Goal: Task Accomplishment & Management: Manage account settings

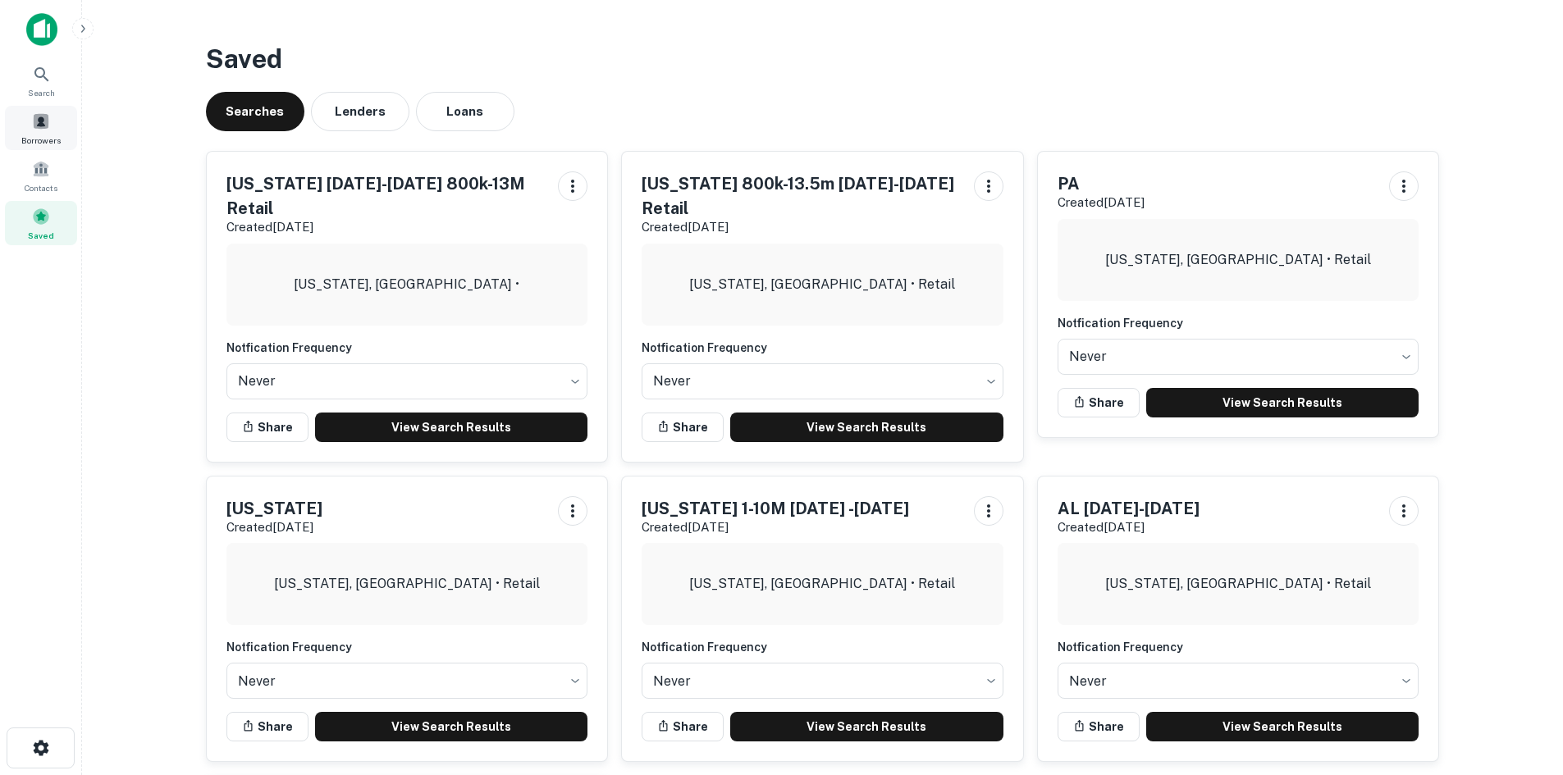
click at [43, 128] on span at bounding box center [41, 121] width 18 height 18
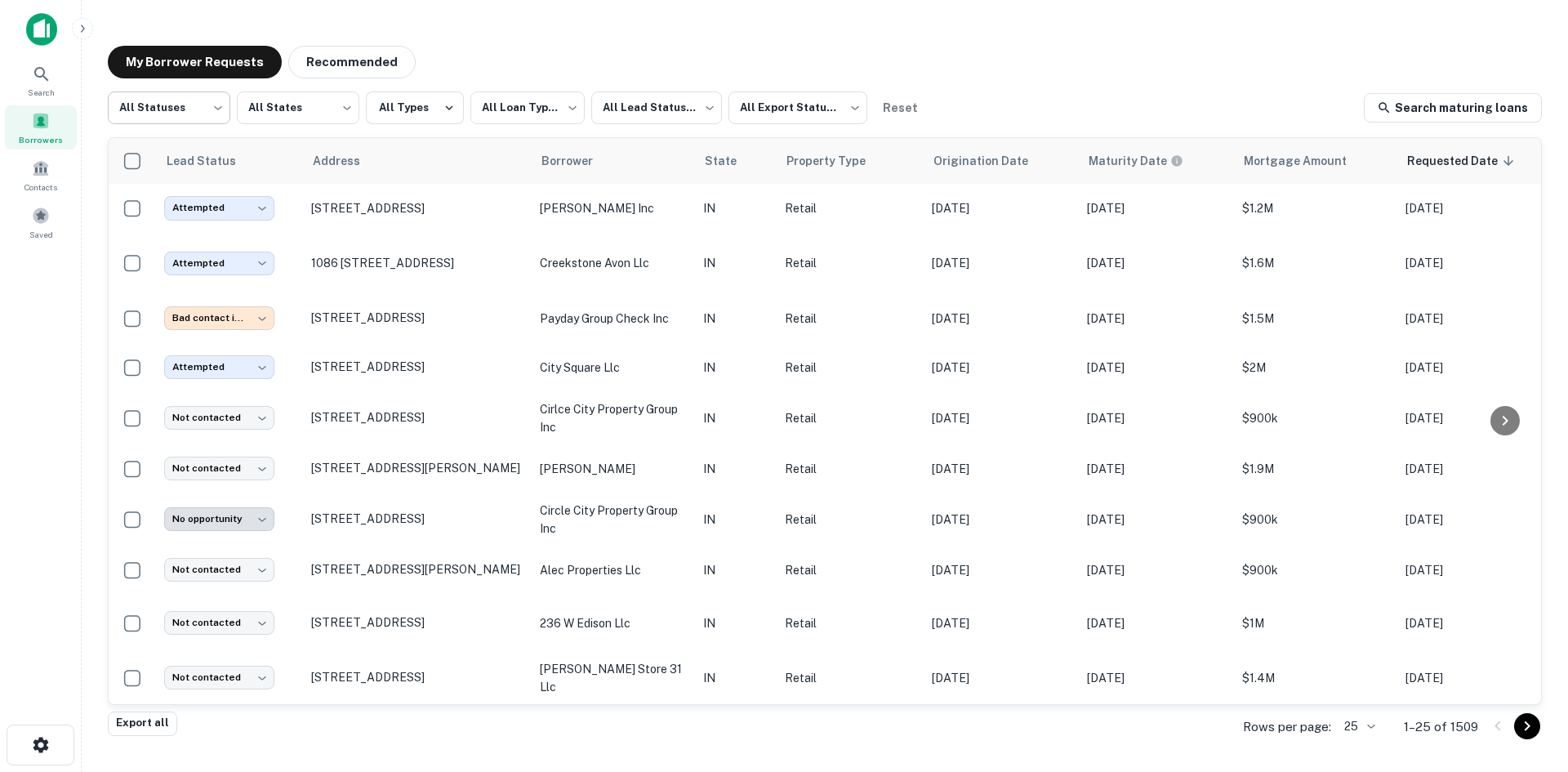
click at [152, 97] on body "**********" at bounding box center [784, 386] width 1568 height 772
click at [184, 198] on li "Fulfilled" at bounding box center [168, 209] width 122 height 30
type input "*********"
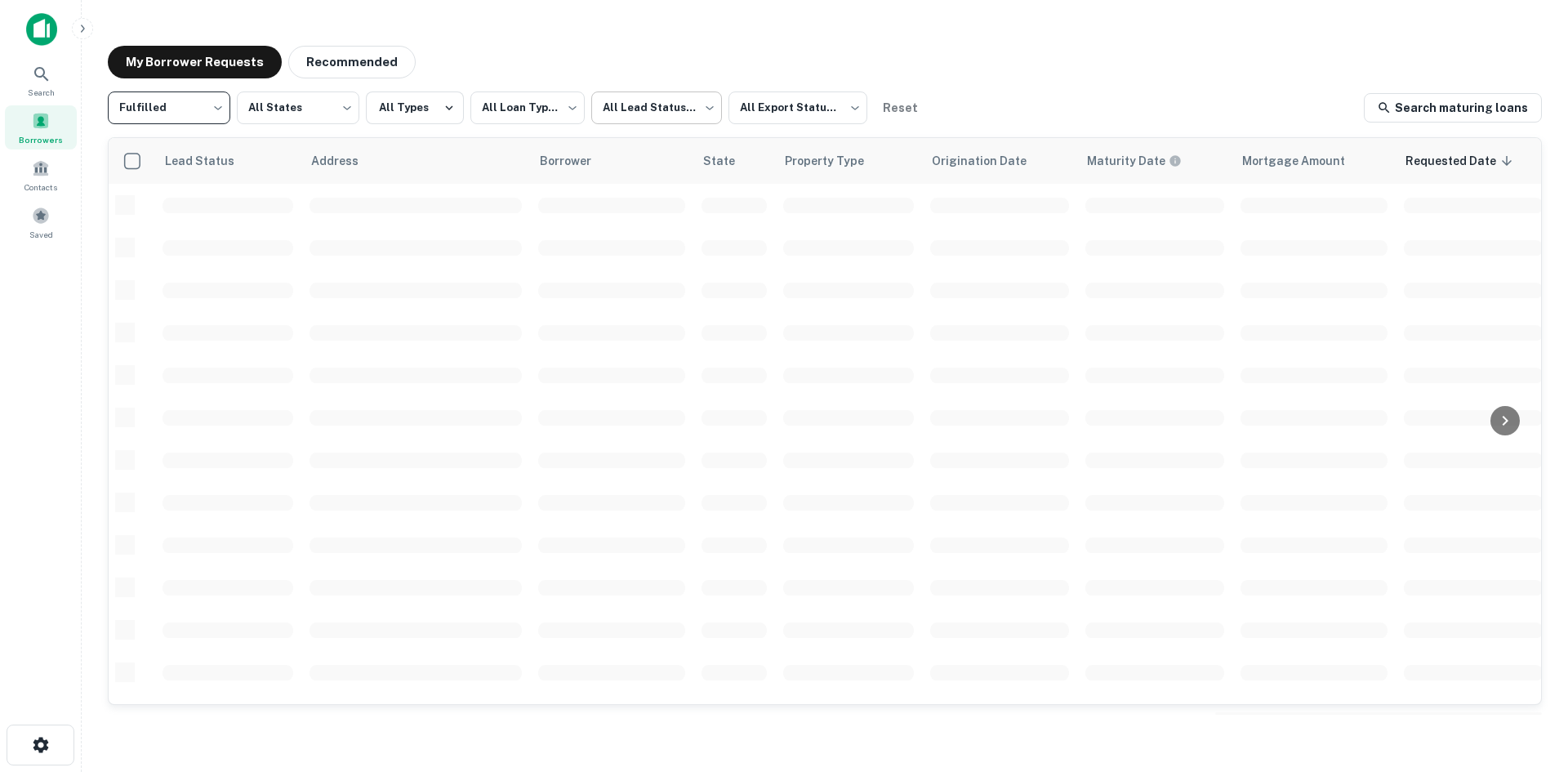
click at [599, 118] on body "**********" at bounding box center [784, 386] width 1568 height 772
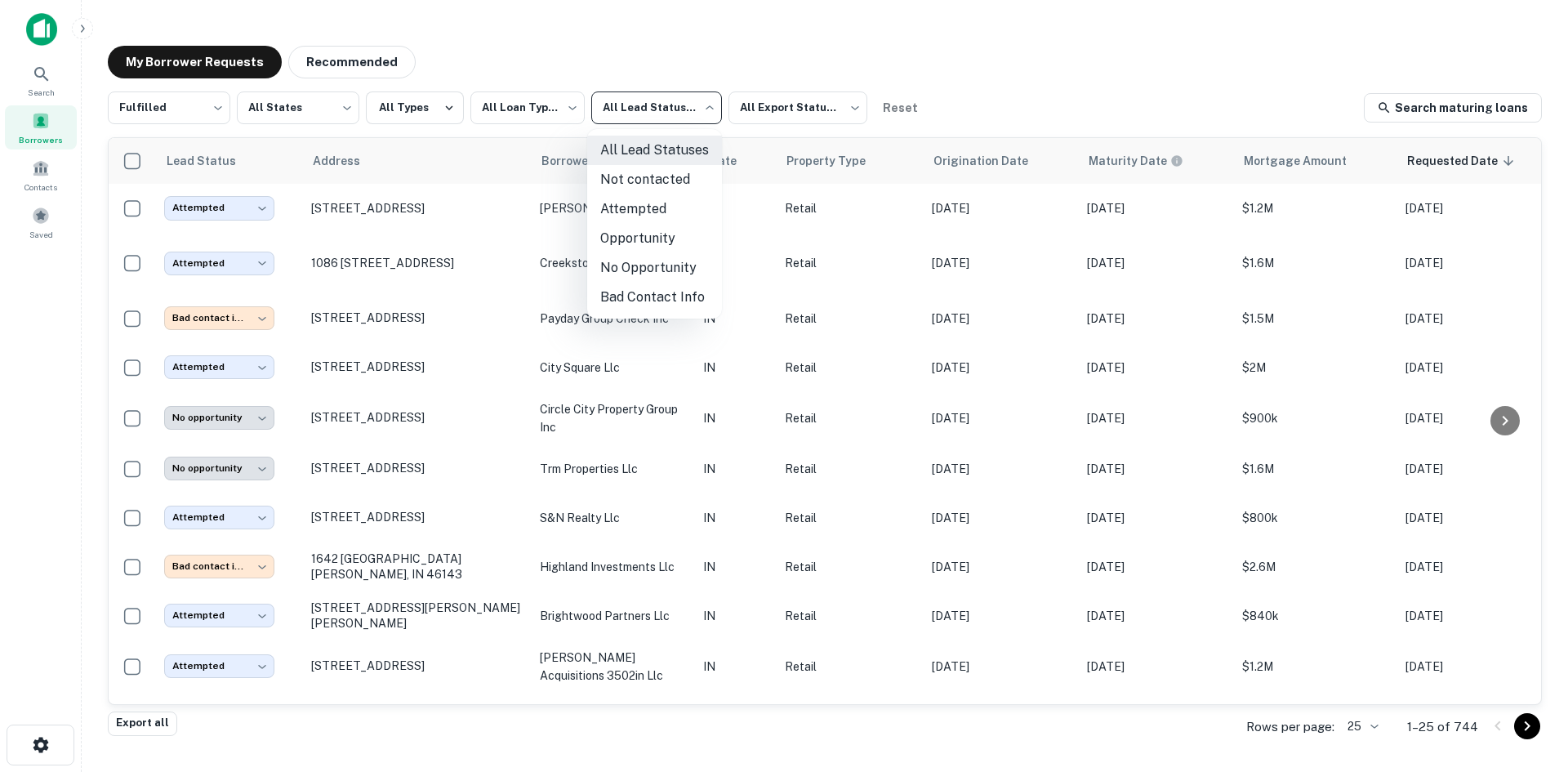
click at [632, 173] on li "Not contacted" at bounding box center [654, 180] width 134 height 30
type input "****"
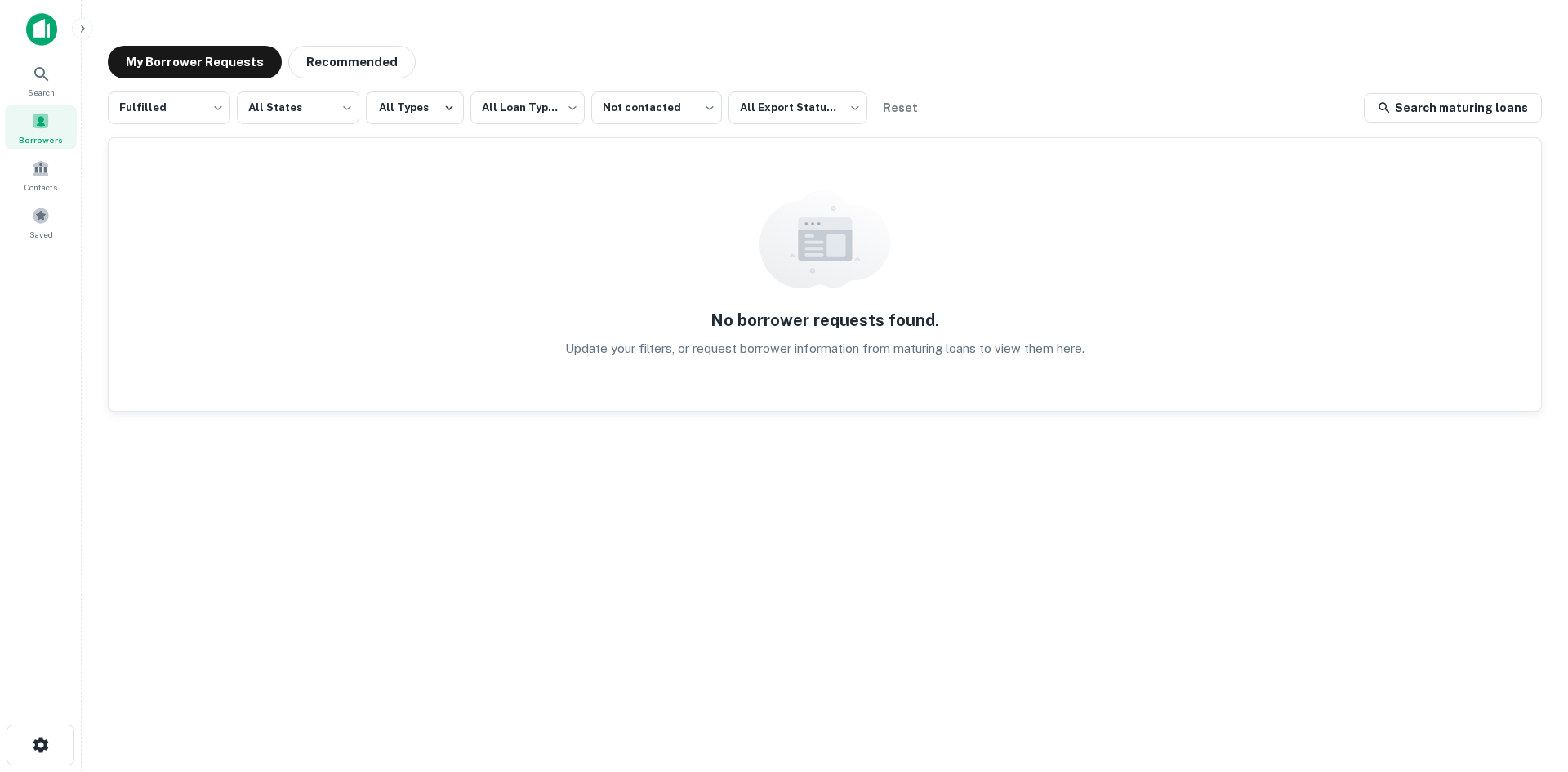
click at [47, 248] on div "Search Borrowers Contacts Saved" at bounding box center [41, 129] width 82 height 257
click at [55, 221] on div "Saved" at bounding box center [41, 222] width 72 height 44
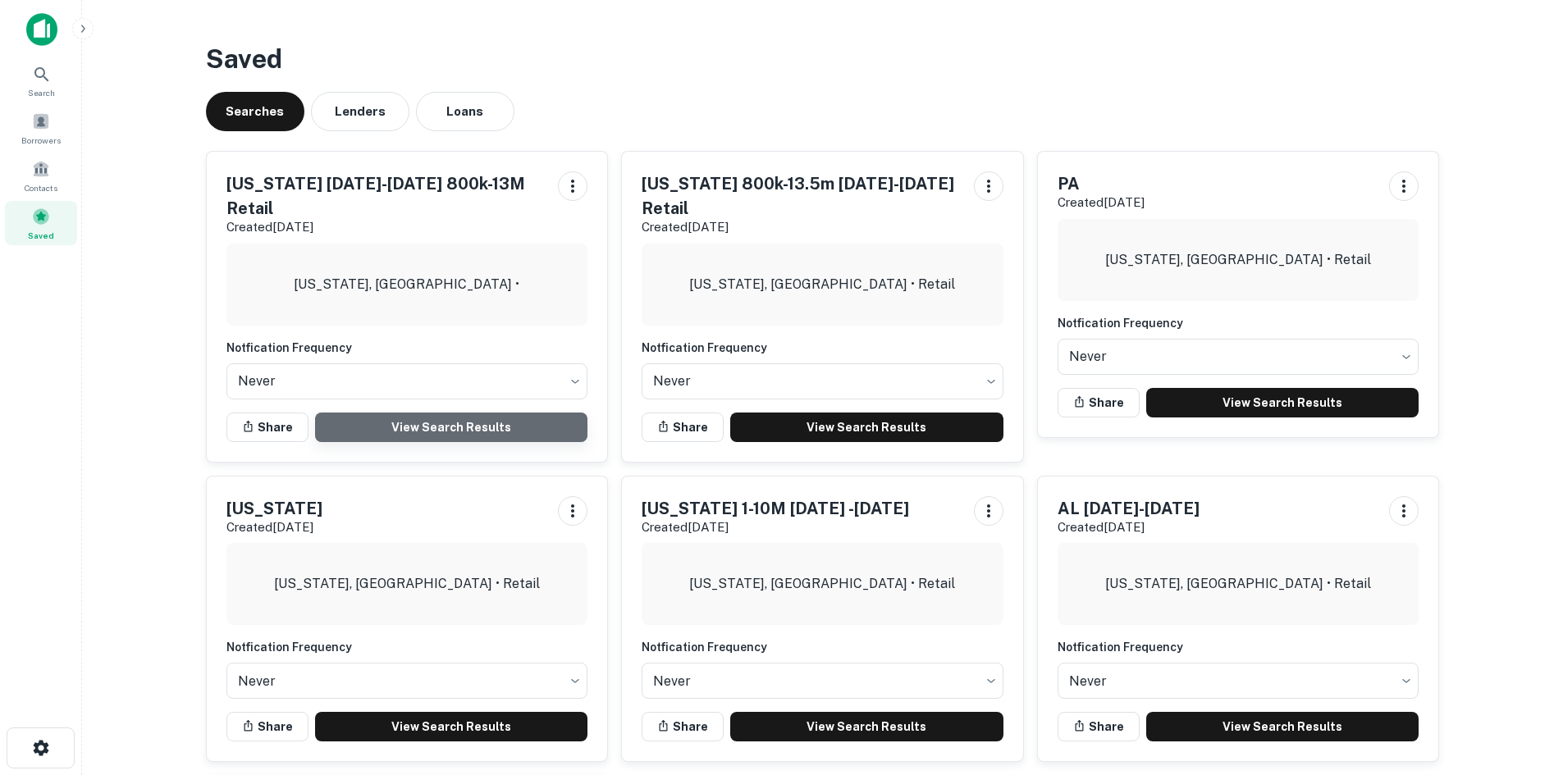
click at [489, 430] on link "View Search Results" at bounding box center [451, 428] width 273 height 30
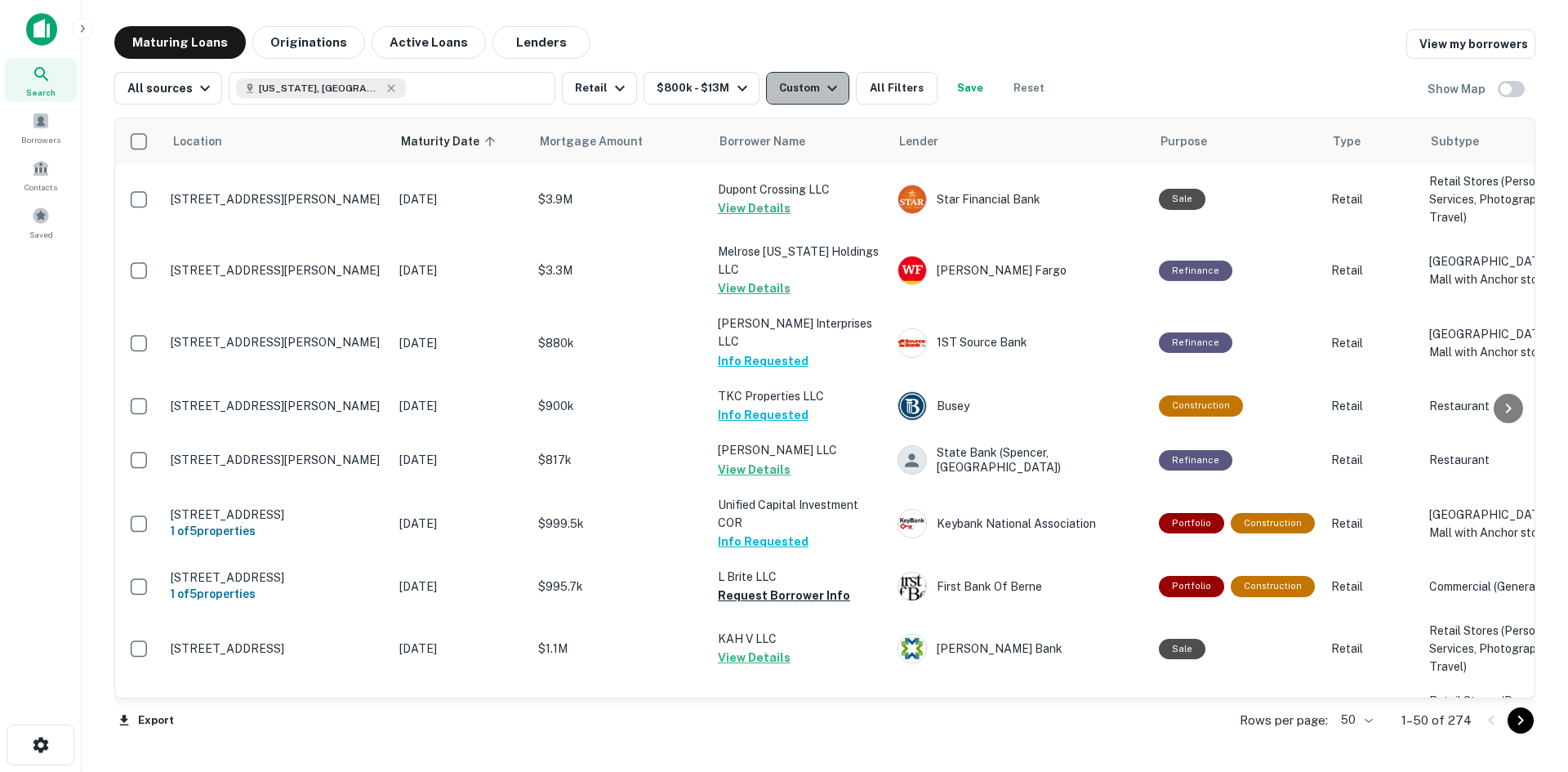
click at [809, 98] on button "Custom" at bounding box center [808, 88] width 84 height 33
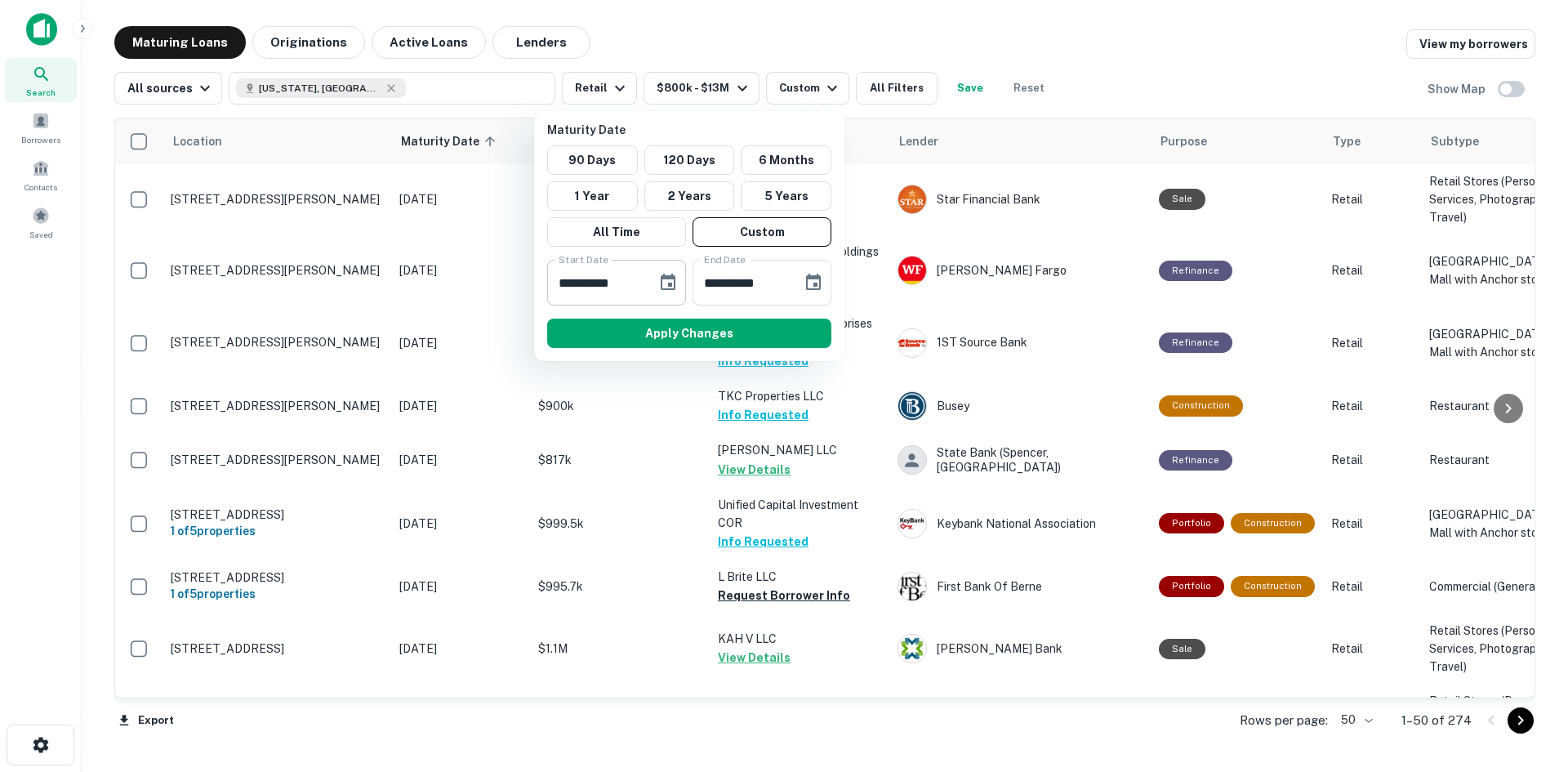
click at [671, 291] on icon "Choose date, selected date is Jan 11, 2026" at bounding box center [668, 283] width 20 height 20
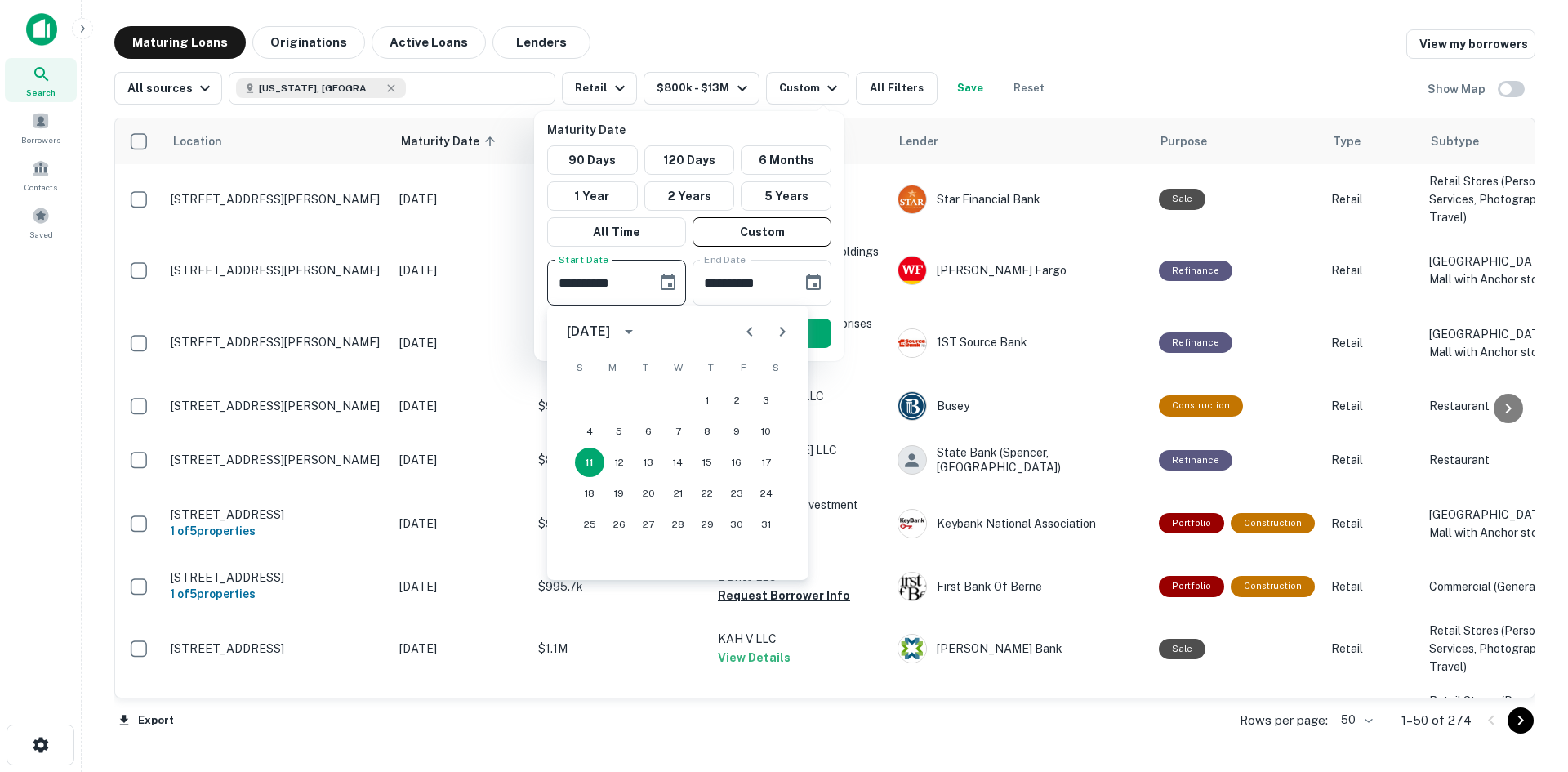
click at [771, 335] on button "Next month" at bounding box center [783, 332] width 33 height 33
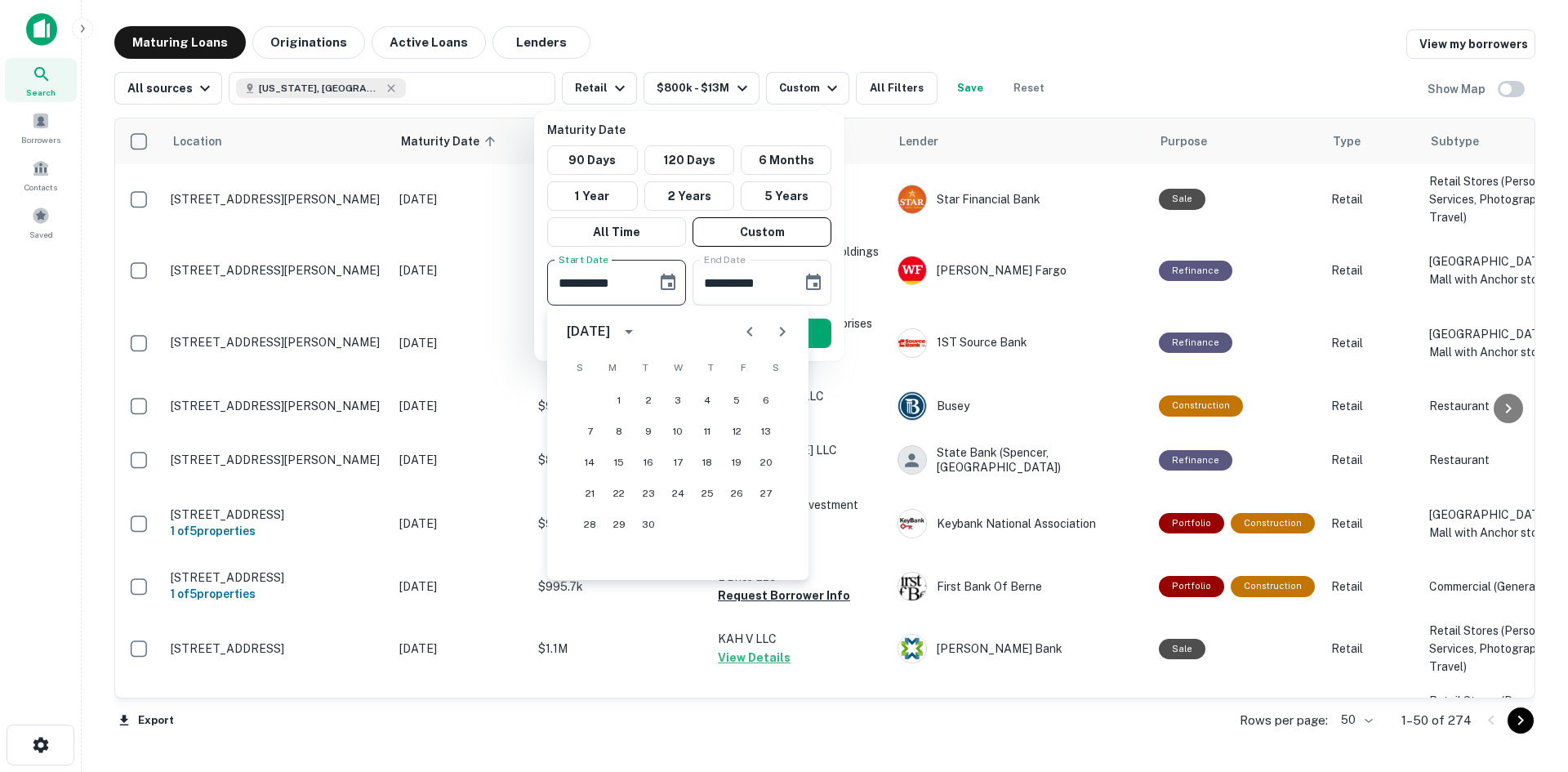
click at [771, 335] on button "Next month" at bounding box center [783, 332] width 33 height 33
click at [740, 344] on button "Previous month" at bounding box center [750, 332] width 33 height 33
click at [639, 439] on button "9" at bounding box center [649, 431] width 30 height 30
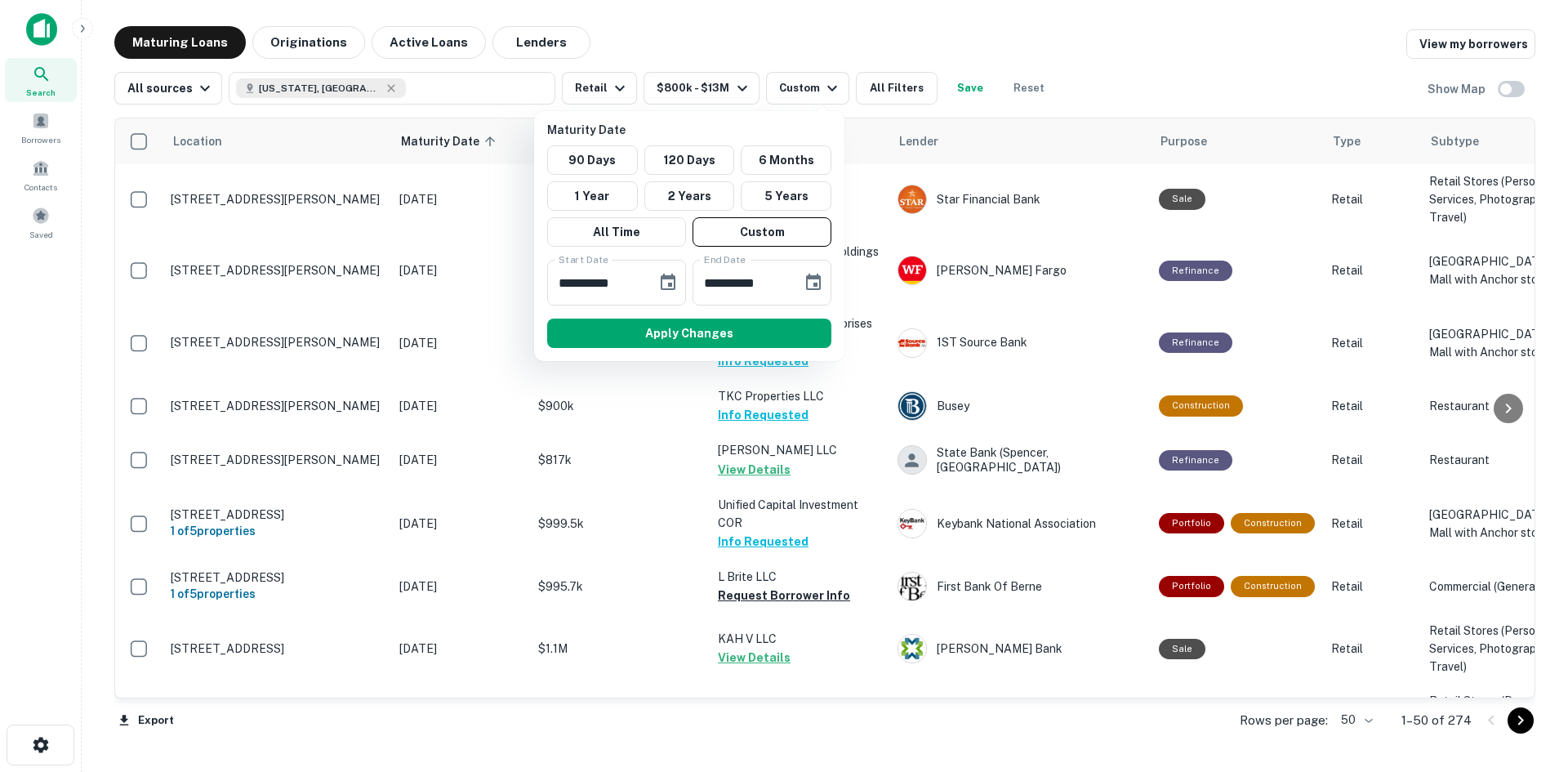
type input "**********"
click at [689, 330] on button "Apply Changes" at bounding box center [690, 334] width 285 height 30
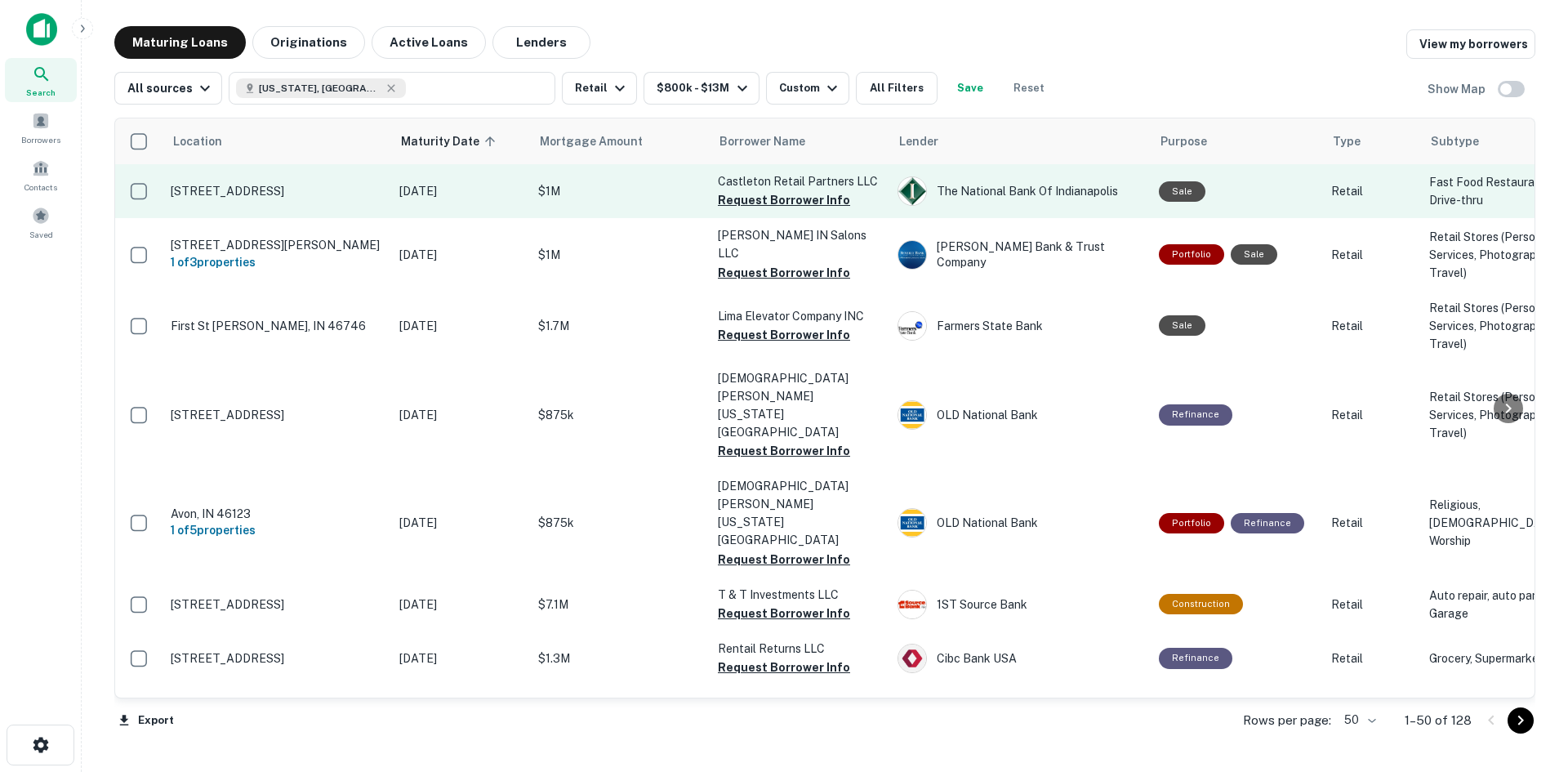
drag, startPoint x: 588, startPoint y: 237, endPoint x: 605, endPoint y: 207, distance: 34.5
click at [739, 210] on button "Request Borrower Info" at bounding box center [784, 200] width 132 height 20
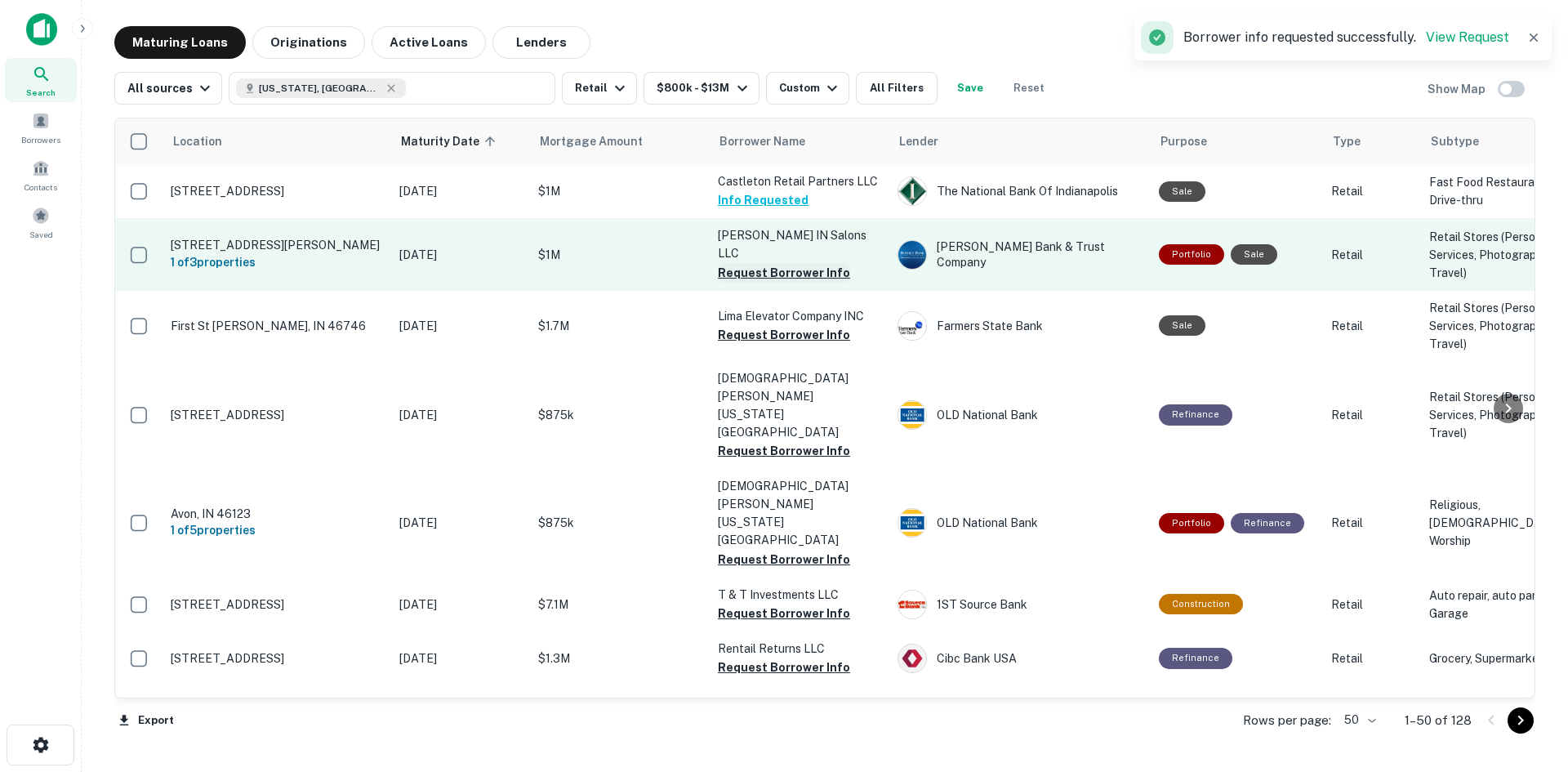
click at [744, 283] on button "Request Borrower Info" at bounding box center [784, 273] width 132 height 20
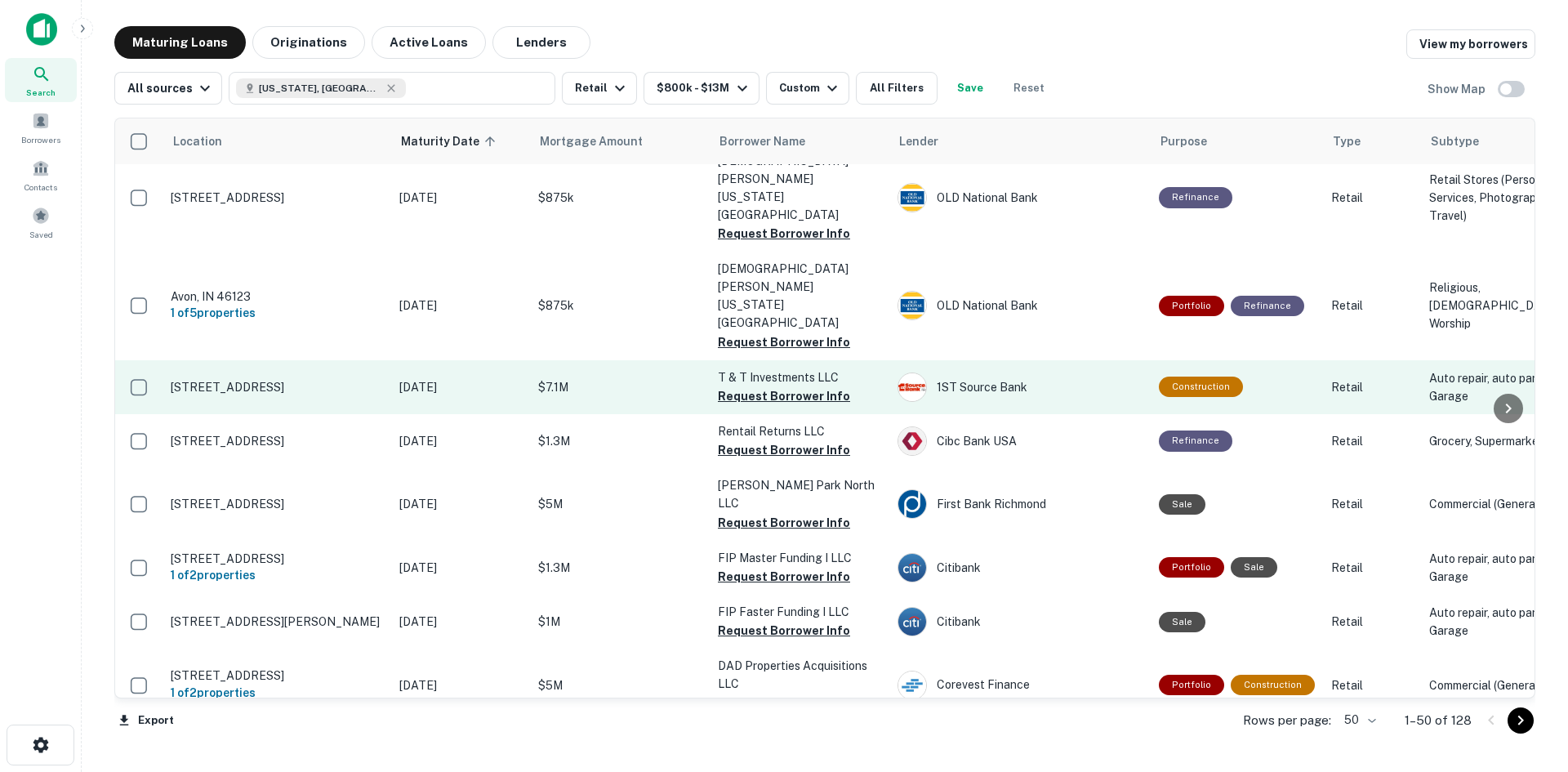
scroll to position [245, 0]
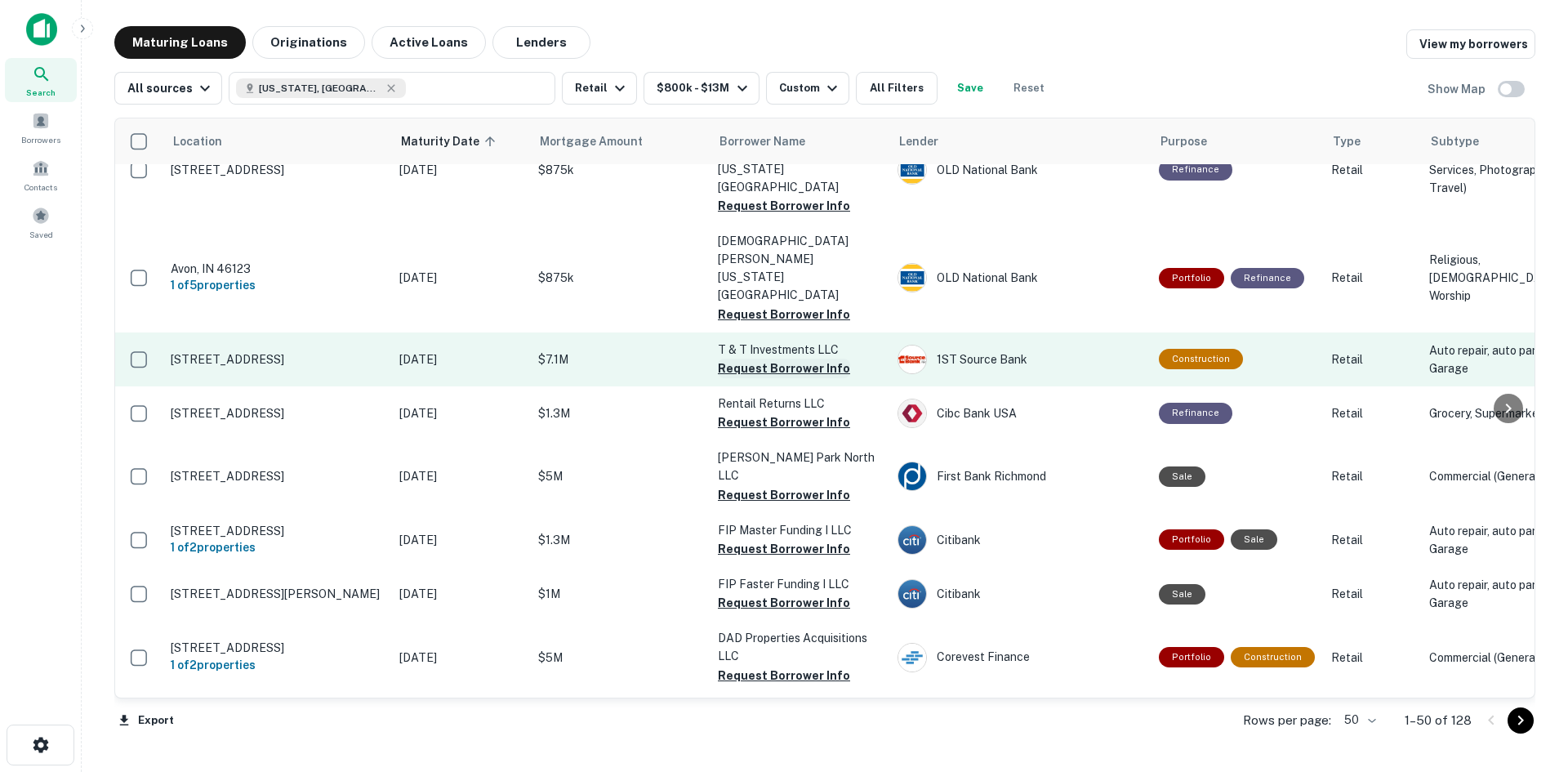
click at [797, 379] on button "Request Borrower Info" at bounding box center [784, 369] width 132 height 20
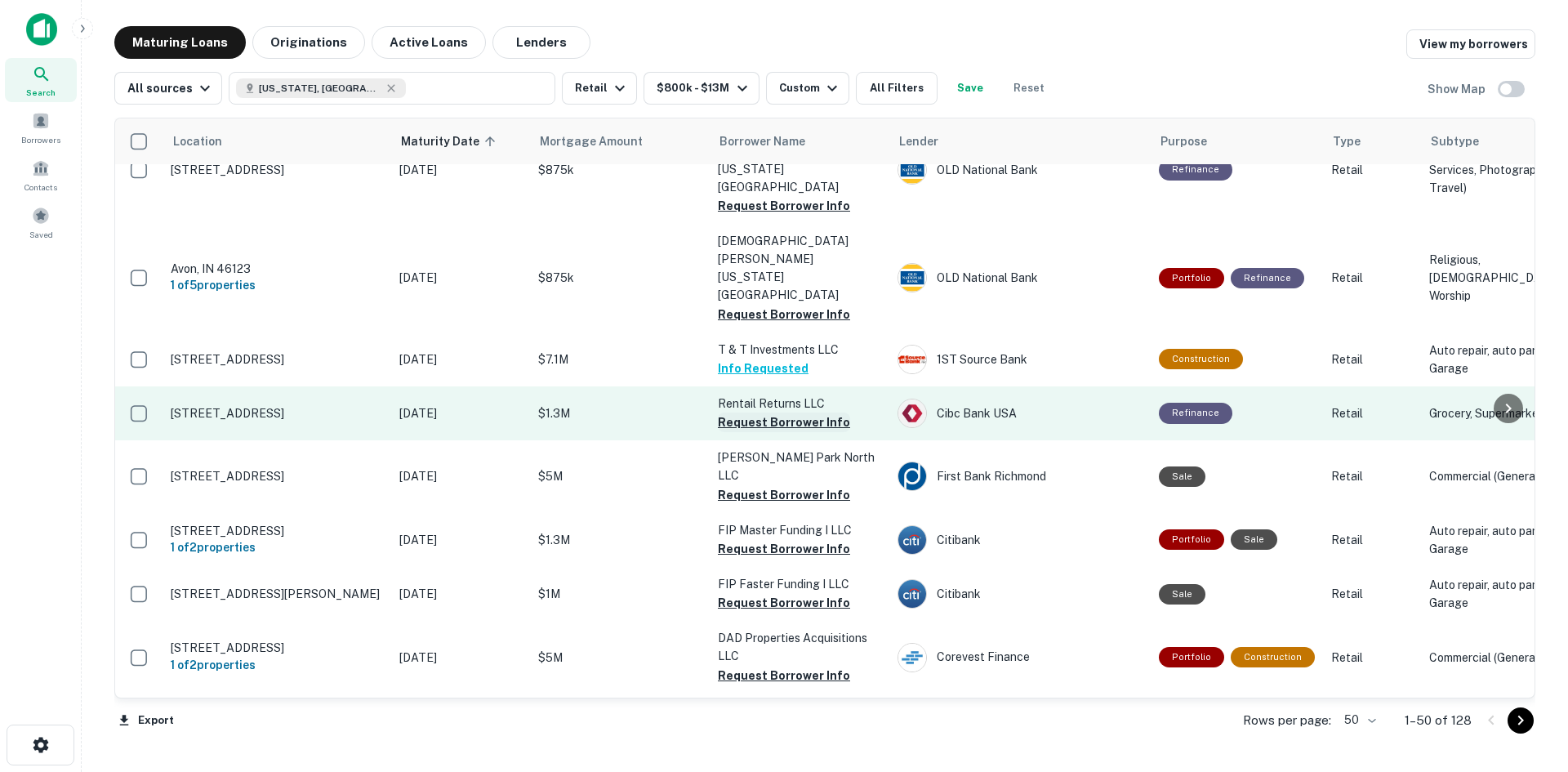
click at [726, 432] on button "Request Borrower Info" at bounding box center [784, 422] width 132 height 20
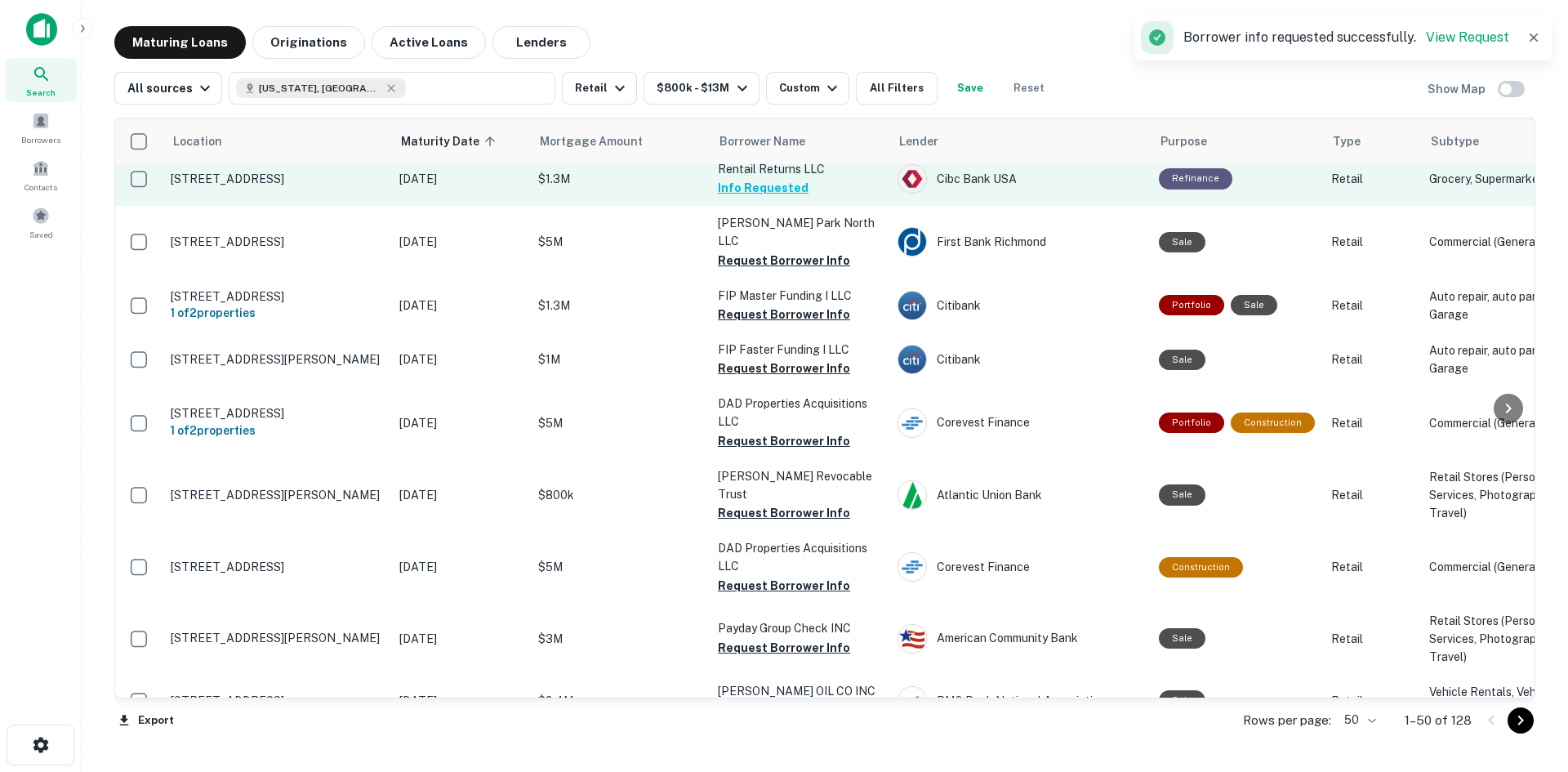
scroll to position [490, 0]
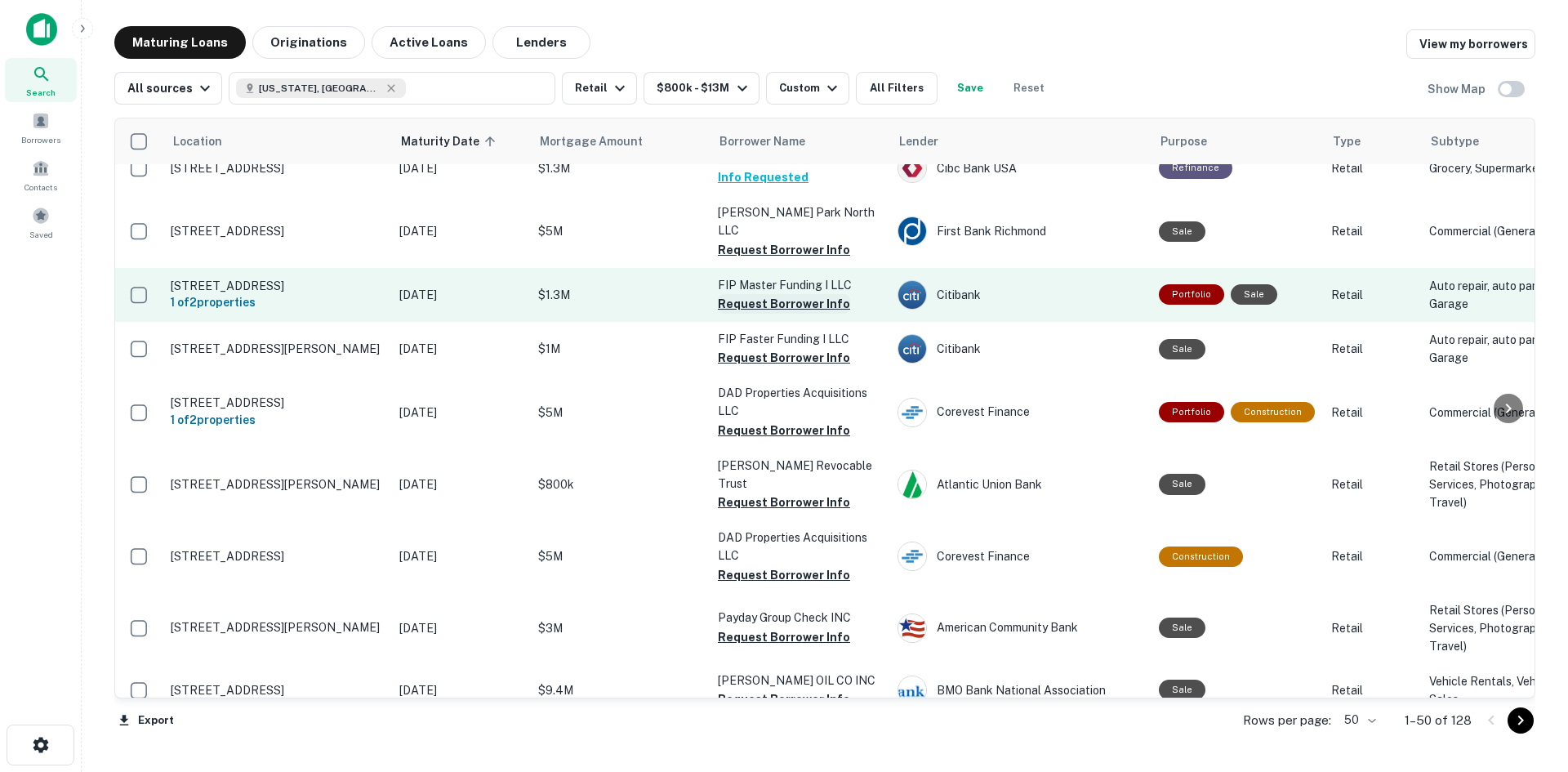
click at [761, 314] on button "Request Borrower Info" at bounding box center [784, 304] width 132 height 20
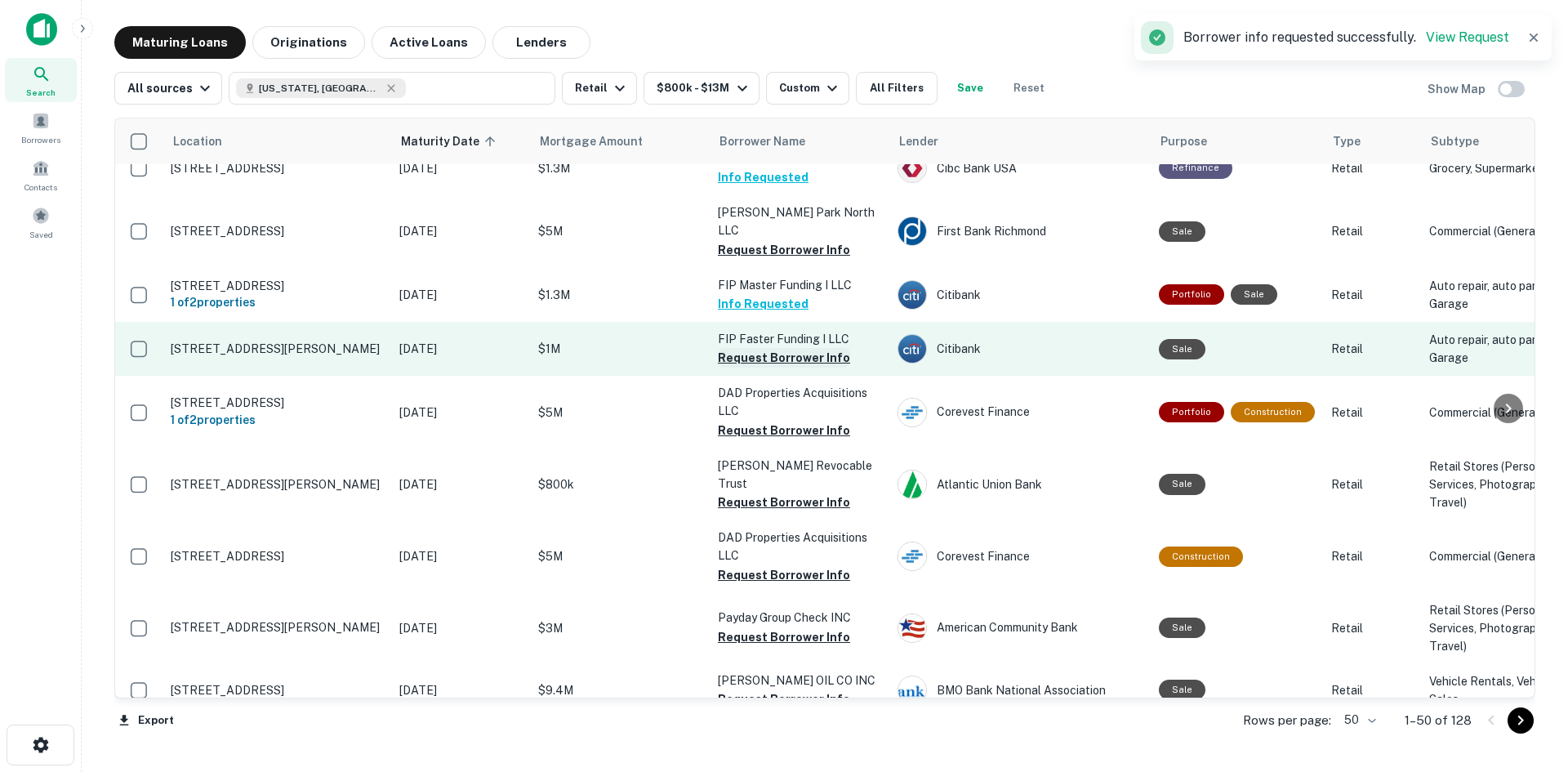
click at [742, 368] on button "Request Borrower Info" at bounding box center [784, 359] width 132 height 20
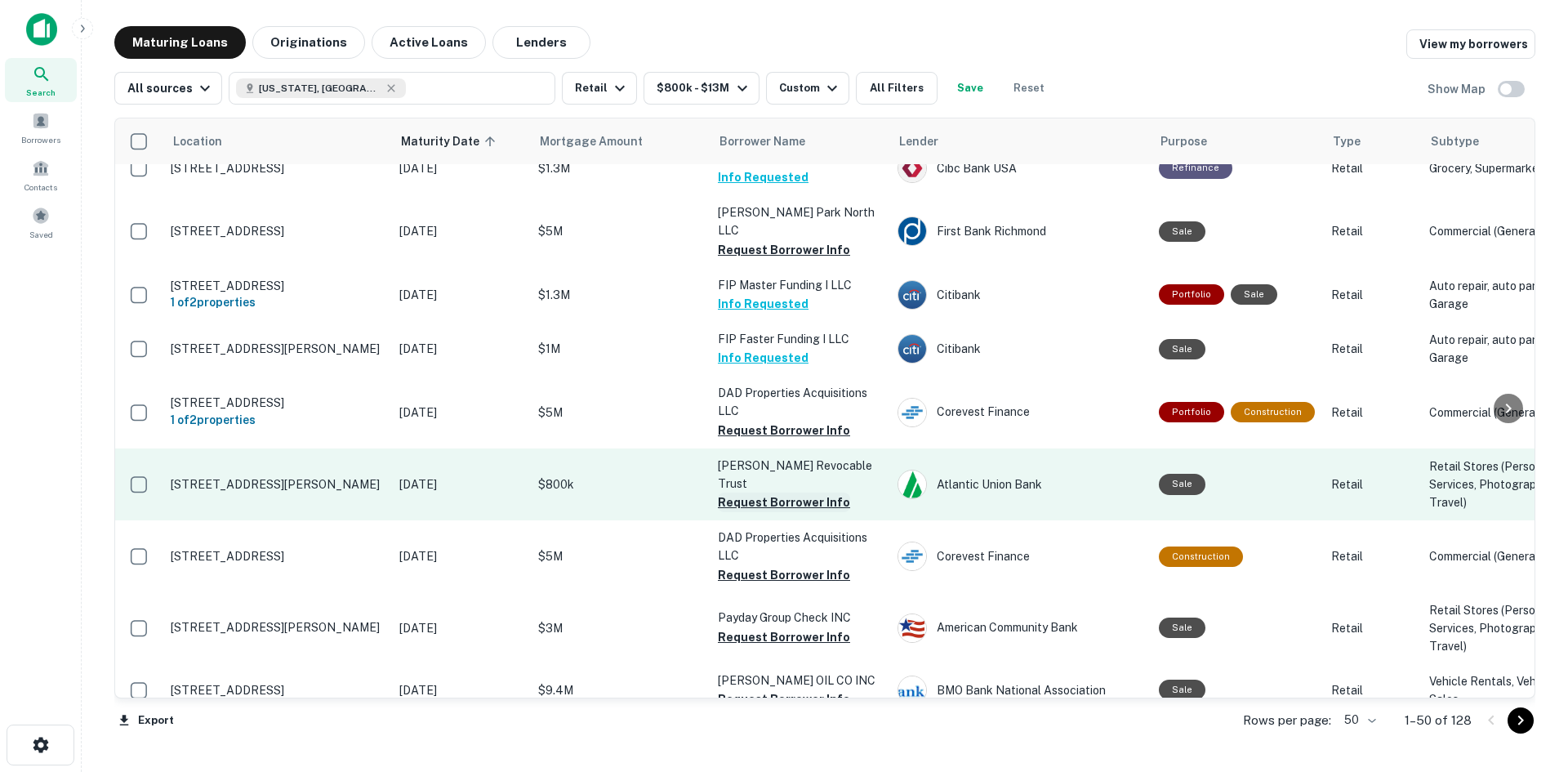
click at [736, 512] on button "Request Borrower Info" at bounding box center [784, 503] width 132 height 20
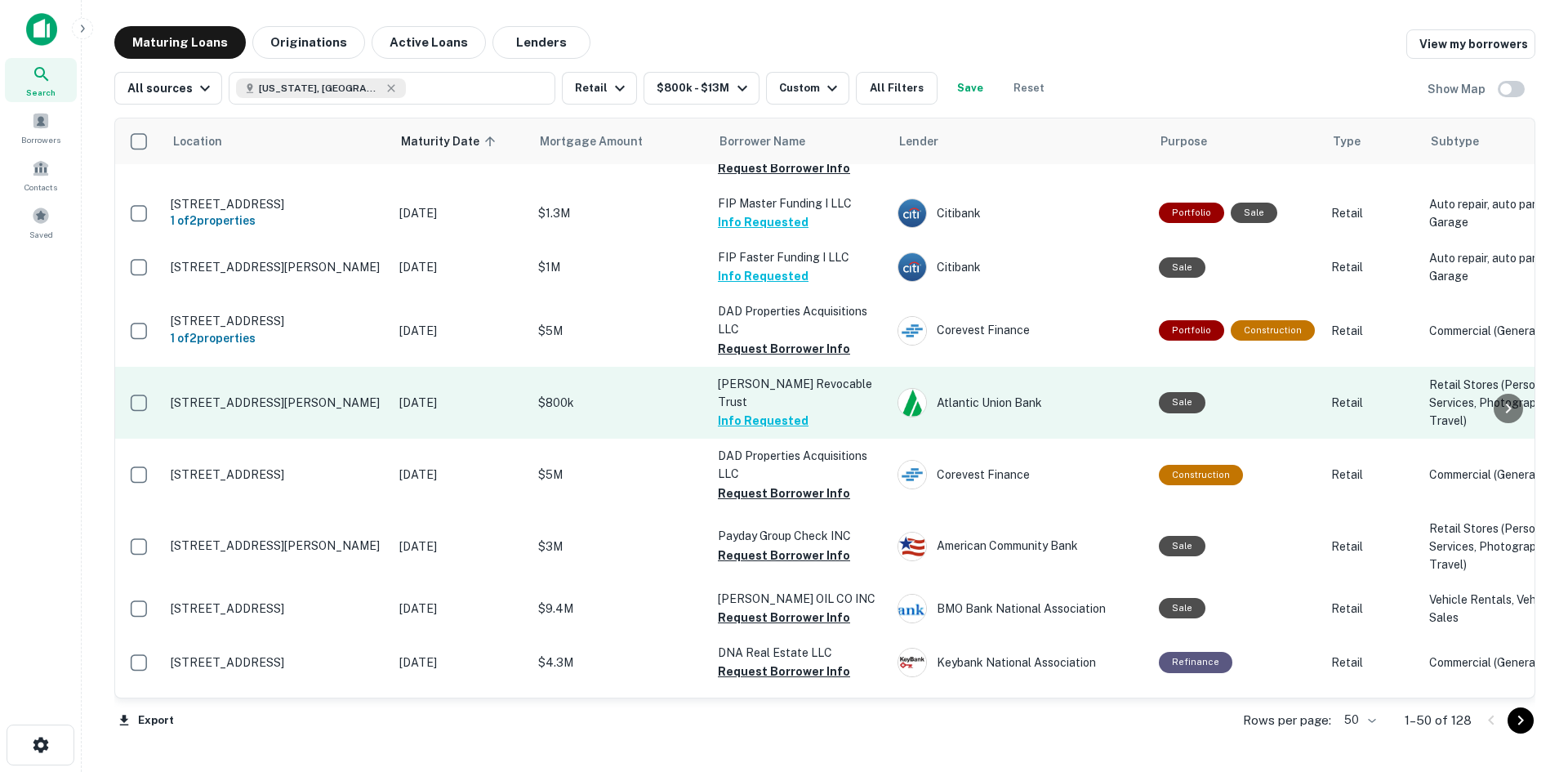
scroll to position [735, 0]
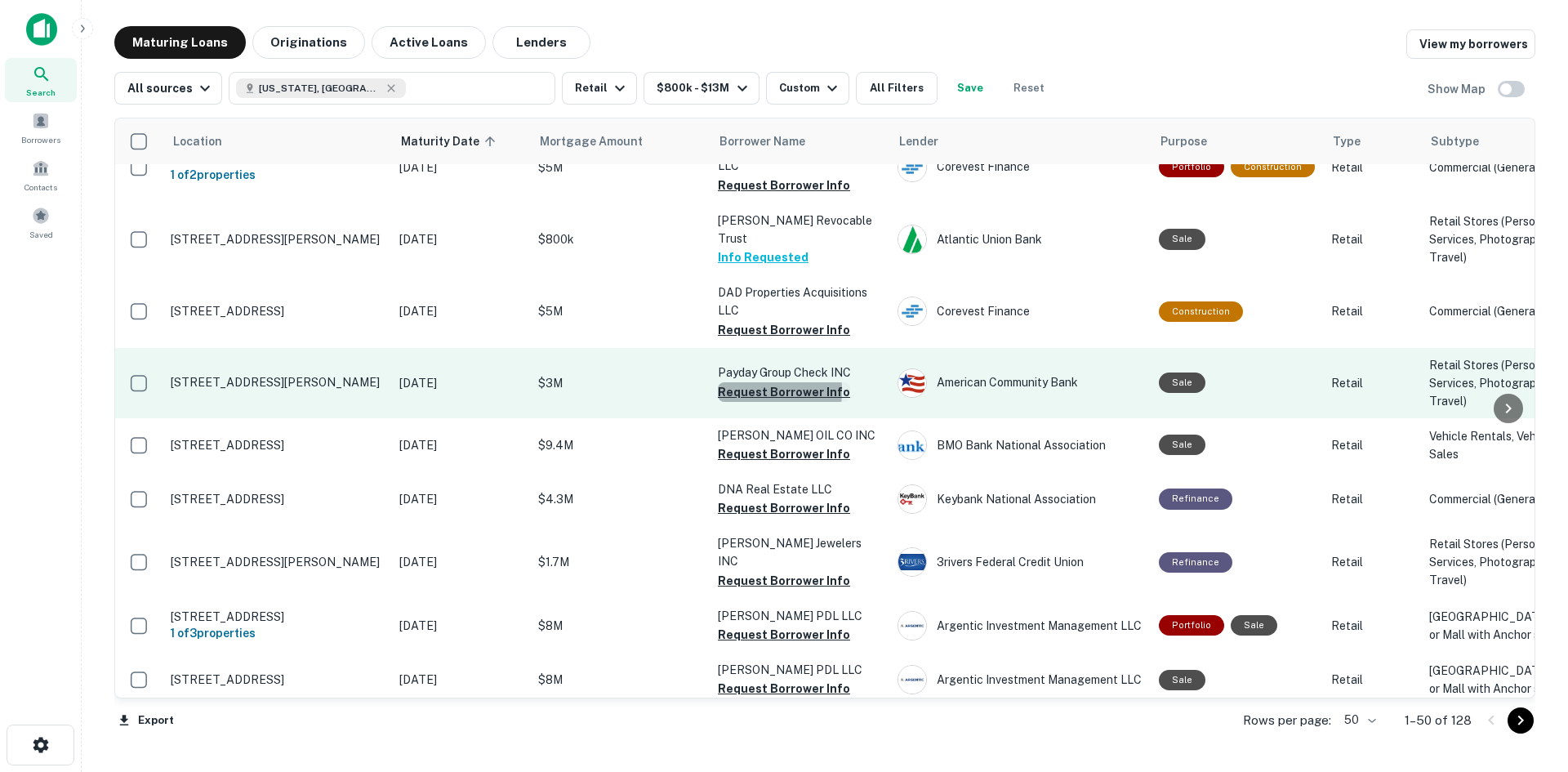
click at [730, 402] on button "Request Borrower Info" at bounding box center [784, 392] width 132 height 20
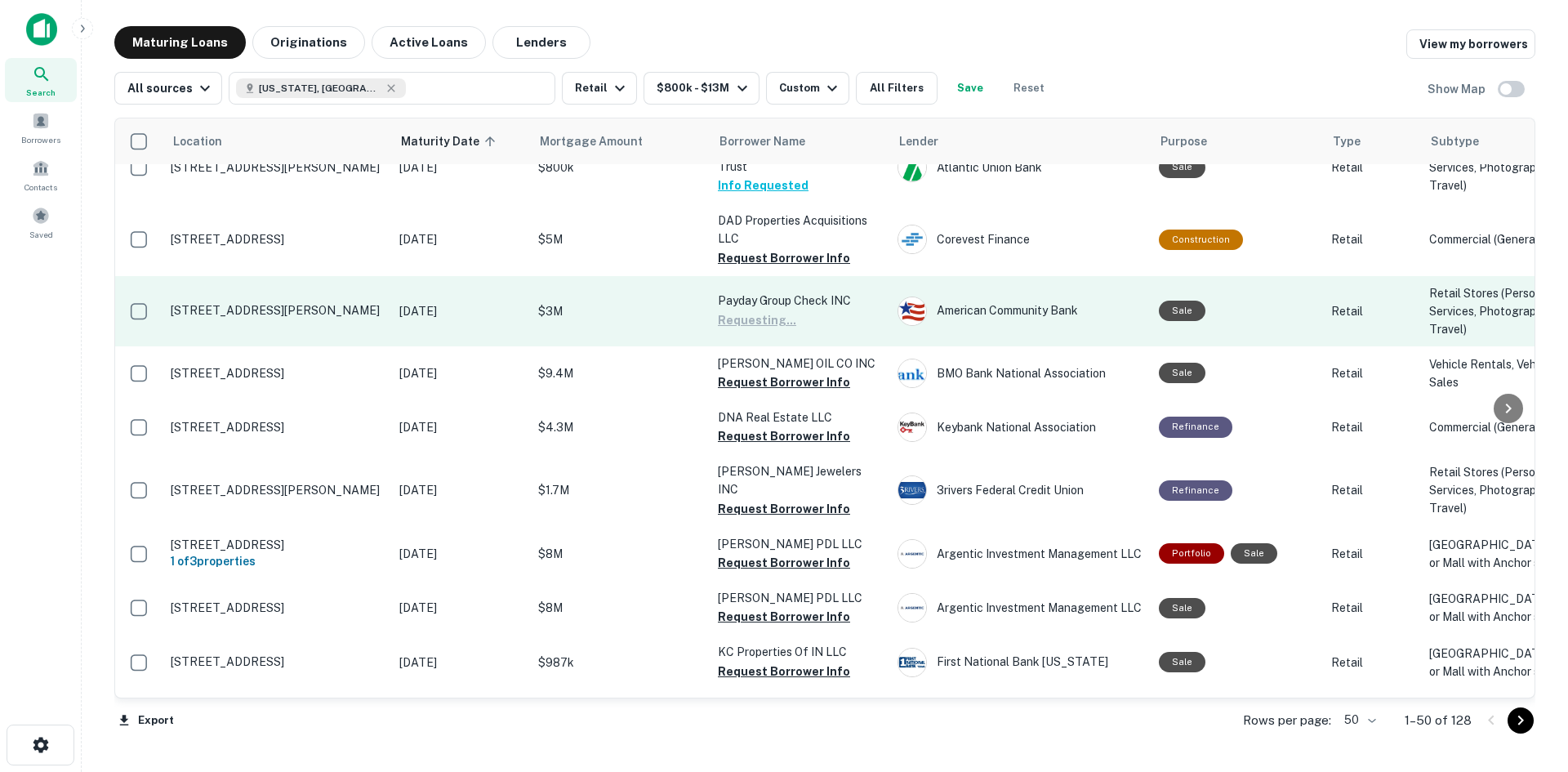
scroll to position [899, 0]
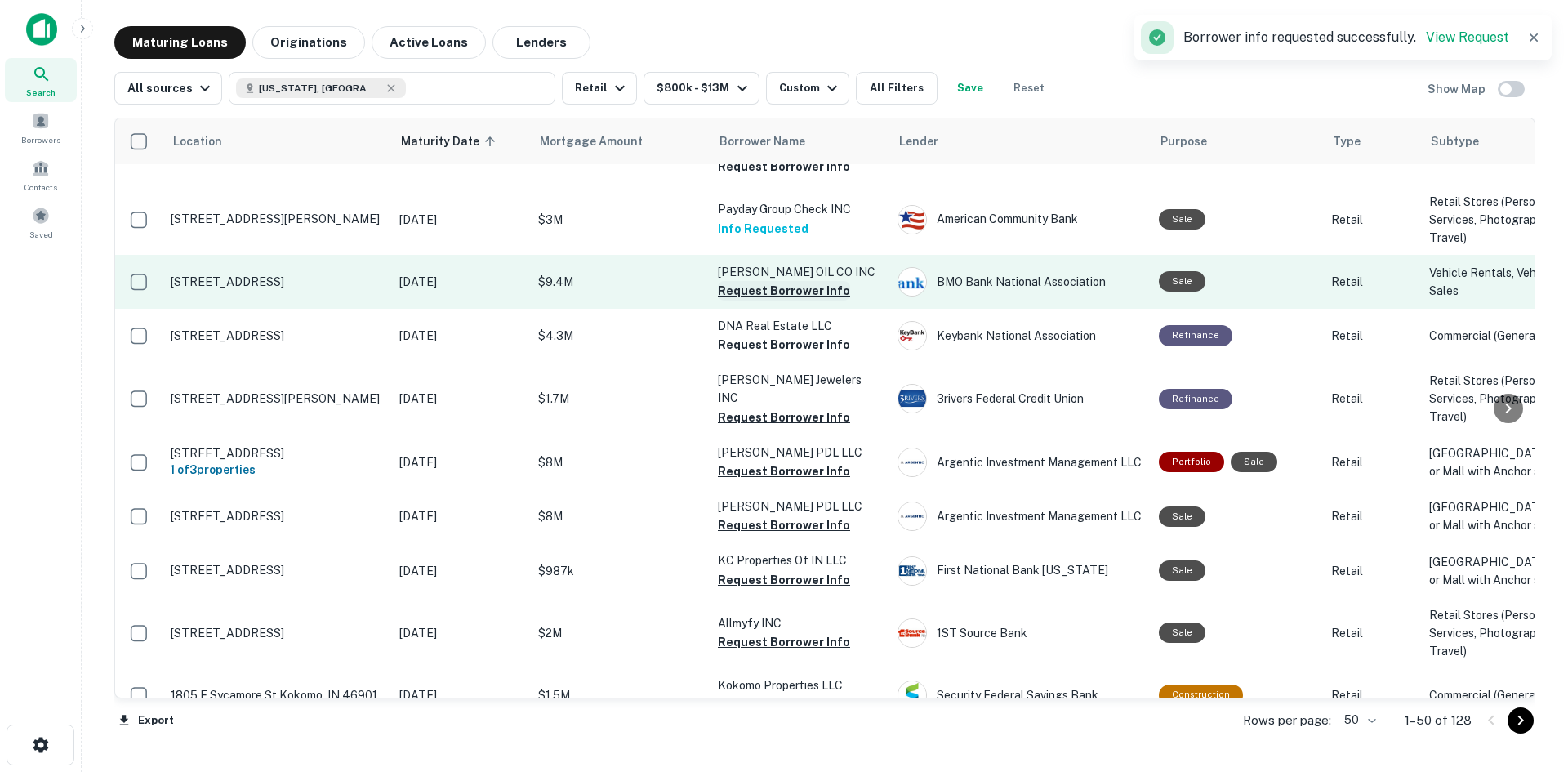
drag, startPoint x: 766, startPoint y: 394, endPoint x: 735, endPoint y: 398, distance: 31.3
click at [766, 301] on button "Request Borrower Info" at bounding box center [784, 291] width 132 height 20
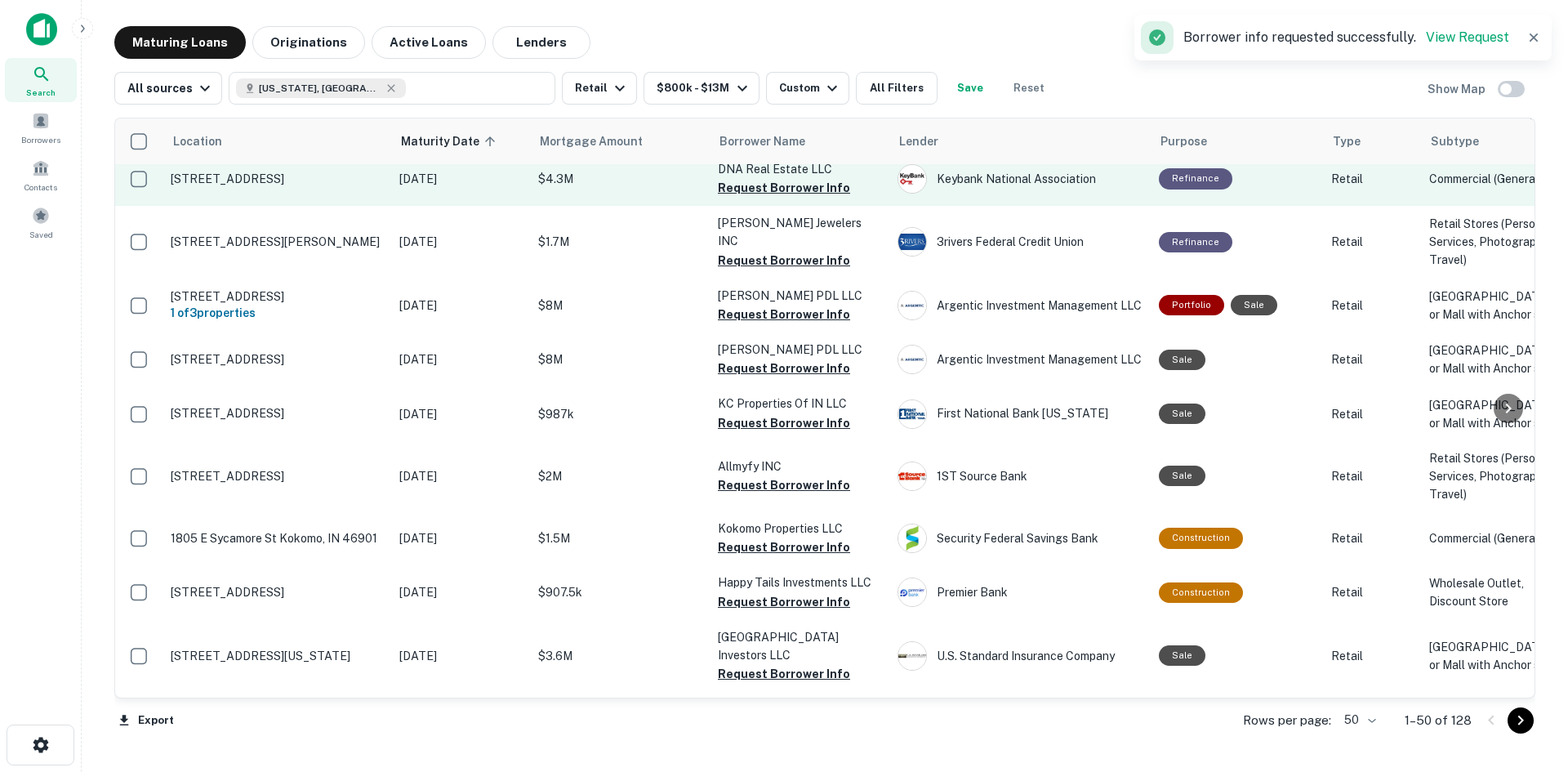
scroll to position [1063, 0]
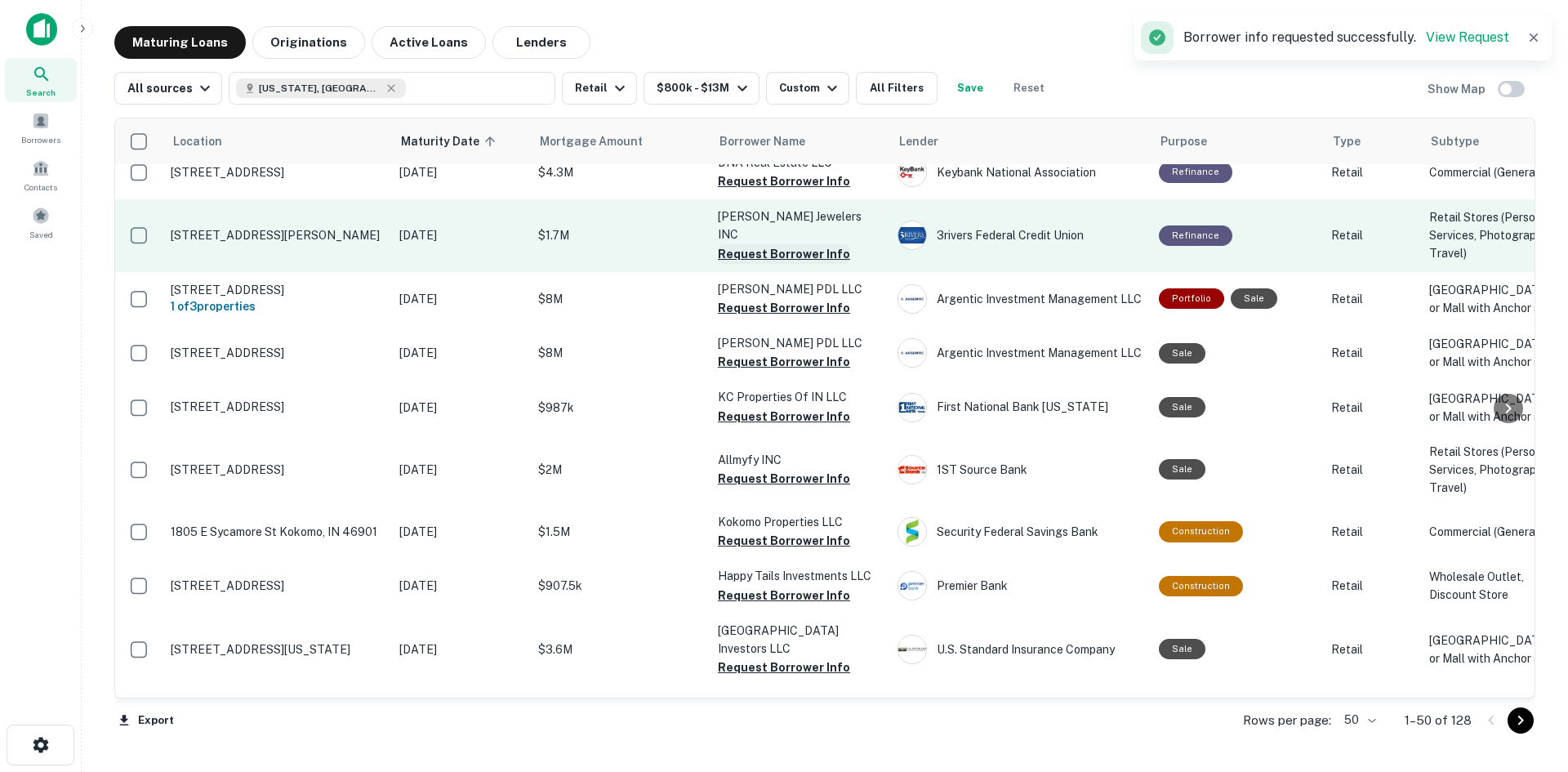
click at [810, 264] on button "Request Borrower Info" at bounding box center [784, 254] width 132 height 20
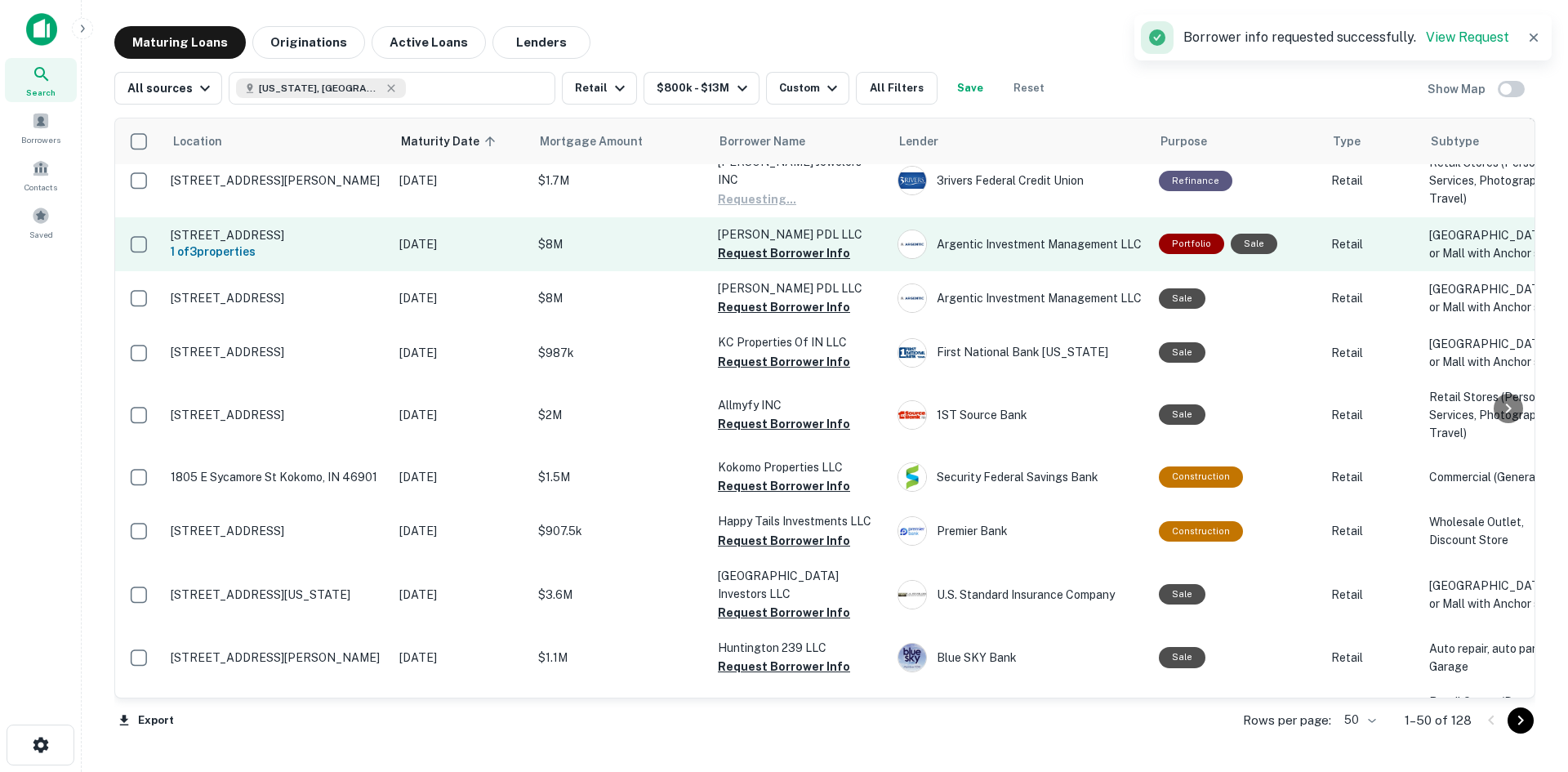
scroll to position [1145, 0]
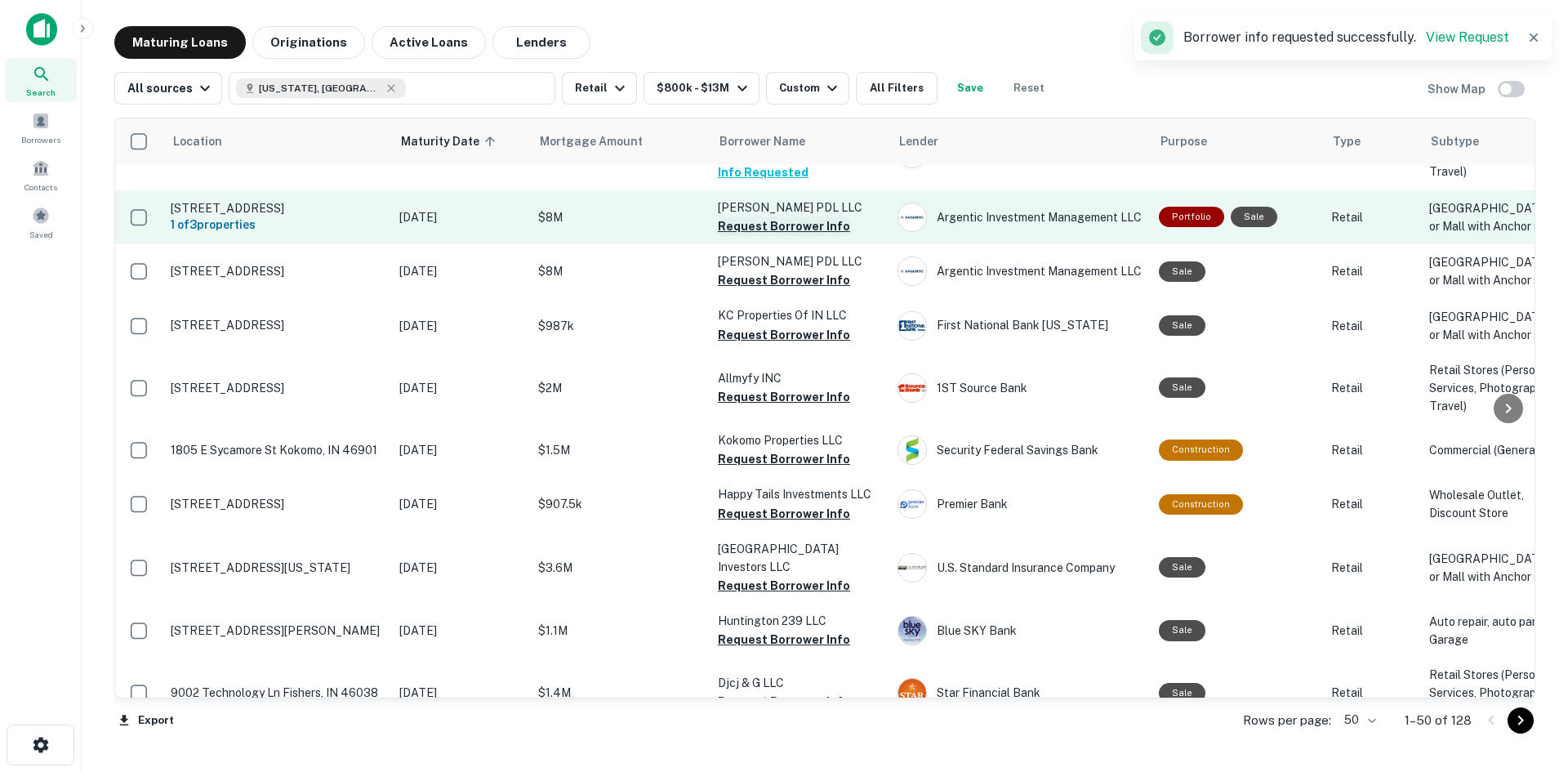
click at [821, 236] on button "Request Borrower Info" at bounding box center [784, 226] width 132 height 20
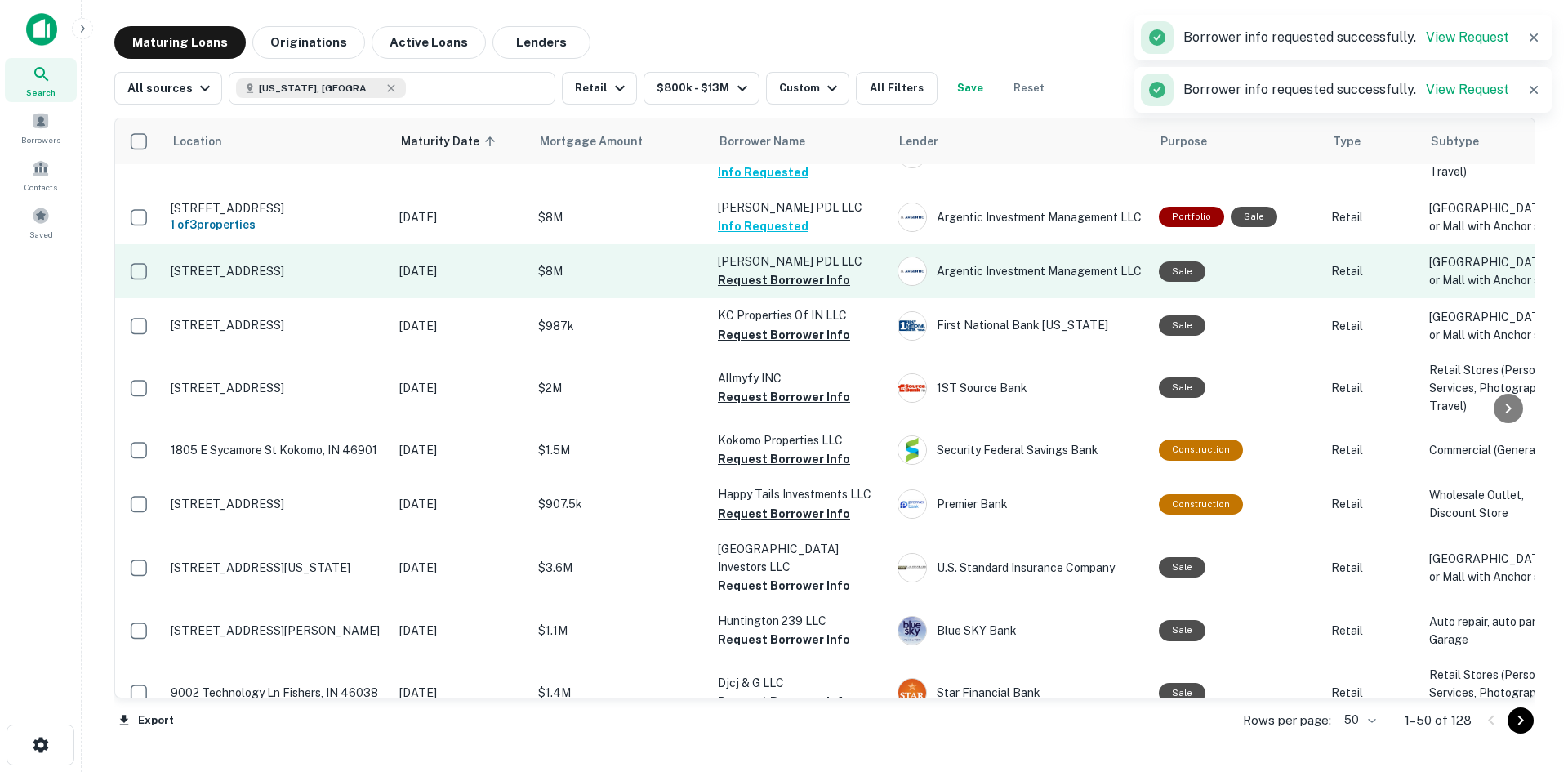
scroll to position [1226, 0]
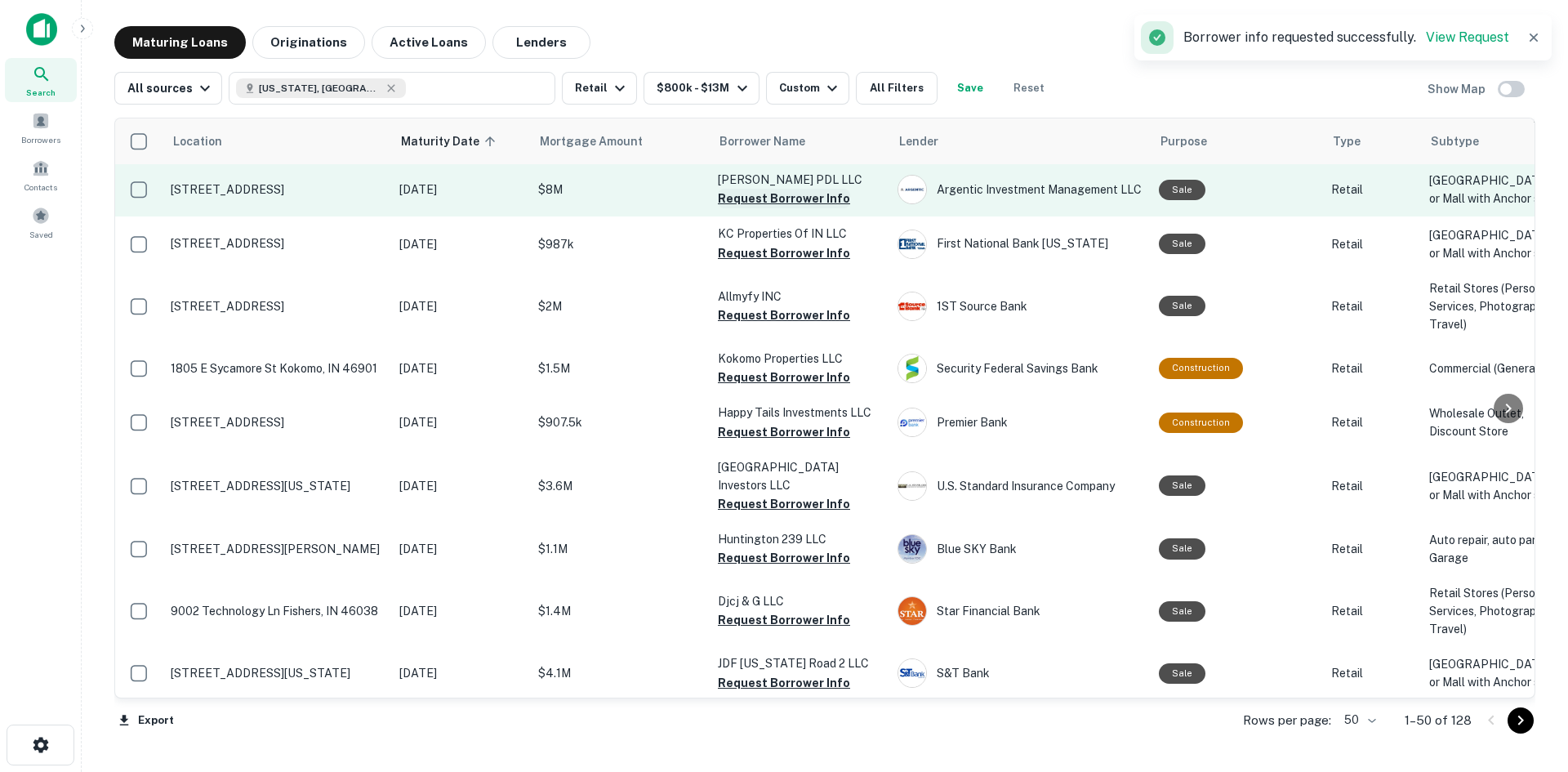
click at [769, 208] on button "Request Borrower Info" at bounding box center [784, 199] width 132 height 20
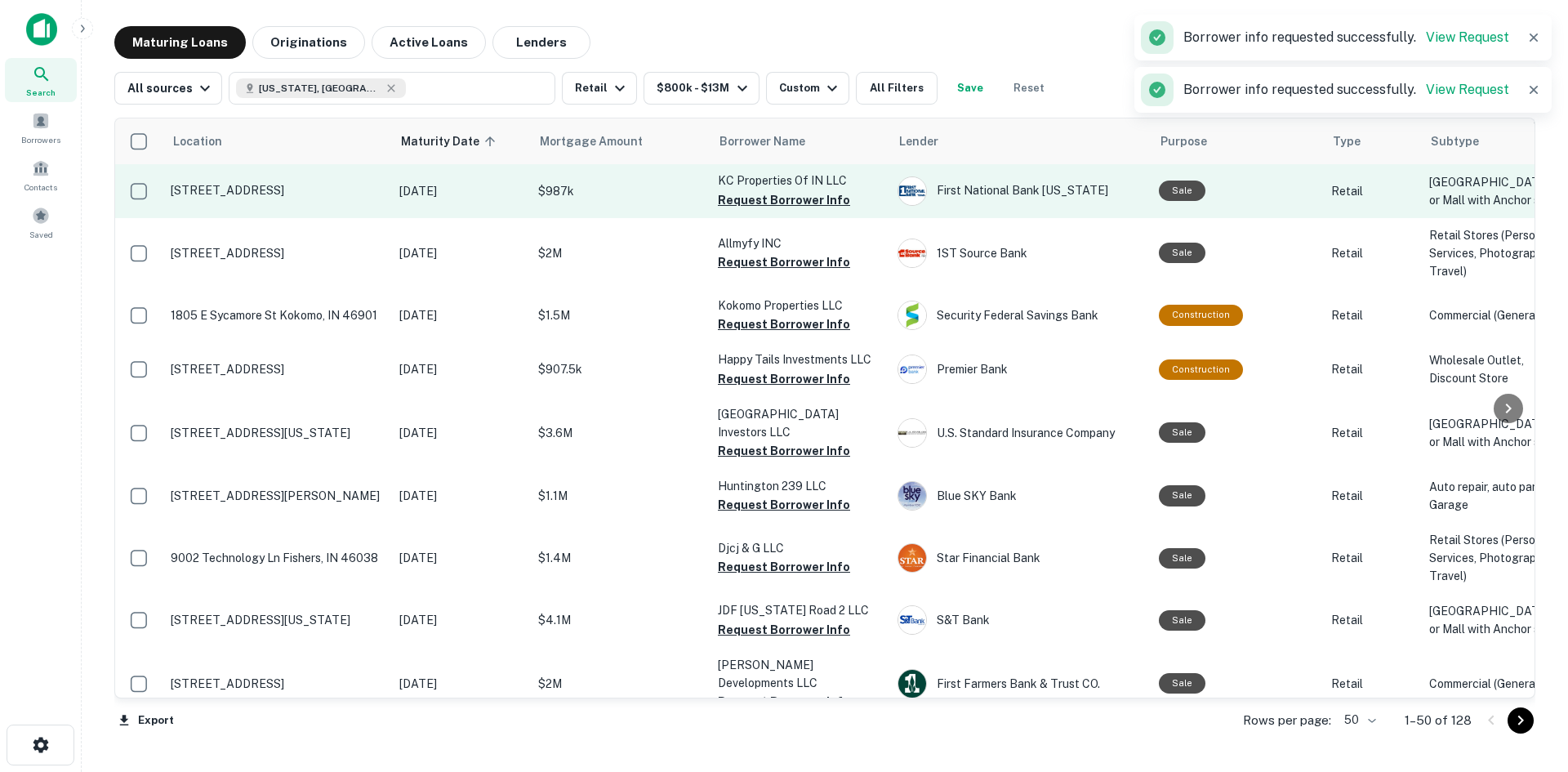
scroll to position [1308, 0]
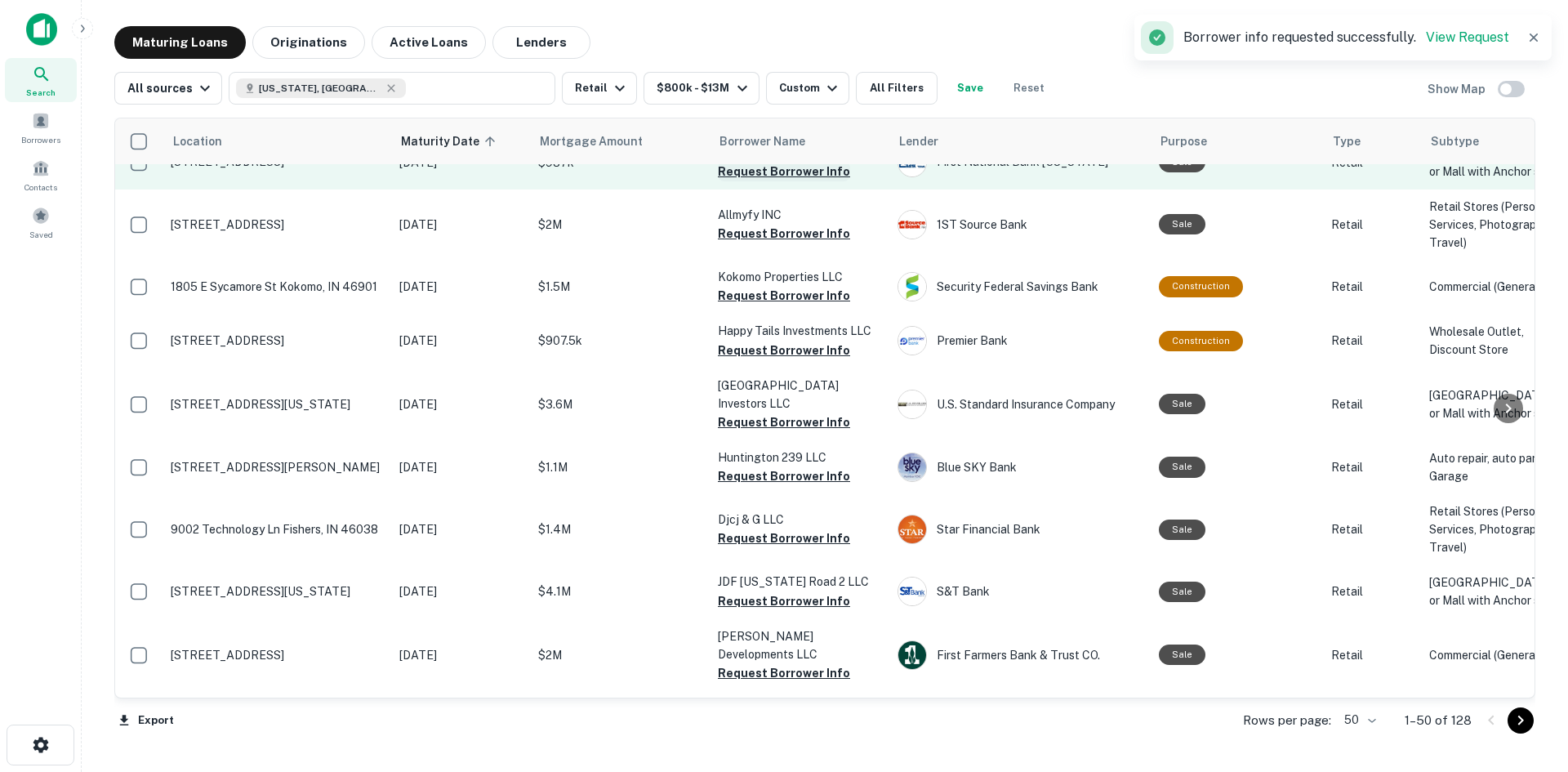
click at [791, 181] on button "Request Borrower Info" at bounding box center [784, 171] width 132 height 20
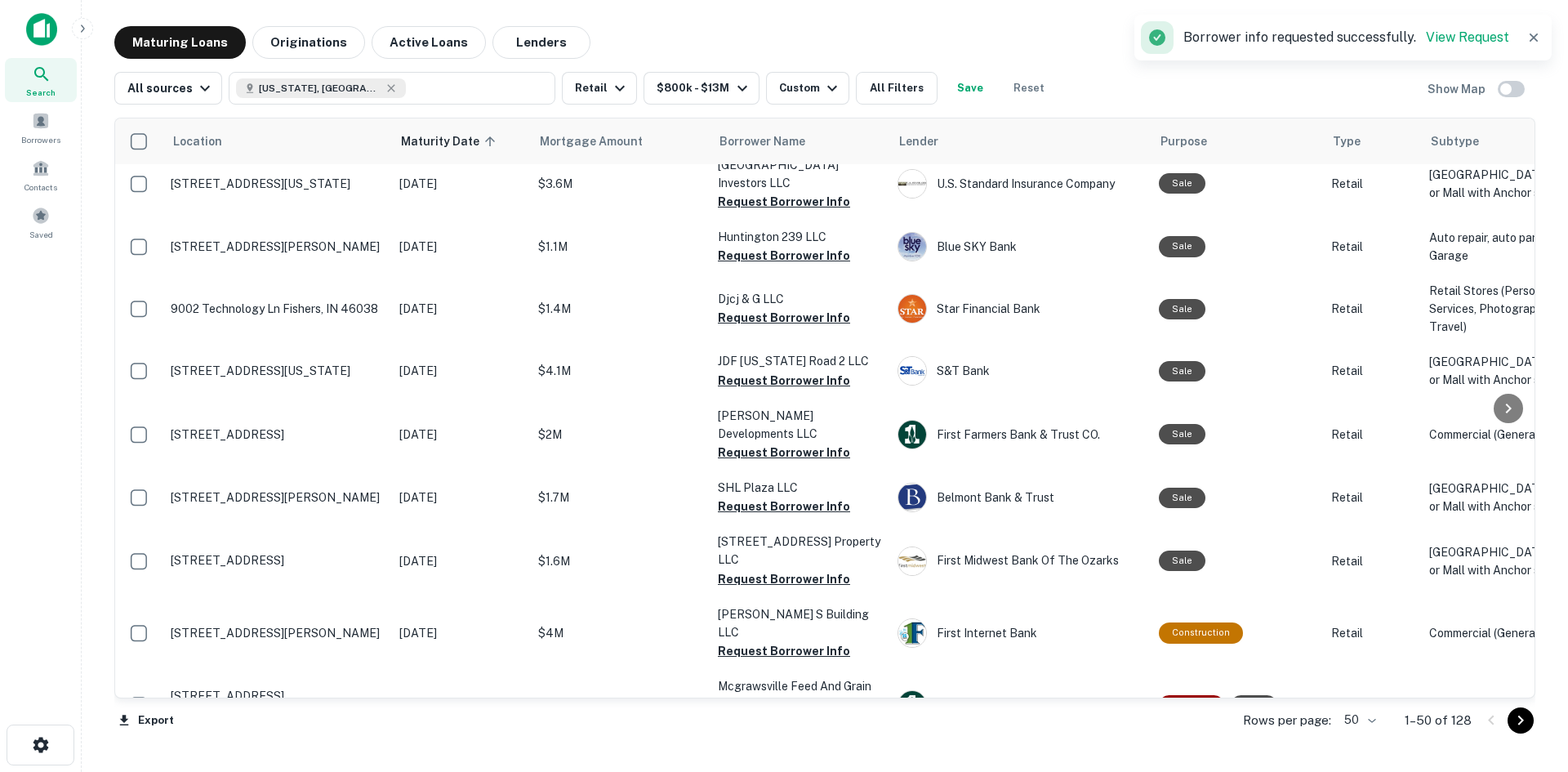
scroll to position [1553, 0]
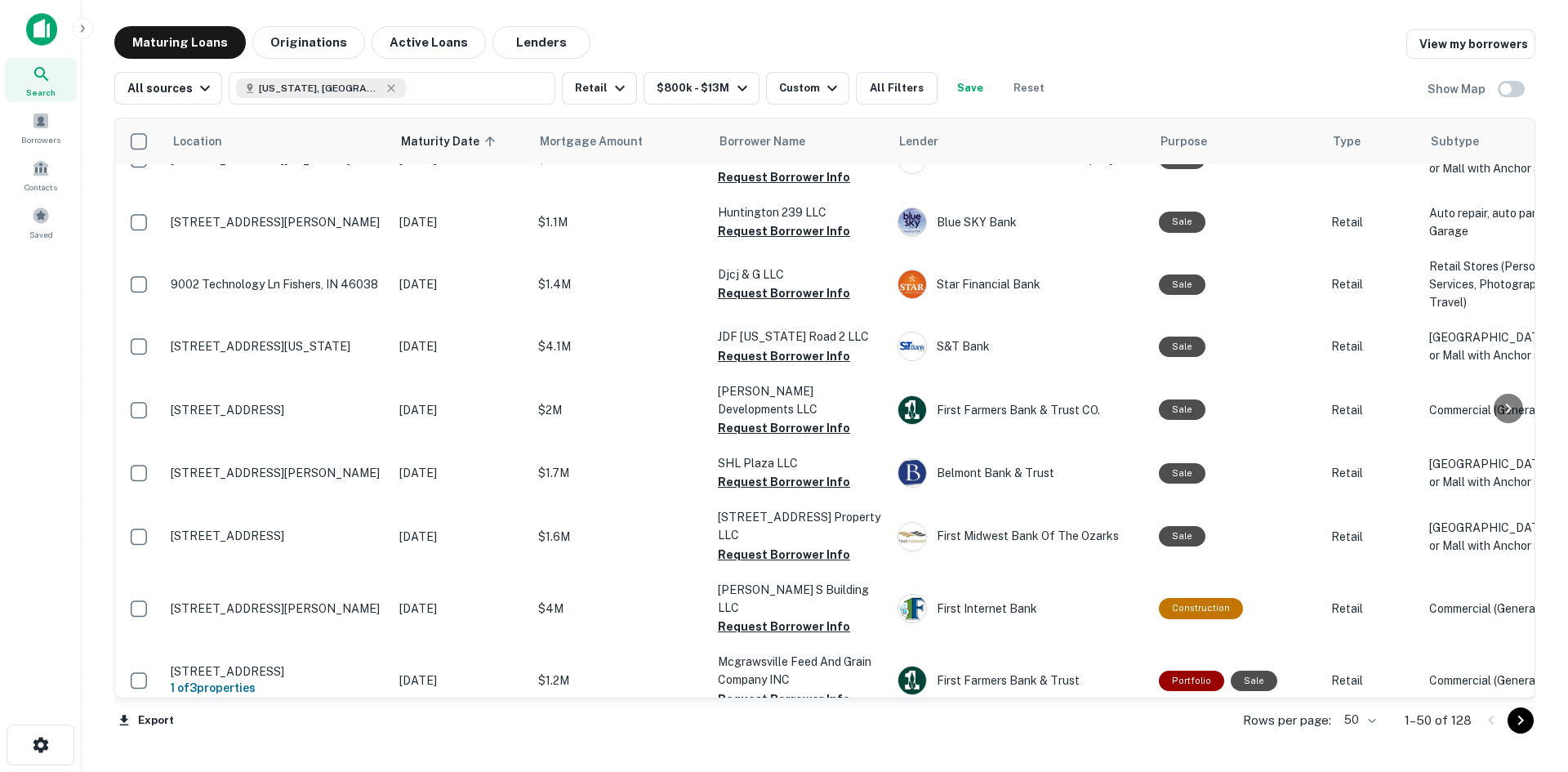
click at [753, 116] on button "Request Borrower Info" at bounding box center [784, 106] width 132 height 20
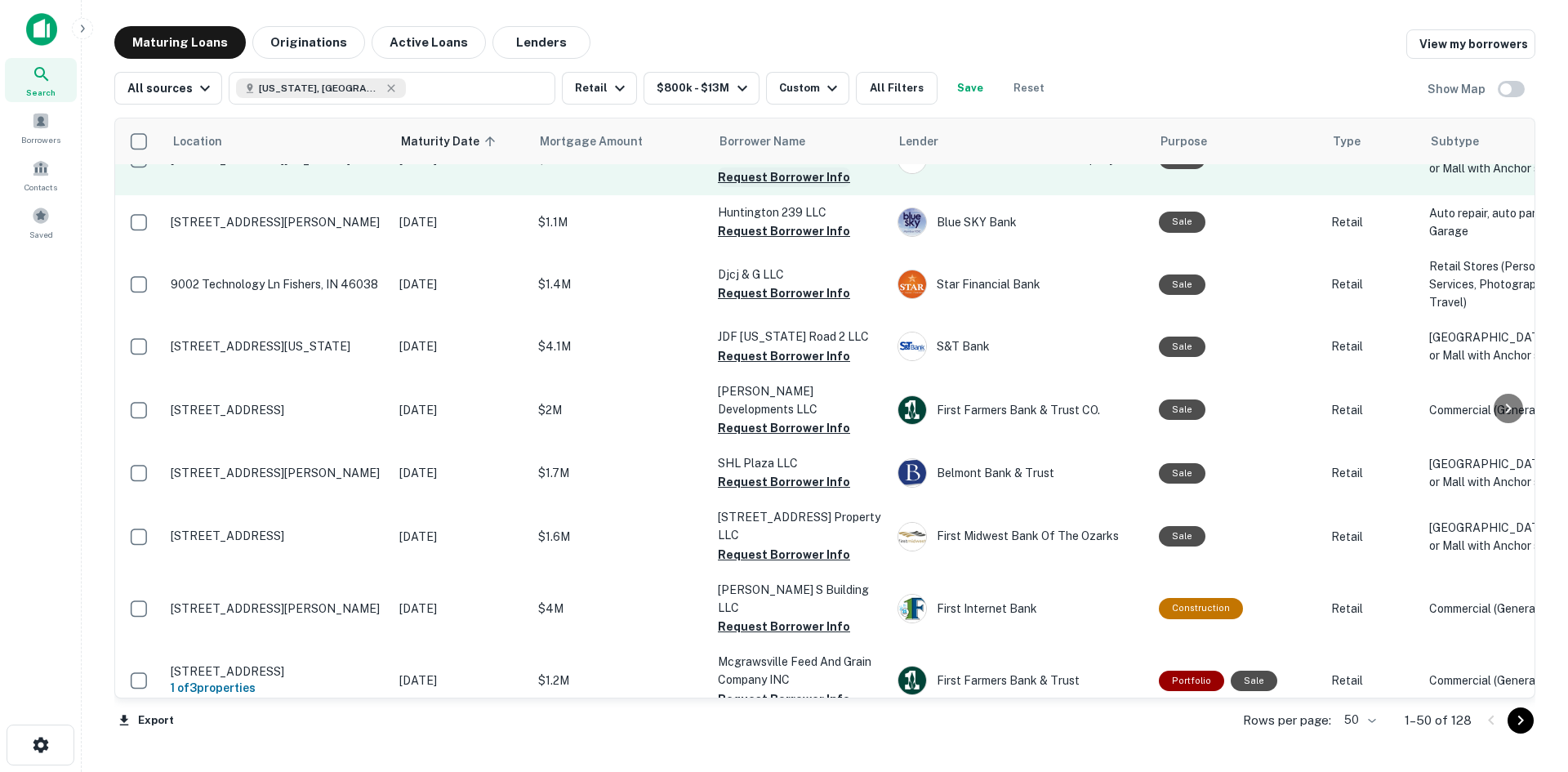
click at [738, 187] on button "Request Borrower Info" at bounding box center [784, 177] width 132 height 20
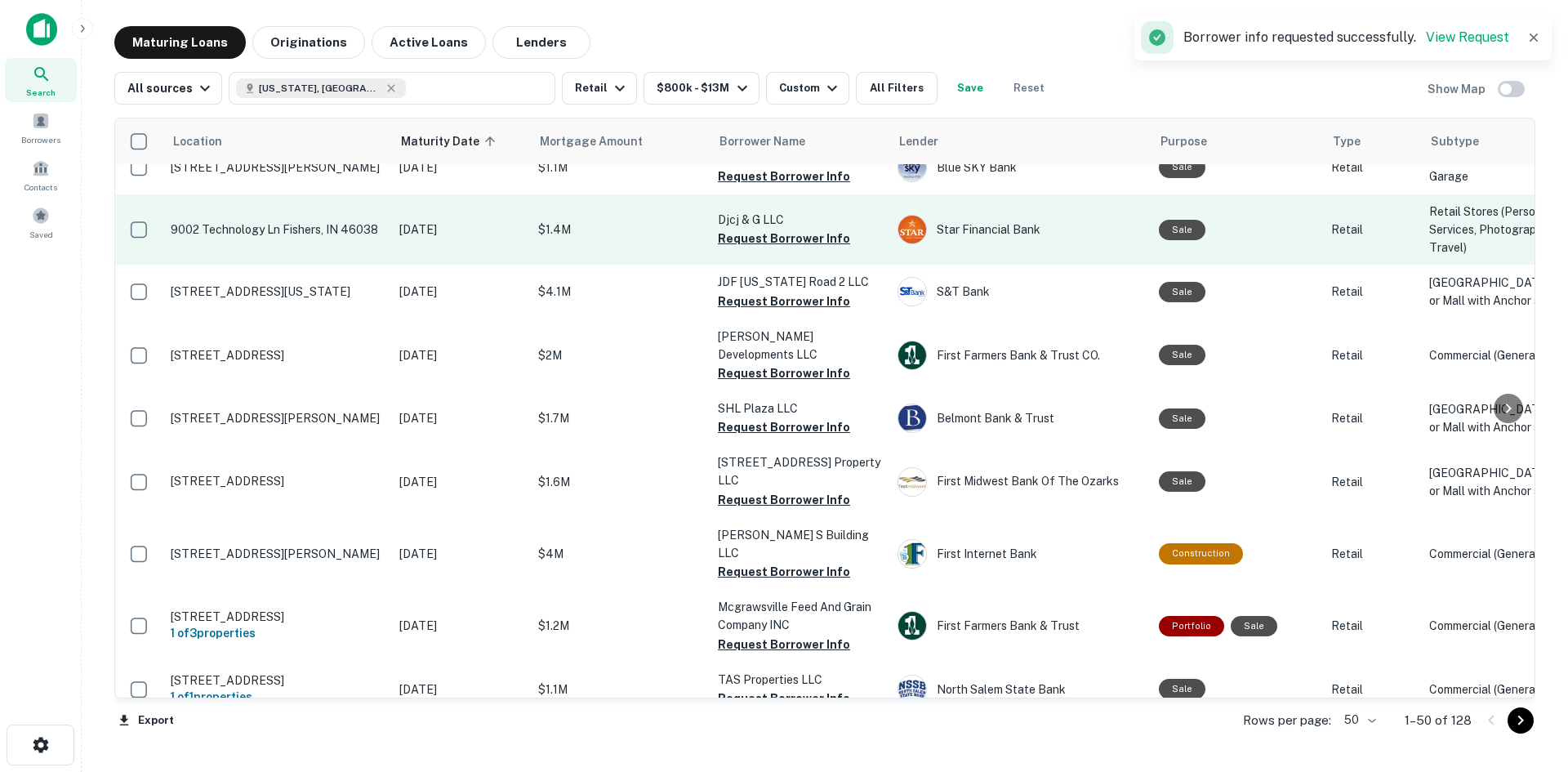
scroll to position [1635, 0]
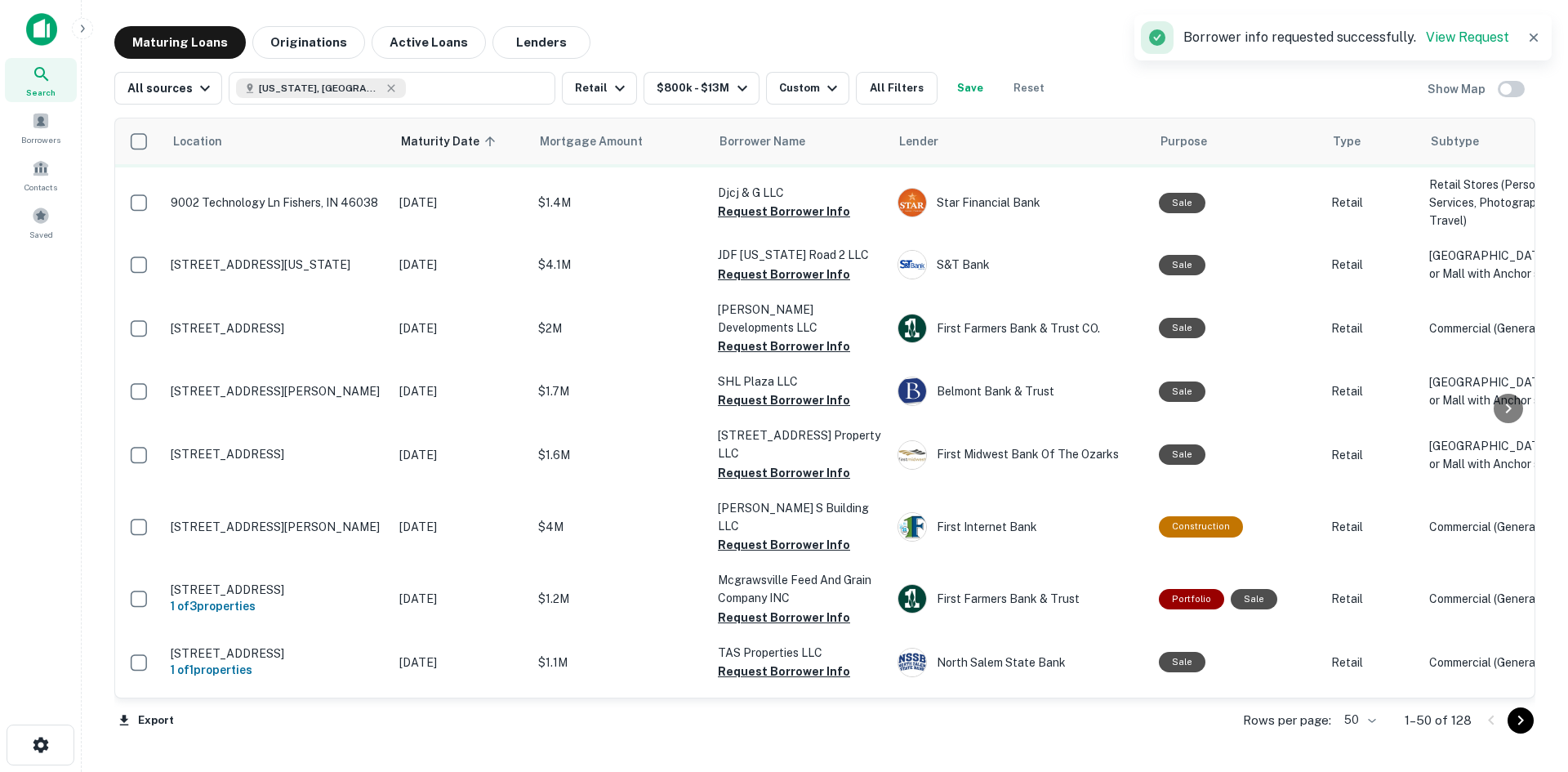
click at [793, 159] on button "Request Borrower Info" at bounding box center [784, 149] width 132 height 20
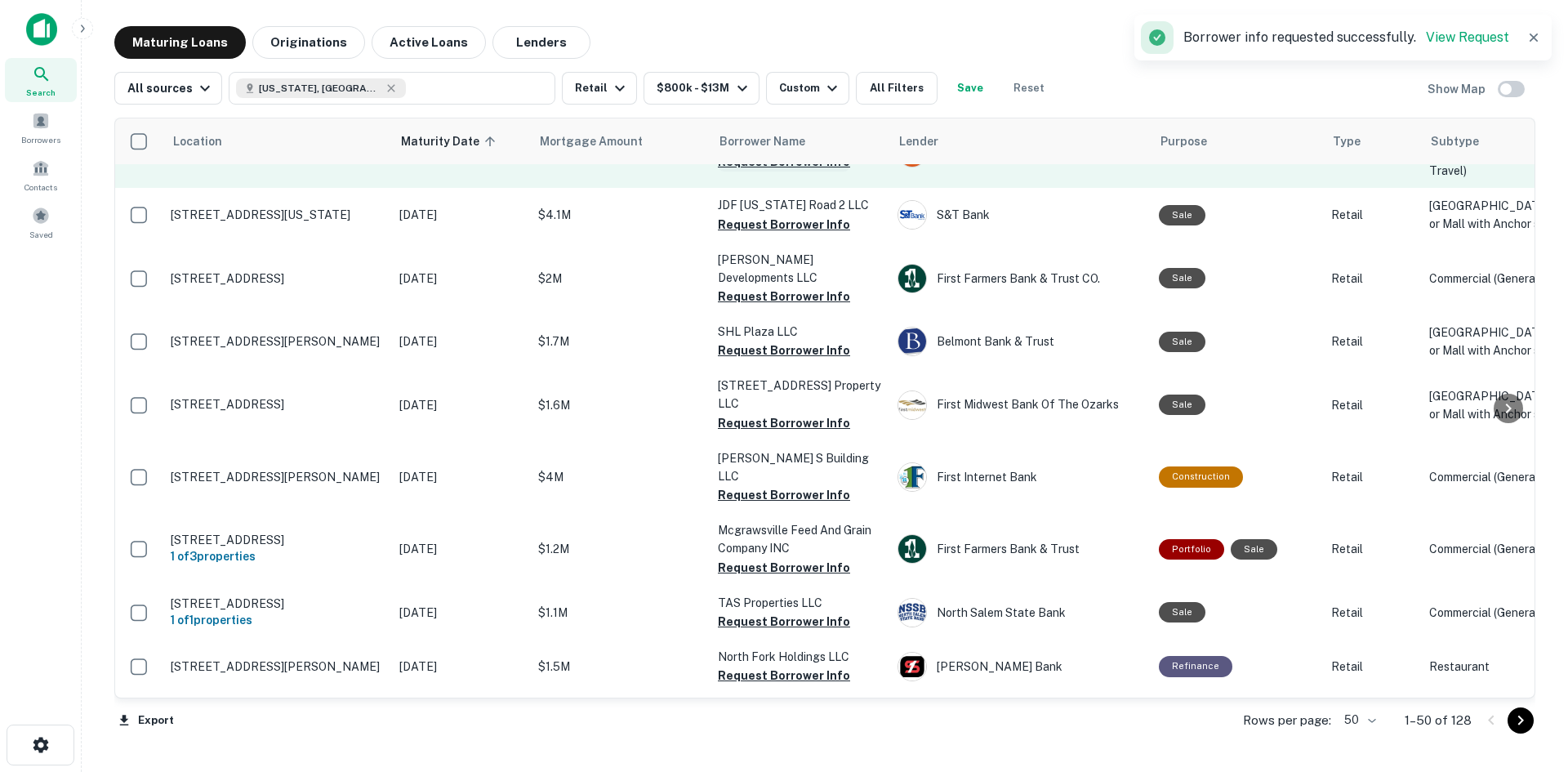
scroll to position [1798, 0]
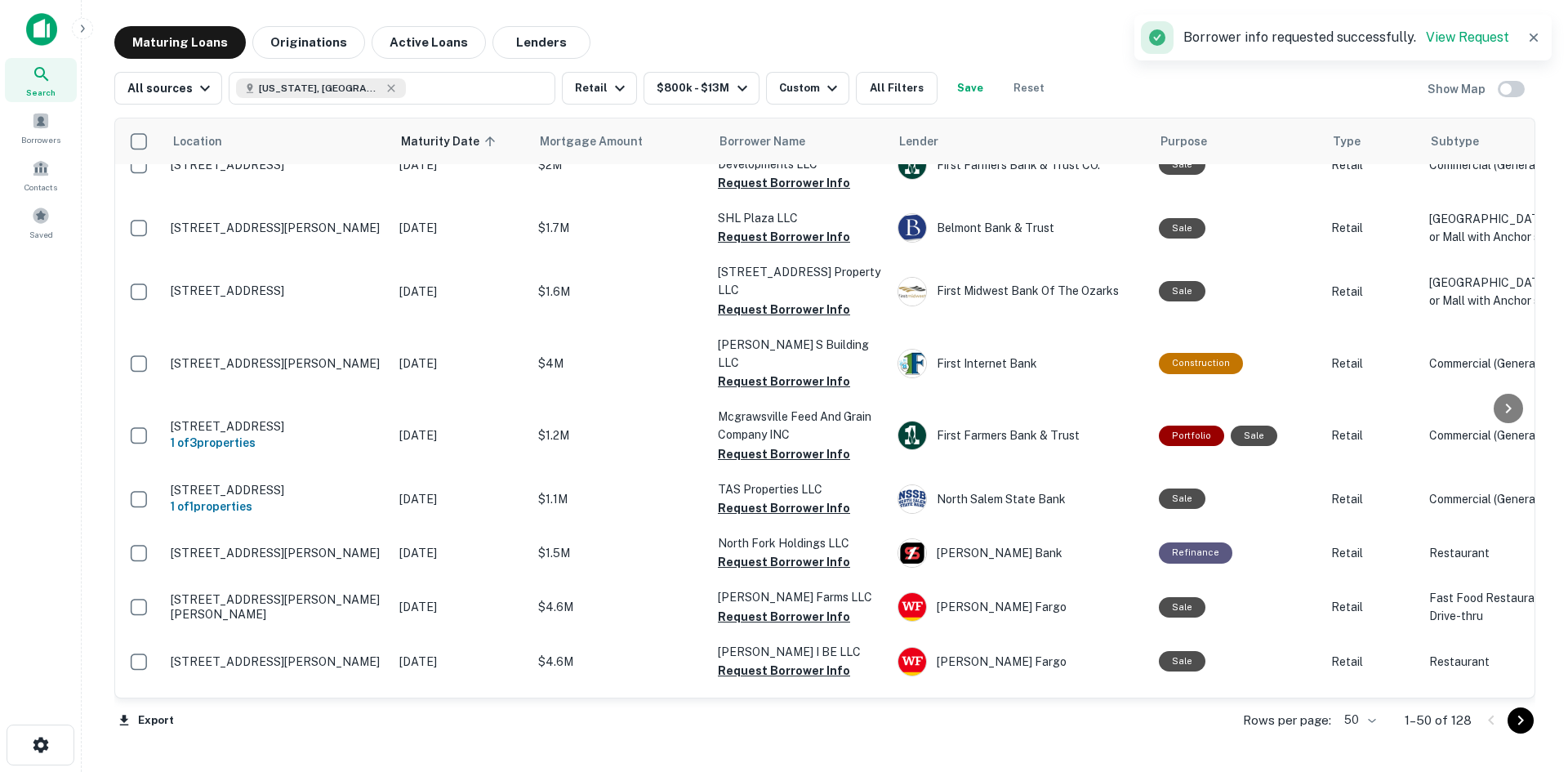
drag, startPoint x: 753, startPoint y: 352, endPoint x: 733, endPoint y: 391, distance: 43.8
click at [753, 58] on button "Request Borrower Info" at bounding box center [784, 49] width 132 height 20
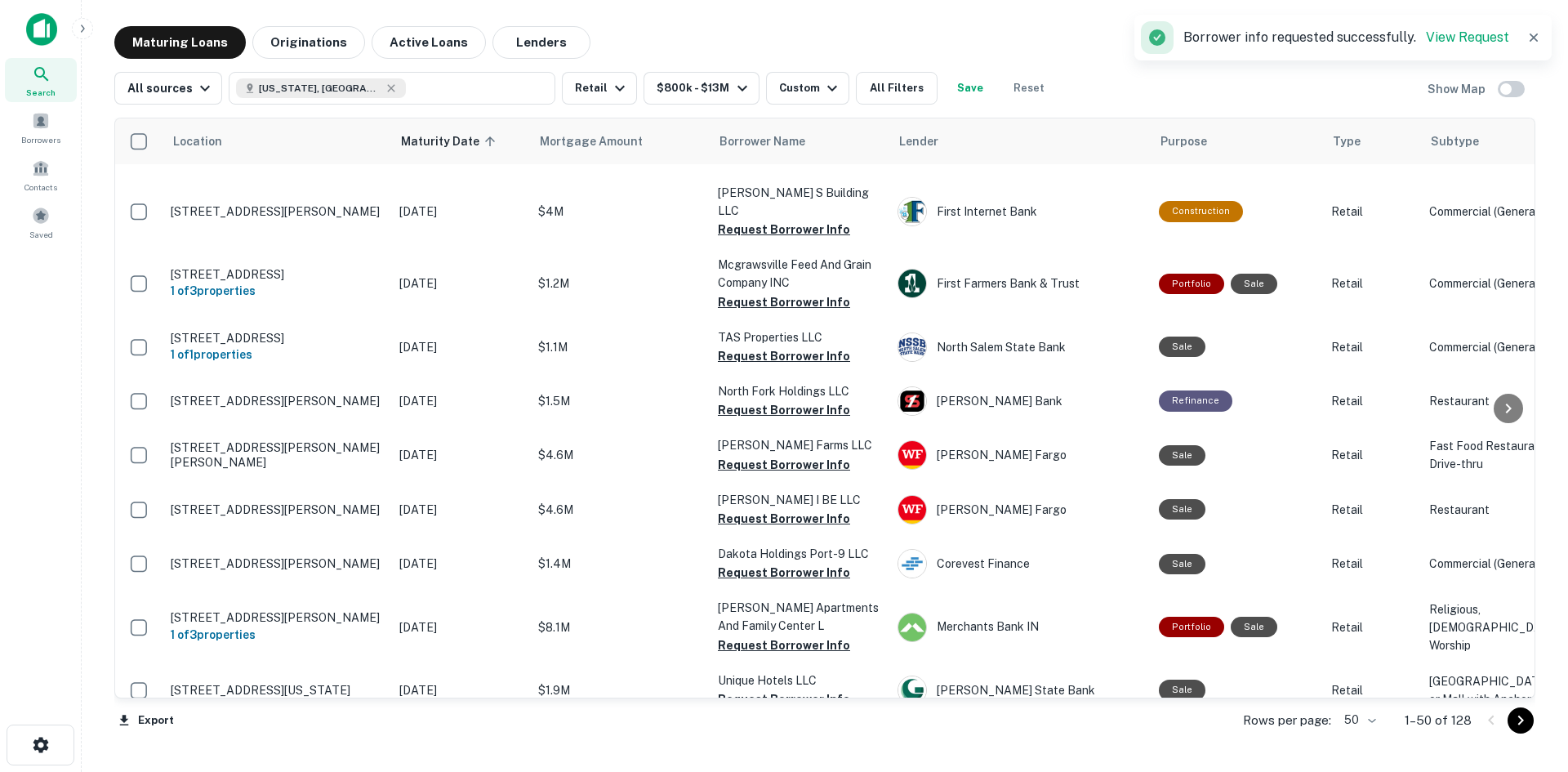
scroll to position [1961, 0]
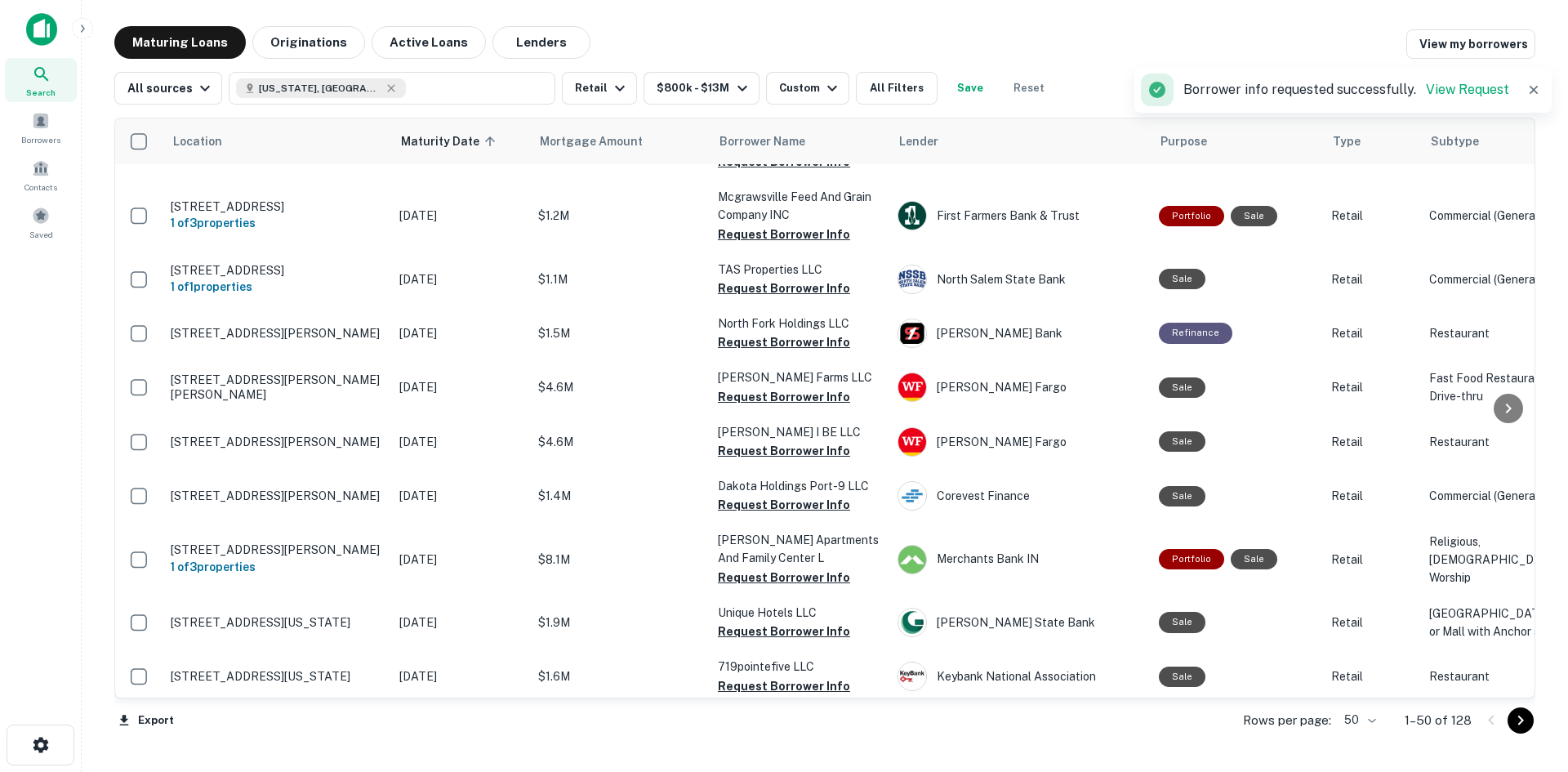
scroll to position [2043, 0]
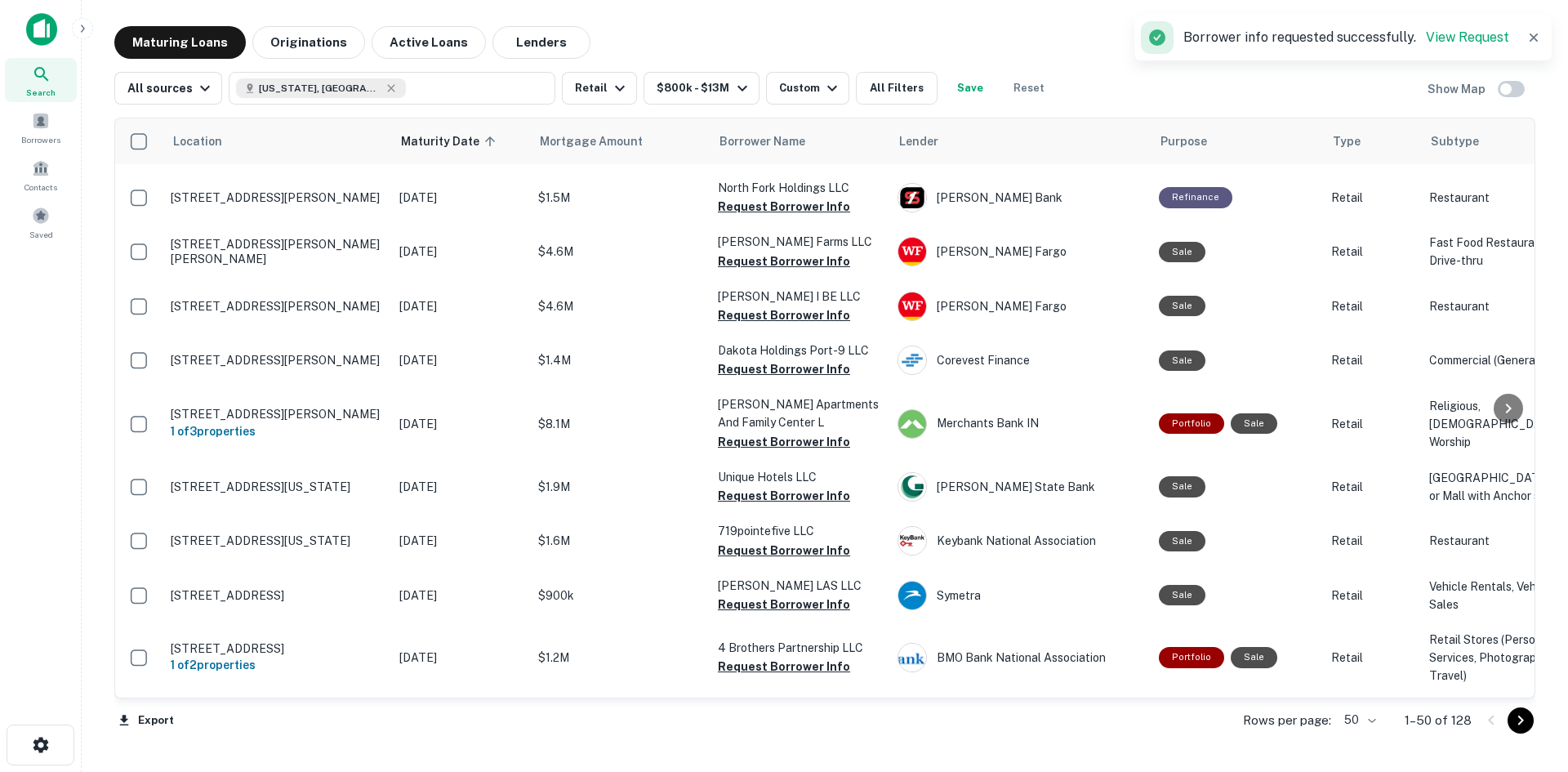
scroll to position [2125, 0]
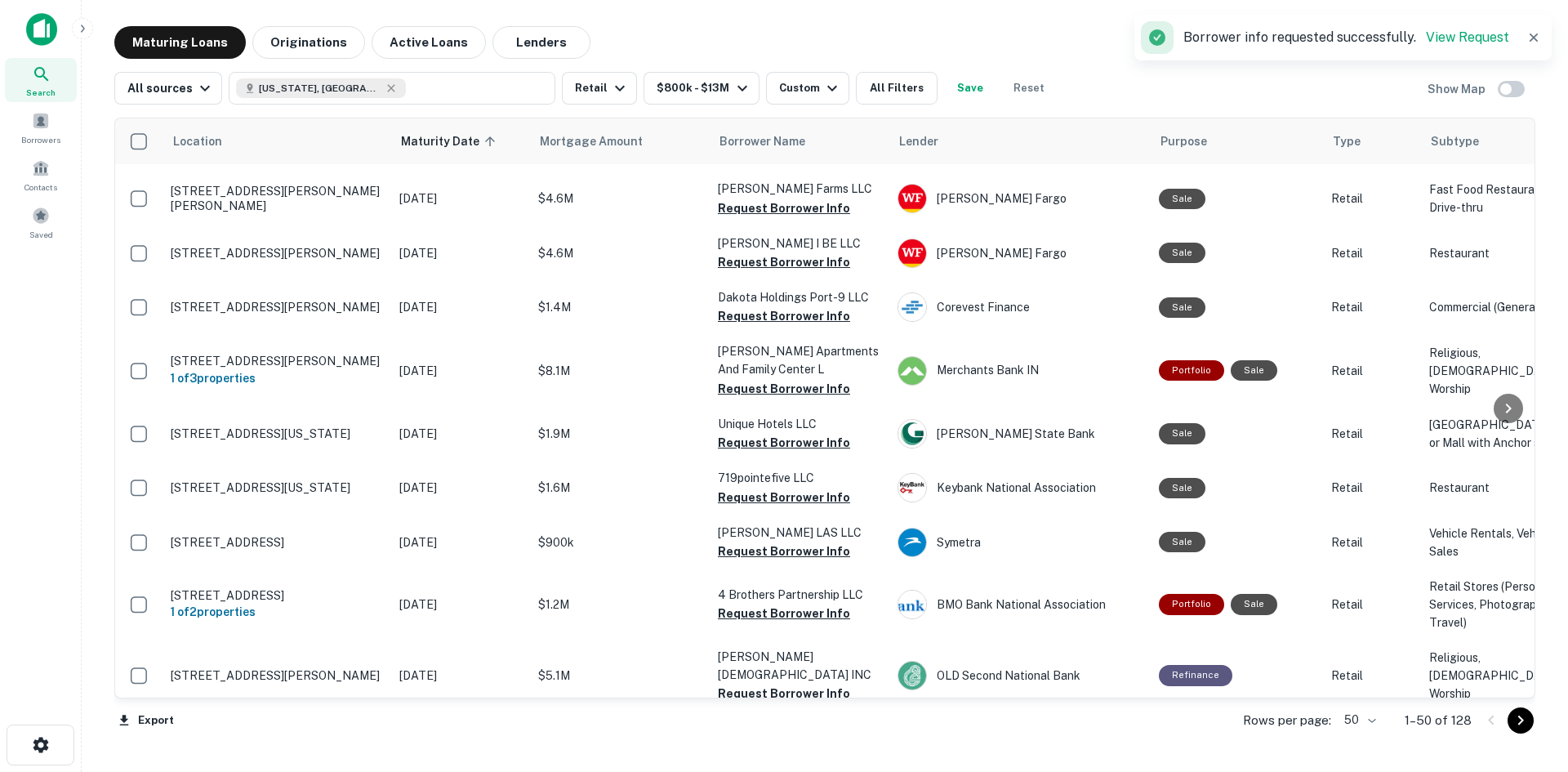
drag, startPoint x: 790, startPoint y: 366, endPoint x: 774, endPoint y: 367, distance: 16.0
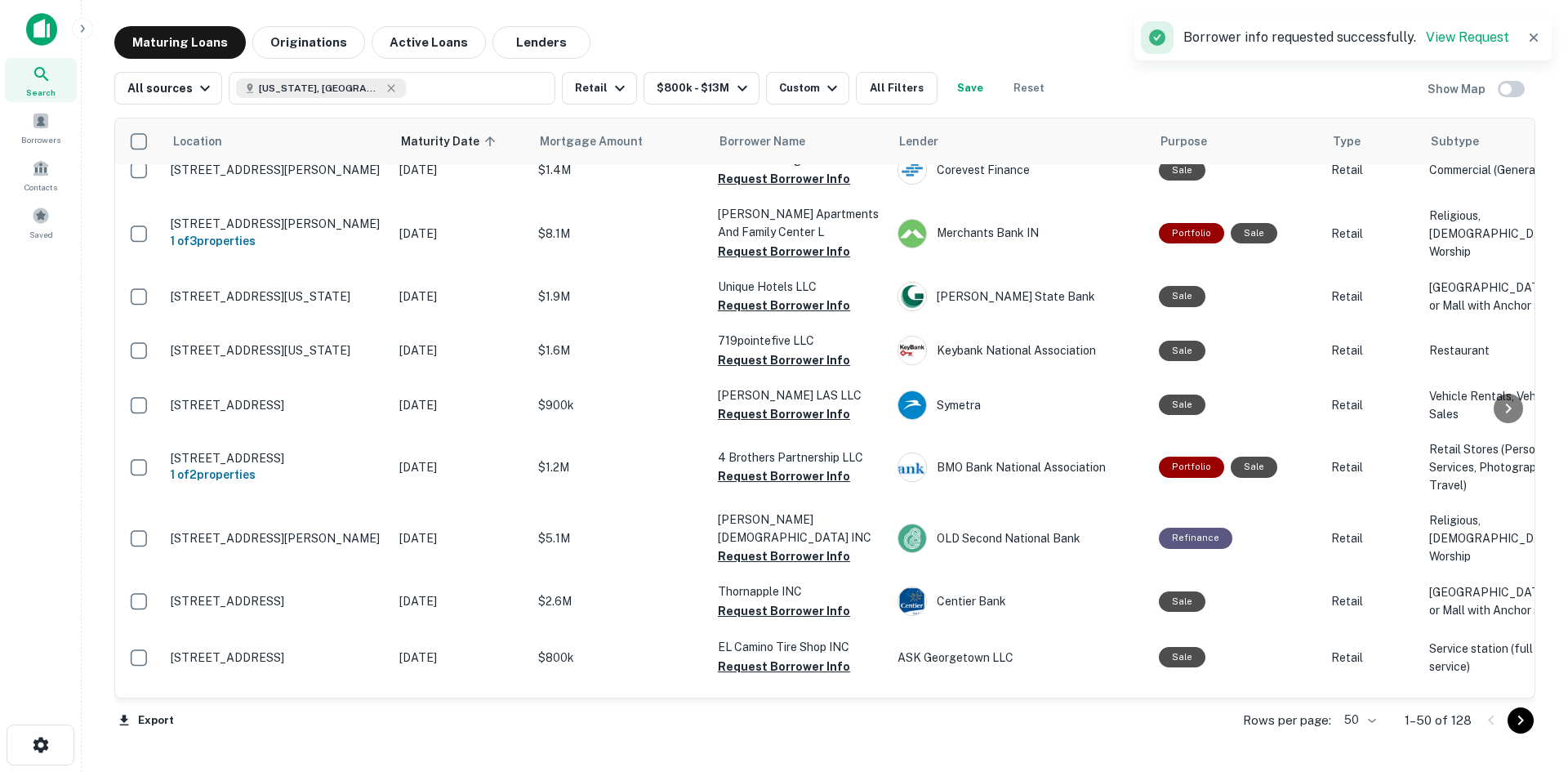
scroll to position [2370, 0]
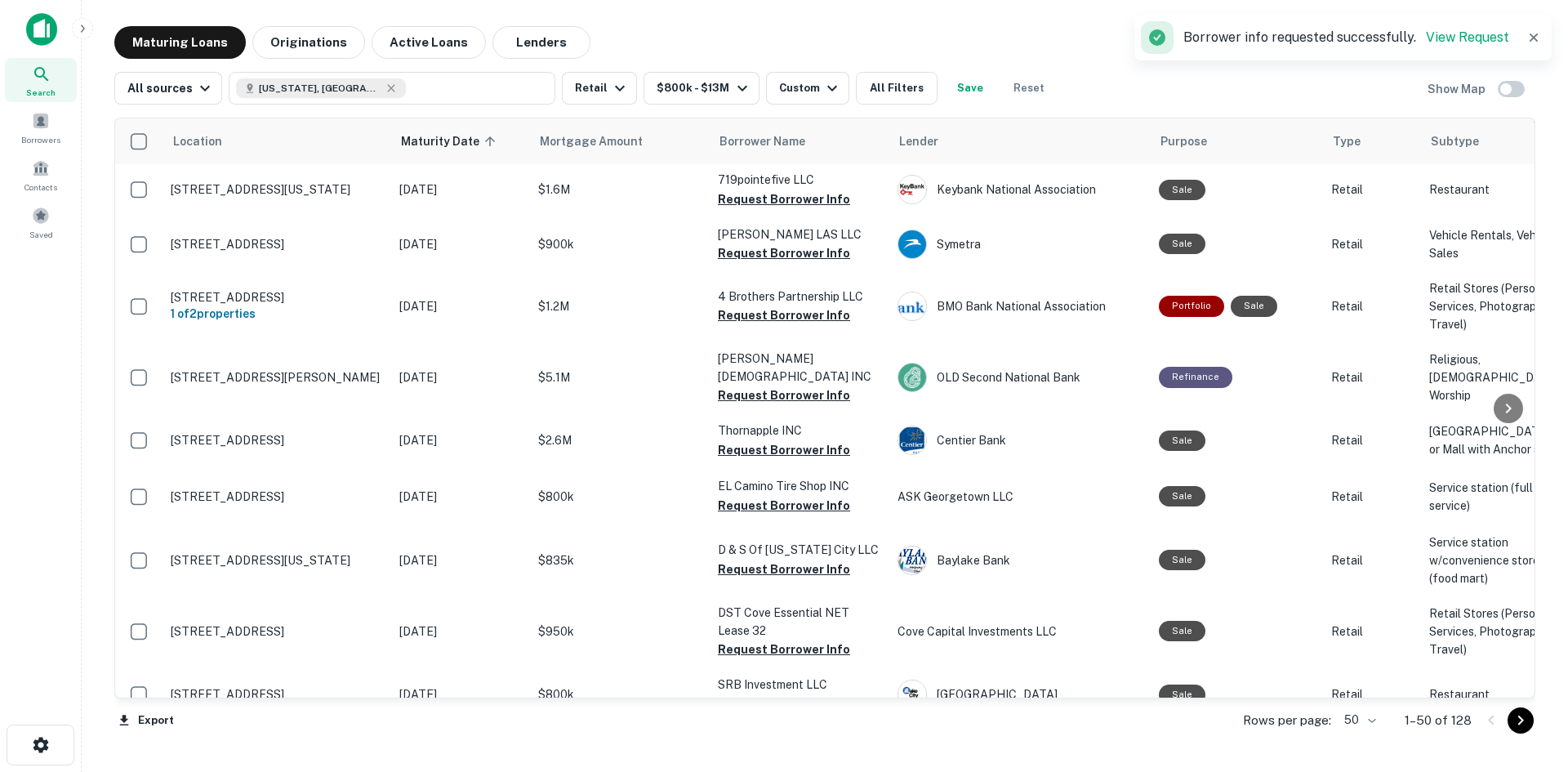
scroll to position [2533, 0]
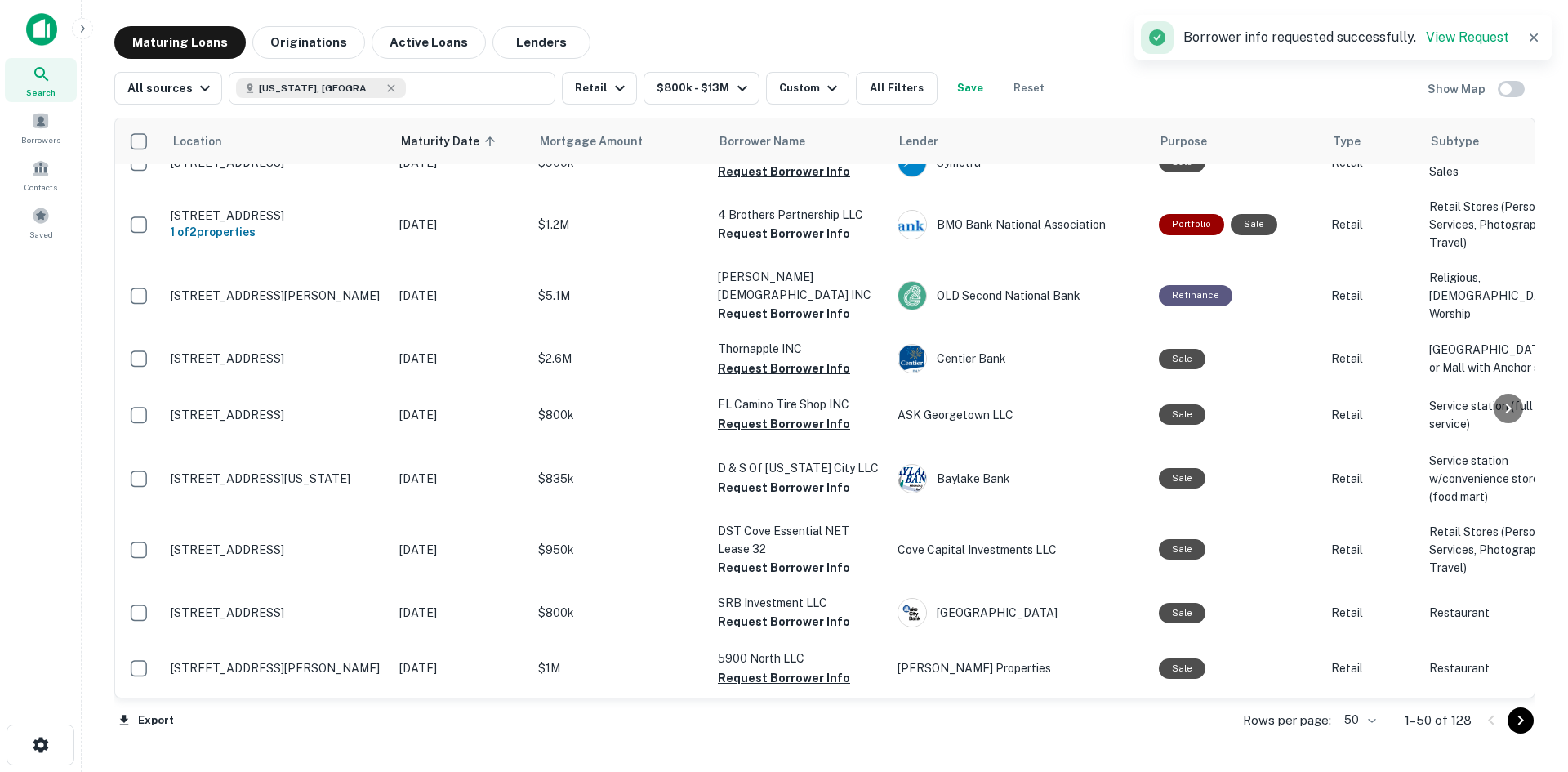
scroll to position [2615, 0]
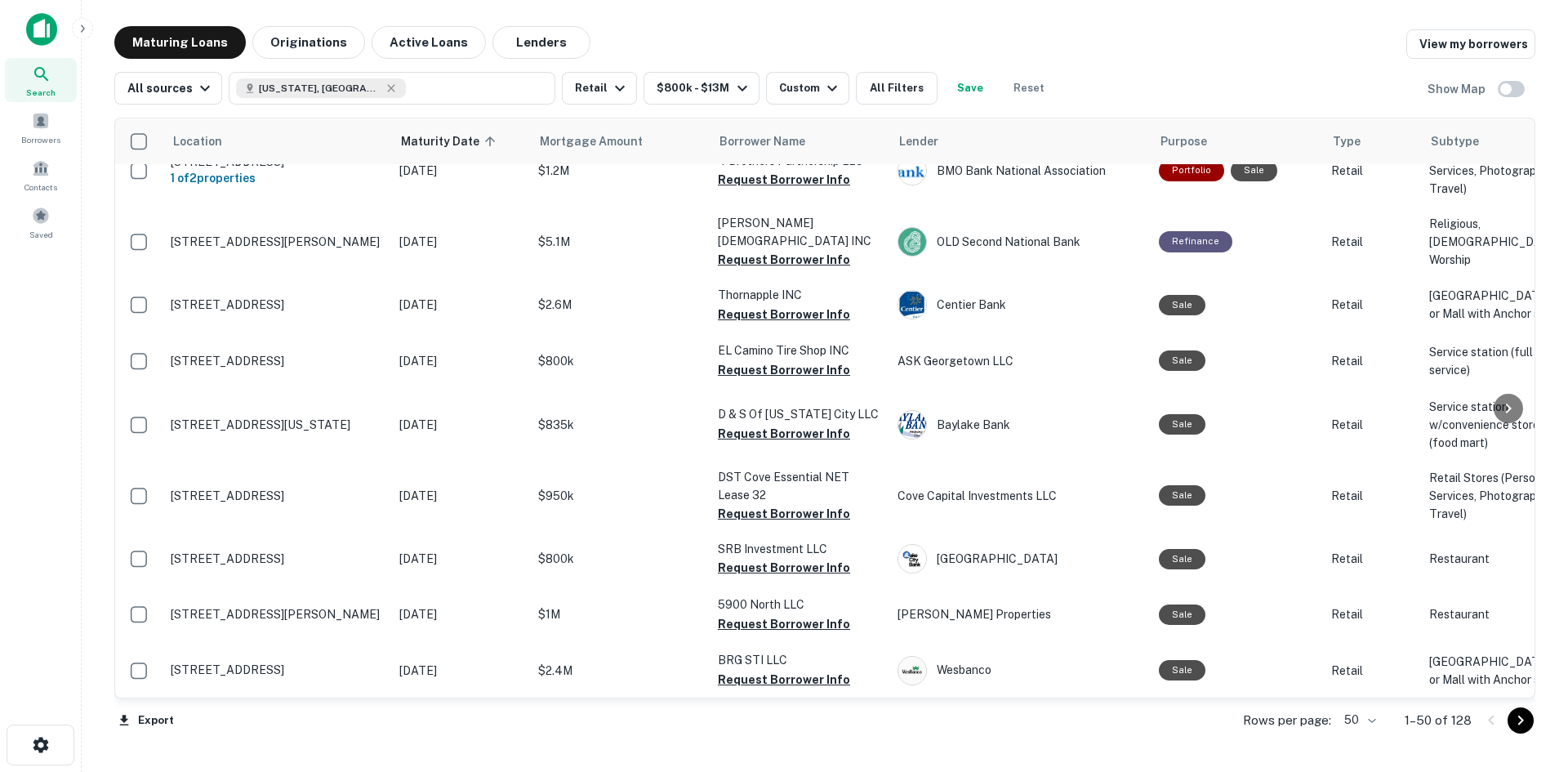
scroll to position [2861, 0]
click at [754, 74] on button "Request Borrower Info" at bounding box center [784, 64] width 132 height 20
drag, startPoint x: 616, startPoint y: 310, endPoint x: 406, endPoint y: 326, distance: 210.6
click at [735, 128] on button "Request Borrower Info" at bounding box center [784, 118] width 132 height 20
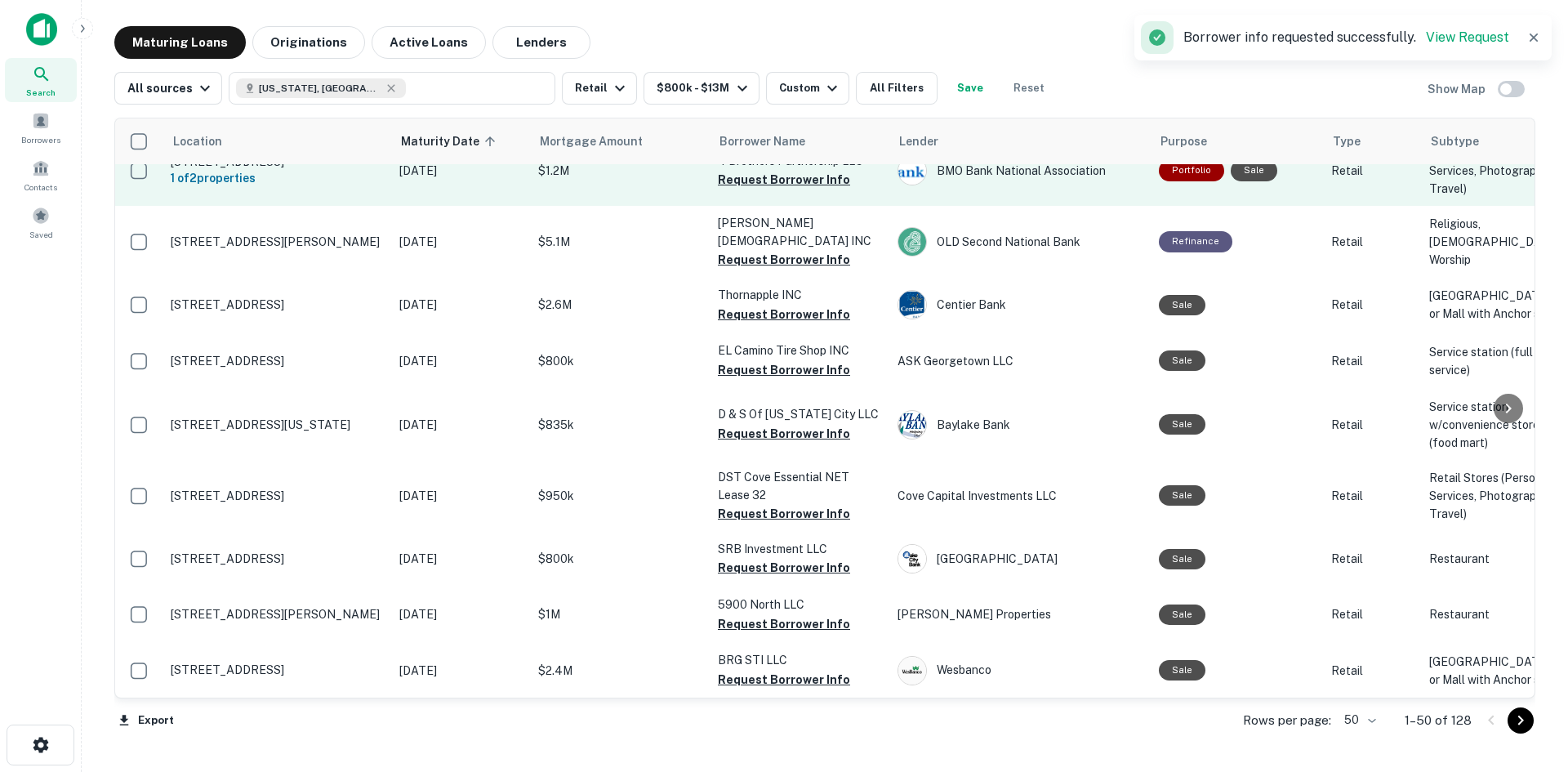
scroll to position [3024, 0]
click at [749, 189] on button "Request Borrower Info" at bounding box center [784, 180] width 132 height 20
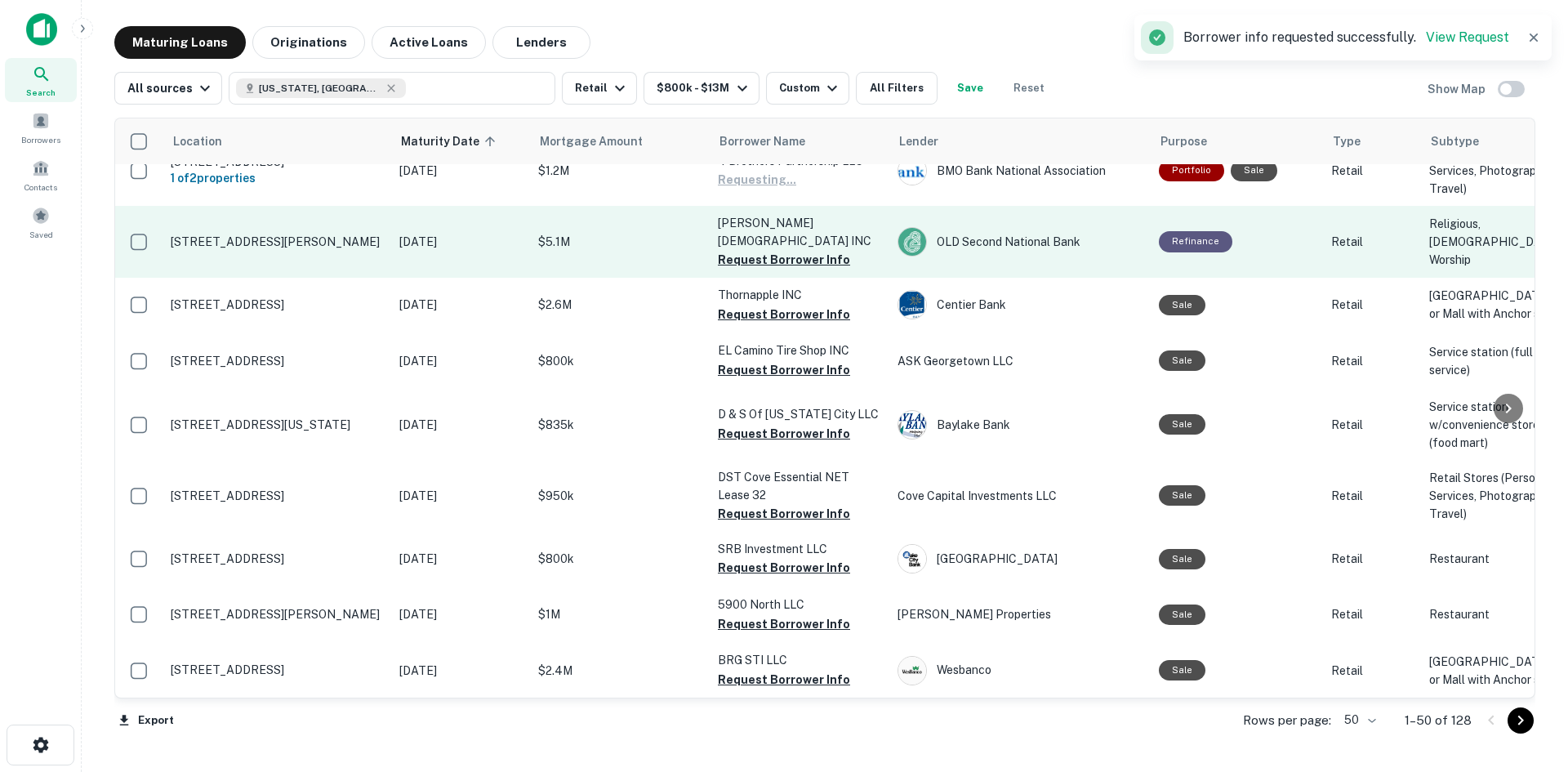
scroll to position [3106, 0]
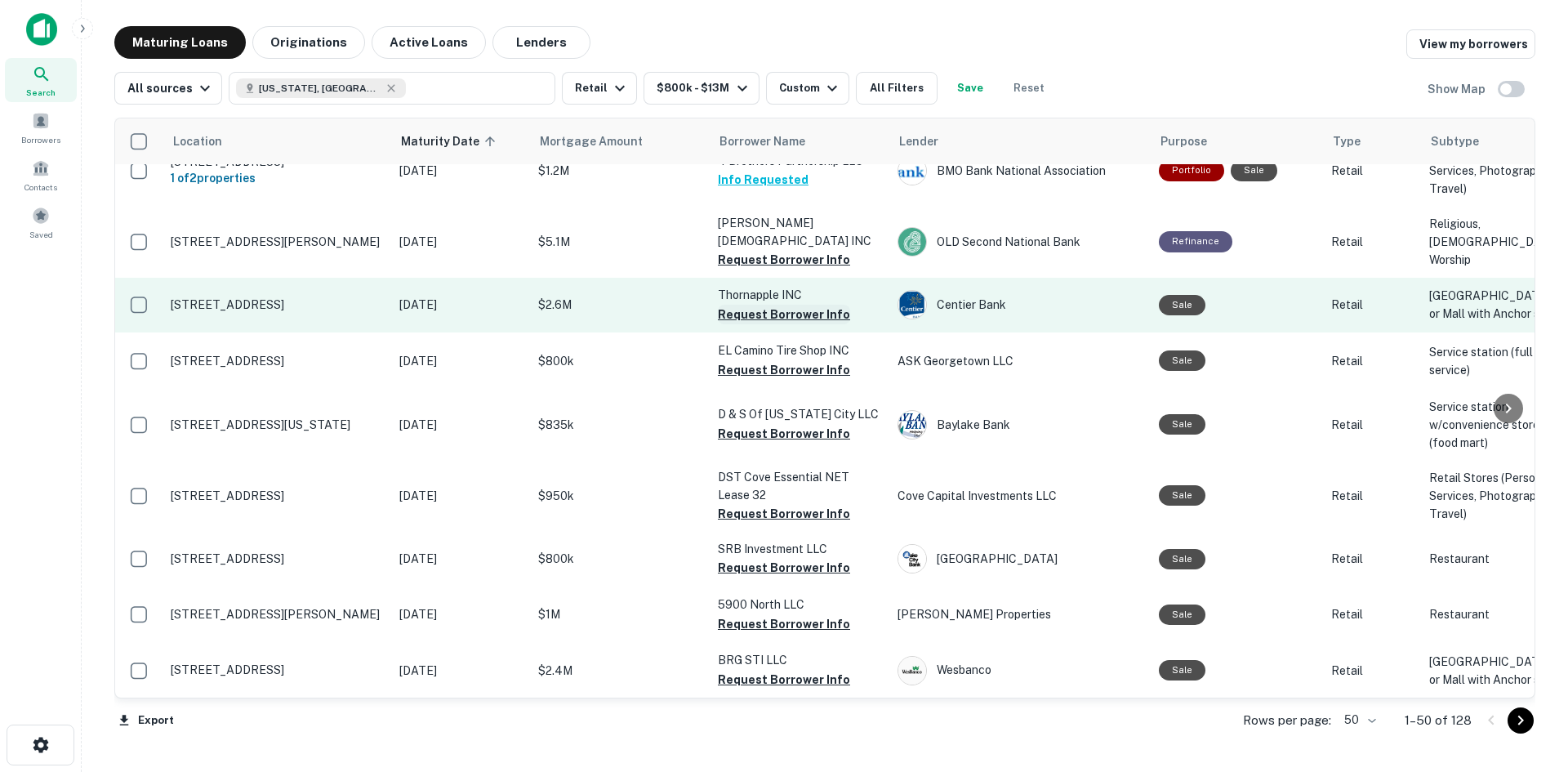
drag, startPoint x: 756, startPoint y: 339, endPoint x: 744, endPoint y: 342, distance: 12.4
click at [756, 325] on button "Request Borrower Info" at bounding box center [784, 315] width 132 height 20
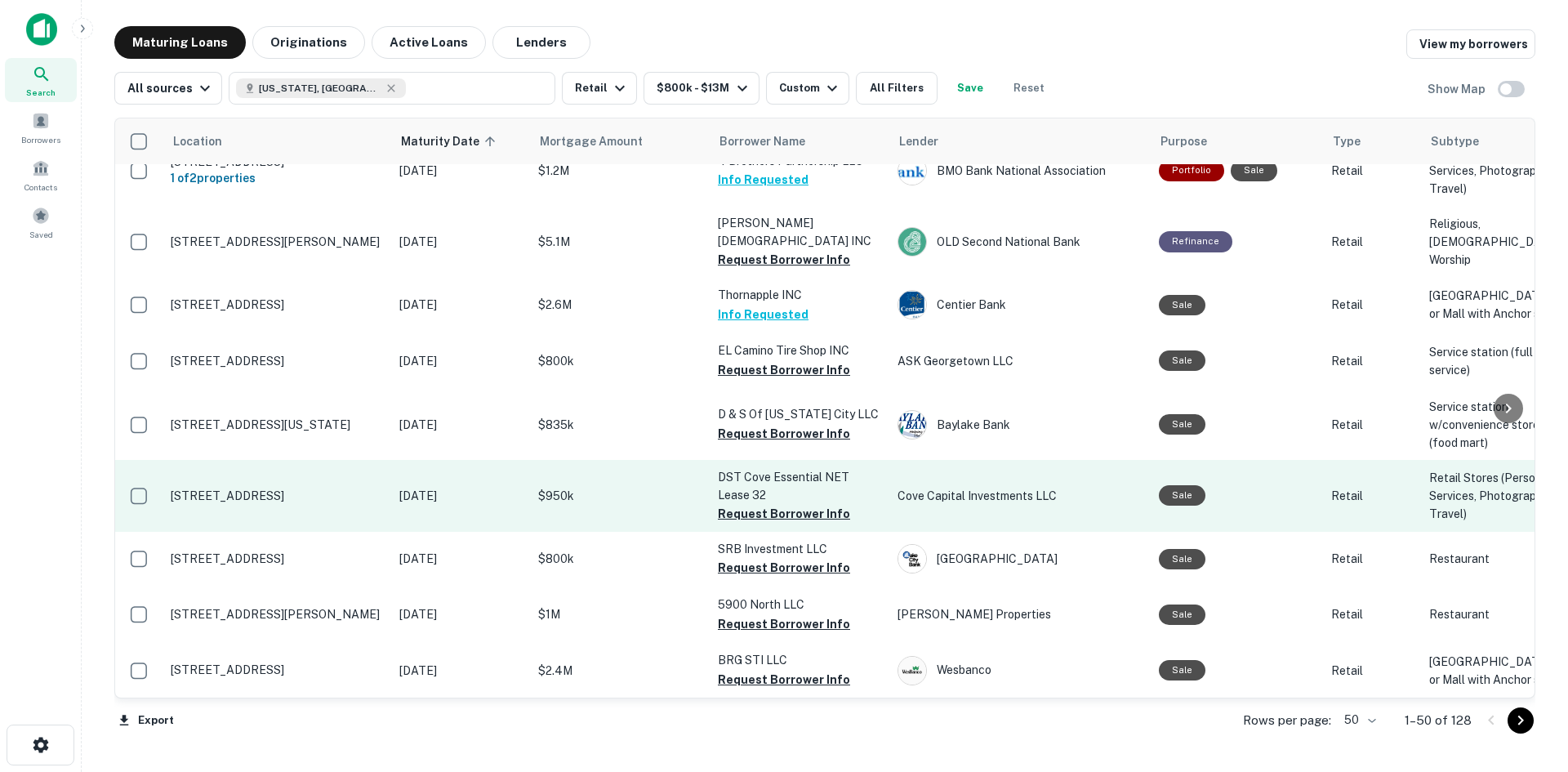
drag, startPoint x: 498, startPoint y: 381, endPoint x: 388, endPoint y: 514, distance: 172.6
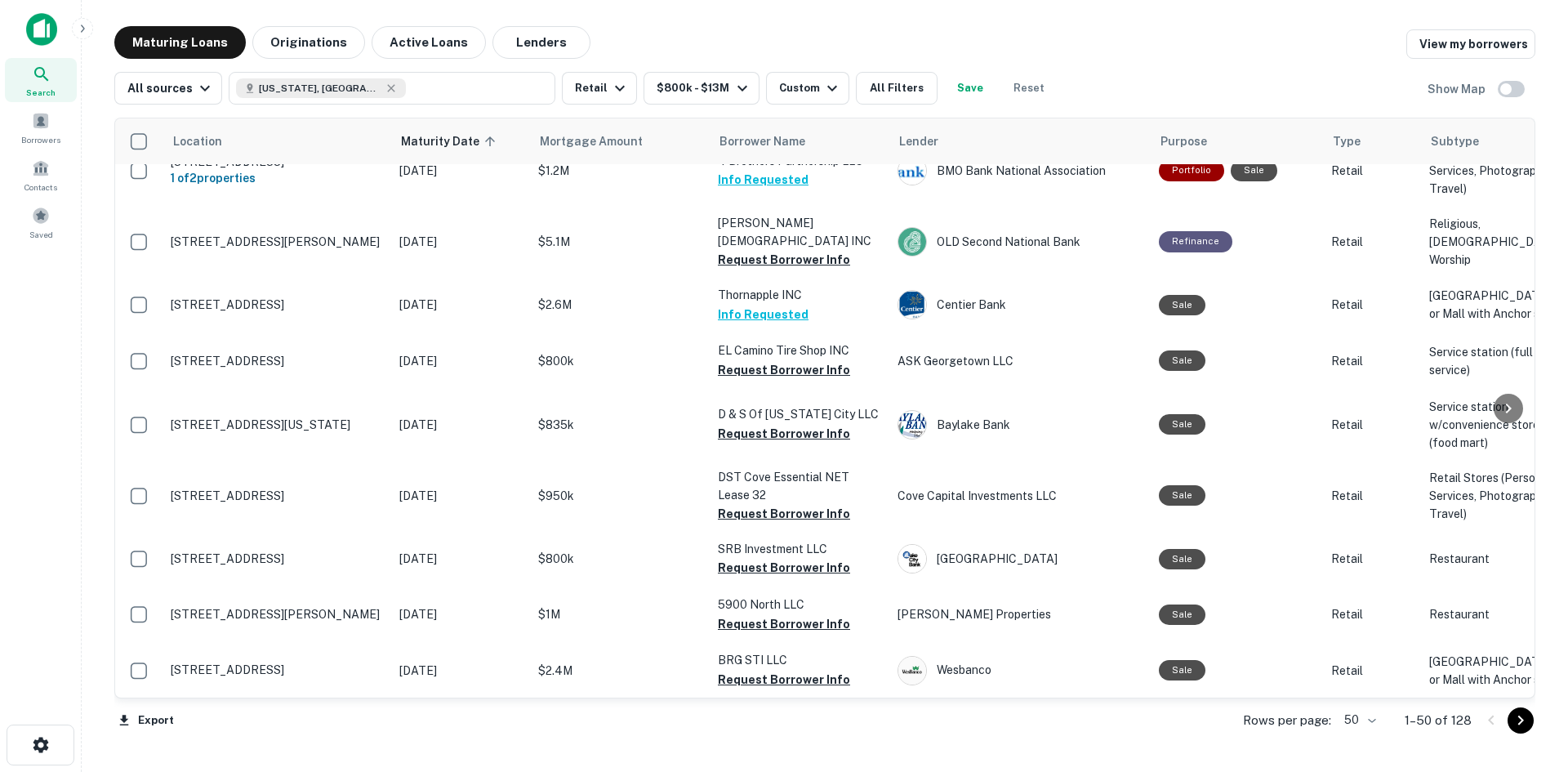
drag, startPoint x: 388, startPoint y: 514, endPoint x: 57, endPoint y: 422, distance: 343.5
click at [57, 422] on div "Search Borrowers Contacts Saved" at bounding box center [40, 361] width 81 height 721
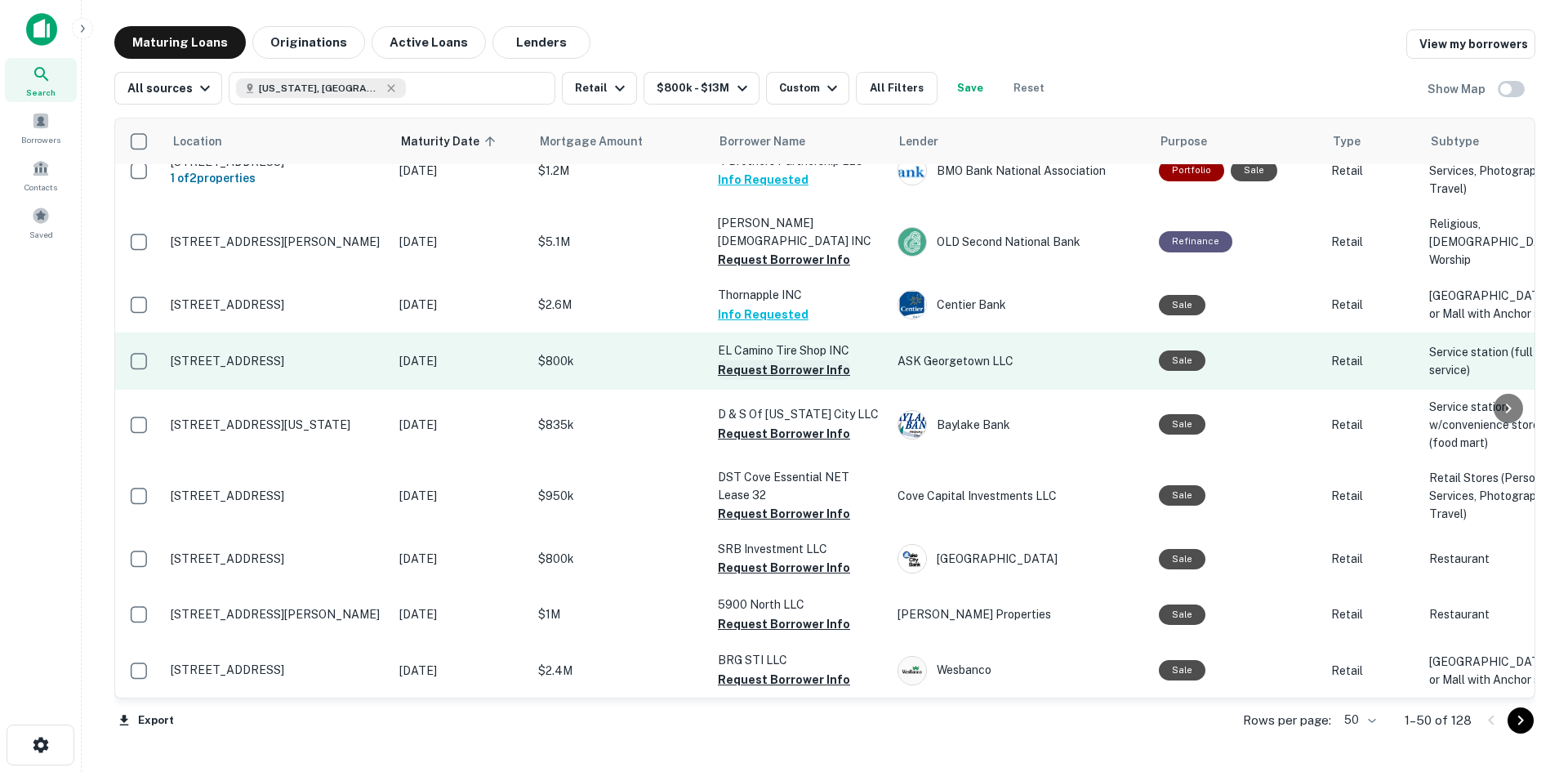
drag, startPoint x: 755, startPoint y: 402, endPoint x: 747, endPoint y: 403, distance: 8.1
click at [755, 381] on button "Request Borrower Info" at bounding box center [784, 371] width 132 height 20
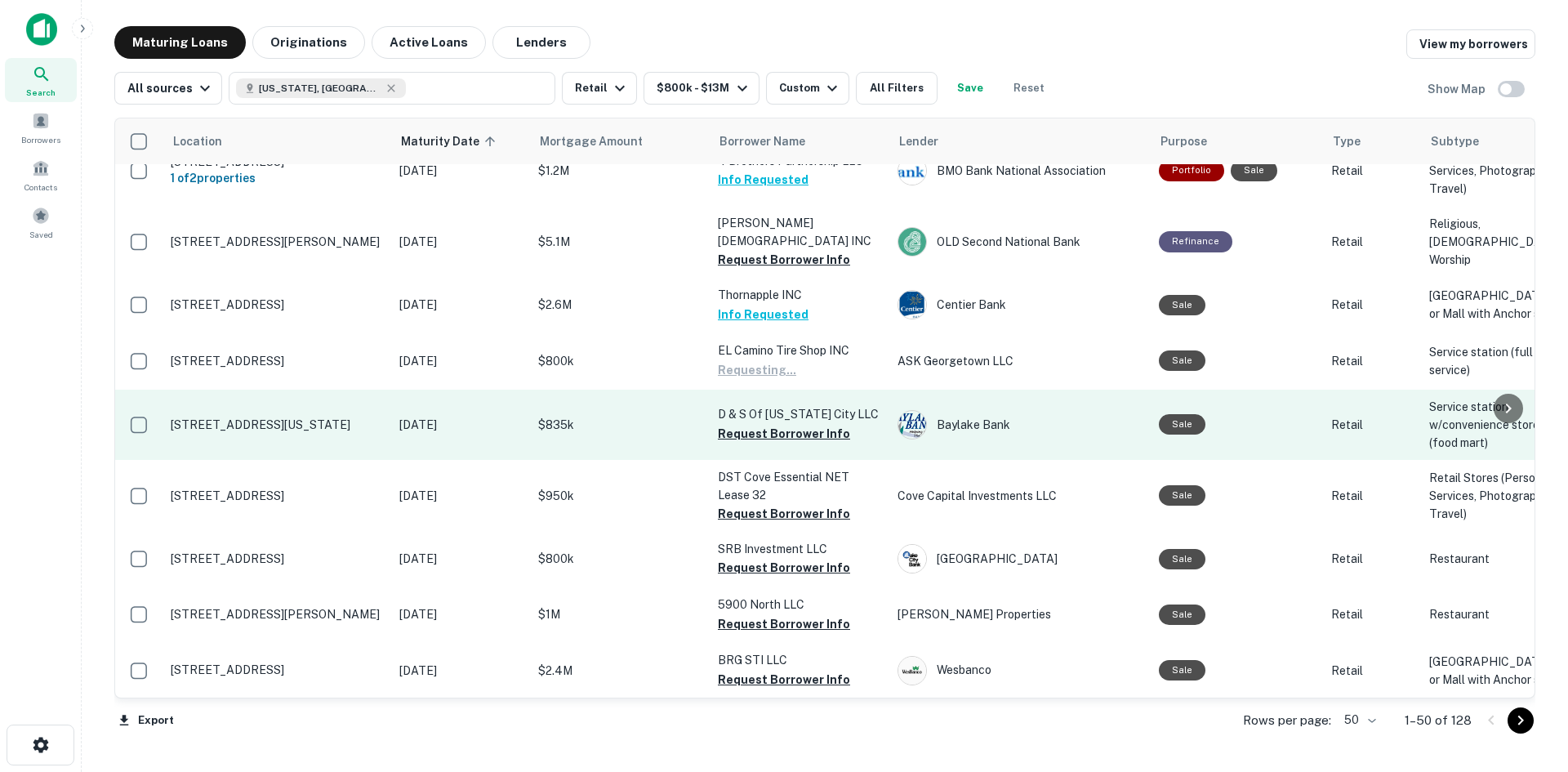
scroll to position [3188, 0]
drag, startPoint x: 753, startPoint y: 394, endPoint x: 743, endPoint y: 398, distance: 10.8
click at [753, 424] on button "Request Borrower Info" at bounding box center [784, 434] width 132 height 20
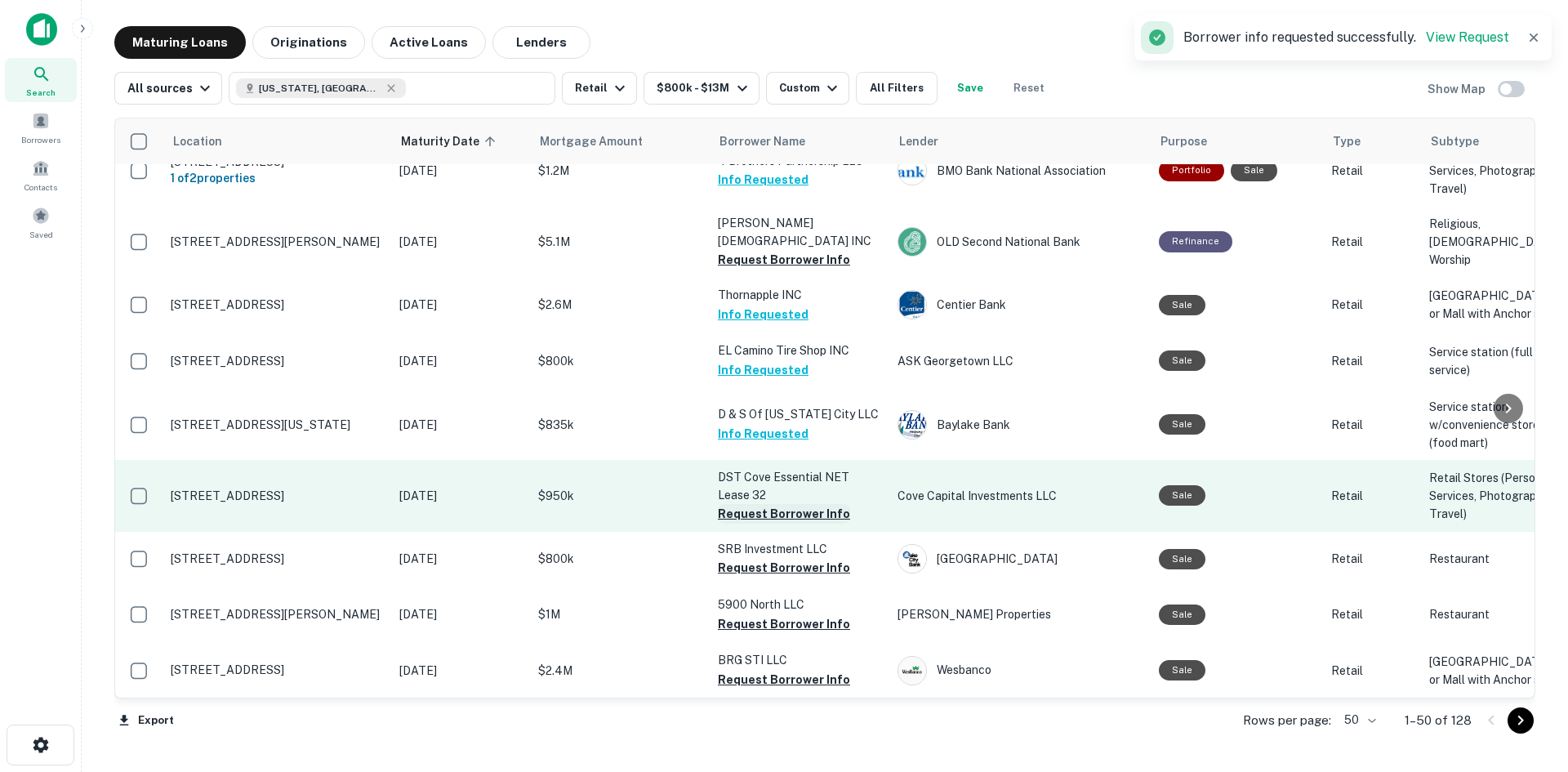
click at [736, 504] on button "Request Borrower Info" at bounding box center [784, 514] width 132 height 20
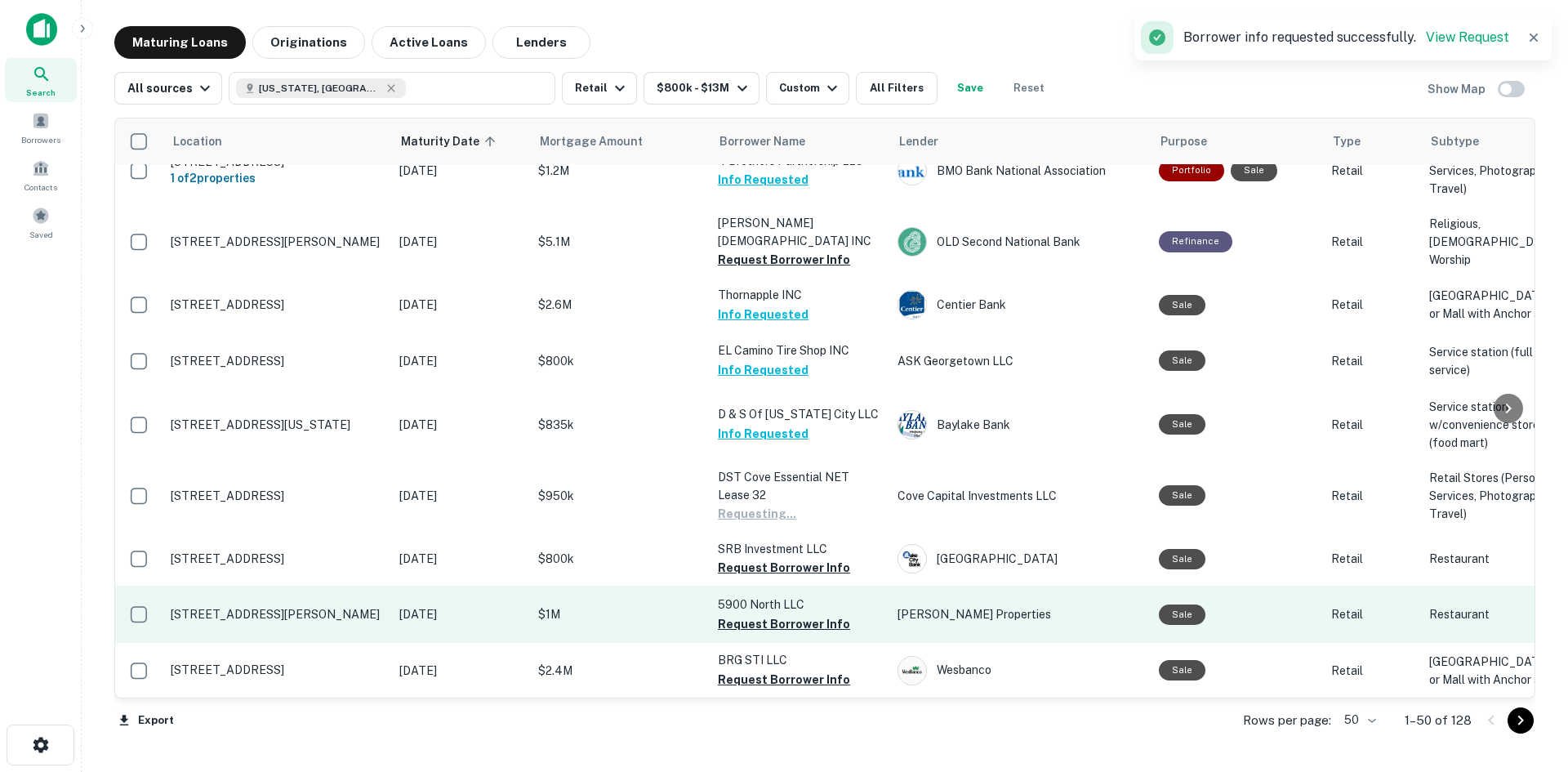
scroll to position [3222, 0]
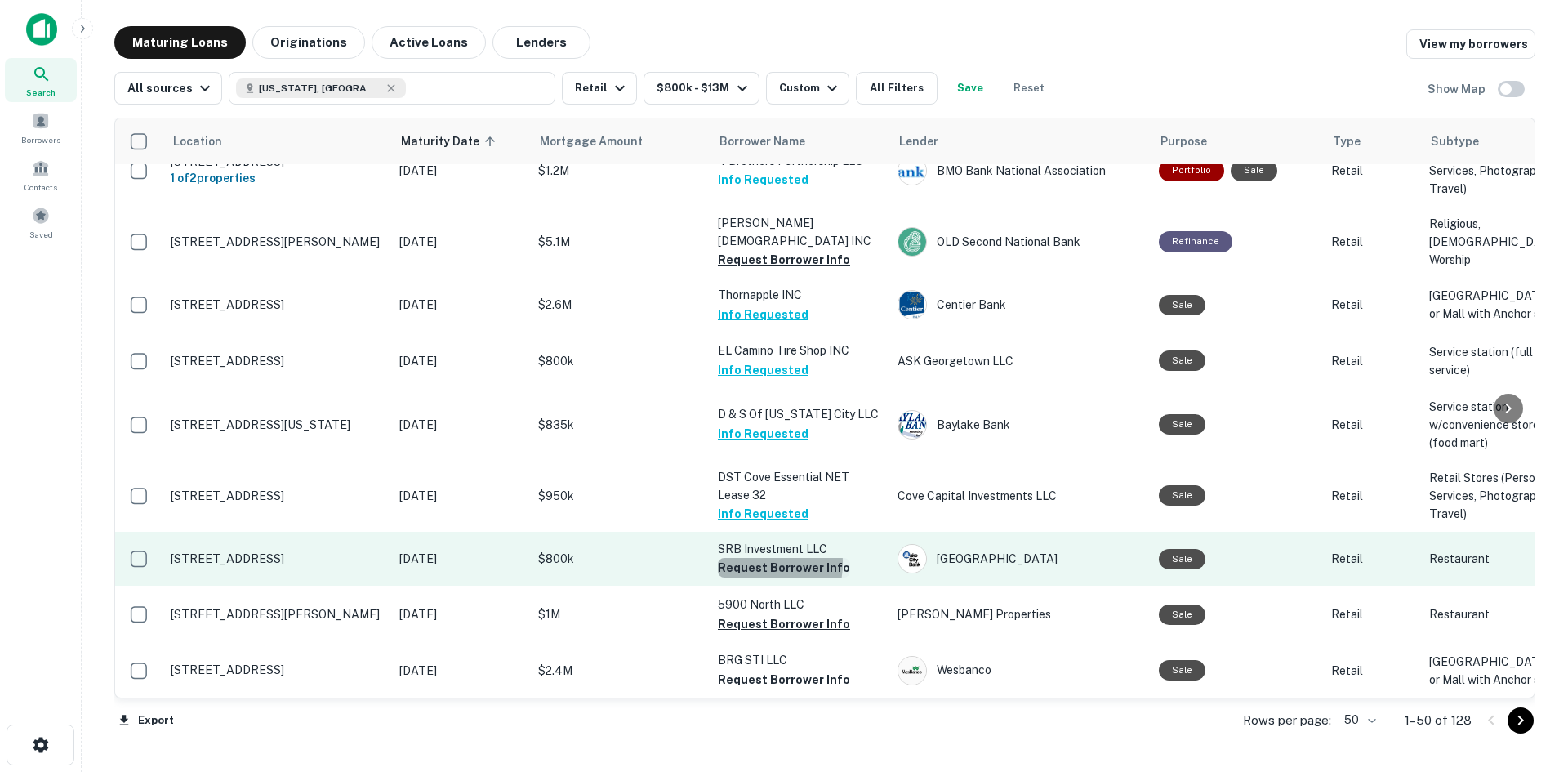
click at [750, 558] on button "Request Borrower Info" at bounding box center [784, 568] width 132 height 20
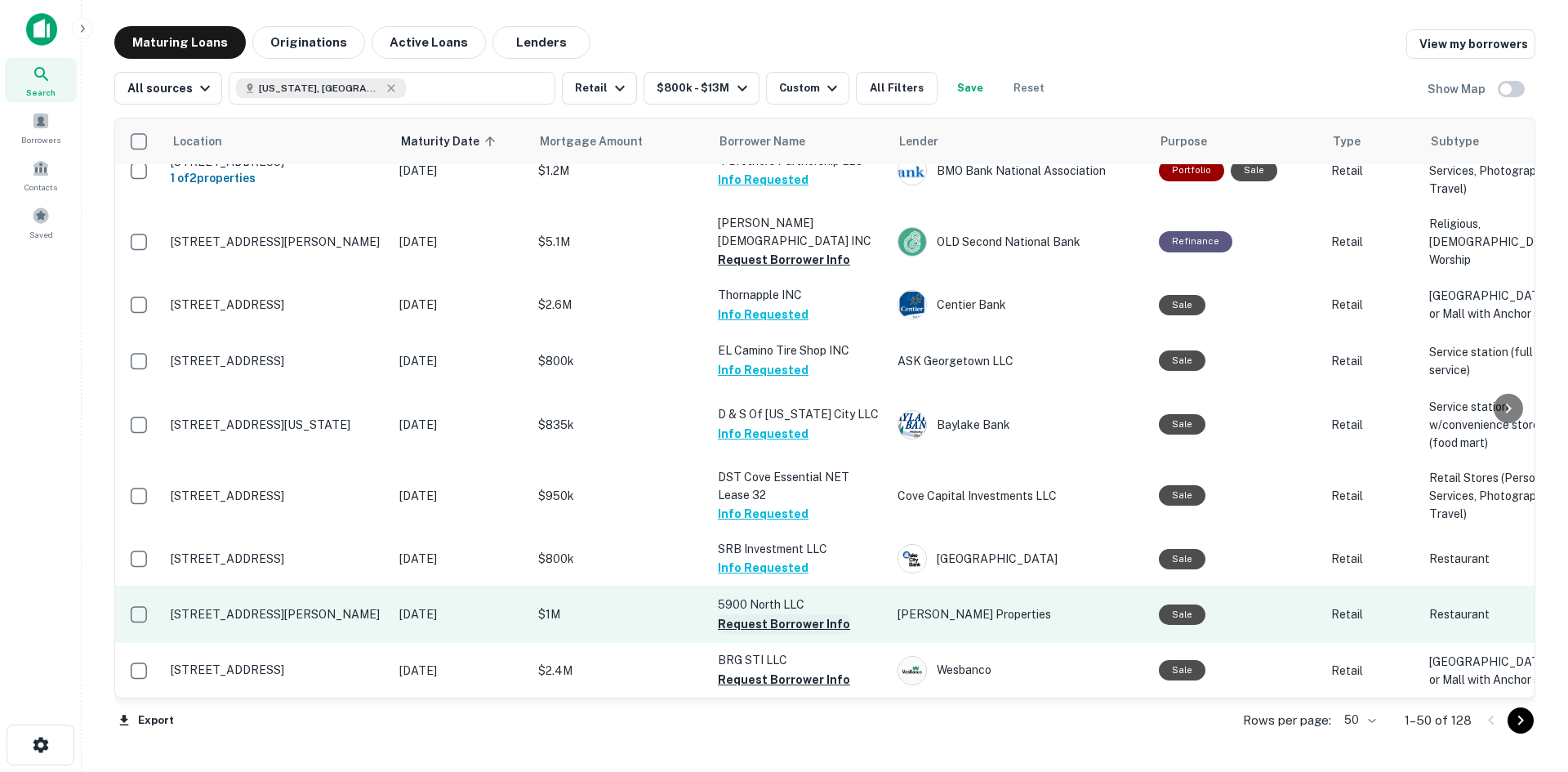
click at [794, 615] on button "Request Borrower Info" at bounding box center [784, 625] width 132 height 20
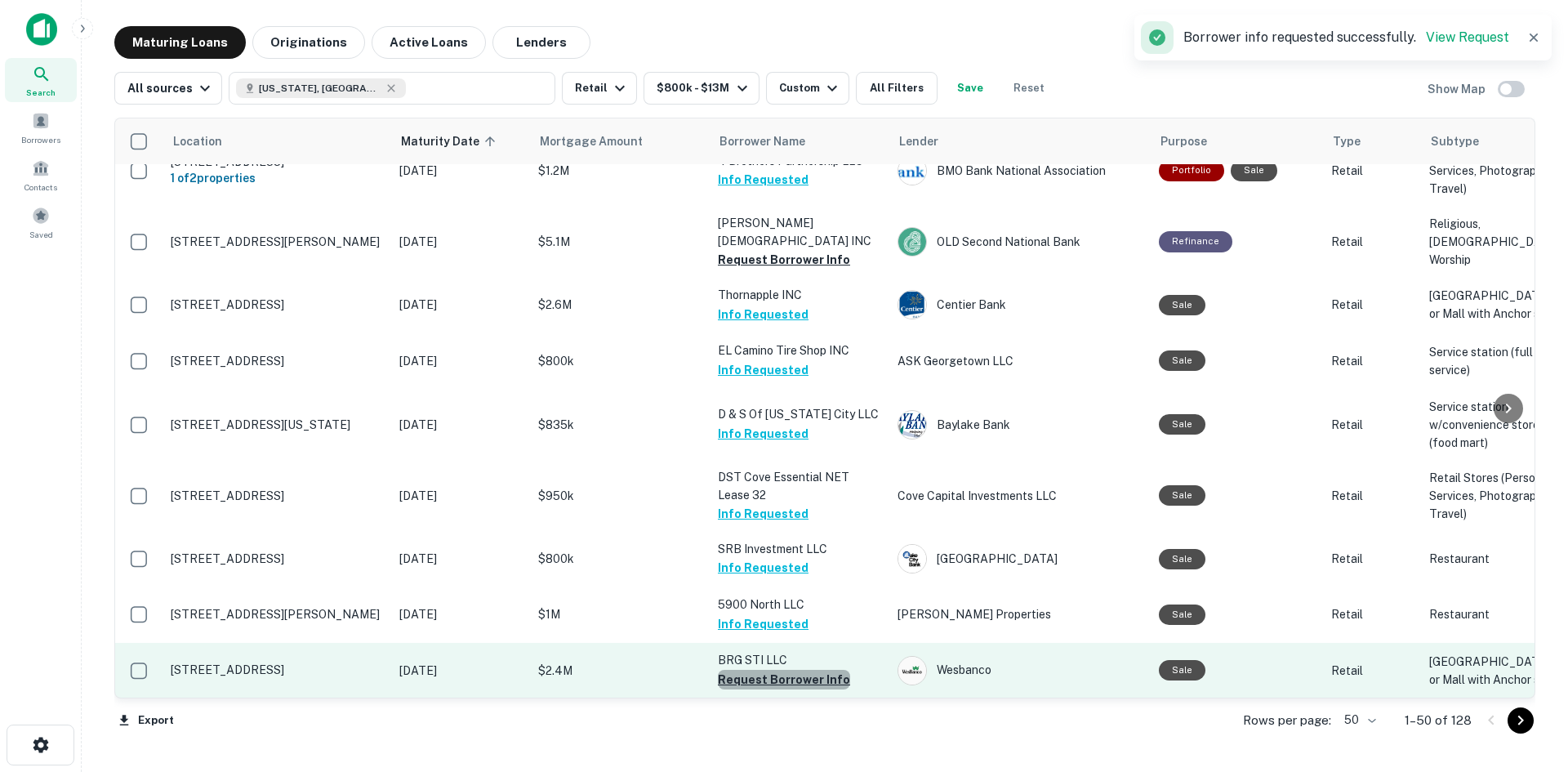
click at [795, 670] on button "Request Borrower Info" at bounding box center [784, 680] width 132 height 20
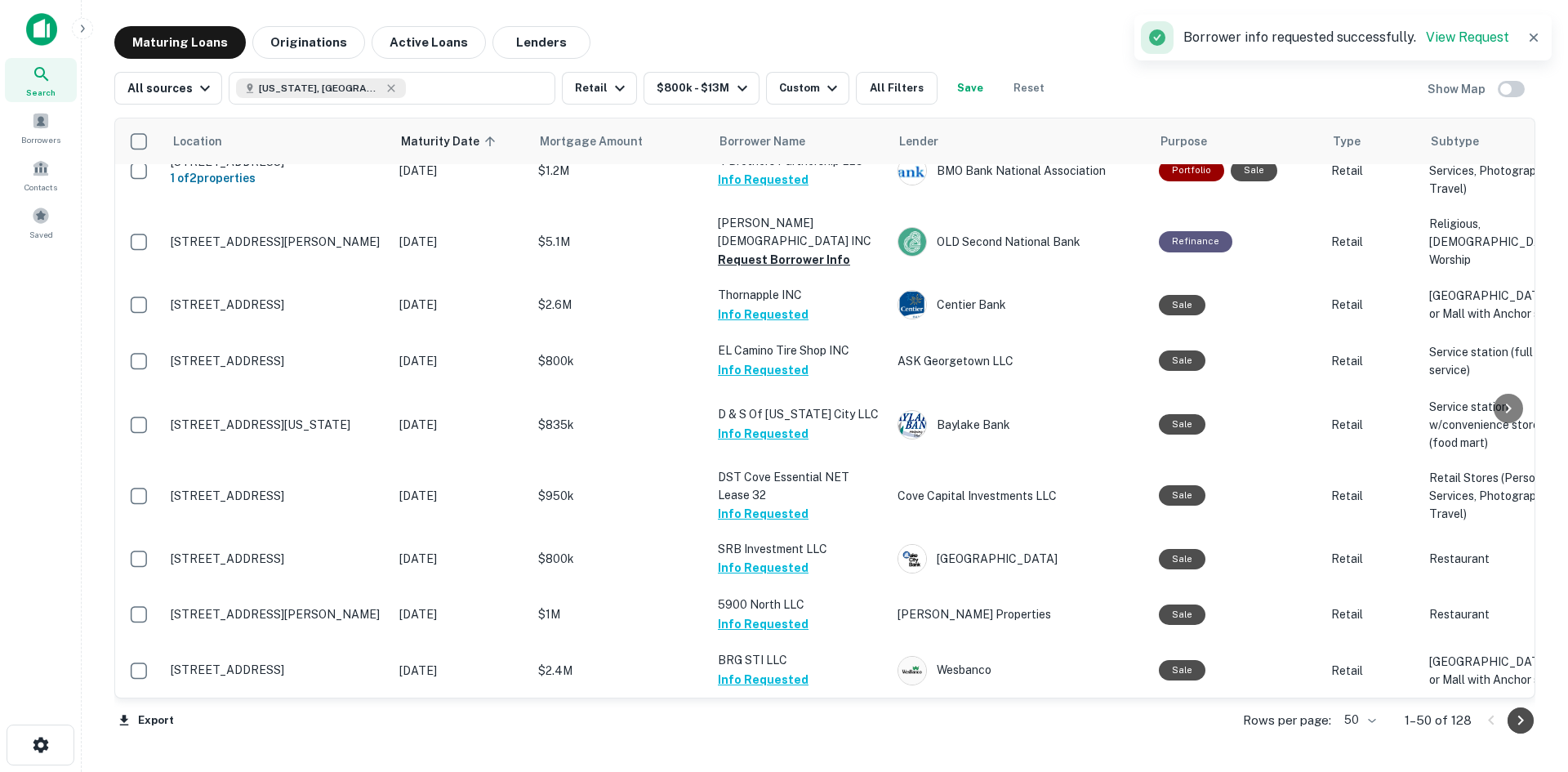
click at [1516, 725] on icon "Go to next page" at bounding box center [1521, 721] width 20 height 20
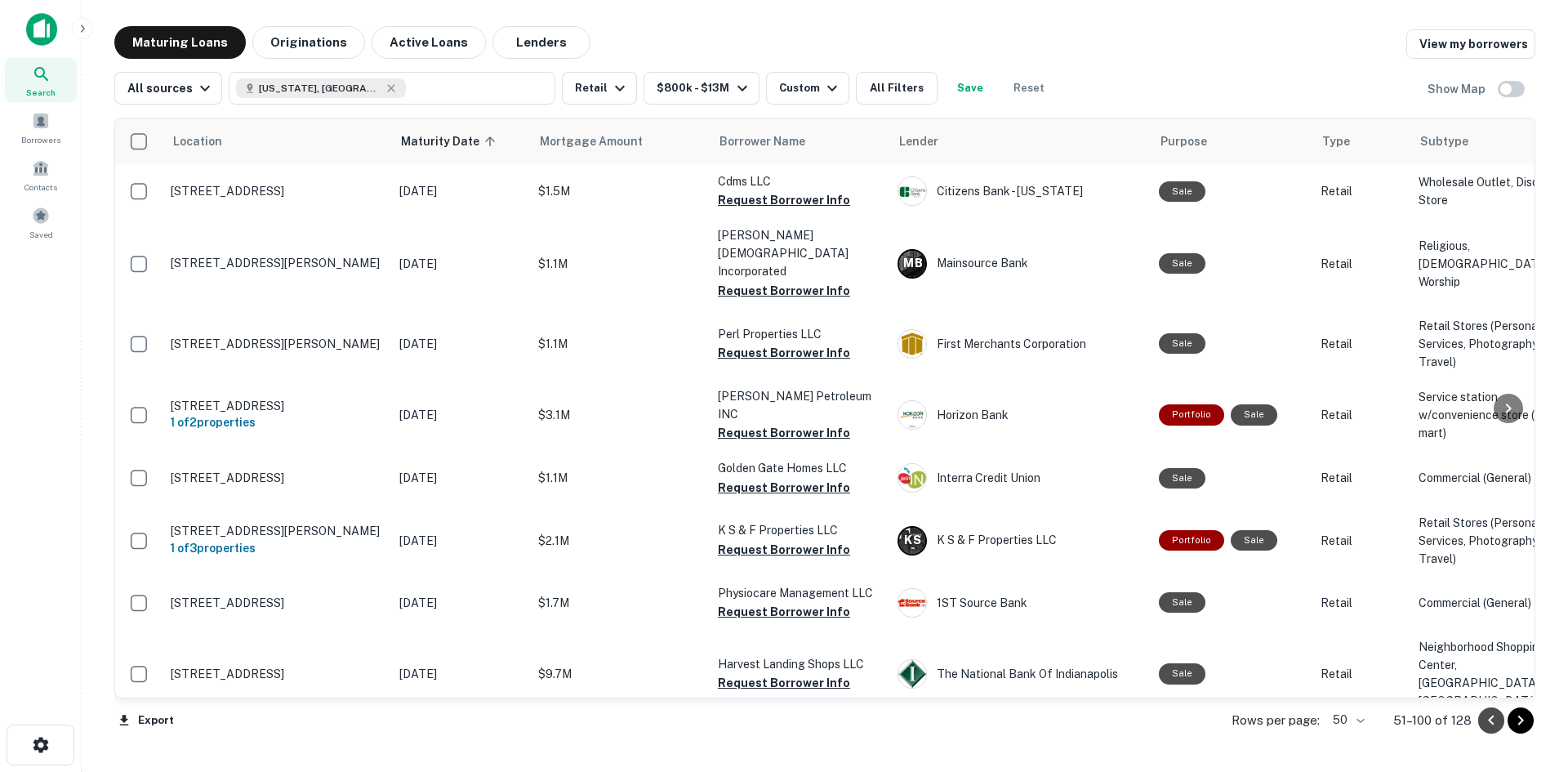
click at [1491, 727] on icon "Go to previous page" at bounding box center [1491, 721] width 20 height 20
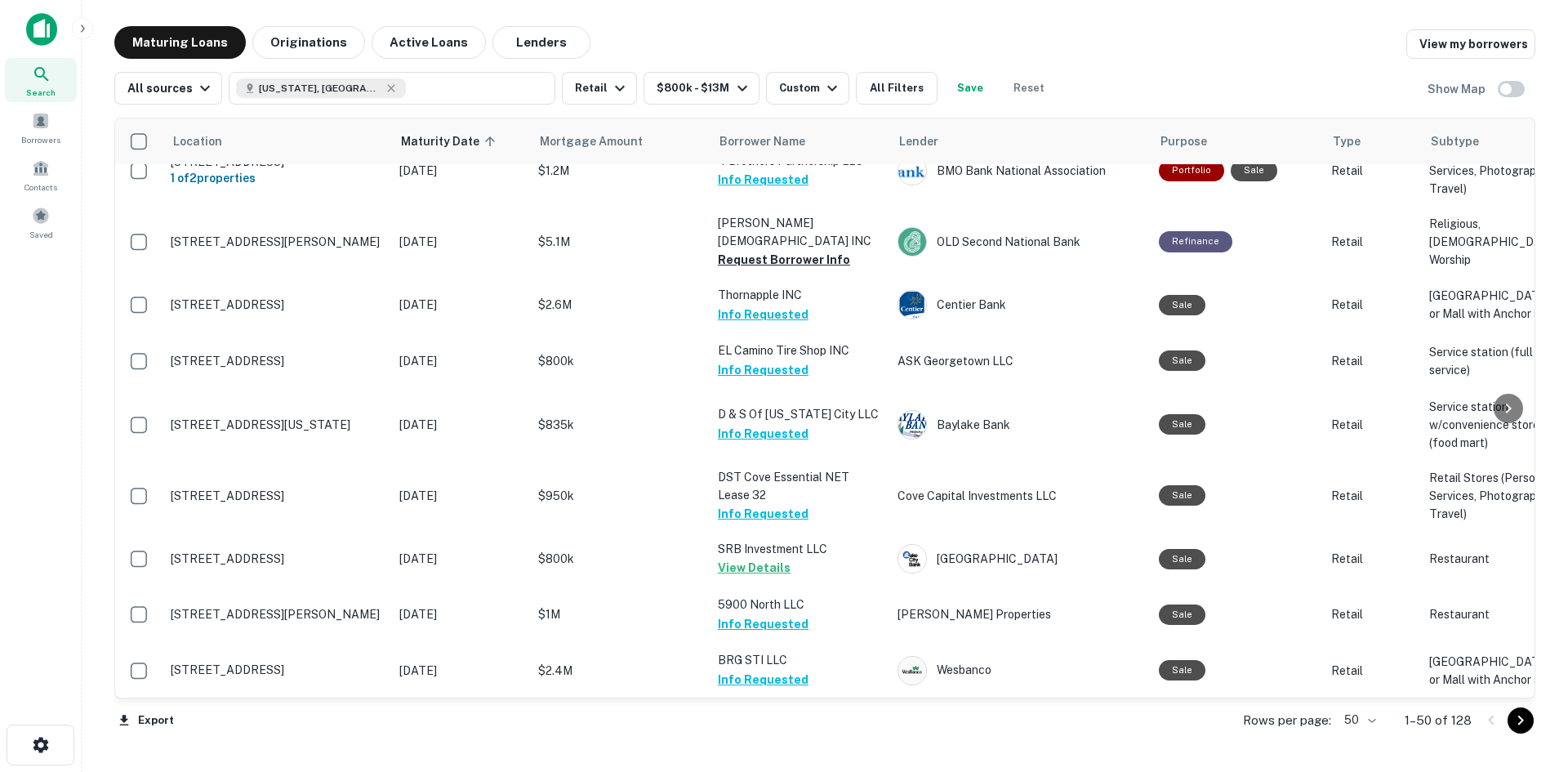
scroll to position [3222, 0]
click at [1520, 726] on icon "Go to next page" at bounding box center [1521, 721] width 20 height 20
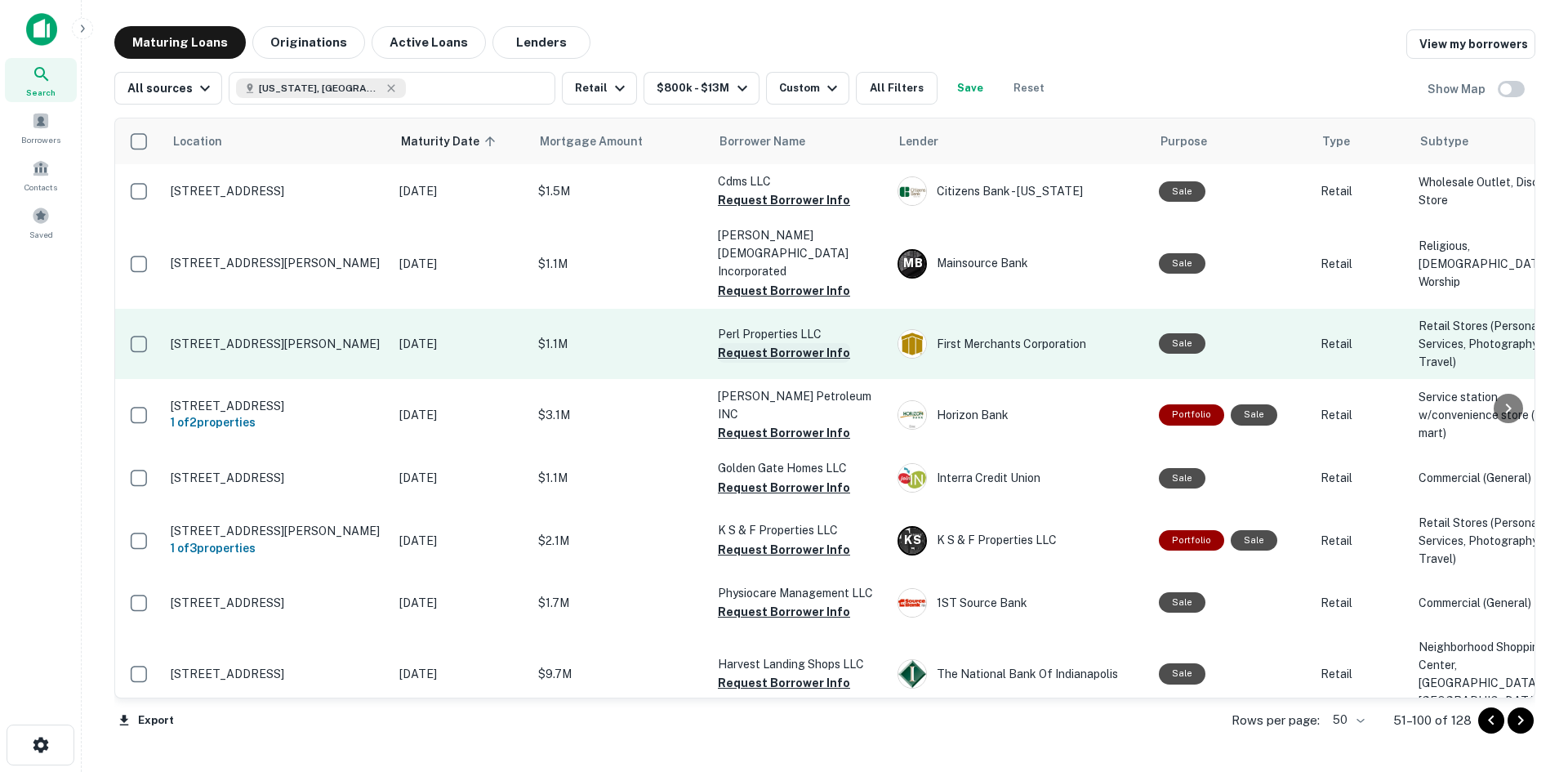
click at [788, 347] on button "Request Borrower Info" at bounding box center [784, 354] width 132 height 20
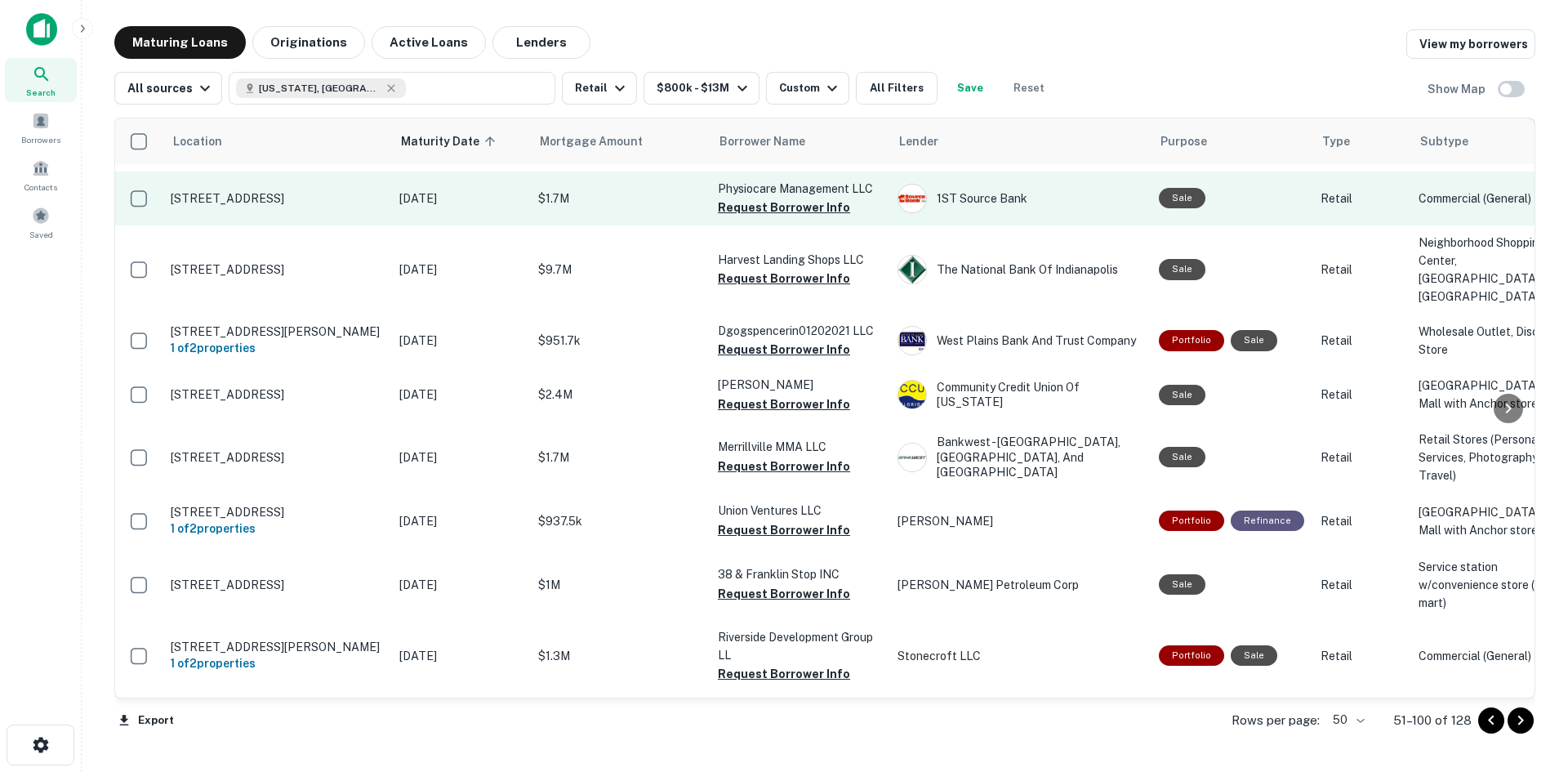
scroll to position [408, 0]
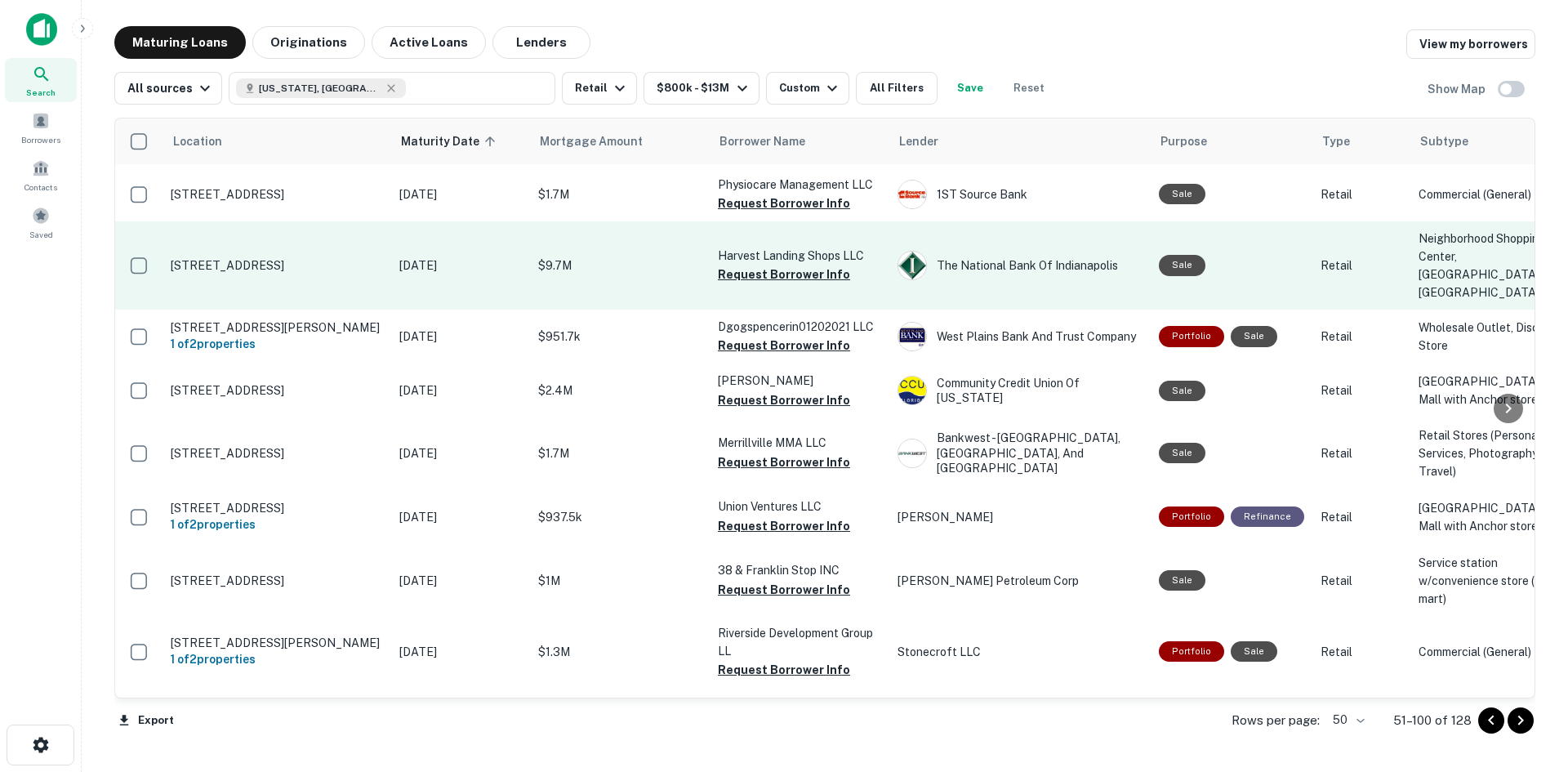
drag, startPoint x: 749, startPoint y: 320, endPoint x: 732, endPoint y: 339, distance: 25.5
click at [749, 285] on button "Request Borrower Info" at bounding box center [784, 275] width 132 height 20
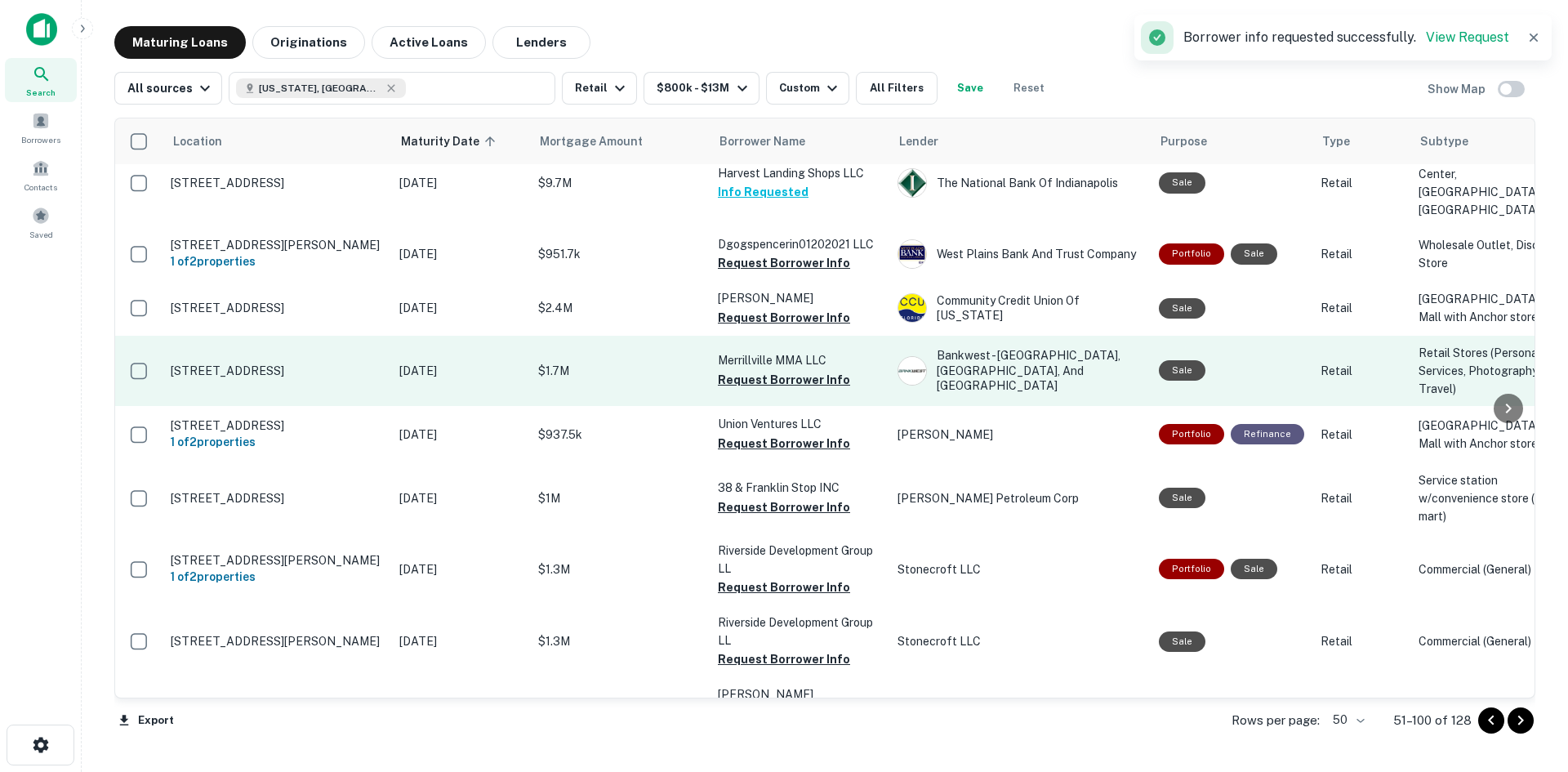
scroll to position [490, 0]
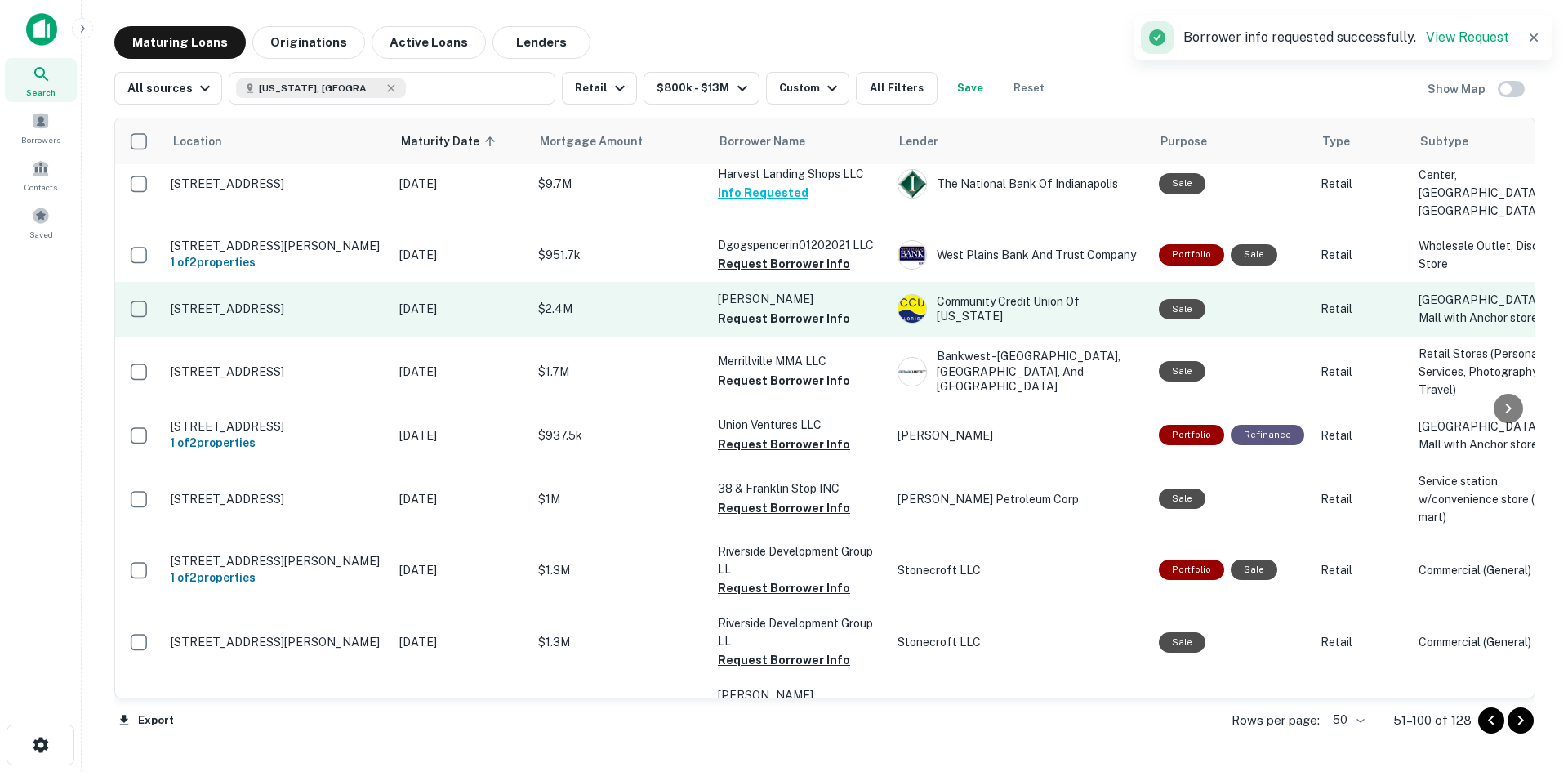
drag, startPoint x: 786, startPoint y: 326, endPoint x: 732, endPoint y: 354, distance: 60.8
click at [786, 274] on button "Request Borrower Info" at bounding box center [784, 264] width 132 height 20
drag, startPoint x: 819, startPoint y: 400, endPoint x: 799, endPoint y: 408, distance: 21.5
click at [819, 329] on button "Request Borrower Info" at bounding box center [784, 319] width 132 height 20
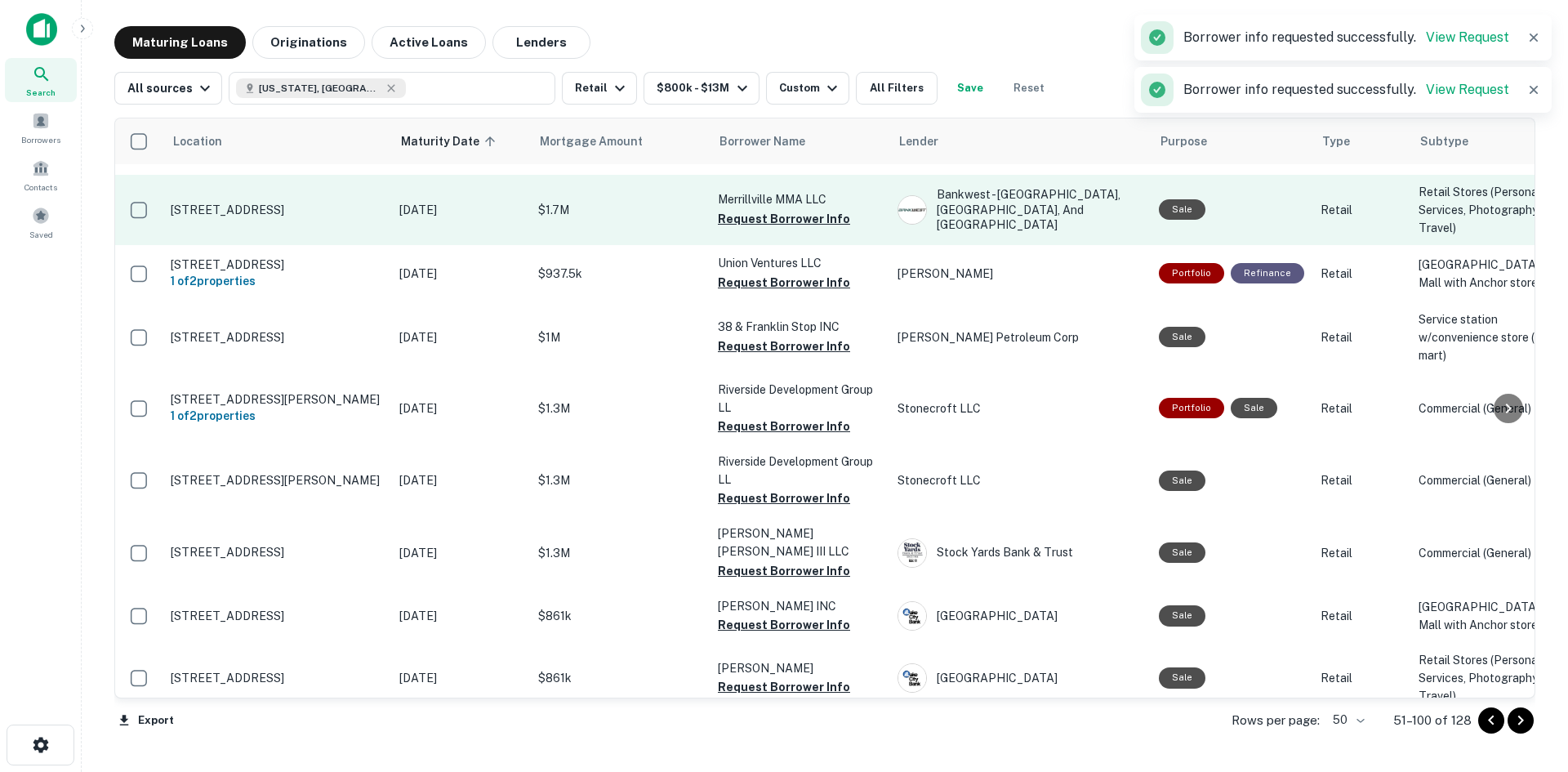
scroll to position [653, 0]
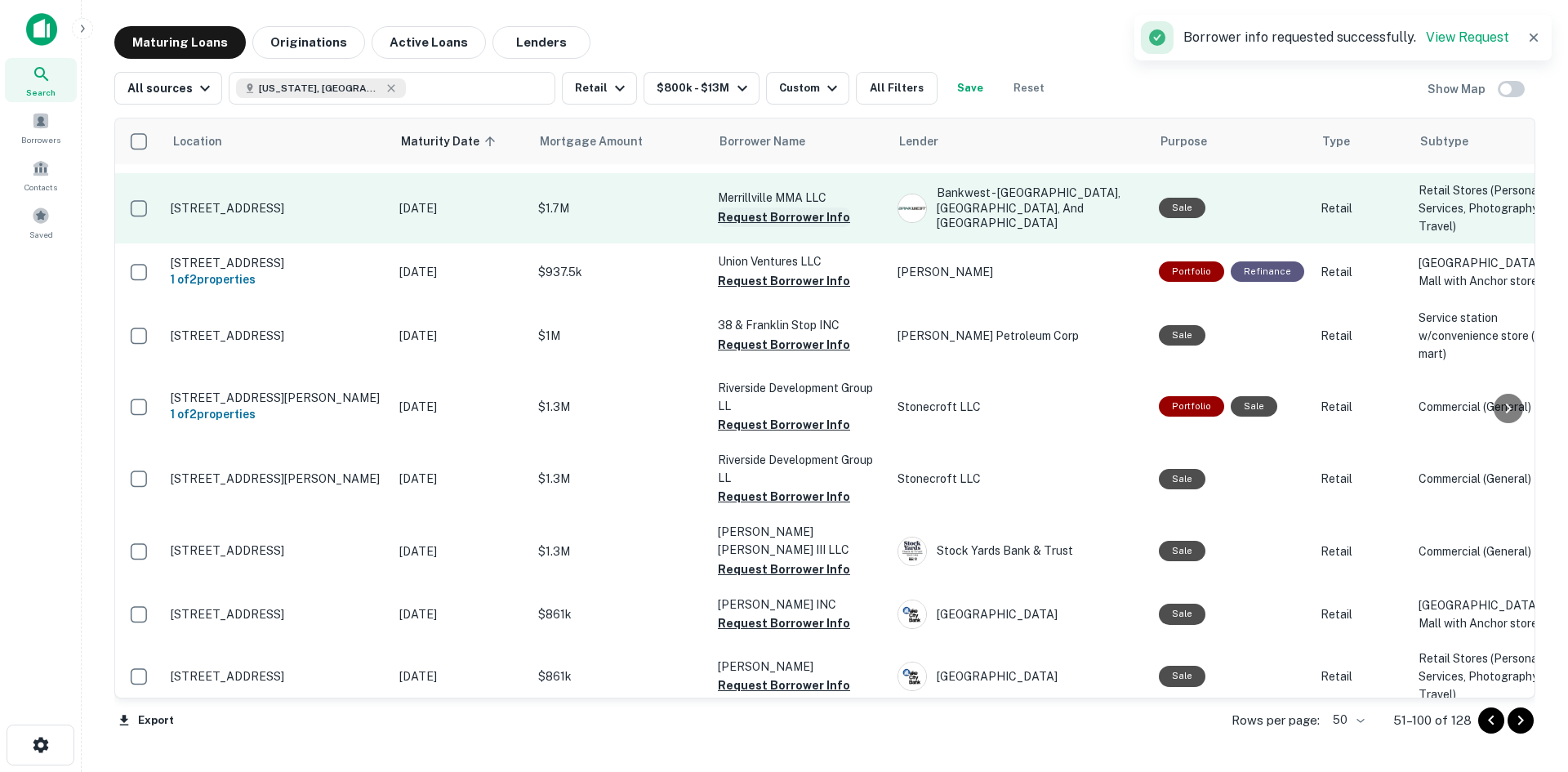
click at [722, 227] on button "Request Borrower Info" at bounding box center [784, 217] width 132 height 20
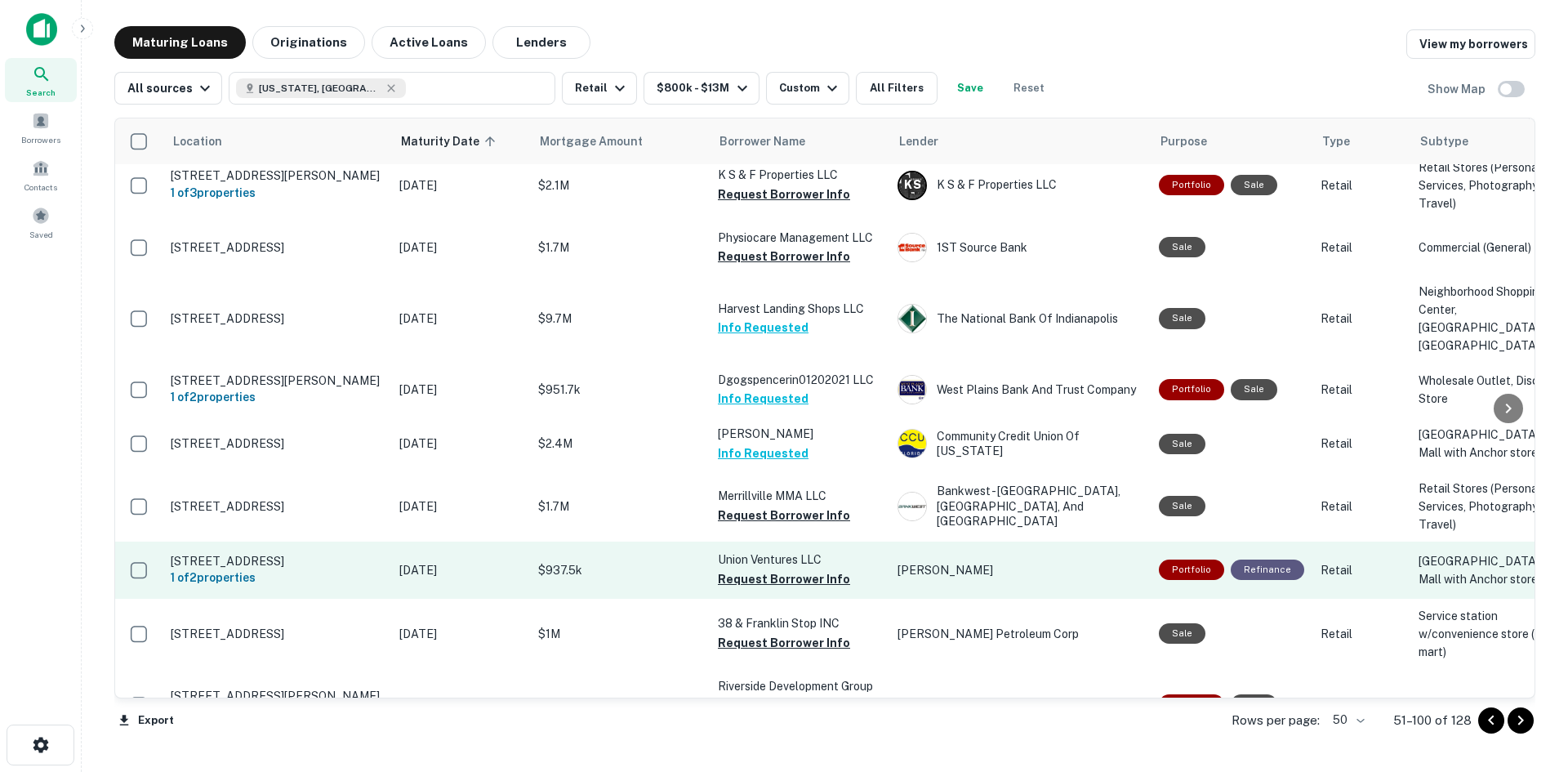
scroll to position [327, 0]
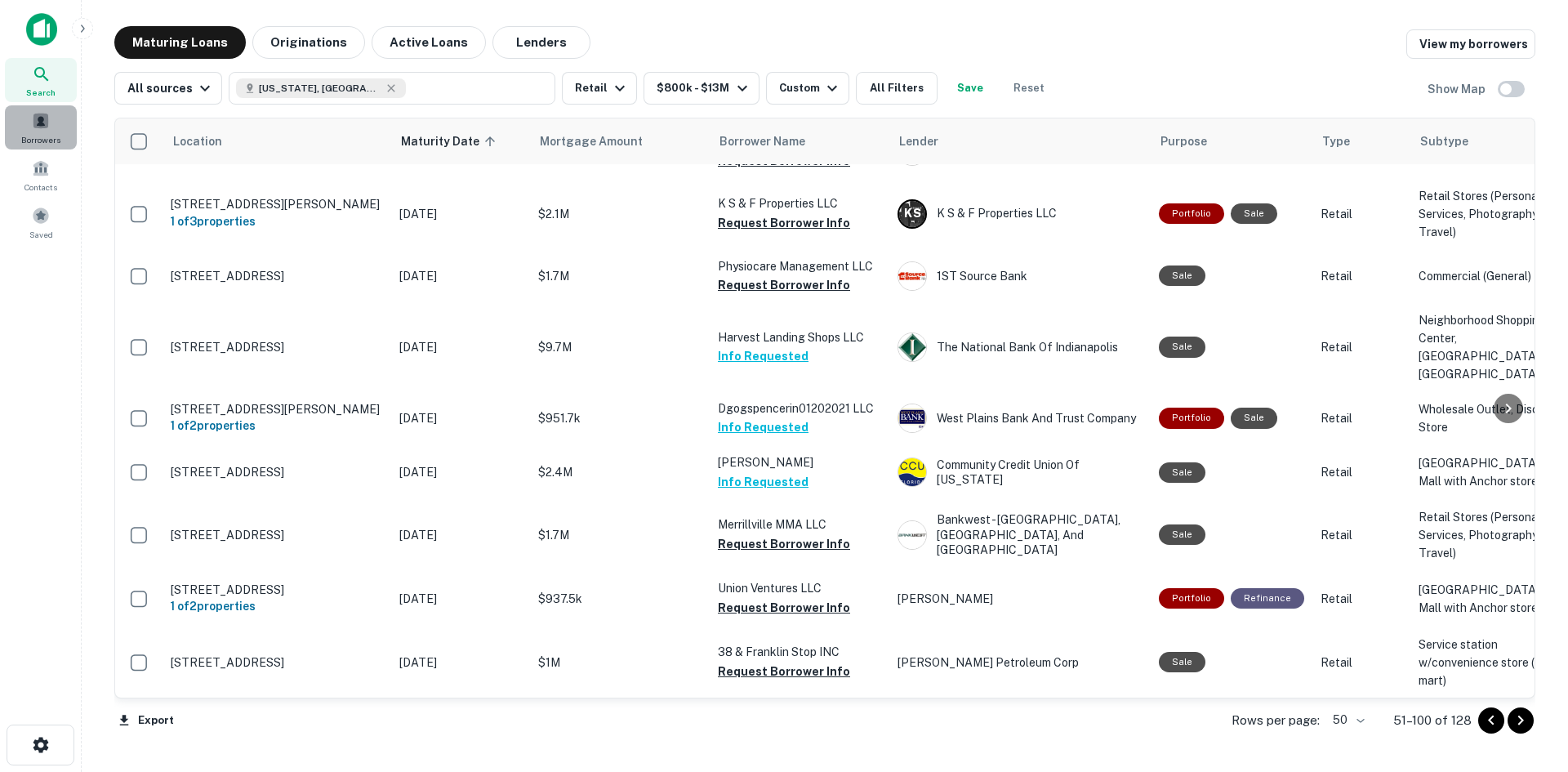
click at [29, 120] on div "Borrowers" at bounding box center [41, 128] width 72 height 44
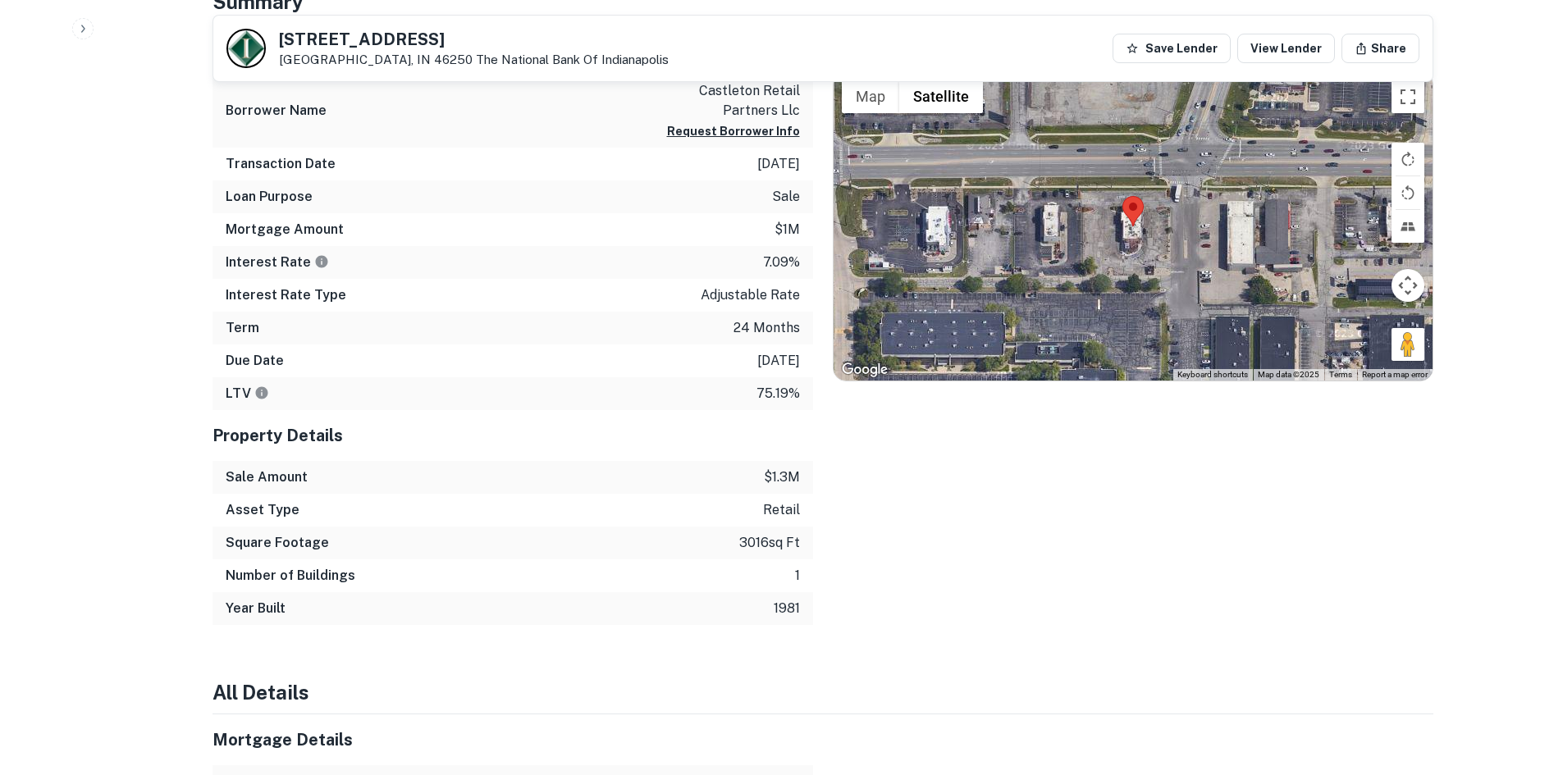
scroll to position [820, 0]
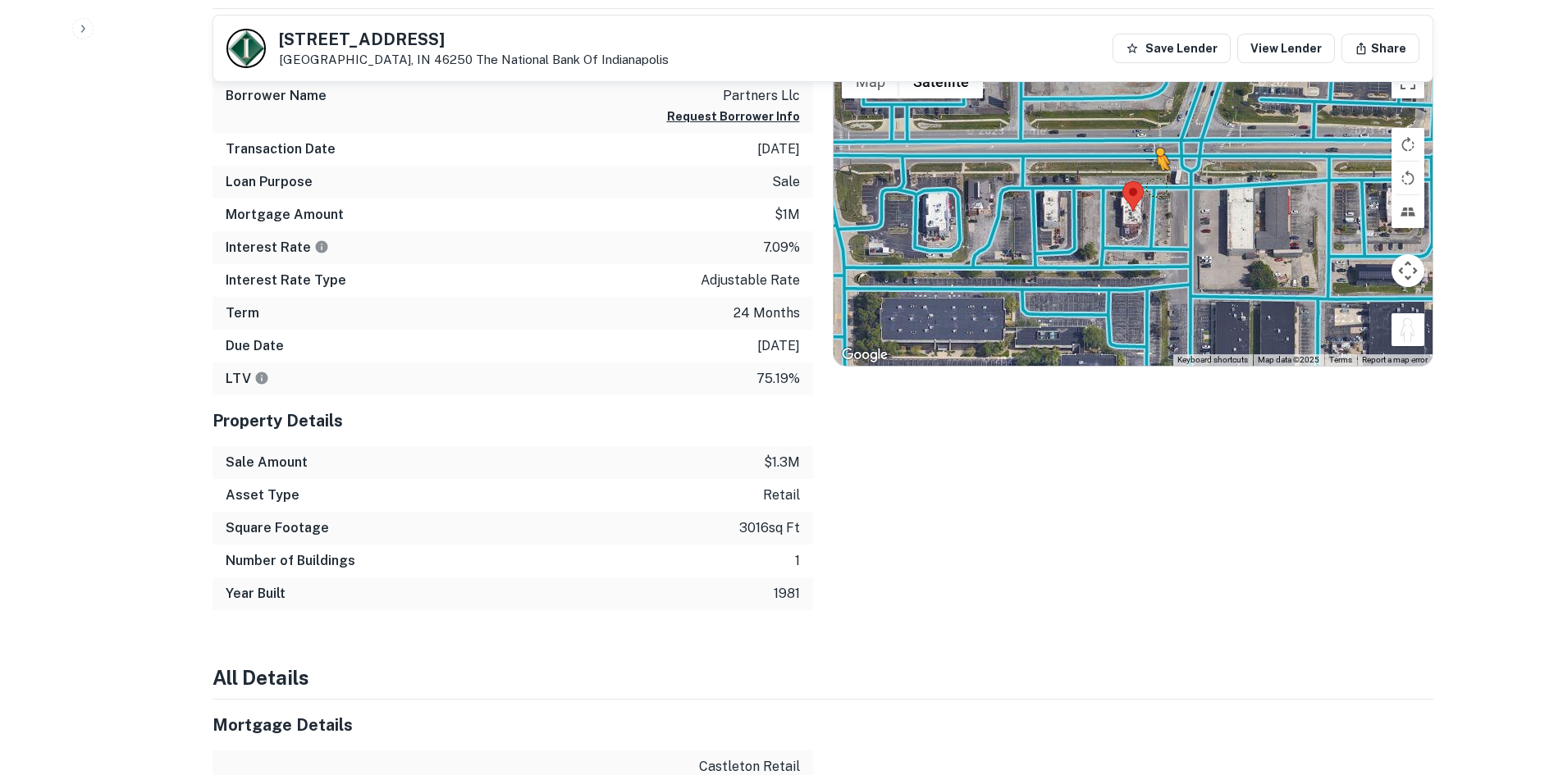
drag, startPoint x: 1423, startPoint y: 333, endPoint x: 1154, endPoint y: 187, distance: 306.2
click at [1154, 187] on div "To activate drag with keyboard, press Alt + Enter. Once in keyboard drag state,…" at bounding box center [1133, 211] width 599 height 308
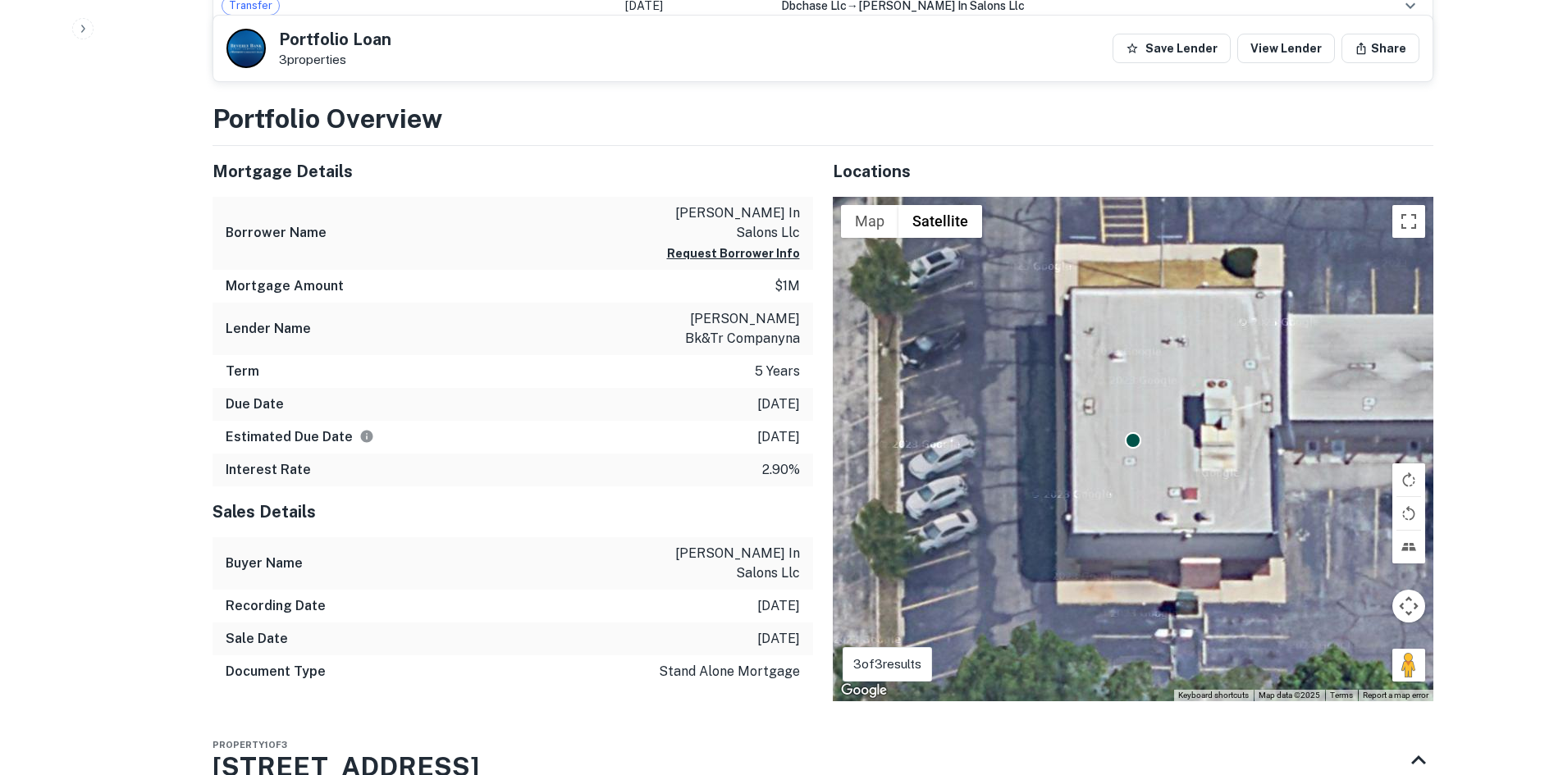
scroll to position [820, 0]
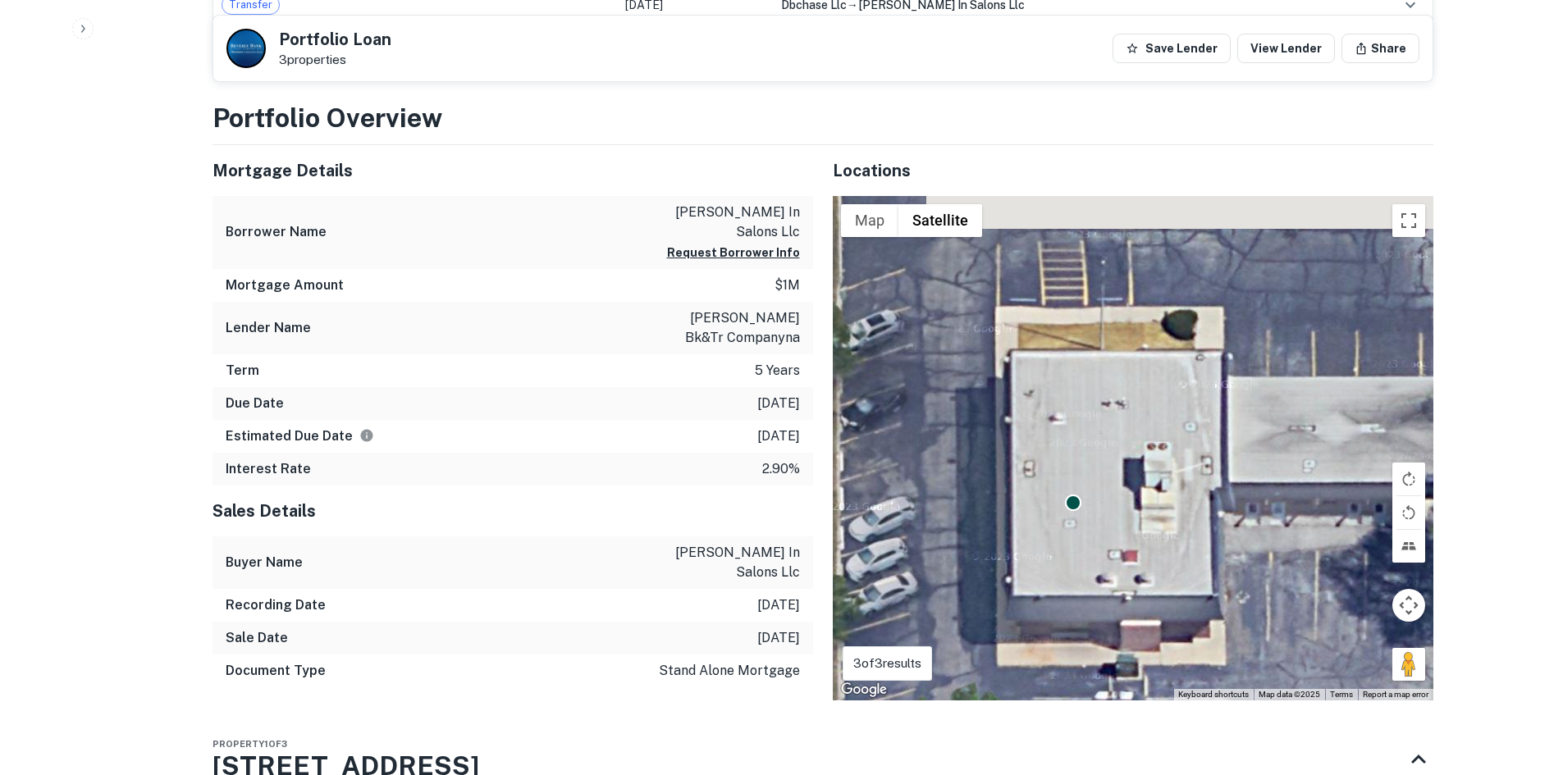
drag, startPoint x: 1277, startPoint y: 561, endPoint x: 984, endPoint y: 534, distance: 295.0
click at [1209, 628] on div "To activate drag with keyboard, press Alt + Enter. Once in keyboard drag state,…" at bounding box center [1133, 448] width 601 height 505
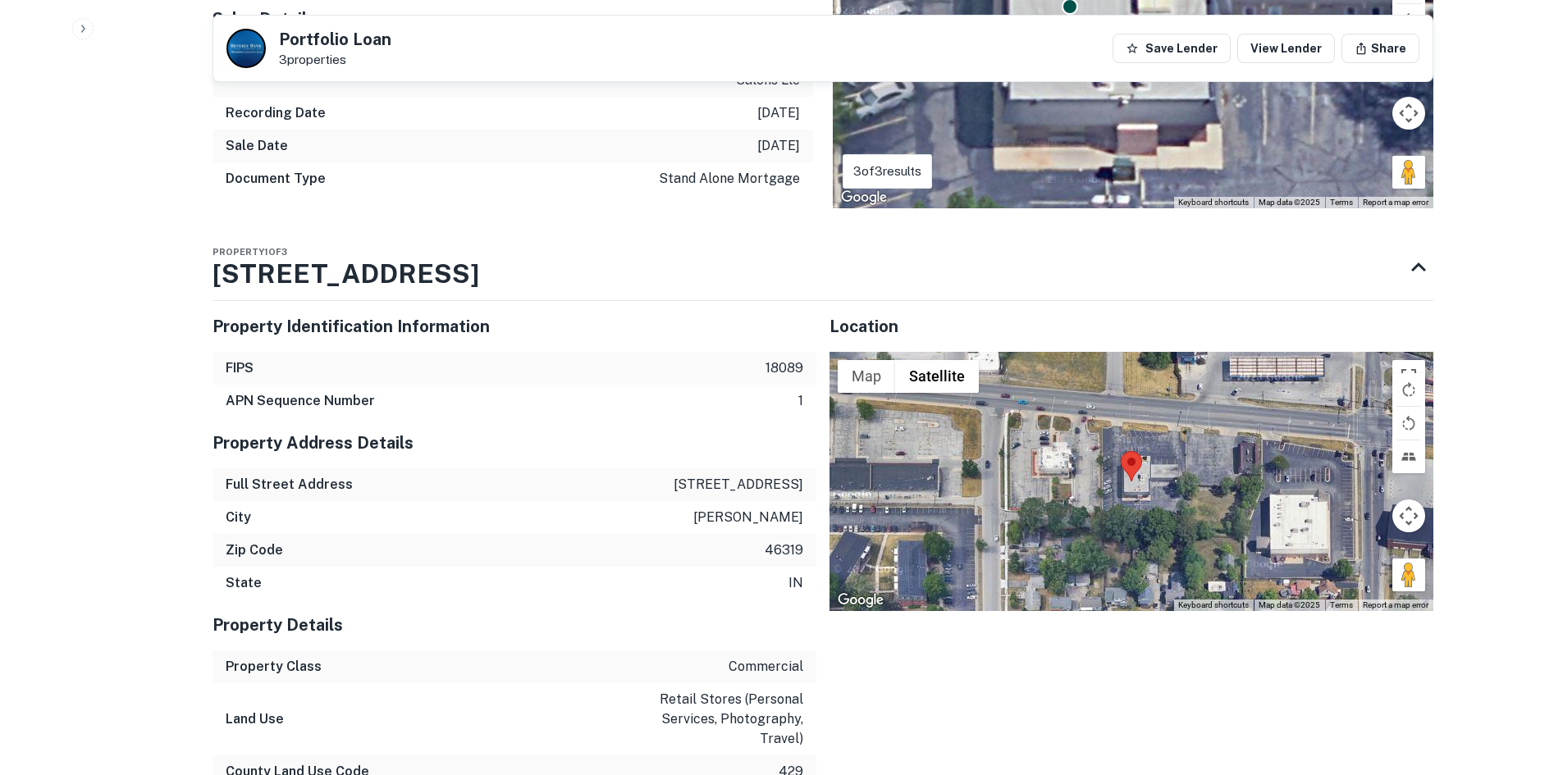
scroll to position [1559, 0]
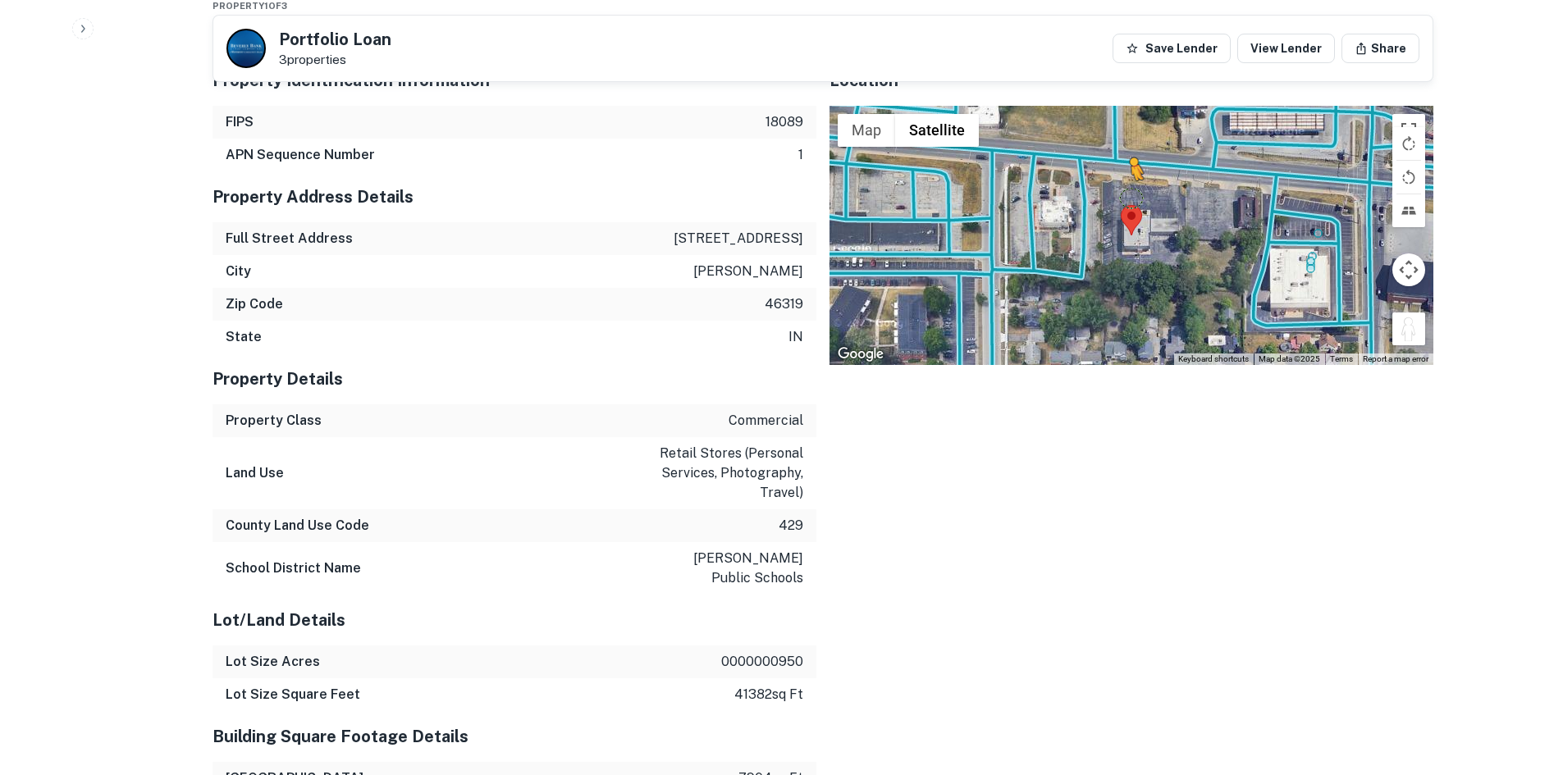
drag, startPoint x: 1406, startPoint y: 287, endPoint x: 1122, endPoint y: 122, distance: 328.3
click at [1125, 146] on div "To activate drag with keyboard, press Alt + Enter. Once in keyboard drag state,…" at bounding box center [1131, 235] width 604 height 259
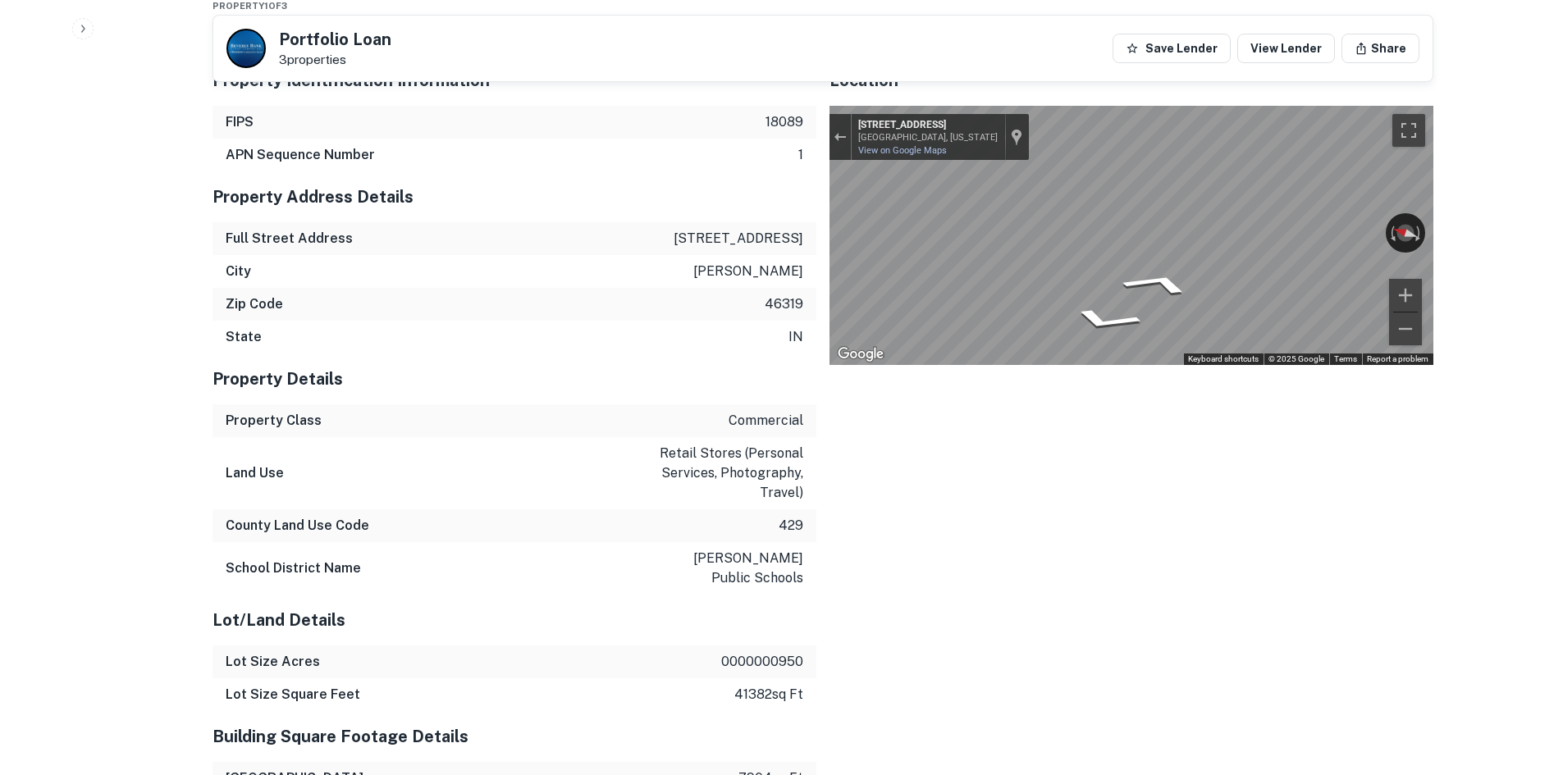
click at [663, 185] on div "Property Identification Information FIPS 18089 APN Sequence Number 1 Property A…" at bounding box center [816, 781] width 1234 height 1478
click at [432, 217] on div "Property Identification Information FIPS 18089 APN Sequence Number 1 Property A…" at bounding box center [816, 781] width 1234 height 1478
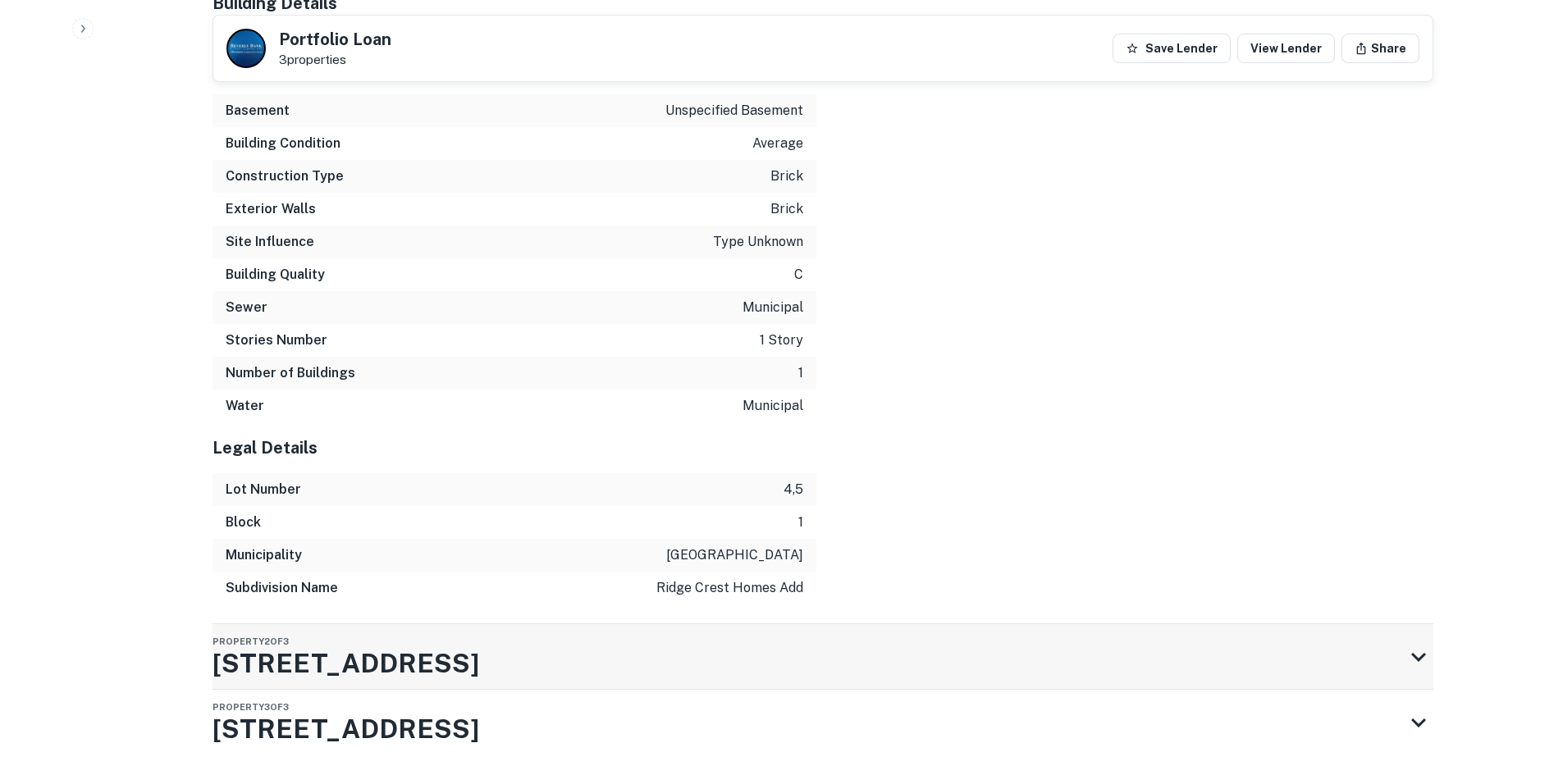
click at [621, 624] on div "Property 2 of 3 1203 E Ridge Rd" at bounding box center [807, 657] width 1191 height 66
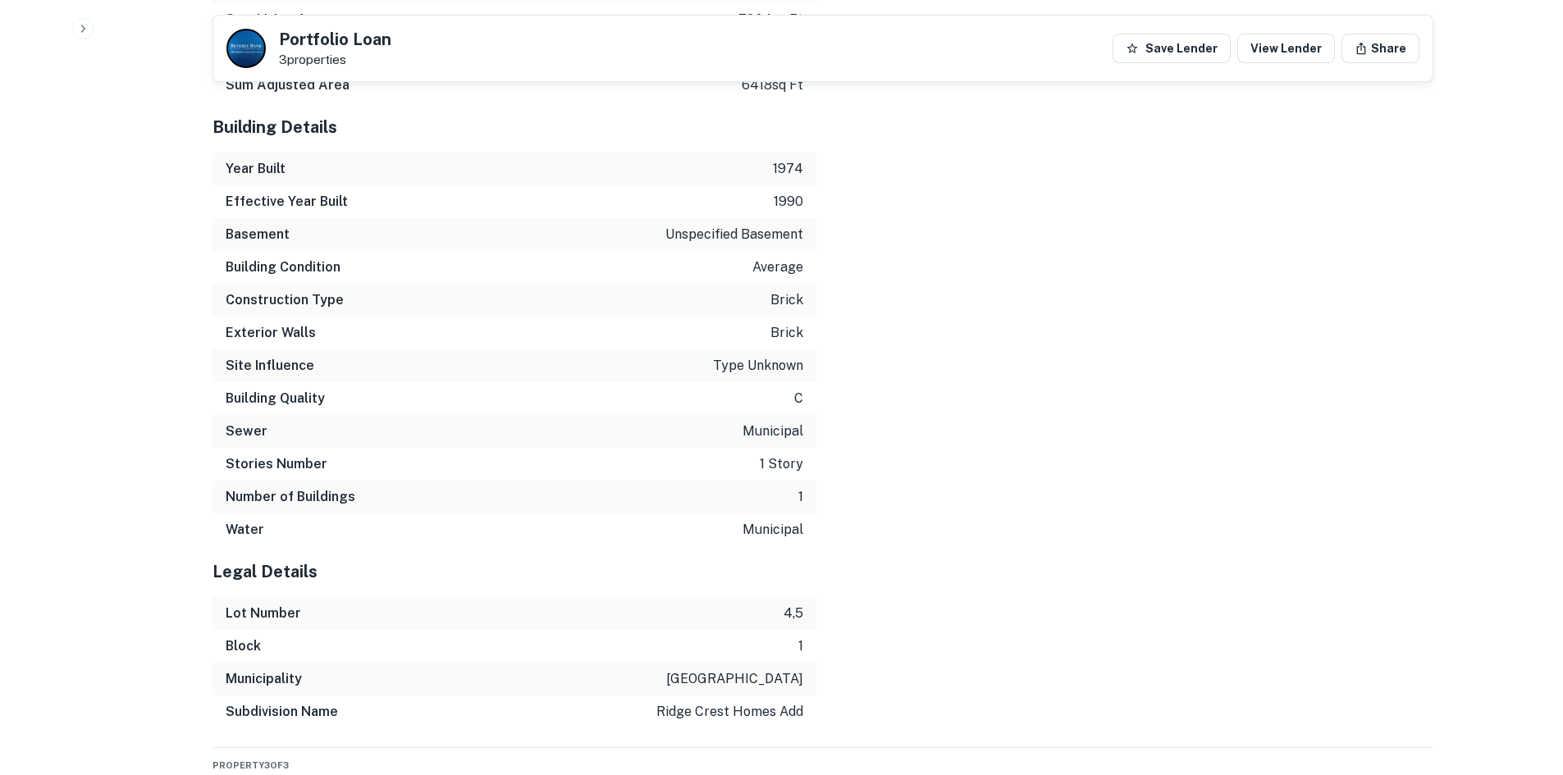
scroll to position [3916, 0]
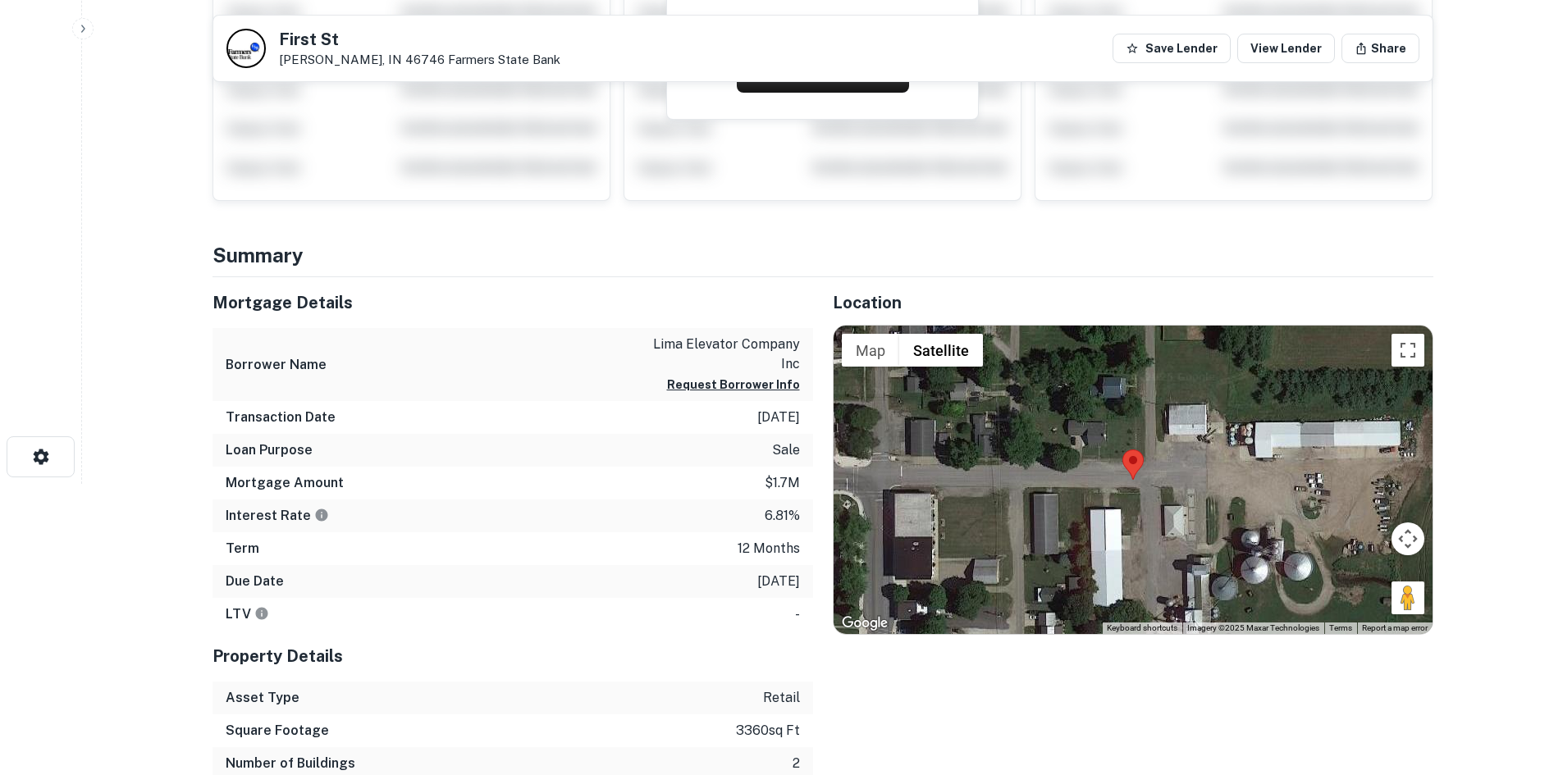
scroll to position [288, 0]
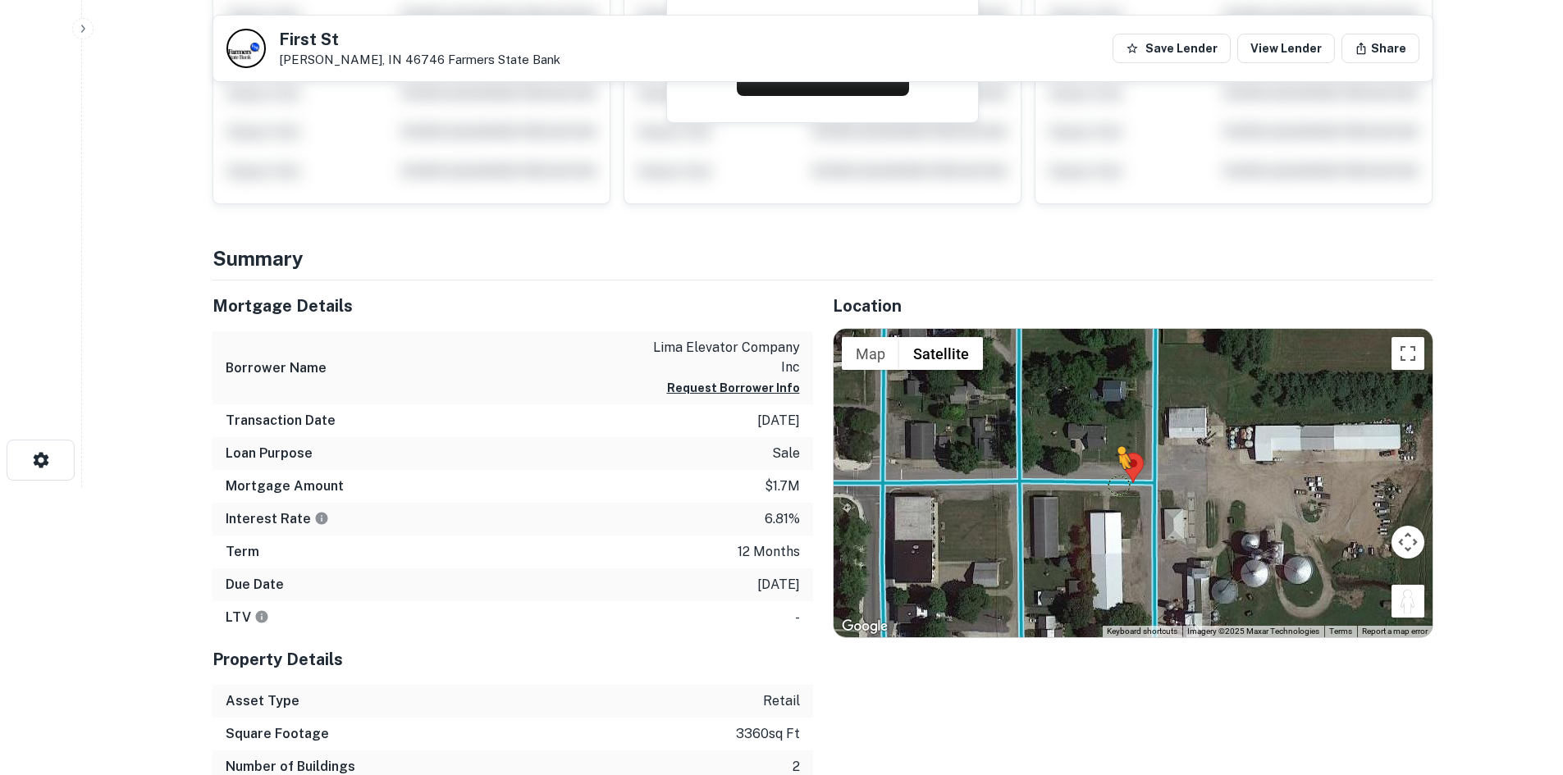
drag, startPoint x: 1402, startPoint y: 601, endPoint x: 1109, endPoint y: 480, distance: 316.8
click at [1109, 480] on div "To activate drag with keyboard, press Alt + Enter. Once in keyboard drag state,…" at bounding box center [1133, 483] width 599 height 308
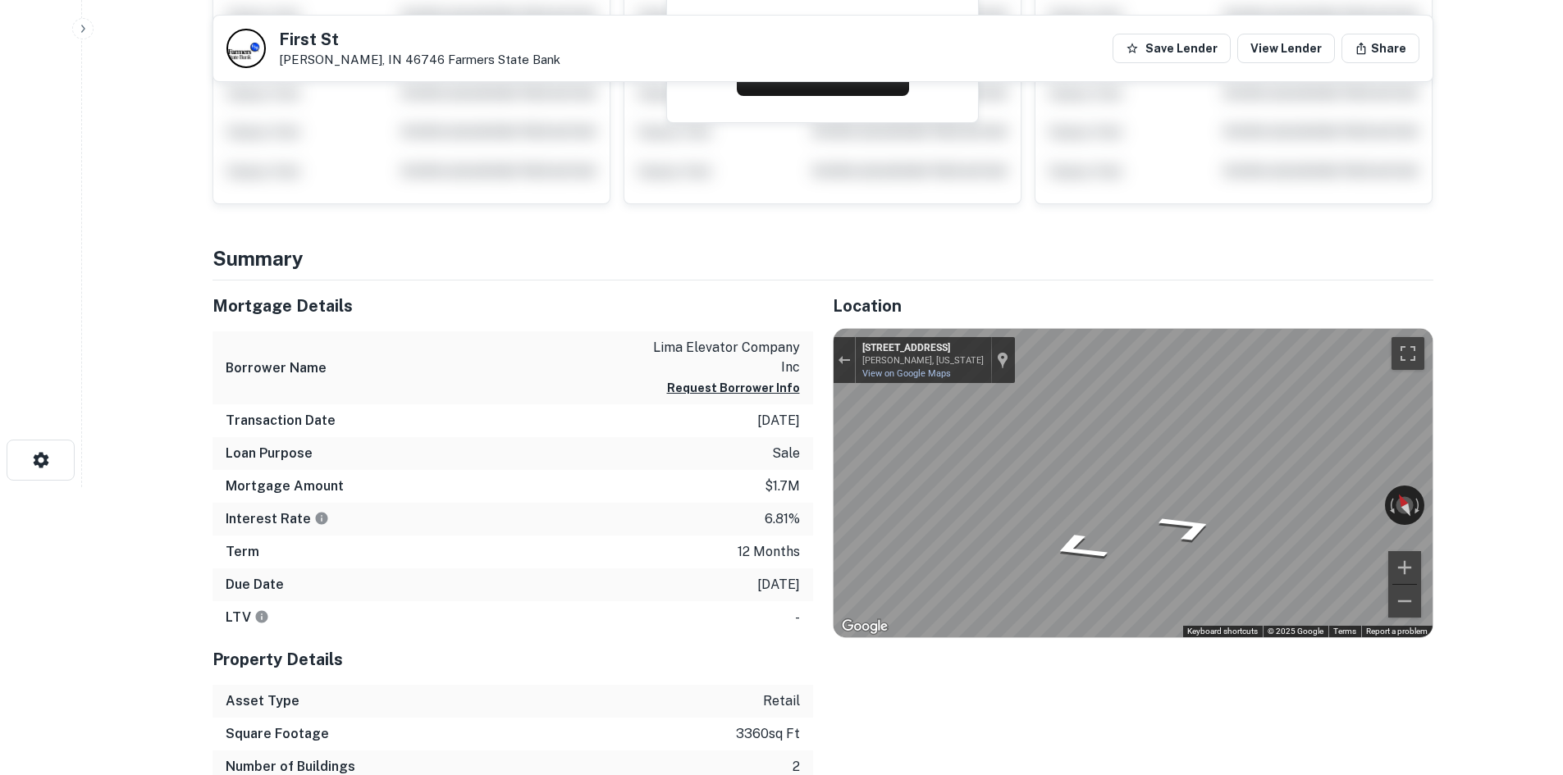
click at [736, 360] on div "Mortgage Details Borrower Name lima elevator company inc Request Borrower Info …" at bounding box center [813, 549] width 1241 height 536
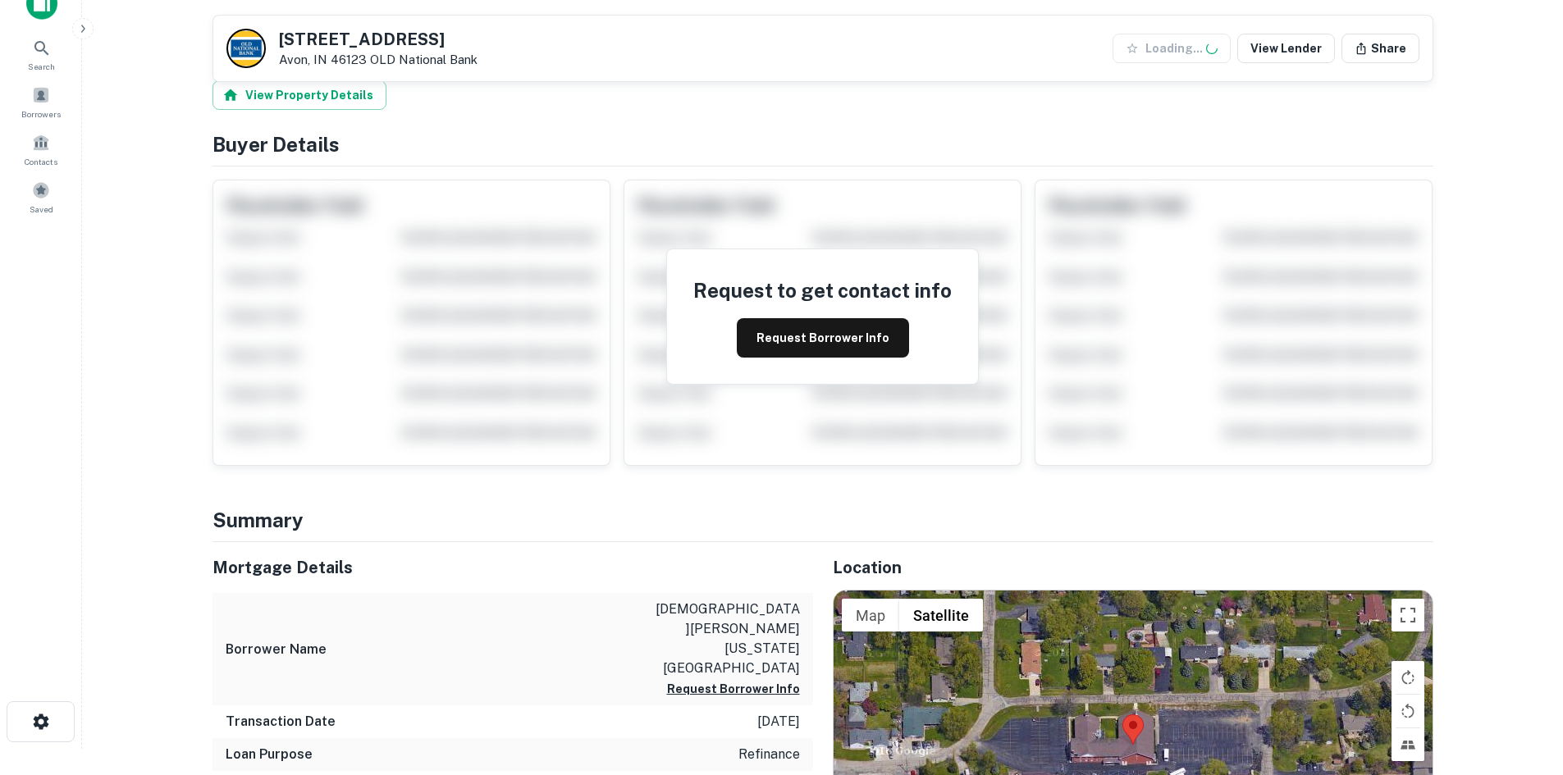
scroll to position [436, 0]
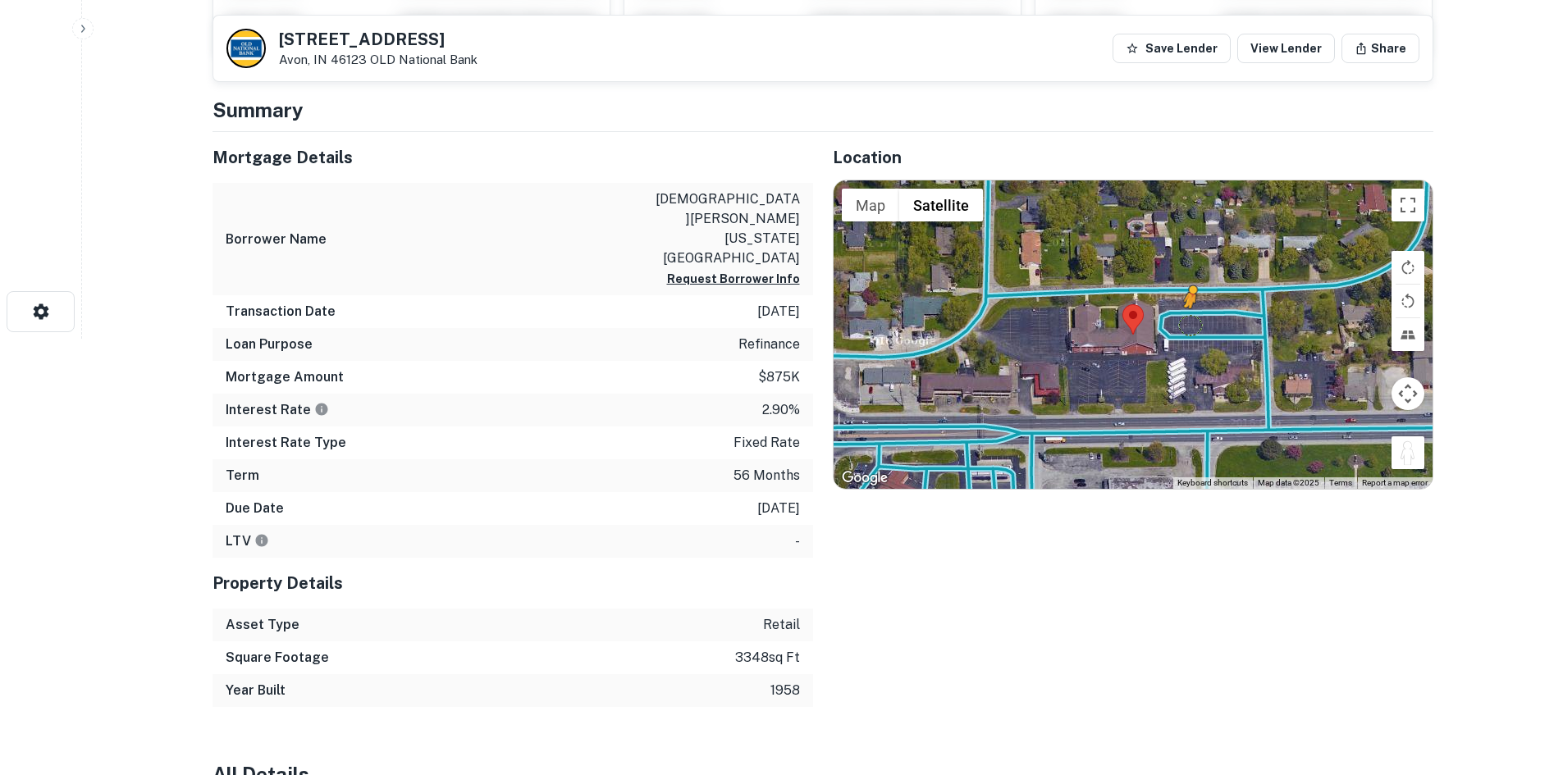
drag, startPoint x: 1400, startPoint y: 456, endPoint x: 1199, endPoint y: 328, distance: 239.0
click at [1199, 328] on div "To activate drag with keyboard, press Alt + Enter. Once in keyboard drag state,…" at bounding box center [1133, 334] width 599 height 308
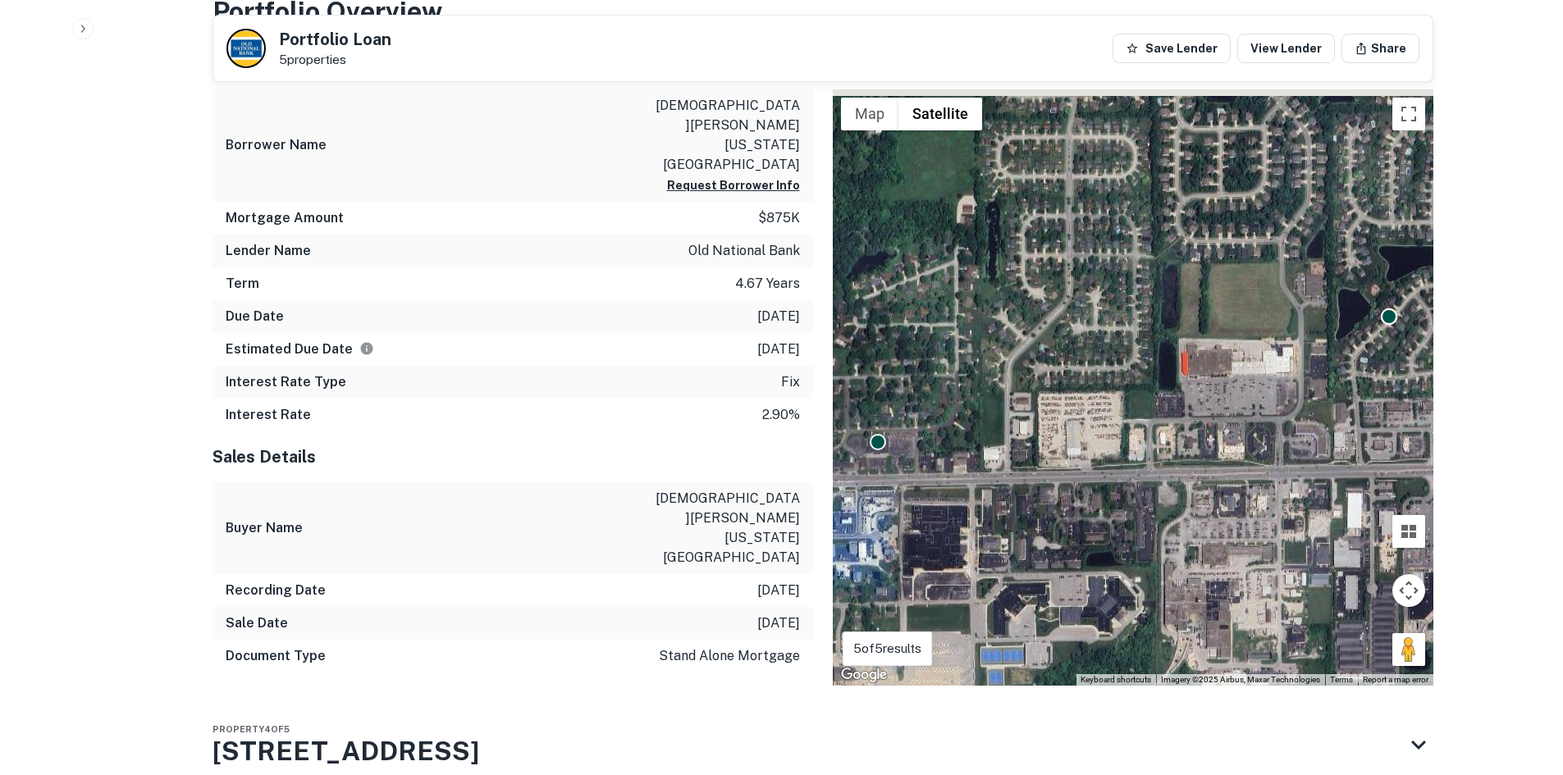
scroll to position [930, 0]
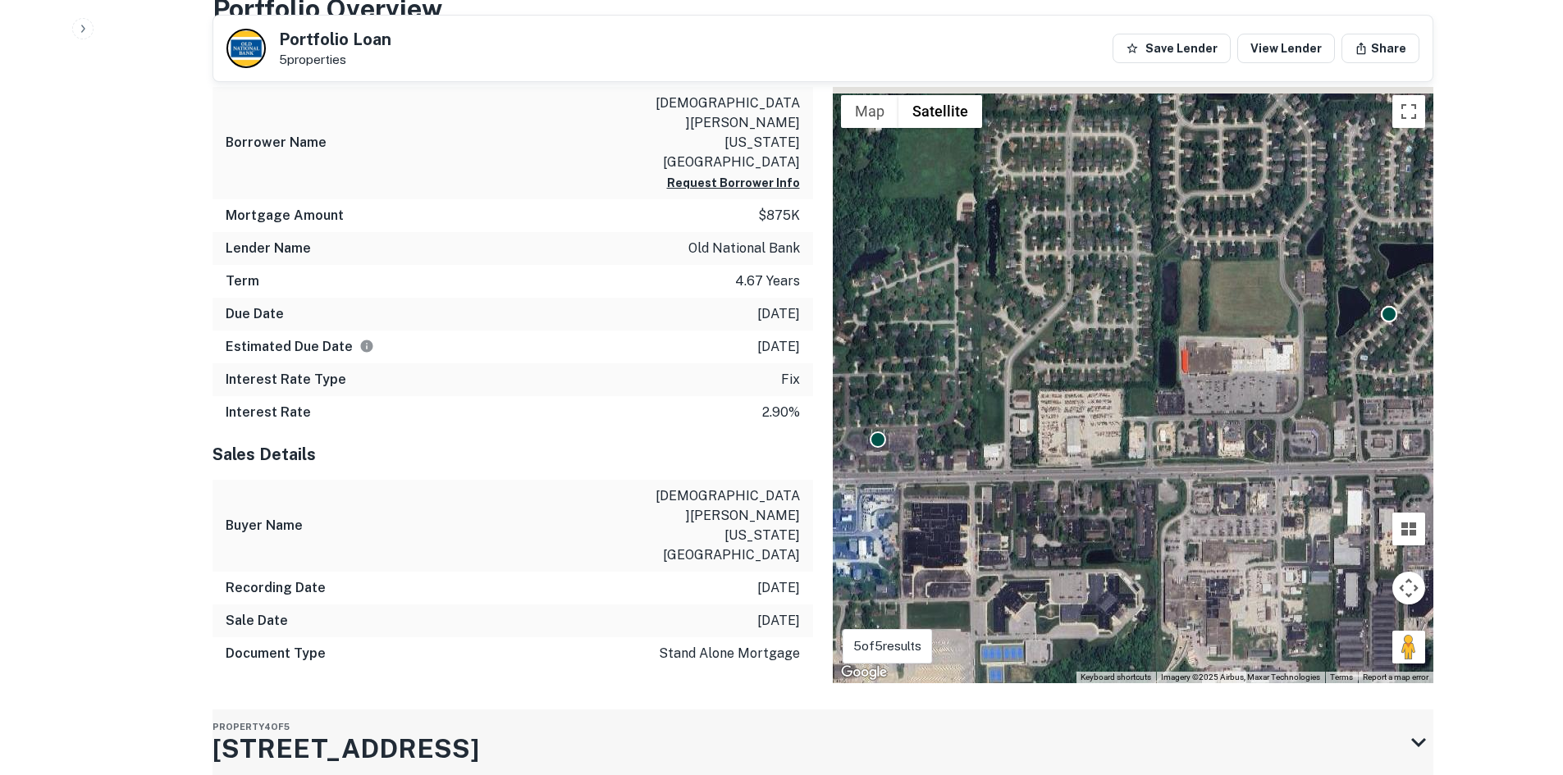
click at [1292, 710] on div "Property 4 of 5 7090 E US HIGHWAY 36" at bounding box center [807, 743] width 1191 height 66
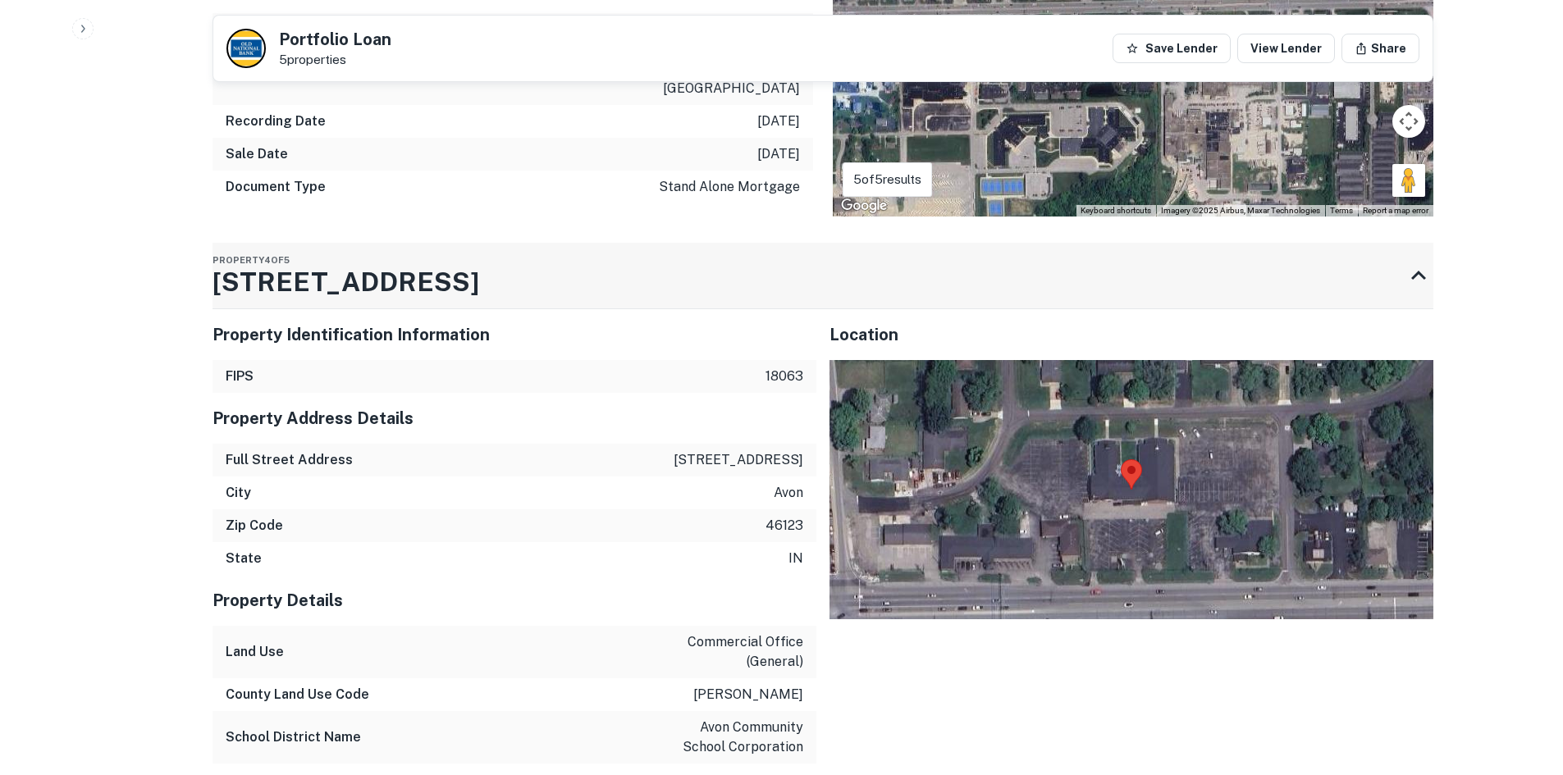
scroll to position [1504, 0]
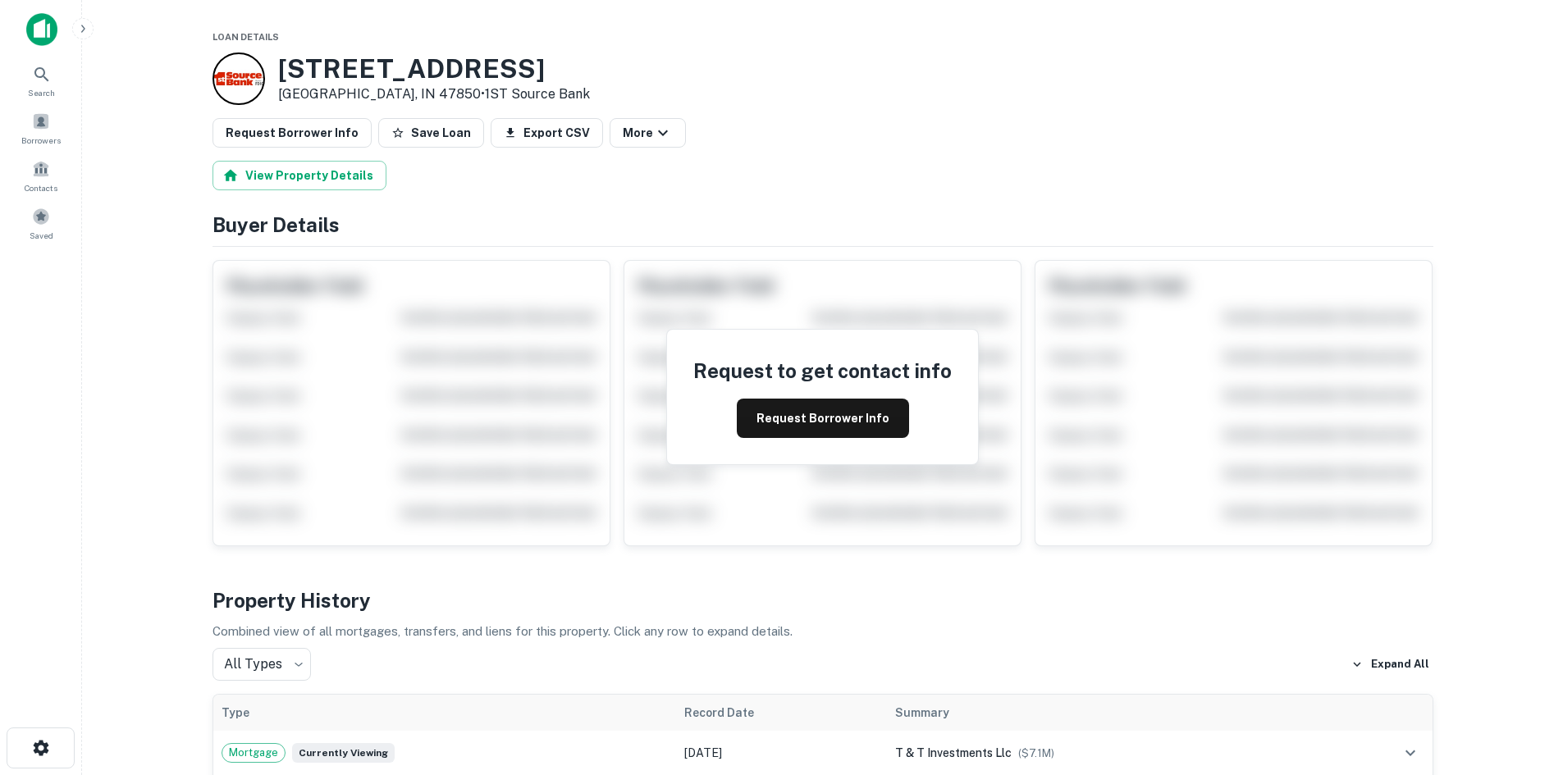
scroll to position [656, 0]
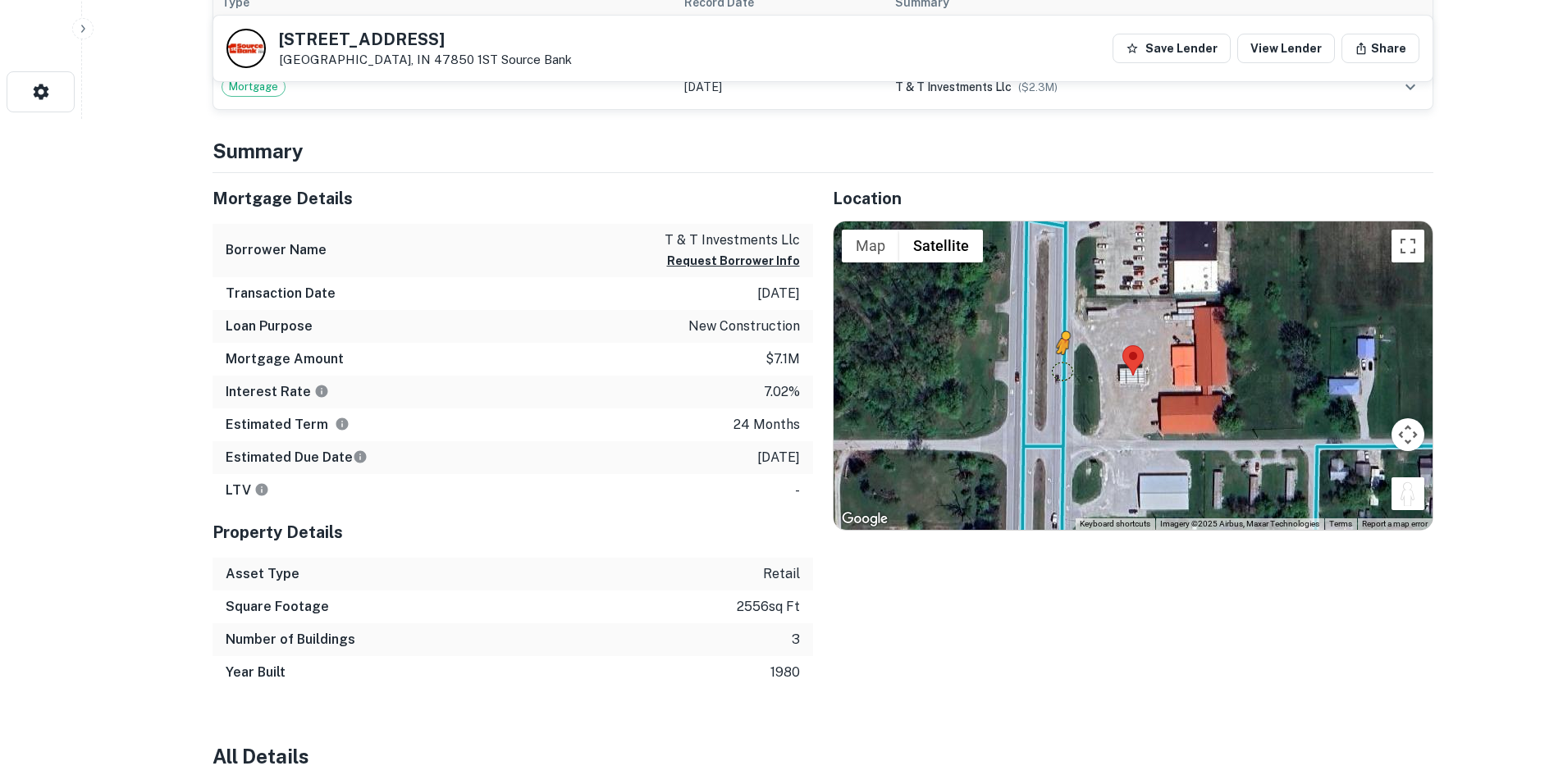
drag, startPoint x: 1413, startPoint y: 494, endPoint x: 1054, endPoint y: 369, distance: 379.6
click at [1054, 369] on div "To activate drag with keyboard, press Alt + Enter. Once in keyboard drag state,…" at bounding box center [1133, 376] width 599 height 308
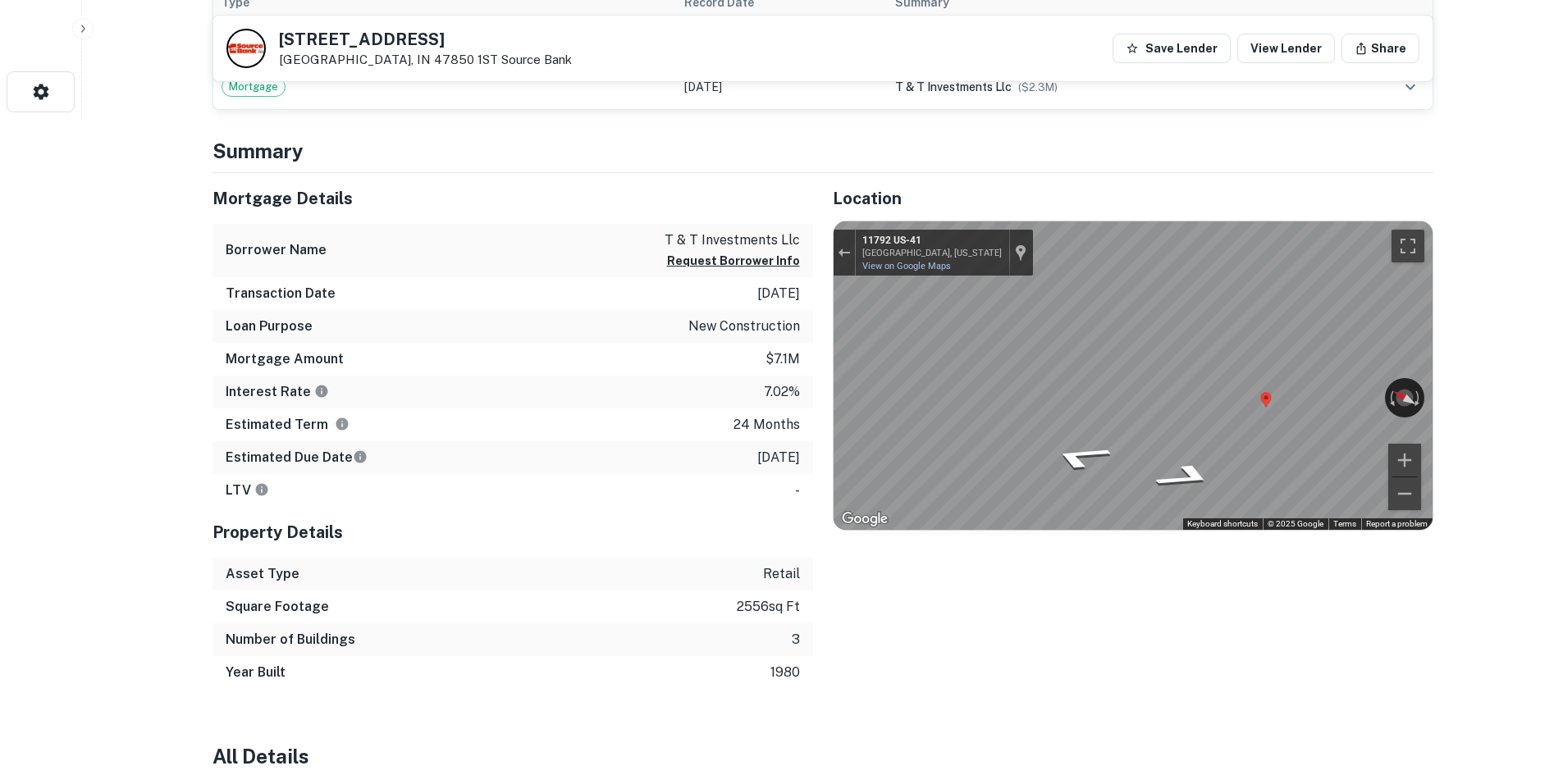
click at [655, 368] on div "Mortgage Details Borrower Name t & t investments llc Request Borrower Info Tran…" at bounding box center [813, 431] width 1241 height 516
click at [1073, 474] on icon "Go North, US-41" at bounding box center [1074, 482] width 100 height 34
click at [1199, 483] on icon "Go South, US-41" at bounding box center [1193, 473] width 89 height 33
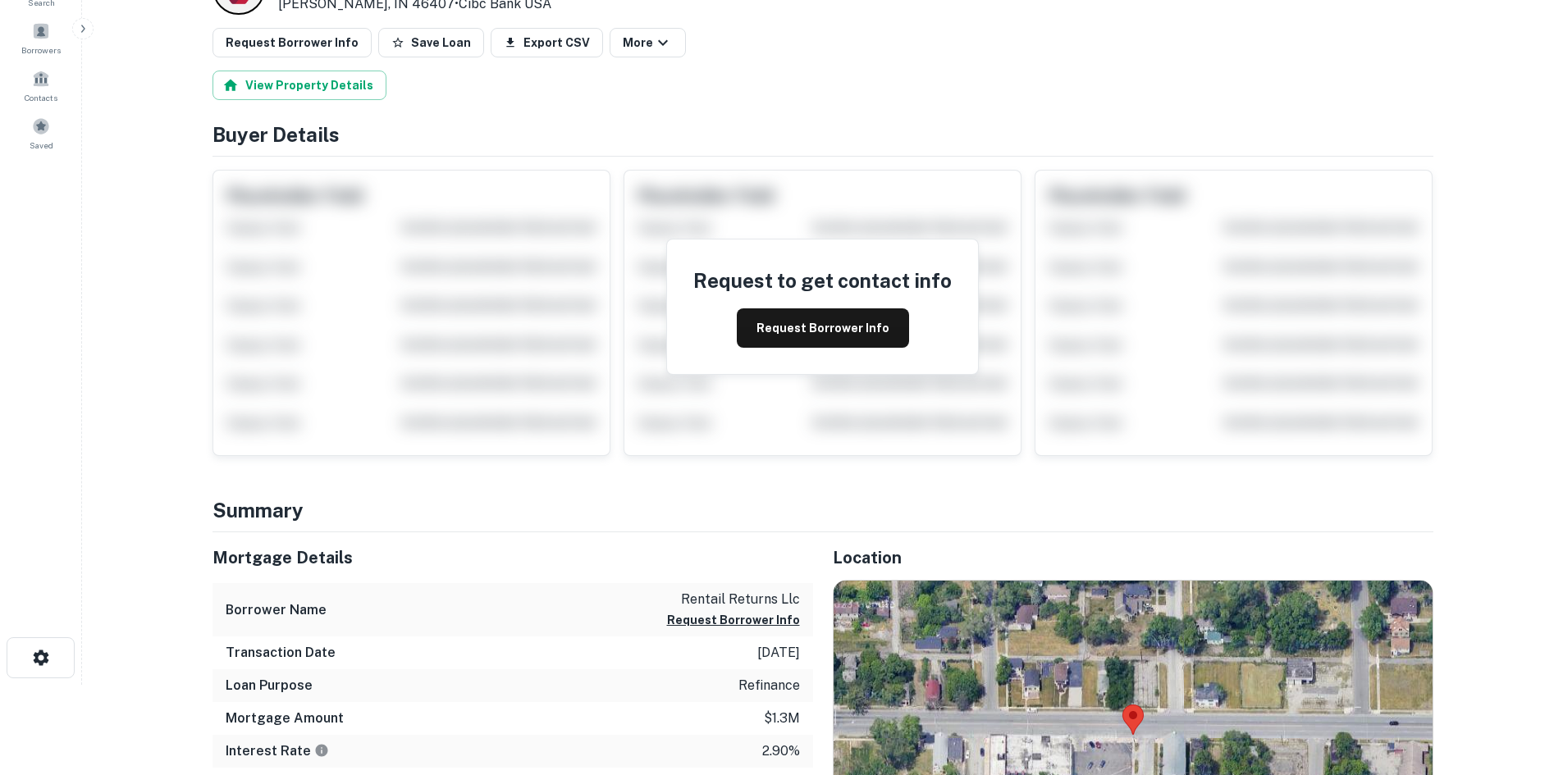
scroll to position [410, 0]
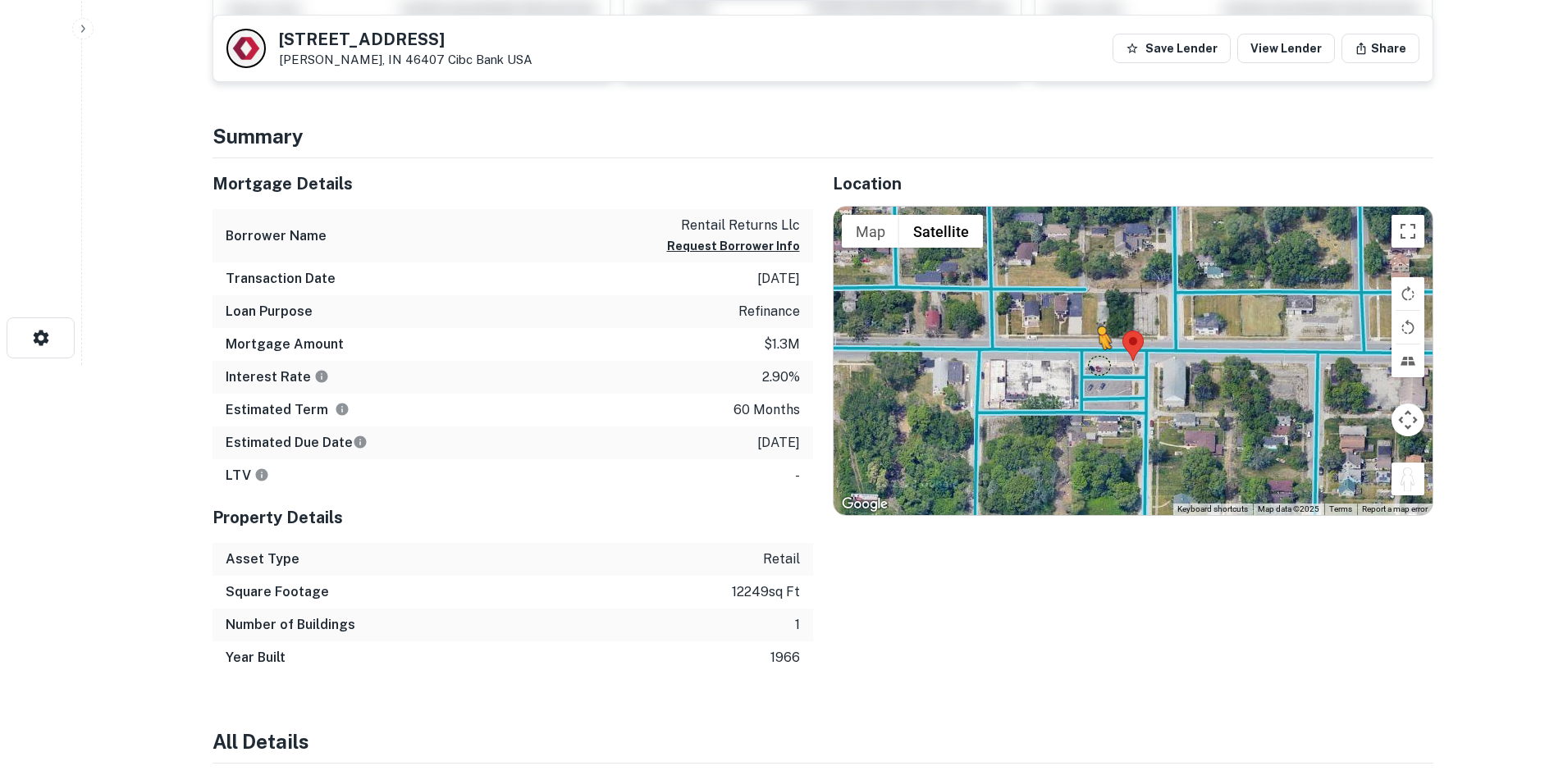
drag, startPoint x: 1395, startPoint y: 487, endPoint x: 1098, endPoint y: 362, distance: 322.1
click at [1098, 362] on div "To activate drag with keyboard, press Alt + Enter. Once in keyboard drag state,…" at bounding box center [1133, 361] width 599 height 308
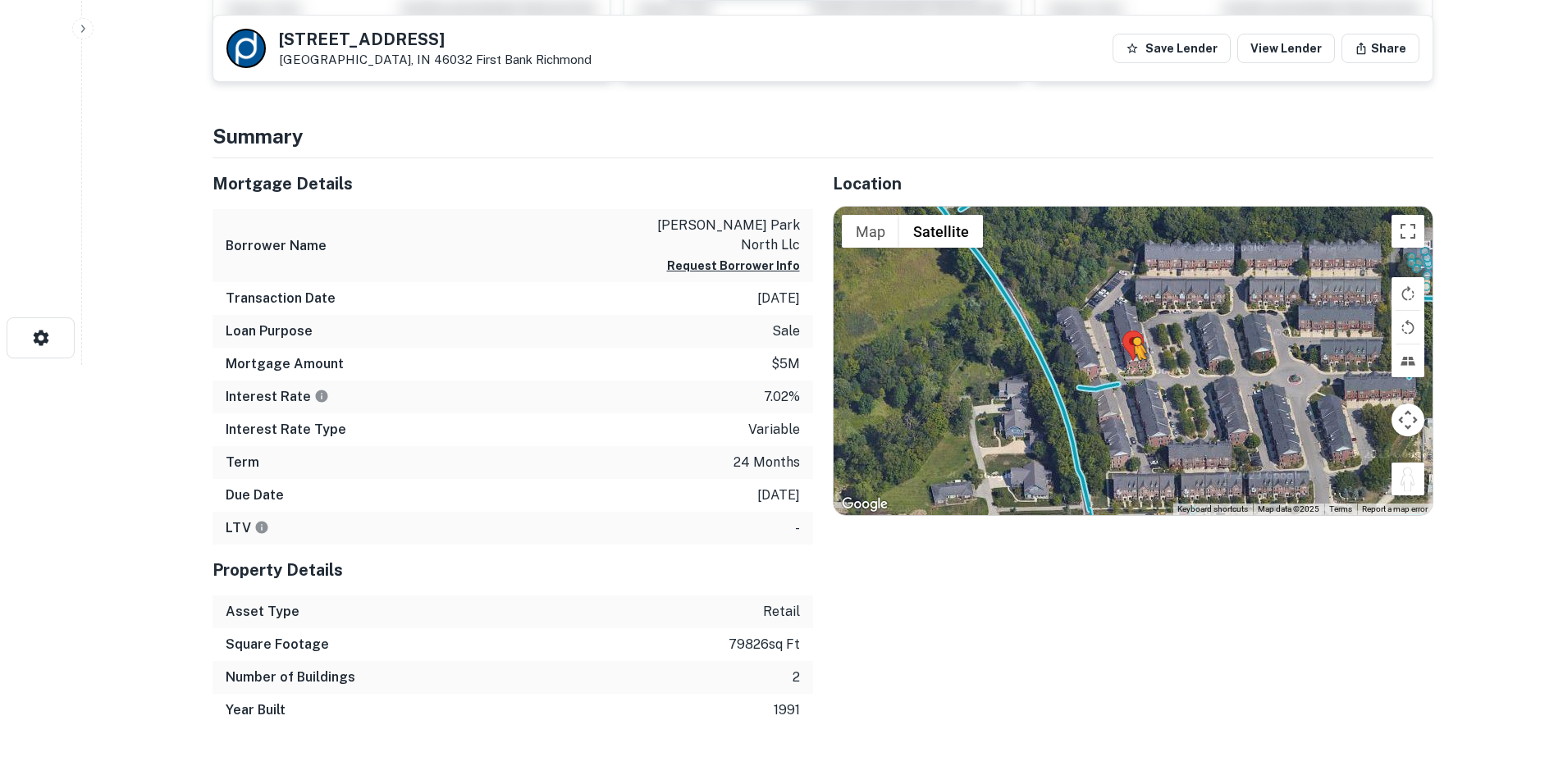
drag, startPoint x: 1402, startPoint y: 487, endPoint x: 1123, endPoint y: 372, distance: 301.7
click at [1123, 372] on div "To activate drag with keyboard, press Alt + Enter. Once in keyboard drag state,…" at bounding box center [1133, 361] width 599 height 308
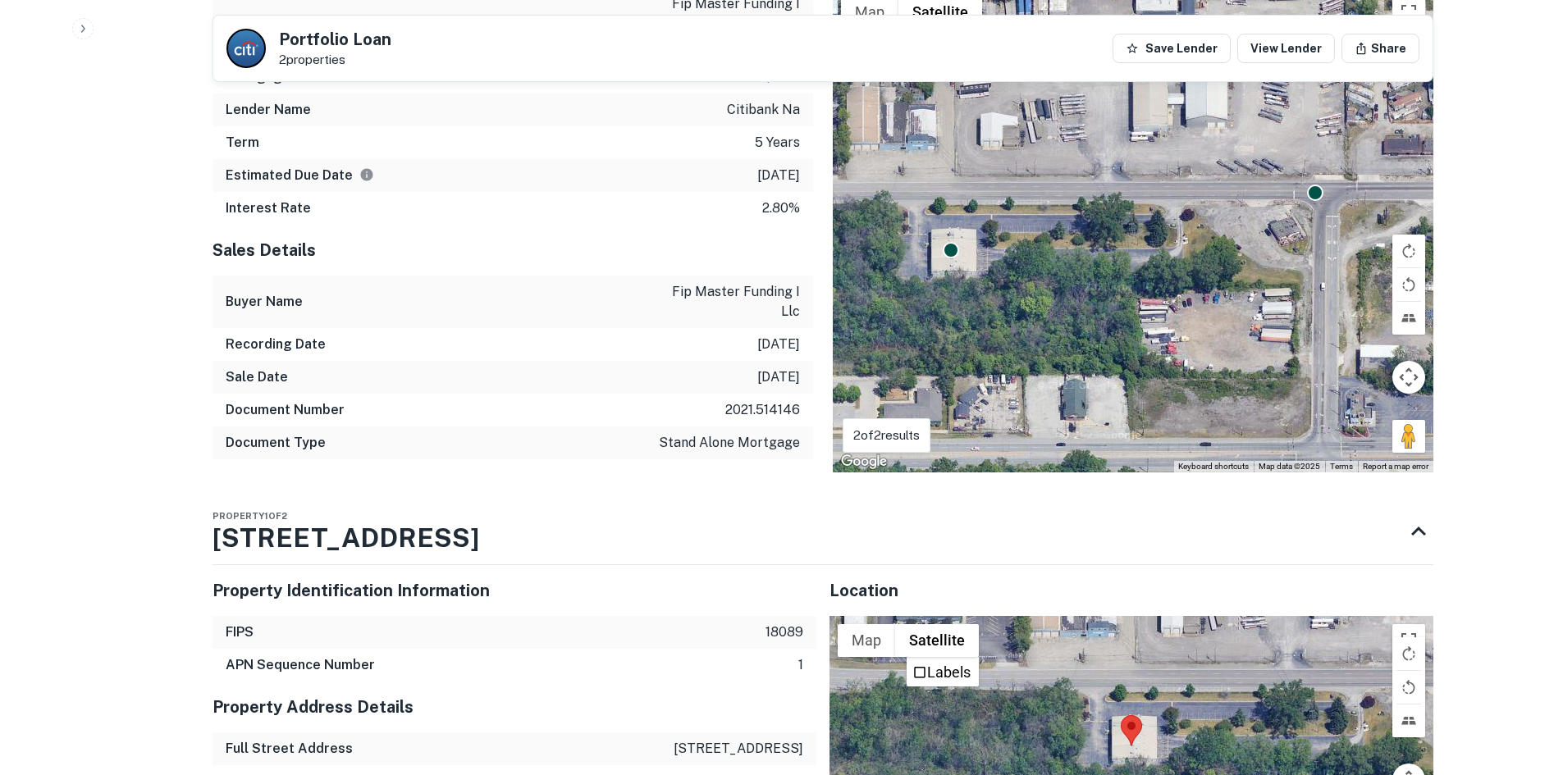
scroll to position [1231, 0]
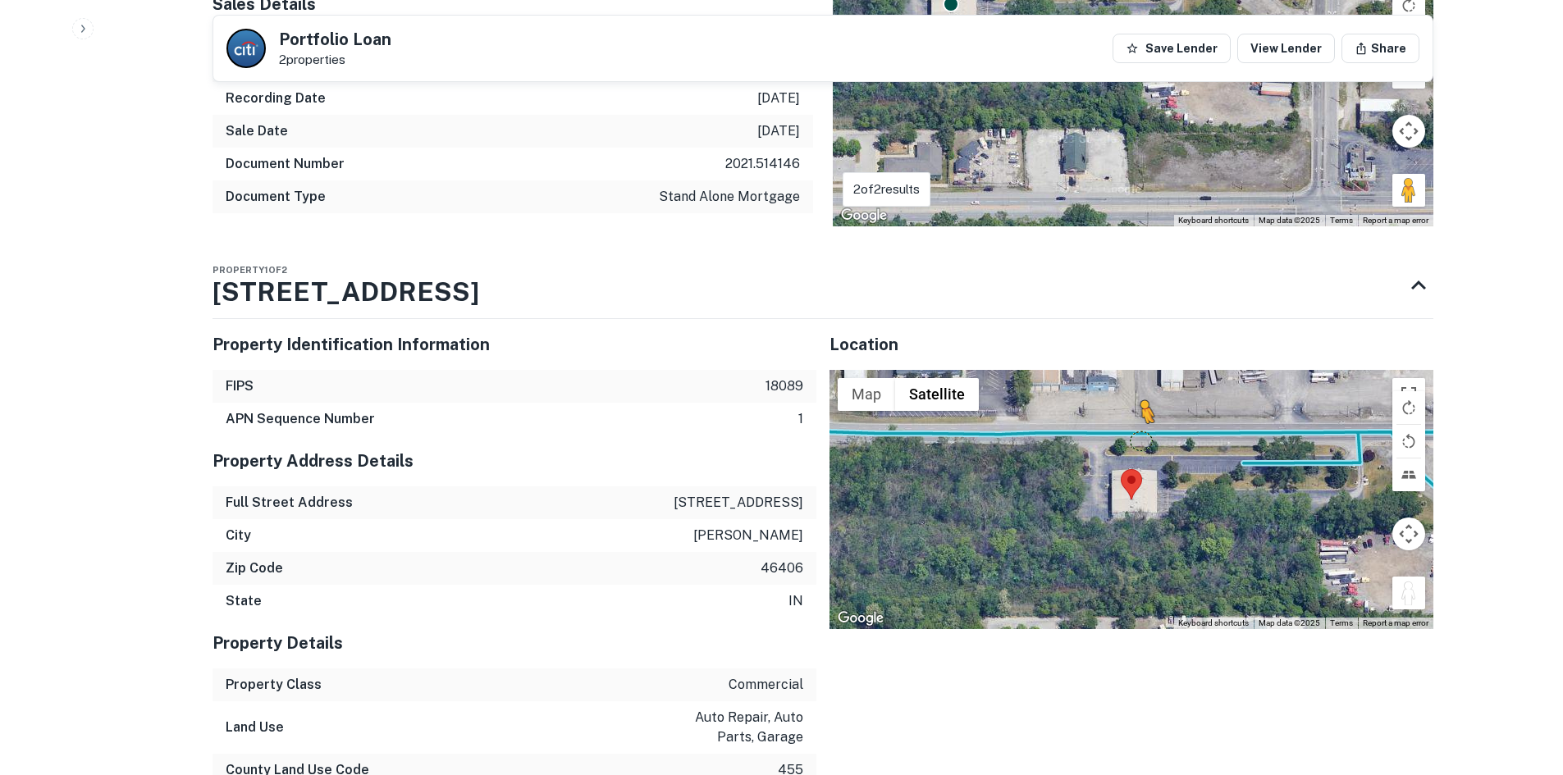
drag, startPoint x: 1411, startPoint y: 564, endPoint x: 1140, endPoint y: 400, distance: 316.2
click at [1140, 400] on div "To activate drag with keyboard, press Alt + Enter. Once in keyboard drag state,…" at bounding box center [1131, 499] width 604 height 259
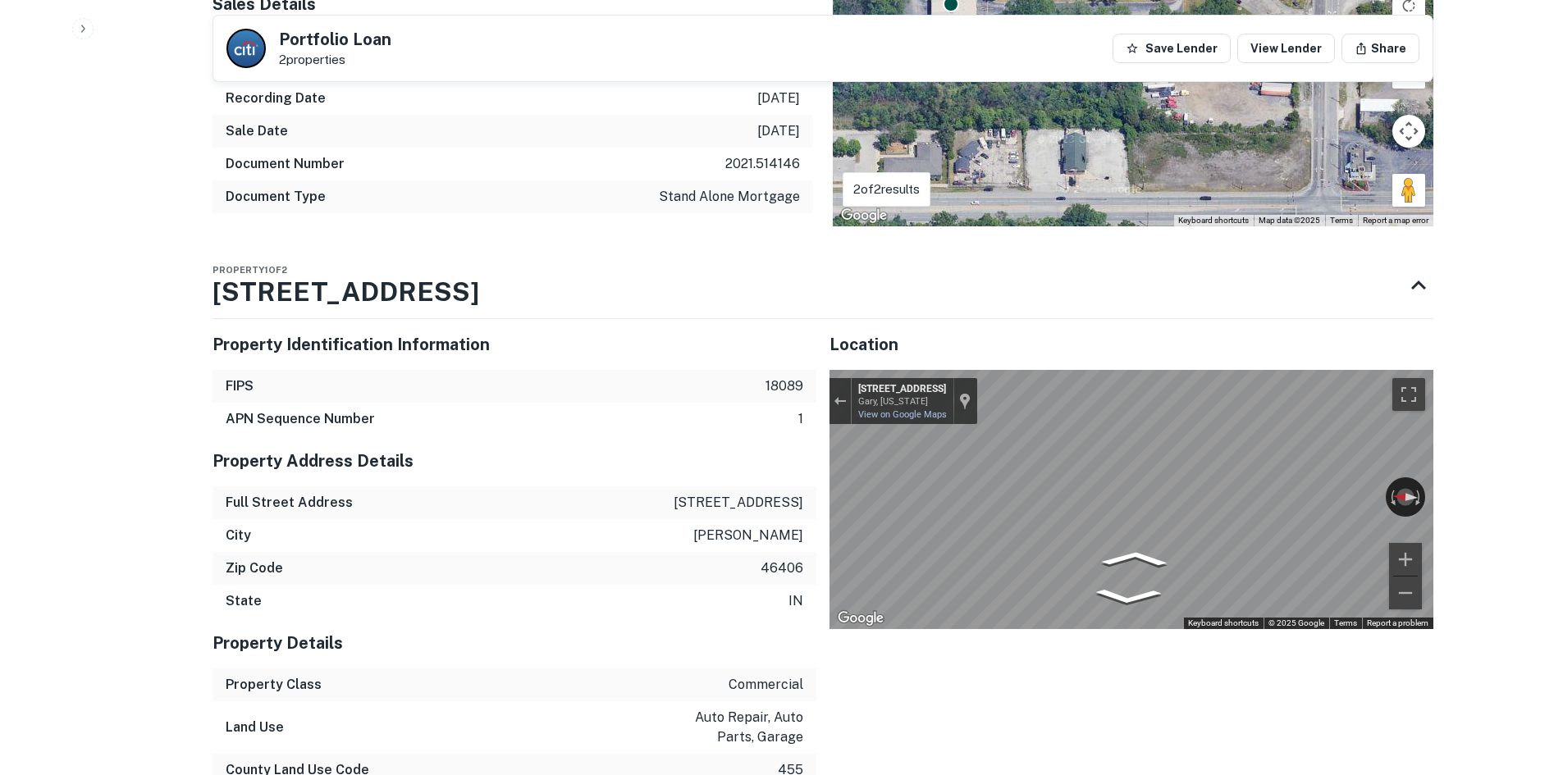
click at [1072, 561] on icon "Go East, W 4th Ave" at bounding box center [1069, 576] width 78 height 31
click at [1070, 561] on icon "Go East, W 4th Ave" at bounding box center [1069, 576] width 78 height 31
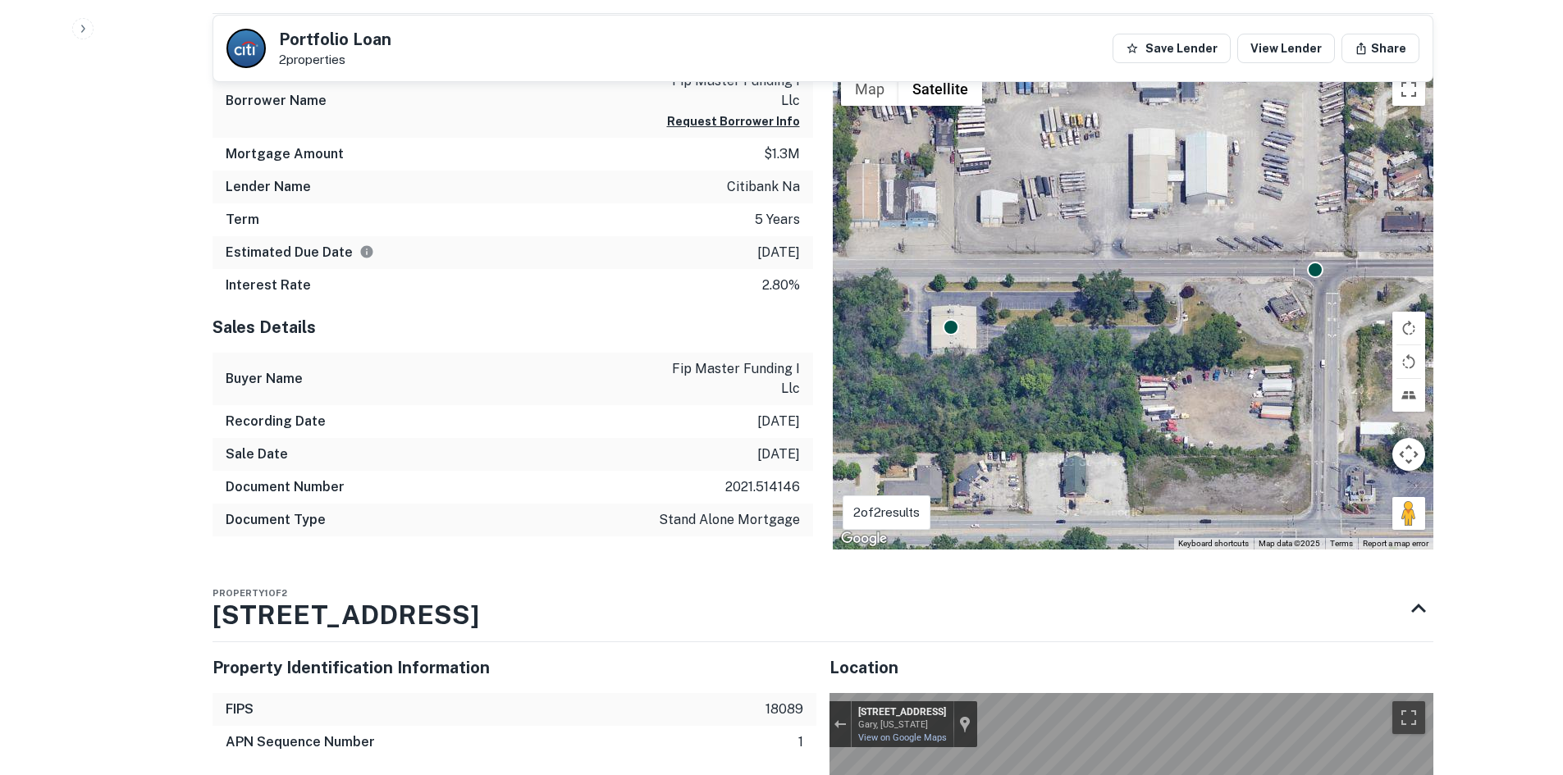
scroll to position [902, 0]
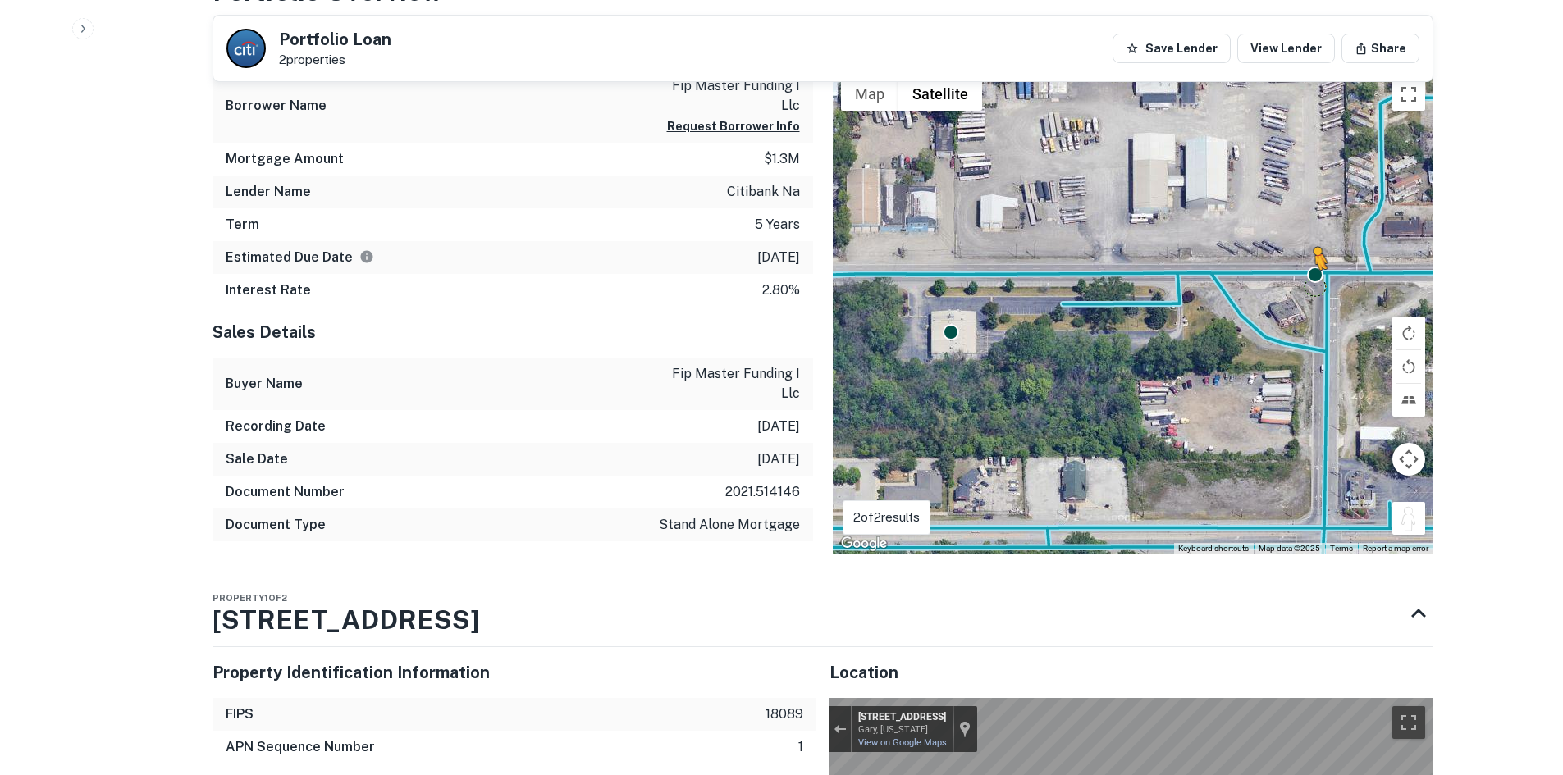
drag, startPoint x: 1414, startPoint y: 479, endPoint x: 1309, endPoint y: 258, distance: 244.8
click at [1309, 258] on div "To activate drag with keyboard, press Alt + Enter. Once in keyboard drag state,…" at bounding box center [1133, 312] width 601 height 485
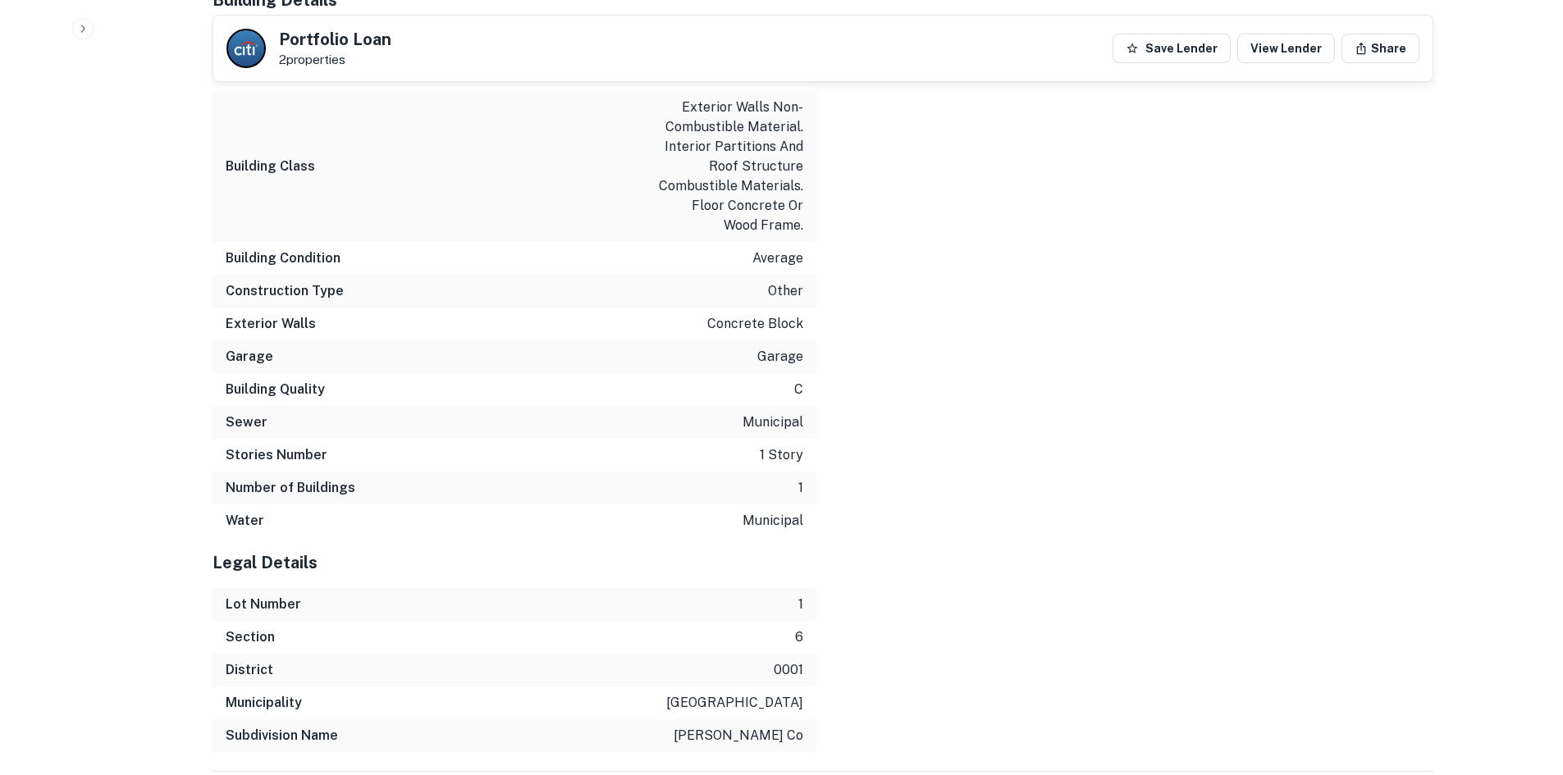
click at [582, 687] on div "Municipality calumet township" at bounding box center [514, 703] width 604 height 33
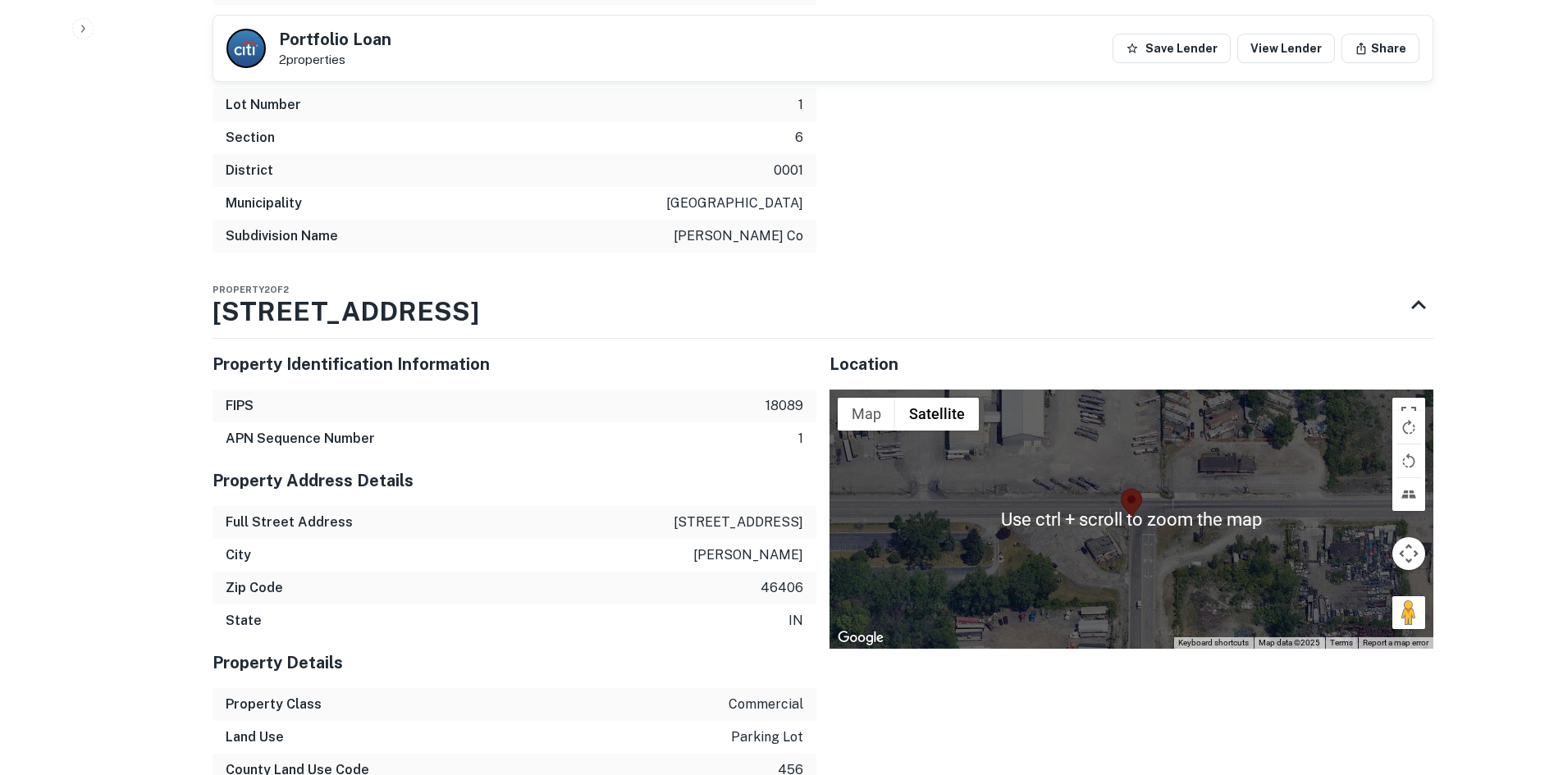
scroll to position [2986, 0]
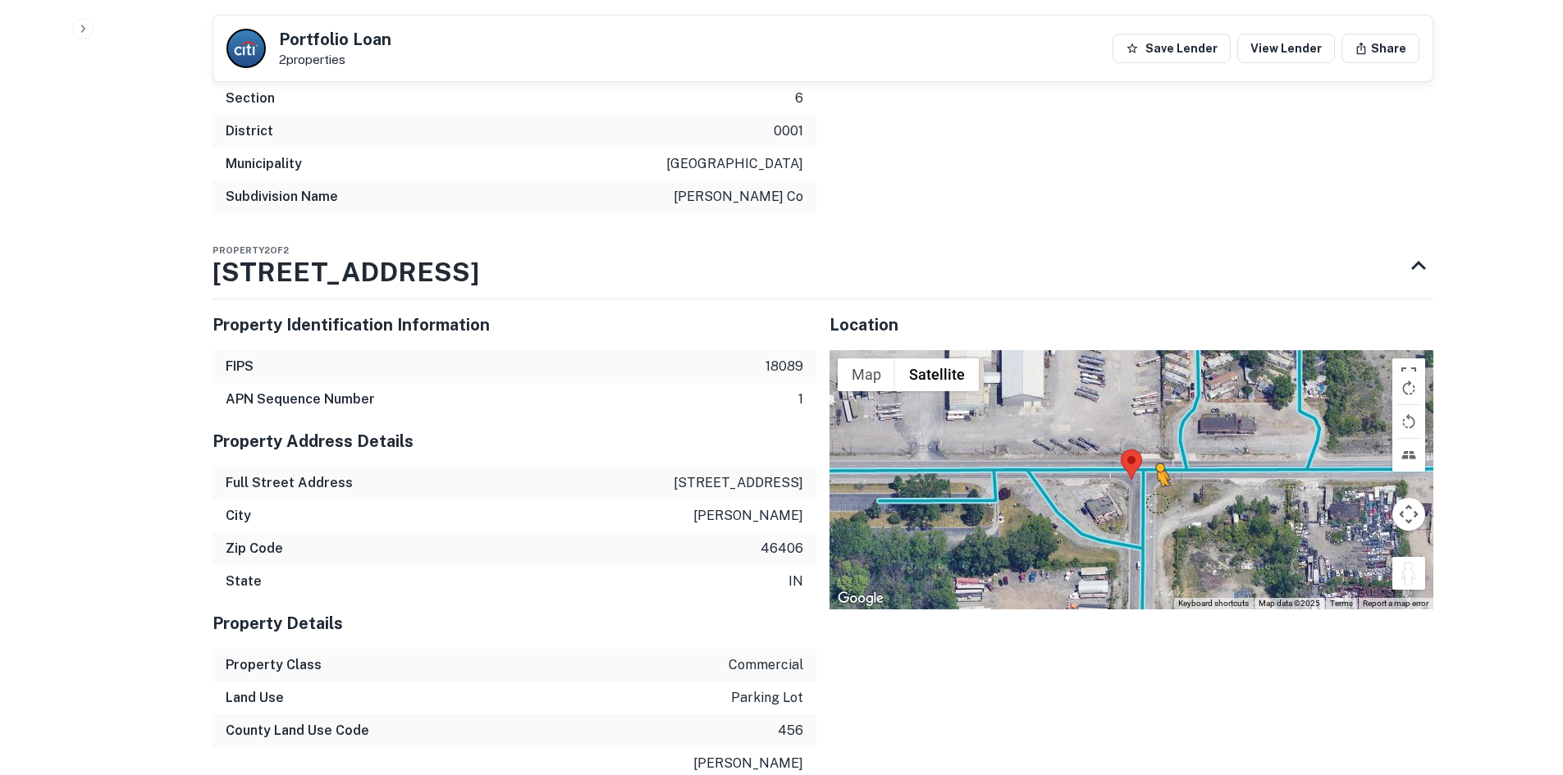
drag, startPoint x: 1410, startPoint y: 526, endPoint x: 1135, endPoint y: 422, distance: 293.2
click at [1135, 422] on div "To activate drag with keyboard, press Alt + Enter. Once in keyboard drag state,…" at bounding box center [1131, 479] width 604 height 259
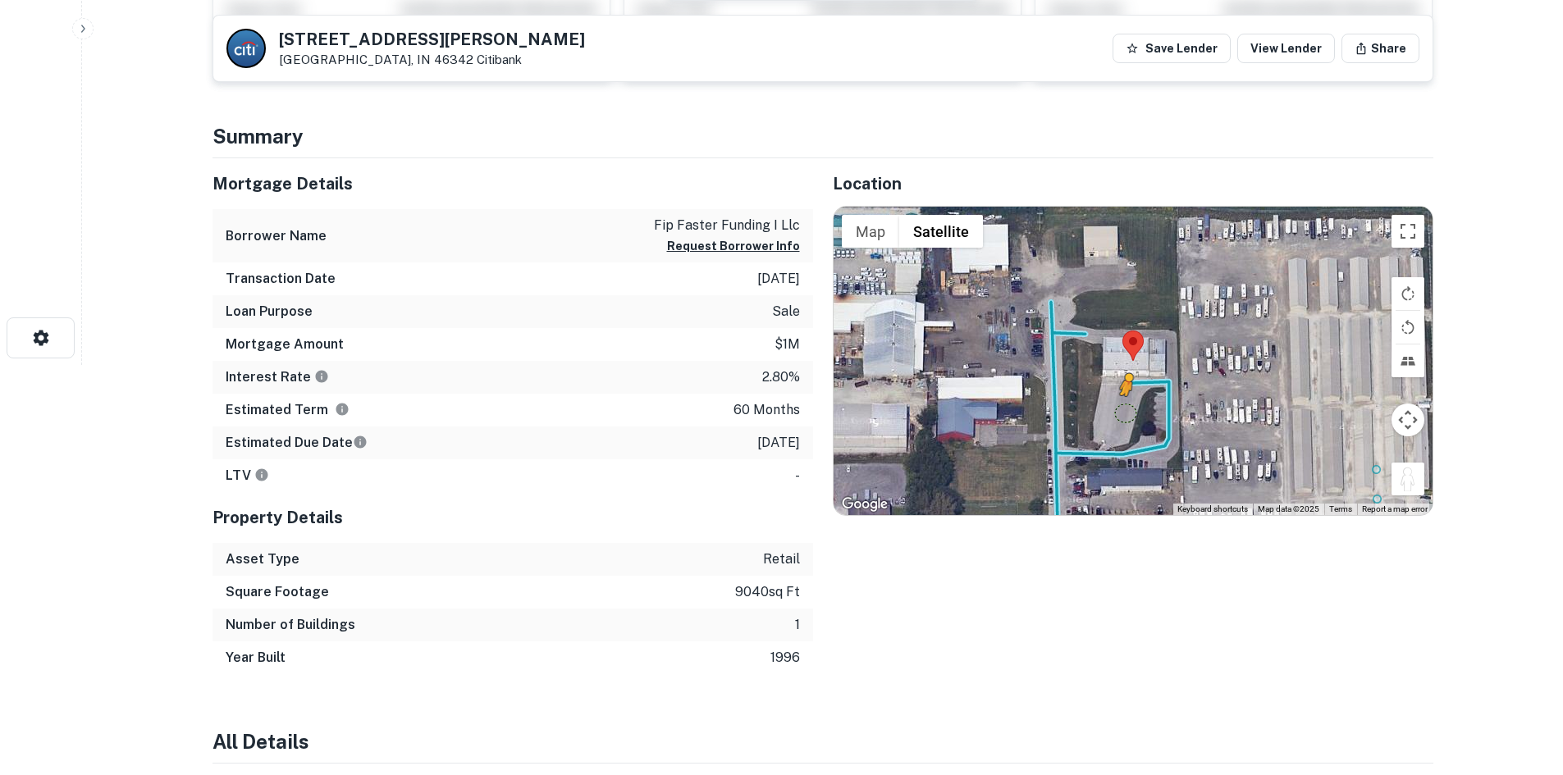
drag, startPoint x: 1396, startPoint y: 477, endPoint x: 1125, endPoint y: 422, distance: 276.3
click at [1125, 422] on div "To activate drag with keyboard, press Alt + Enter. Once in keyboard drag state,…" at bounding box center [1133, 361] width 599 height 308
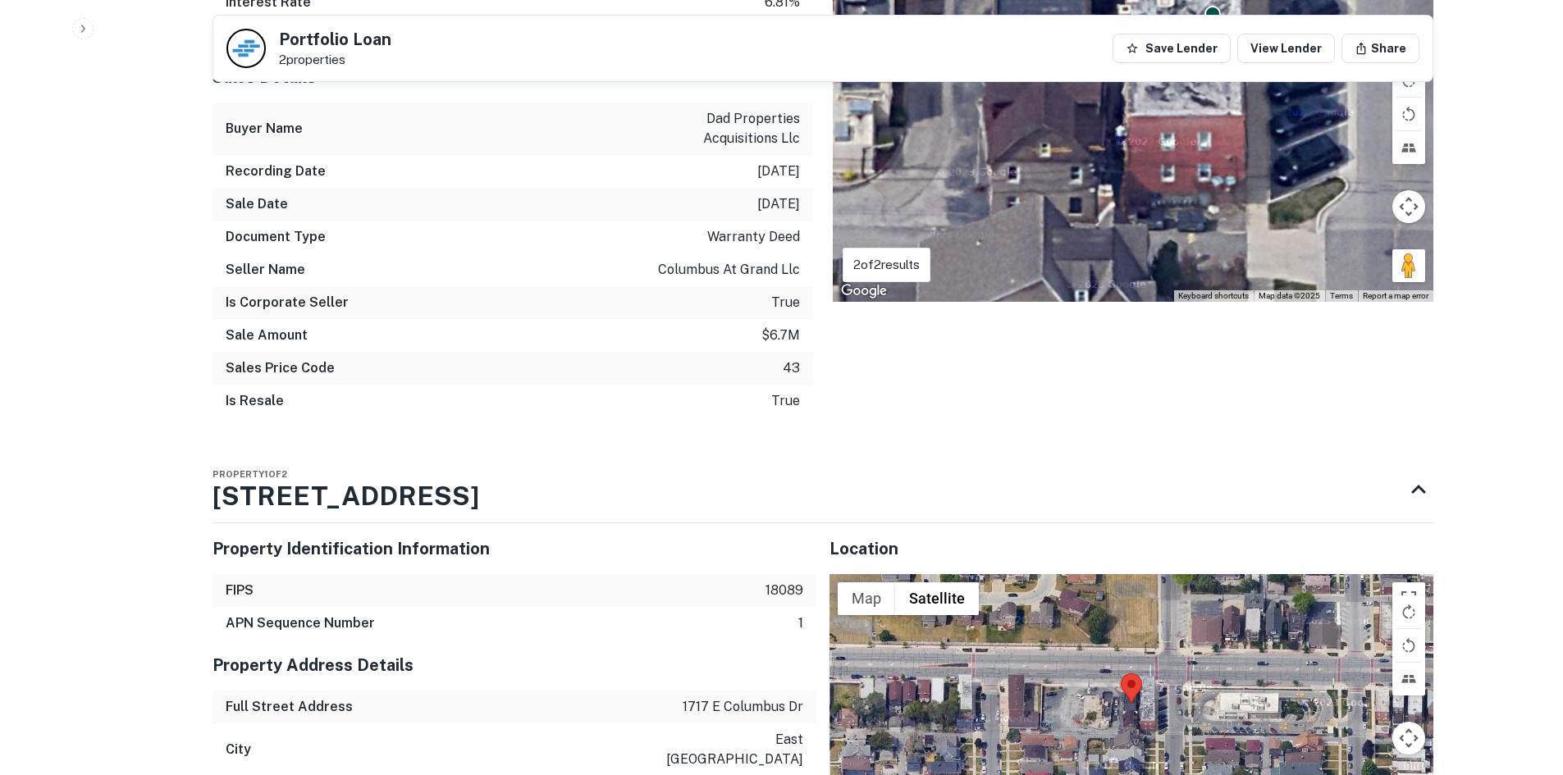
scroll to position [1395, 0]
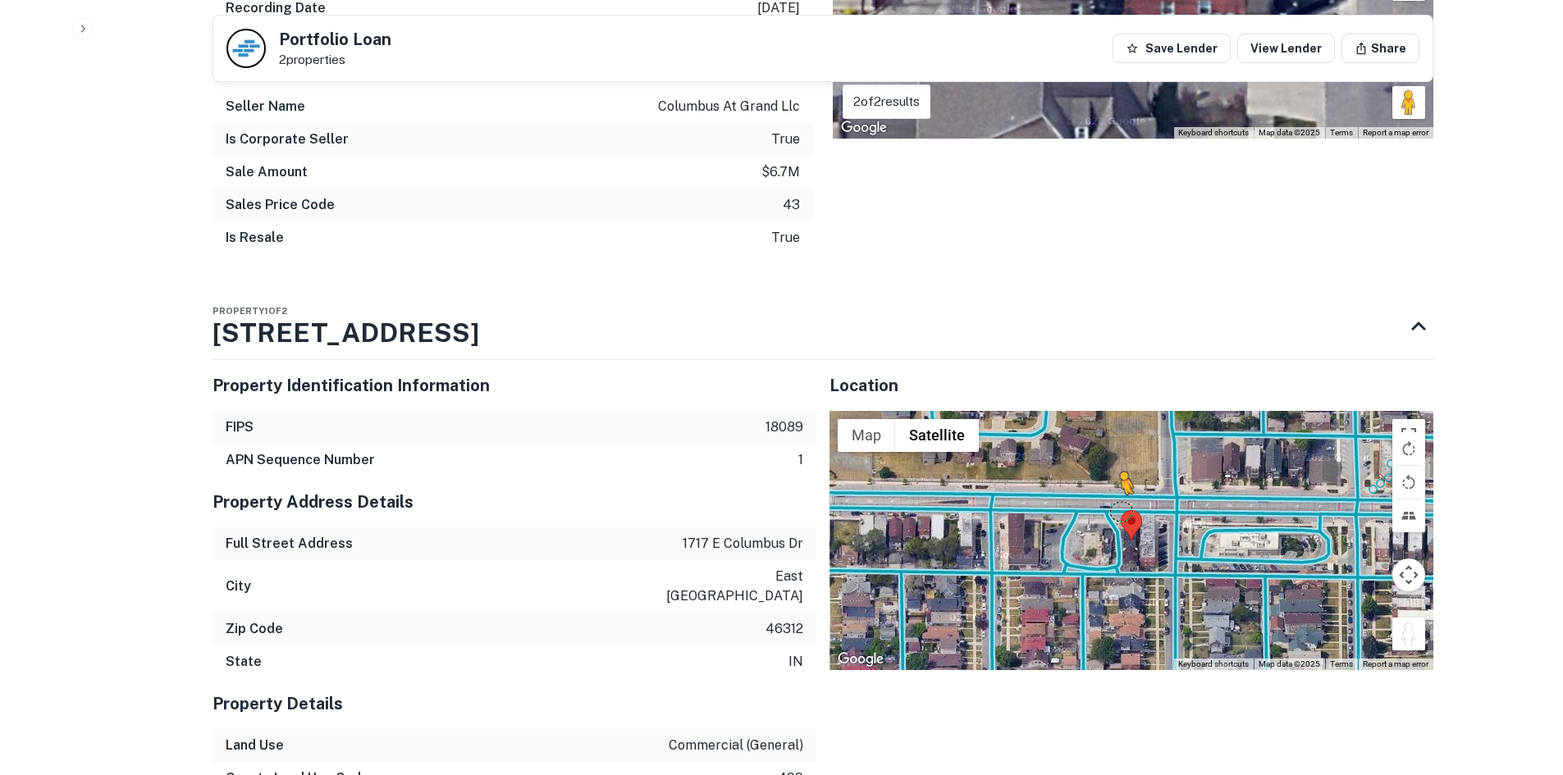
drag, startPoint x: 1409, startPoint y: 628, endPoint x: 1122, endPoint y: 514, distance: 309.0
click at [1122, 514] on div "To activate drag with keyboard, press Alt + Enter. Once in keyboard drag state,…" at bounding box center [1131, 540] width 604 height 259
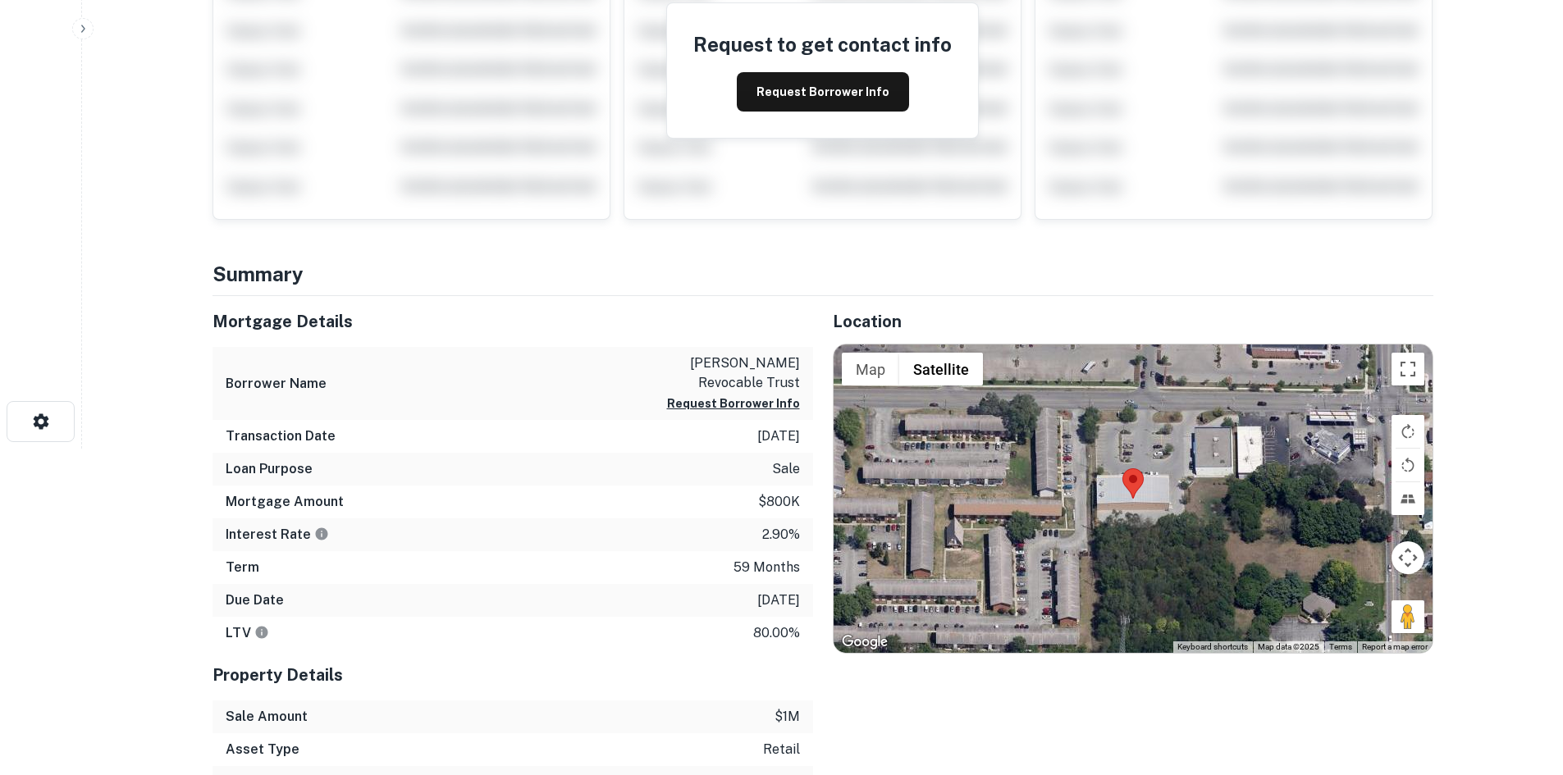
scroll to position [328, 0]
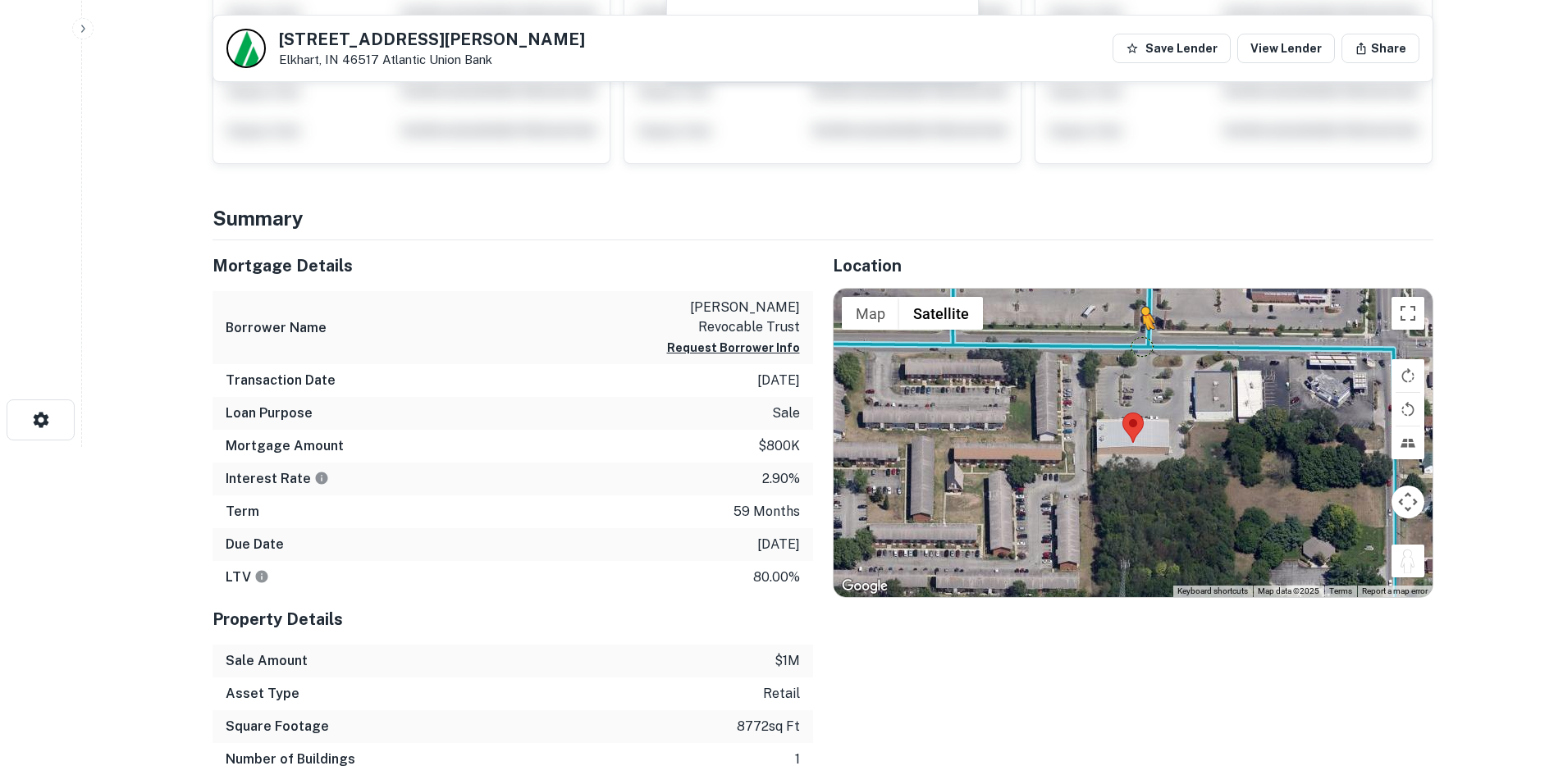
drag, startPoint x: 1410, startPoint y: 564, endPoint x: 1140, endPoint y: 345, distance: 347.1
click at [1140, 345] on div "To activate drag with keyboard, press Alt + Enter. Once in keyboard drag state,…" at bounding box center [1133, 443] width 599 height 308
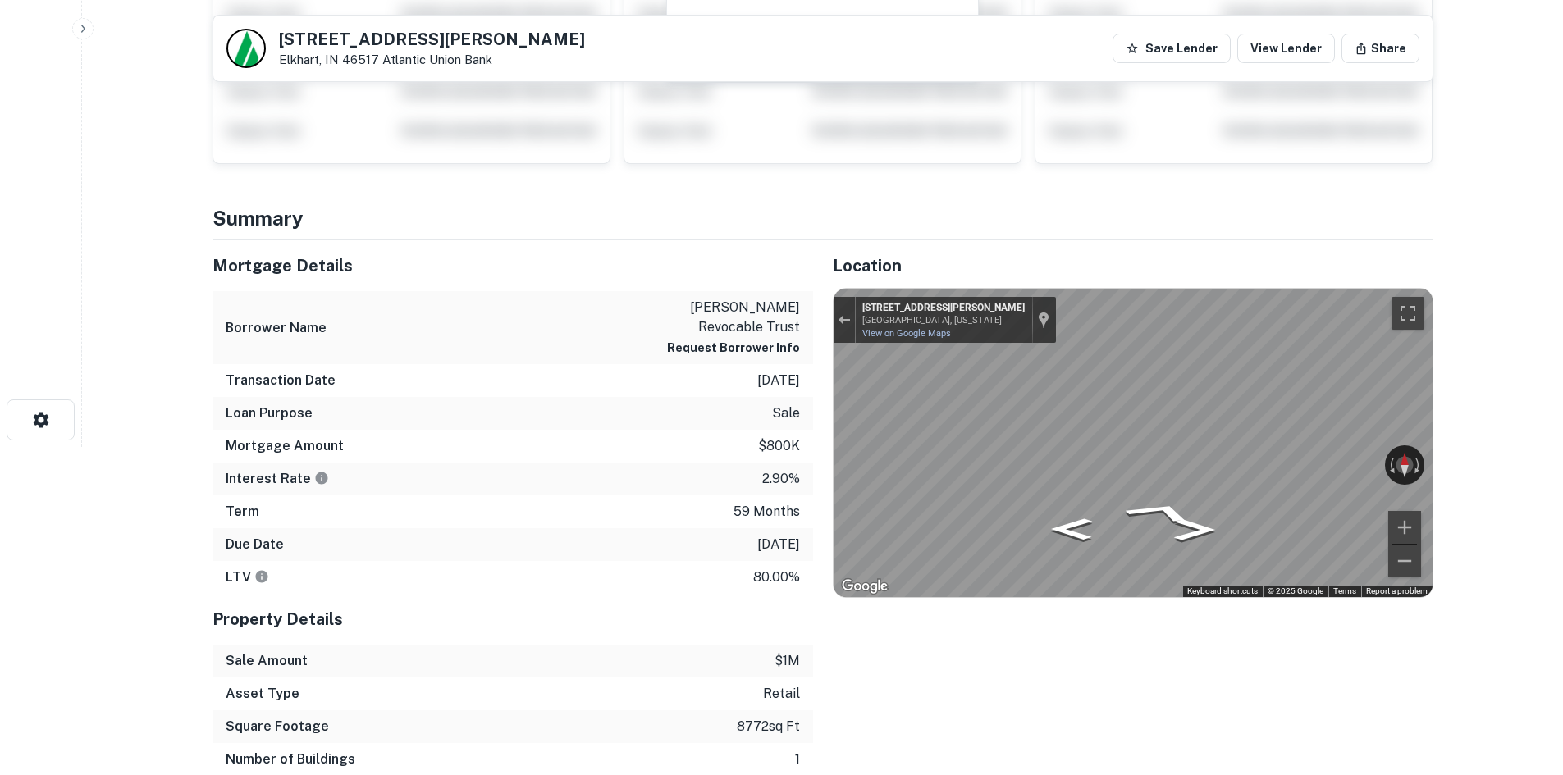
click at [773, 434] on div "Mortgage Details Borrower Name eric steven nyberg revocable trust Request Borro…" at bounding box center [813, 524] width 1241 height 569
click at [770, 423] on div "Mortgage Details Borrower Name eric steven nyberg revocable trust Request Borro…" at bounding box center [813, 524] width 1241 height 569
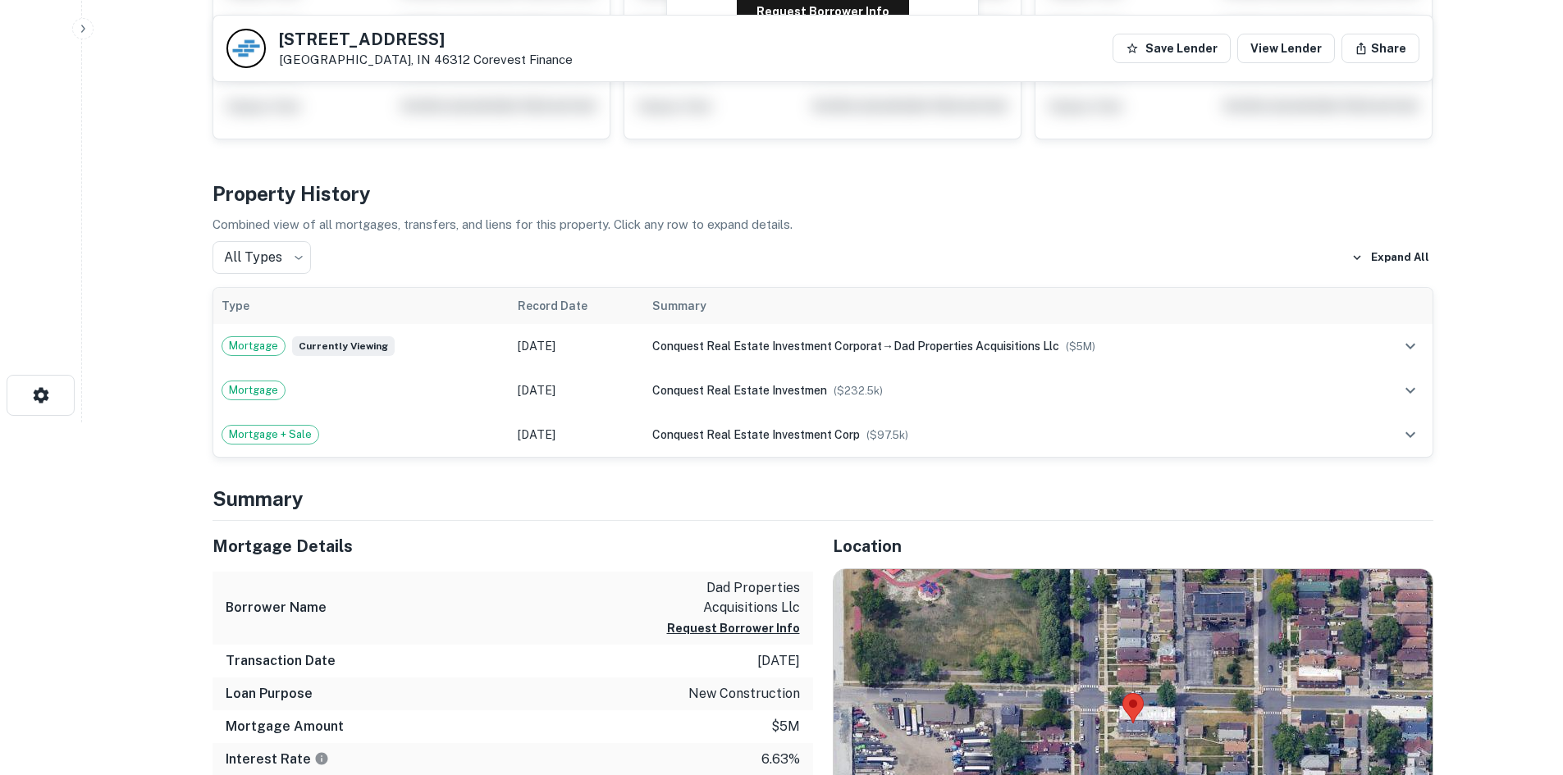
scroll to position [574, 0]
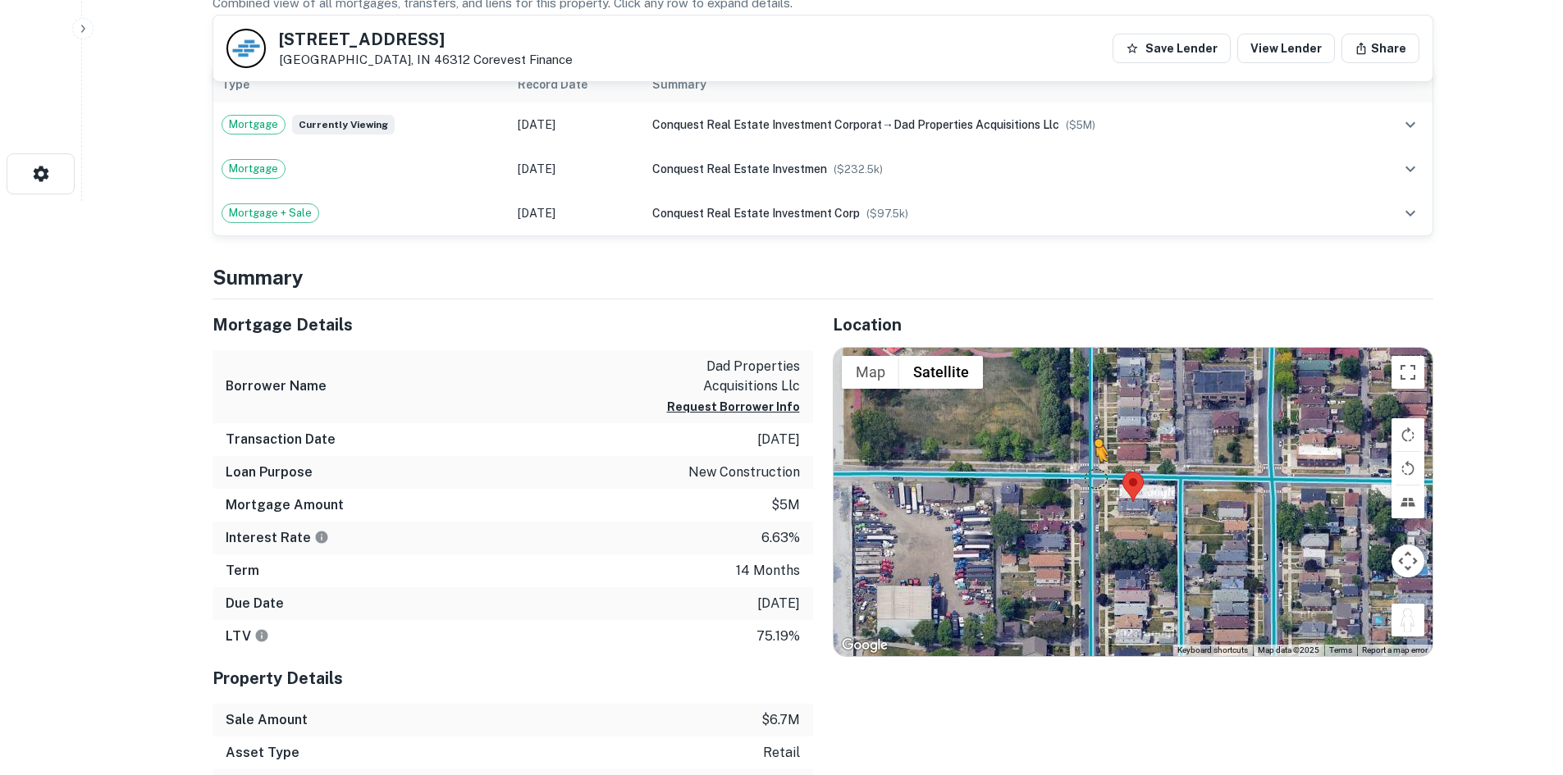
drag, startPoint x: 1414, startPoint y: 626, endPoint x: 1094, endPoint y: 478, distance: 352.4
click at [1094, 478] on div "To activate drag with keyboard, press Alt + Enter. Once in keyboard drag state,…" at bounding box center [1133, 502] width 599 height 308
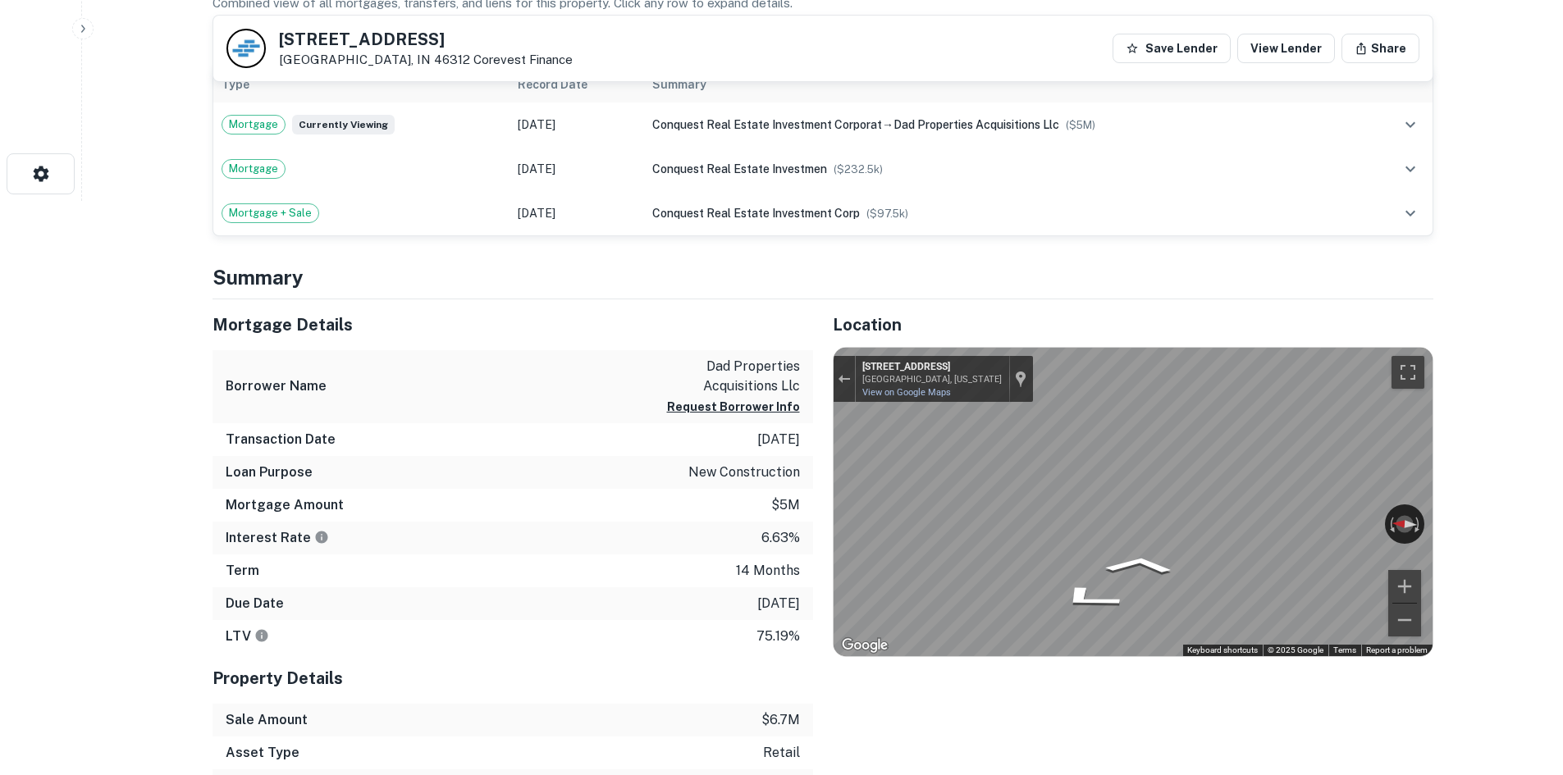
click at [727, 529] on div "Mortgage Details Borrower Name dad properties acquisitions llc Request Borrower…" at bounding box center [813, 616] width 1241 height 634
click at [641, 501] on div "Mortgage Details Borrower Name dad properties acquisitions llc Request Borrower…" at bounding box center [813, 616] width 1241 height 634
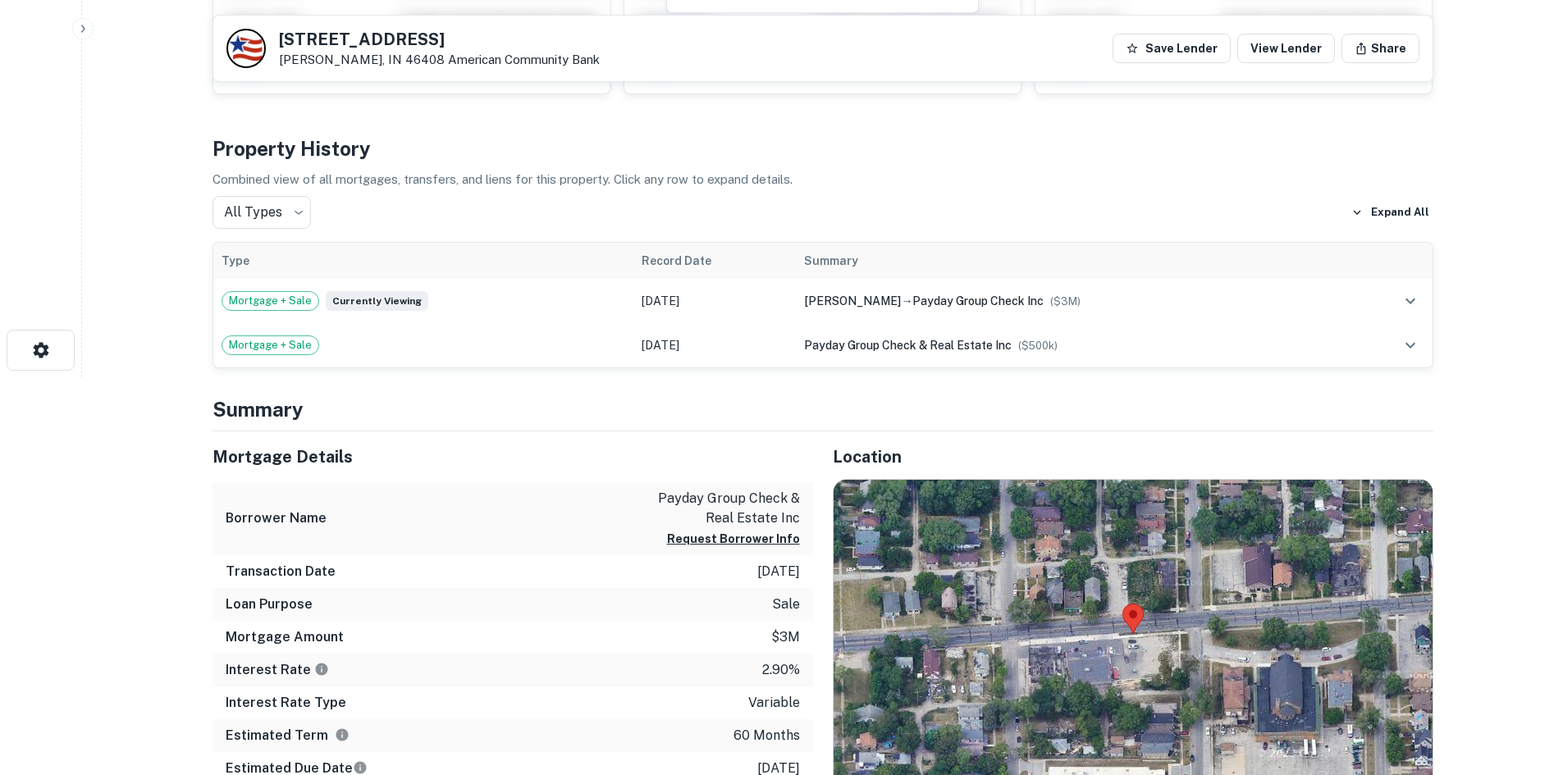
scroll to position [574, 0]
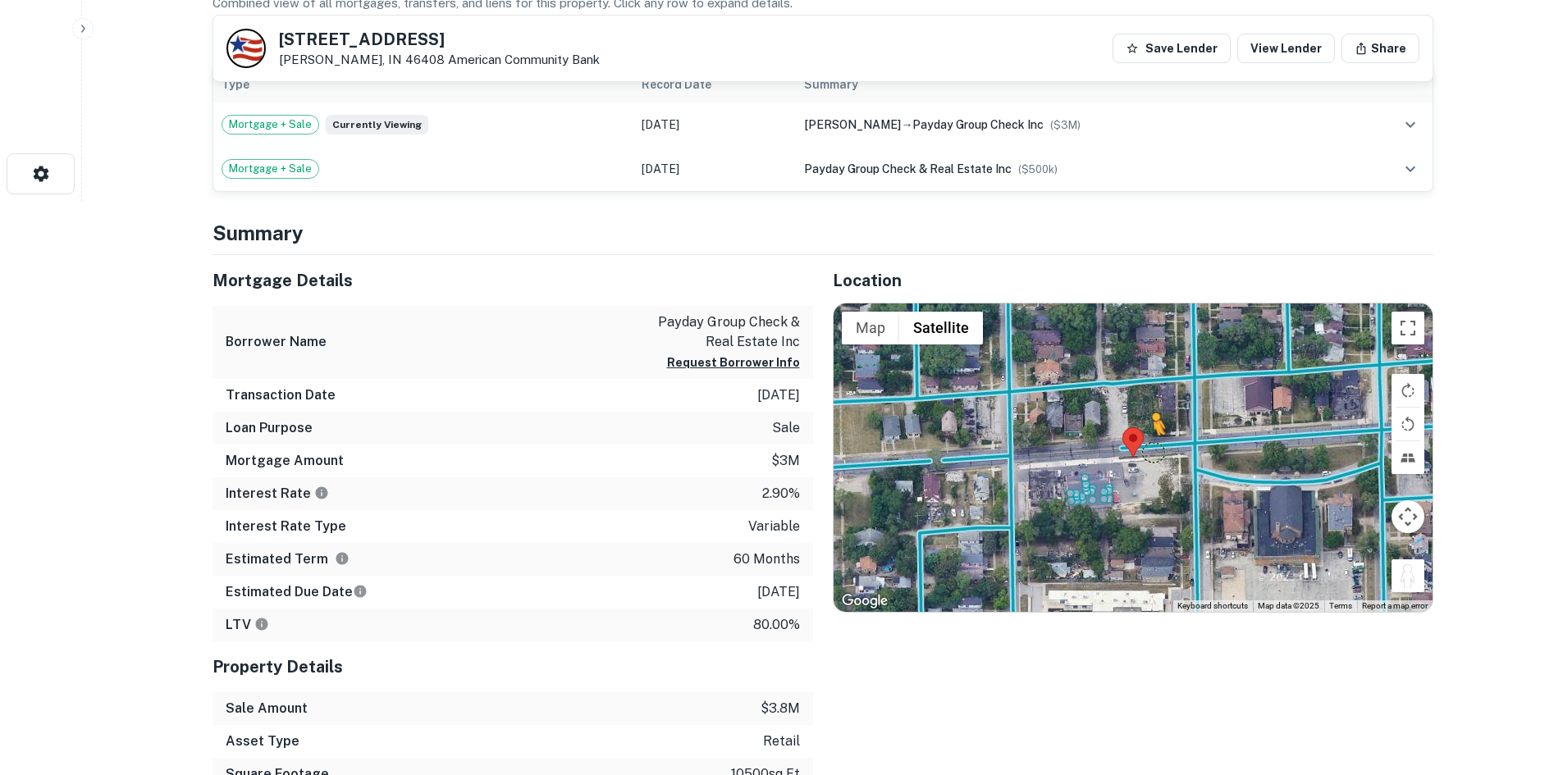
drag, startPoint x: 1400, startPoint y: 576, endPoint x: 1144, endPoint y: 450, distance: 286.2
click at [1144, 450] on div "To activate drag with keyboard, press Alt + Enter. Once in keyboard drag state,…" at bounding box center [1133, 458] width 599 height 308
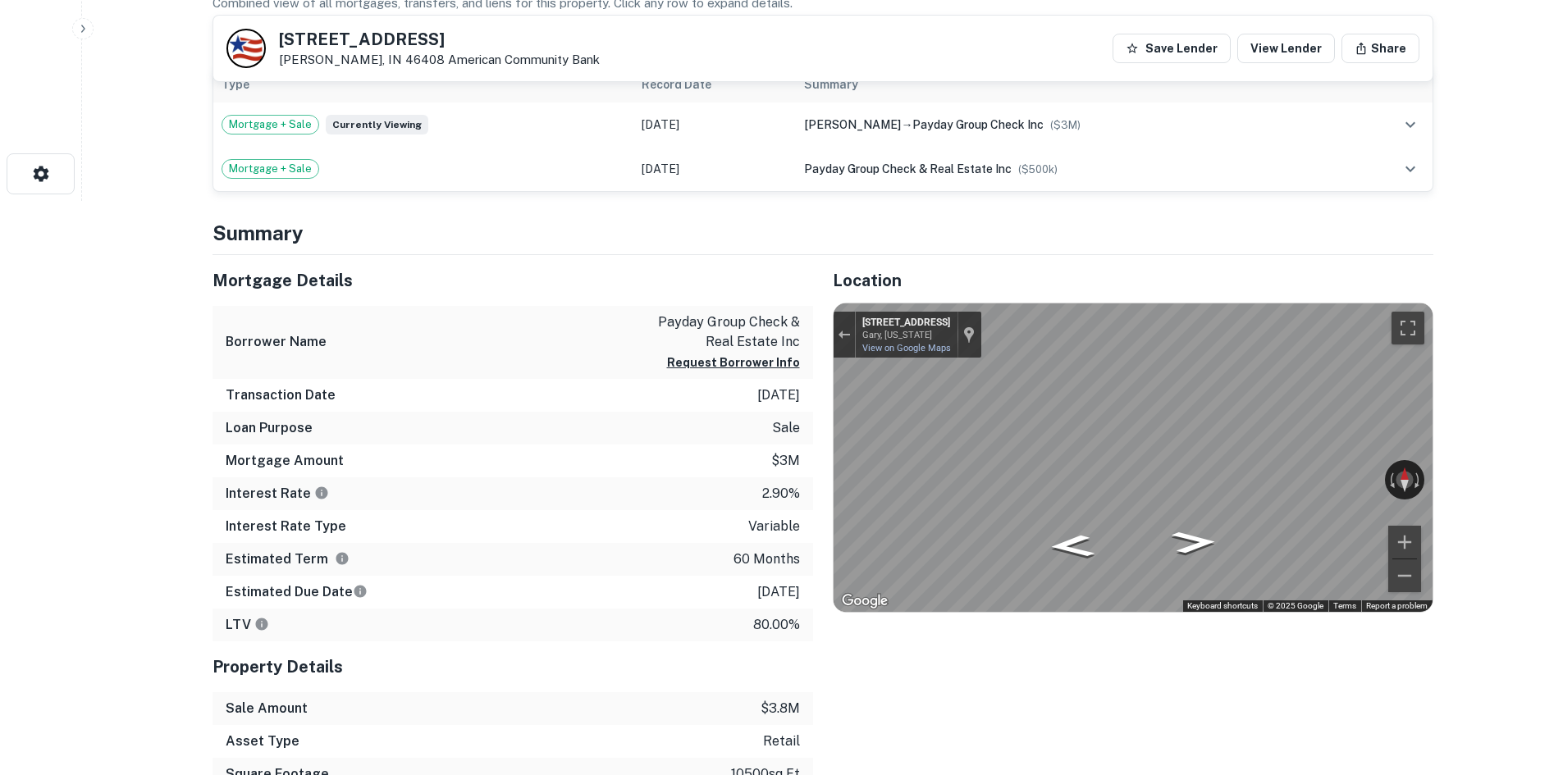
click at [1323, 469] on div "← Move left → Move right ↑ Move up ↓ Move down + Zoom in - Zoom out [STREET_ADD…" at bounding box center [1133, 458] width 599 height 308
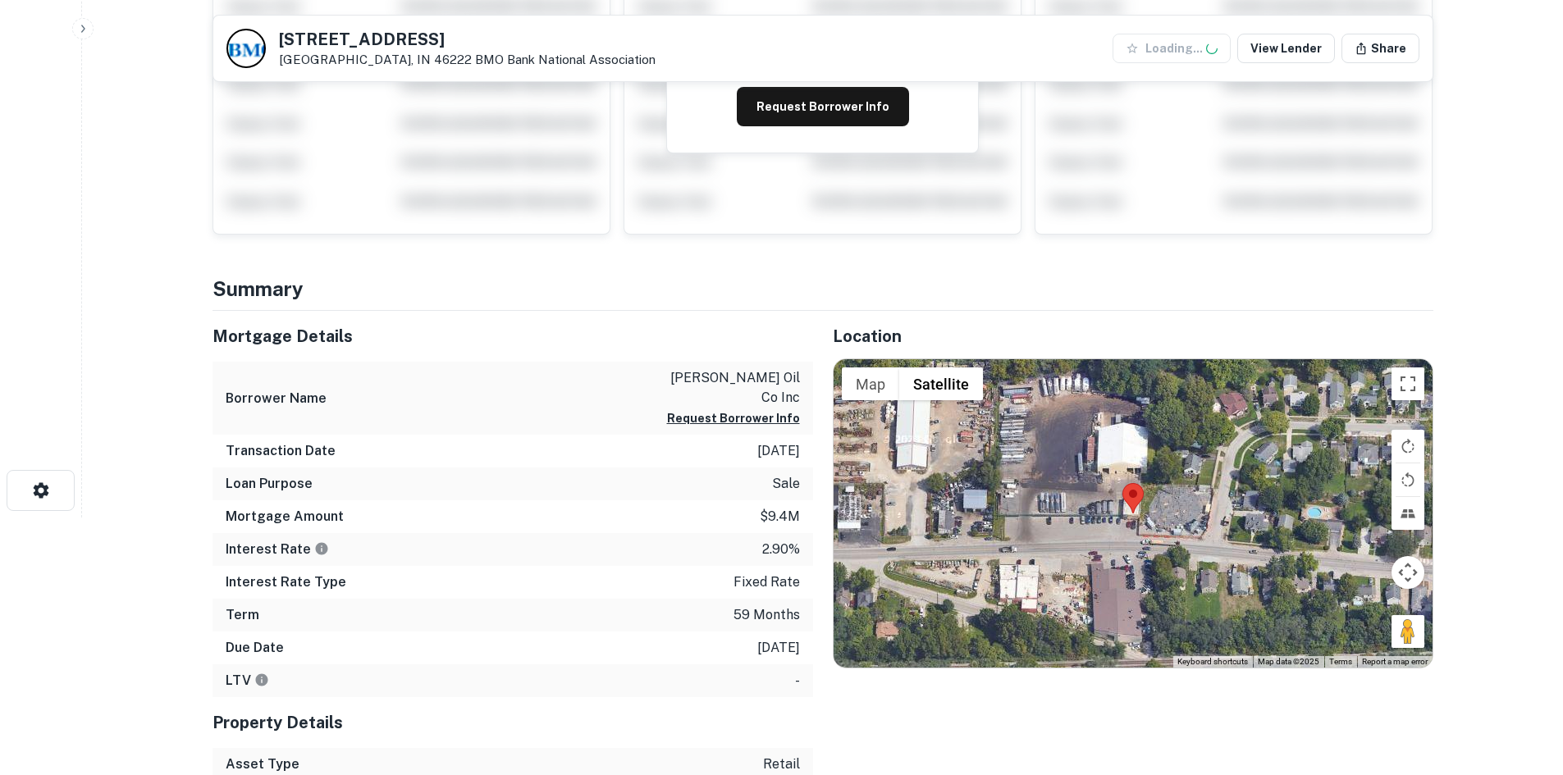
scroll to position [410, 0]
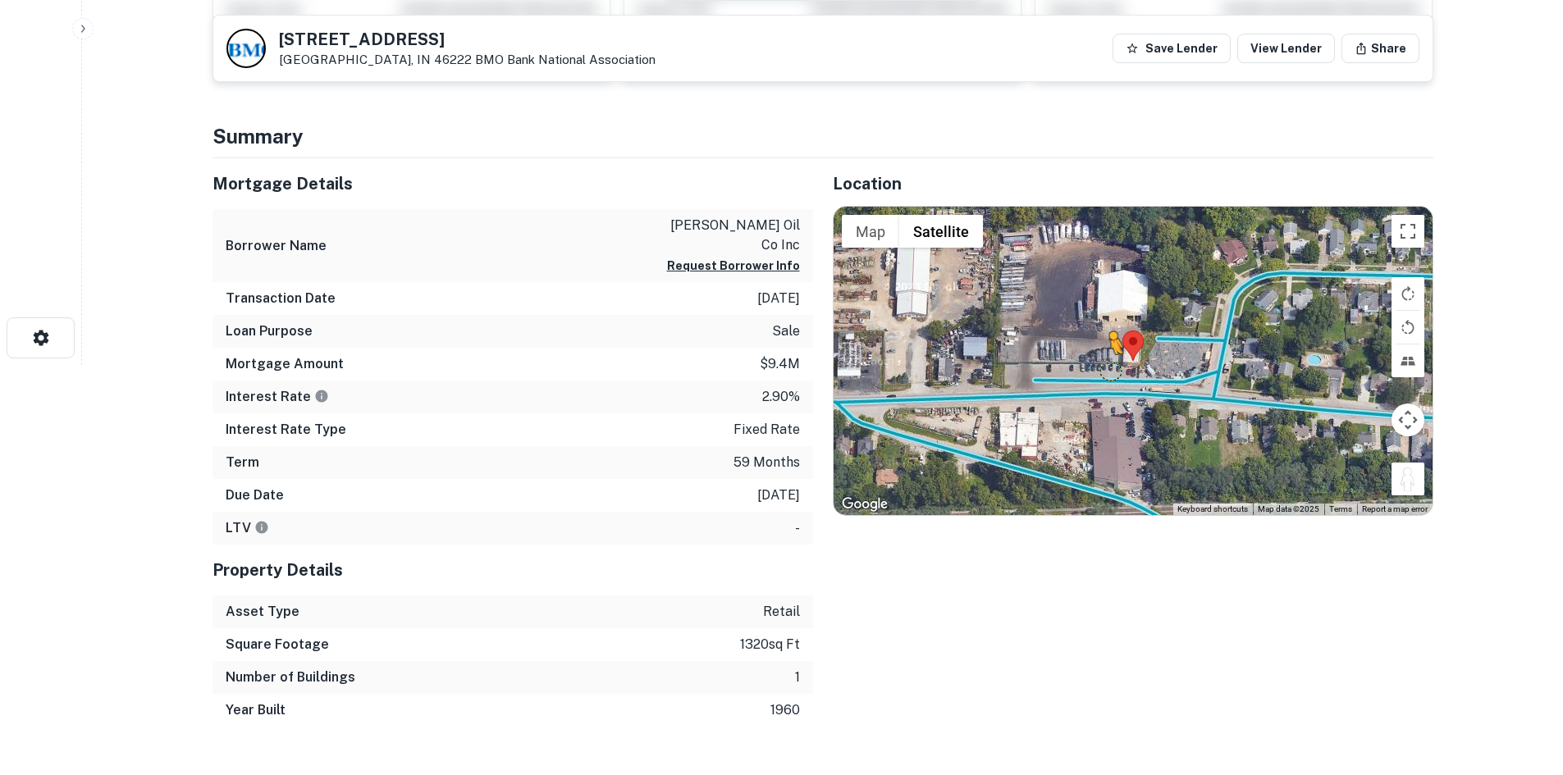
drag, startPoint x: 1405, startPoint y: 481, endPoint x: 1109, endPoint y: 378, distance: 312.7
click at [1109, 378] on div "To activate drag with keyboard, press Alt + Enter. Once in keyboard drag state,…" at bounding box center [1133, 361] width 599 height 308
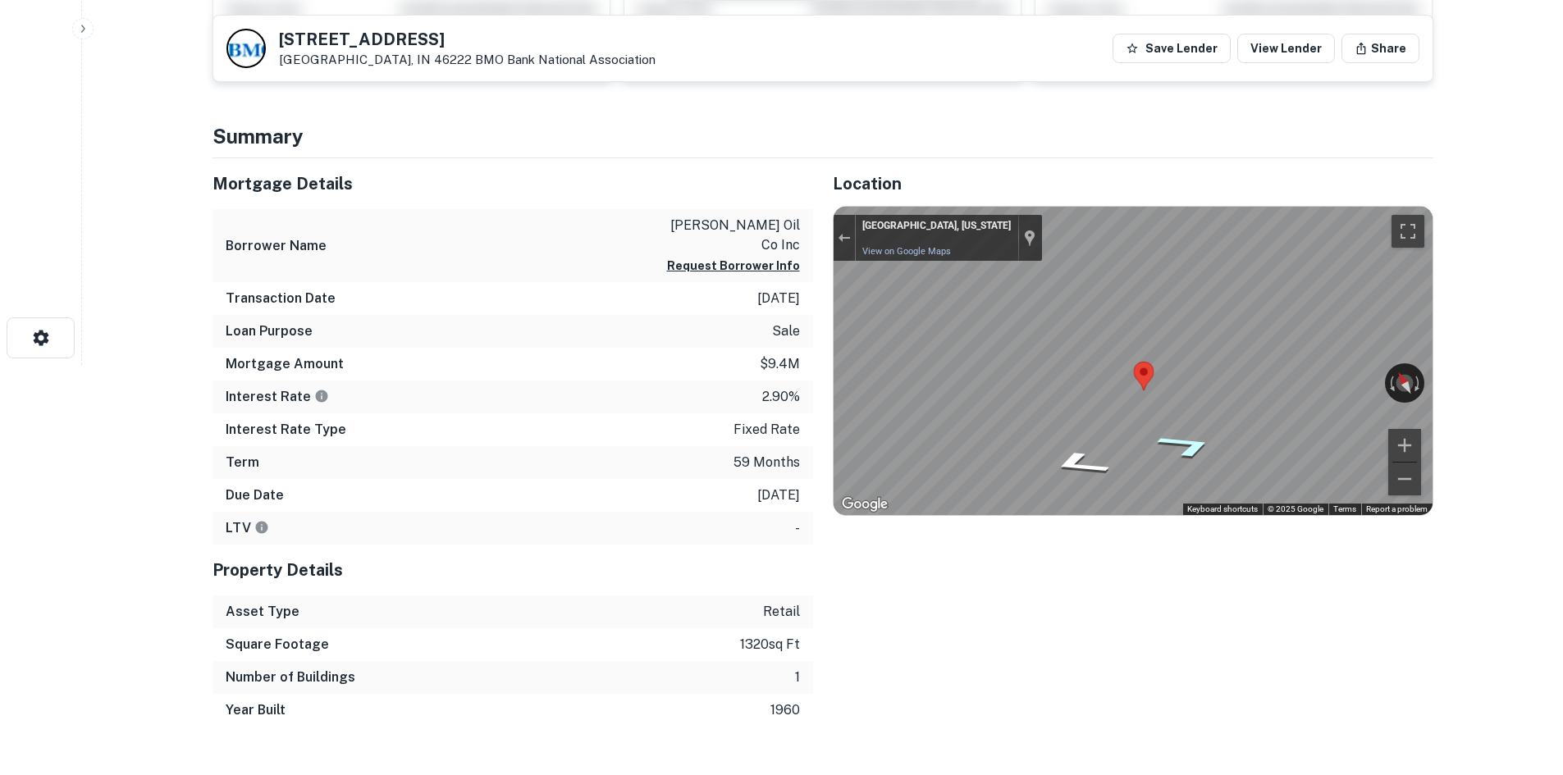
click at [1195, 448] on icon "Go East" at bounding box center [1187, 446] width 112 height 38
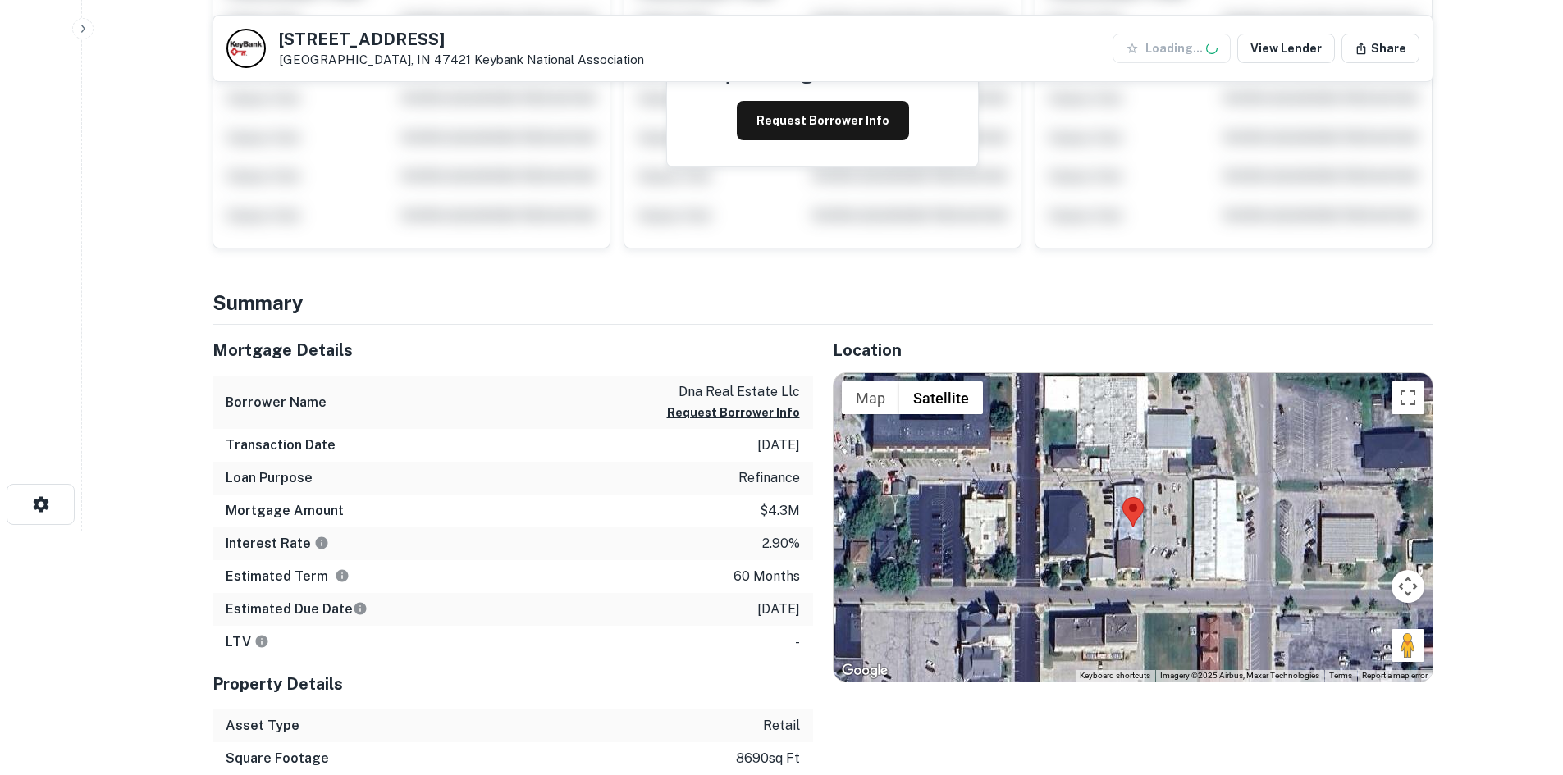
scroll to position [410, 0]
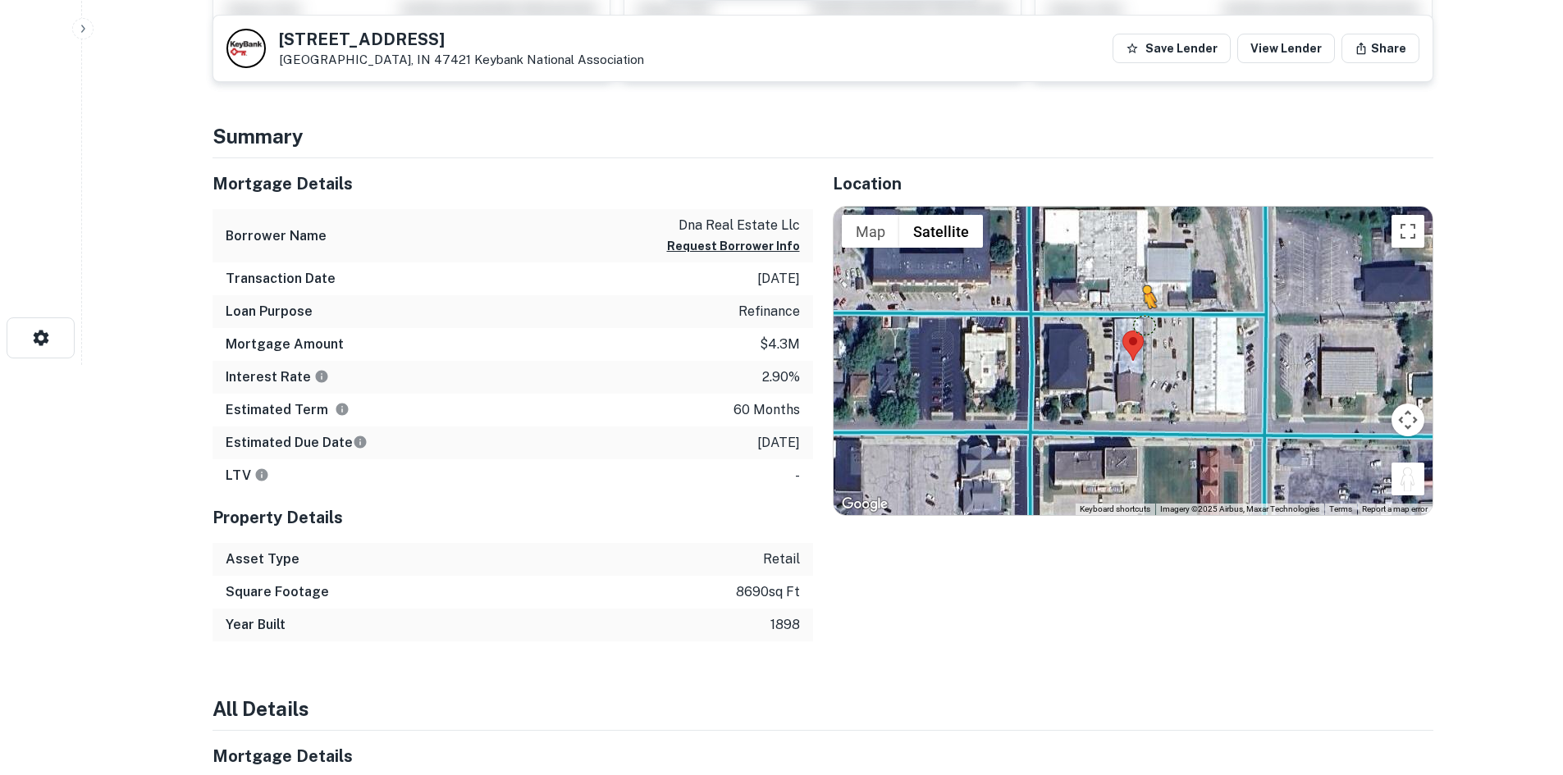
drag, startPoint x: 1407, startPoint y: 487, endPoint x: 1140, endPoint y: 317, distance: 317.3
click at [1140, 317] on div "To activate drag with keyboard, press Alt + Enter. Once in keyboard drag state,…" at bounding box center [1133, 361] width 599 height 308
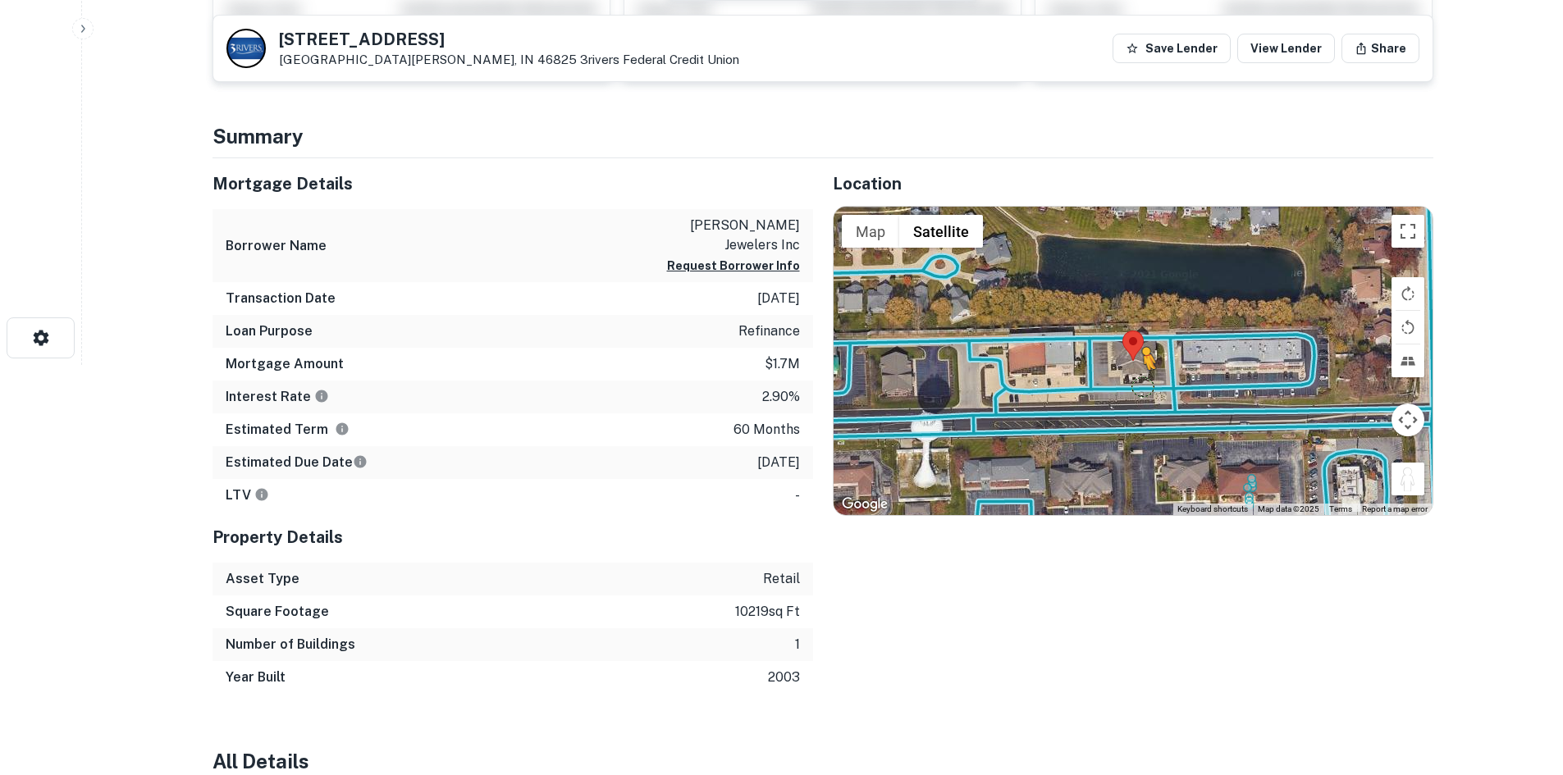
drag, startPoint x: 1393, startPoint y: 480, endPoint x: 1140, endPoint y: 386, distance: 269.5
click at [1140, 386] on div "To activate drag with keyboard, press Alt + Enter. Once in keyboard drag state,…" at bounding box center [1133, 361] width 599 height 308
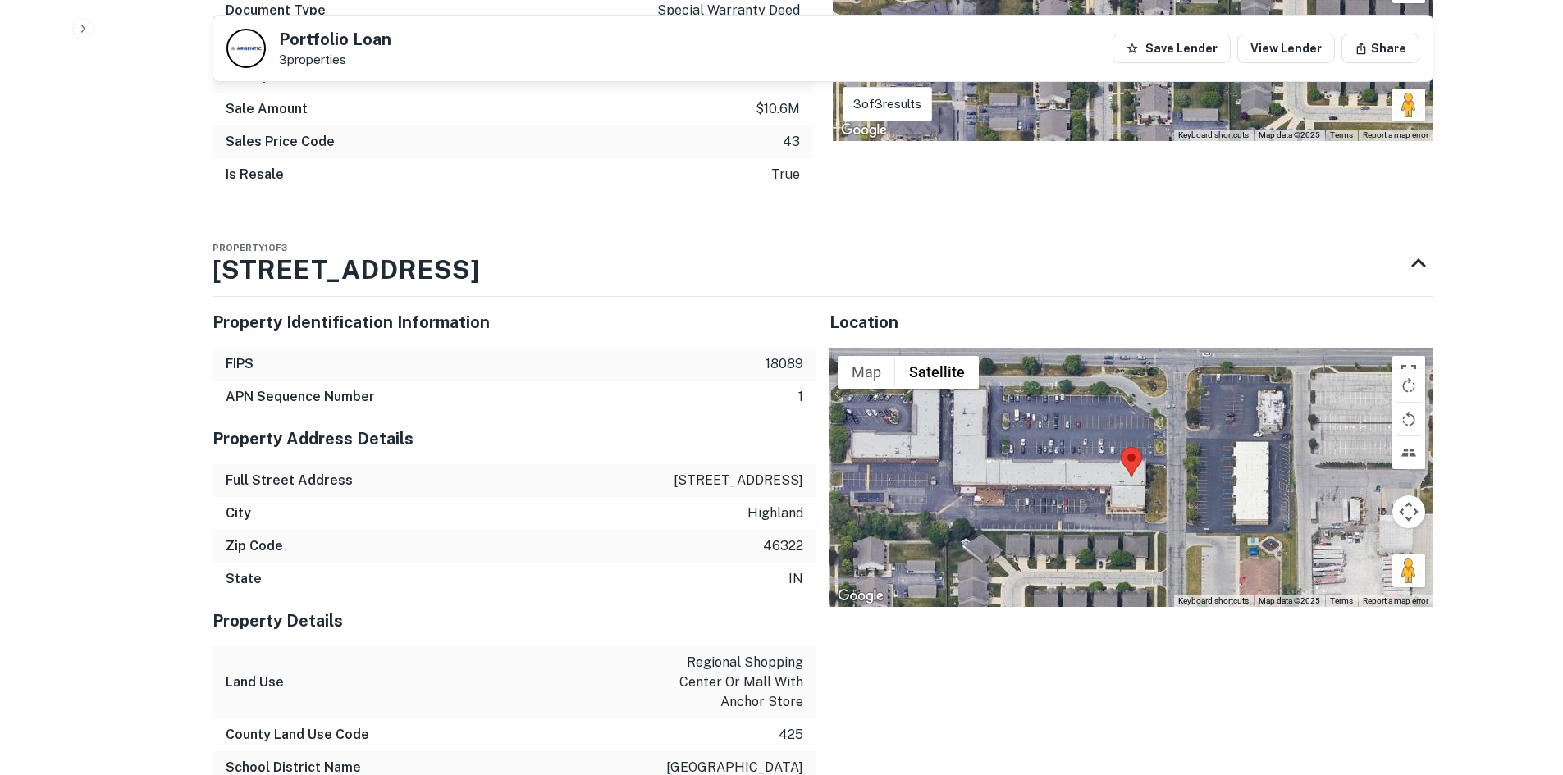
scroll to position [1395, 0]
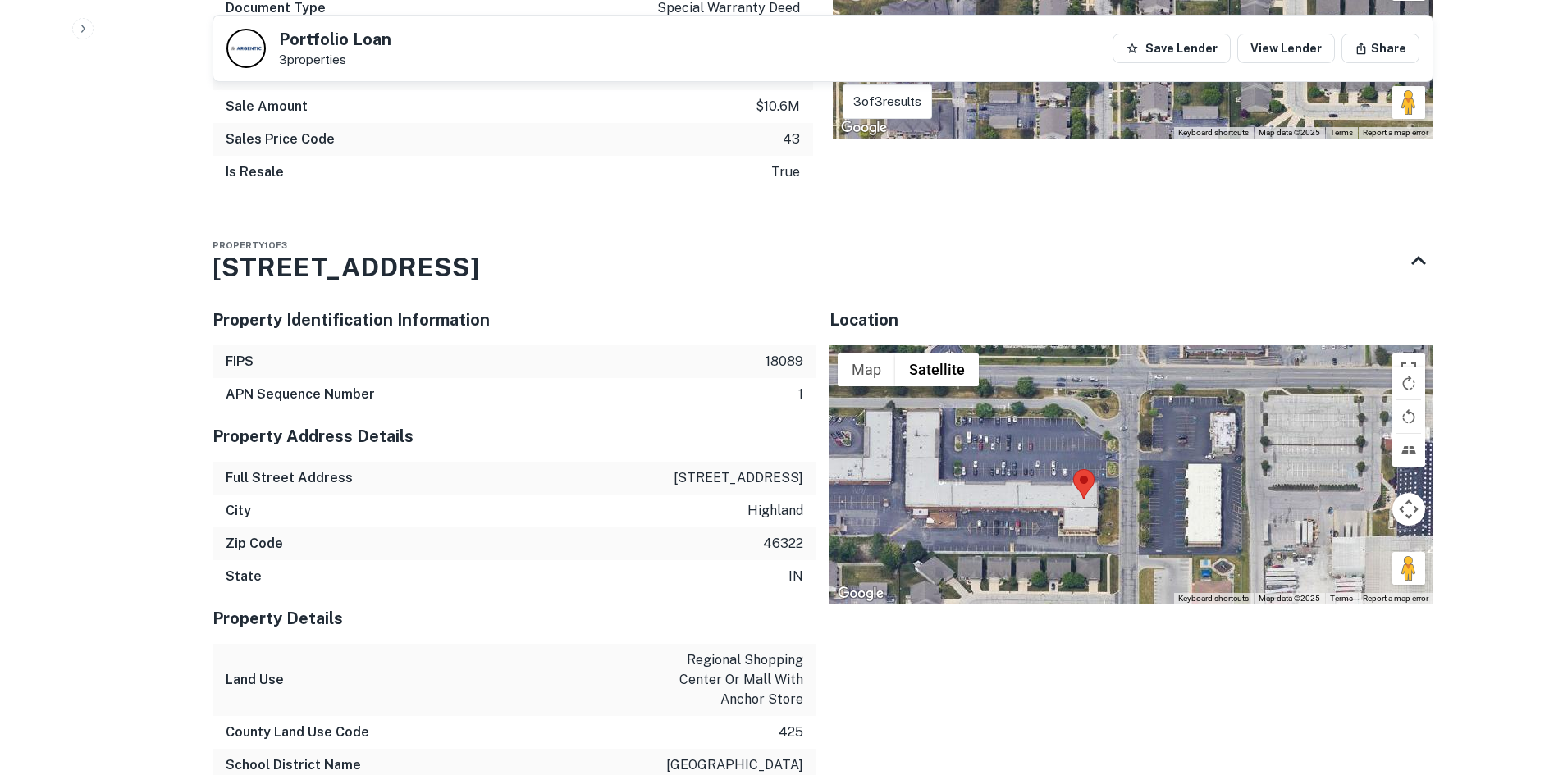
drag, startPoint x: 1427, startPoint y: 526, endPoint x: 1374, endPoint y: 551, distance: 58.0
click at [1374, 551] on div at bounding box center [1131, 474] width 604 height 259
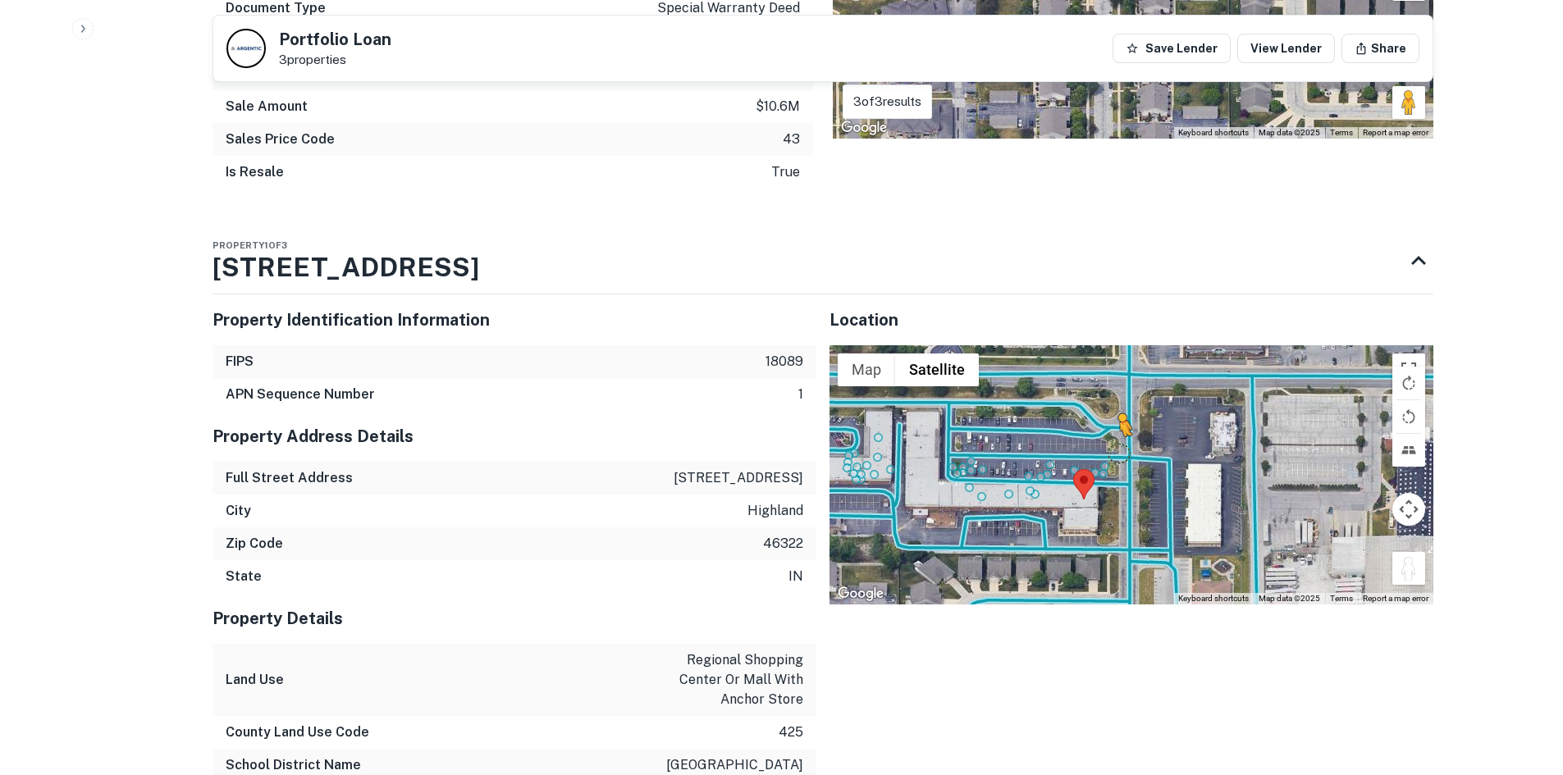
drag, startPoint x: 1400, startPoint y: 541, endPoint x: 1101, endPoint y: 401, distance: 330.0
click at [1101, 401] on div "To activate drag with keyboard, press Alt + Enter. Once in keyboard drag state,…" at bounding box center [1131, 474] width 604 height 259
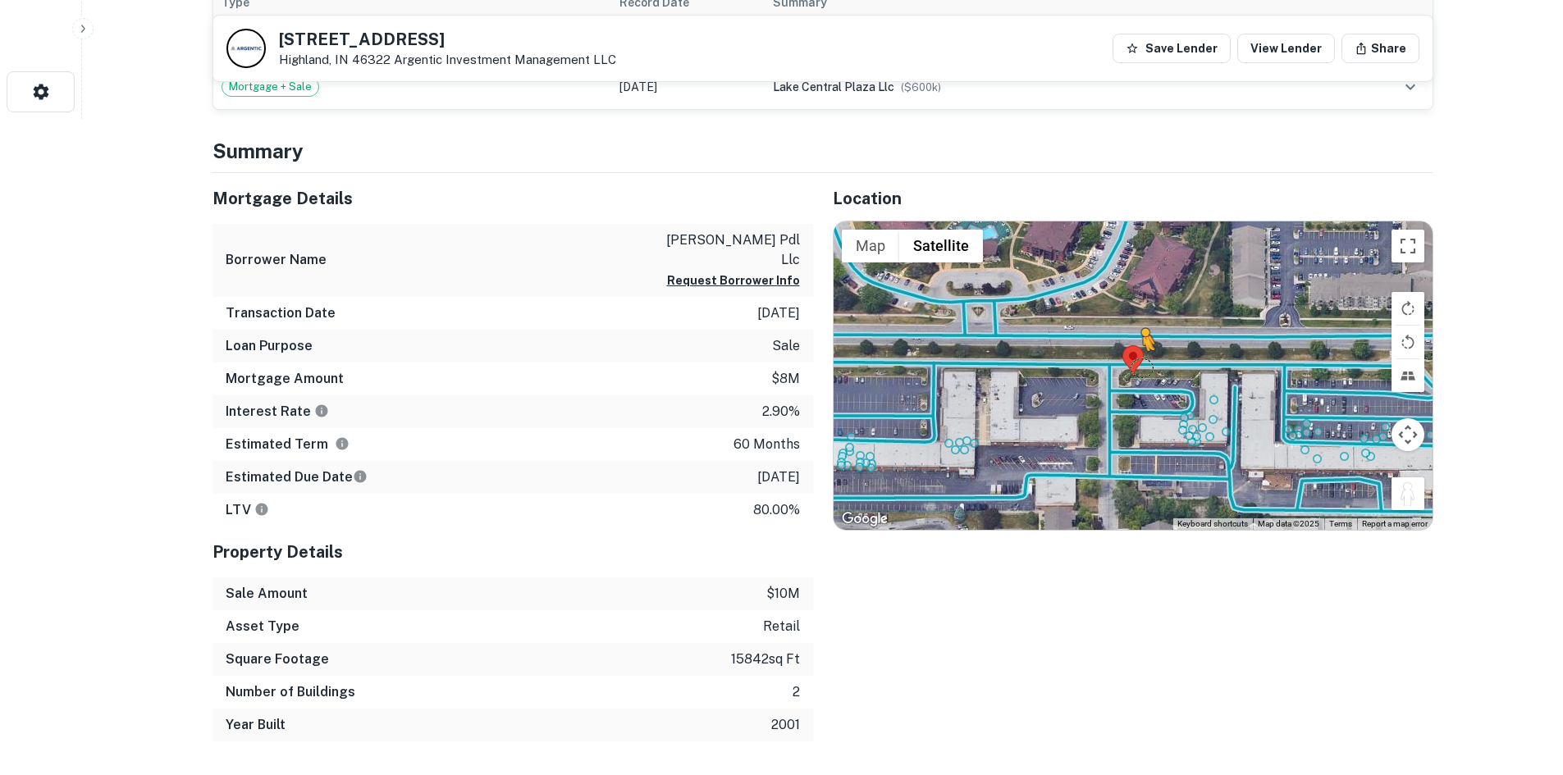
drag, startPoint x: 1403, startPoint y: 492, endPoint x: 1132, endPoint y: 359, distance: 301.6
click at [1132, 359] on div "To activate drag with keyboard, press Alt + Enter. Once in keyboard drag state,…" at bounding box center [1133, 376] width 599 height 308
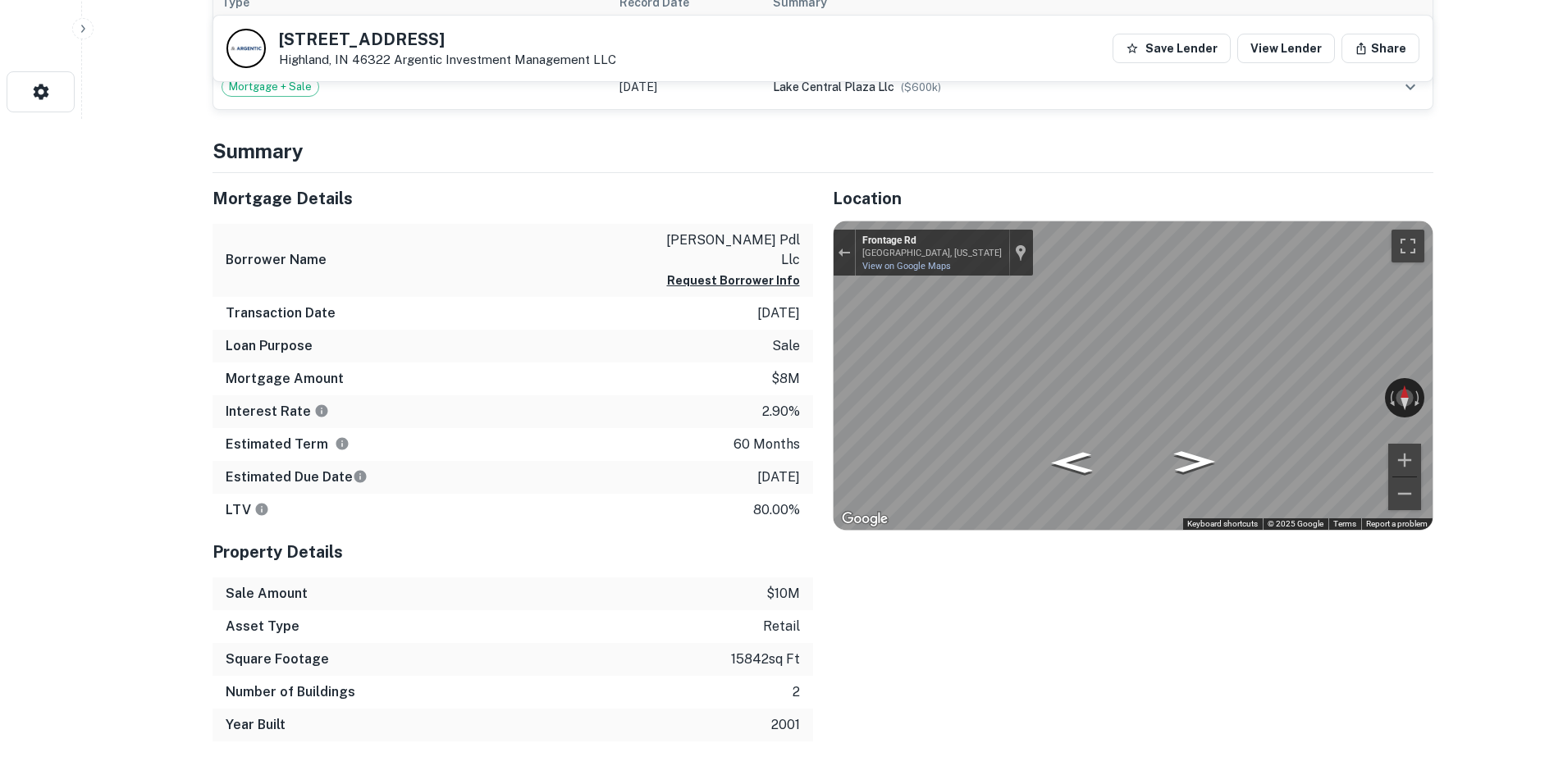
click at [537, 410] on div "Mortgage Details Borrower Name [PERSON_NAME] pdl llc Request Borrower Info Tran…" at bounding box center [813, 457] width 1241 height 569
click at [816, 422] on div "Location ← Move left → Move right ↑ Move up ↓ Move down + Zoom in - Zoom out Ho…" at bounding box center [1123, 457] width 620 height 569
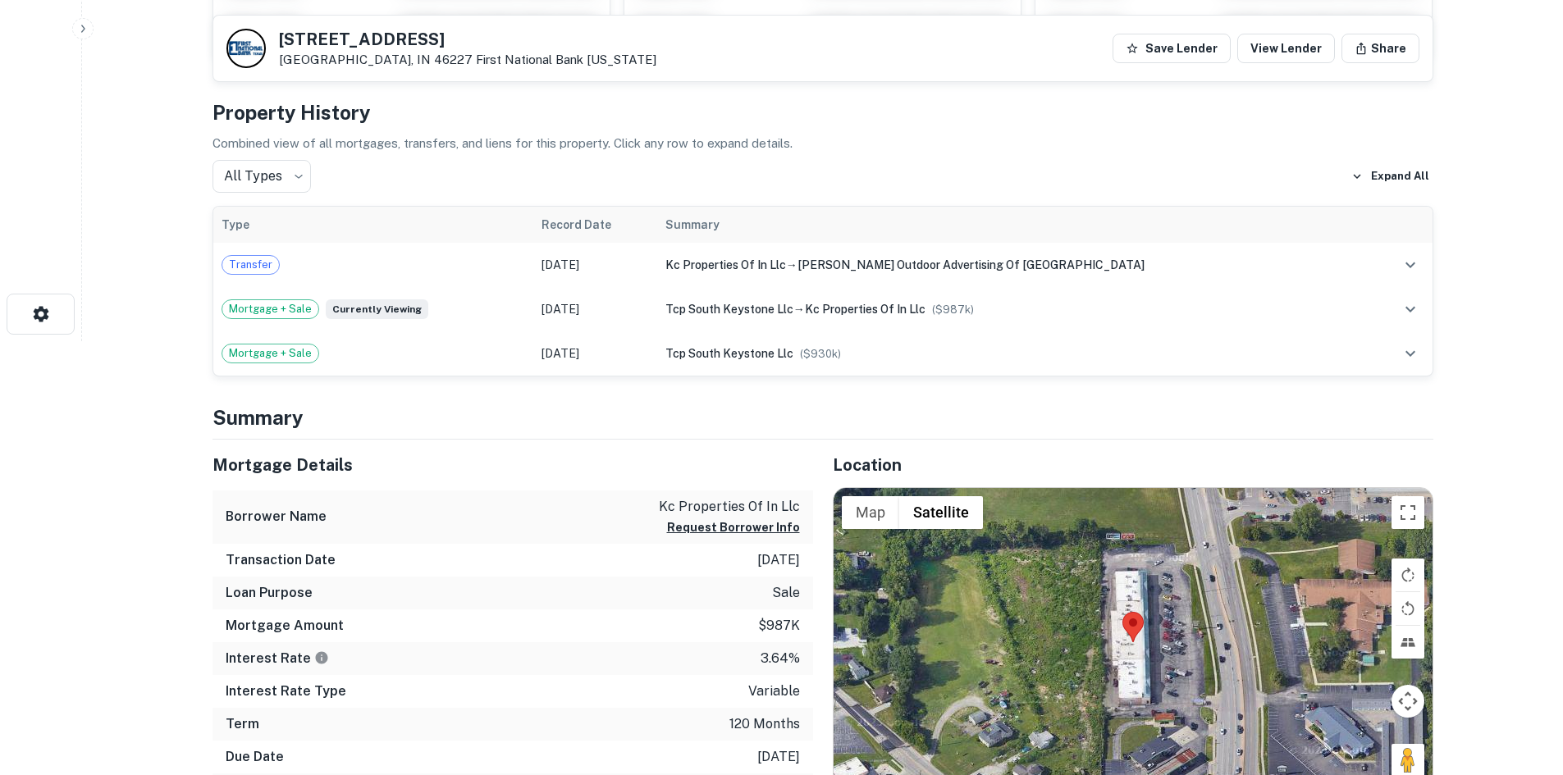
scroll to position [574, 0]
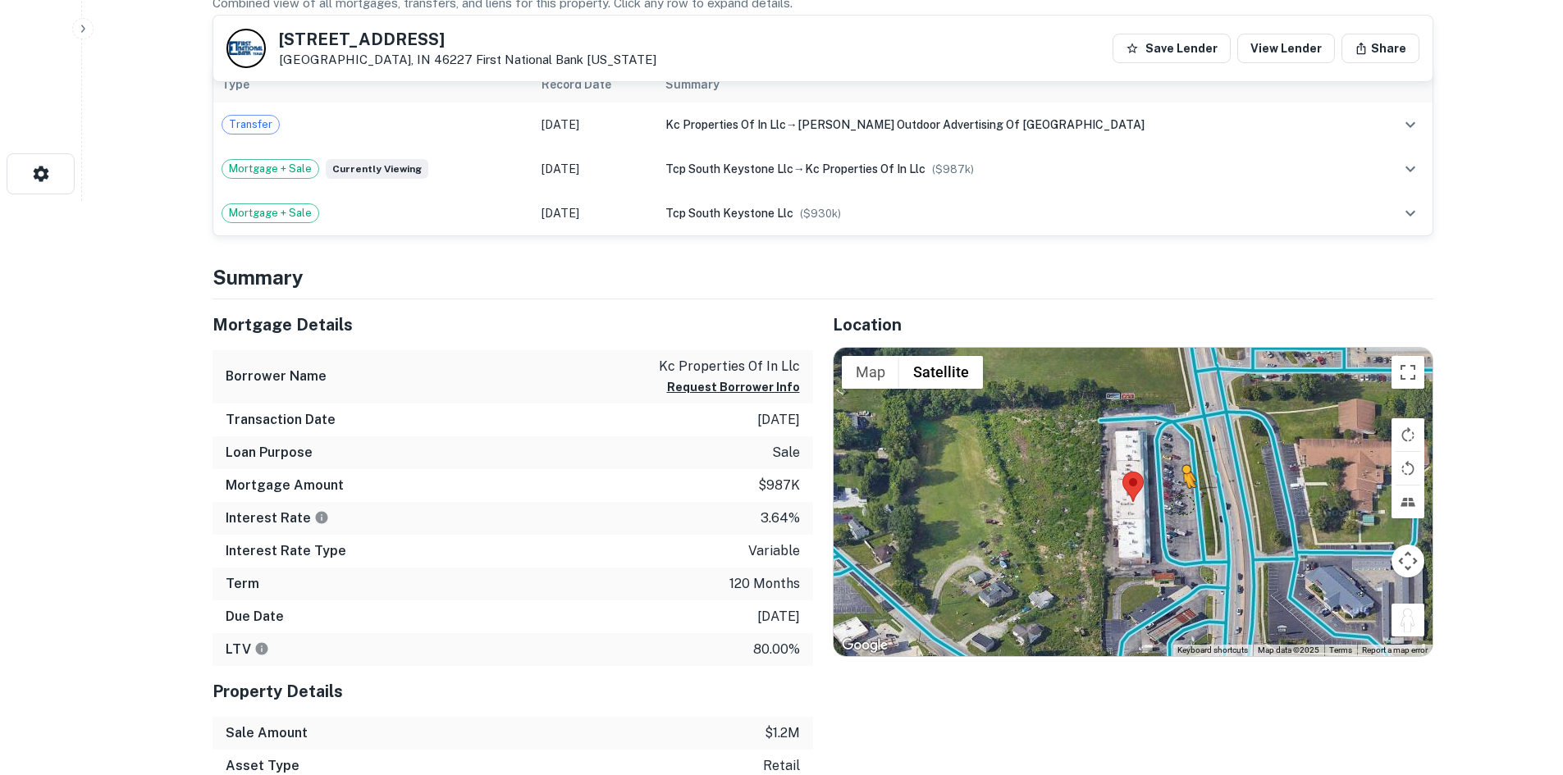
drag, startPoint x: 1407, startPoint y: 627, endPoint x: 1178, endPoint y: 497, distance: 263.1
click at [1178, 497] on div "To activate drag with keyboard, press Alt + Enter. Once in keyboard drag state,…" at bounding box center [1133, 502] width 599 height 308
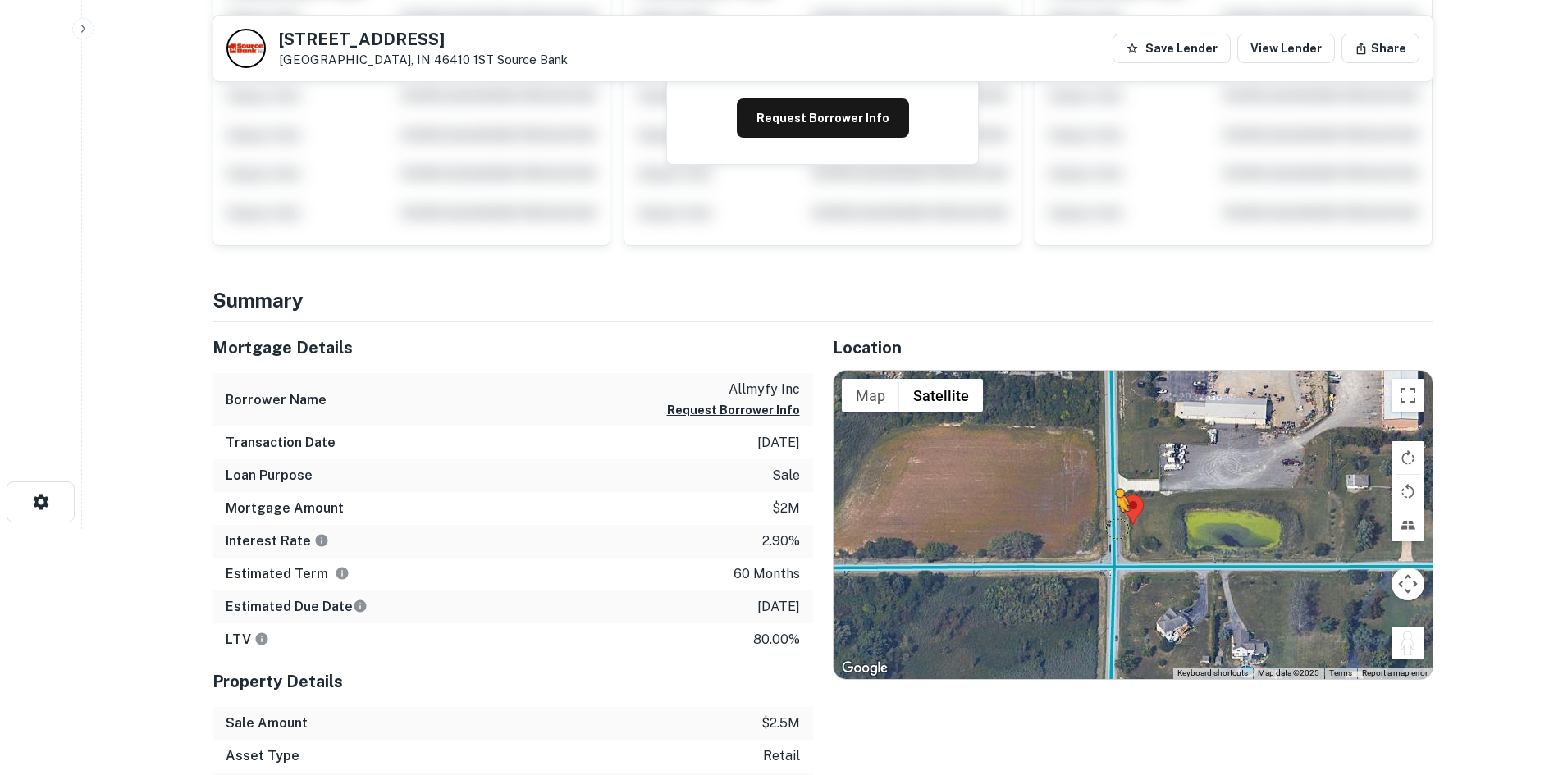
drag, startPoint x: 1396, startPoint y: 646, endPoint x: 1113, endPoint y: 527, distance: 307.0
click at [1113, 527] on div "To activate drag with keyboard, press Alt + Enter. Once in keyboard drag state,…" at bounding box center [1133, 525] width 599 height 308
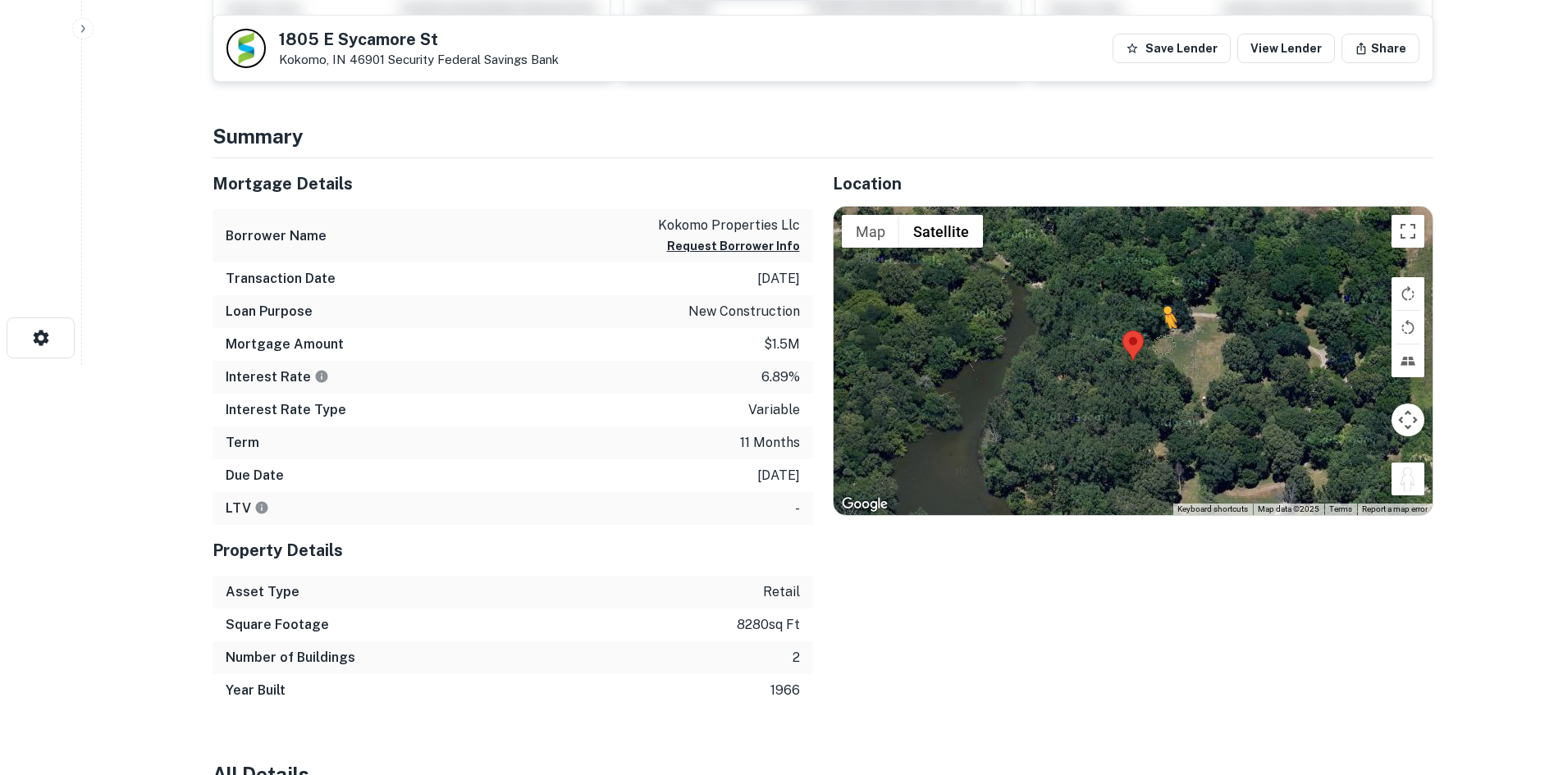
drag, startPoint x: 1414, startPoint y: 479, endPoint x: 1149, endPoint y: 337, distance: 300.6
click at [1149, 337] on div "To activate drag with keyboard, press Alt + Enter. Once in keyboard drag state,…" at bounding box center [1133, 361] width 599 height 308
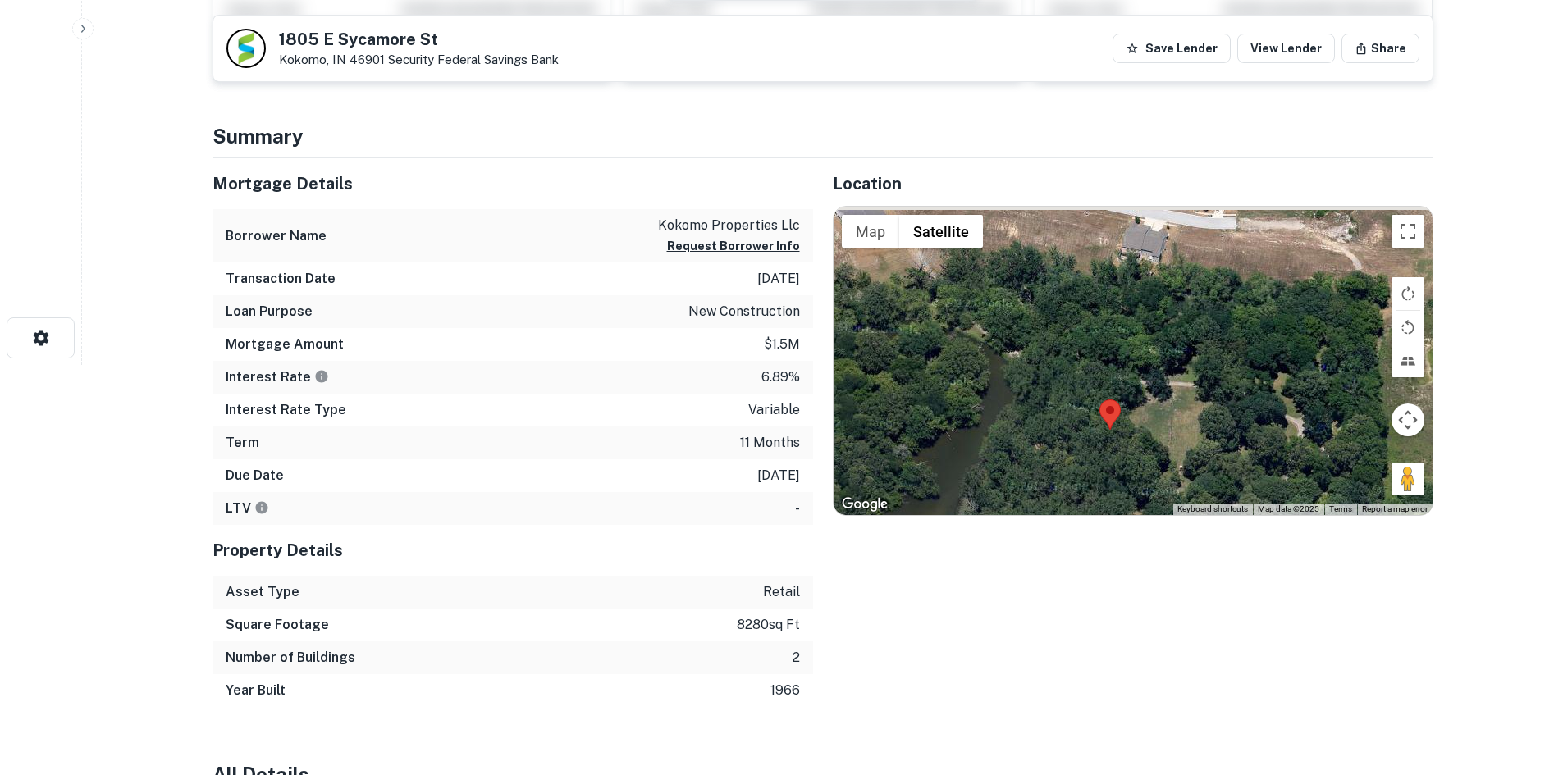
drag, startPoint x: 1054, startPoint y: 394, endPoint x: 743, endPoint y: 140, distance: 401.2
click at [1035, 462] on div "No data available." at bounding box center [1133, 361] width 599 height 308
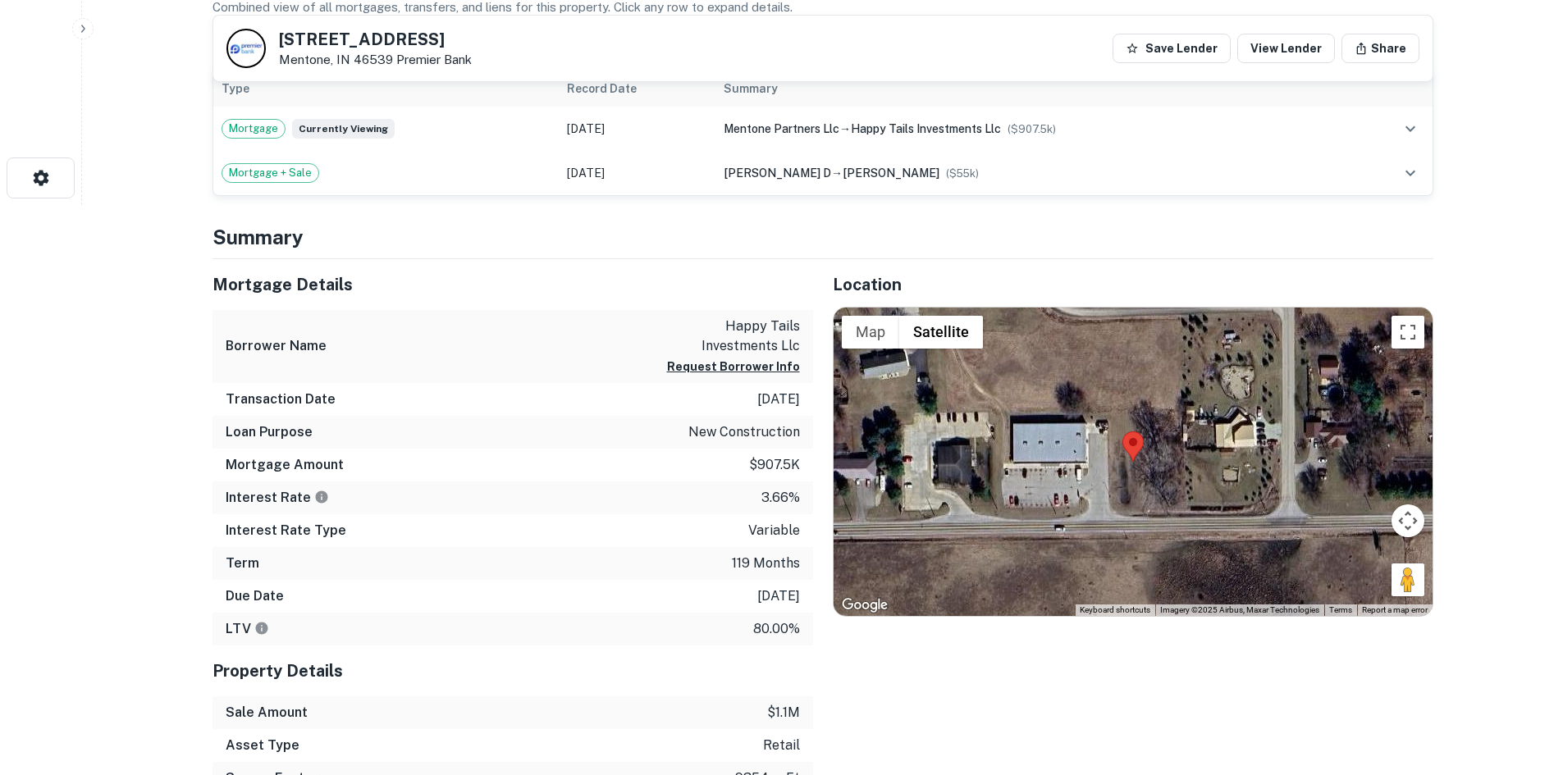
scroll to position [574, 0]
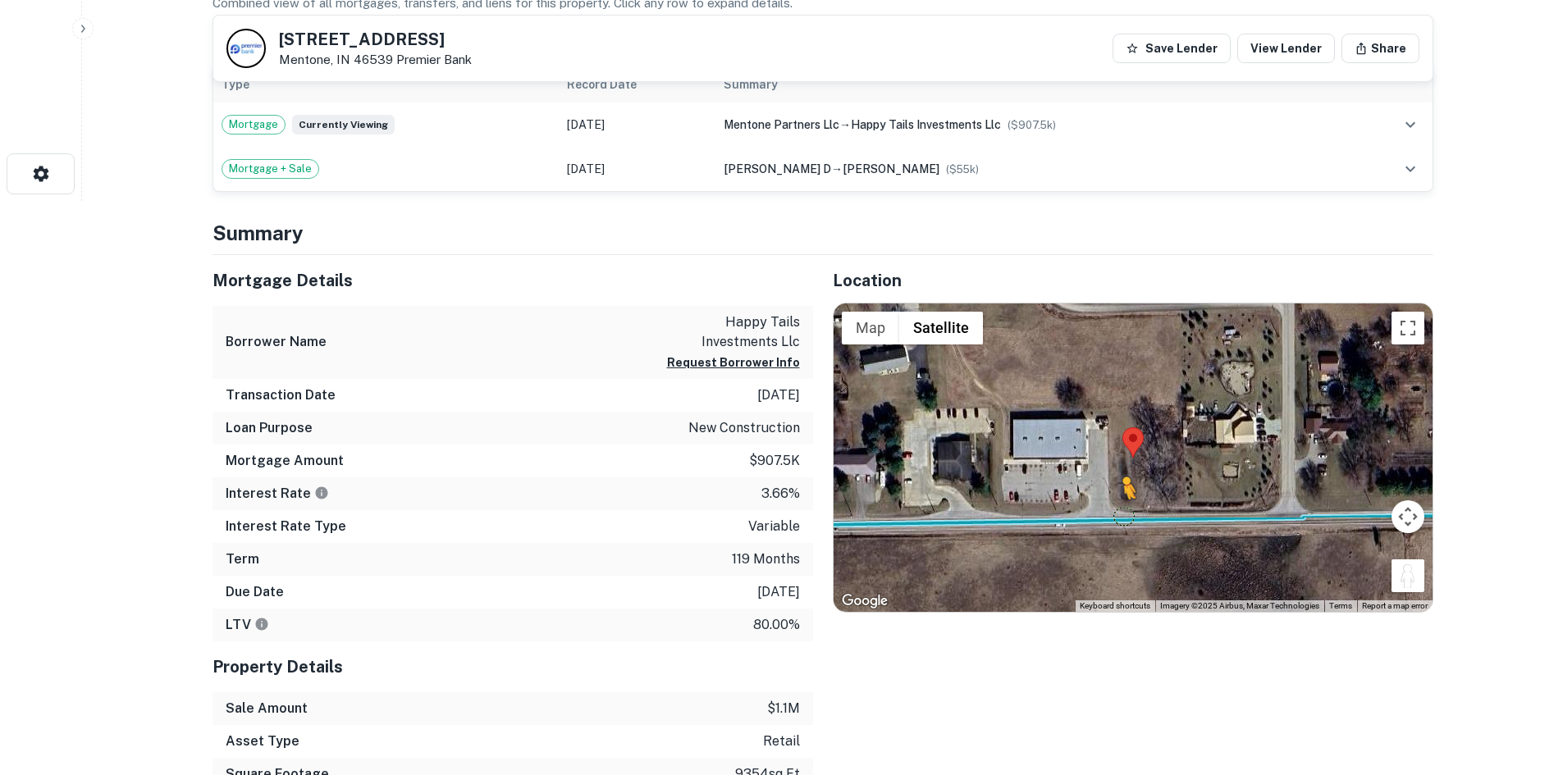
drag, startPoint x: 1414, startPoint y: 579, endPoint x: 1081, endPoint y: 501, distance: 342.1
click at [1081, 501] on div "To activate drag with keyboard, press Alt + Enter. Once in keyboard drag state,…" at bounding box center [1133, 458] width 599 height 308
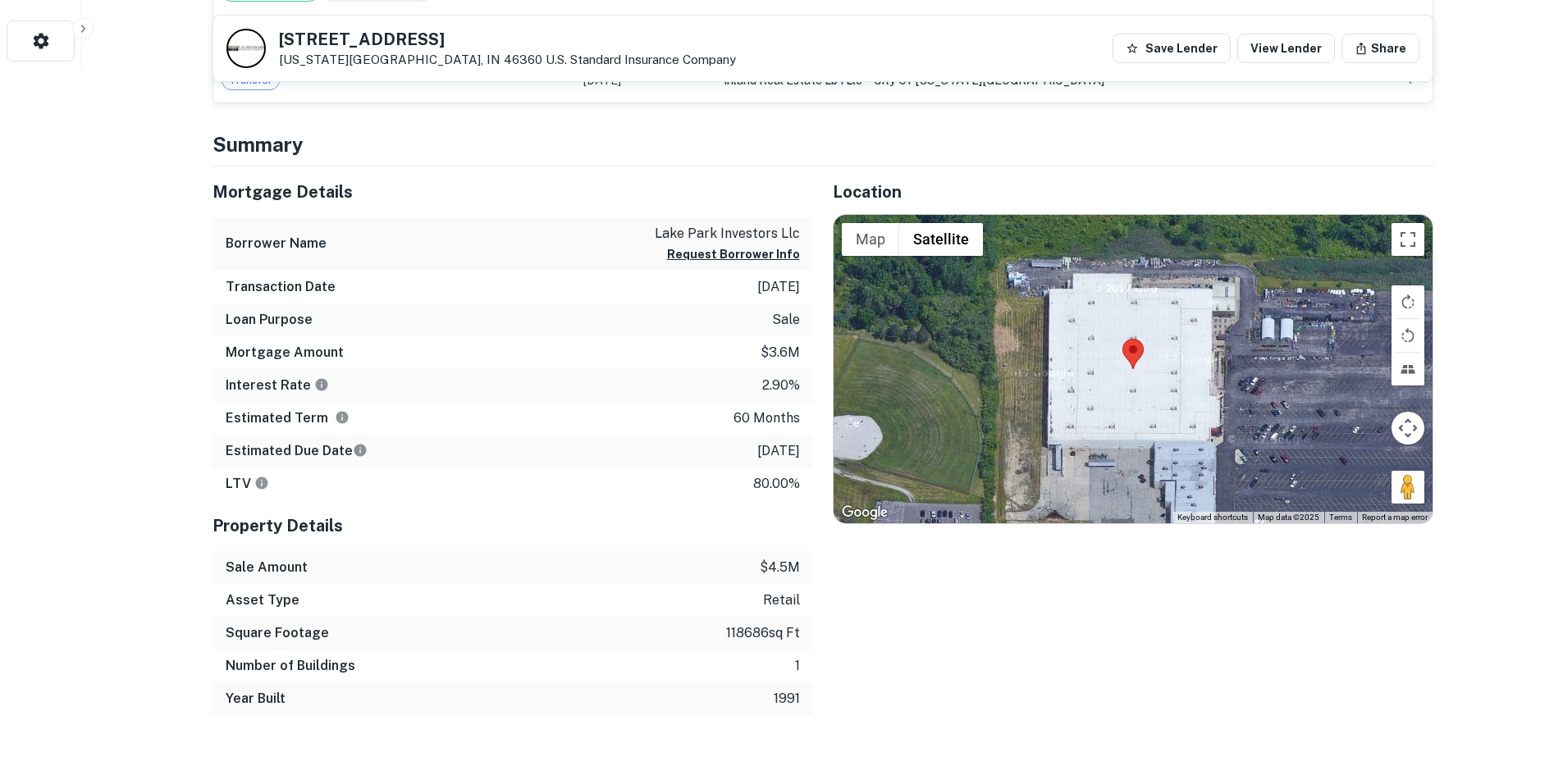
scroll to position [738, 0]
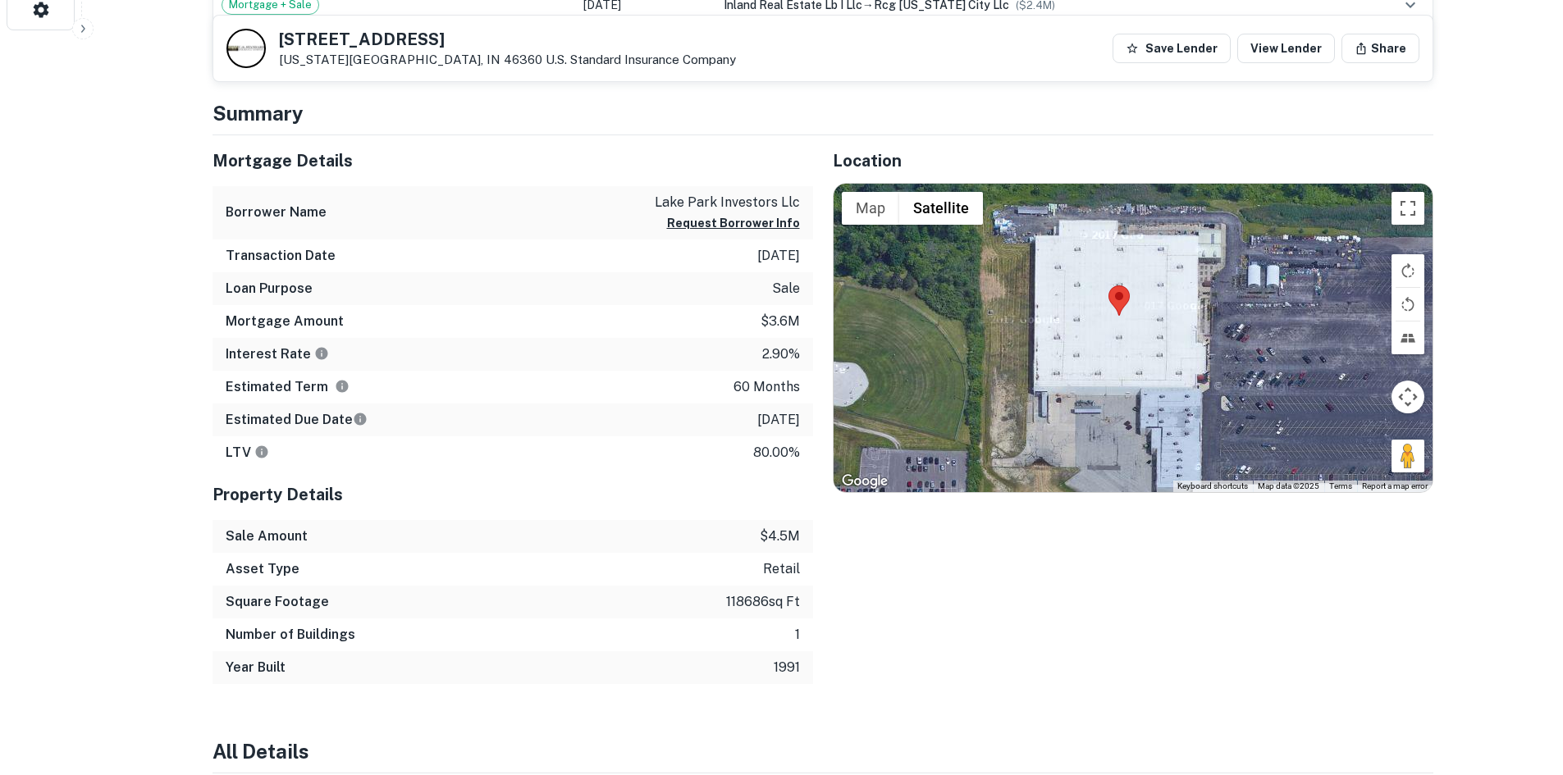
drag, startPoint x: 1133, startPoint y: 320, endPoint x: 1061, endPoint y: 287, distance: 79.3
click at [1108, 286] on area at bounding box center [1108, 286] width 0 height 0
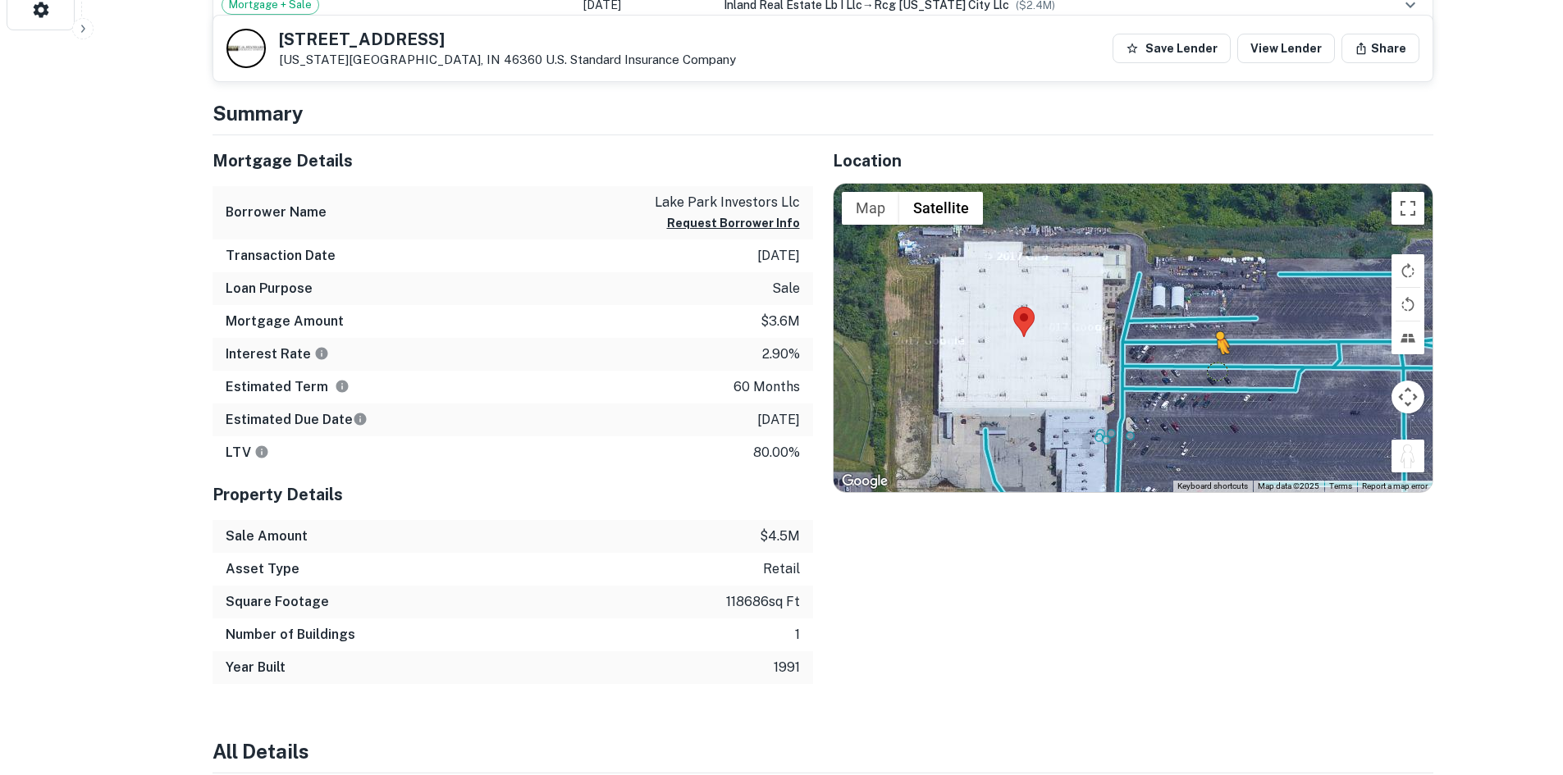
drag, startPoint x: 1410, startPoint y: 452, endPoint x: 1189, endPoint y: 358, distance: 240.8
click at [1189, 358] on div "To activate drag with keyboard, press Alt + Enter. Once in keyboard drag state,…" at bounding box center [1133, 338] width 599 height 308
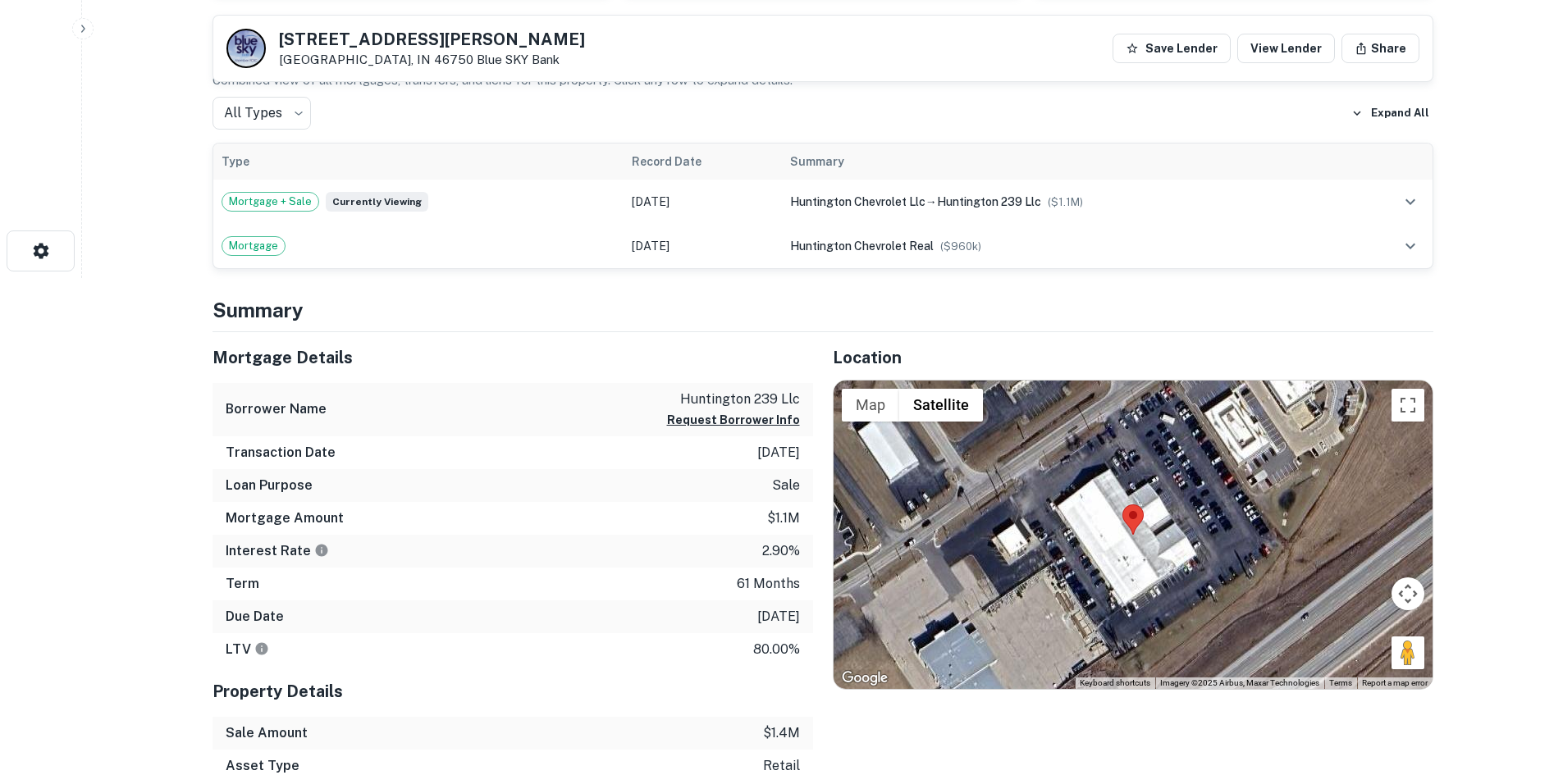
scroll to position [656, 0]
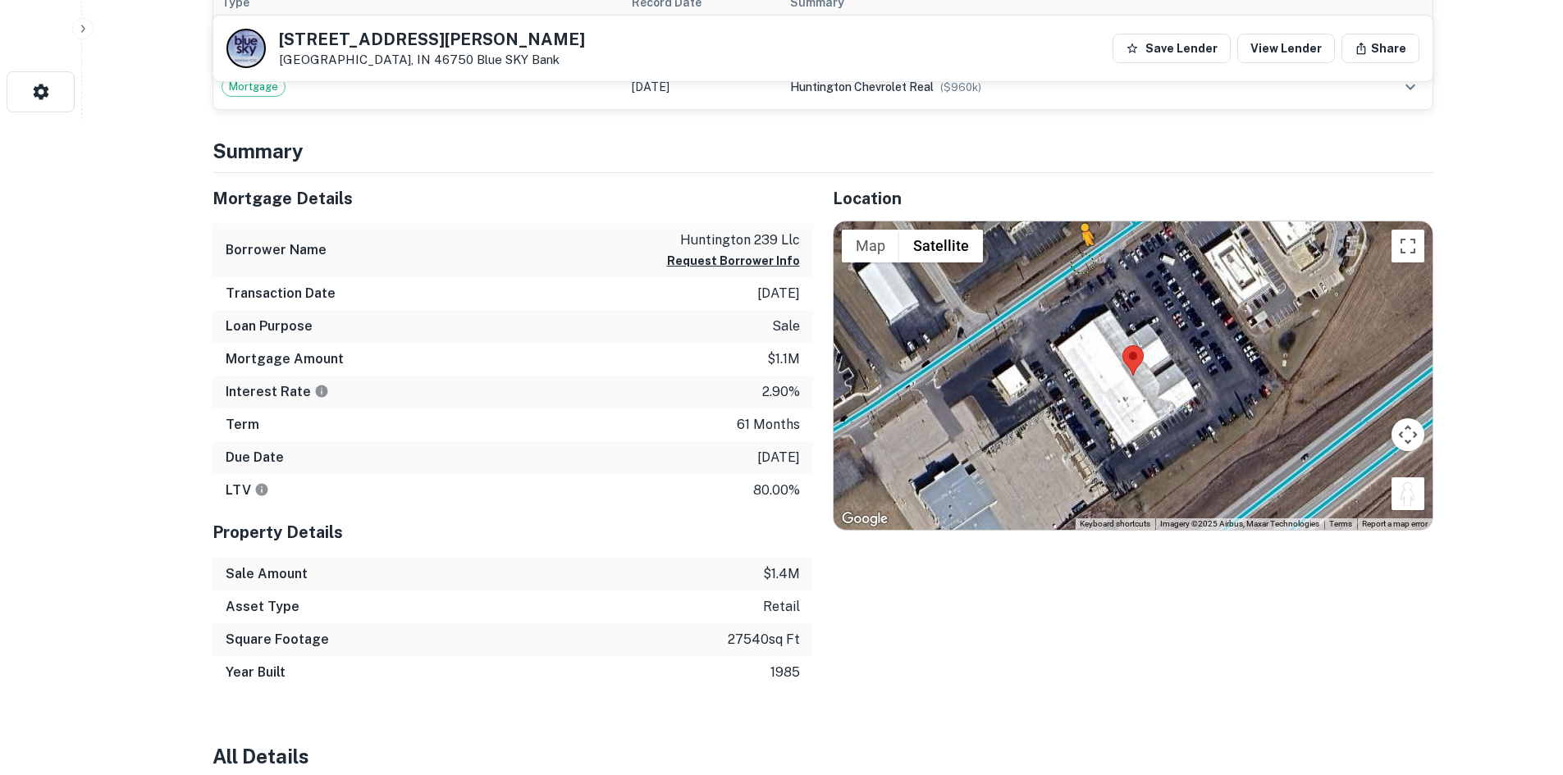
drag, startPoint x: 1406, startPoint y: 491, endPoint x: 1079, endPoint y: 260, distance: 400.9
click at [1079, 260] on div "To activate drag with keyboard, press Alt + Enter. Once in keyboard drag state,…" at bounding box center [1133, 376] width 599 height 308
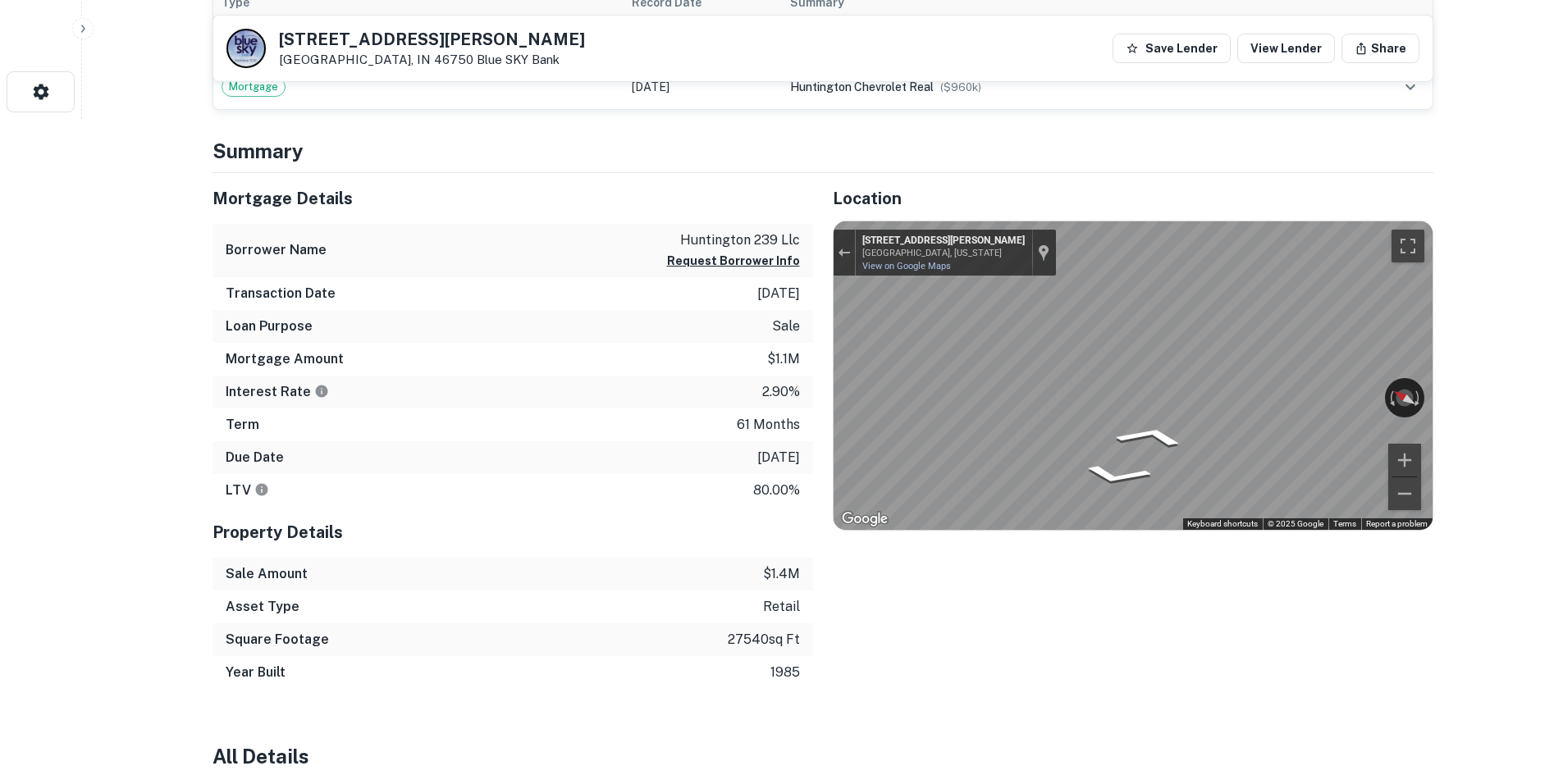
click at [372, 299] on div "Mortgage Details Borrower Name huntington 239 llc Request Borrower Info Transac…" at bounding box center [813, 431] width 1241 height 516
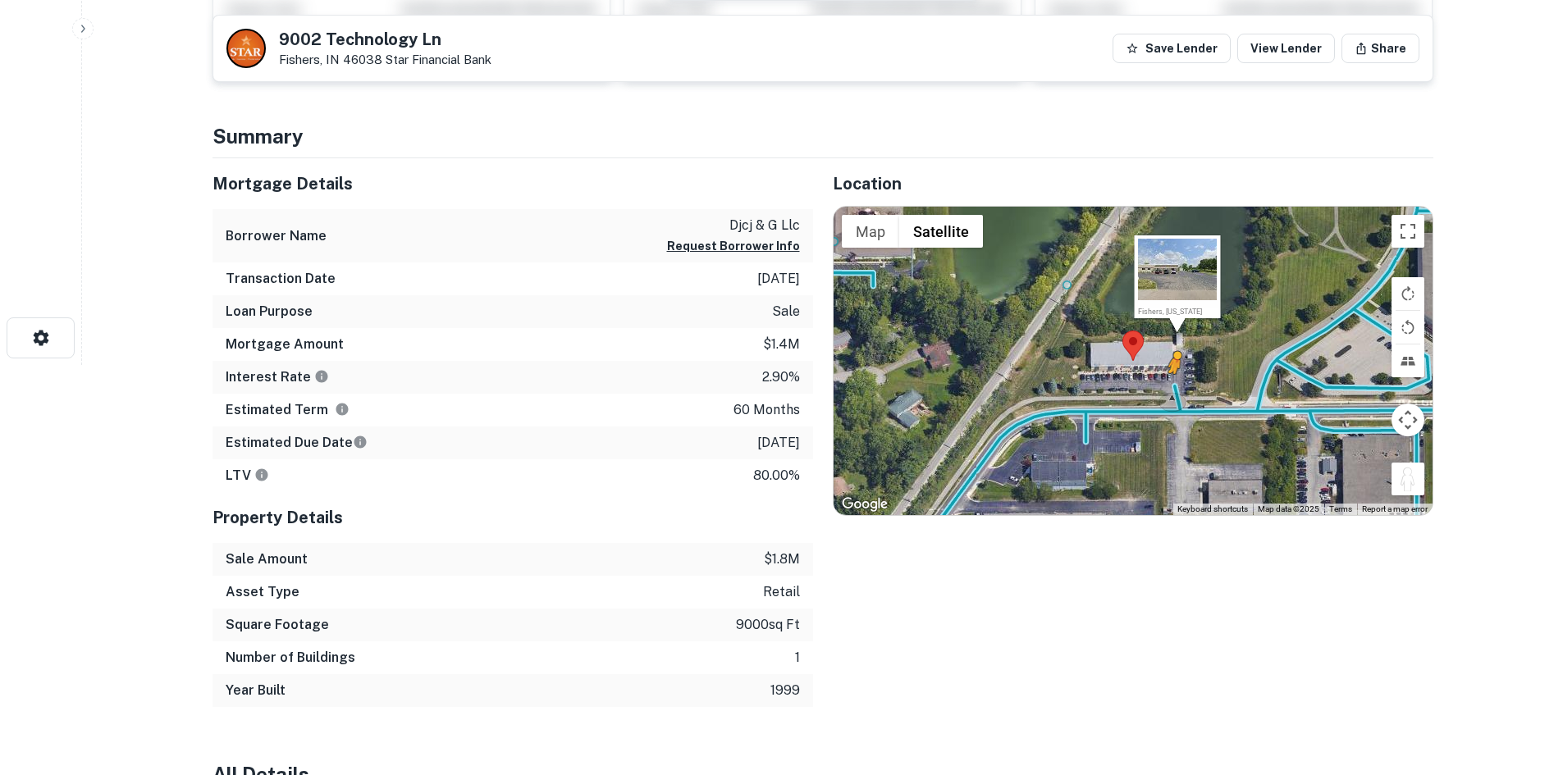
drag, startPoint x: 1405, startPoint y: 481, endPoint x: 1170, endPoint y: 389, distance: 252.0
click at [1170, 389] on div "To activate drag with keyboard, press Alt + Enter. Once in keyboard drag state,…" at bounding box center [1133, 361] width 599 height 308
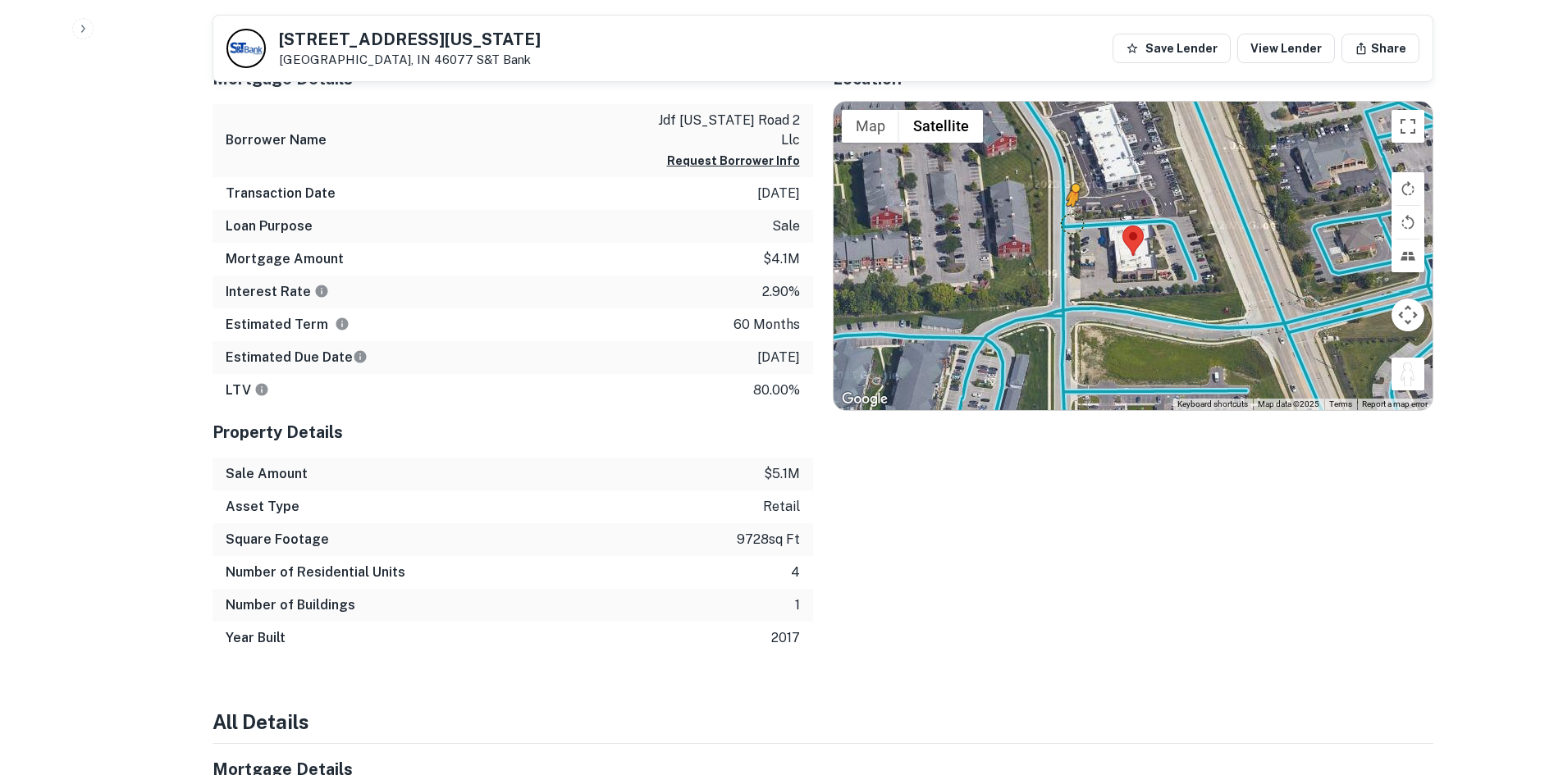
drag, startPoint x: 1405, startPoint y: 372, endPoint x: 1064, endPoint y: 218, distance: 374.5
click at [1064, 218] on div "To activate drag with keyboard, press Alt + Enter. Once in keyboard drag state,…" at bounding box center [1133, 256] width 599 height 308
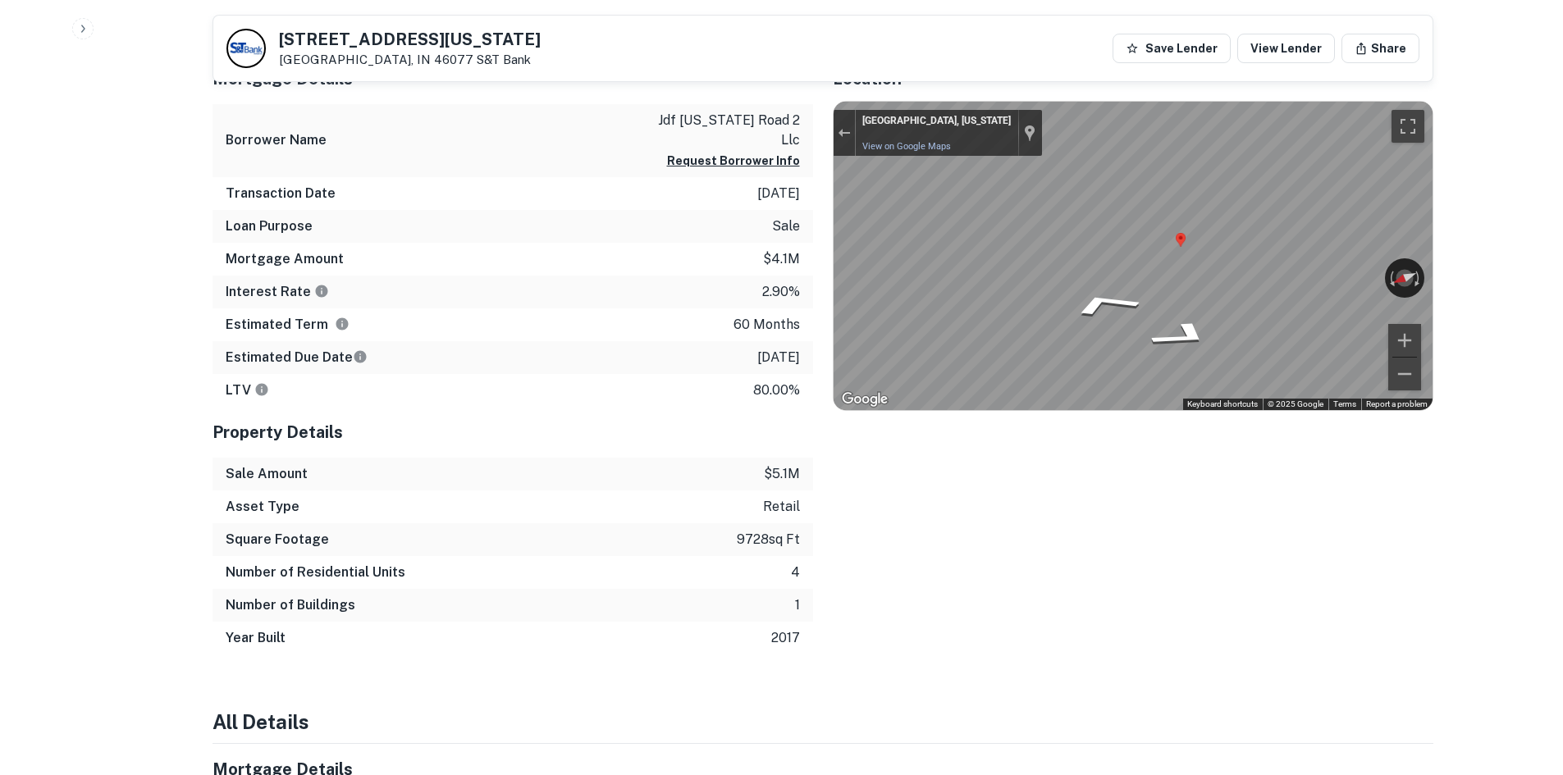
click at [765, 194] on div "Mortgage Details Borrower Name jdf [US_STATE] road 2 llc Request Borrower Info …" at bounding box center [813, 353] width 1241 height 601
click at [819, 240] on div "Location ← Move left → Move right ↑ Move up ↓ Move down + Zoom in - Zoom out Ho…" at bounding box center [1123, 353] width 620 height 601
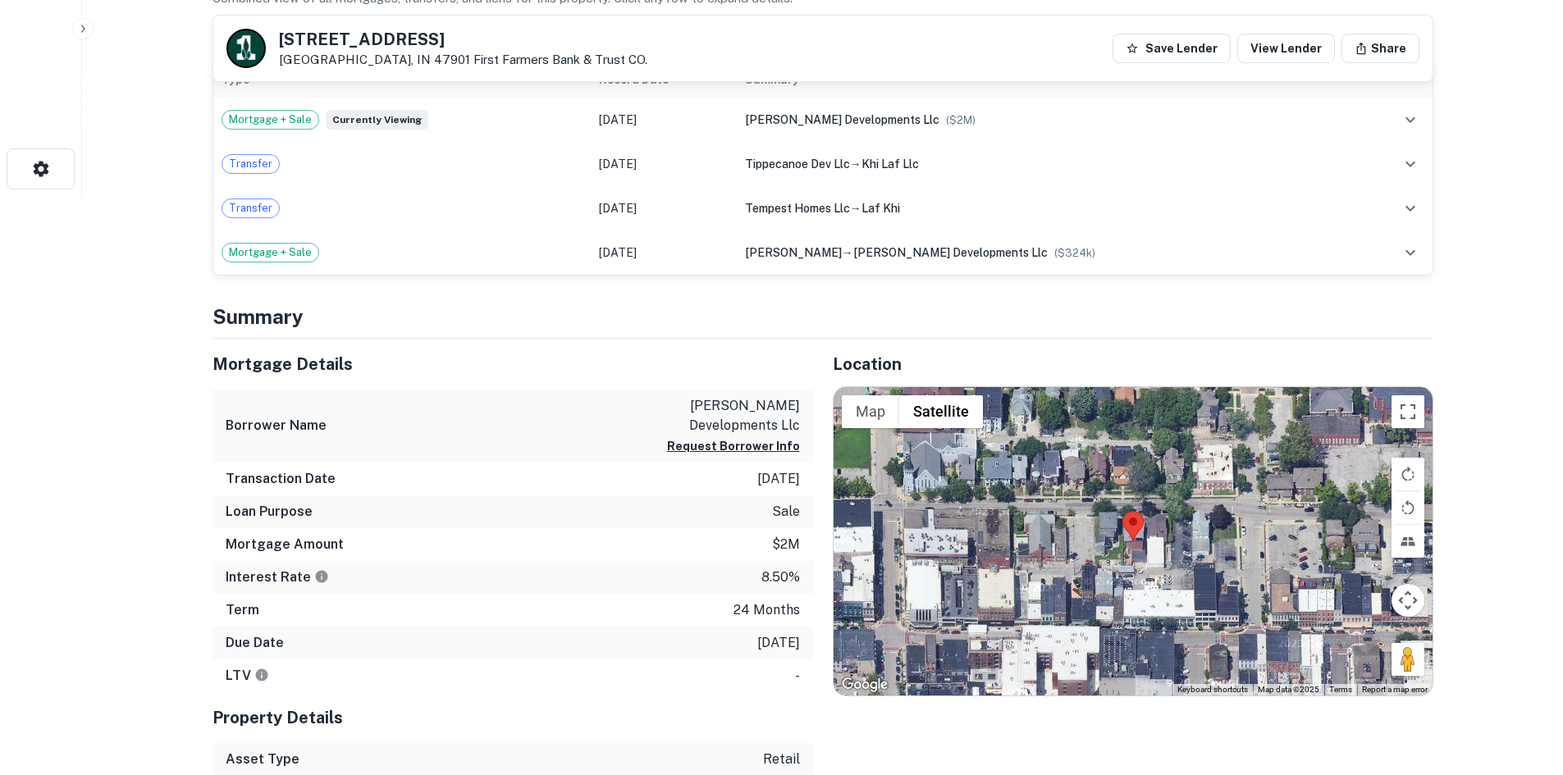
scroll to position [656, 0]
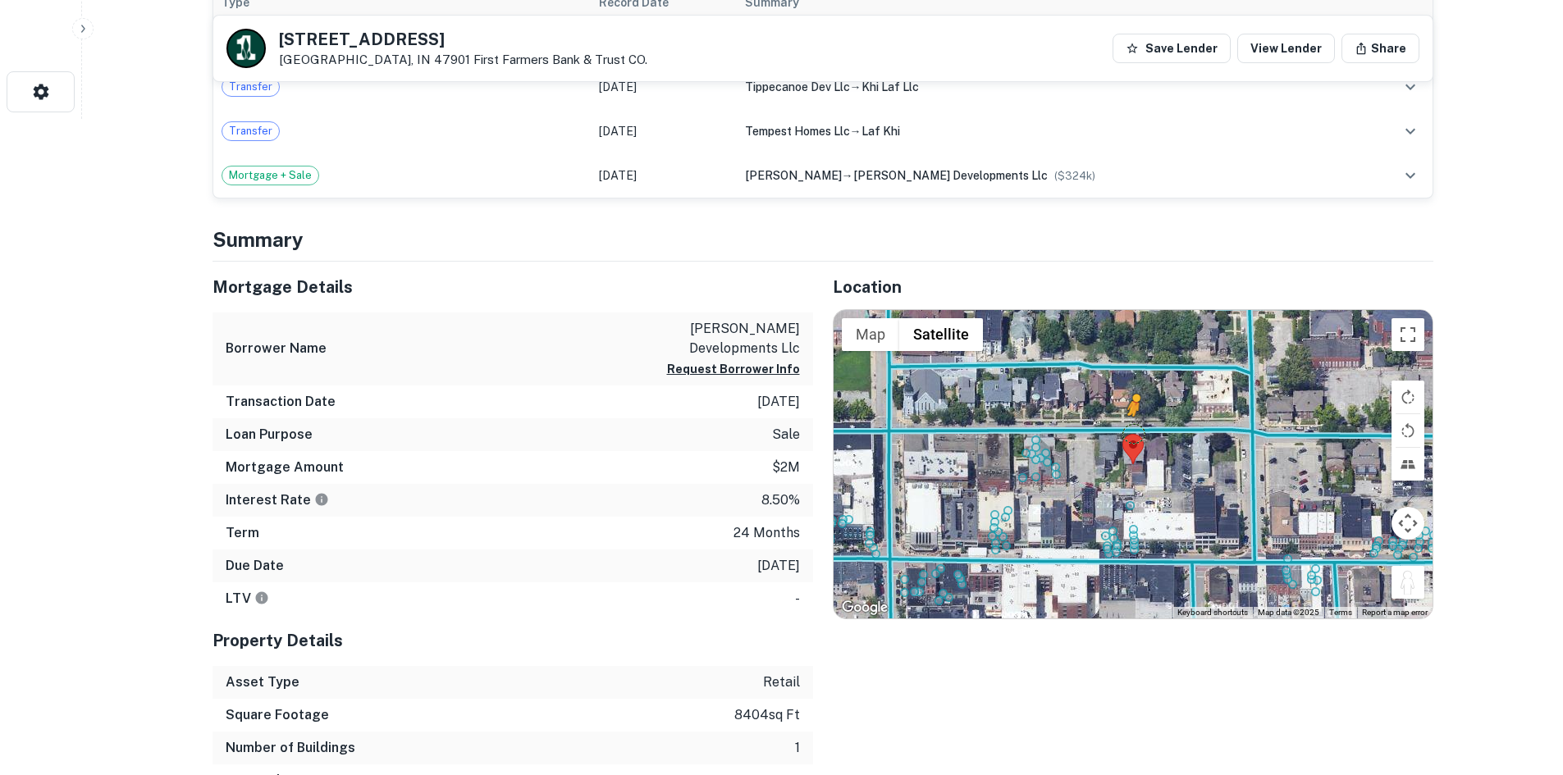
drag, startPoint x: 1412, startPoint y: 586, endPoint x: 1131, endPoint y: 432, distance: 320.5
click at [1131, 432] on div "To activate drag with keyboard, press Alt + Enter. Once in keyboard drag state,…" at bounding box center [1133, 464] width 599 height 308
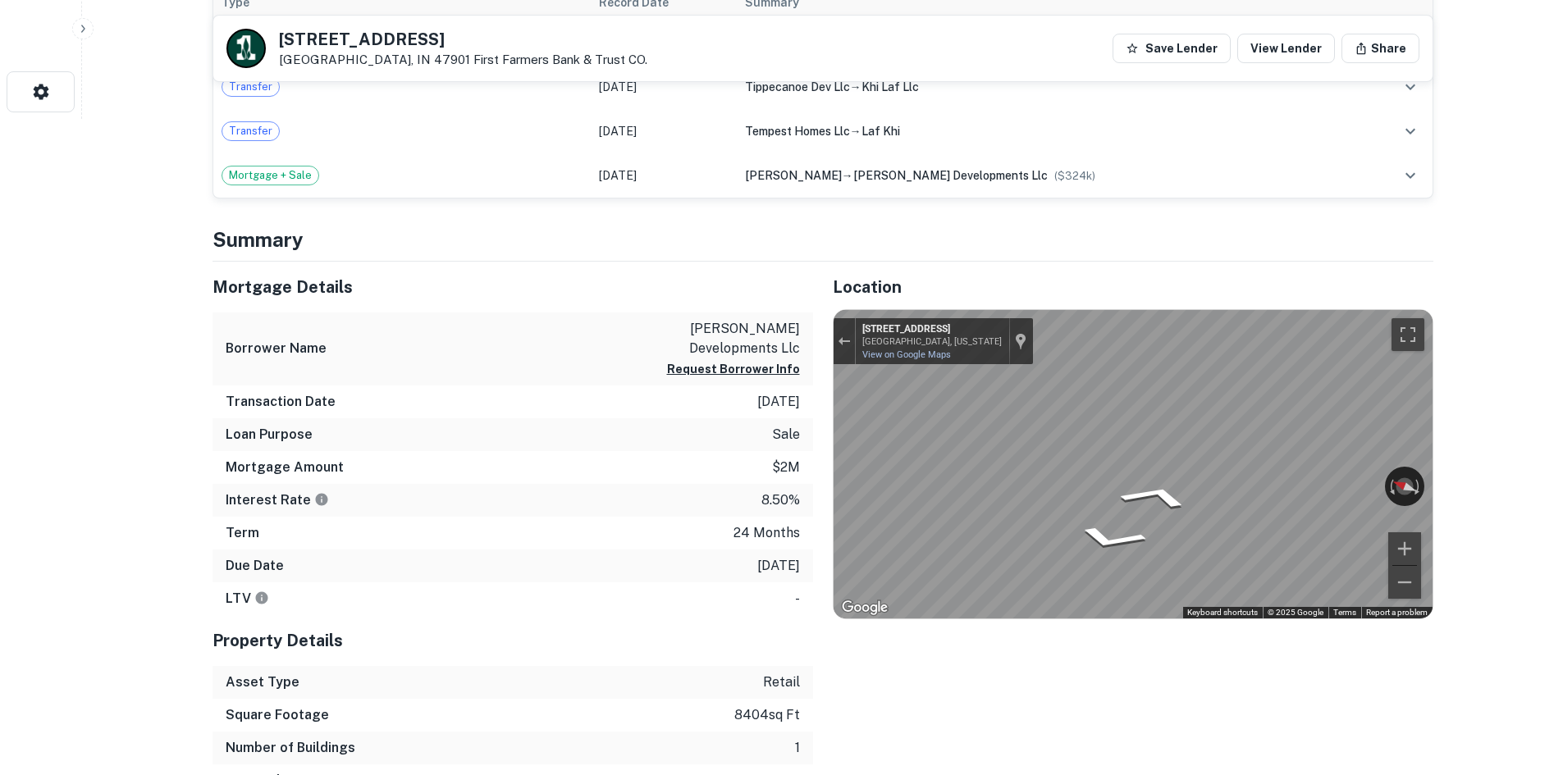
click at [765, 423] on div "Mortgage Details Borrower Name andy powers developments llc Request Borrower In…" at bounding box center [813, 530] width 1241 height 536
click at [592, 473] on div "Mortgage Details Borrower Name andy powers developments llc Request Borrower In…" at bounding box center [813, 530] width 1241 height 536
click at [807, 482] on div "Mortgage Details Borrower Name andy powers developments llc Request Borrower In…" at bounding box center [813, 530] width 1241 height 536
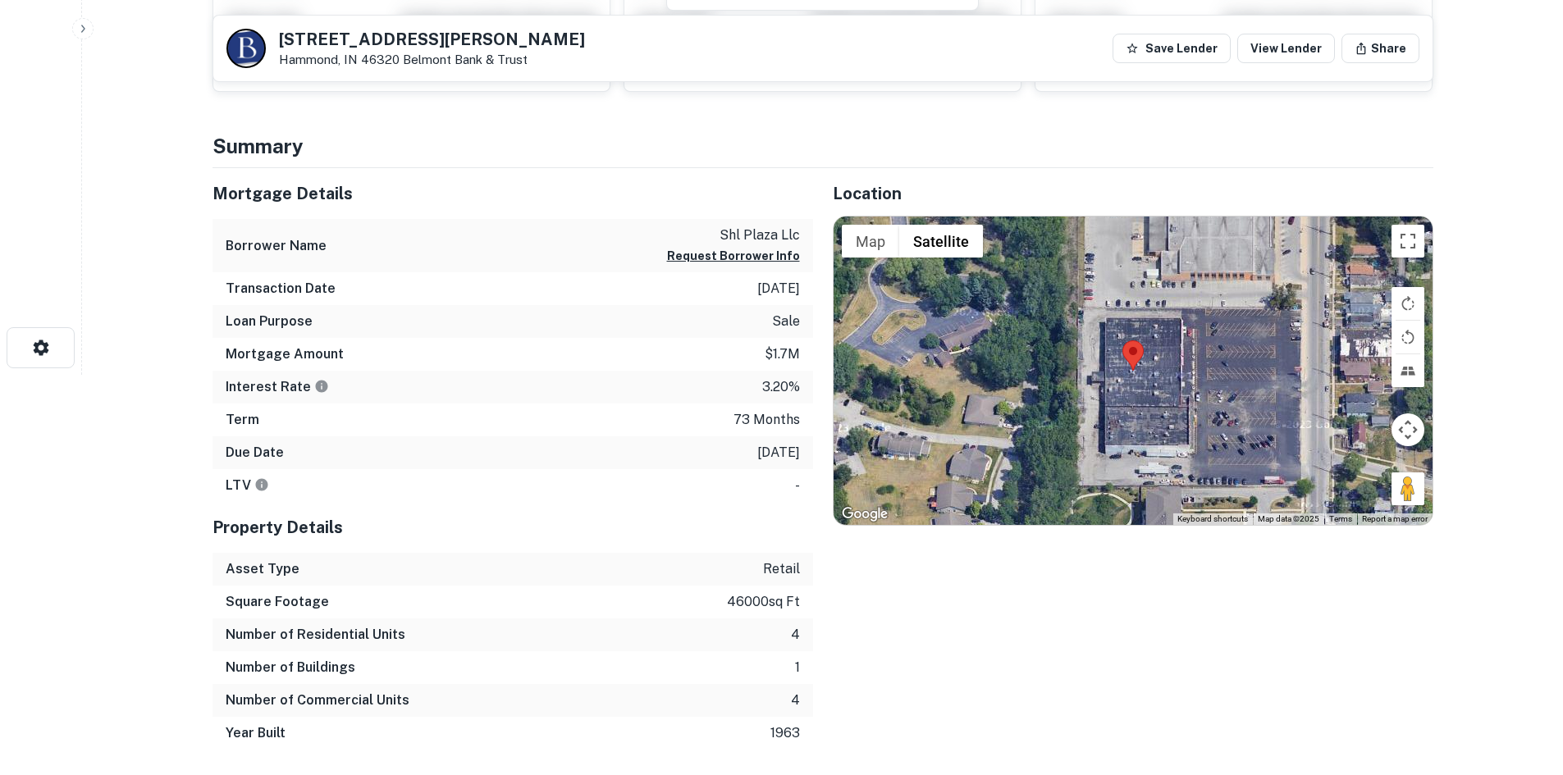
scroll to position [410, 0]
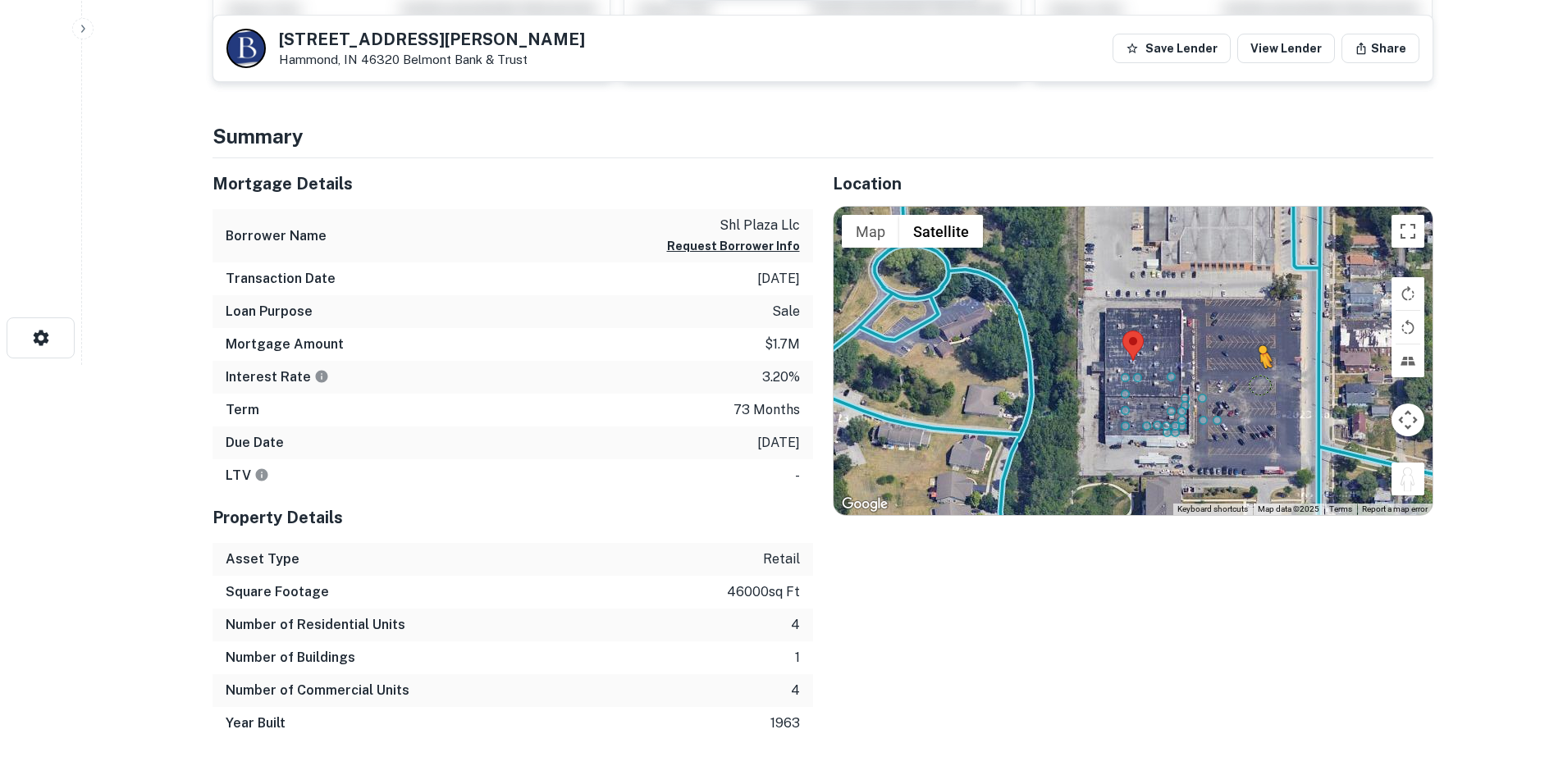
drag, startPoint x: 1407, startPoint y: 479, endPoint x: 1254, endPoint y: 381, distance: 181.6
click at [1254, 381] on div "To activate drag with keyboard, press Alt + Enter. Once in keyboard drag state,…" at bounding box center [1133, 361] width 599 height 308
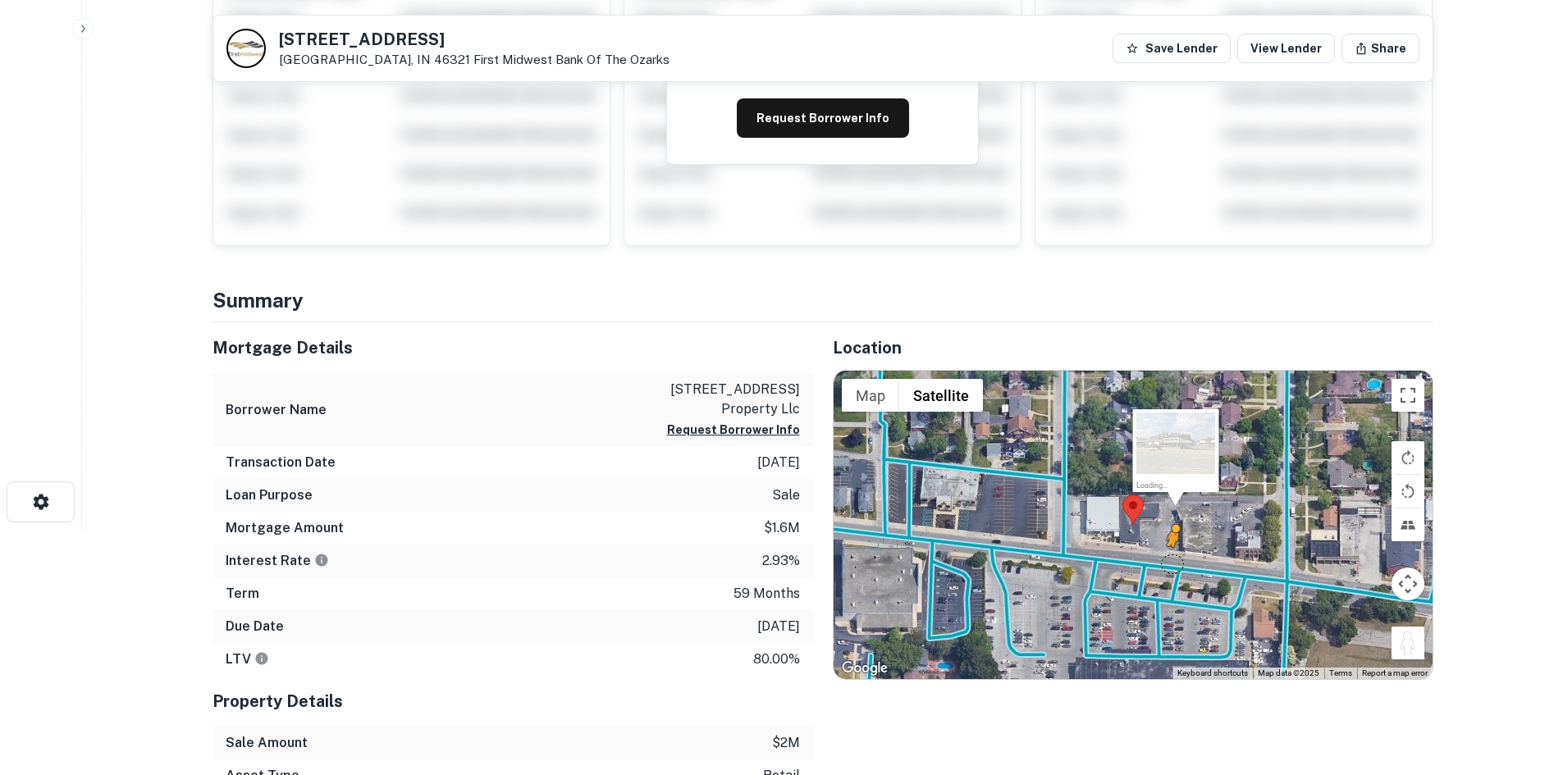
drag, startPoint x: 1414, startPoint y: 641, endPoint x: 1169, endPoint y: 564, distance: 257.1
click at [1169, 564] on div "To activate drag with keyboard, press Alt + Enter. Once in keyboard drag state,…" at bounding box center [1133, 525] width 599 height 308
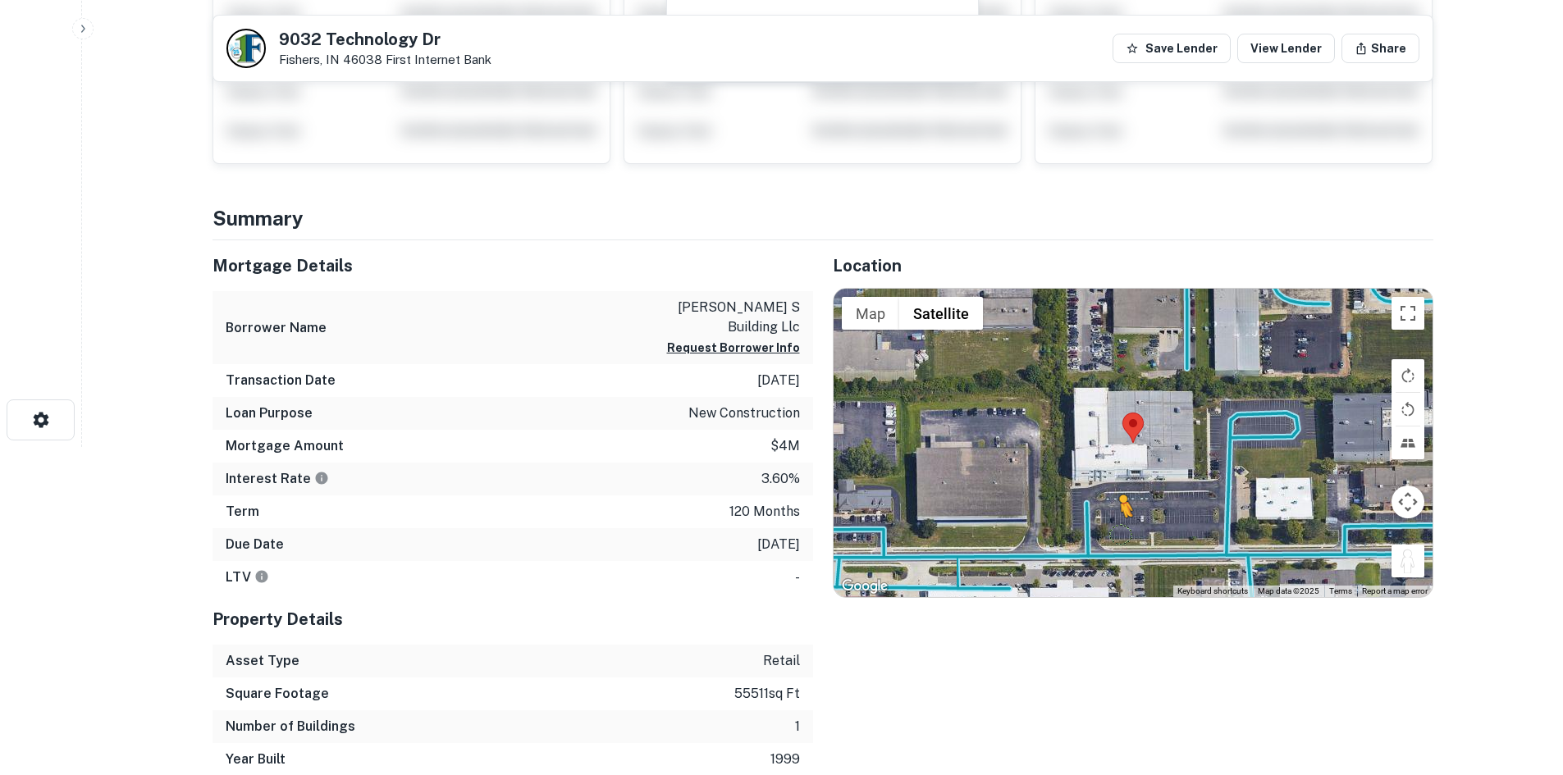
drag, startPoint x: 1407, startPoint y: 570, endPoint x: 1097, endPoint y: 536, distance: 312.0
click at [1097, 536] on div "To activate drag with keyboard, press Alt + Enter. Once in keyboard drag state,…" at bounding box center [1133, 443] width 599 height 308
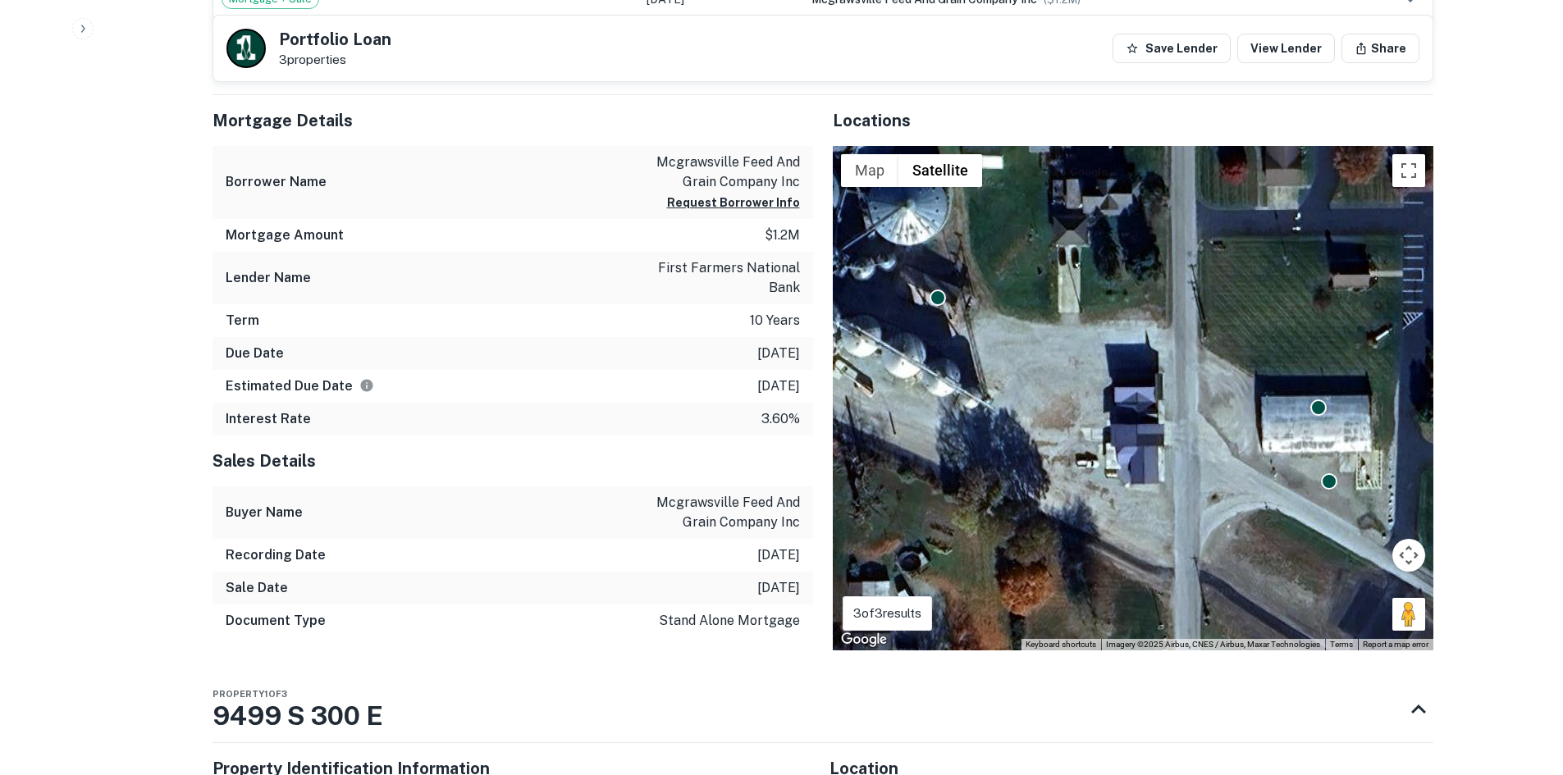
scroll to position [1093, 0]
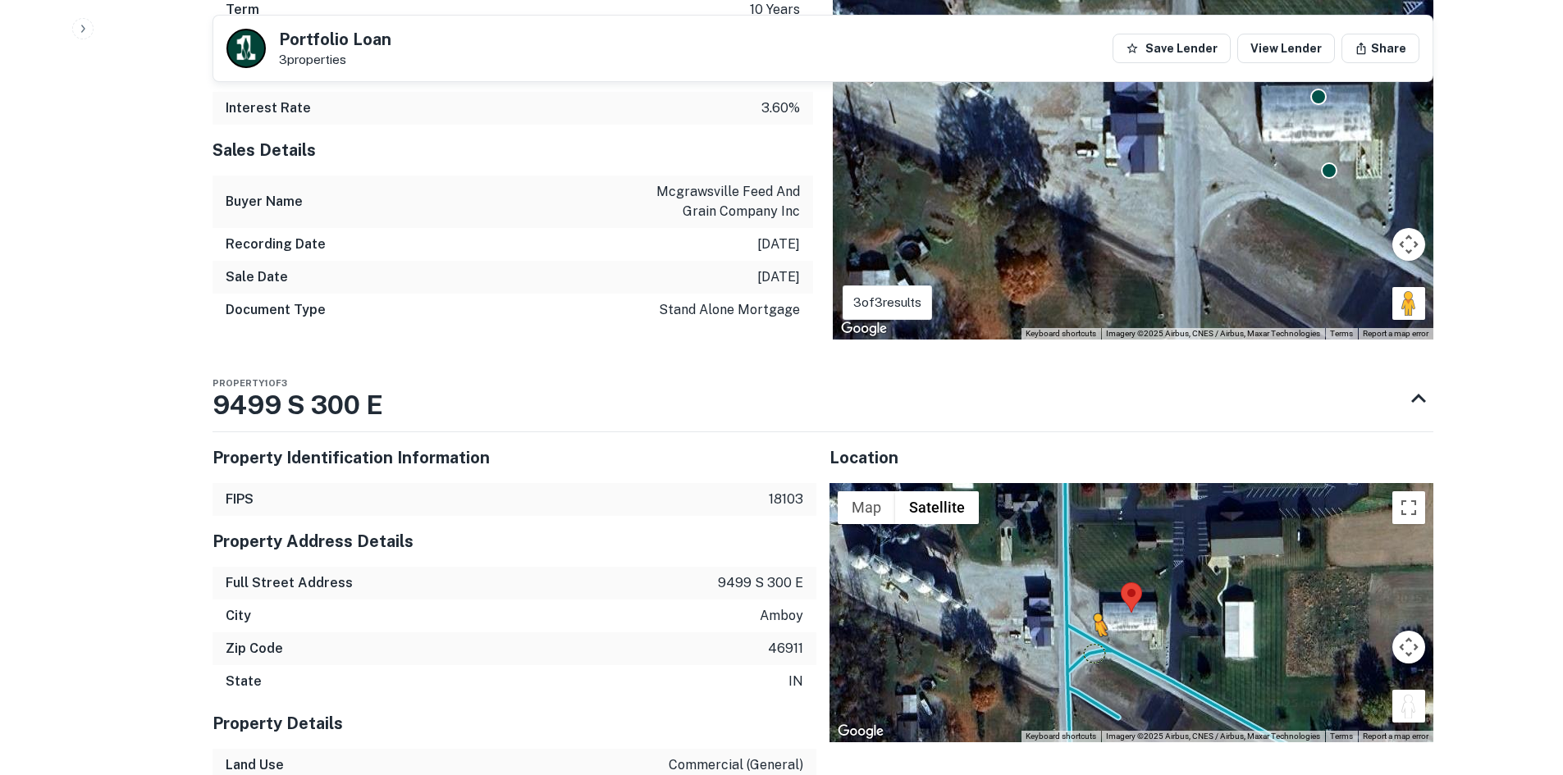
drag, startPoint x: 1408, startPoint y: 700, endPoint x: 1093, endPoint y: 653, distance: 318.5
click at [1093, 653] on div "To activate drag with keyboard, press Alt + Enter. Once in keyboard drag state,…" at bounding box center [1131, 612] width 604 height 259
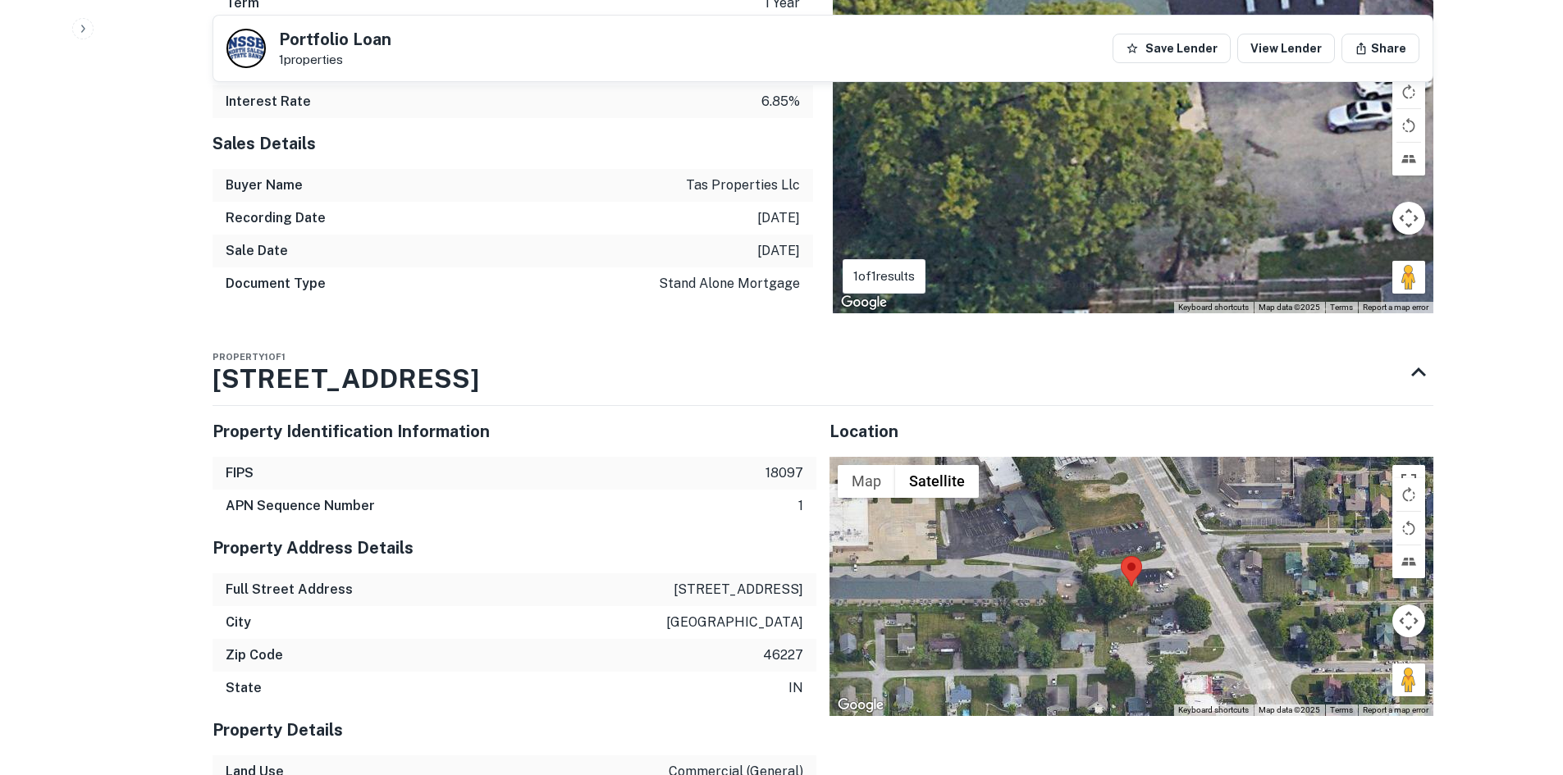
scroll to position [1149, 0]
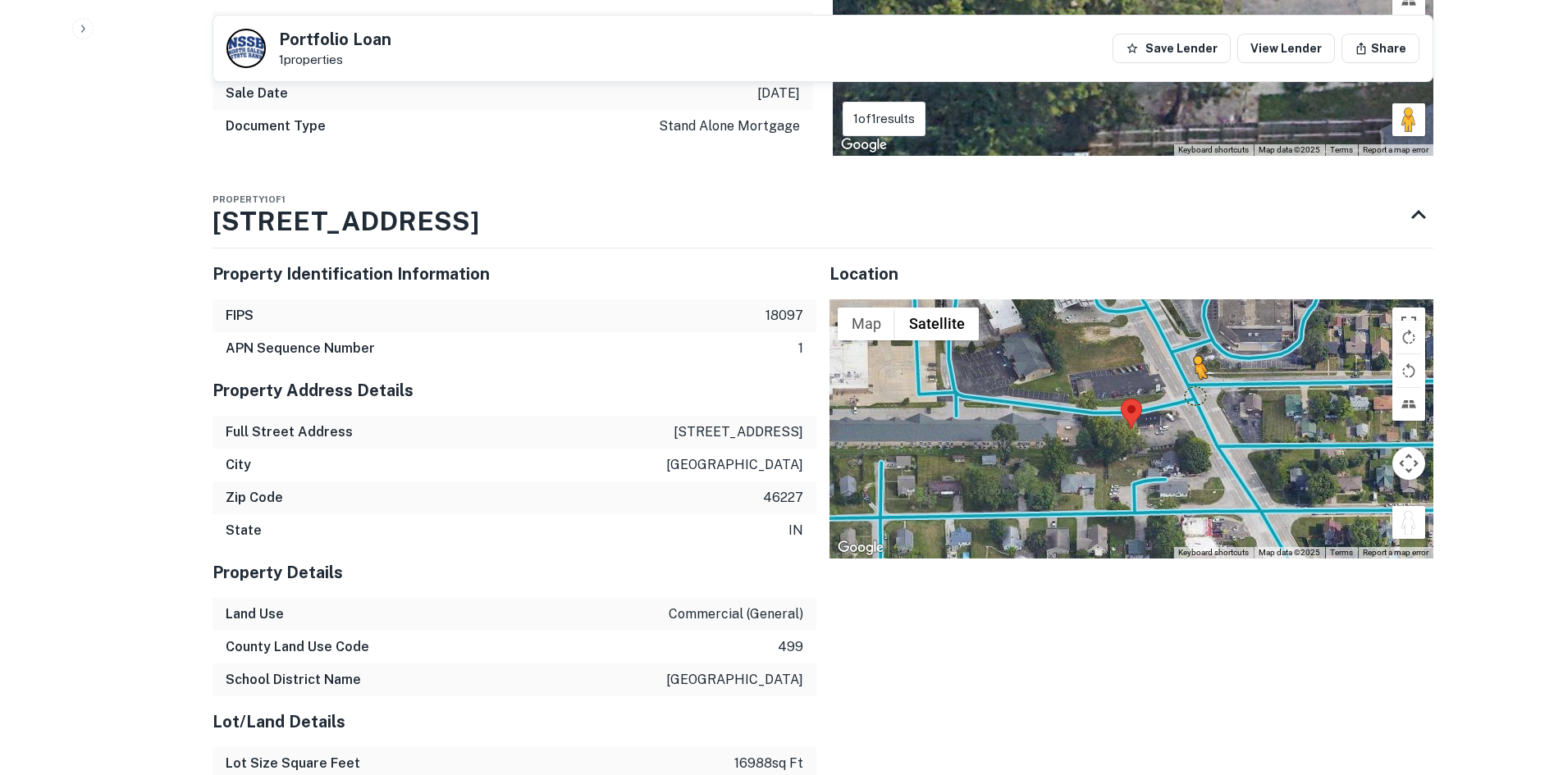
drag, startPoint x: 1419, startPoint y: 529, endPoint x: 1182, endPoint y: 395, distance: 271.9
click at [1182, 395] on div "To activate drag with keyboard, press Alt + Enter. Once in keyboard drag state,…" at bounding box center [1131, 428] width 604 height 259
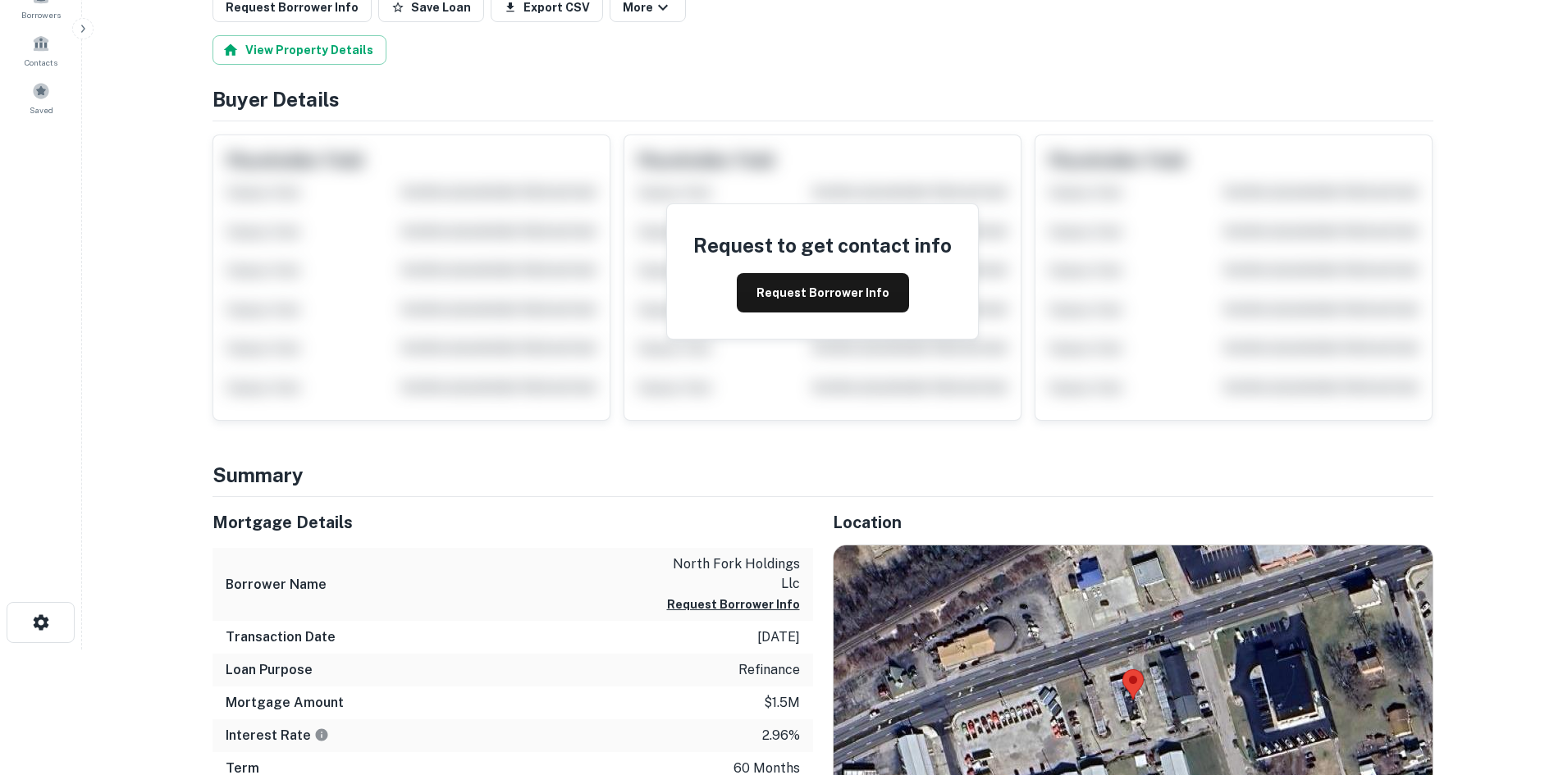
scroll to position [410, 0]
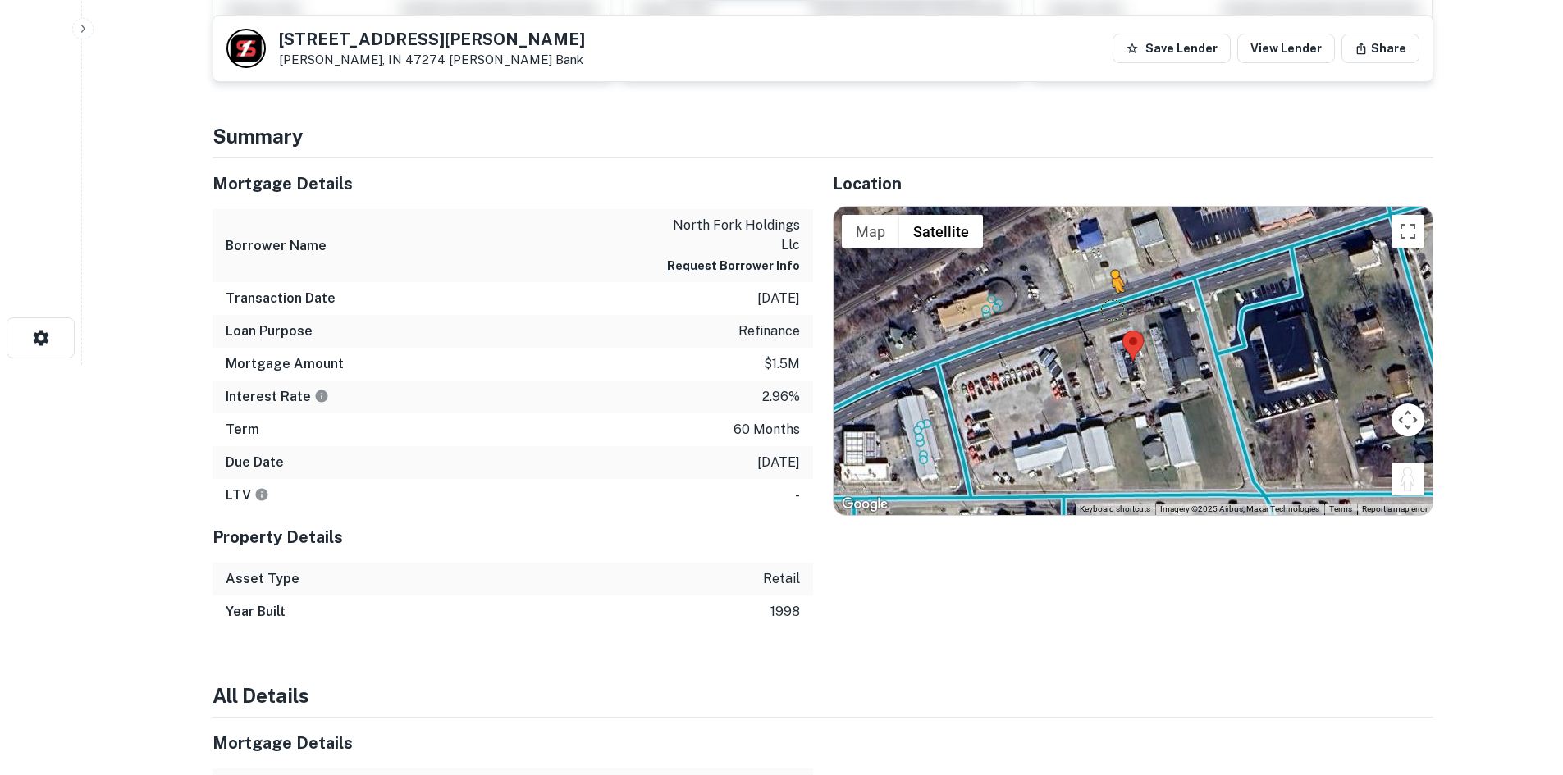
drag, startPoint x: 1400, startPoint y: 486, endPoint x: 1108, endPoint y: 304, distance: 344.9
click at [1108, 304] on div "To activate drag with keyboard, press Alt + Enter. Once in keyboard drag state,…" at bounding box center [1133, 361] width 599 height 308
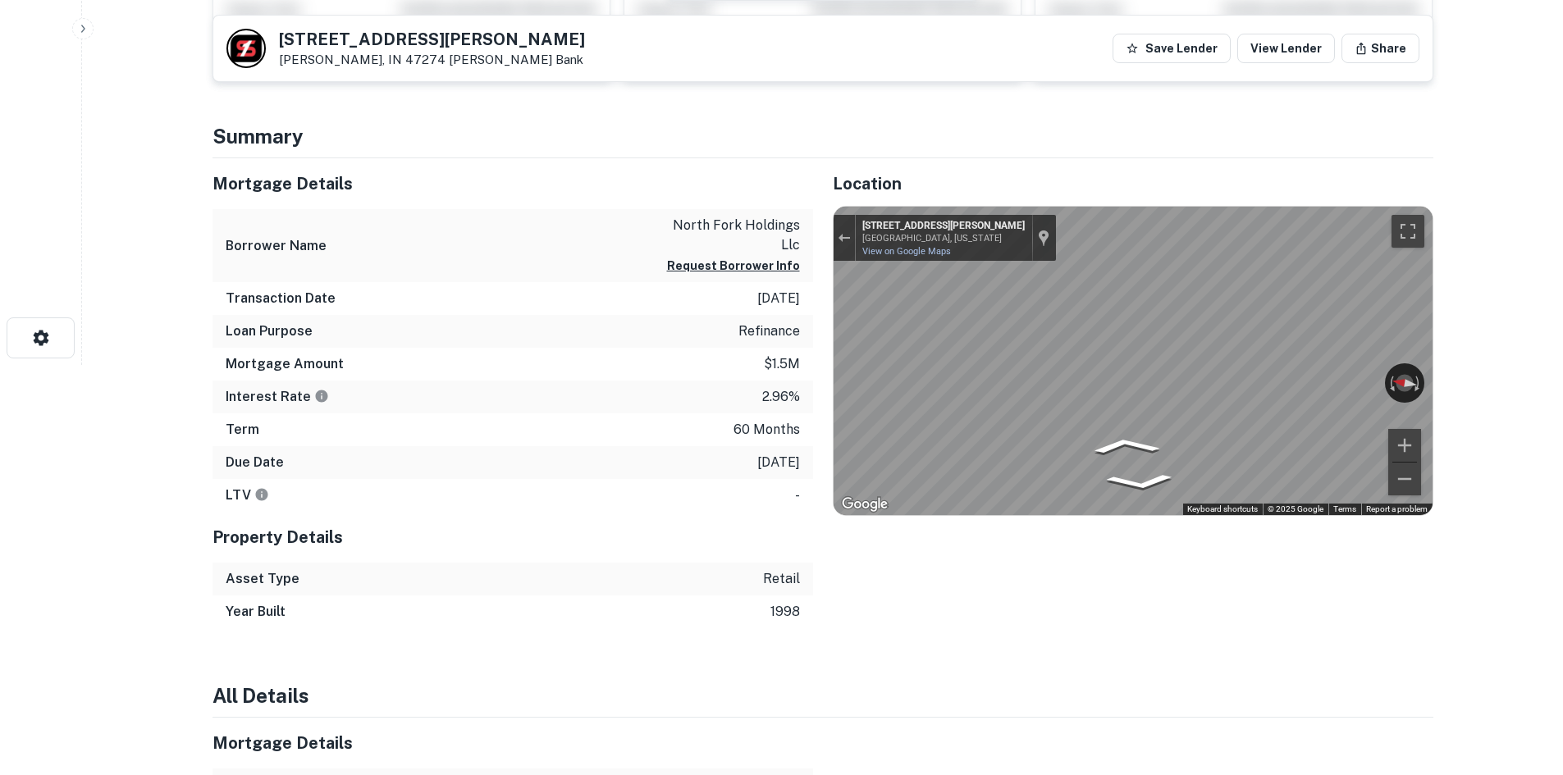
click at [732, 392] on div "Mortgage Details Borrower Name north fork holdings llc Request Borrower Info Tr…" at bounding box center [813, 393] width 1241 height 470
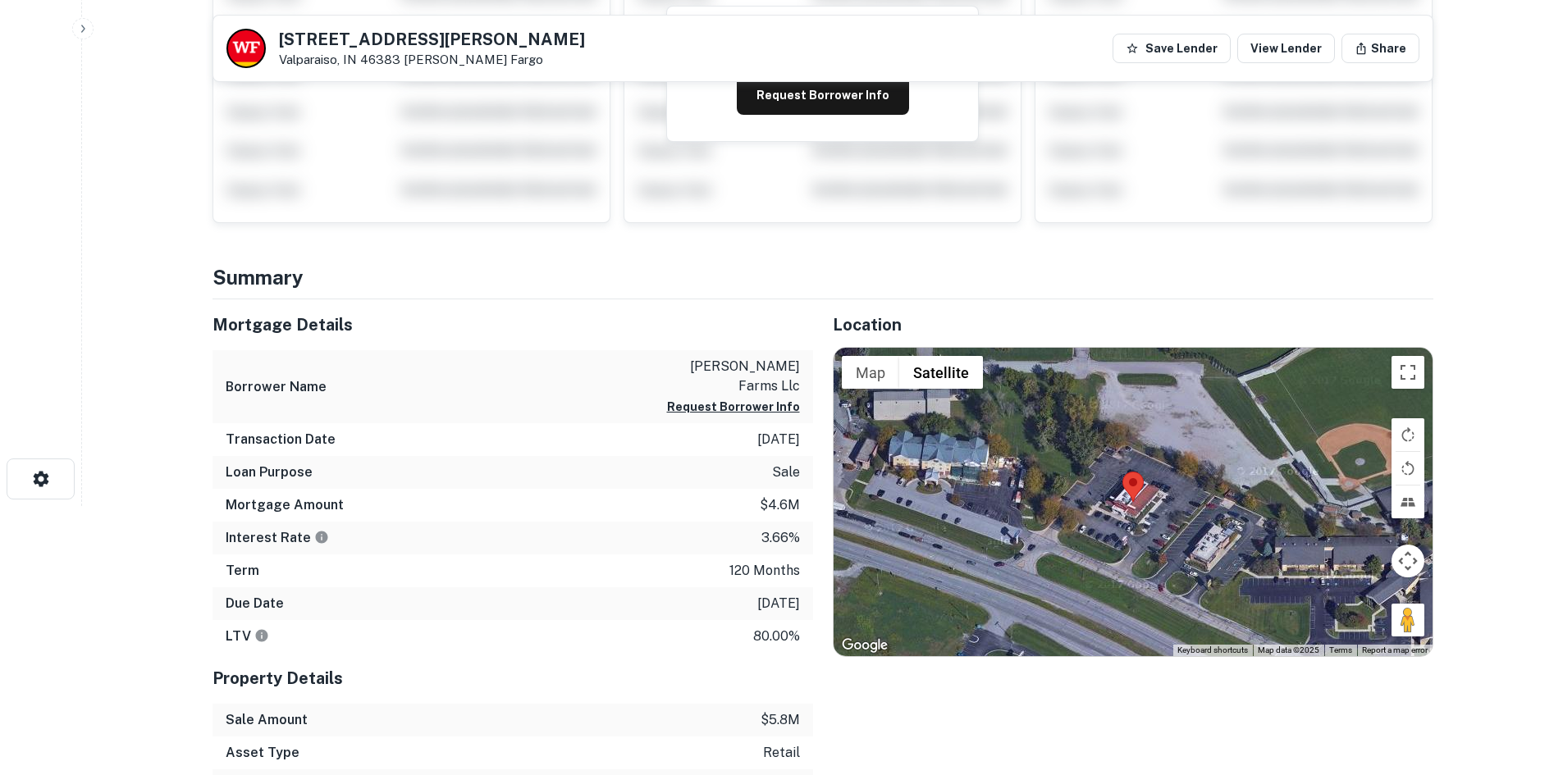
scroll to position [328, 0]
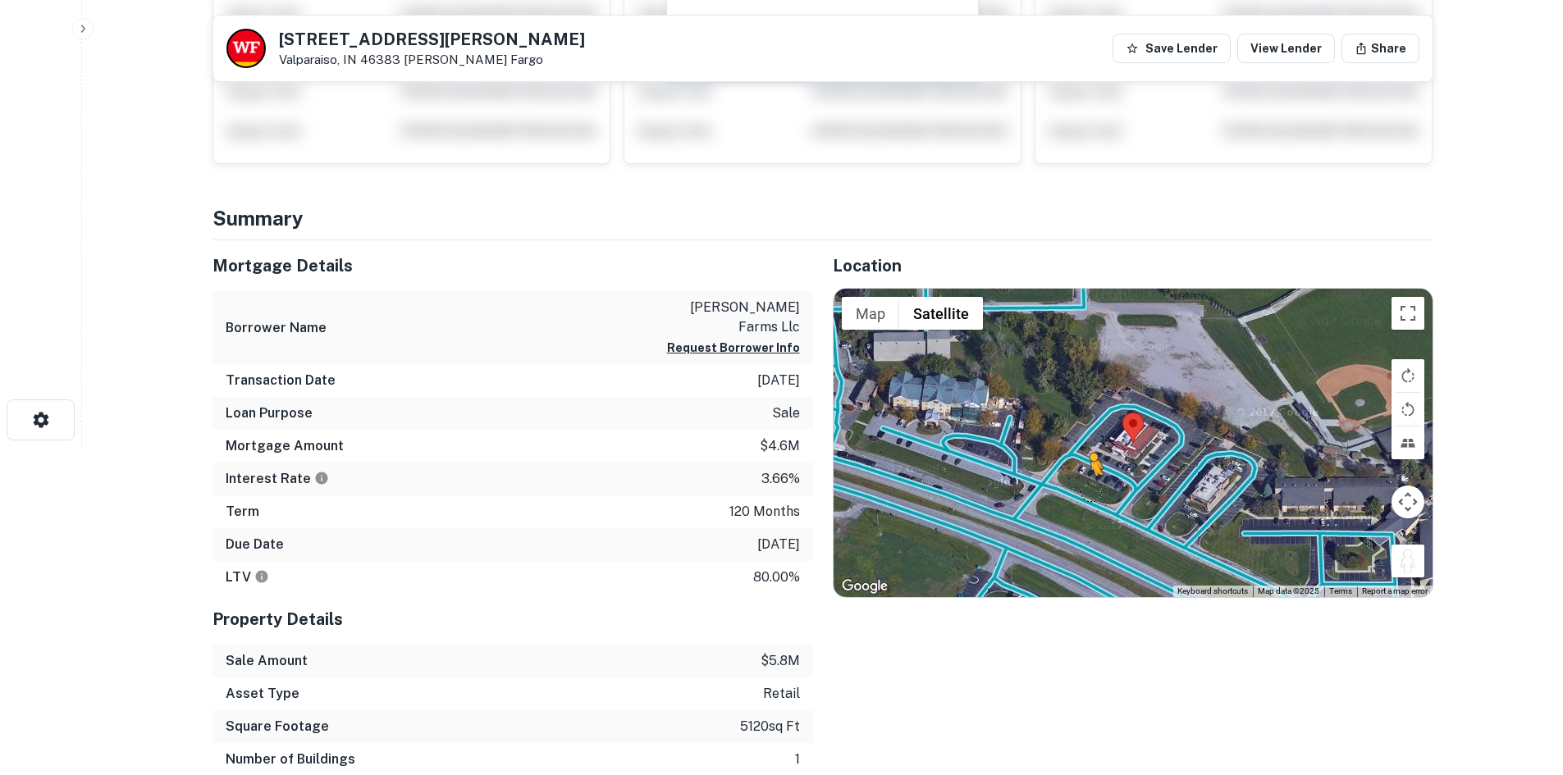
drag, startPoint x: 1400, startPoint y: 563, endPoint x: 1085, endPoint y: 490, distance: 323.4
click at [1085, 490] on div "To activate drag with keyboard, press Alt + Enter. Once in keyboard drag state,…" at bounding box center [1133, 443] width 599 height 308
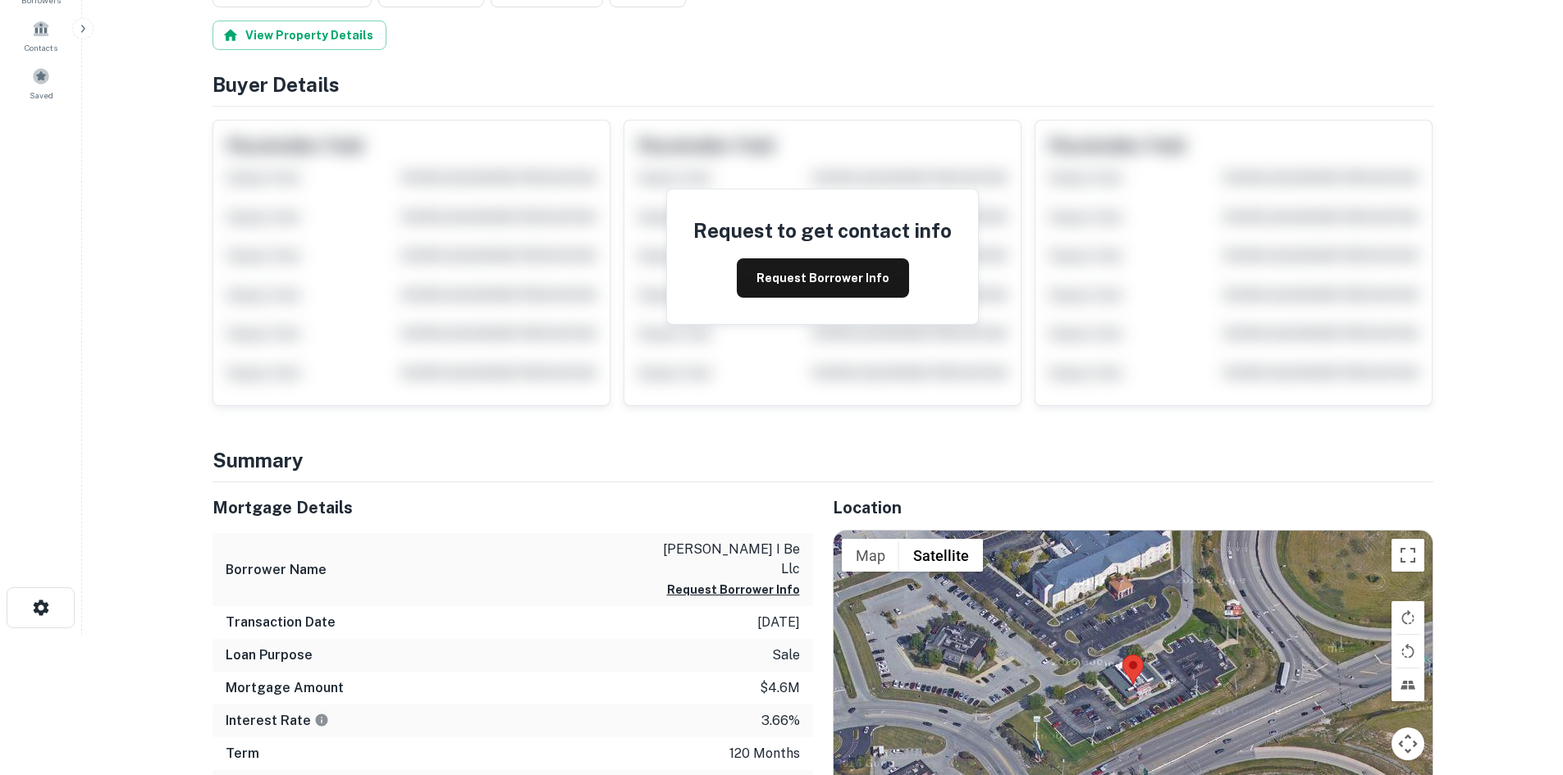
scroll to position [328, 0]
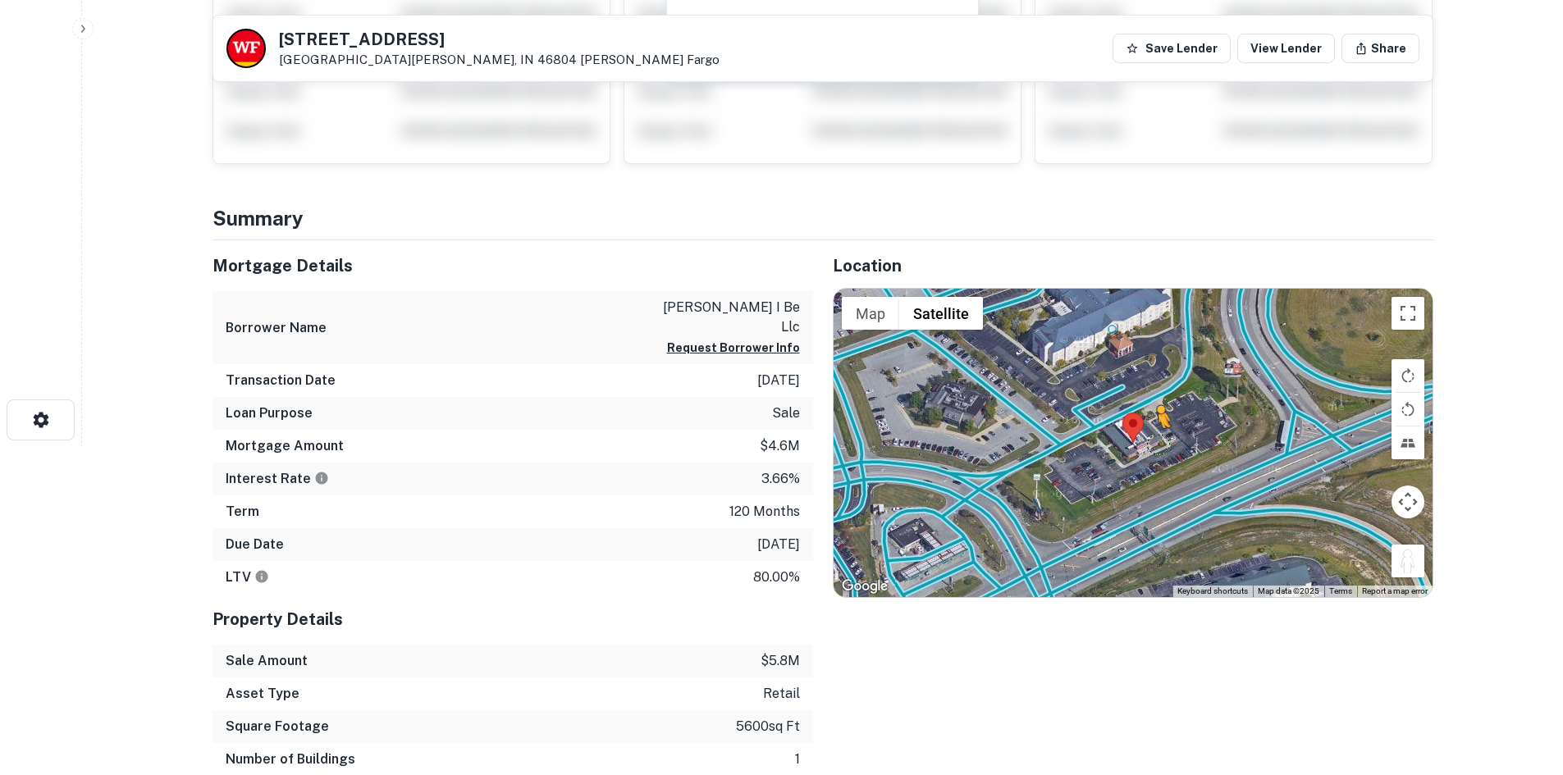
drag, startPoint x: 1419, startPoint y: 560, endPoint x: 1155, endPoint y: 445, distance: 288.1
click at [1155, 445] on div "To activate drag with keyboard, press Alt + Enter. Once in keyboard drag state,…" at bounding box center [1133, 443] width 599 height 308
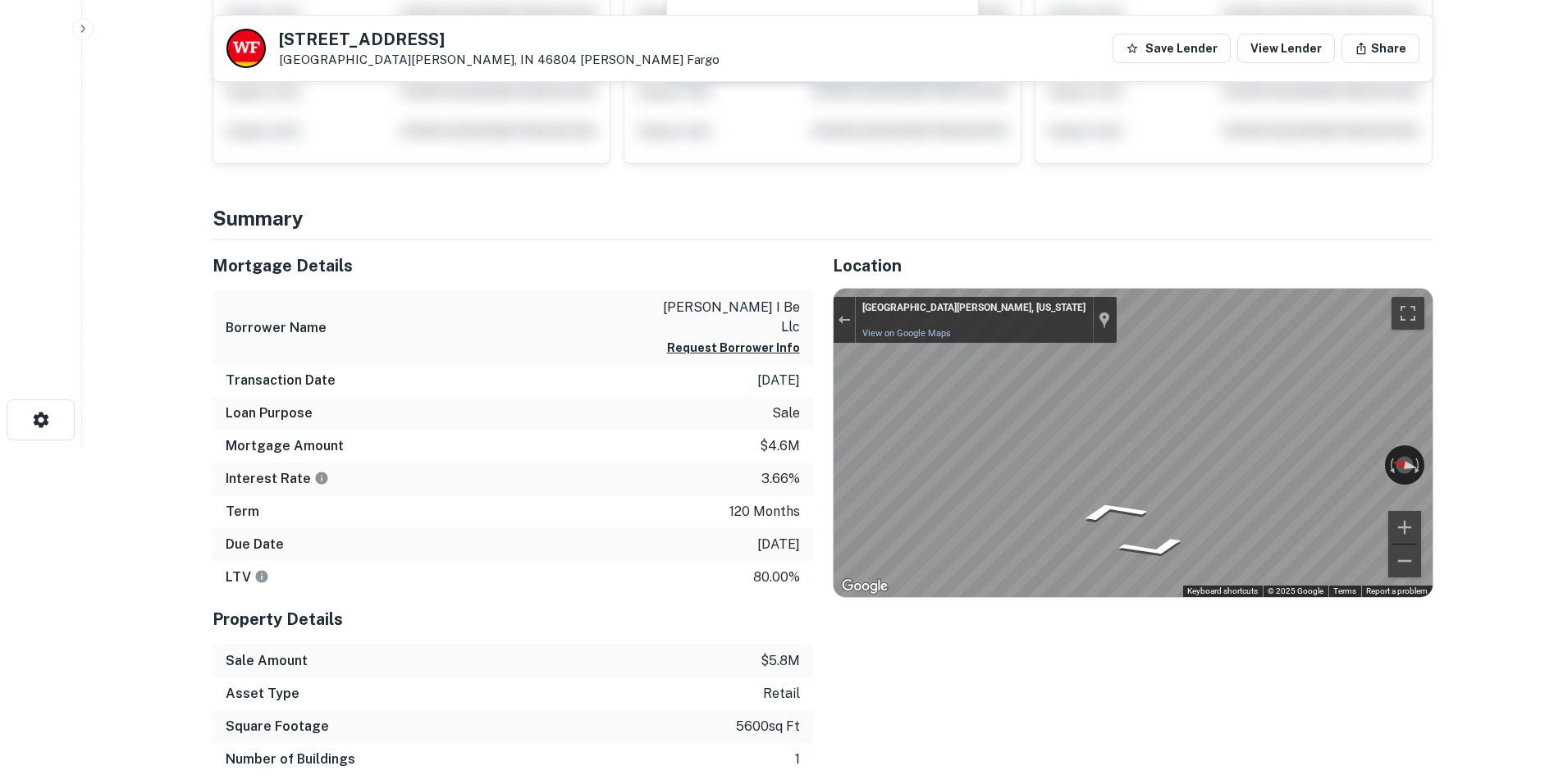
click at [423, 427] on div "Mortgage Details Borrower Name [PERSON_NAME] i be llc Request Borrower Info Tra…" at bounding box center [813, 524] width 1241 height 569
click at [742, 458] on div "Mortgage Details Borrower Name [PERSON_NAME] i be llc Request Borrower Info Tra…" at bounding box center [813, 524] width 1241 height 569
click at [794, 434] on div "Mortgage Details Borrower Name [PERSON_NAME] i be llc Request Borrower Info Tra…" at bounding box center [813, 524] width 1241 height 569
click at [1196, 487] on icon "Go Southwest" at bounding box center [1185, 499] width 114 height 47
click at [1195, 487] on icon "Go Southwest" at bounding box center [1185, 499] width 114 height 47
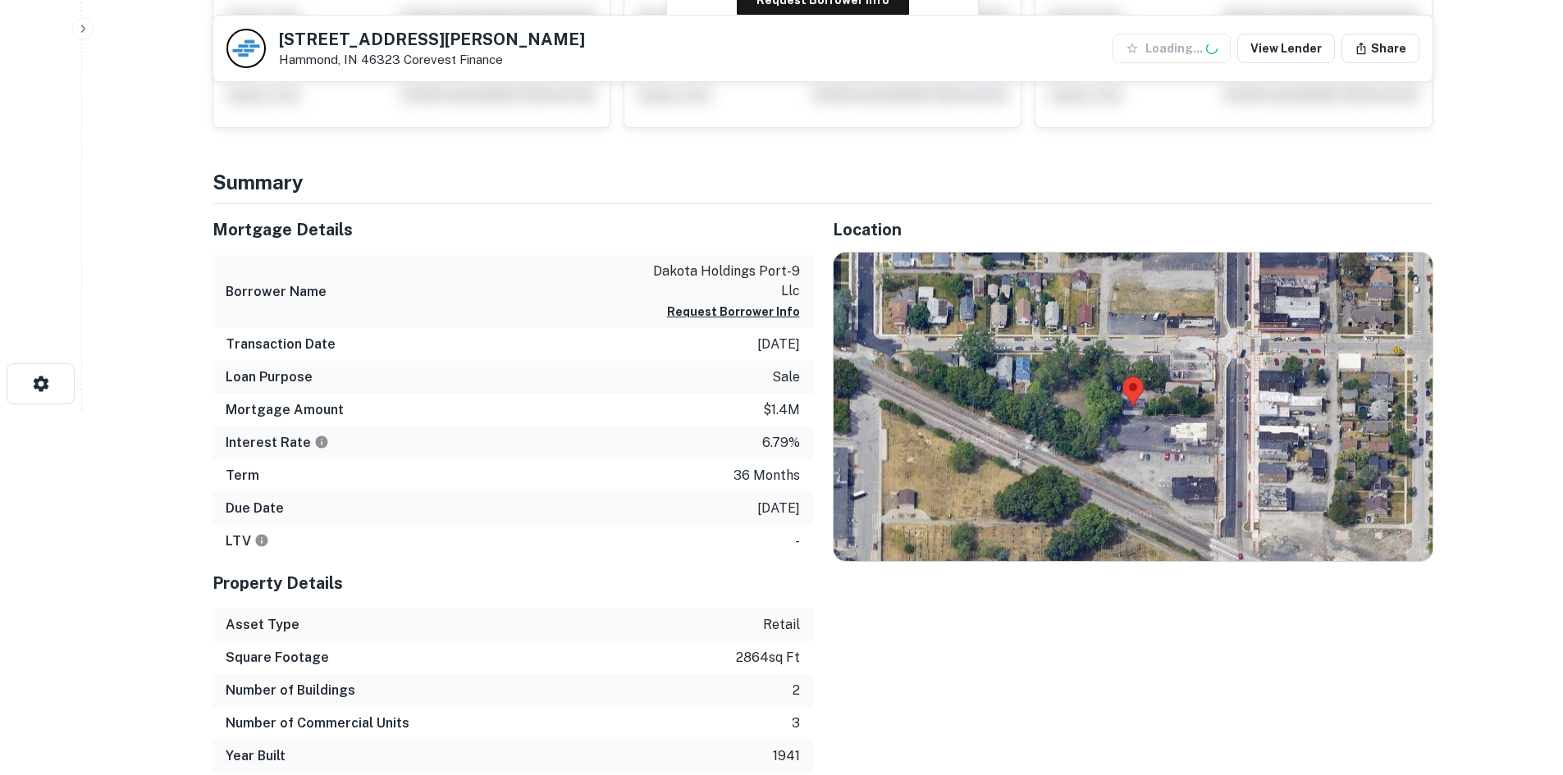
scroll to position [410, 0]
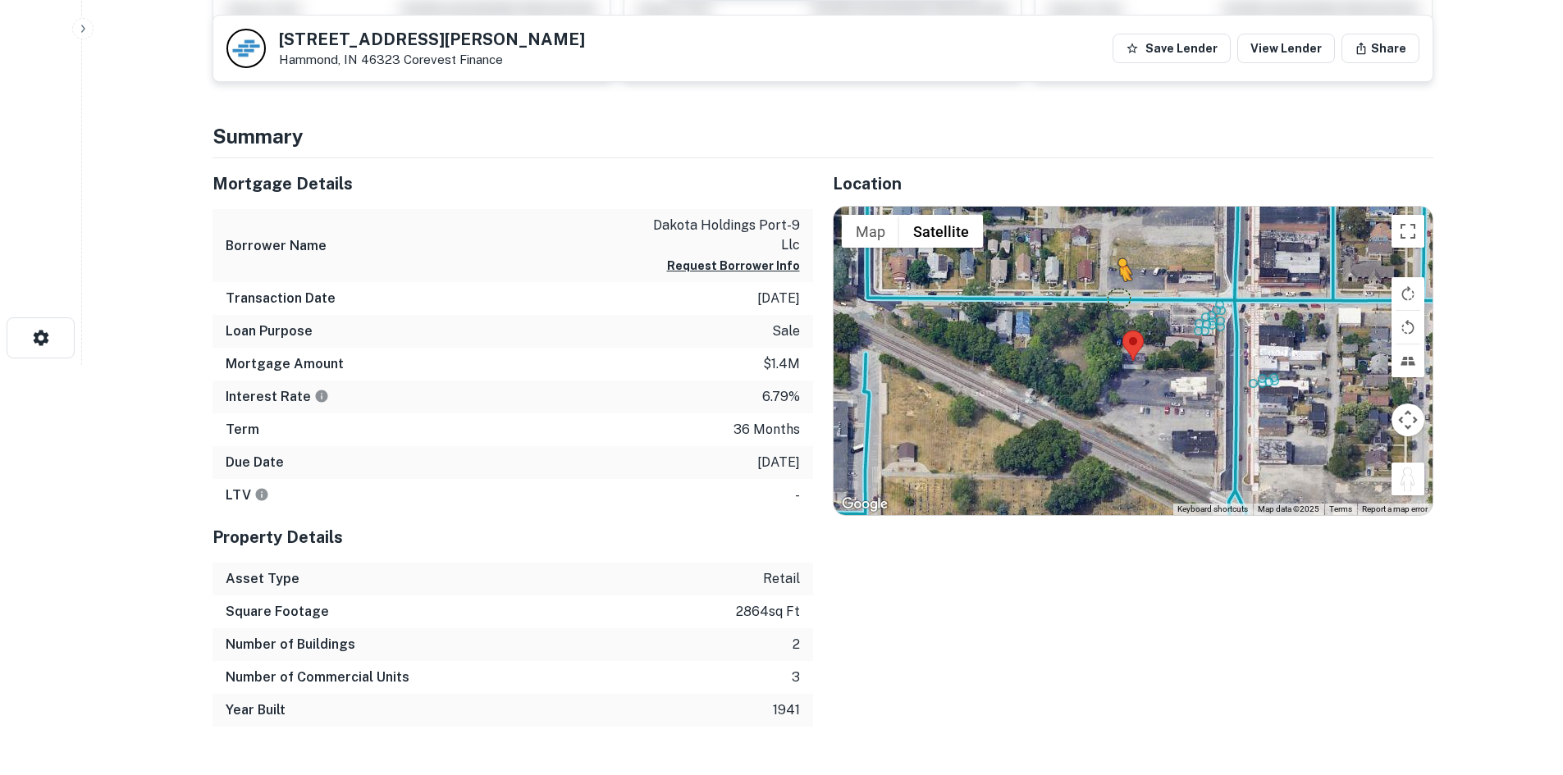
drag, startPoint x: 1400, startPoint y: 476, endPoint x: 1119, endPoint y: 299, distance: 331.4
click at [1119, 299] on div "To activate drag with keyboard, press Alt + Enter. Once in keyboard drag state,…" at bounding box center [1133, 361] width 599 height 308
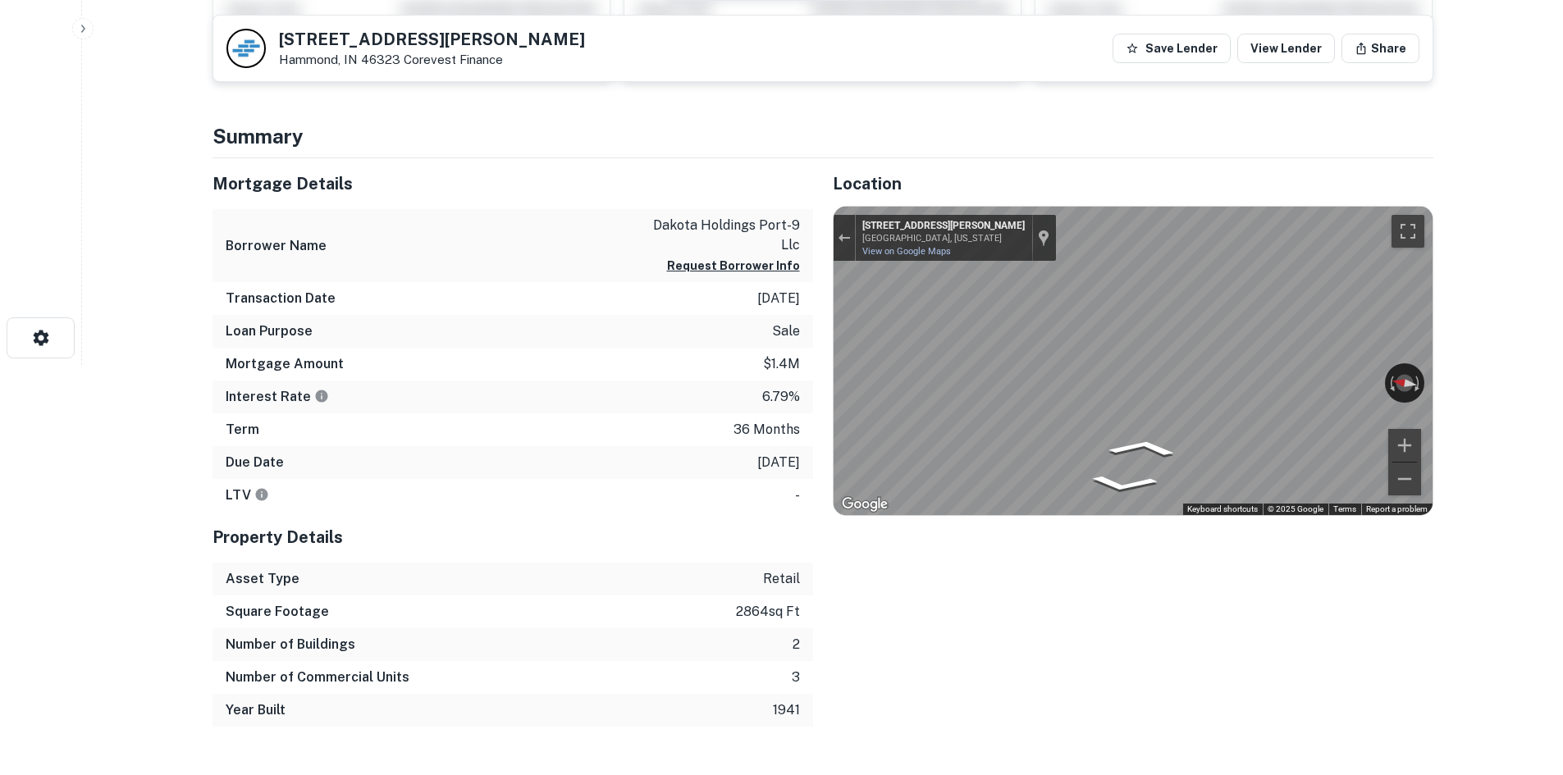
click at [660, 354] on div "Mortgage Details Borrower Name dakota holdings port-9 llc Request Borrower Info…" at bounding box center [813, 442] width 1241 height 569
click at [698, 370] on div "Mortgage Details Borrower Name dakota holdings port-9 llc Request Borrower Info…" at bounding box center [813, 442] width 1241 height 569
click at [523, 361] on div "Mortgage Details Borrower Name dakota holdings port-9 llc Request Borrower Info…" at bounding box center [813, 442] width 1241 height 569
click at [775, 359] on div "Mortgage Details Borrower Name dakota holdings port-9 llc Request Borrower Info…" at bounding box center [813, 442] width 1241 height 569
click at [767, 369] on div "Mortgage Details Borrower Name dakota holdings port-9 llc Request Borrower Info…" at bounding box center [813, 442] width 1241 height 569
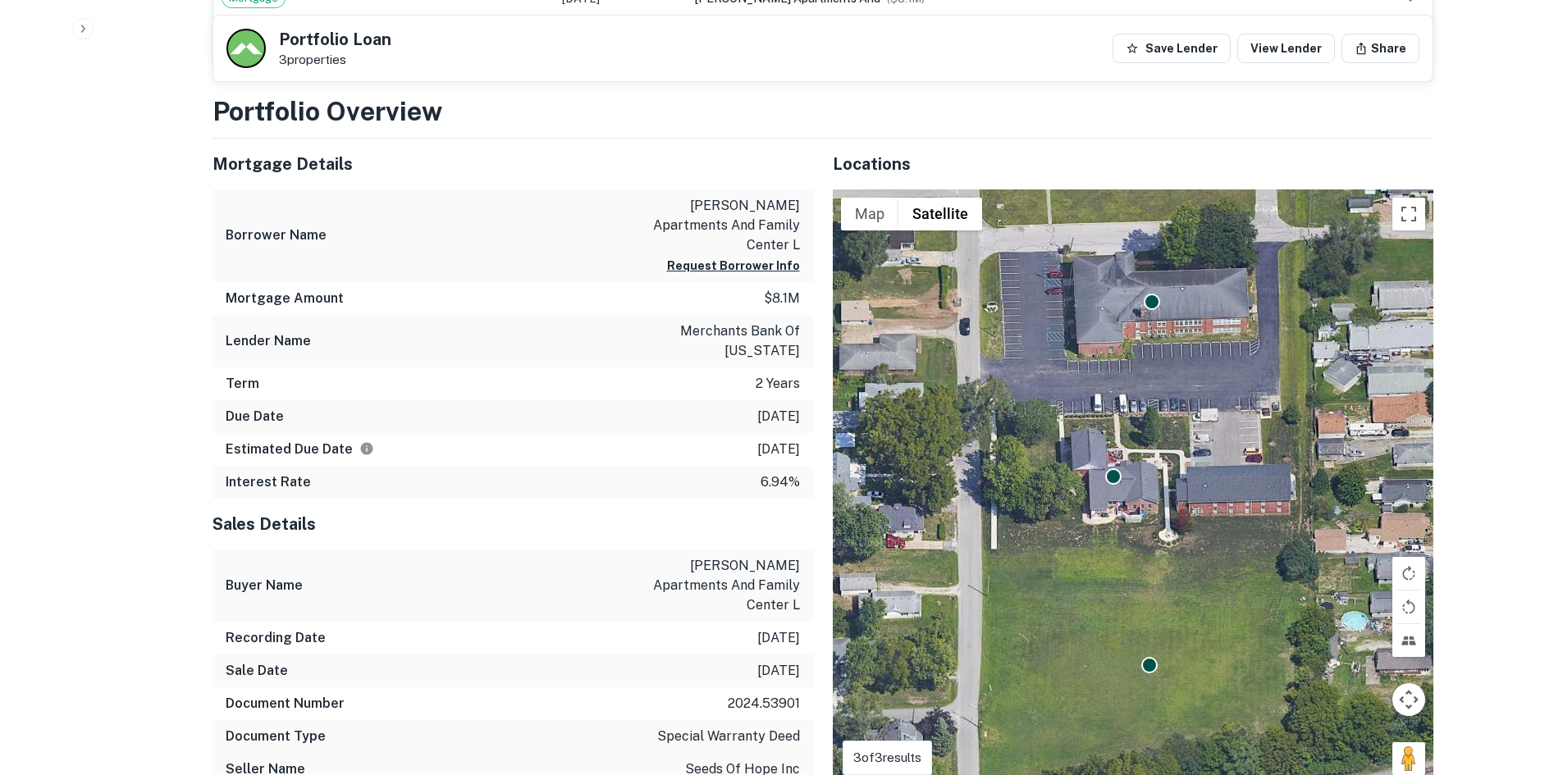
scroll to position [820, 0]
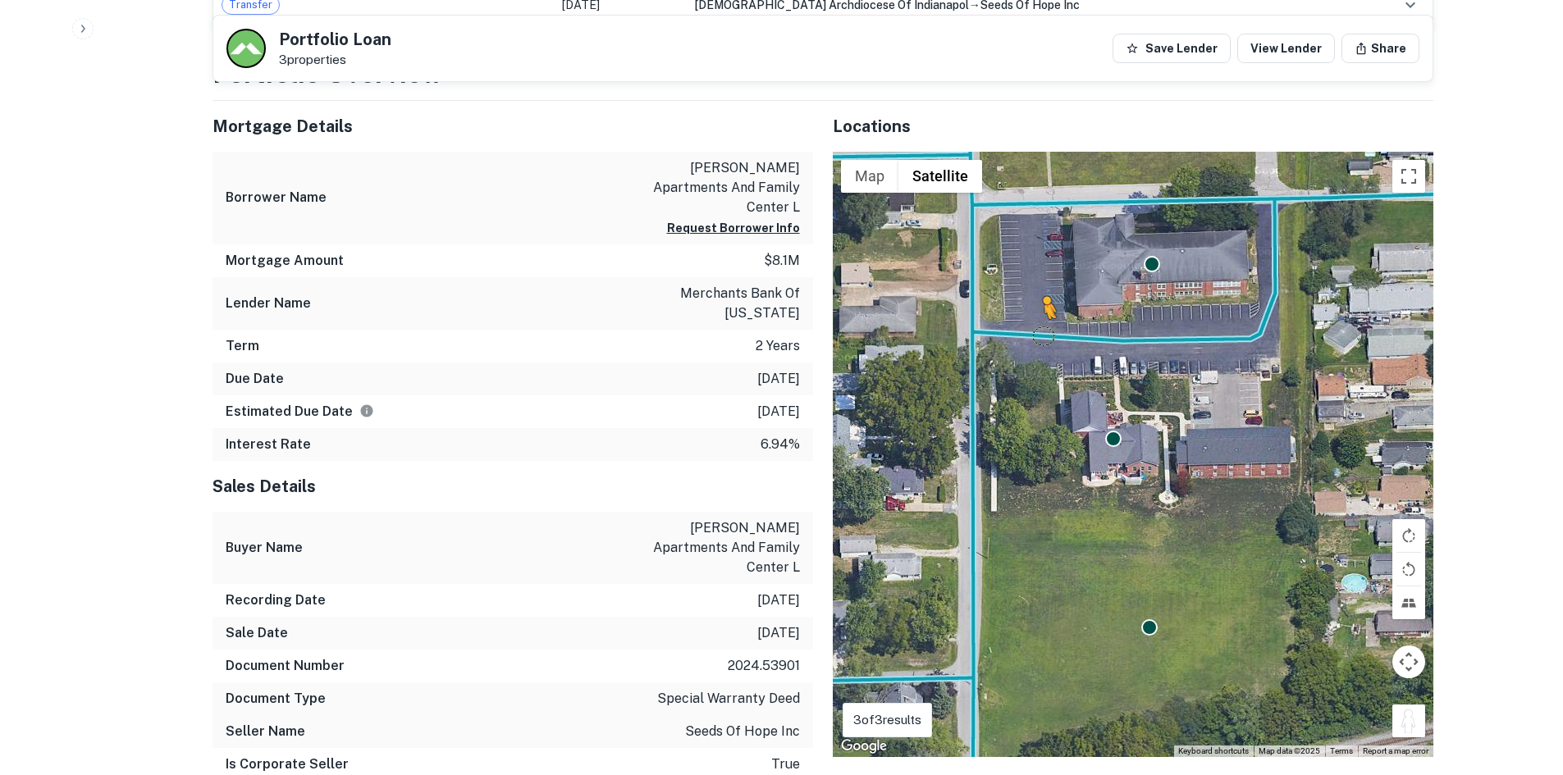
drag, startPoint x: 1396, startPoint y: 714, endPoint x: 1042, endPoint y: 336, distance: 517.8
click at [1042, 336] on div "To activate drag with keyboard, press Alt + Enter. Once in keyboard drag state,…" at bounding box center [1133, 454] width 601 height 605
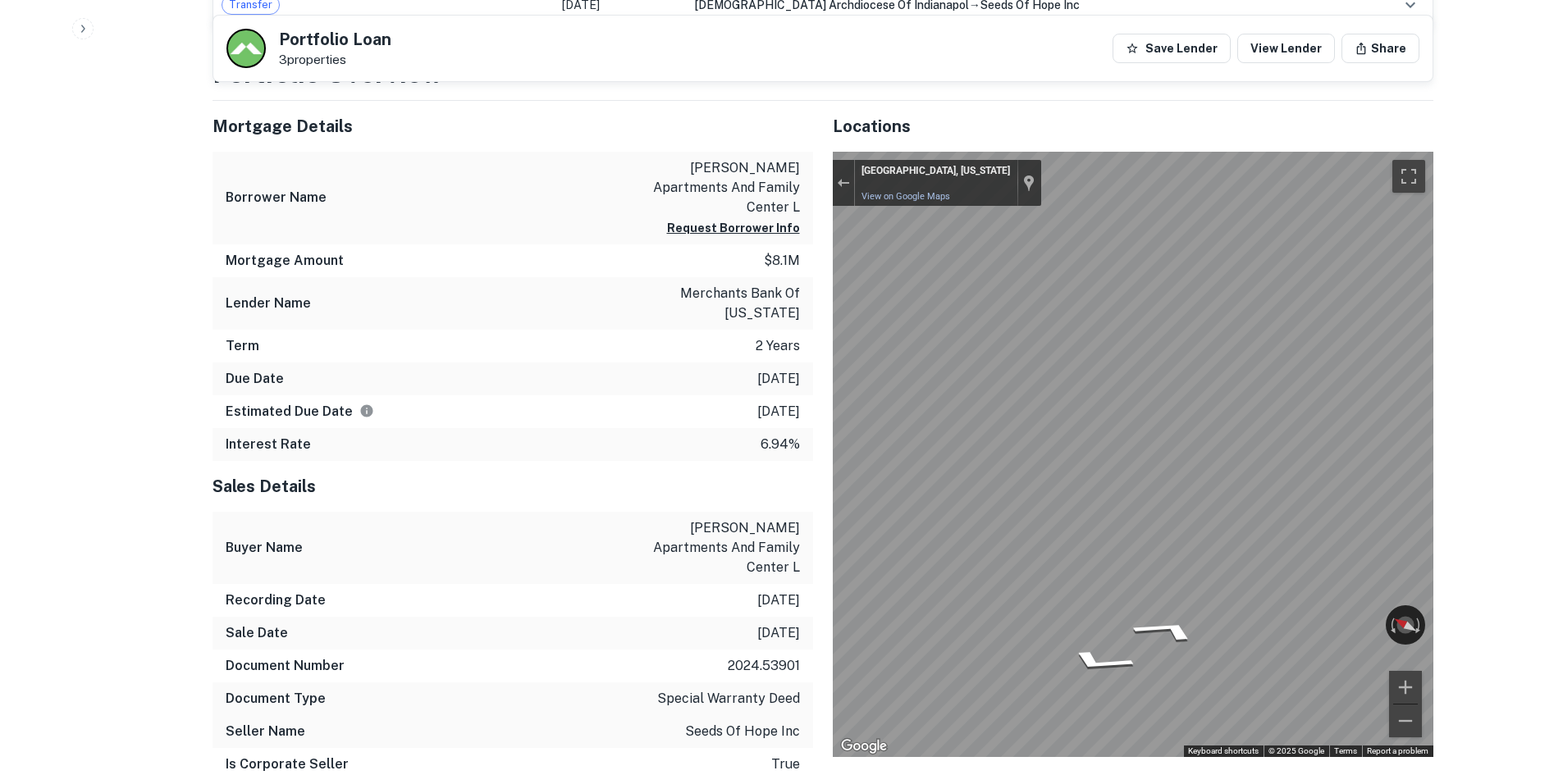
click at [519, 362] on div "Mortgage Details Borrower Name [PERSON_NAME] apartments and family center l Req…" at bounding box center [813, 497] width 1241 height 792
click at [701, 409] on div "Mortgage Details Borrower Name [PERSON_NAME] apartments and family center l Req…" at bounding box center [813, 497] width 1241 height 792
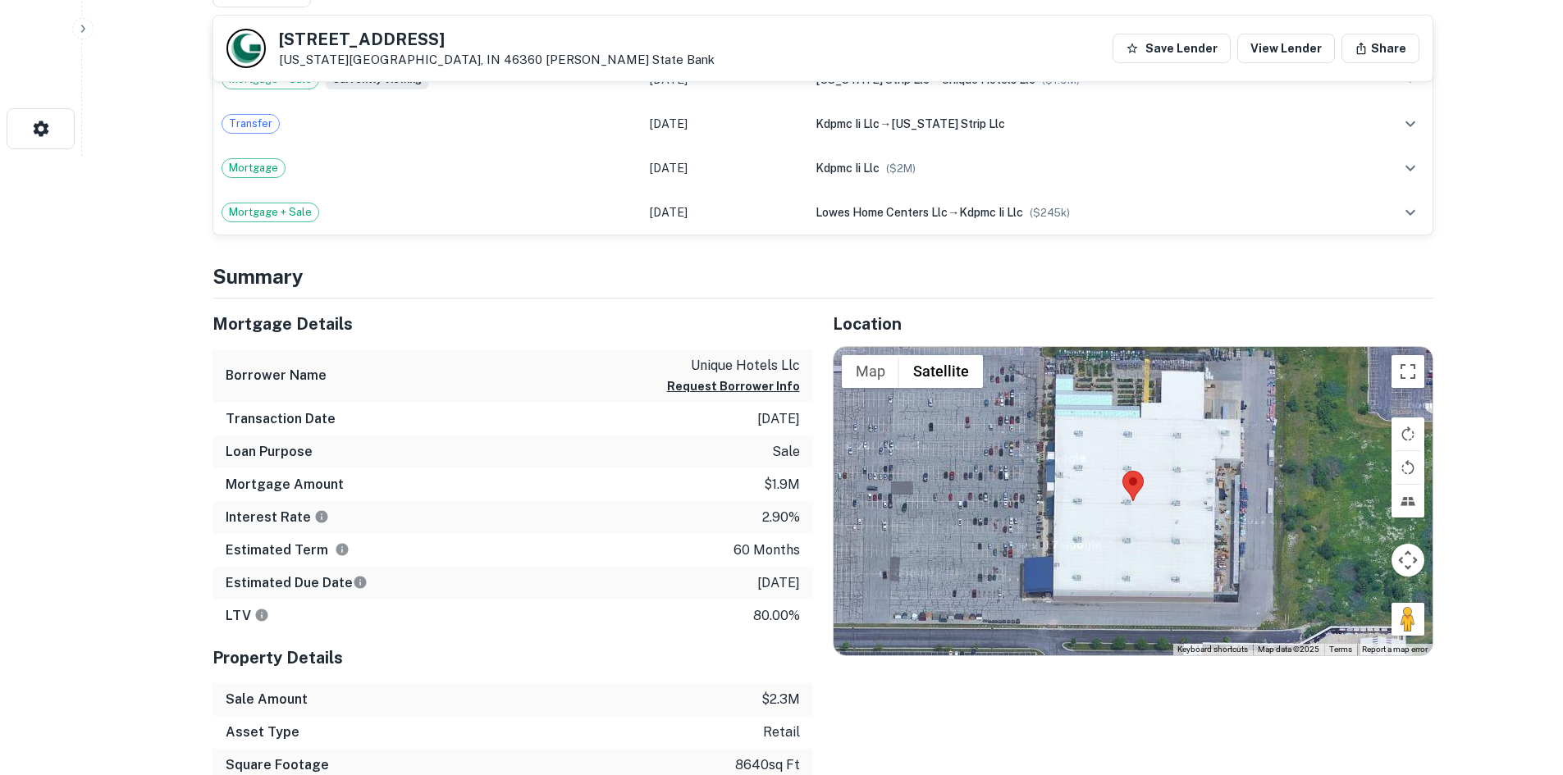
scroll to position [656, 0]
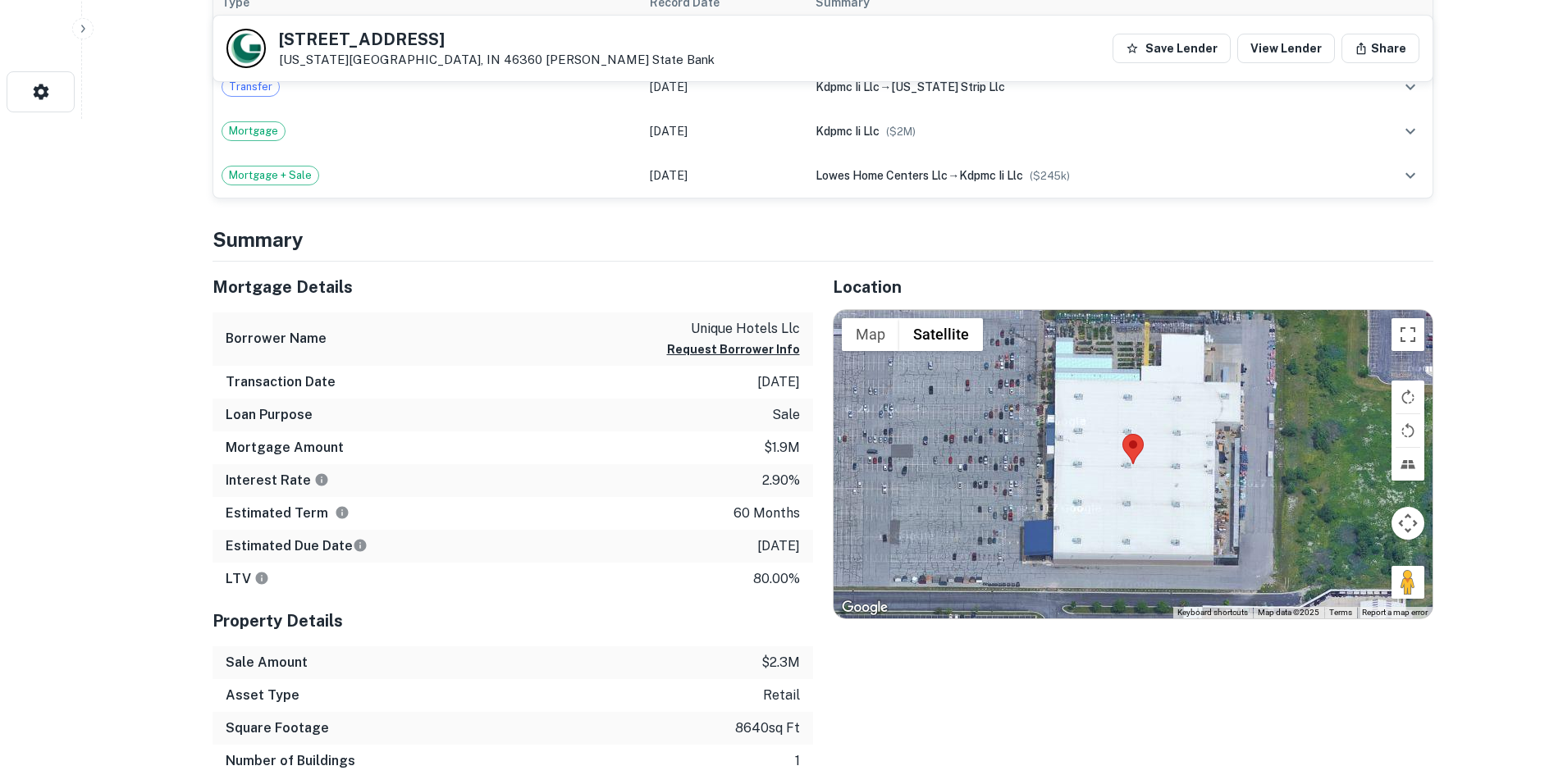
drag, startPoint x: 1396, startPoint y: 574, endPoint x: 1374, endPoint y: 555, distance: 28.5
click at [953, 449] on div "Map Terrain Satellite Labels Keyboard shortcuts Map Data Map data ©2025 Map dat…" at bounding box center [1133, 464] width 599 height 308
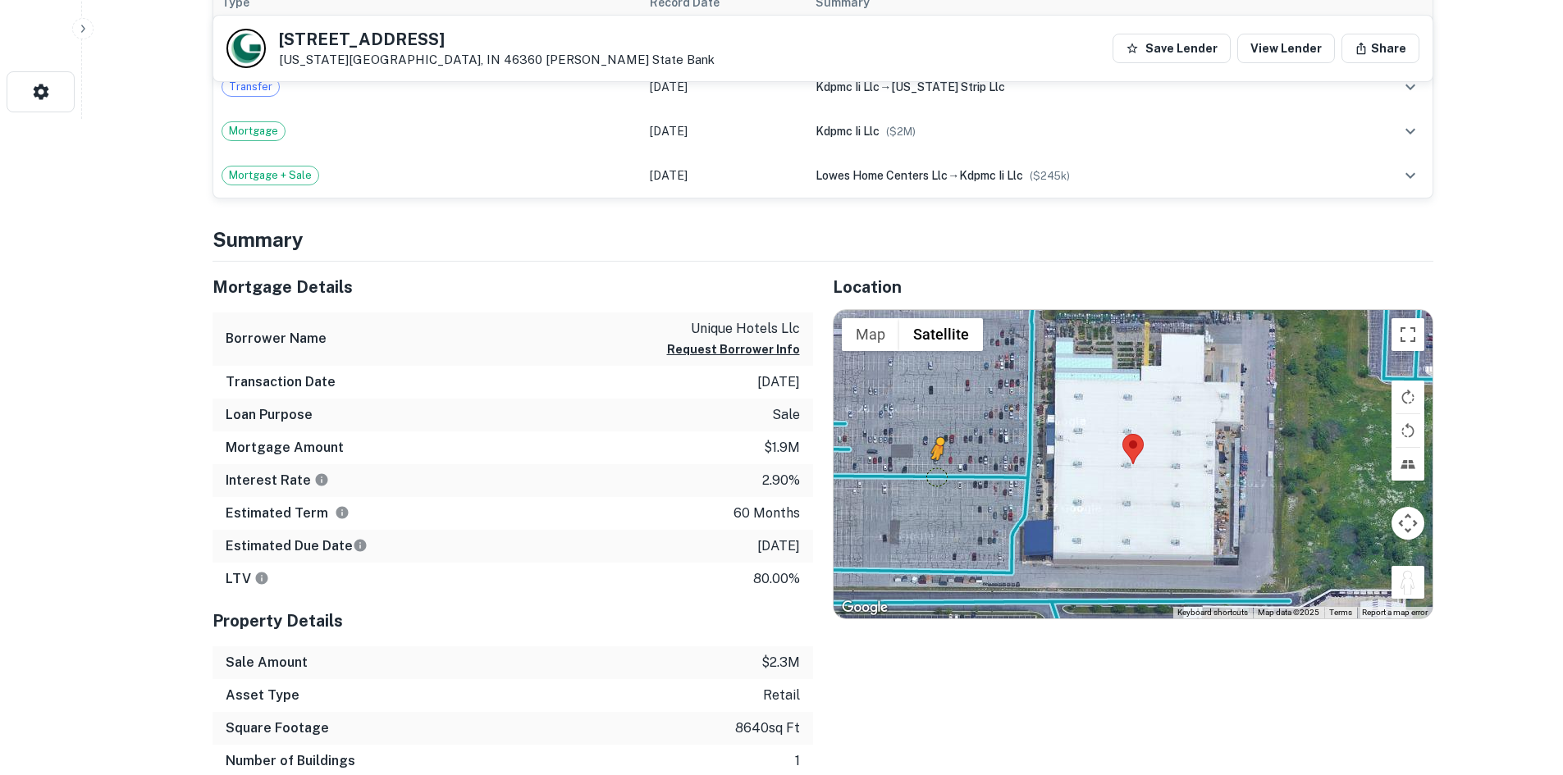
drag, startPoint x: 1418, startPoint y: 583, endPoint x: 933, endPoint y: 477, distance: 496.1
click at [933, 477] on div "To activate drag with keyboard, press Alt + Enter. Once in keyboard drag state,…" at bounding box center [1133, 464] width 599 height 308
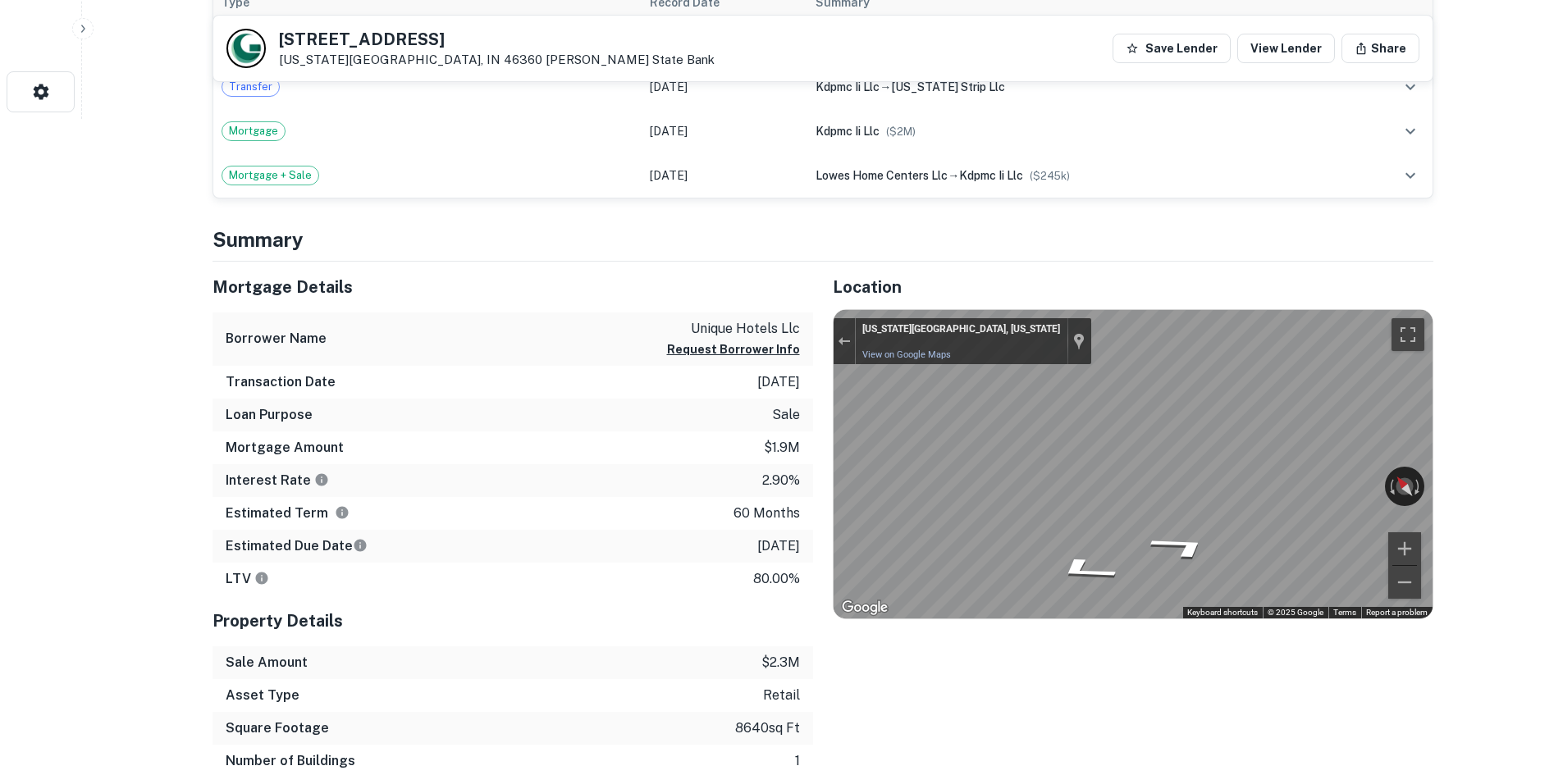
click at [785, 440] on div "Mortgage Details Borrower Name unique hotels llc Request Borrower Info Transact…" at bounding box center [813, 536] width 1241 height 549
click at [811, 477] on div "Mortgage Details Borrower Name unique hotels llc Request Borrower Info Transact…" at bounding box center [813, 536] width 1241 height 549
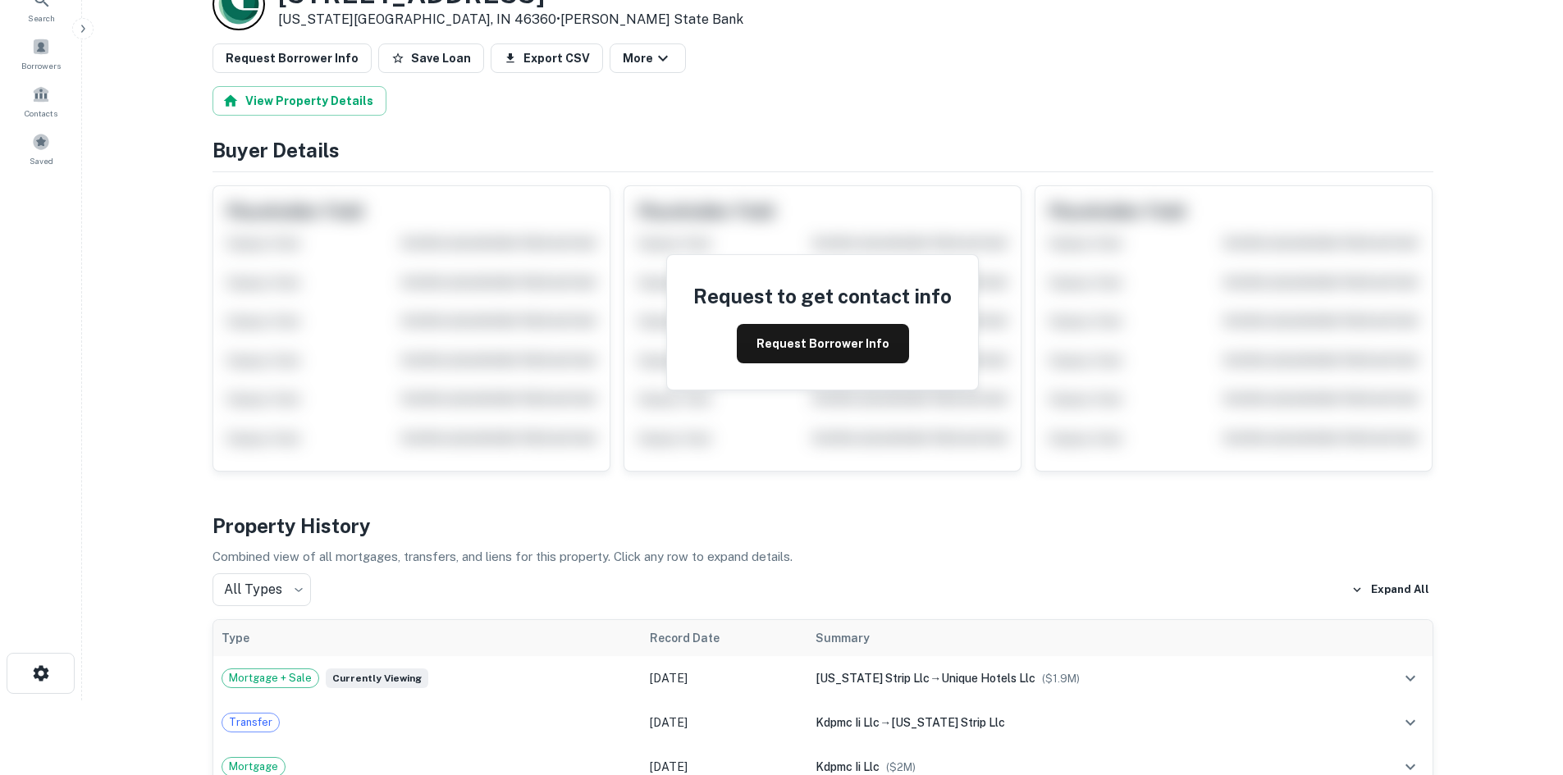
scroll to position [0, 0]
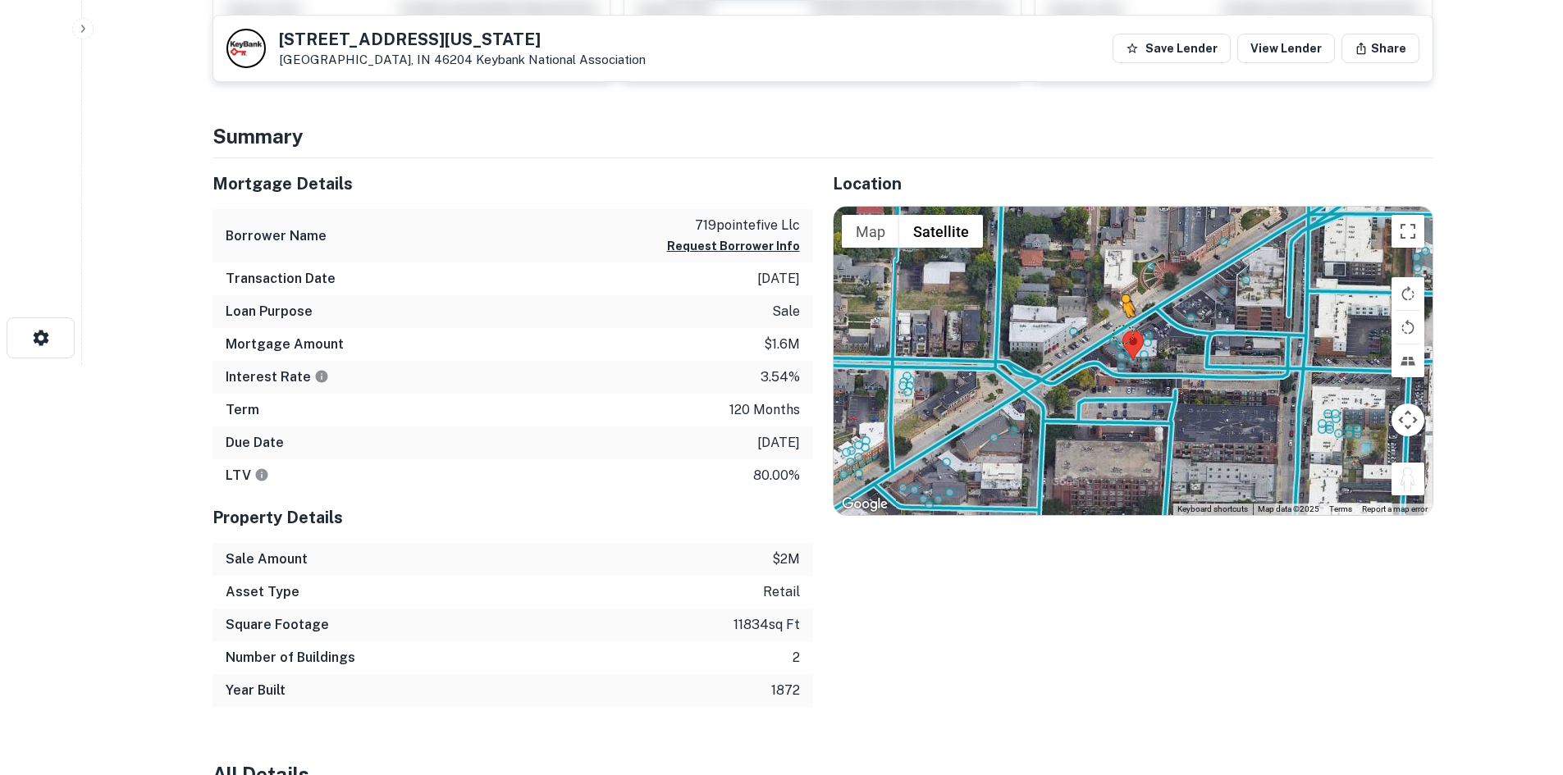
drag, startPoint x: 1414, startPoint y: 475, endPoint x: 1121, endPoint y: 334, distance: 325.9
click at [1121, 334] on div "To activate drag with keyboard, press Alt + Enter. Once in keyboard drag state,…" at bounding box center [1133, 361] width 599 height 308
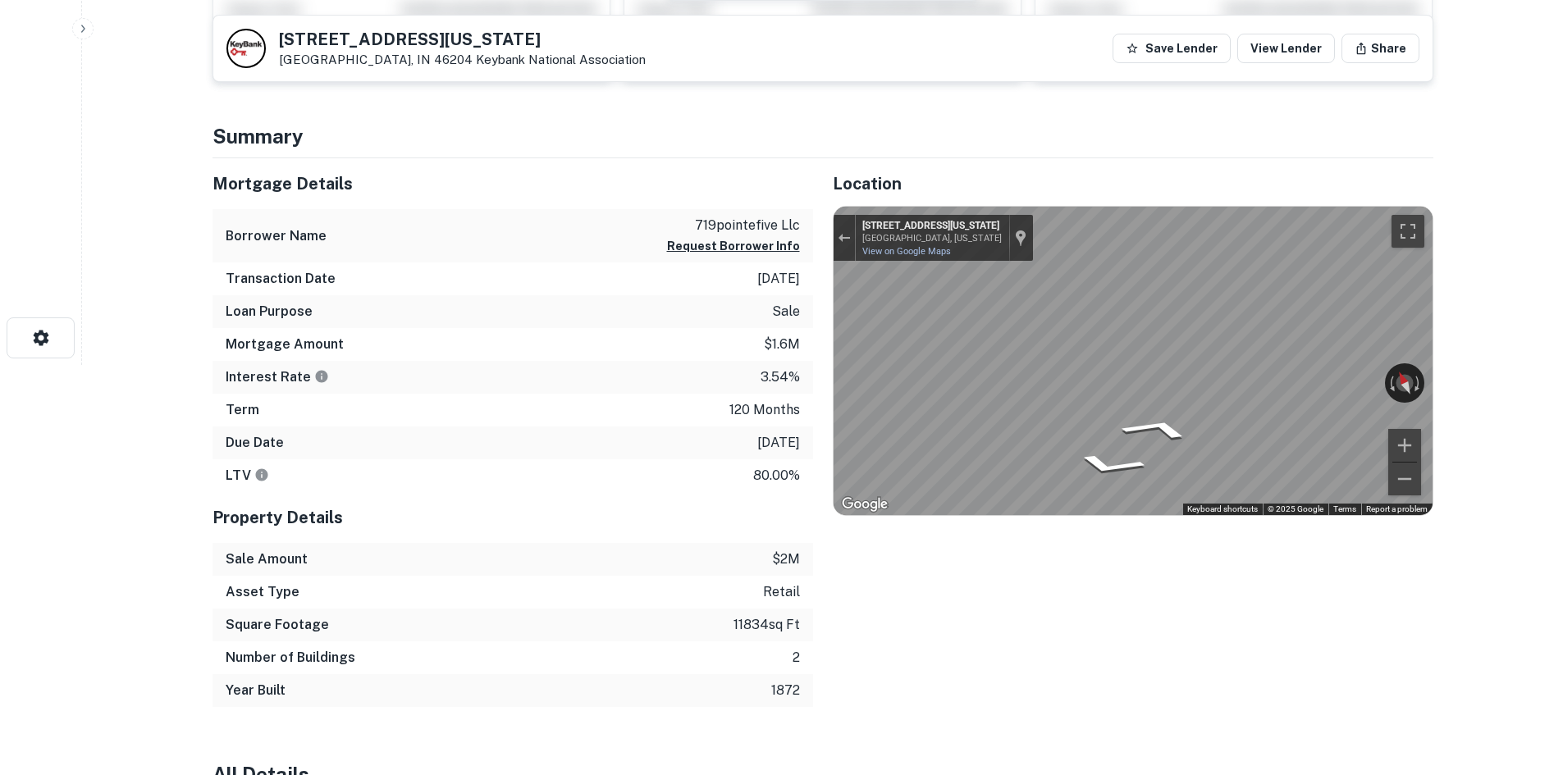
click at [738, 350] on div "Mortgage Details Borrower Name 719pointefive llc Request Borrower Info Transact…" at bounding box center [813, 432] width 1241 height 549
click at [821, 379] on div "Location ← Move left → Move right ↑ Move up ↓ Move down + Zoom in - Zoom out Ho…" at bounding box center [1123, 432] width 620 height 549
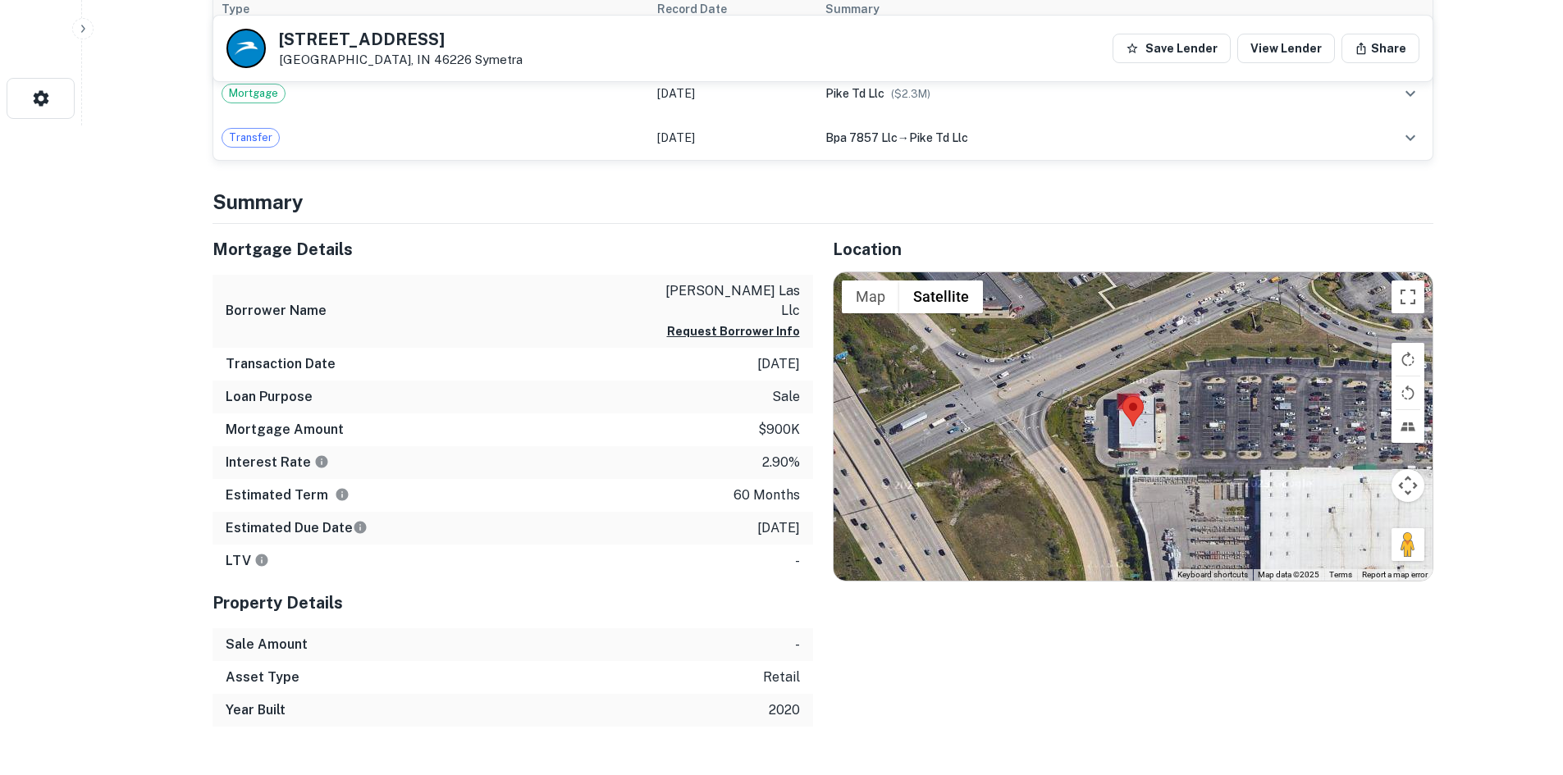
scroll to position [738, 0]
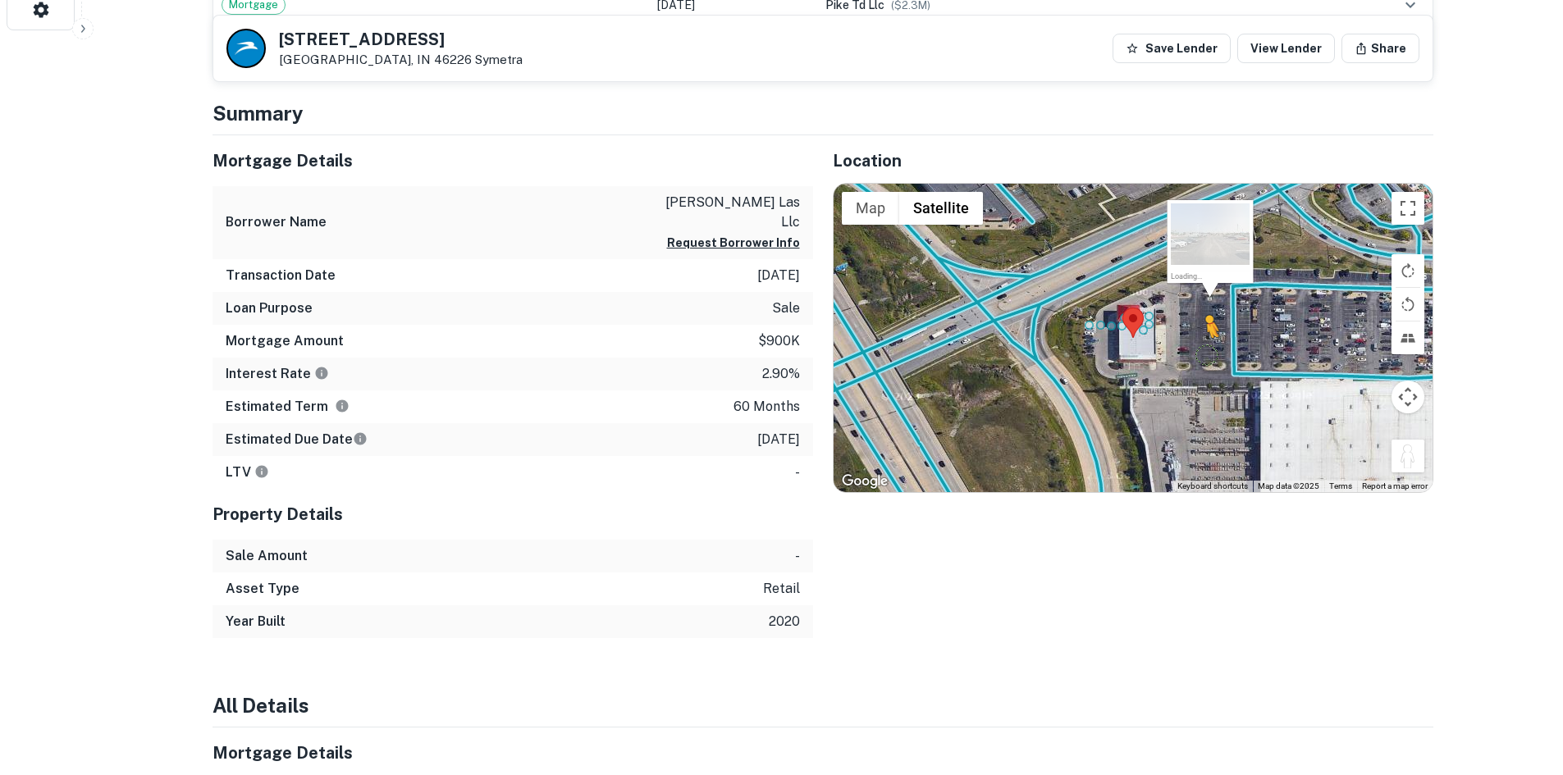
drag, startPoint x: 1413, startPoint y: 459, endPoint x: 1202, endPoint y: 356, distance: 234.8
click at [1202, 356] on div "To activate drag with keyboard, press Alt + Enter. Once in keyboard drag state,…" at bounding box center [1133, 338] width 599 height 308
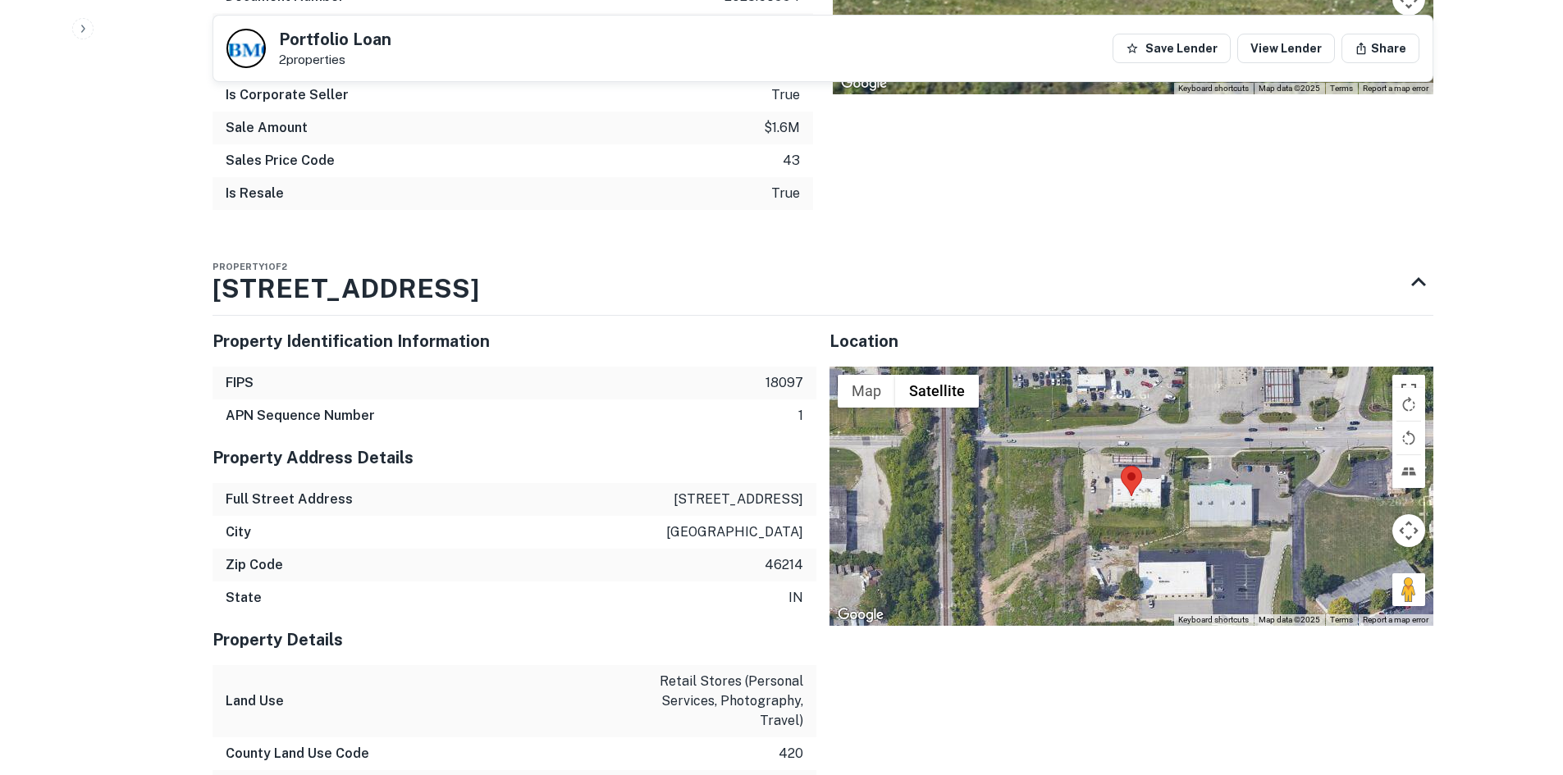
scroll to position [1559, 0]
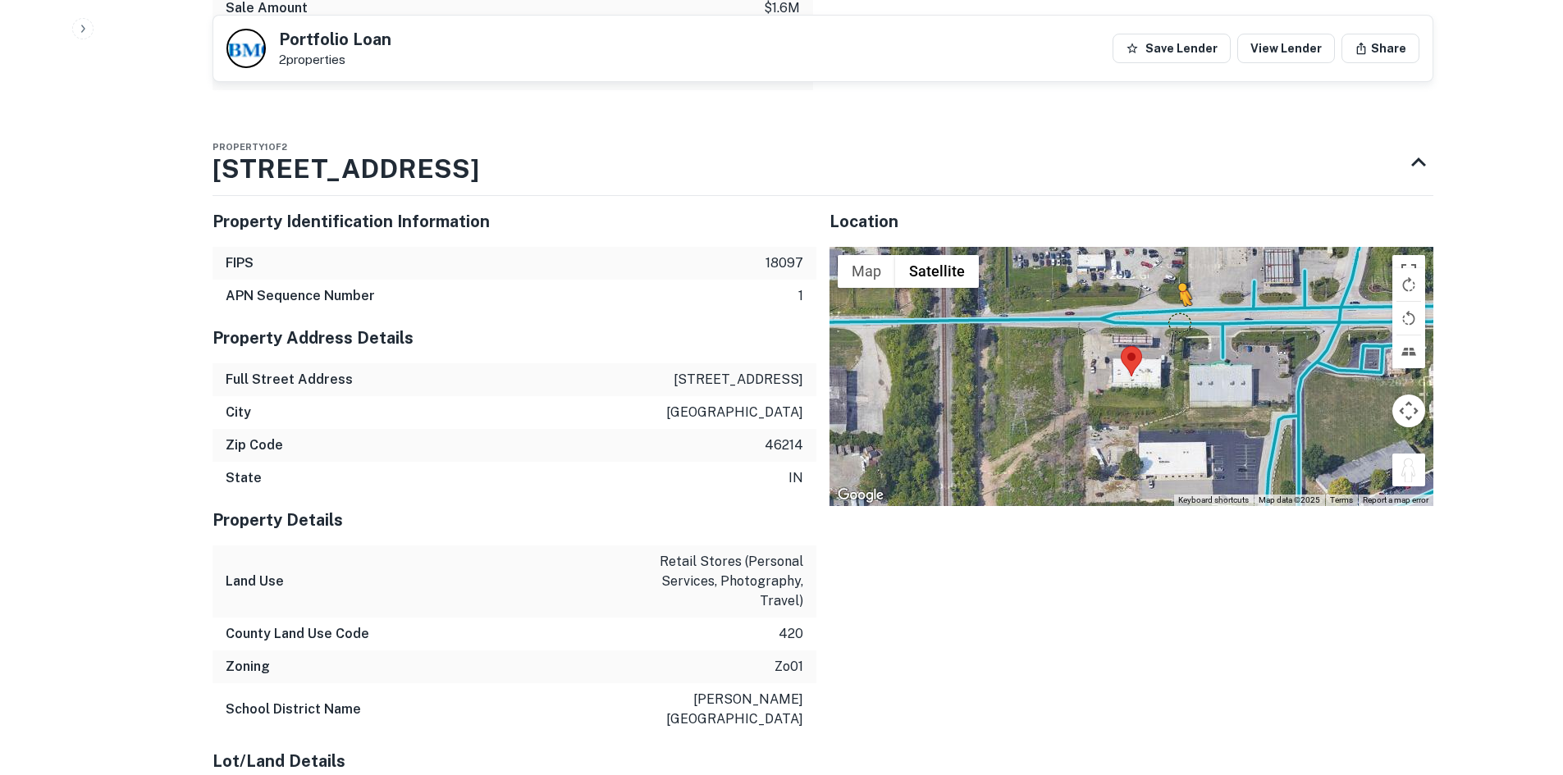
drag, startPoint x: 1406, startPoint y: 466, endPoint x: 1172, endPoint y: 299, distance: 287.1
click at [1172, 299] on div "To activate drag with keyboard, press Alt + Enter. Once in keyboard drag state,…" at bounding box center [1131, 376] width 604 height 259
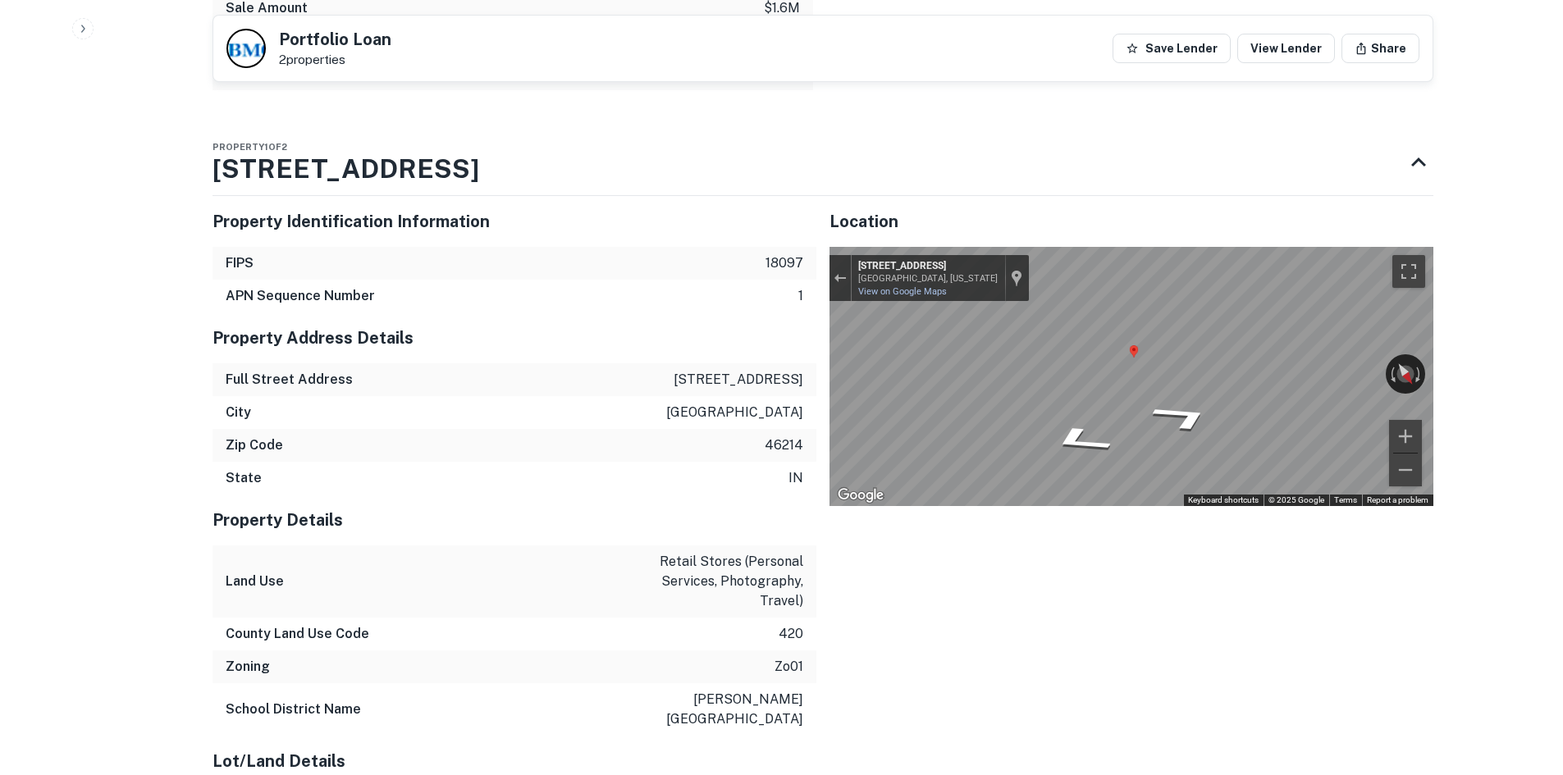
click at [917, 259] on div "← Move left → Move right ↑ Move up ↓ Move down + Zoom in - Zoom out 7935 10th S…" at bounding box center [1131, 376] width 604 height 259
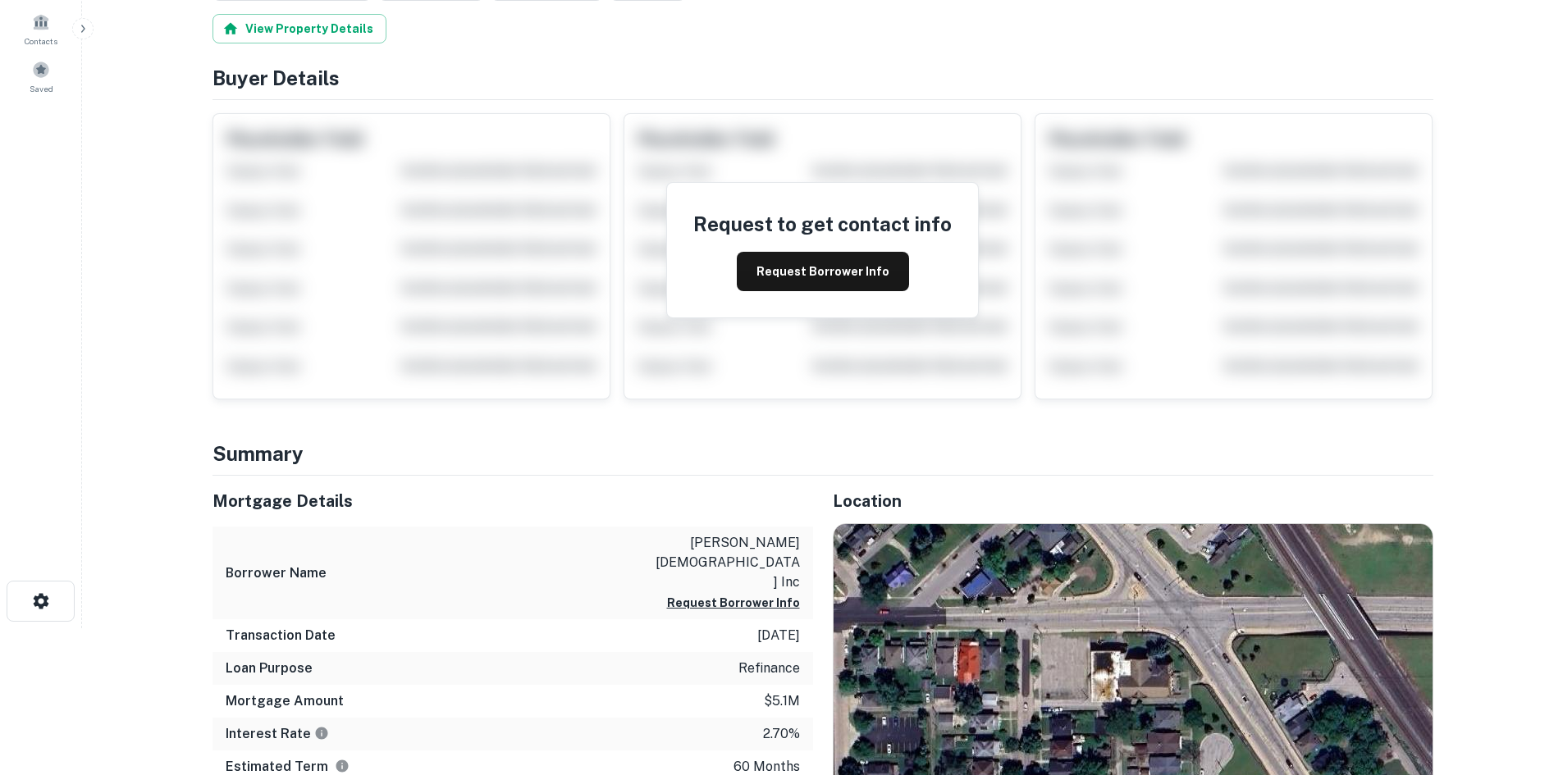
scroll to position [492, 0]
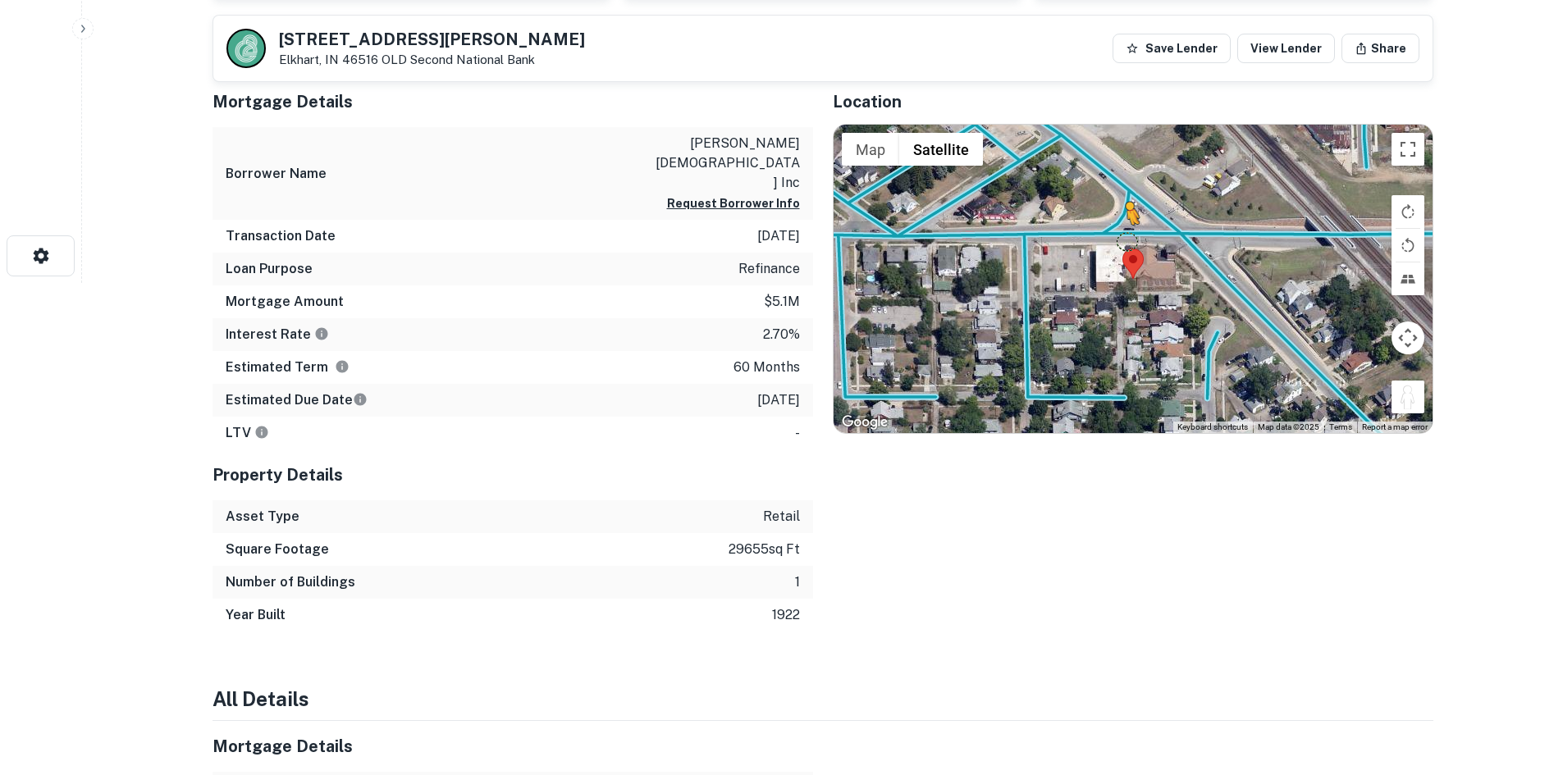
drag, startPoint x: 1403, startPoint y: 391, endPoint x: 1110, endPoint y: 239, distance: 329.9
click at [1111, 239] on div "To activate drag with keyboard, press Alt + Enter. Once in keyboard drag state,…" at bounding box center [1133, 279] width 599 height 308
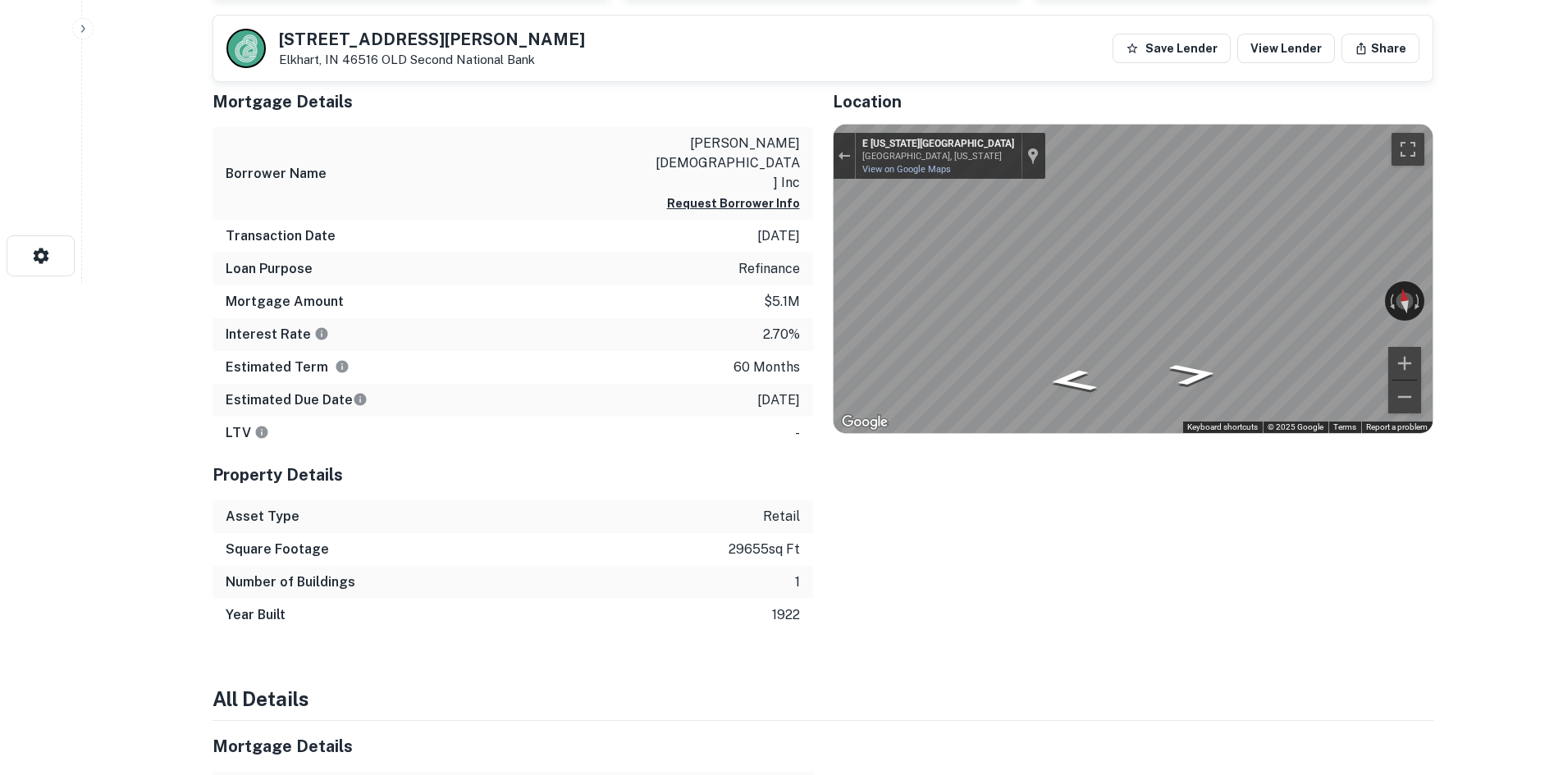
click at [619, 323] on div "Mortgage Details Borrower Name christ church inc Request Borrower Info Transact…" at bounding box center [813, 353] width 1241 height 555
click at [752, 342] on div "Mortgage Details Borrower Name christ church inc Request Borrower Info Transact…" at bounding box center [813, 353] width 1241 height 555
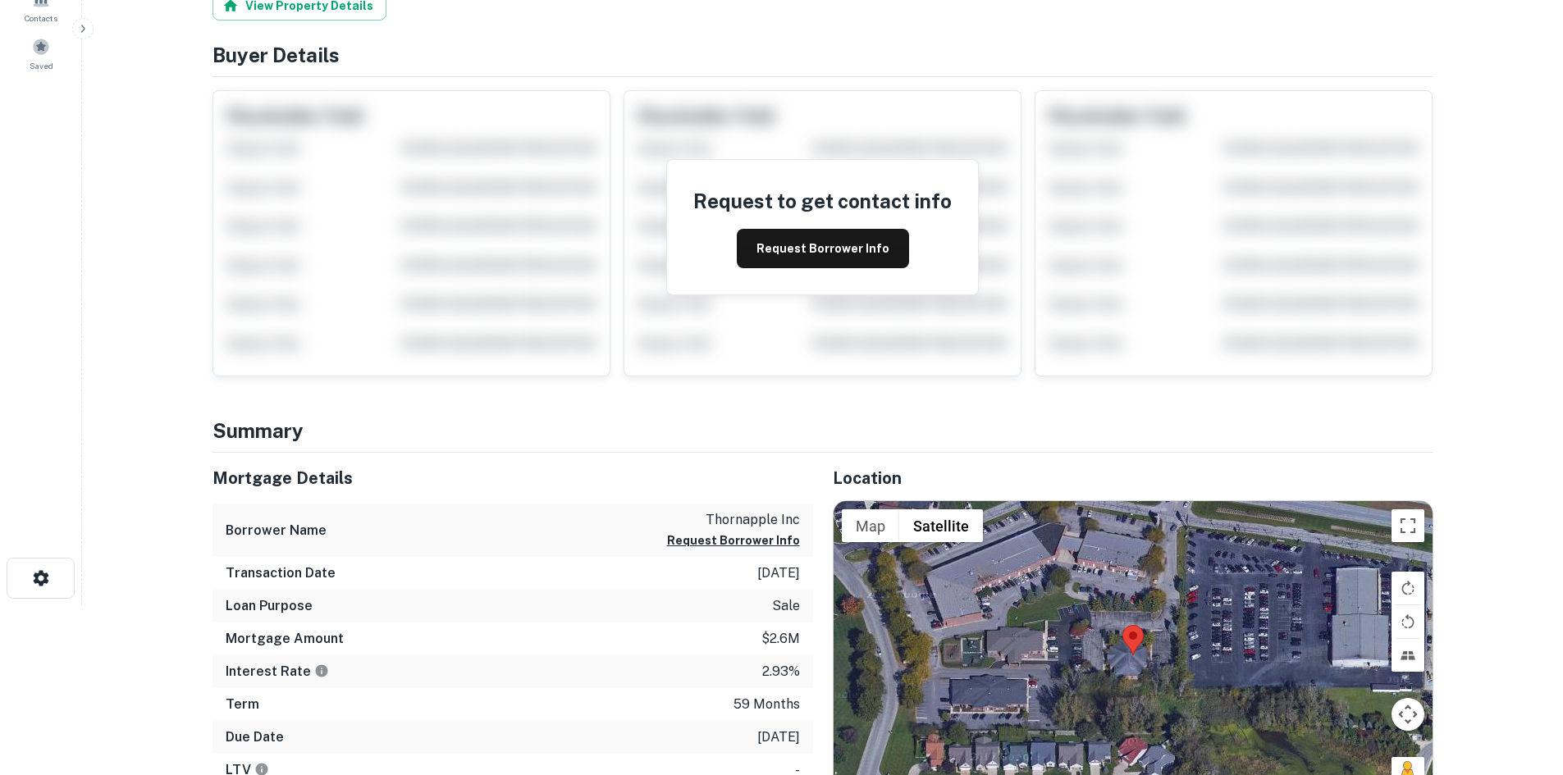
scroll to position [492, 0]
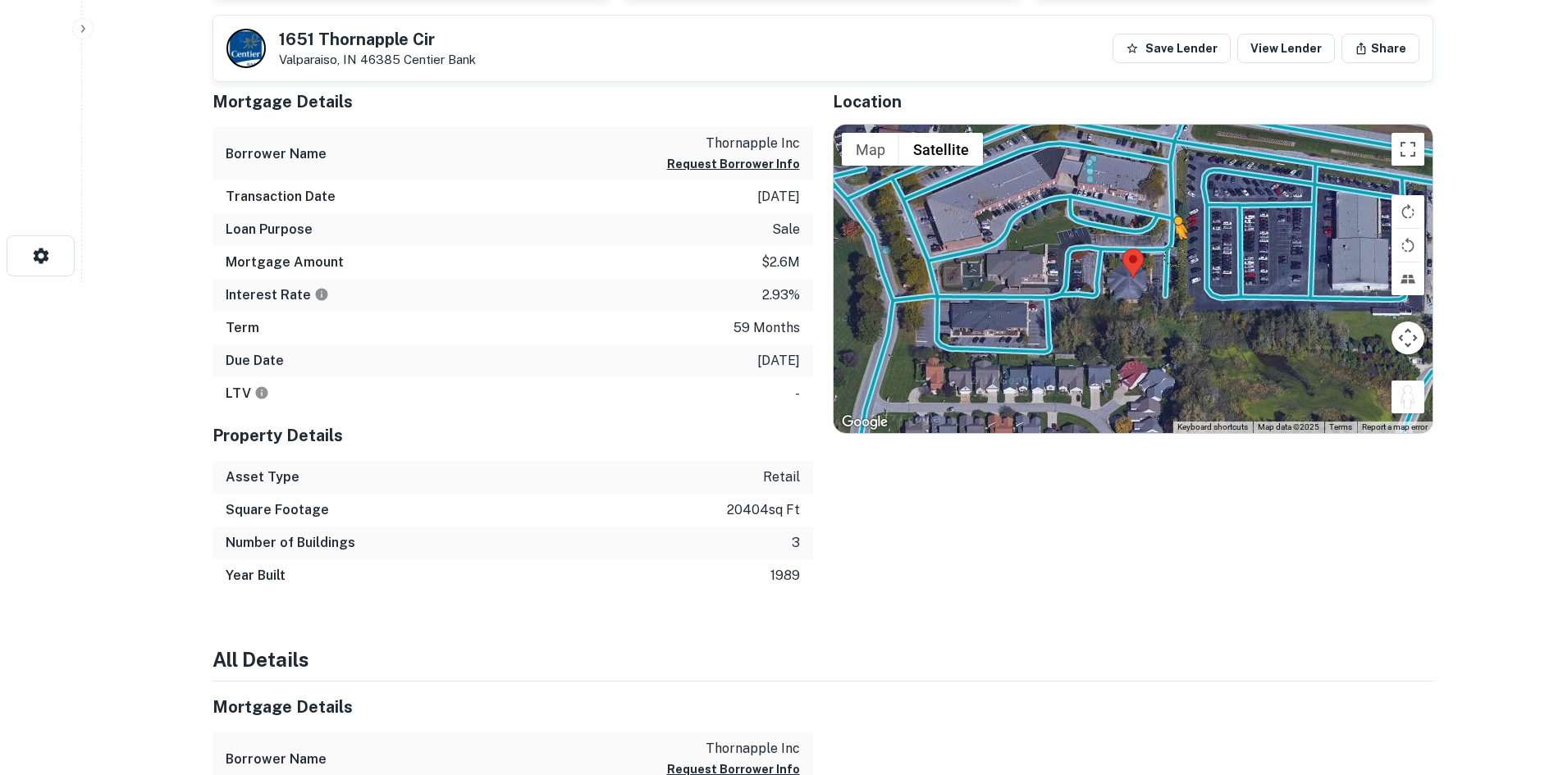
drag, startPoint x: 1397, startPoint y: 402, endPoint x: 1169, endPoint y: 254, distance: 271.7
click at [1169, 254] on div "To activate drag with keyboard, press Alt + Enter. Once in keyboard drag state,…" at bounding box center [1133, 279] width 599 height 308
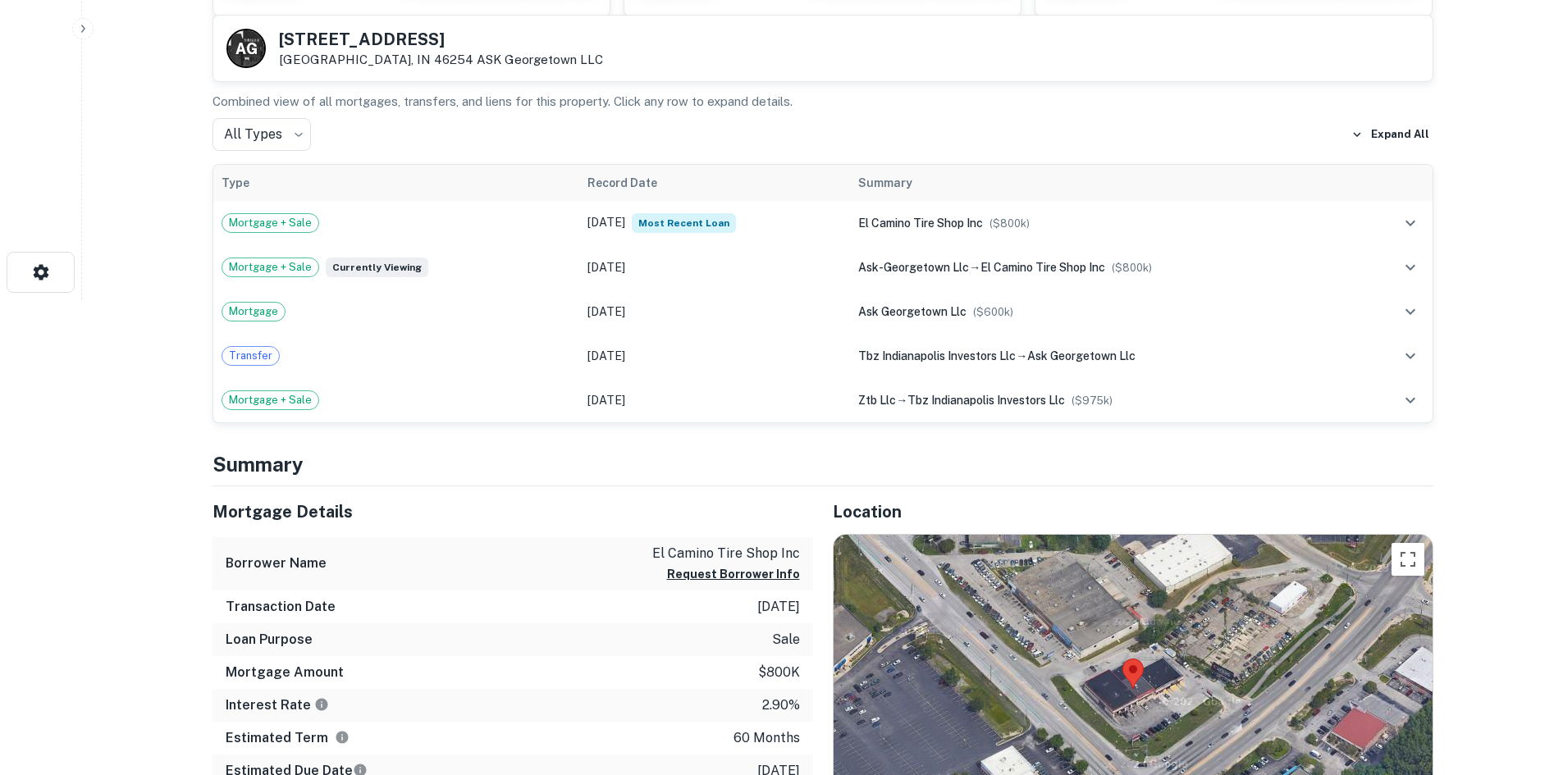
scroll to position [738, 0]
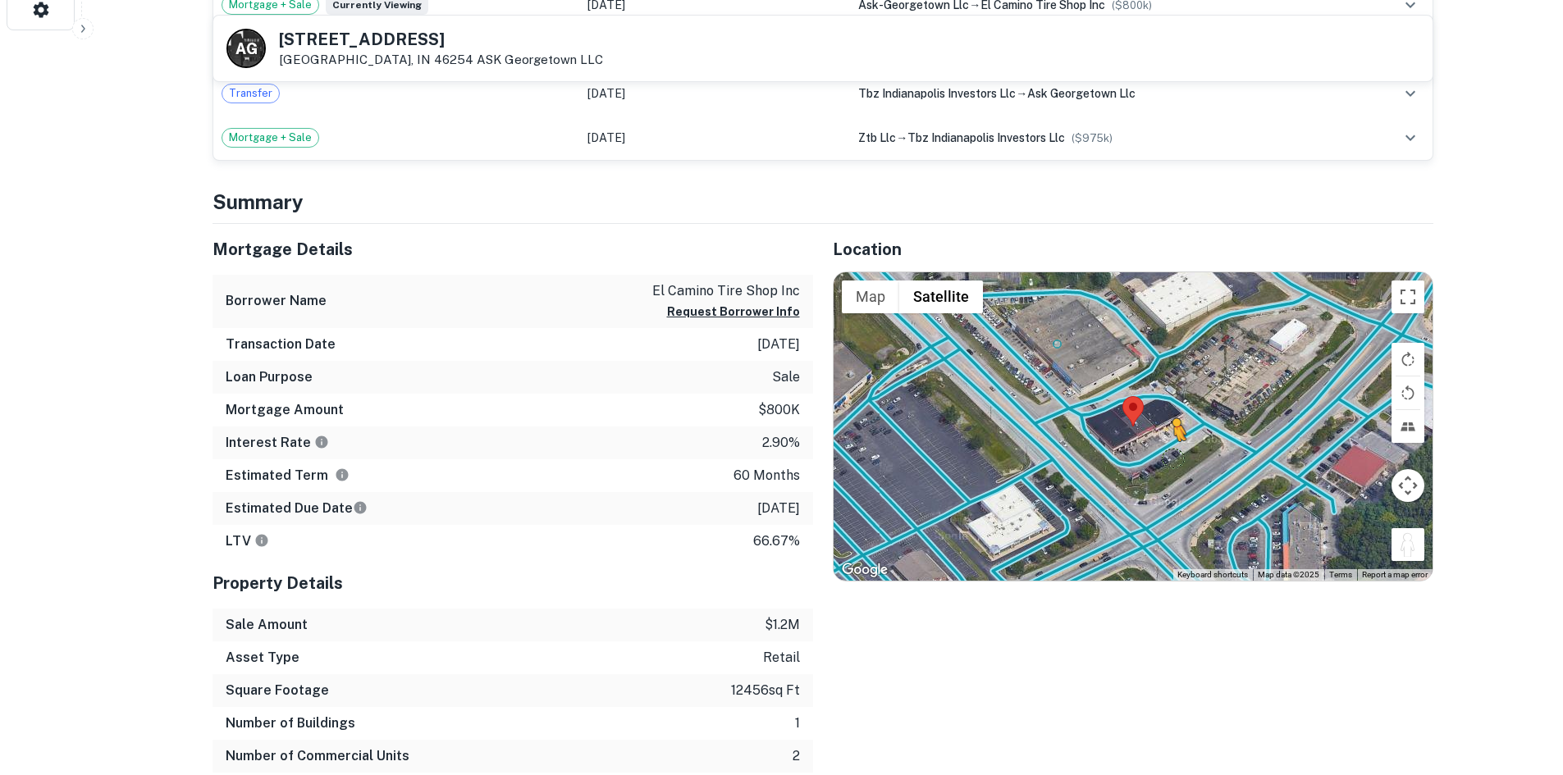
drag, startPoint x: 1406, startPoint y: 548, endPoint x: 1168, endPoint y: 455, distance: 255.7
click at [1168, 455] on div "To activate drag with keyboard, press Alt + Enter. Once in keyboard drag state,…" at bounding box center [1133, 426] width 599 height 308
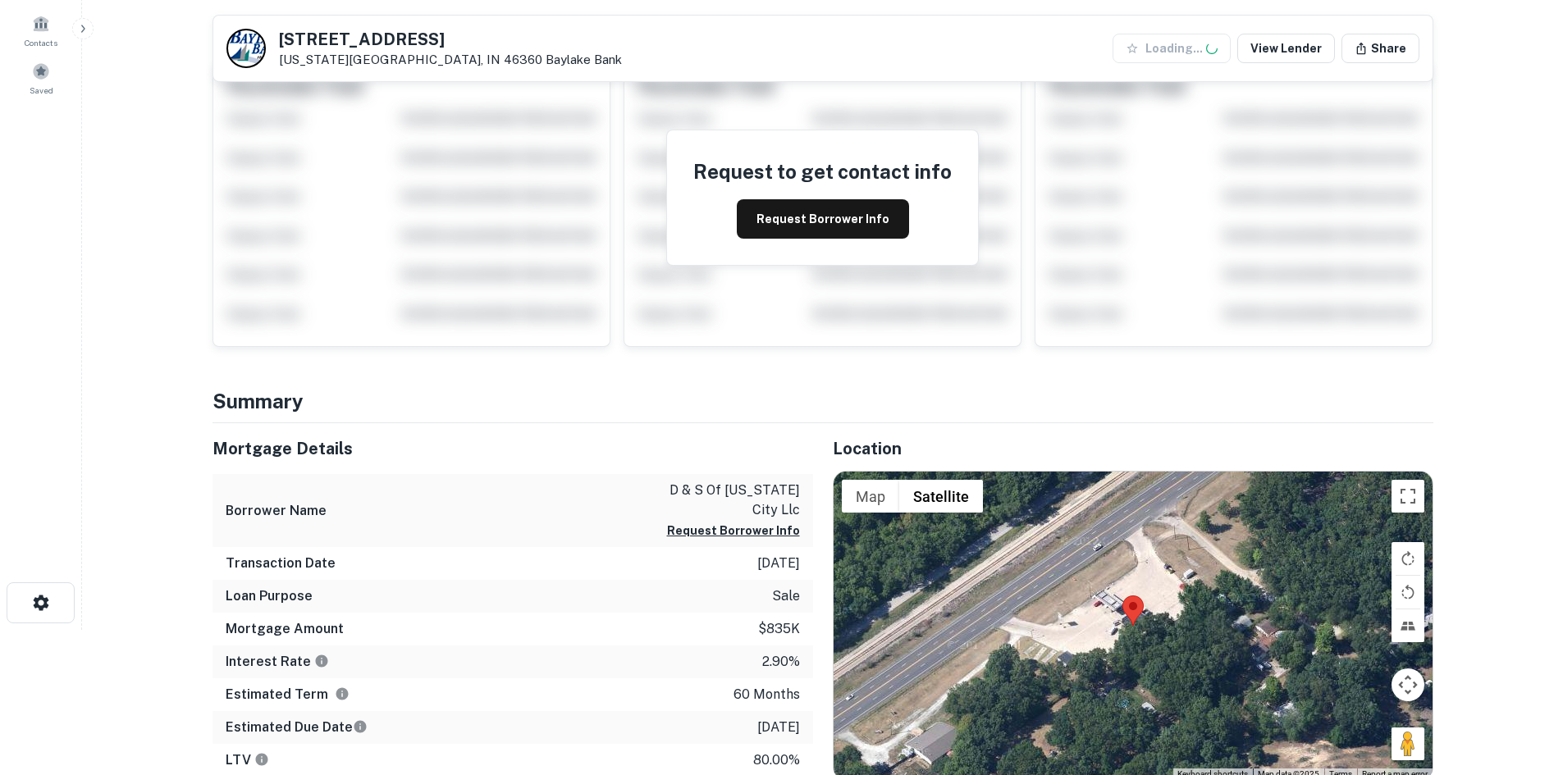
scroll to position [328, 0]
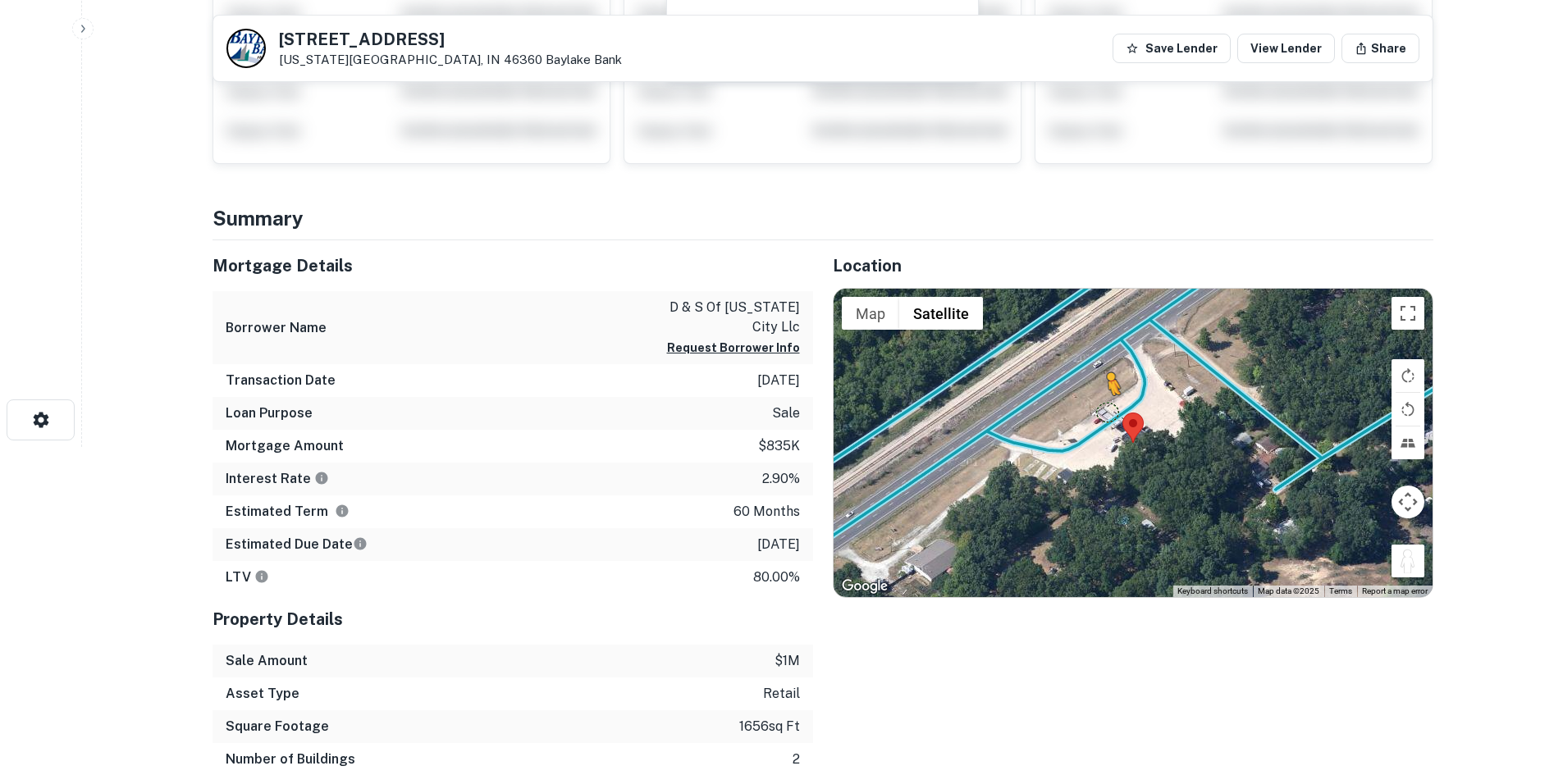
drag, startPoint x: 1404, startPoint y: 563, endPoint x: 1107, endPoint y: 412, distance: 333.2
click at [1107, 412] on div "To activate drag with keyboard, press Alt + Enter. Once in keyboard drag state,…" at bounding box center [1133, 443] width 599 height 308
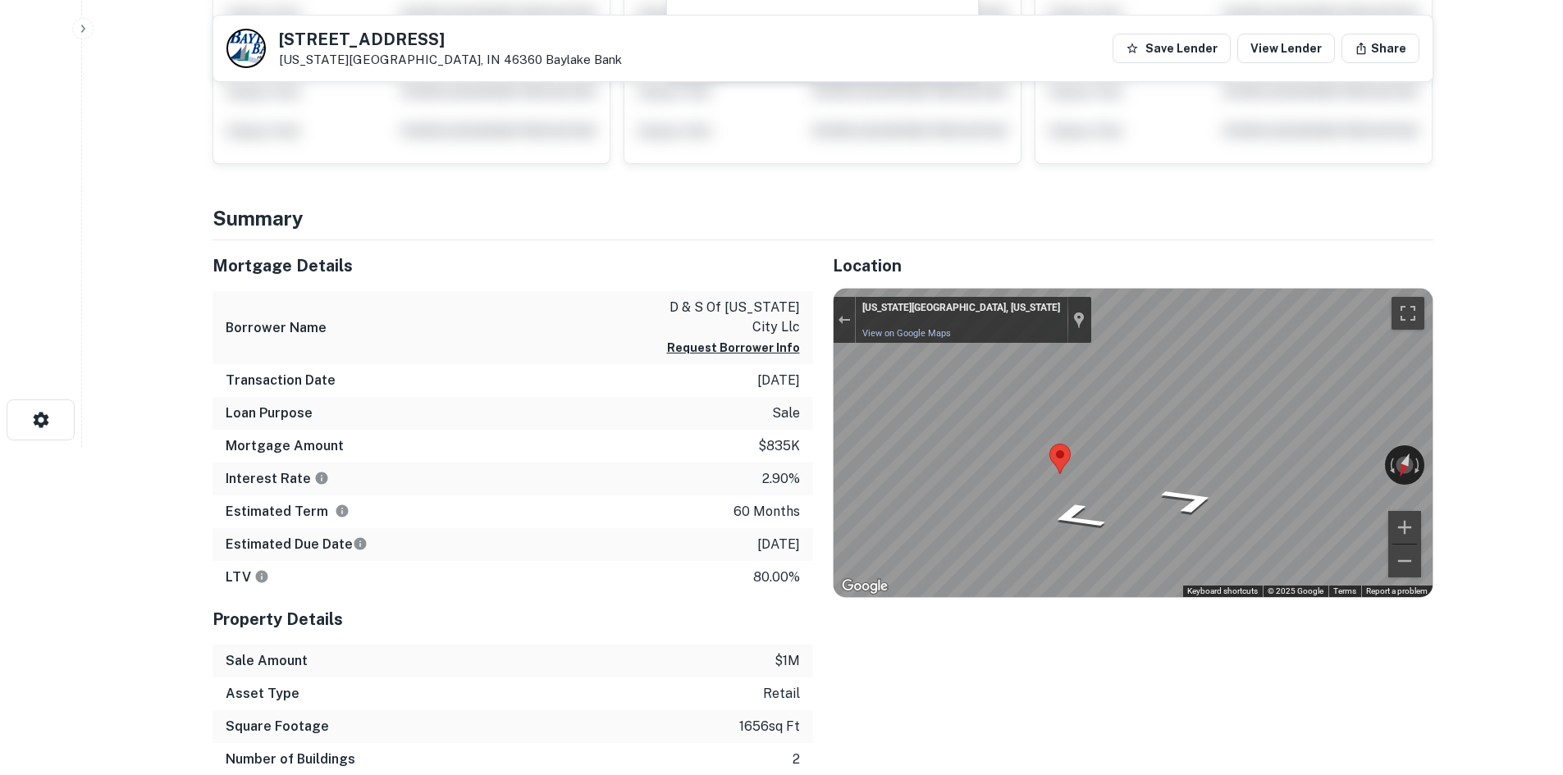
click at [801, 405] on div "Mortgage Details Borrower Name d & s of michigan city llc Request Borrower Info…" at bounding box center [813, 524] width 1241 height 569
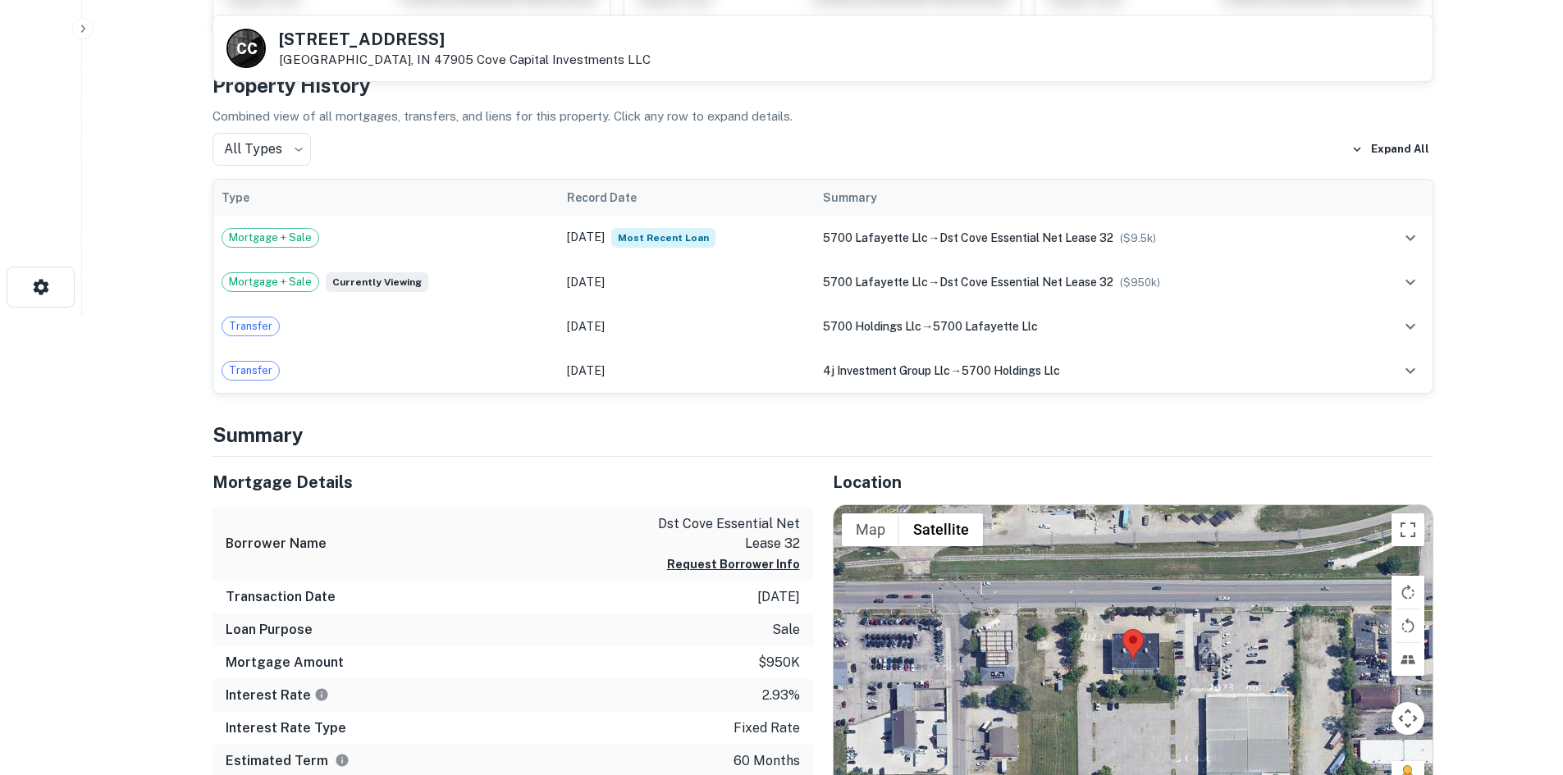
scroll to position [656, 0]
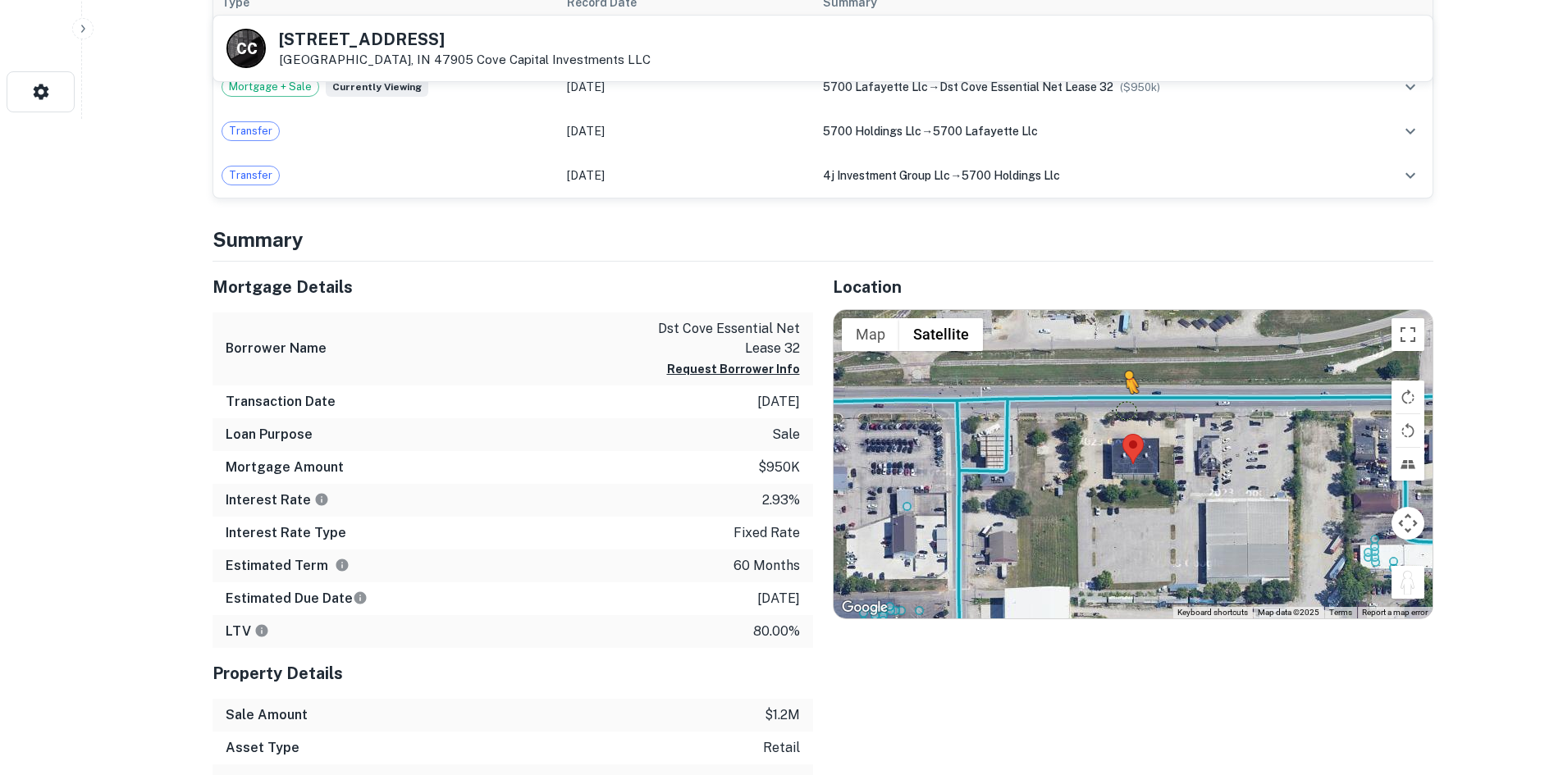
drag, startPoint x: 1356, startPoint y: 569, endPoint x: 1115, endPoint y: 410, distance: 288.5
click at [1115, 410] on div "To activate drag with keyboard, press Alt + Enter. Once in keyboard drag state,…" at bounding box center [1133, 464] width 599 height 308
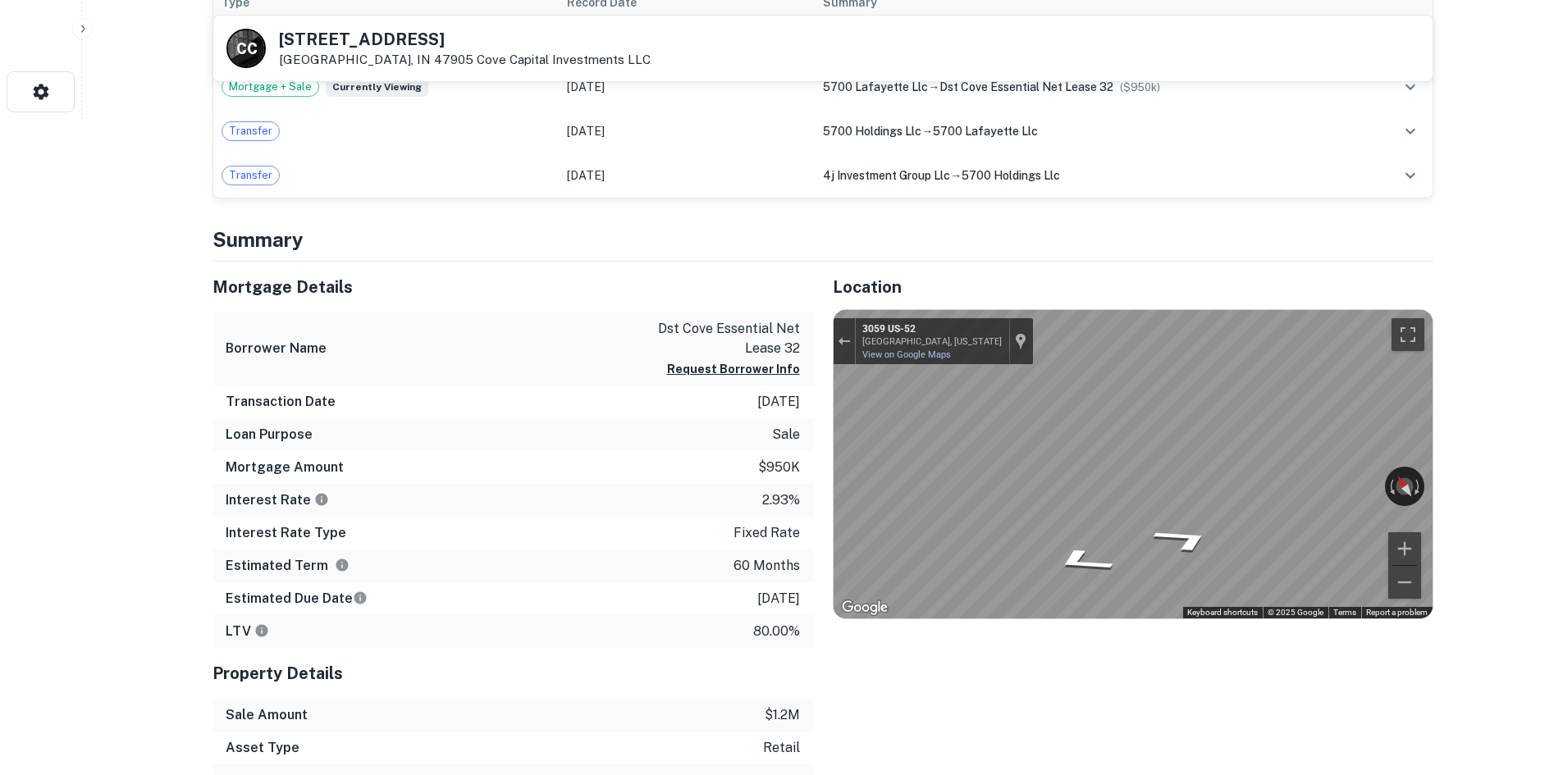
click at [820, 435] on div "Location ← Move left → Move right ↑ Move up ↓ Move down + Zoom in - Zoom out Ho…" at bounding box center [1123, 562] width 620 height 601
drag, startPoint x: 1341, startPoint y: 479, endPoint x: 736, endPoint y: 464, distance: 605.7
click at [626, 467] on div "Mortgage Details Borrower Name dst cove essential net lease 32 Request Borrower…" at bounding box center [813, 562] width 1241 height 601
click at [737, 467] on div "Mortgage Details Borrower Name dst cove essential net lease 32 Request Borrower…" at bounding box center [813, 562] width 1241 height 601
click at [820, 465] on div "Location ← Move left → Move right ↑ Move up ↓ Move down + Zoom in - Zoom out Ho…" at bounding box center [1123, 562] width 620 height 601
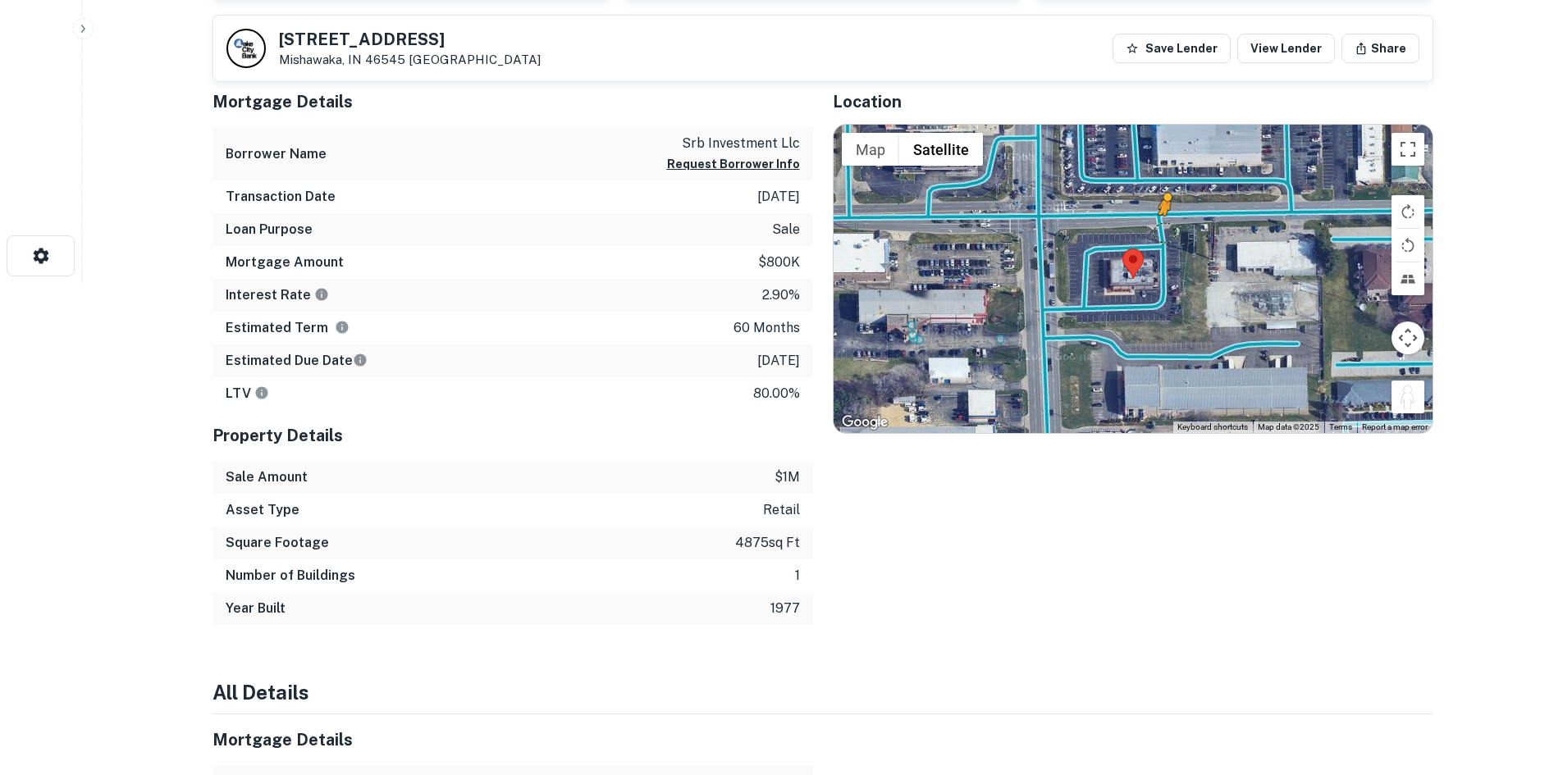
drag, startPoint x: 1408, startPoint y: 396, endPoint x: 1156, endPoint y: 231, distance: 301.1
click at [1156, 231] on div "To activate drag with keyboard, press Alt + Enter. Once in keyboard drag state,…" at bounding box center [1133, 279] width 599 height 308
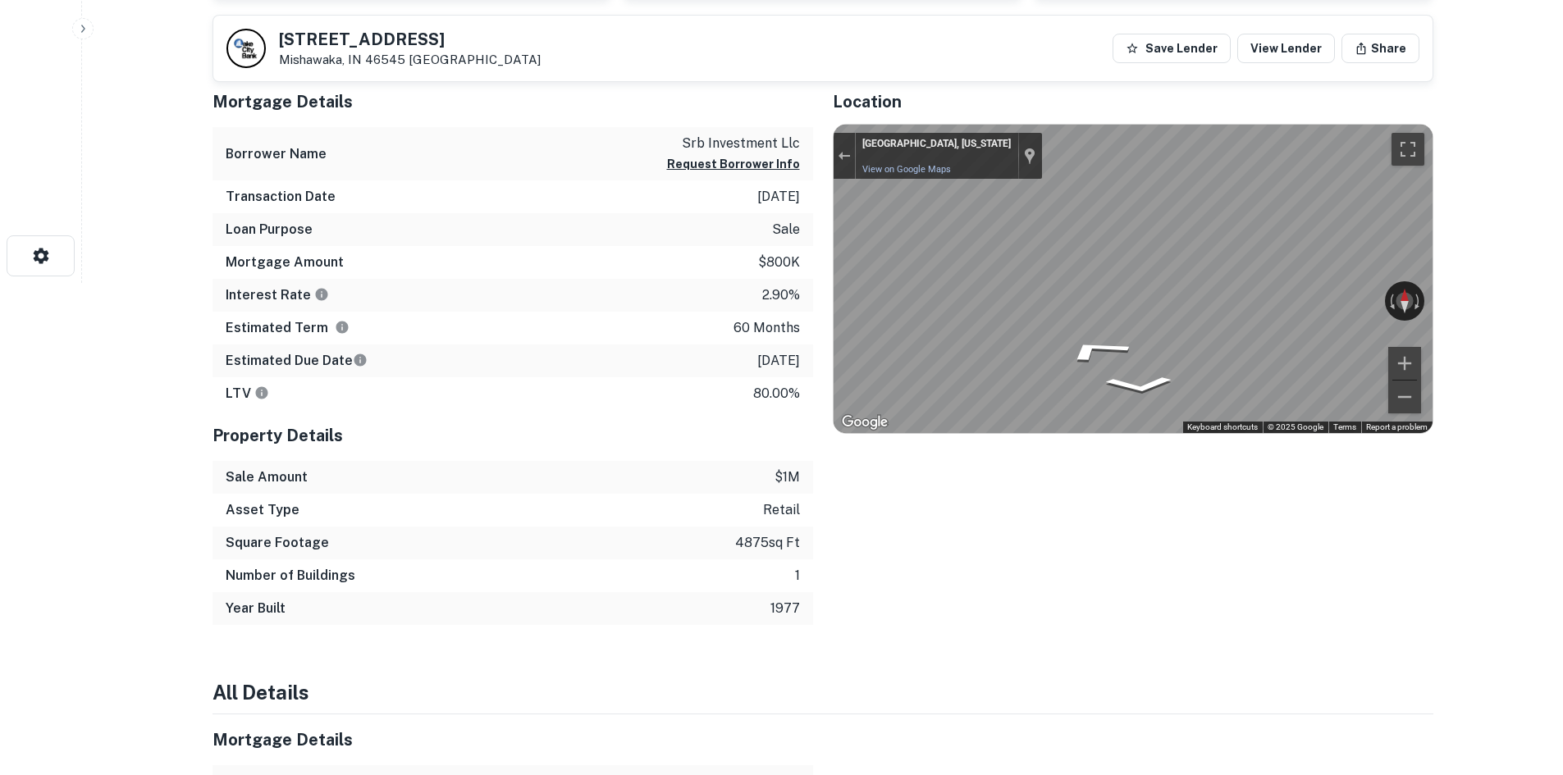
click at [1400, 354] on div "← Move left → Move right ↑ Move up ↓ Move down + Zoom in - Zoom out 3724 Grape …" at bounding box center [1133, 279] width 599 height 308
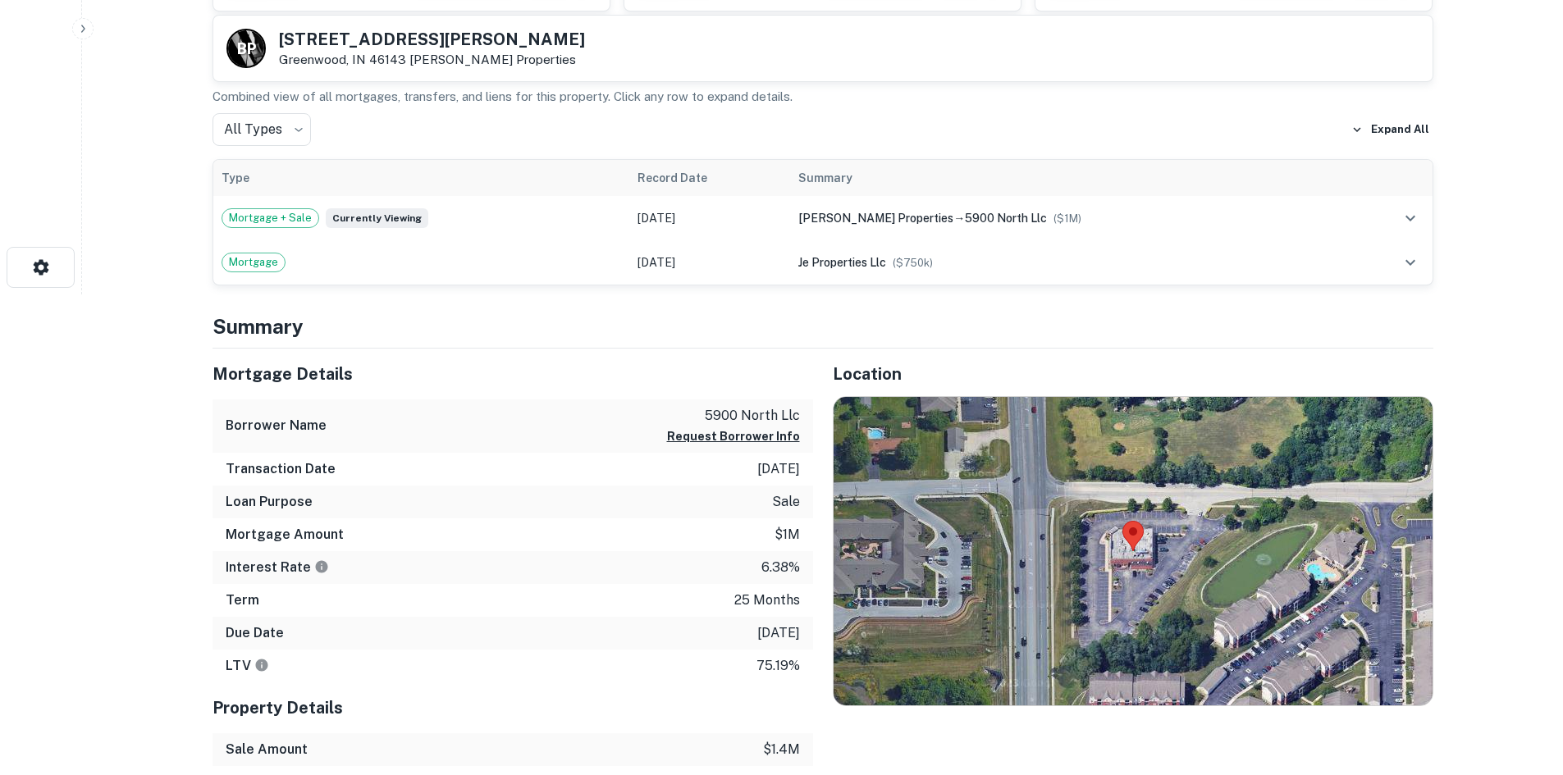
scroll to position [656, 0]
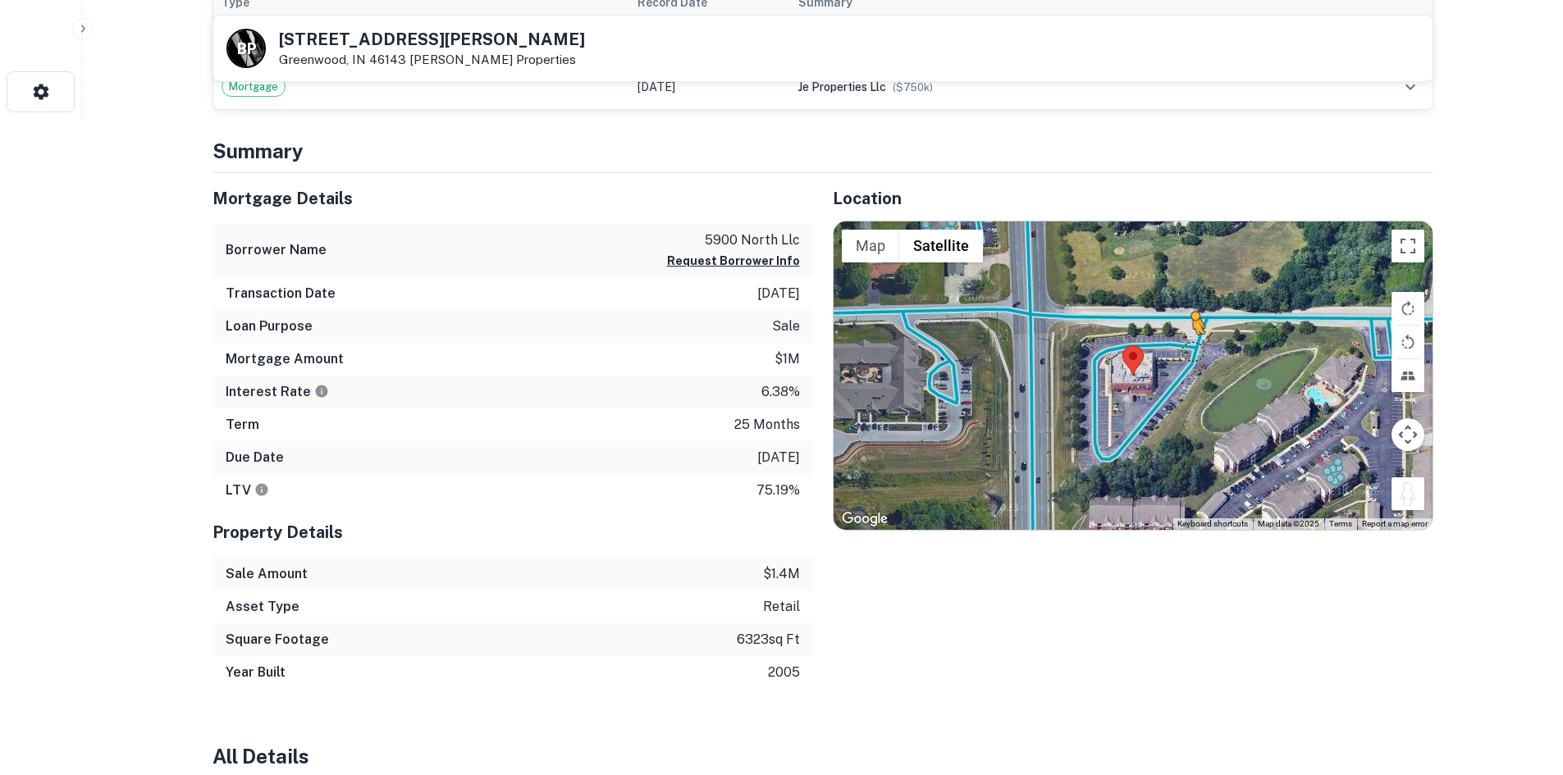
drag, startPoint x: 1408, startPoint y: 498, endPoint x: 1191, endPoint y: 351, distance: 261.7
click at [1191, 351] on div "To activate drag with keyboard, press Alt + Enter. Once in keyboard drag state,…" at bounding box center [1133, 376] width 599 height 308
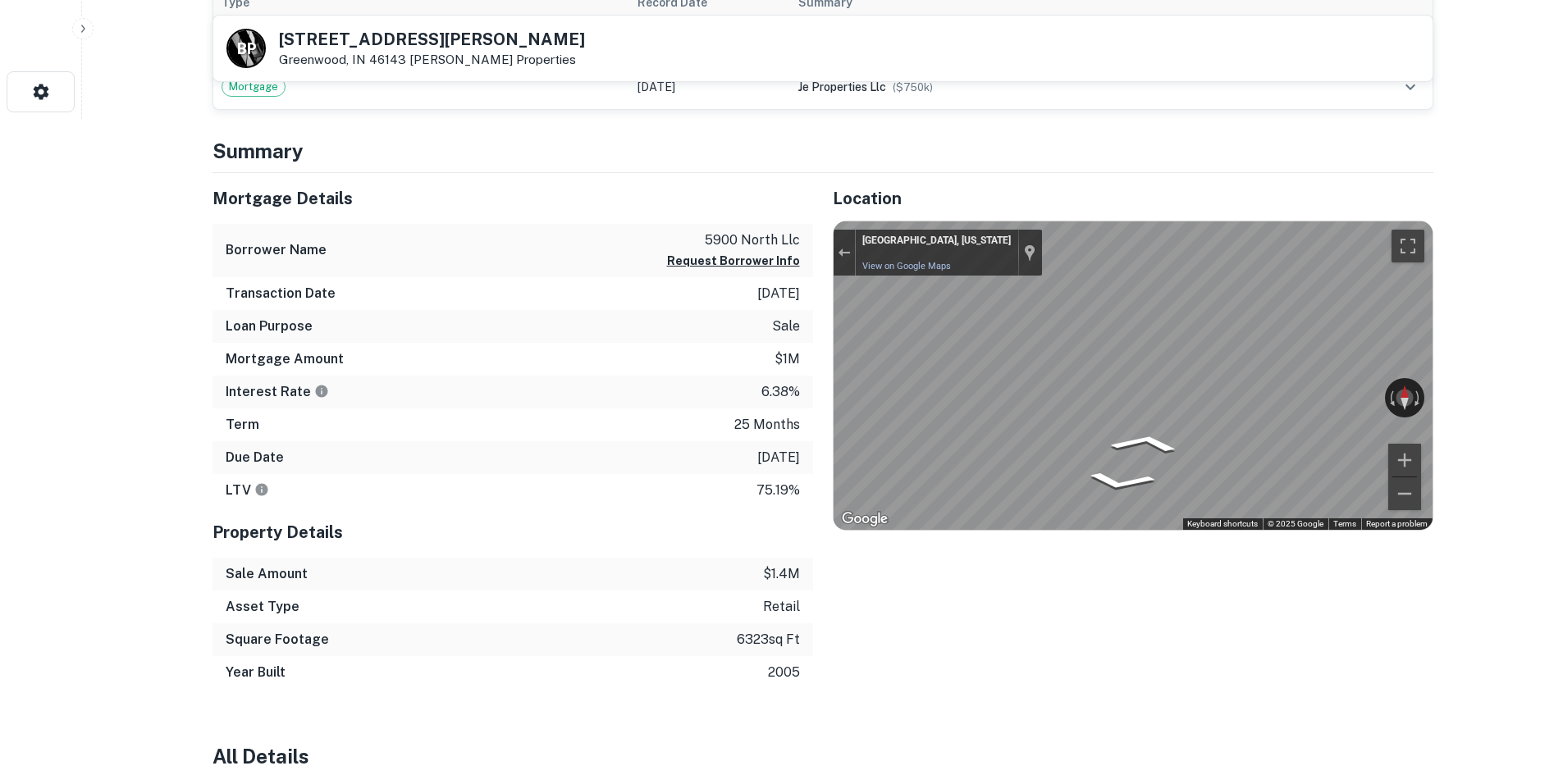
click at [1306, 396] on div "← Move left → Move right ↑ Move up ↓ Move down + Zoom in - Zoom out Greenwood, …" at bounding box center [1133, 376] width 599 height 308
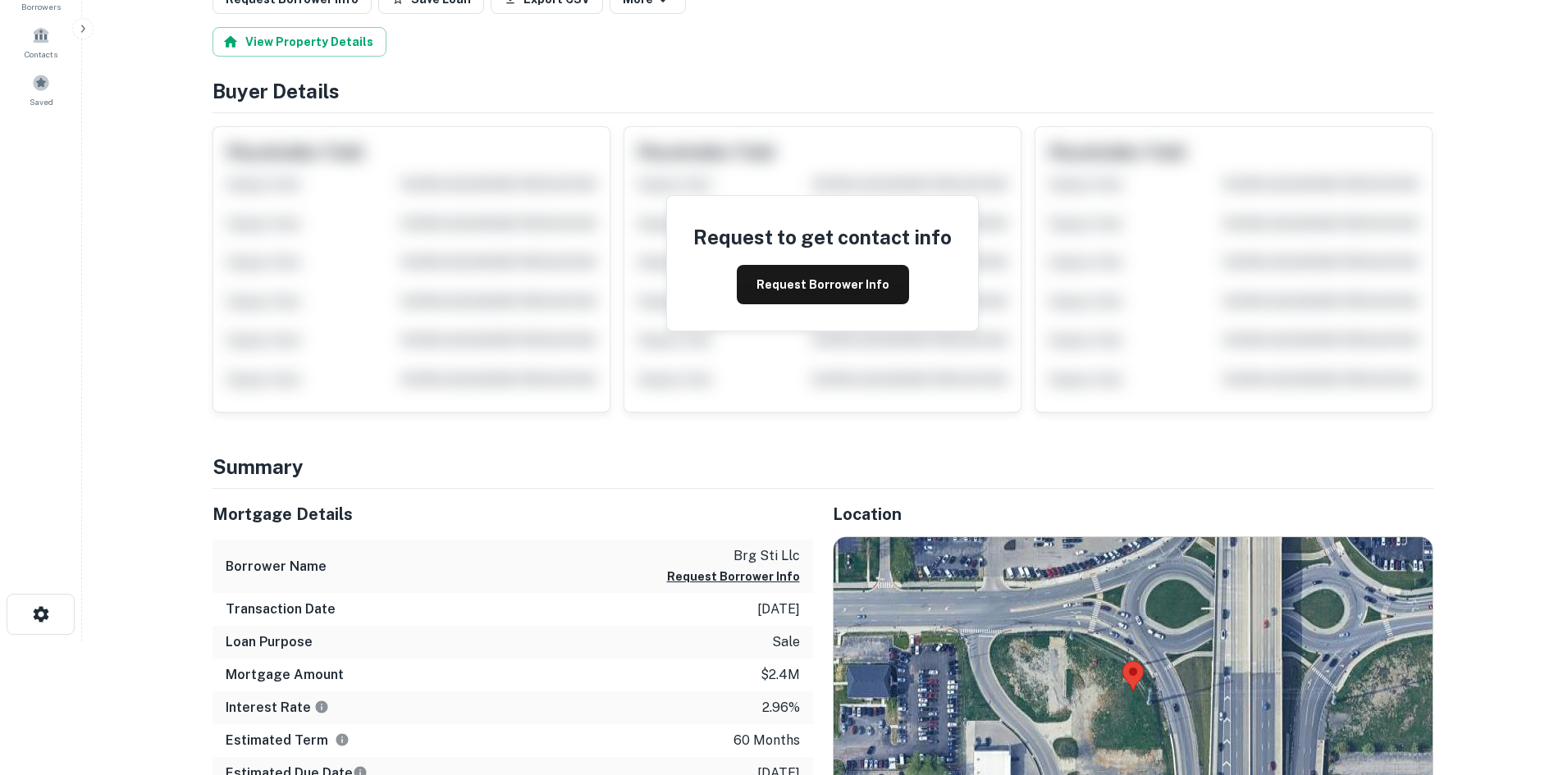
scroll to position [492, 0]
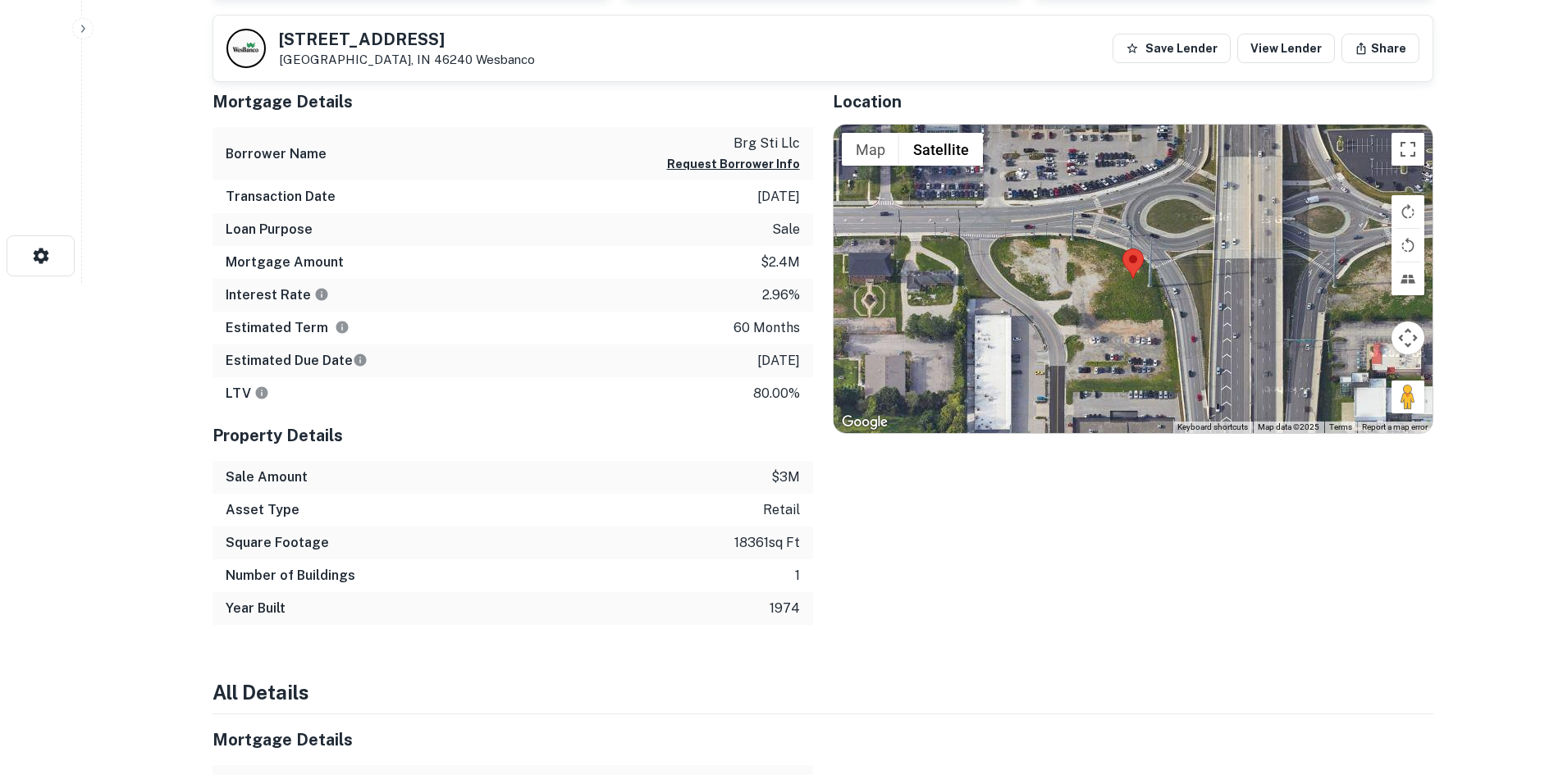
drag, startPoint x: 1393, startPoint y: 392, endPoint x: 1173, endPoint y: 330, distance: 228.5
click at [1140, 317] on div "Map Terrain Satellite Labels Keyboard shortcuts Map Data Map data ©2025 Map dat…" at bounding box center [1133, 279] width 599 height 308
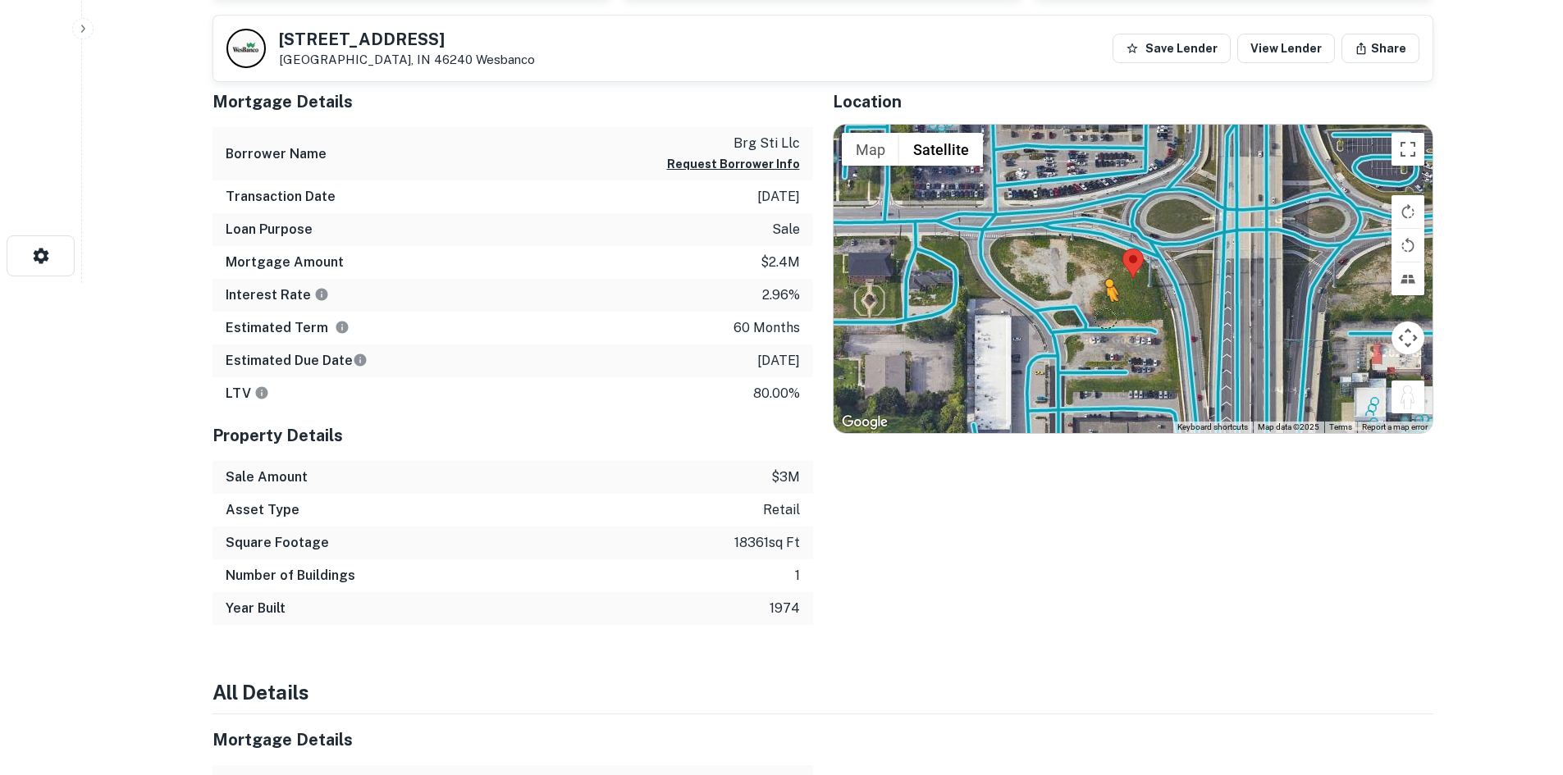
drag, startPoint x: 1399, startPoint y: 411, endPoint x: 1085, endPoint y: 312, distance: 328.8
click at [1085, 313] on div "To activate drag with keyboard, press Alt + Enter. Once in keyboard drag state,…" at bounding box center [1133, 279] width 599 height 308
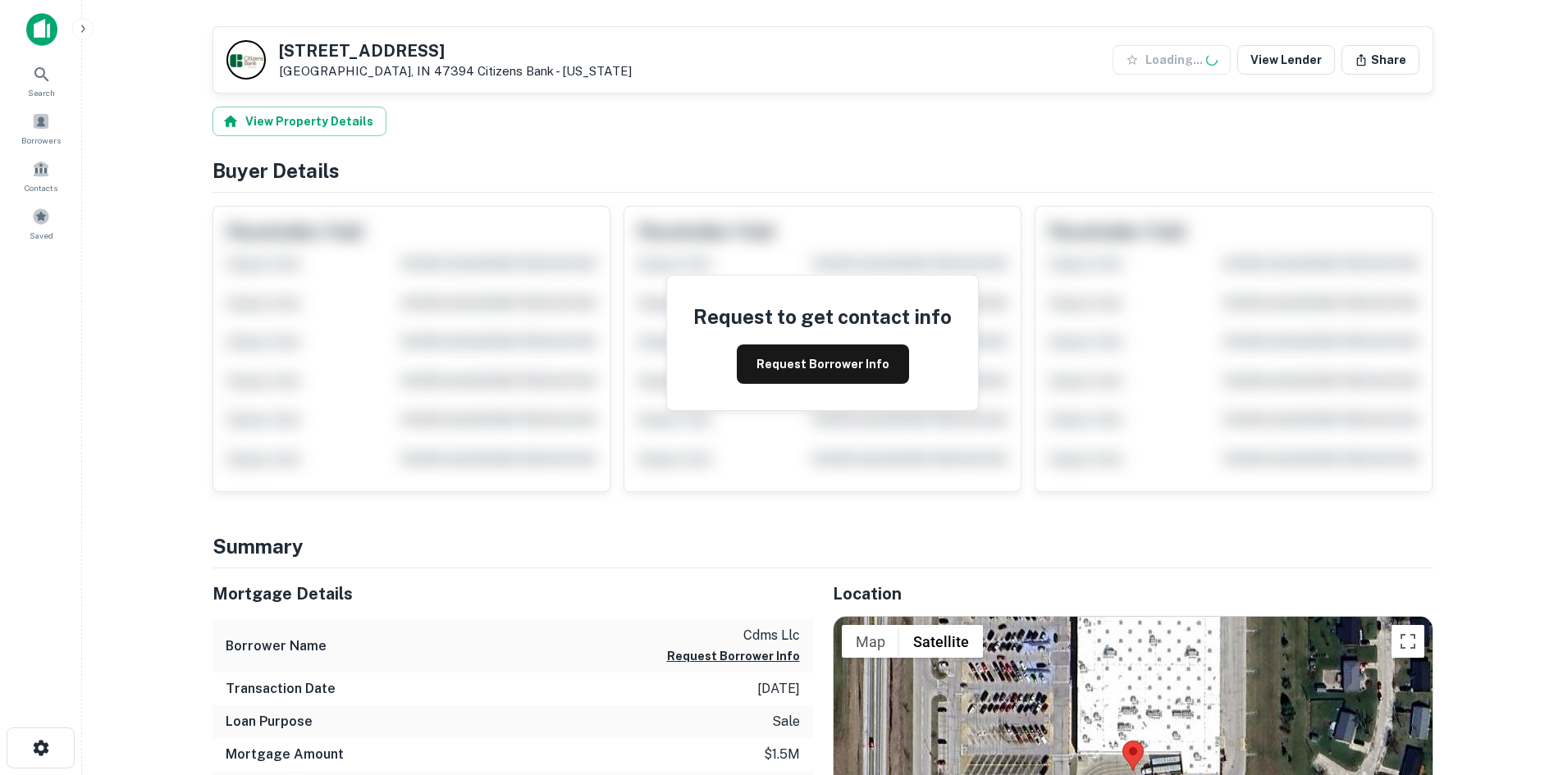
scroll to position [492, 0]
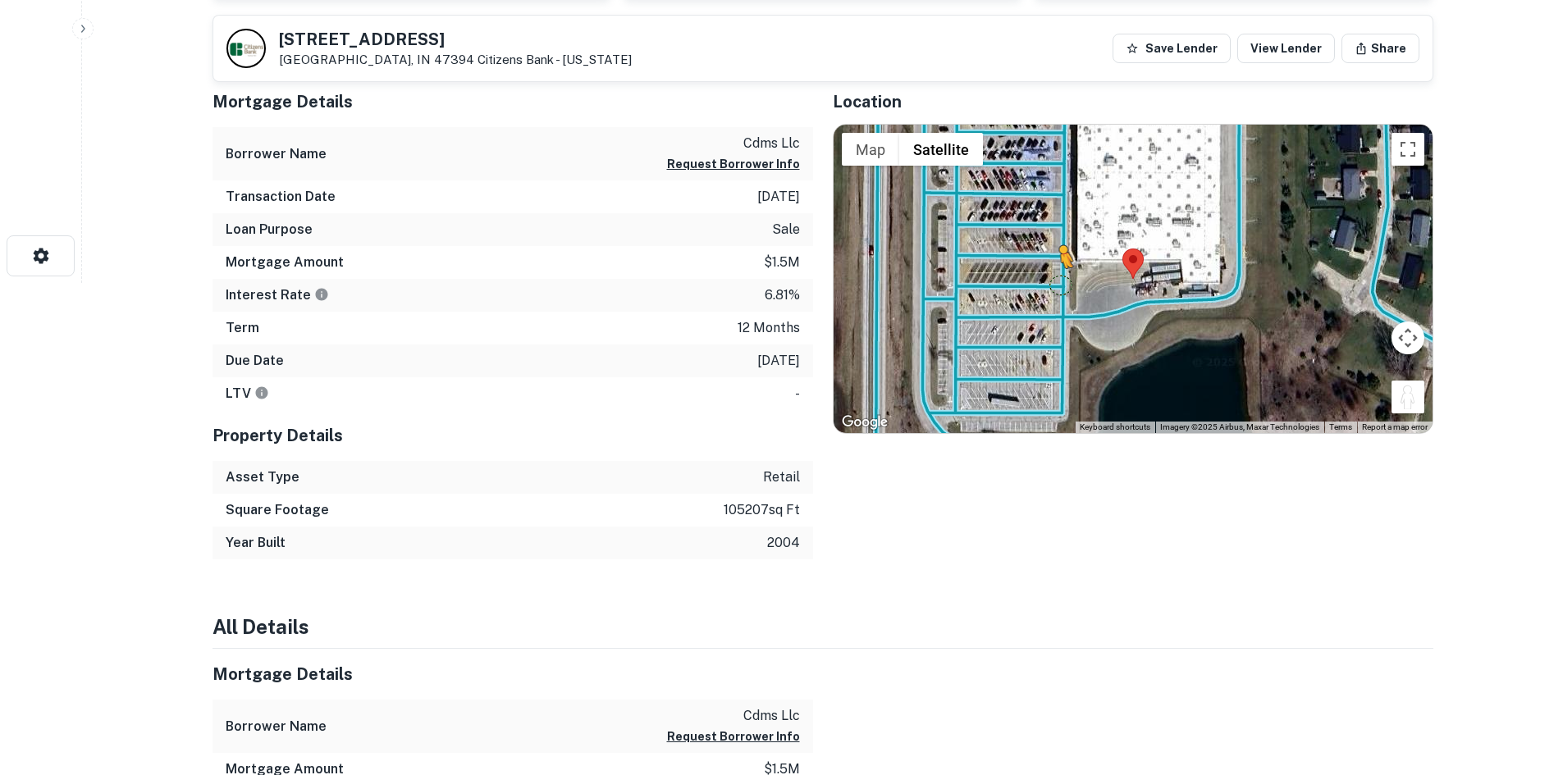
drag, startPoint x: 1416, startPoint y: 395, endPoint x: 1055, endPoint y: 288, distance: 376.4
click at [1055, 288] on div "To activate drag with keyboard, press Alt + Enter. Once in keyboard drag state,…" at bounding box center [1133, 279] width 599 height 308
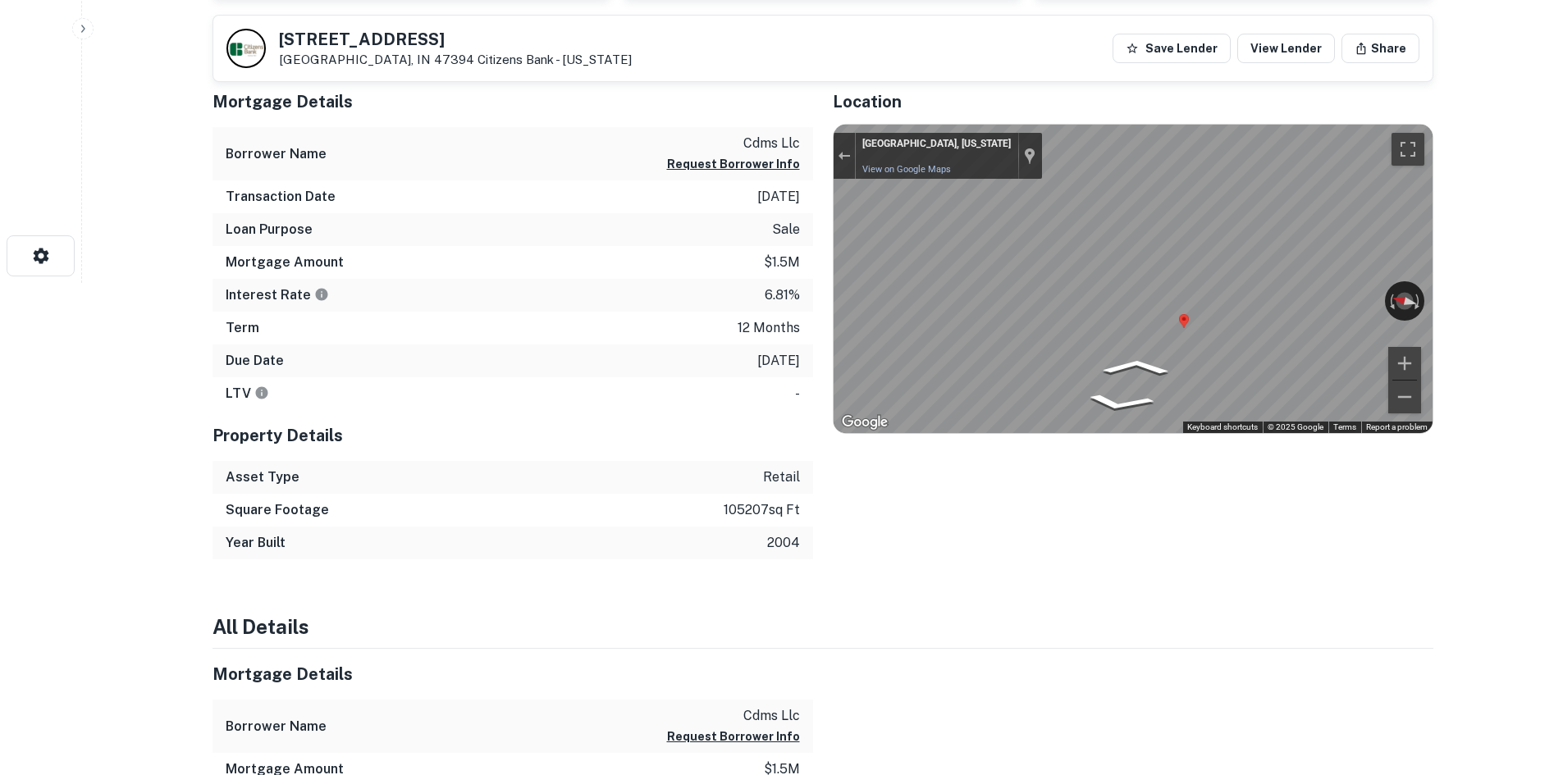
scroll to position [0, 0]
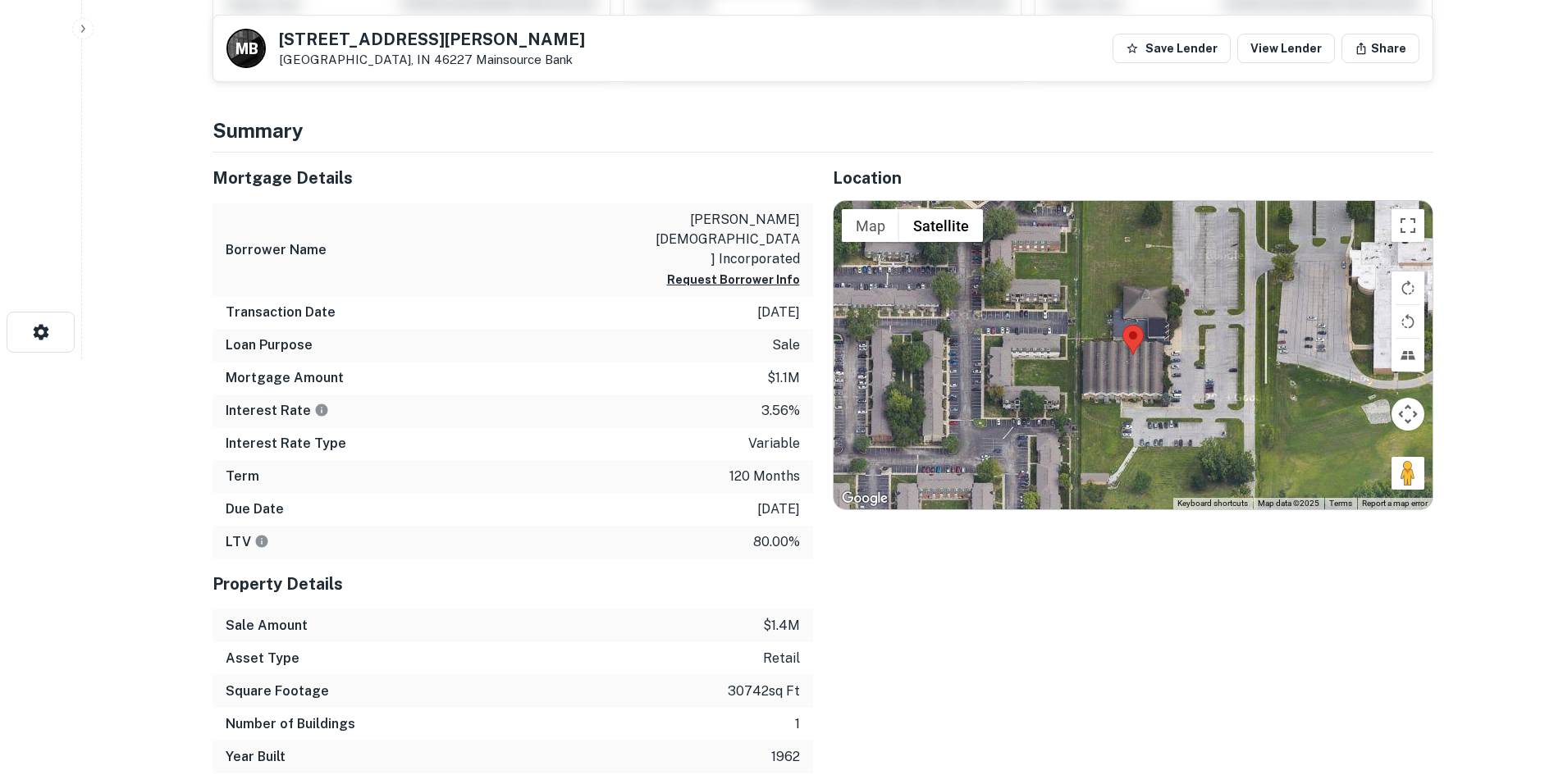
scroll to position [410, 0]
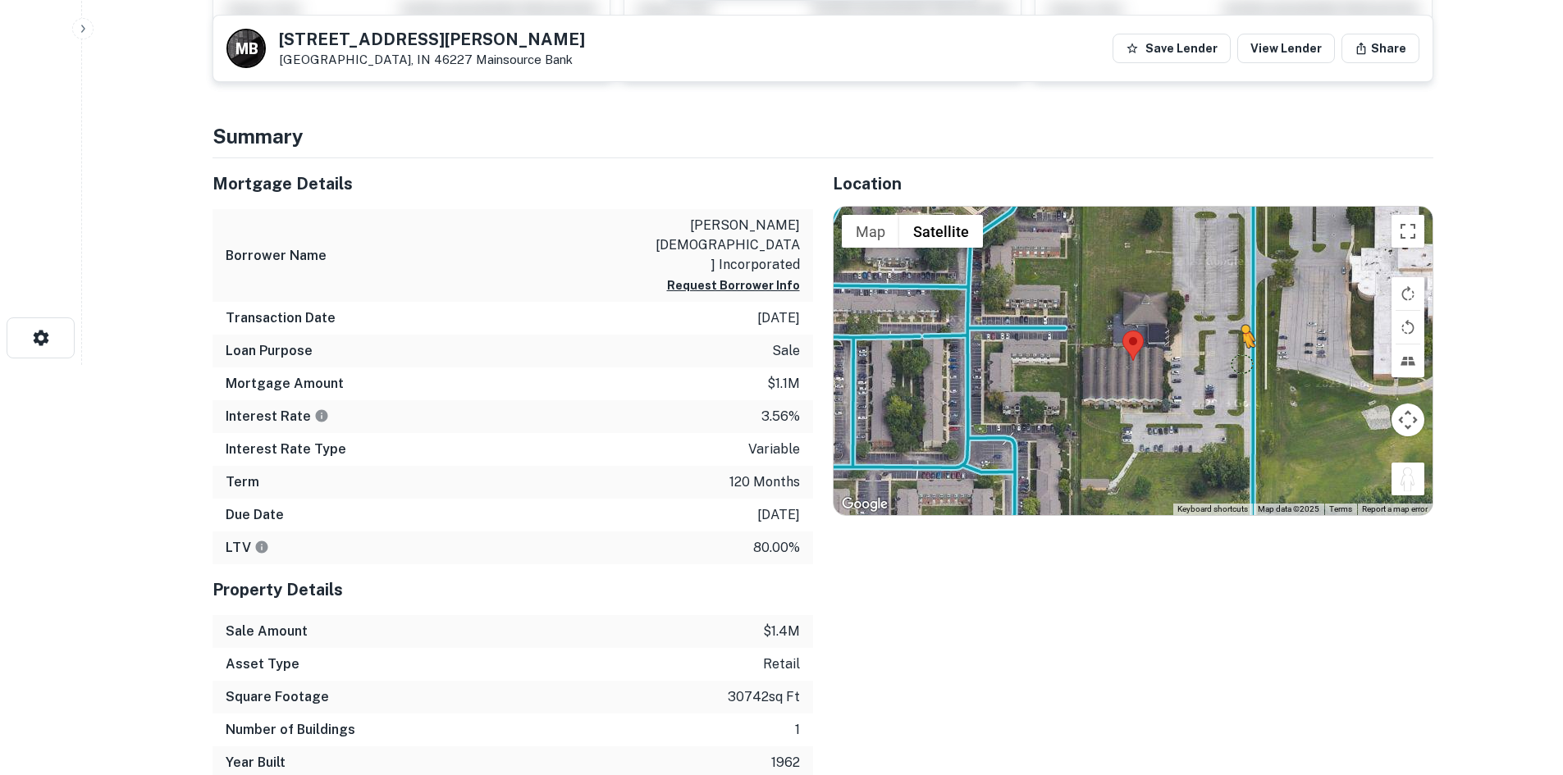
drag, startPoint x: 1417, startPoint y: 488, endPoint x: 1235, endPoint y: 363, distance: 220.7
click at [1235, 363] on div "To activate drag with keyboard, press Alt + Enter. Once in keyboard drag state,…" at bounding box center [1133, 361] width 599 height 308
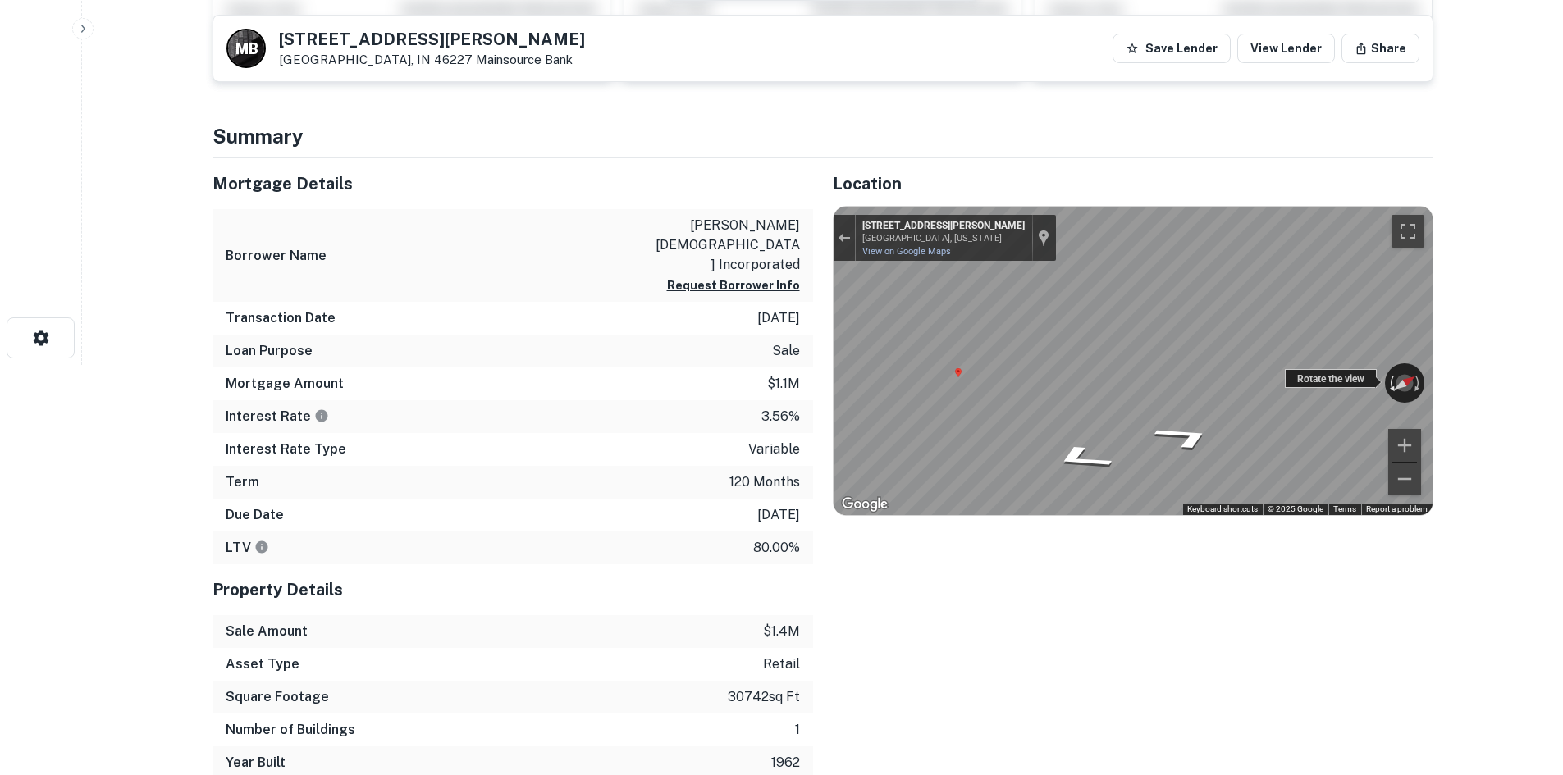
click at [1387, 364] on div "← Move left → Move right ↑ Move up ↓ Move down + Zoom in - Zoom out [STREET_ADD…" at bounding box center [1133, 361] width 599 height 308
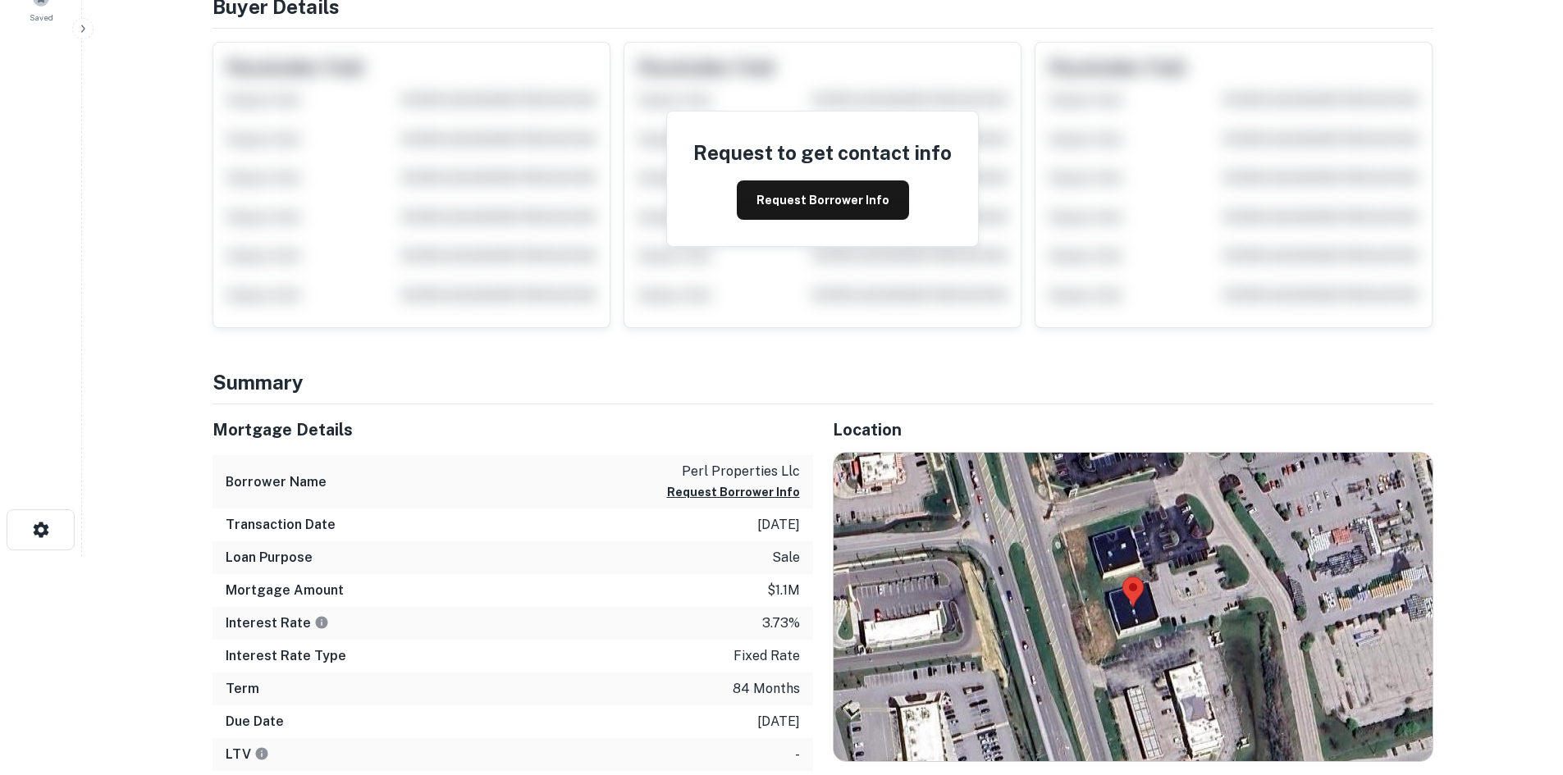
scroll to position [328, 0]
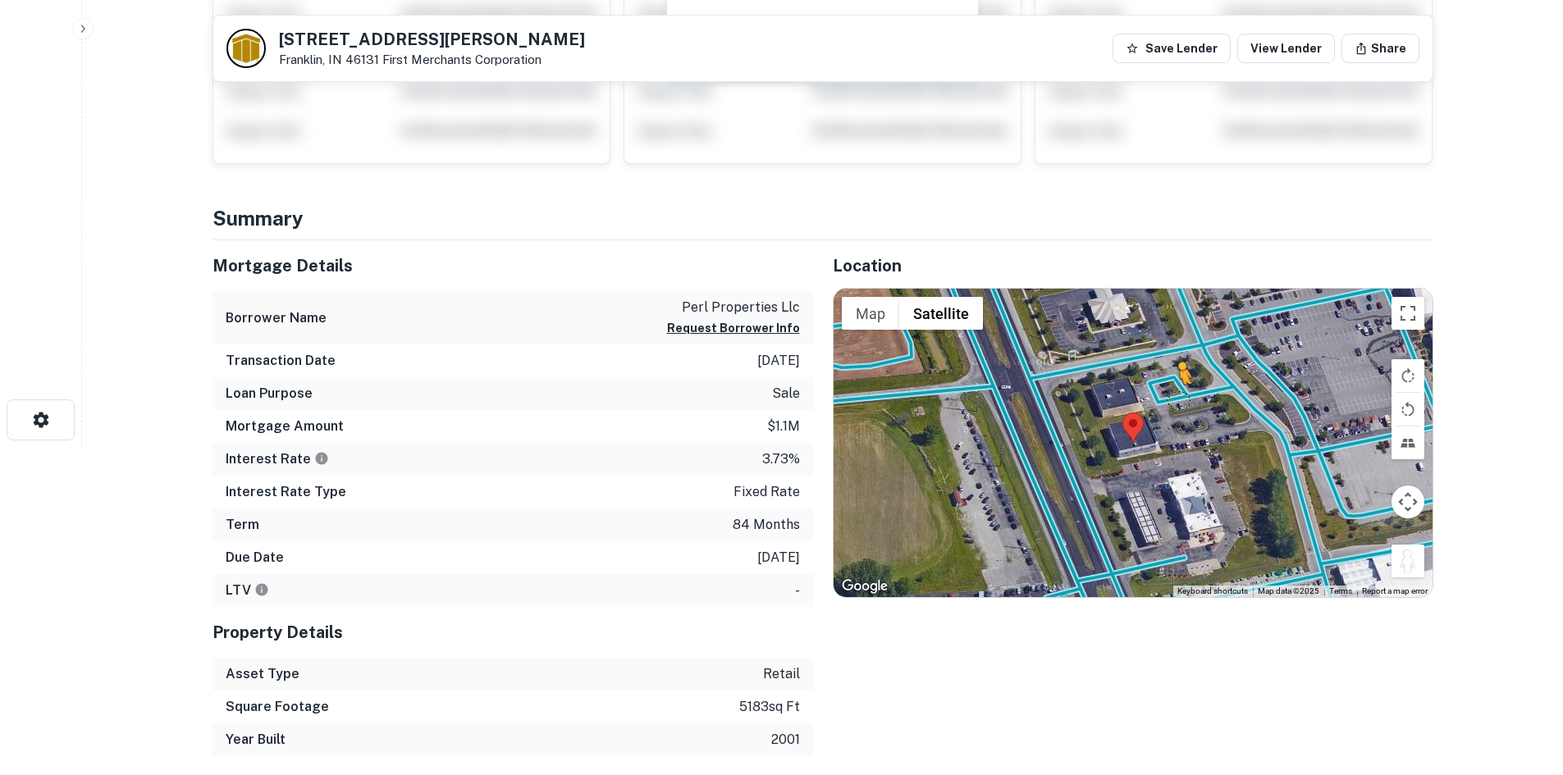
drag, startPoint x: 1404, startPoint y: 560, endPoint x: 1178, endPoint y: 399, distance: 277.1
click at [1178, 399] on div "To activate drag with keyboard, press Alt + Enter. Once in keyboard drag state,…" at bounding box center [1133, 443] width 599 height 308
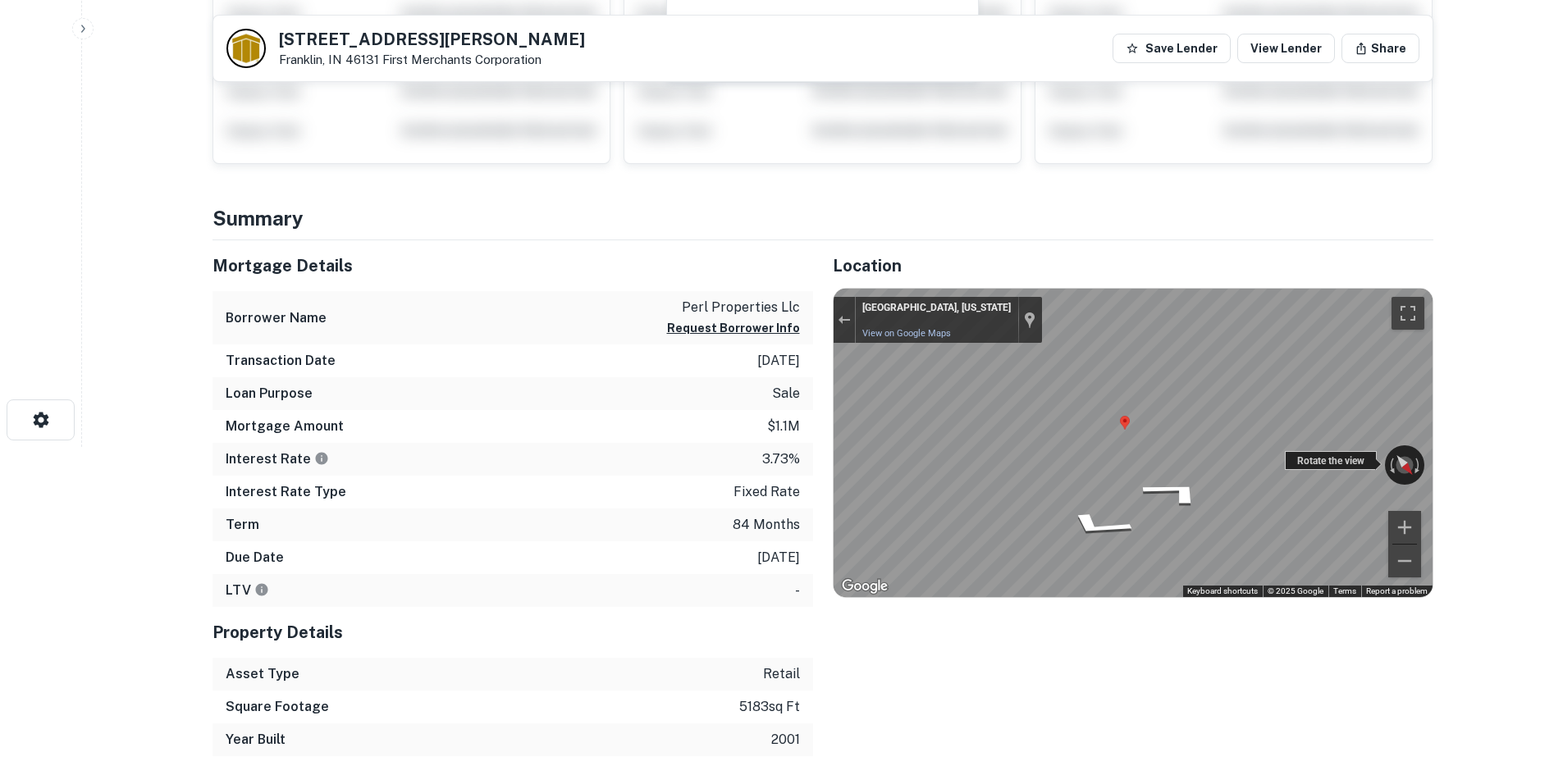
click at [1307, 464] on div "← Move left → Move right ↑ Move up ↓ Move down + Zoom in - Zoom out [GEOGRAPHIC…" at bounding box center [1133, 443] width 599 height 308
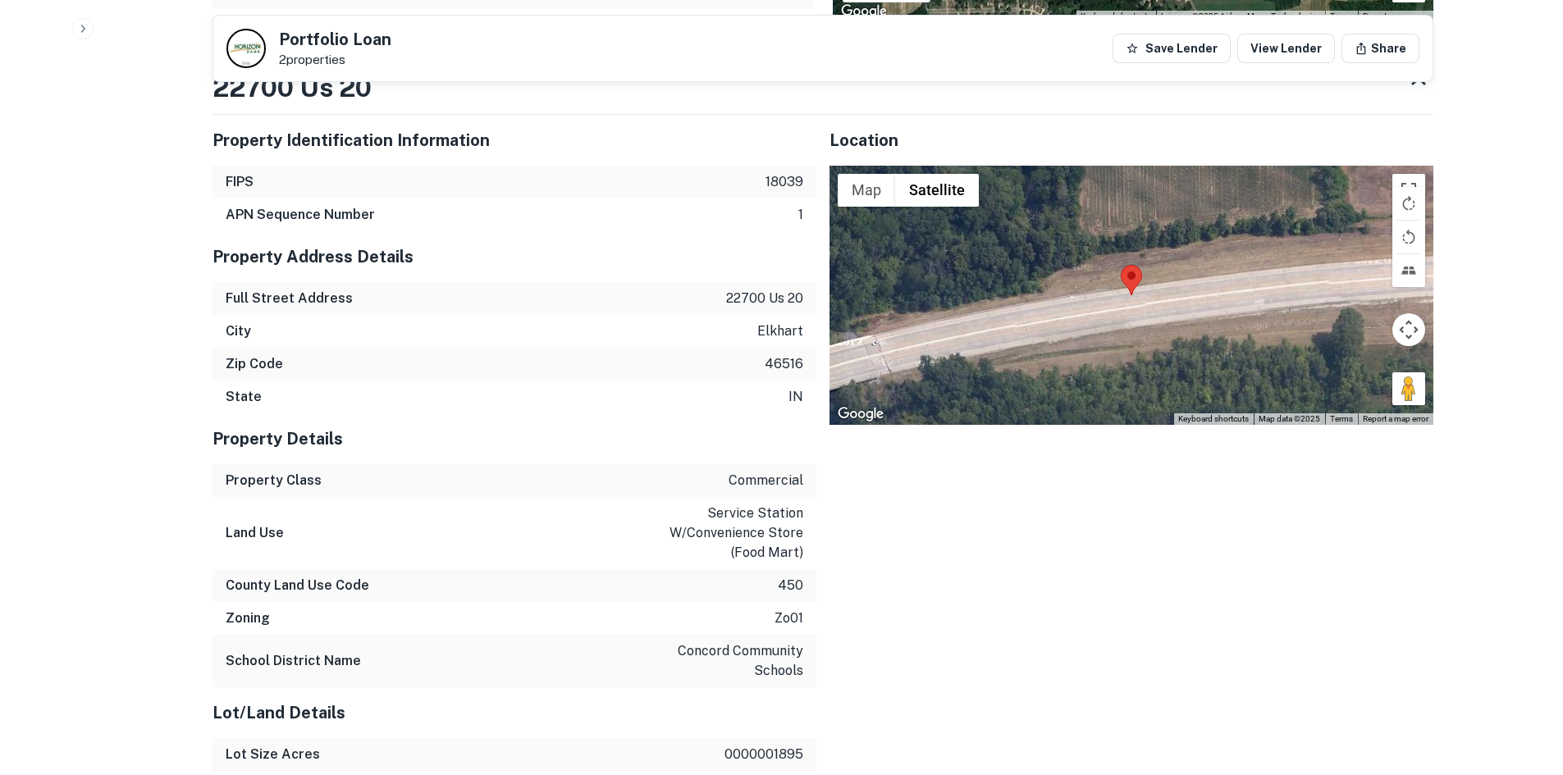
scroll to position [1559, 0]
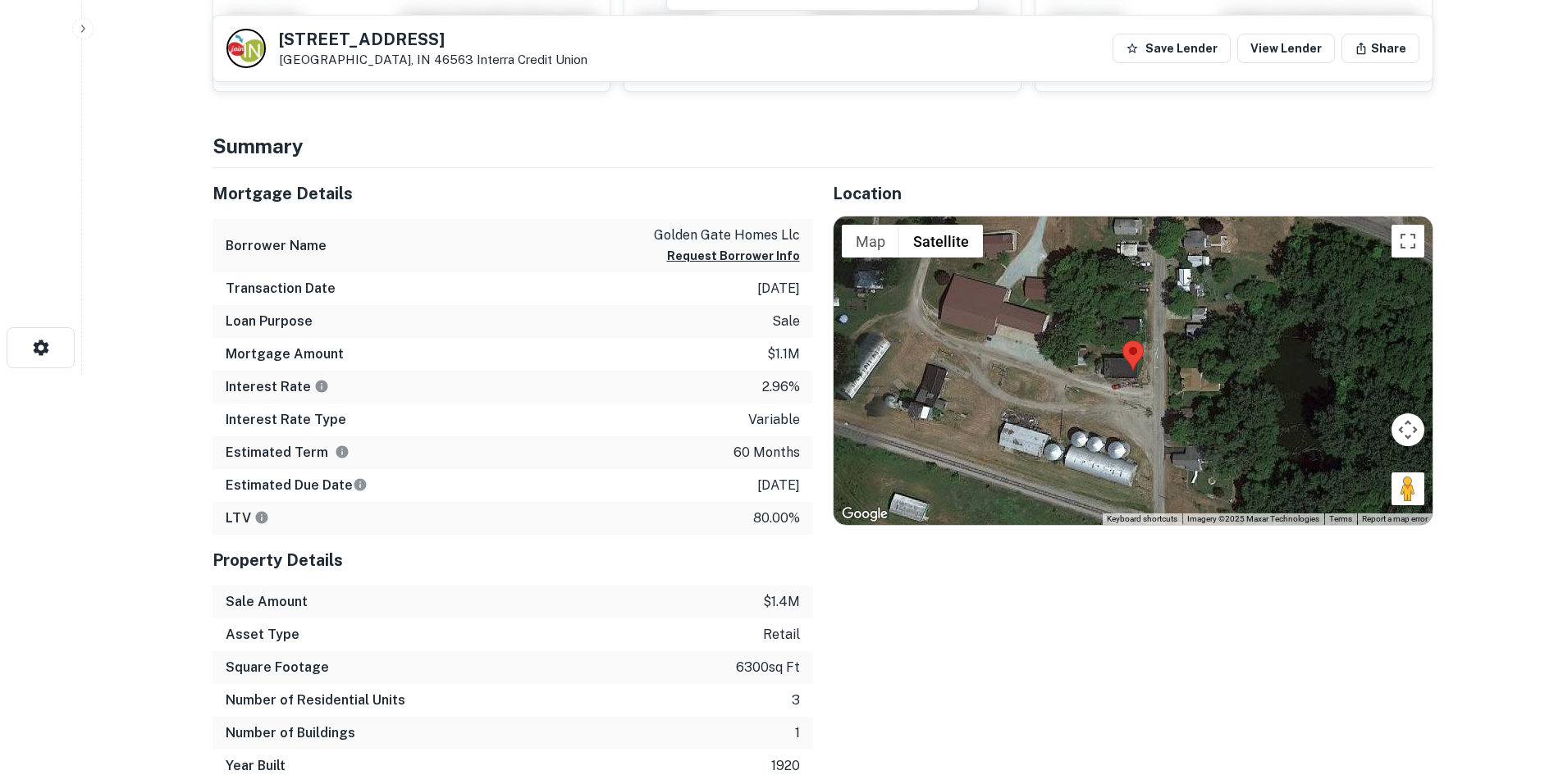
scroll to position [410, 0]
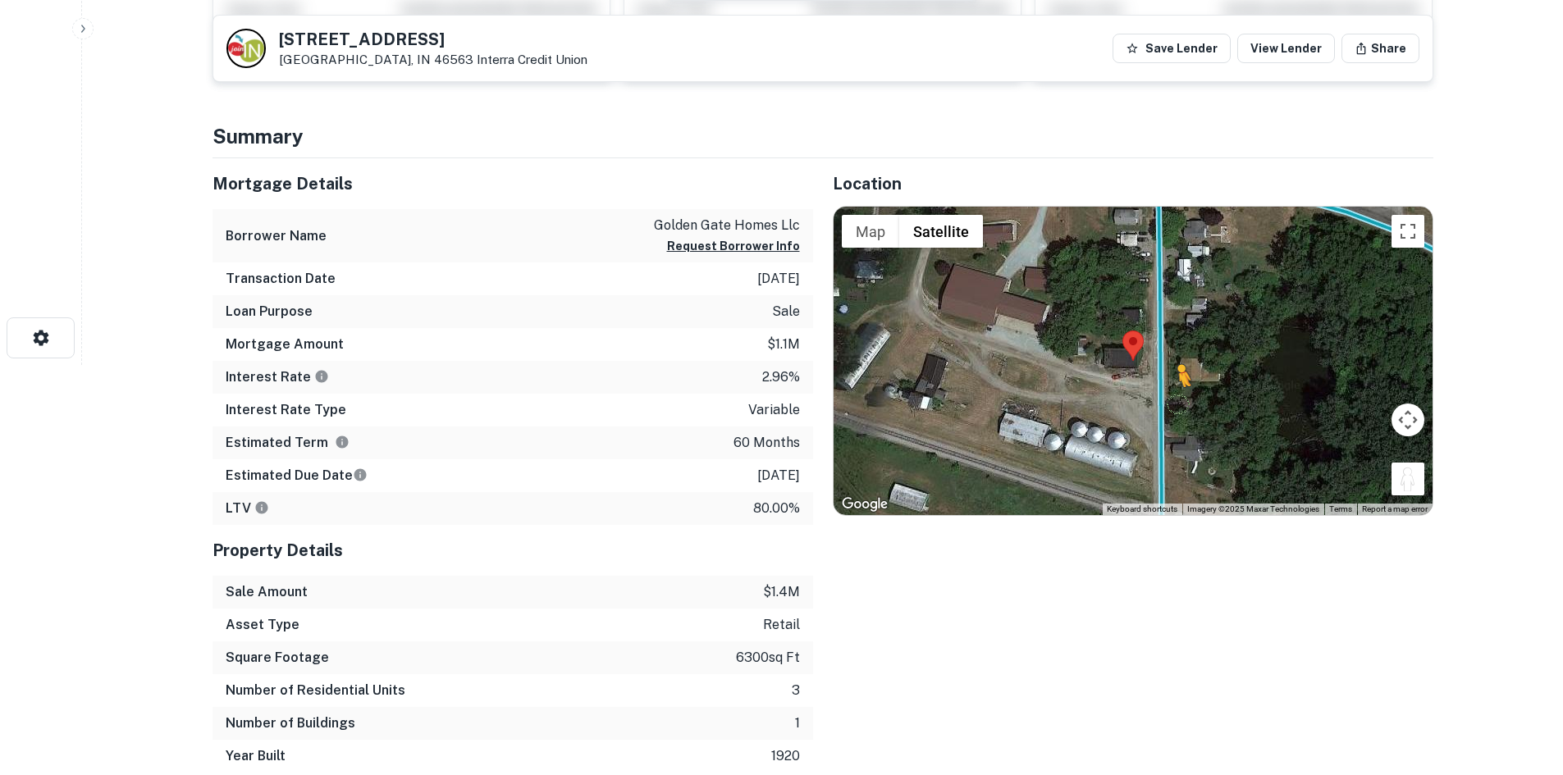
drag, startPoint x: 1400, startPoint y: 487, endPoint x: 1150, endPoint y: 384, distance: 269.7
click at [1153, 386] on div "To activate drag with keyboard, press Alt + Enter. Once in keyboard drag state,…" at bounding box center [1133, 361] width 599 height 308
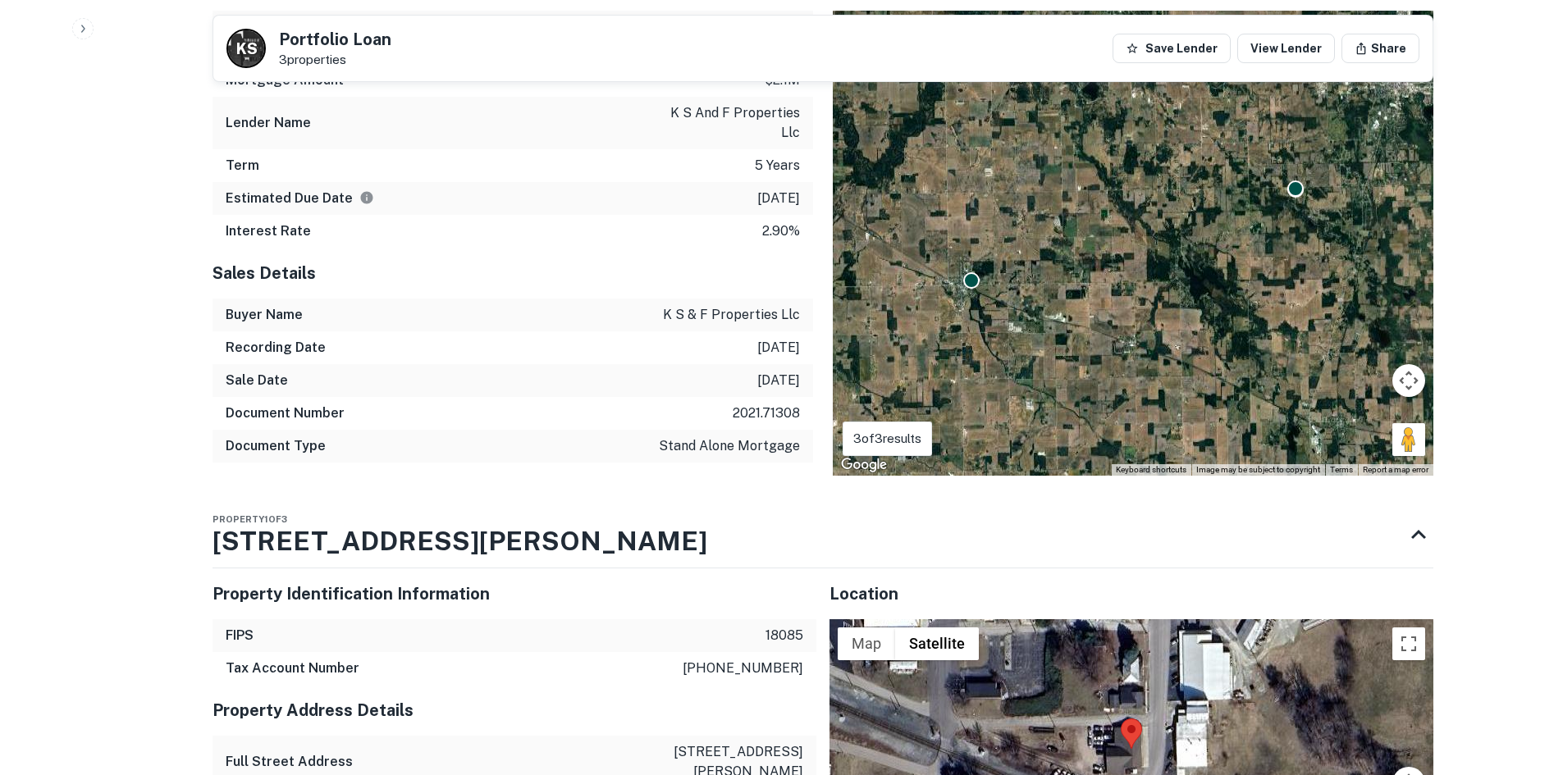
scroll to position [1313, 0]
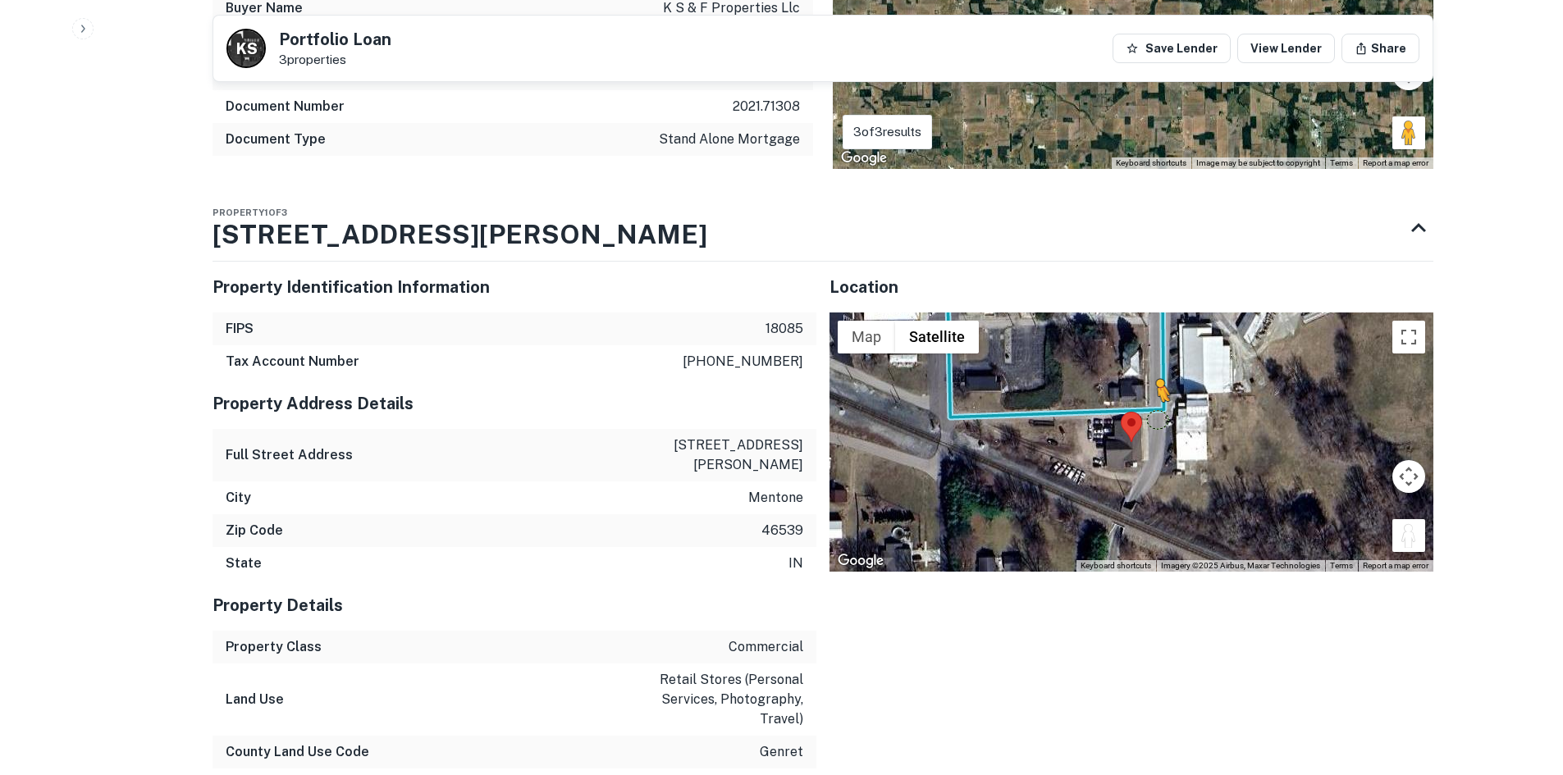
drag, startPoint x: 1418, startPoint y: 530, endPoint x: 1147, endPoint y: 408, distance: 297.1
click at [1147, 408] on div "To activate drag with keyboard, press Alt + Enter. Once in keyboard drag state,…" at bounding box center [1131, 442] width 604 height 259
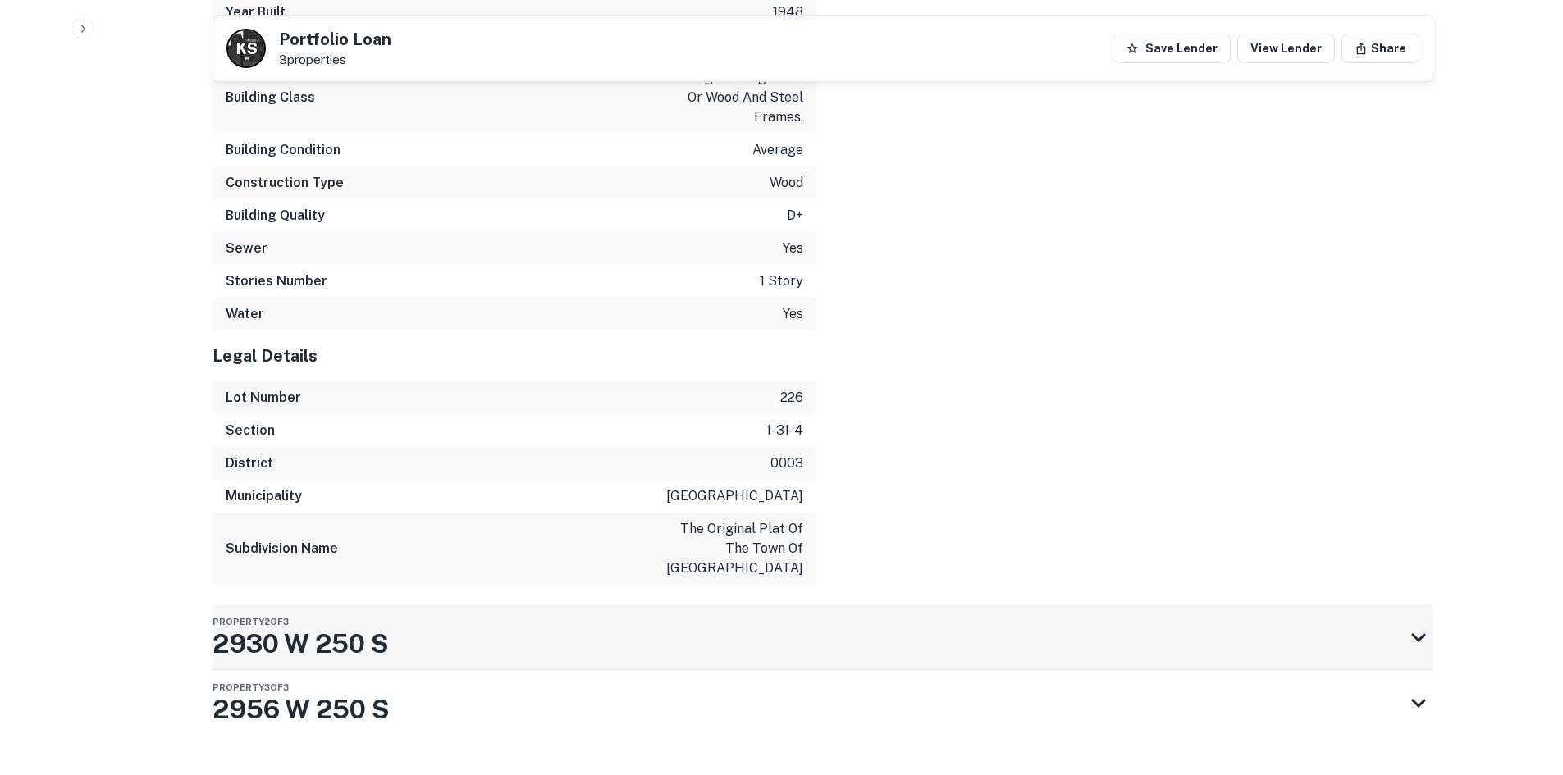
click at [598, 605] on div "Property 2 of 3 2930 W 250 S" at bounding box center [807, 638] width 1191 height 66
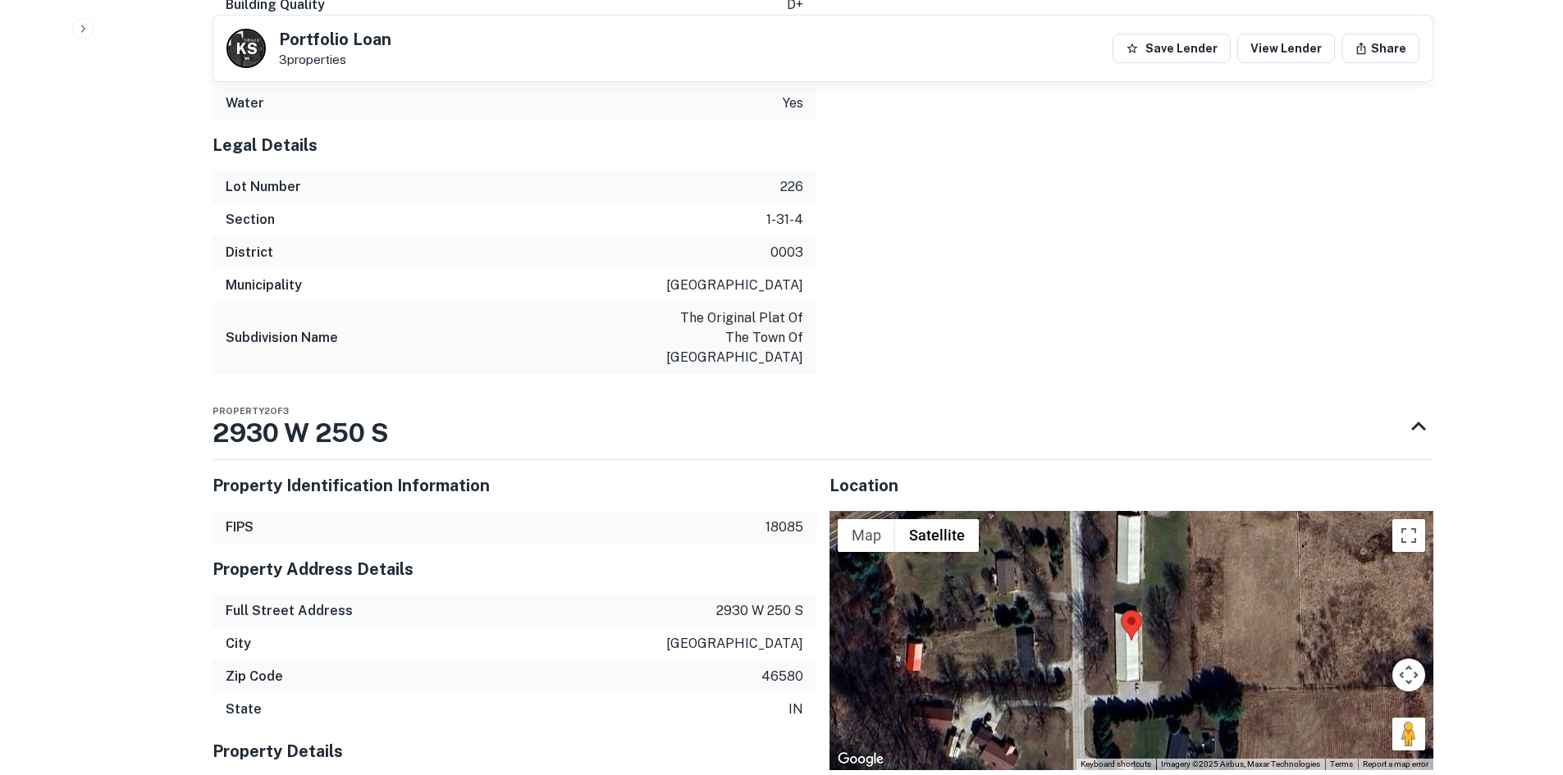
scroll to position [3059, 0]
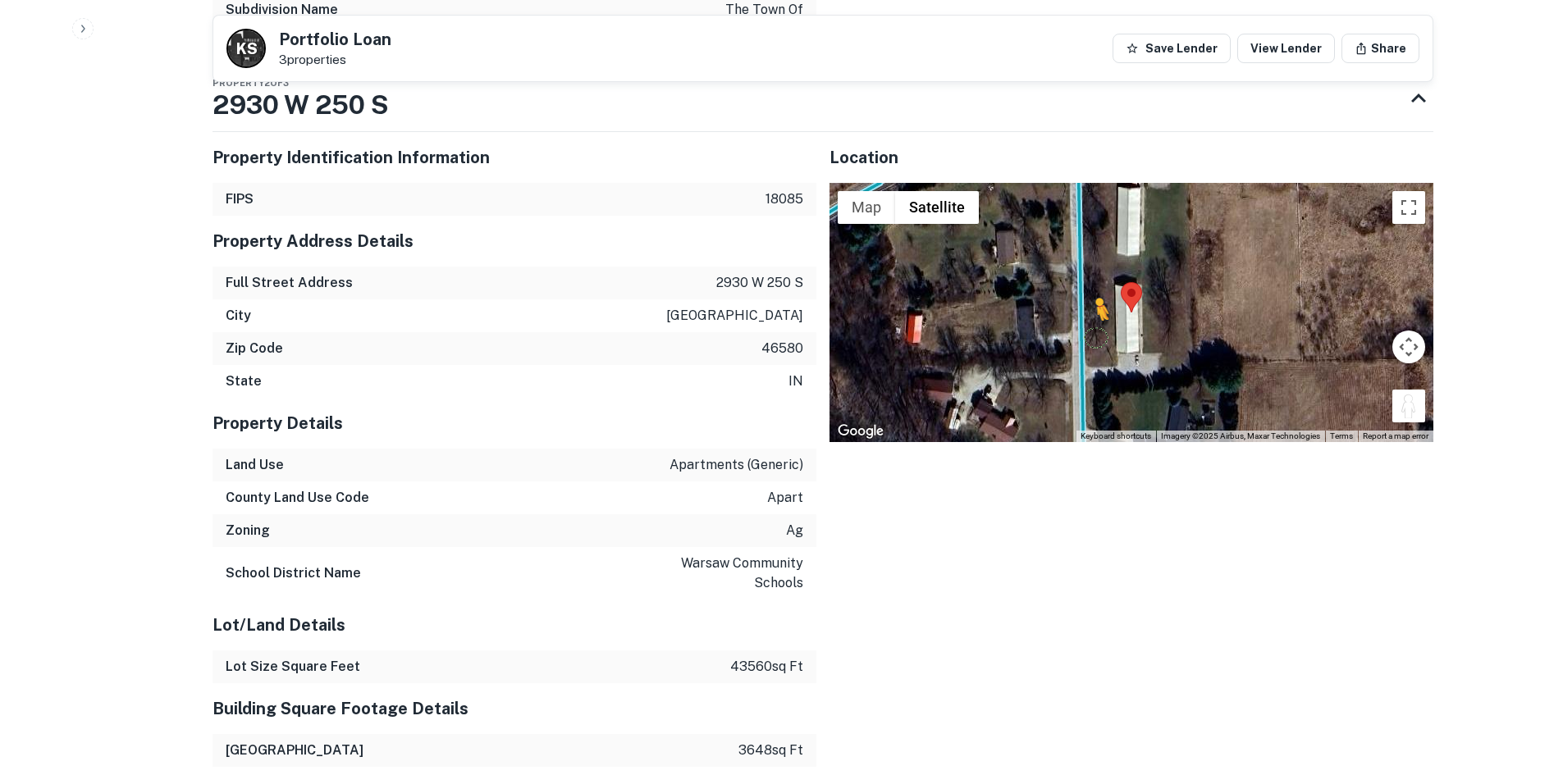
drag, startPoint x: 1410, startPoint y: 370, endPoint x: 1084, endPoint y: 330, distance: 328.2
click at [1084, 330] on div "To activate drag with keyboard, press Alt + Enter. Once in keyboard drag state,…" at bounding box center [1131, 312] width 604 height 259
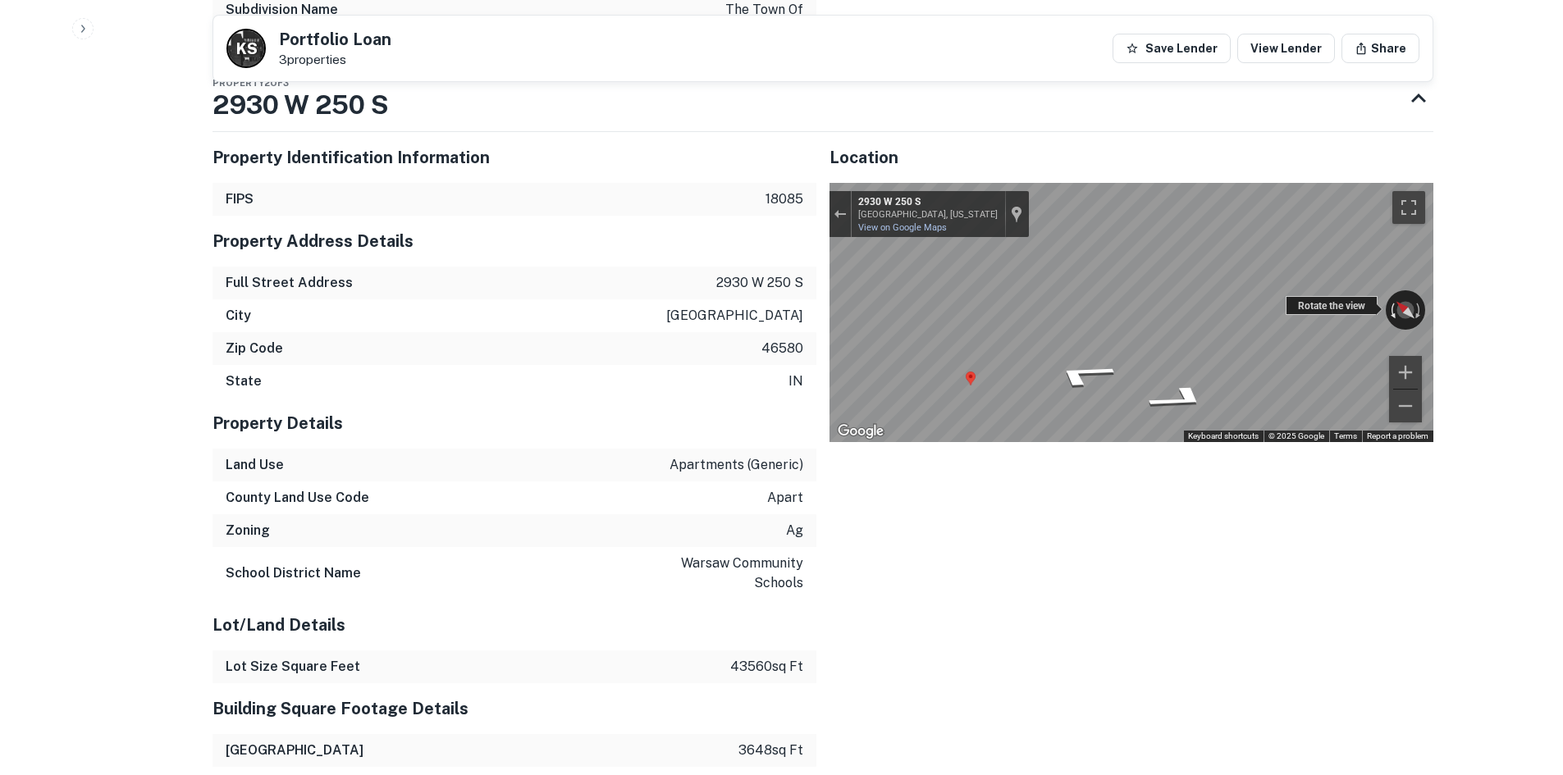
click at [1414, 286] on div "← Move left → Move right ↑ Move up ↓ Move down + Zoom in - Zoom out 2930 W 250 …" at bounding box center [1131, 312] width 604 height 259
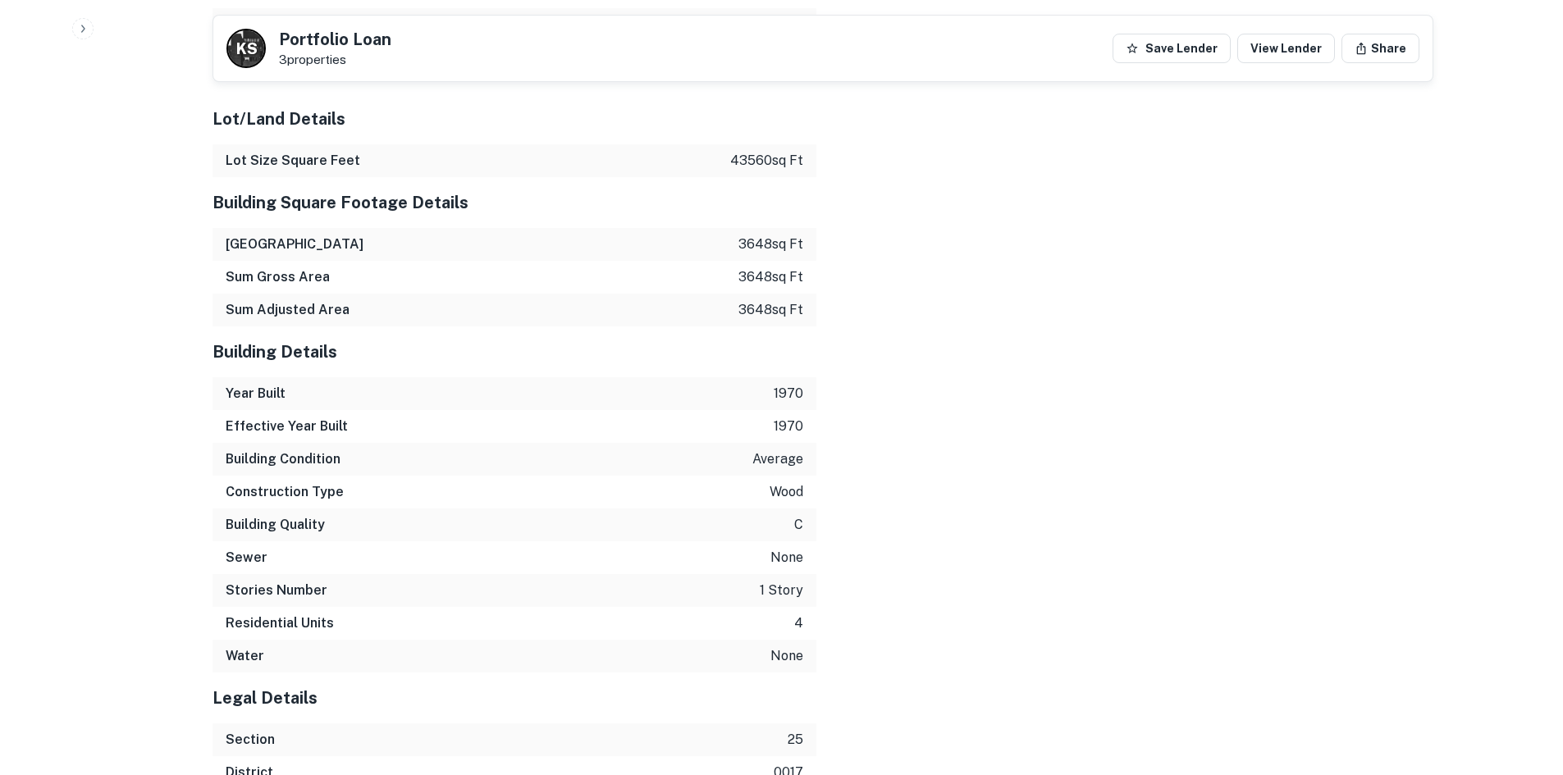
scroll to position [3737, 0]
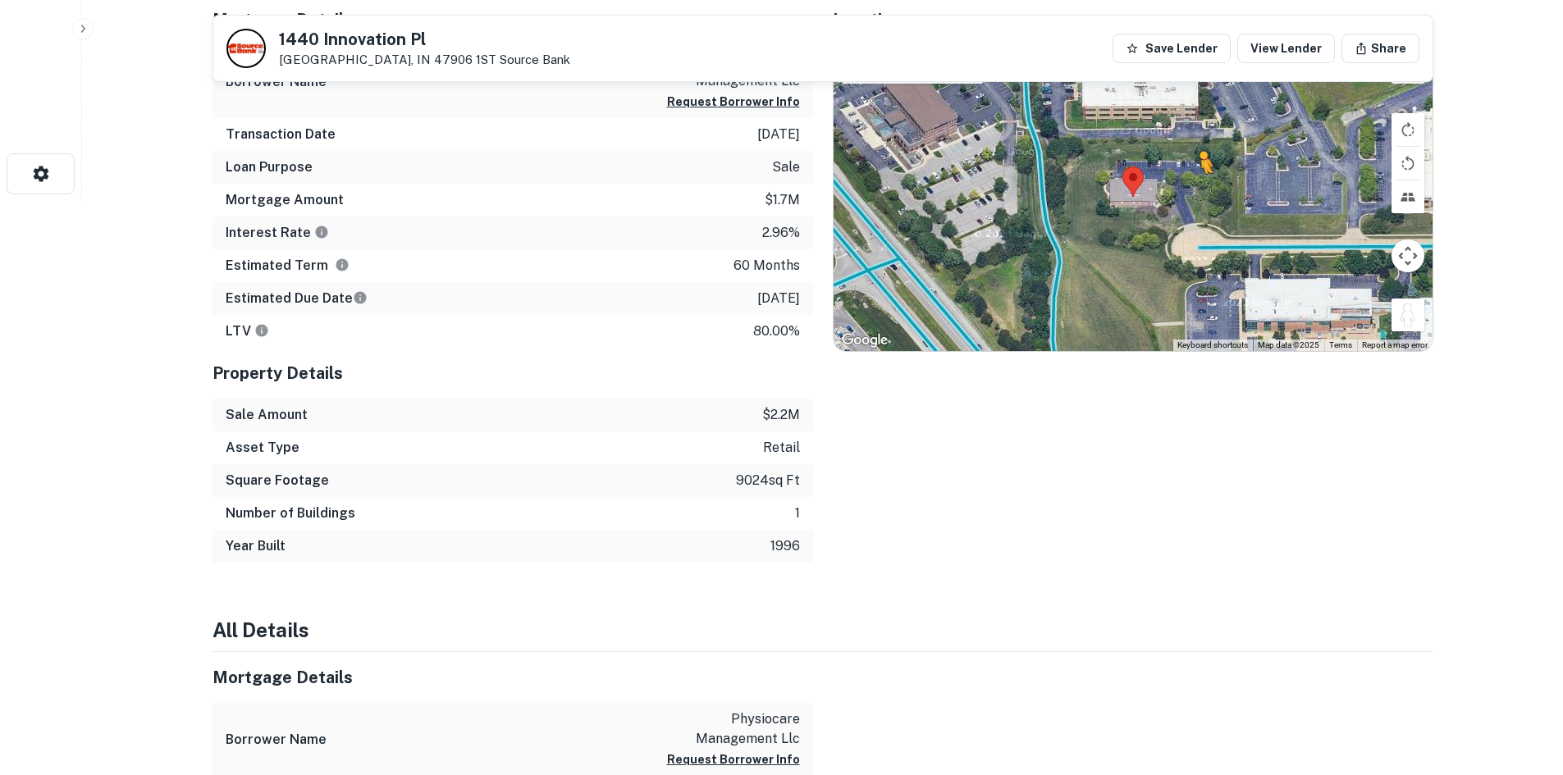
drag, startPoint x: 1407, startPoint y: 321, endPoint x: 1211, endPoint y: 224, distance: 218.7
click at [1211, 224] on div "To activate drag with keyboard, press Alt + Enter. Once in keyboard drag state,…" at bounding box center [1133, 197] width 599 height 308
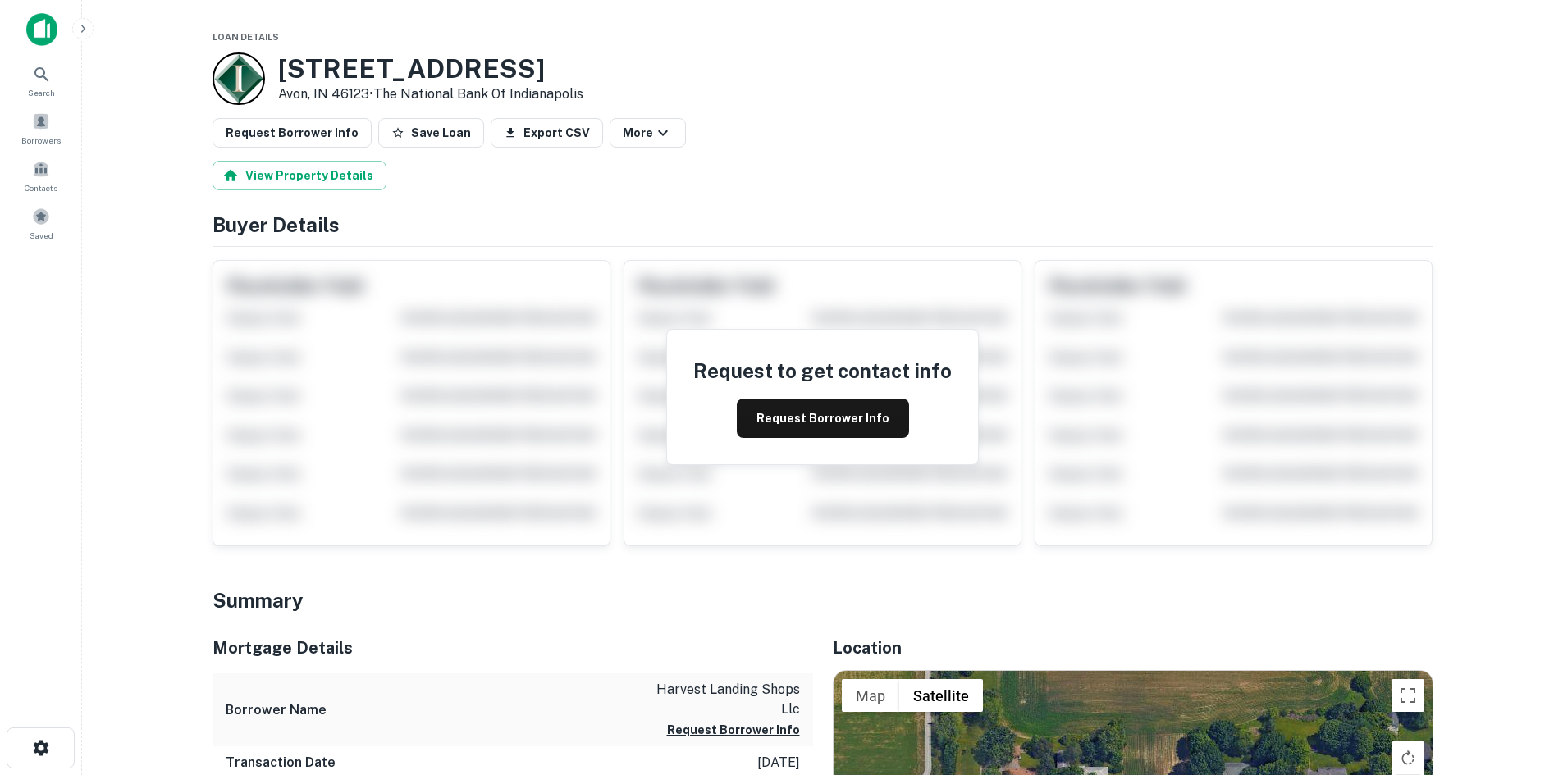
click at [609, 501] on div "Request to get contact info Request Borrower Info" at bounding box center [822, 396] width 1221 height 299
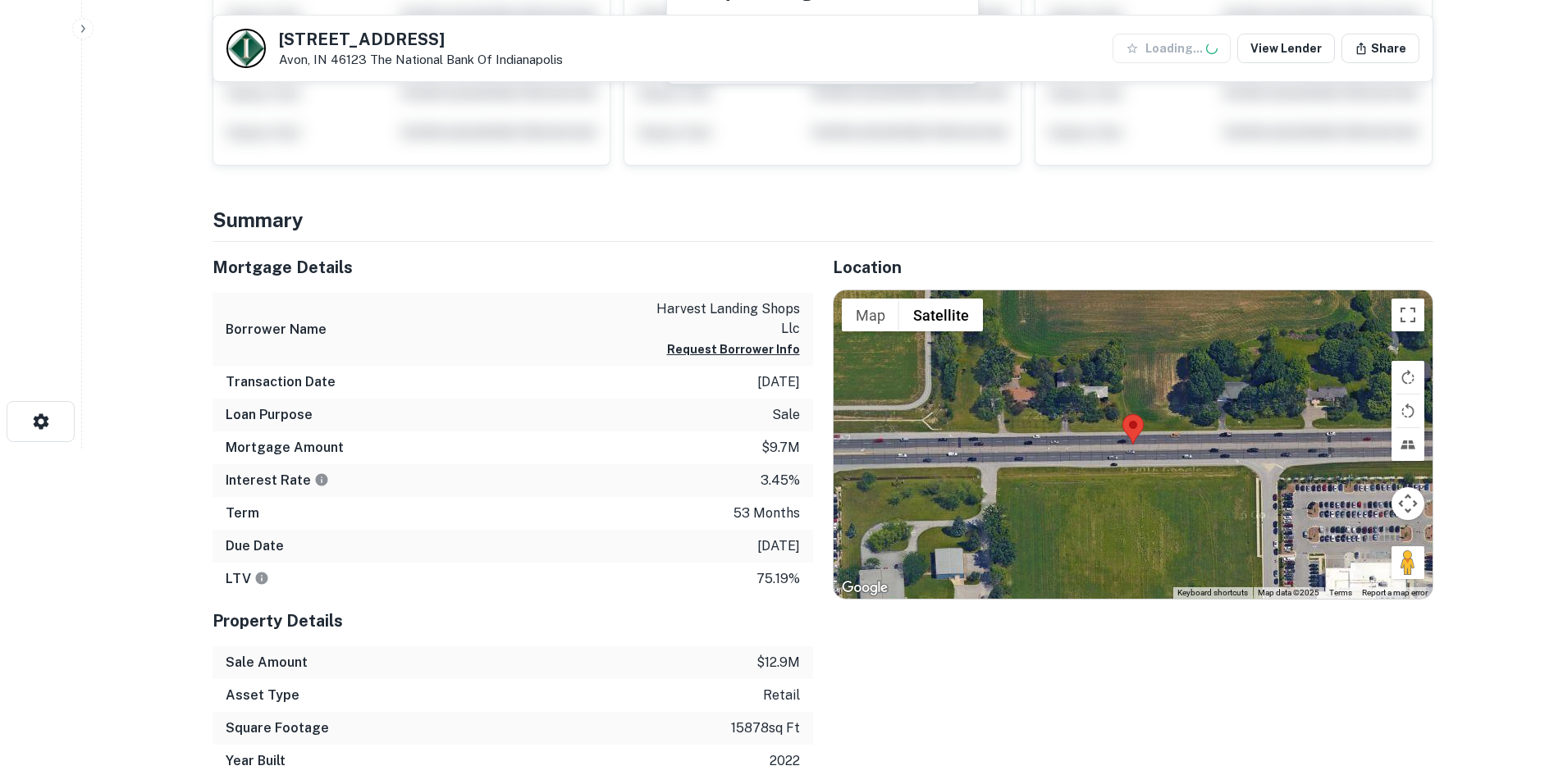
scroll to position [328, 0]
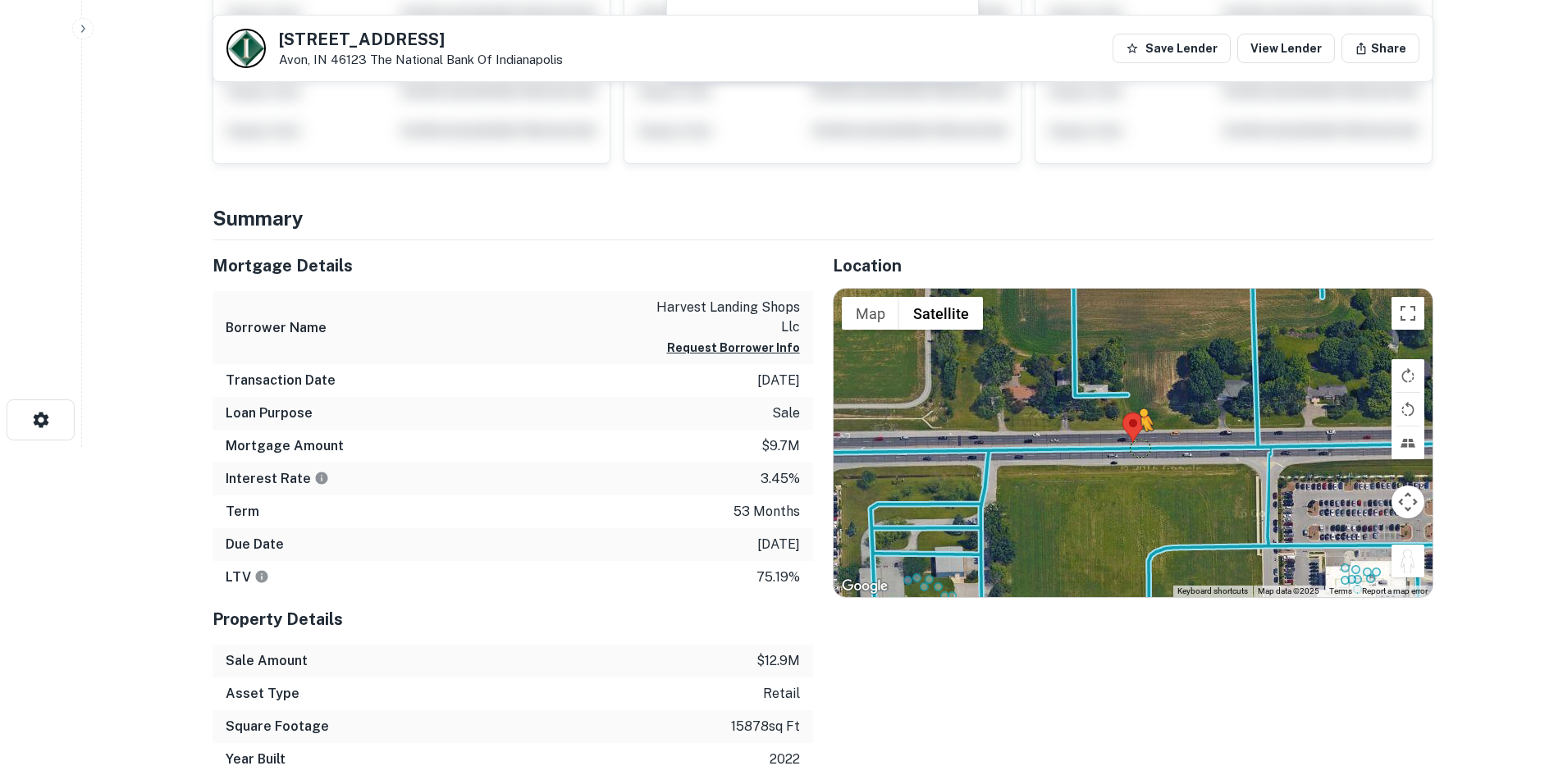
drag, startPoint x: 1414, startPoint y: 563, endPoint x: 1131, endPoint y: 445, distance: 307.5
click at [1131, 445] on div "To activate drag with keyboard, press Alt + Enter. Once in keyboard drag state,…" at bounding box center [1133, 443] width 599 height 308
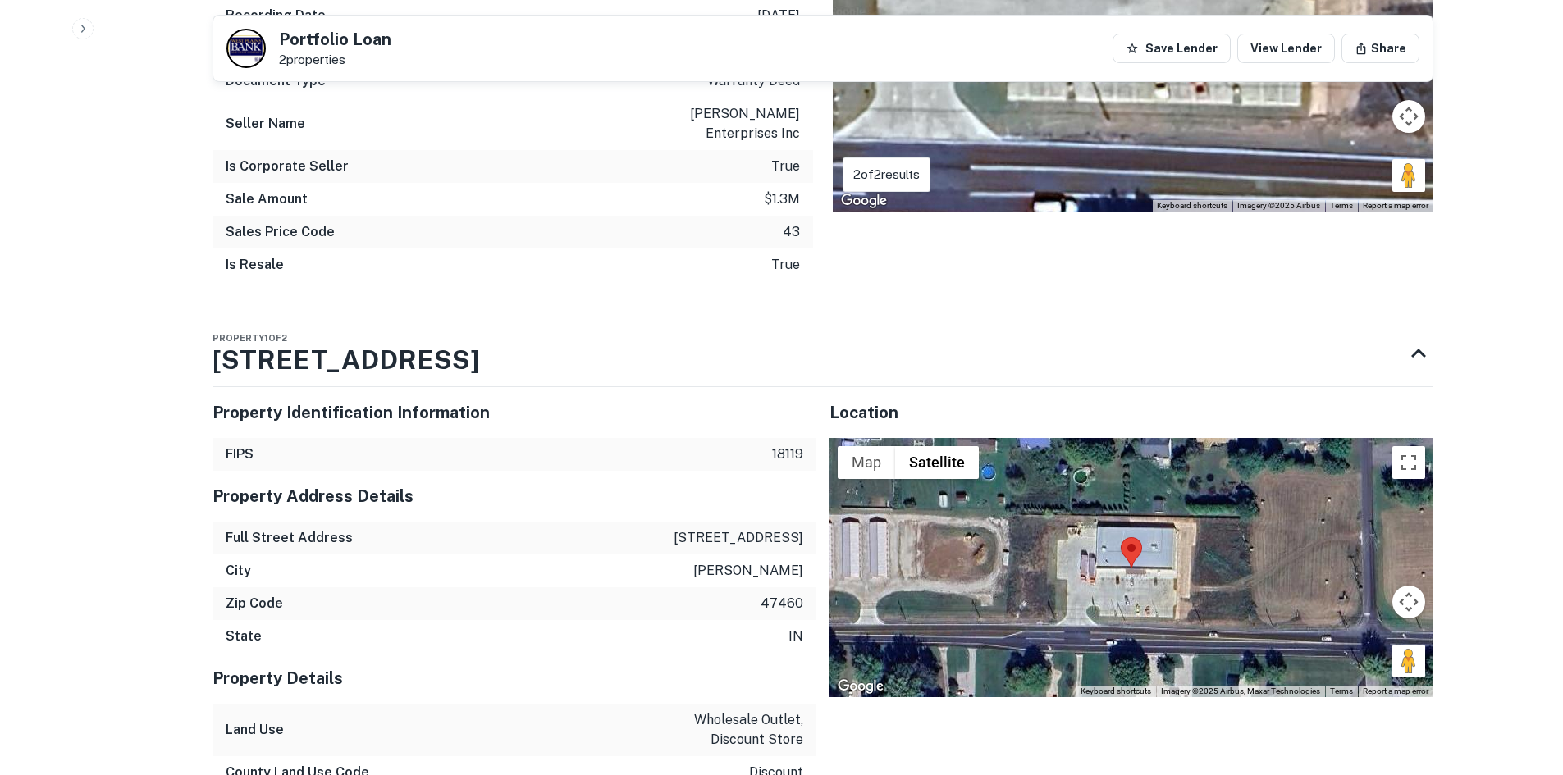
scroll to position [1723, 0]
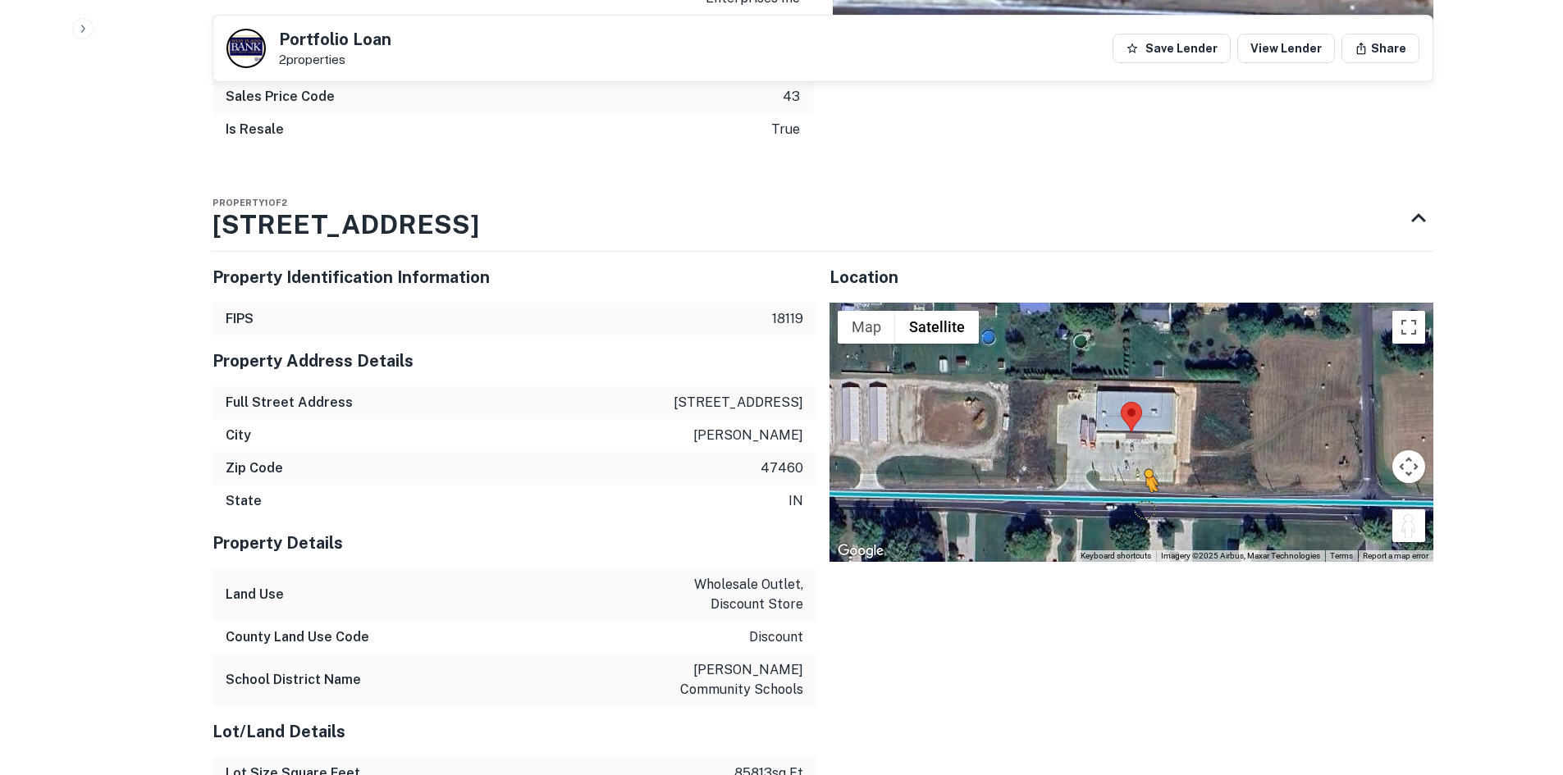
drag, startPoint x: 1412, startPoint y: 518, endPoint x: 1111, endPoint y: 478, distance: 303.7
click at [1112, 478] on div "To activate drag with keyboard, press Alt + Enter. Once in keyboard drag state,…" at bounding box center [1131, 432] width 604 height 259
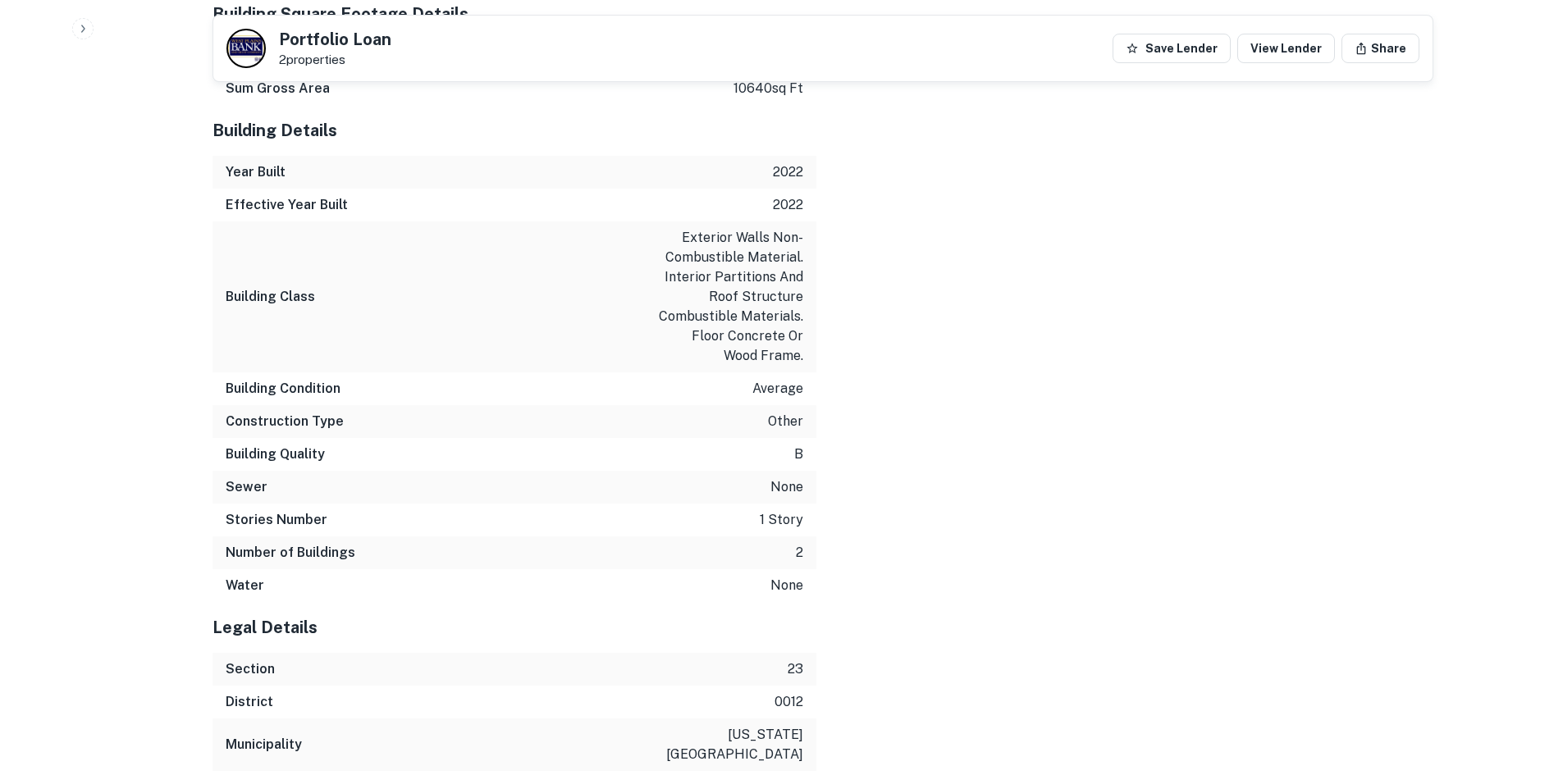
scroll to position [2665, 0]
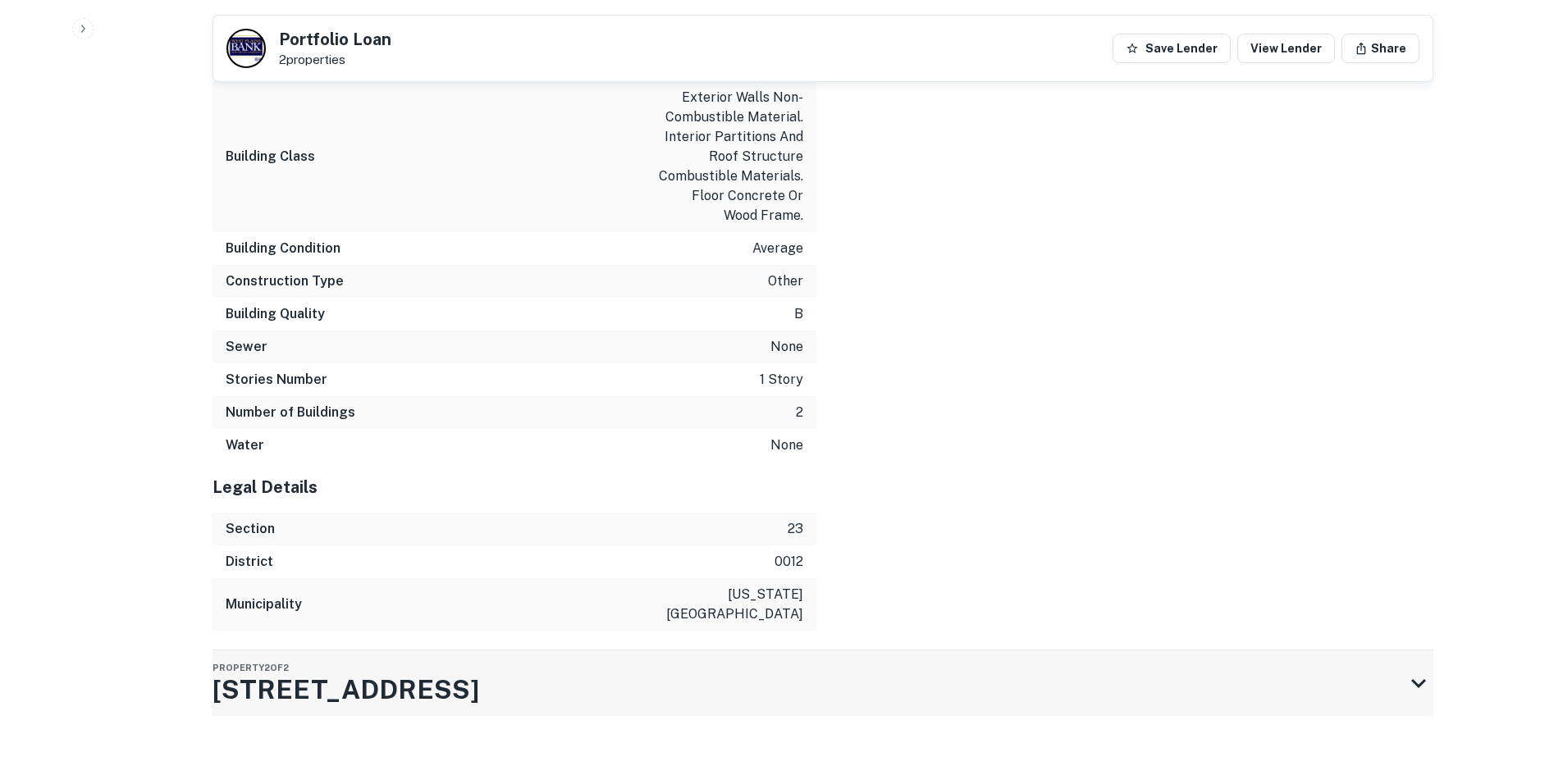
click at [560, 651] on div "Property 2 of 2 3401 E State Highway 46" at bounding box center [807, 684] width 1191 height 66
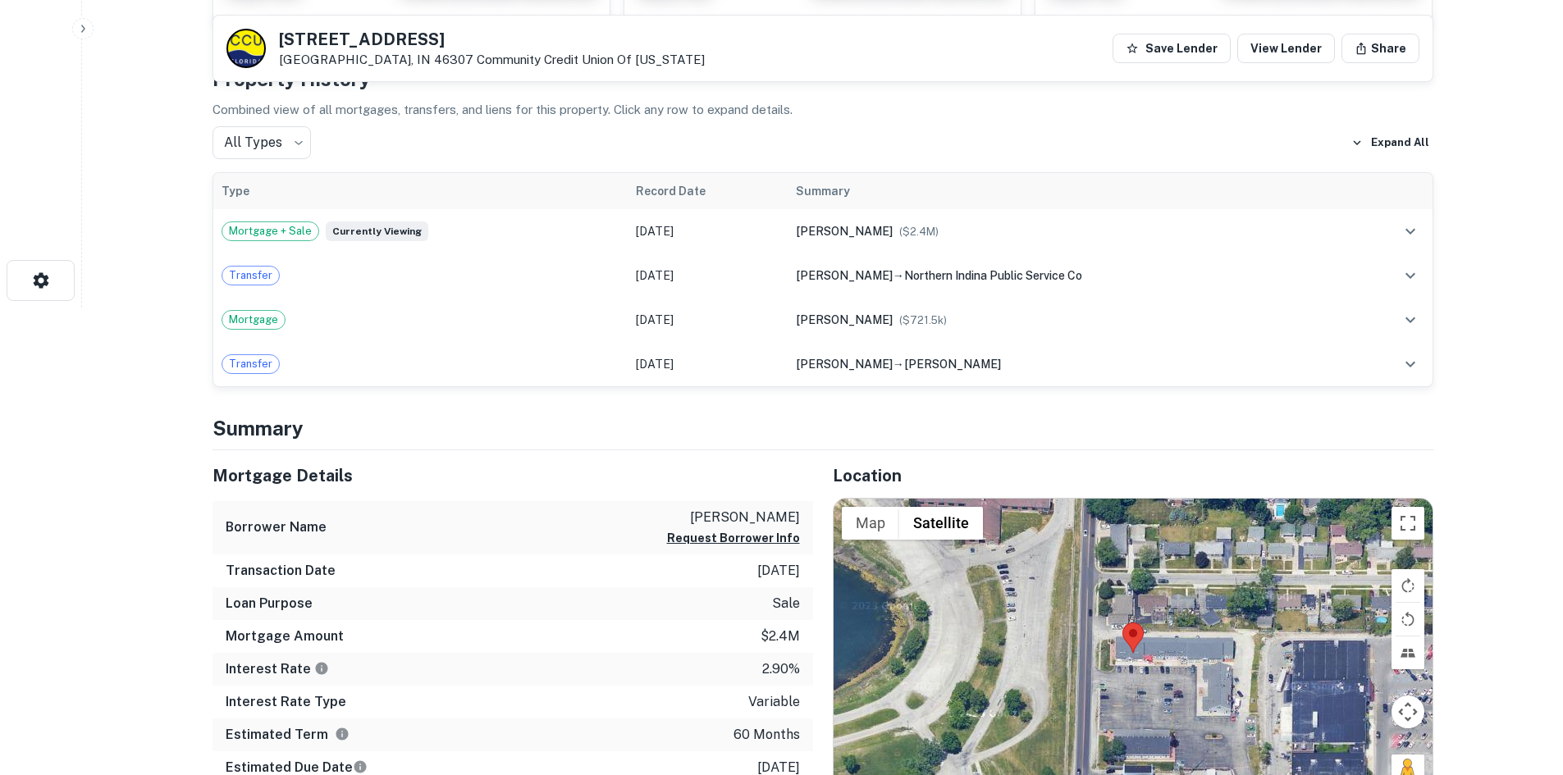
scroll to position [738, 0]
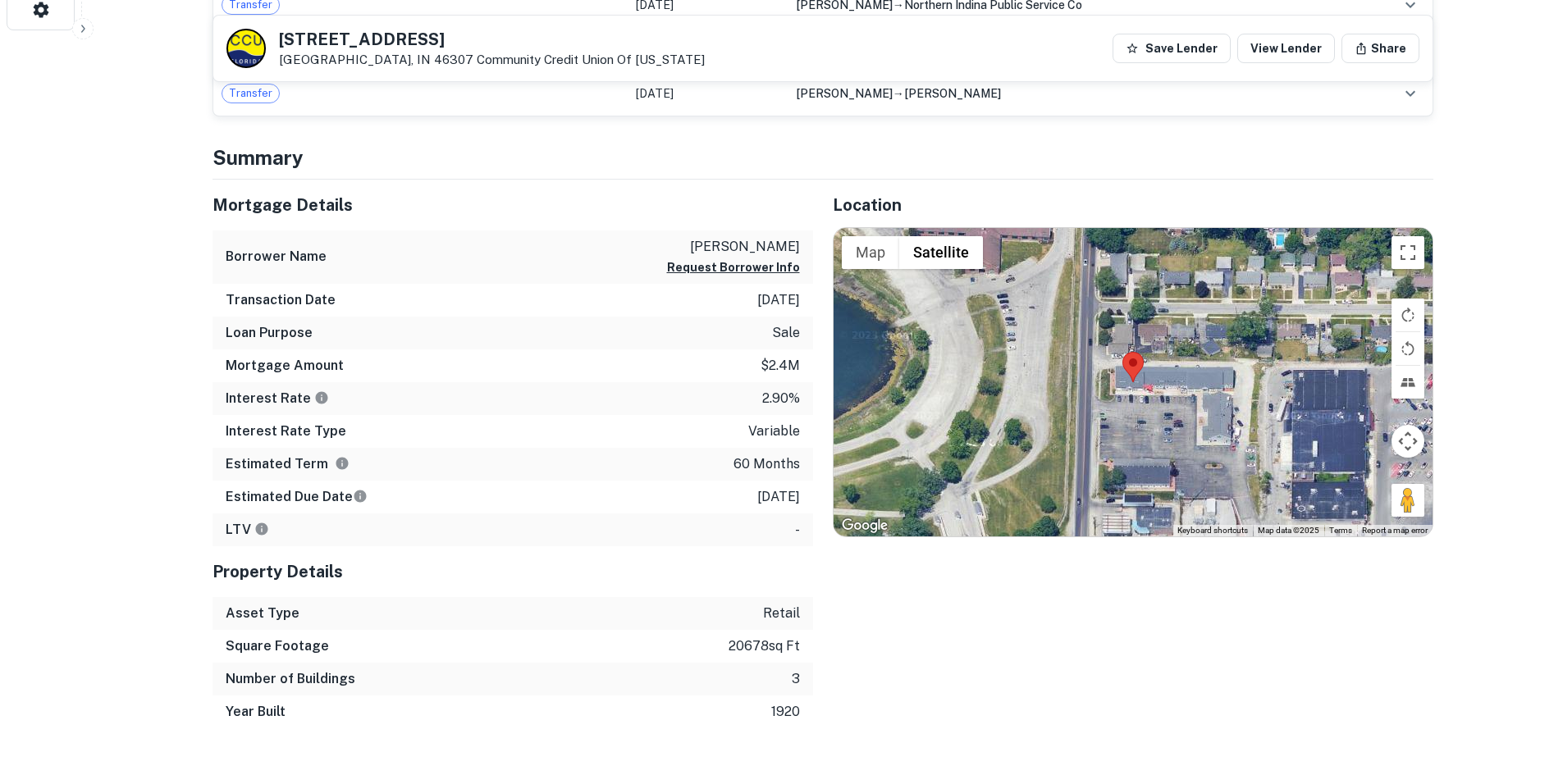
drag, startPoint x: 1401, startPoint y: 505, endPoint x: 1158, endPoint y: 433, distance: 254.1
click at [1117, 427] on div "Map Terrain Satellite Labels Keyboard shortcuts Map Data Map data ©2025 Map dat…" at bounding box center [1133, 382] width 599 height 308
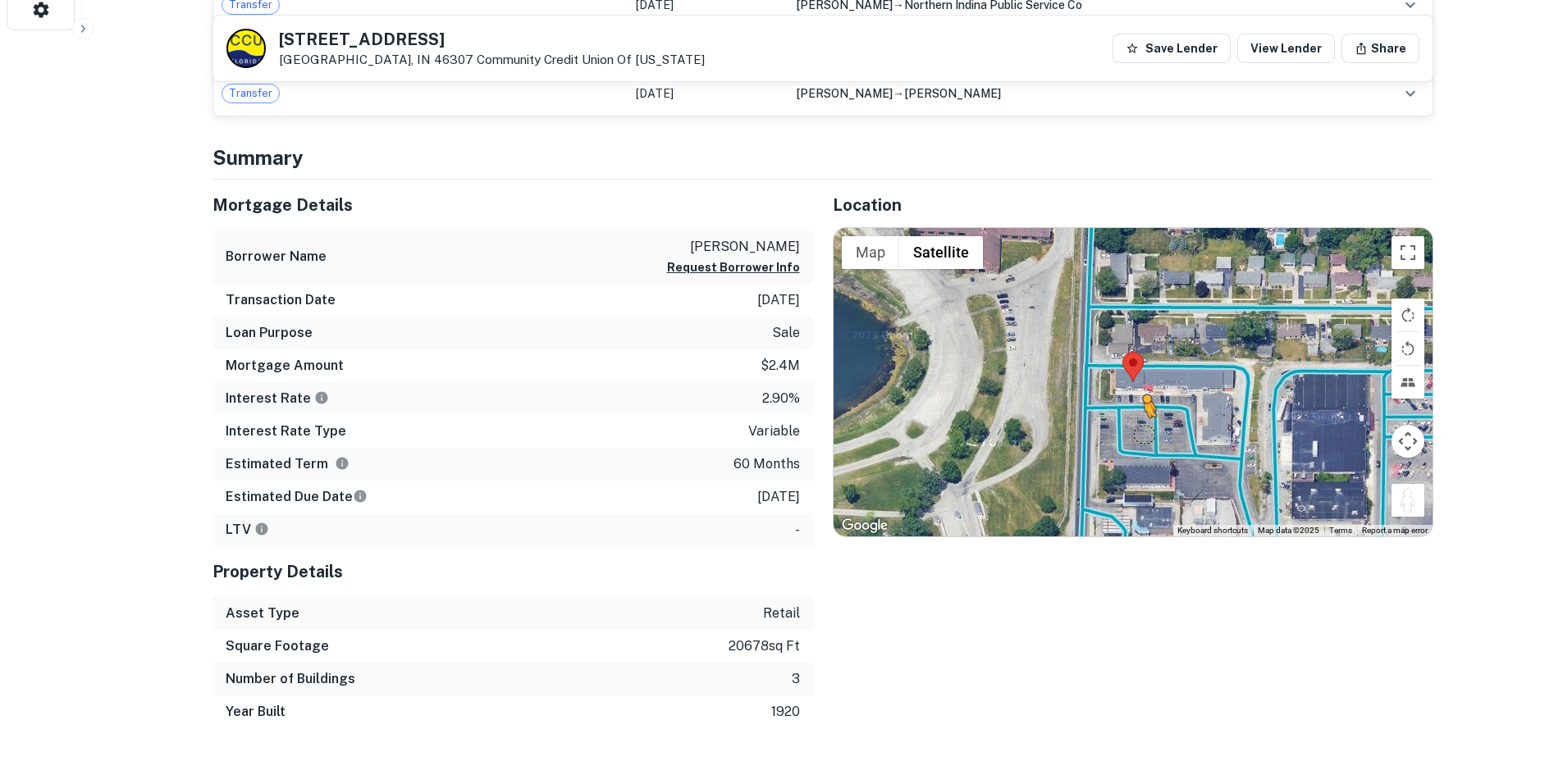
drag, startPoint x: 1405, startPoint y: 508, endPoint x: 1142, endPoint y: 434, distance: 272.7
click at [1142, 434] on div "To activate drag with keyboard, press Alt + Enter. Once in keyboard drag state,…" at bounding box center [1133, 382] width 599 height 308
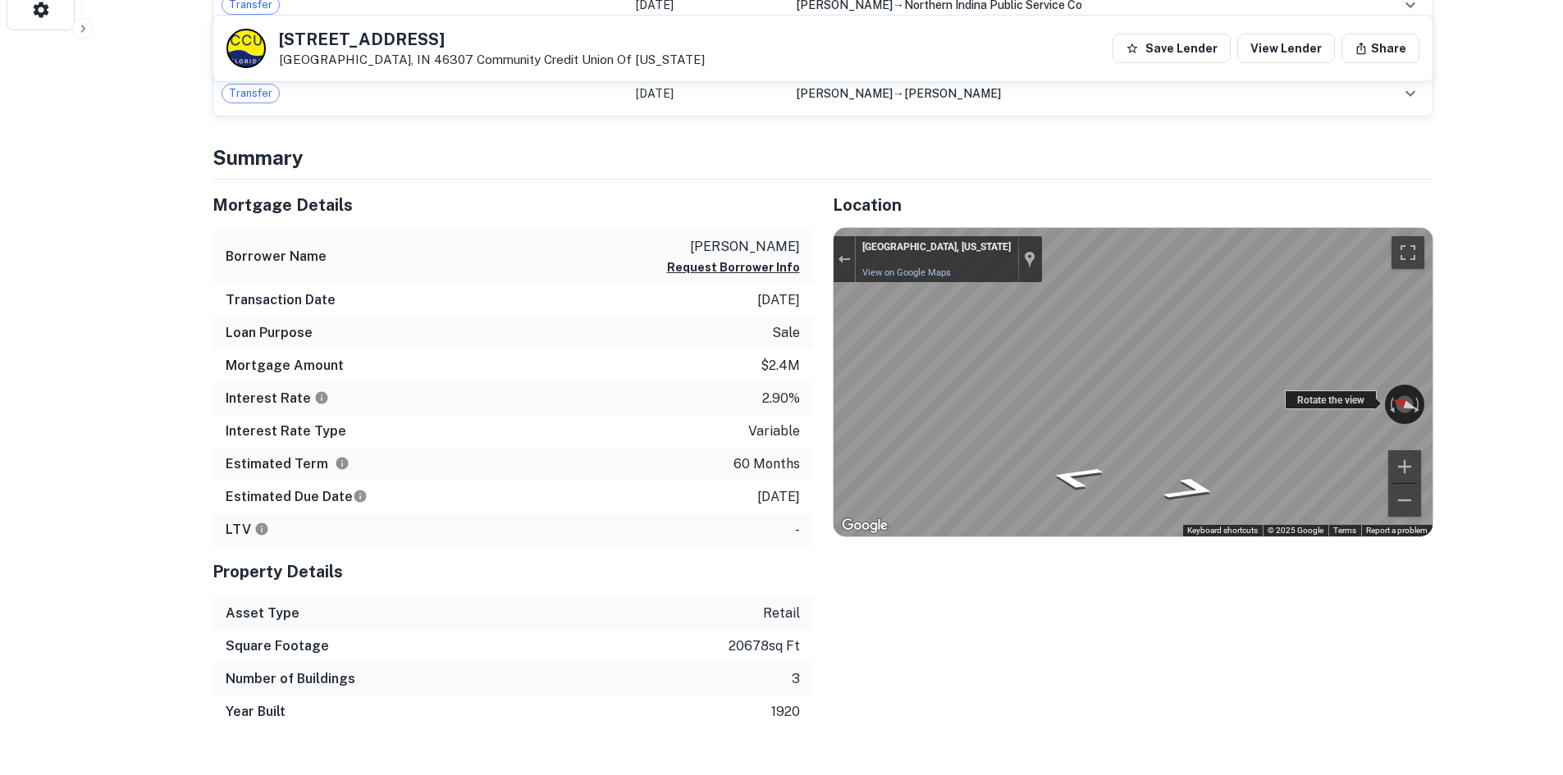
click at [1398, 415] on div "← Move left → Move right ↑ Move up ↓ Move down + Zoom in - Zoom out [GEOGRAPHIC…" at bounding box center [1133, 382] width 599 height 308
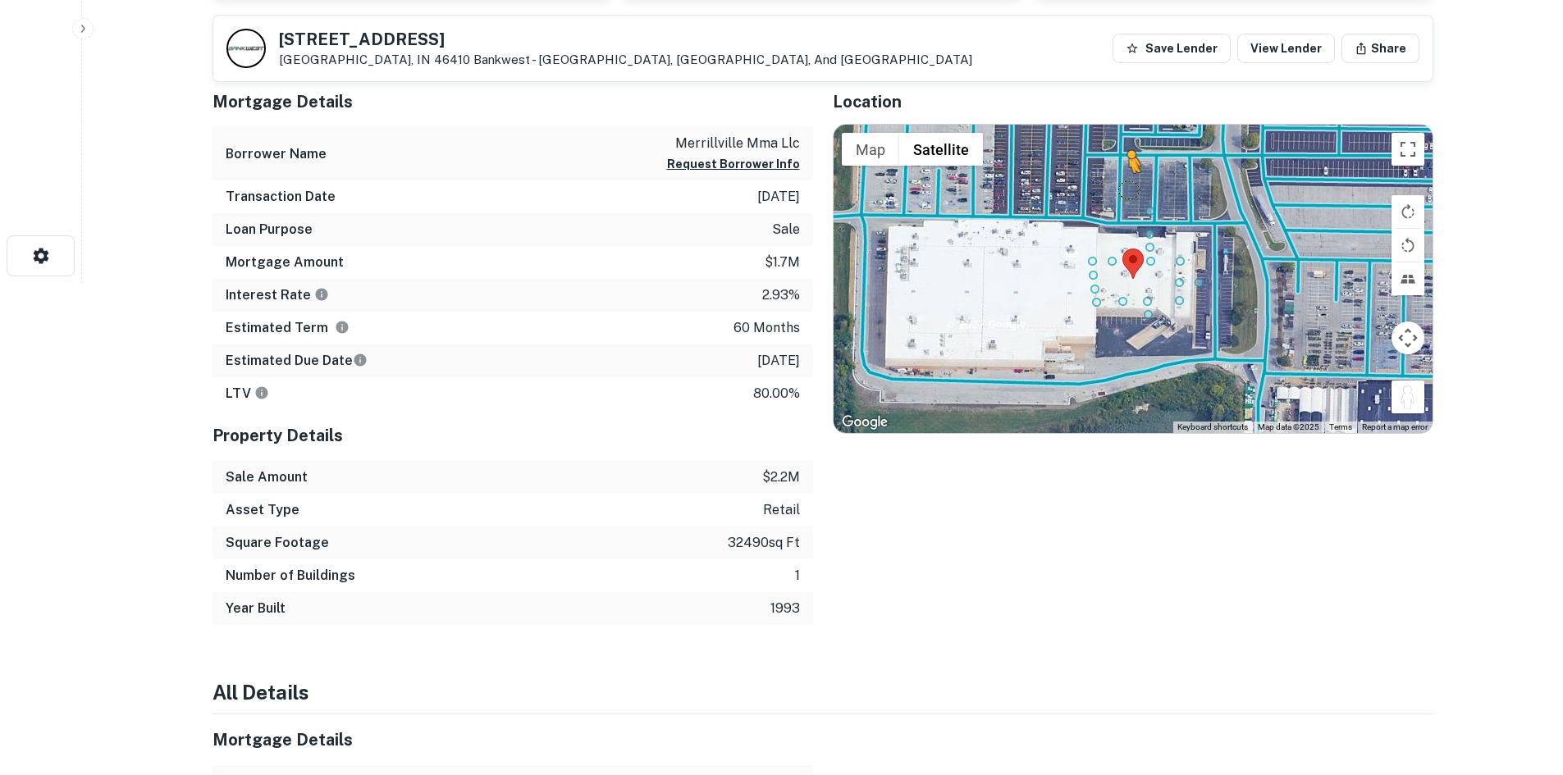
drag, startPoint x: 1414, startPoint y: 400, endPoint x: 1125, endPoint y: 189, distance: 358.1
click at [1125, 189] on div "To activate drag with keyboard, press Alt + Enter. Once in keyboard drag state,…" at bounding box center [1133, 279] width 599 height 308
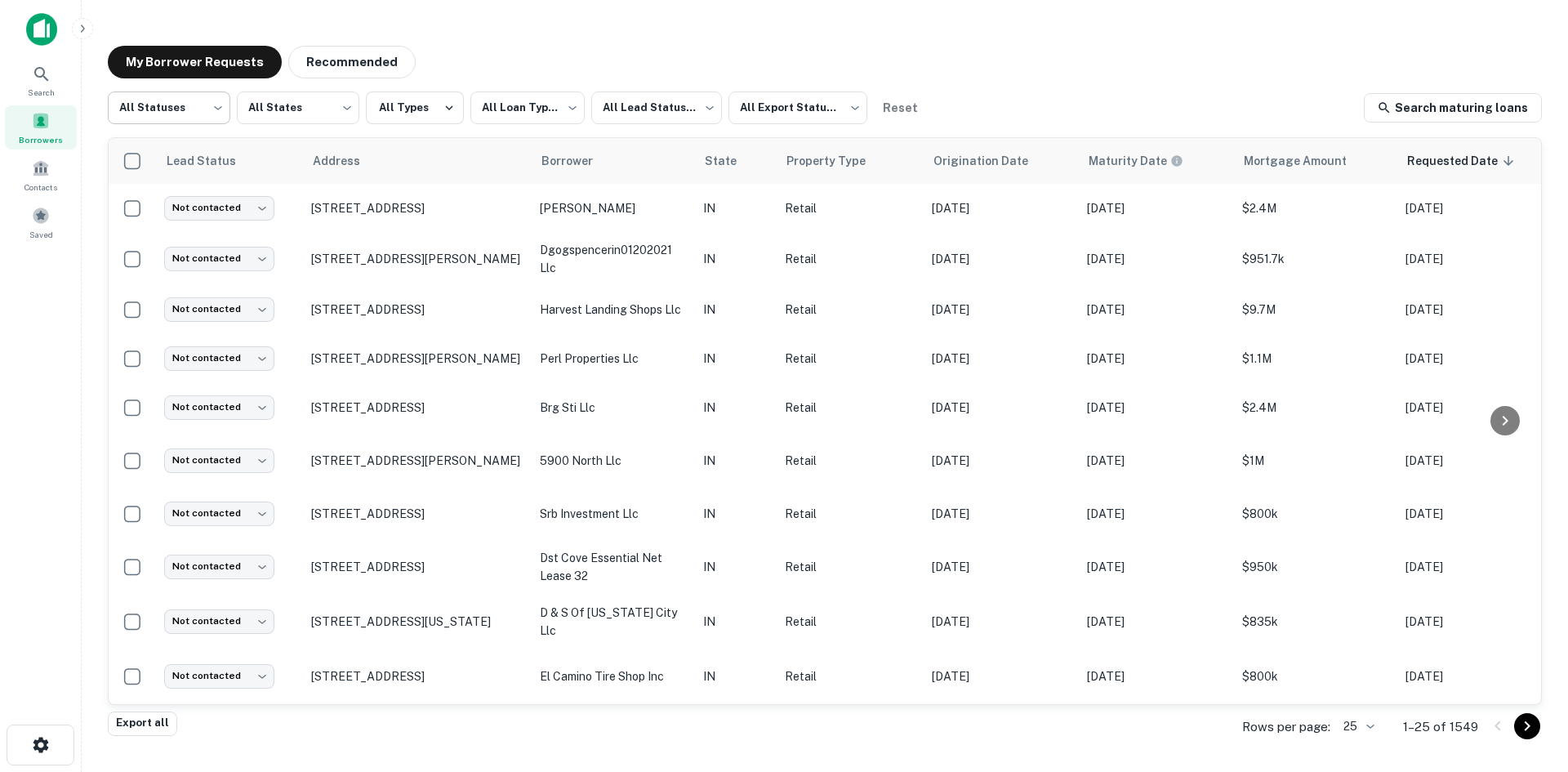
click at [181, 120] on body "**********" at bounding box center [784, 386] width 1568 height 772
click at [178, 207] on li "Fulfilled" at bounding box center [168, 209] width 122 height 30
type input "*********"
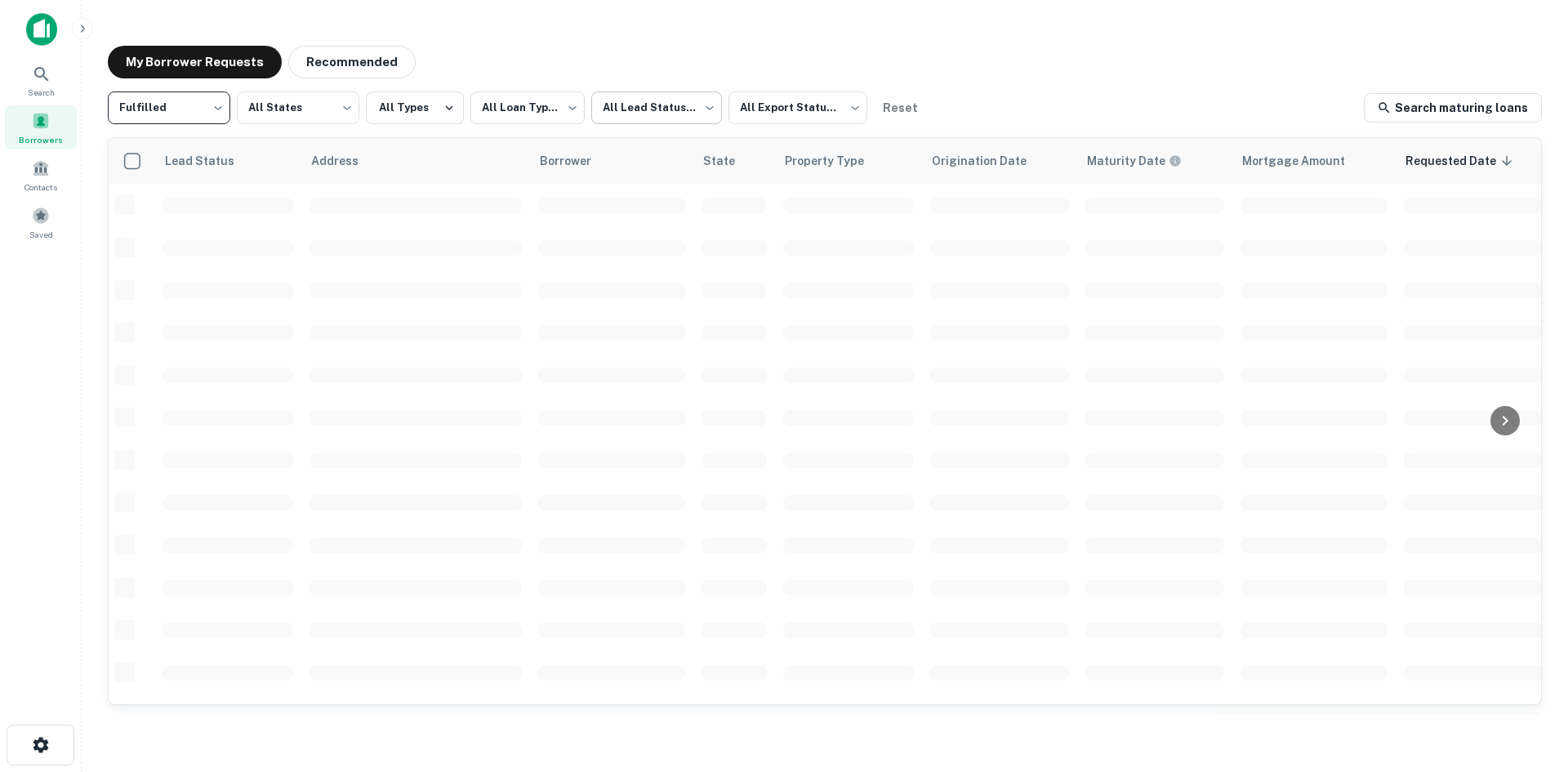
click at [660, 112] on body "**********" at bounding box center [784, 386] width 1568 height 772
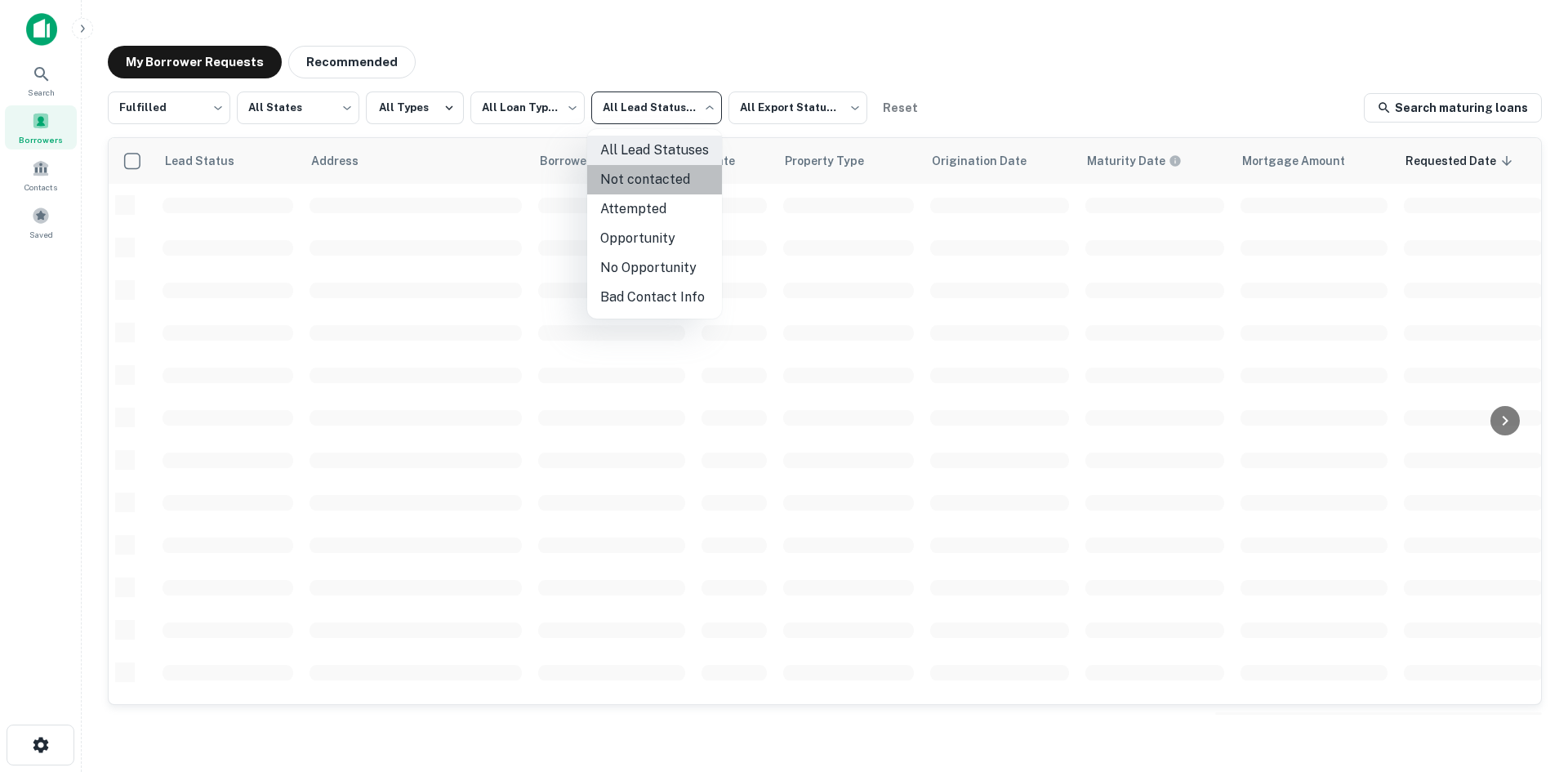
click at [658, 181] on li "Not contacted" at bounding box center [654, 180] width 134 height 30
type input "****"
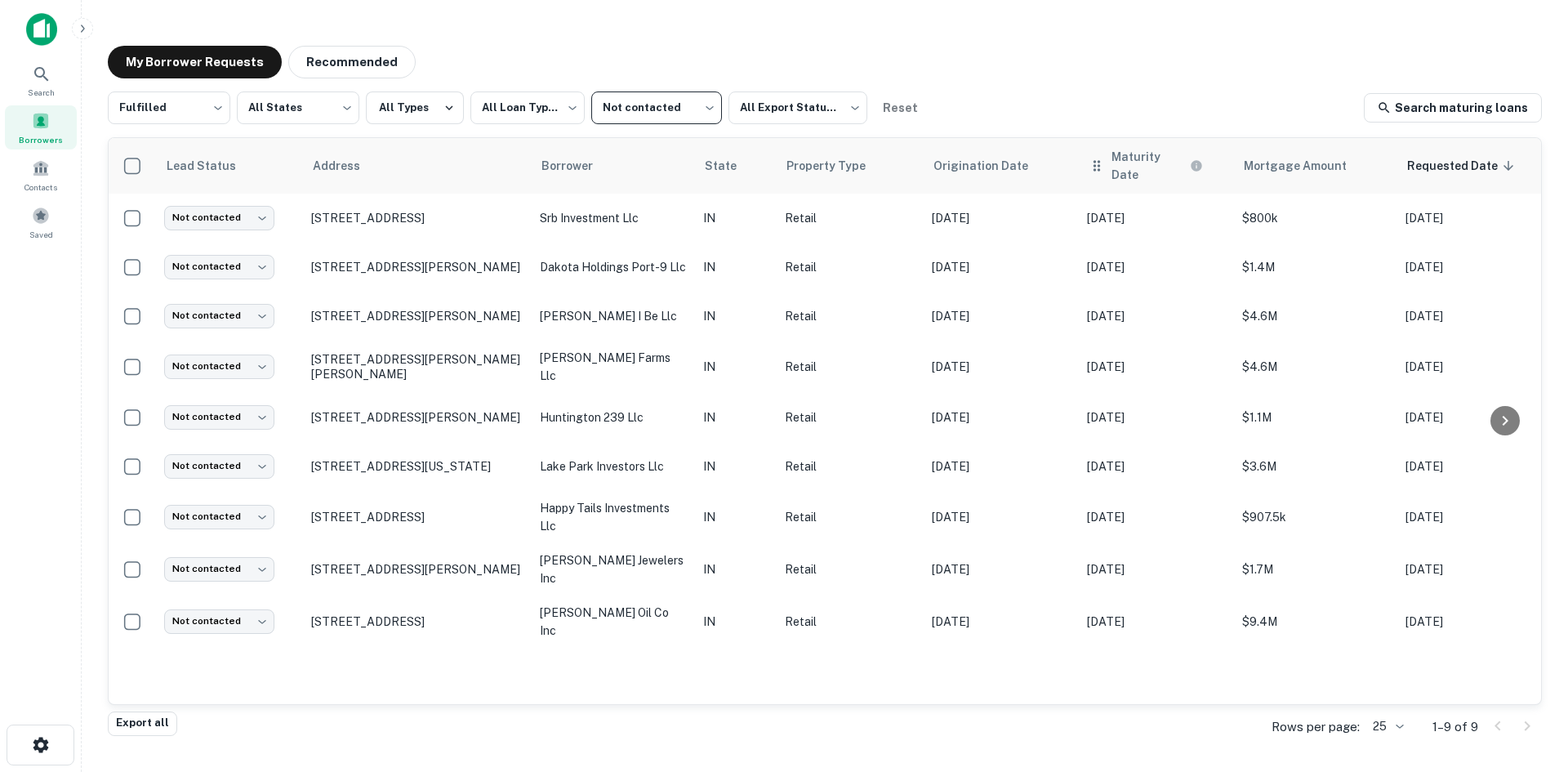
click at [1106, 166] on div "Maturity Date" at bounding box center [1157, 166] width 135 height 36
click at [1103, 172] on th "Maturity Date" at bounding box center [1157, 166] width 155 height 56
click at [1132, 172] on th "Maturity Date" at bounding box center [1157, 166] width 155 height 56
click at [1194, 162] on icon "Maturity dates displayed may be estimated. Please contact the lender for the mo…" at bounding box center [1196, 165] width 11 height 11
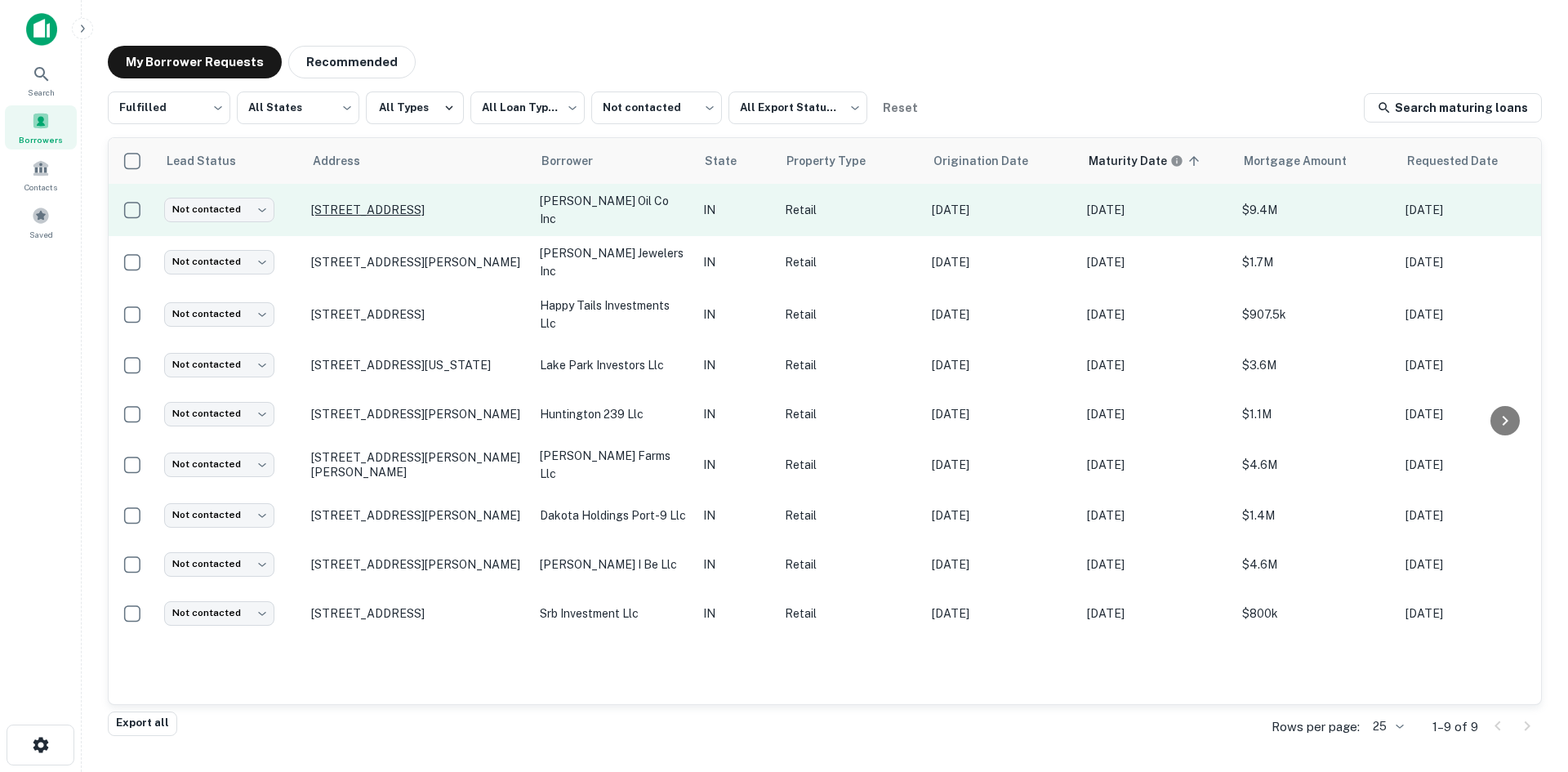
click at [432, 209] on p "[STREET_ADDRESS]" at bounding box center [417, 209] width 212 height 15
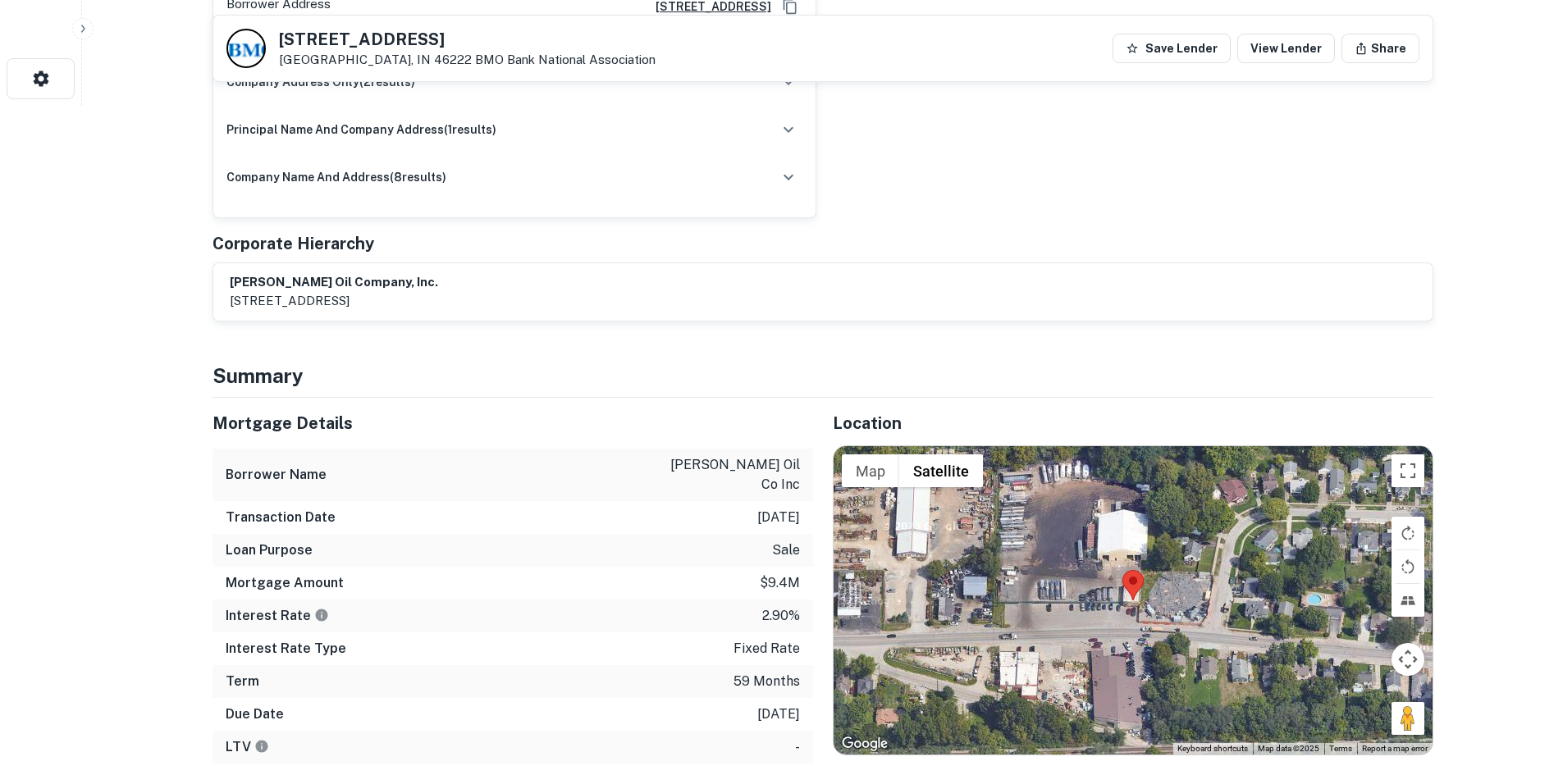
scroll to position [902, 0]
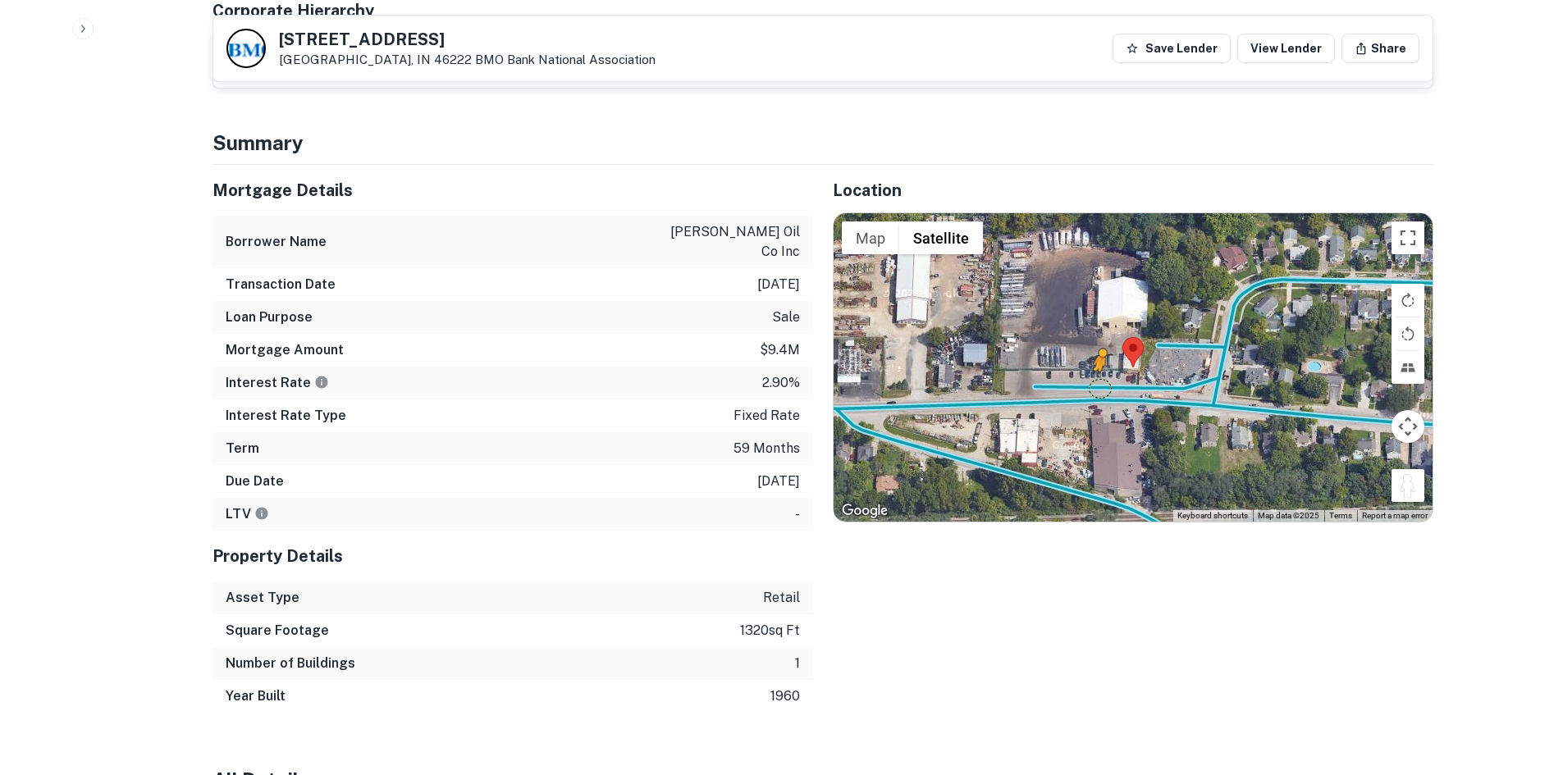
drag, startPoint x: 1417, startPoint y: 492, endPoint x: 1098, endPoint y: 388, distance: 335.7
click at [1098, 388] on div "To activate drag with keyboard, press Alt + Enter. Once in keyboard drag state,…" at bounding box center [1133, 367] width 599 height 308
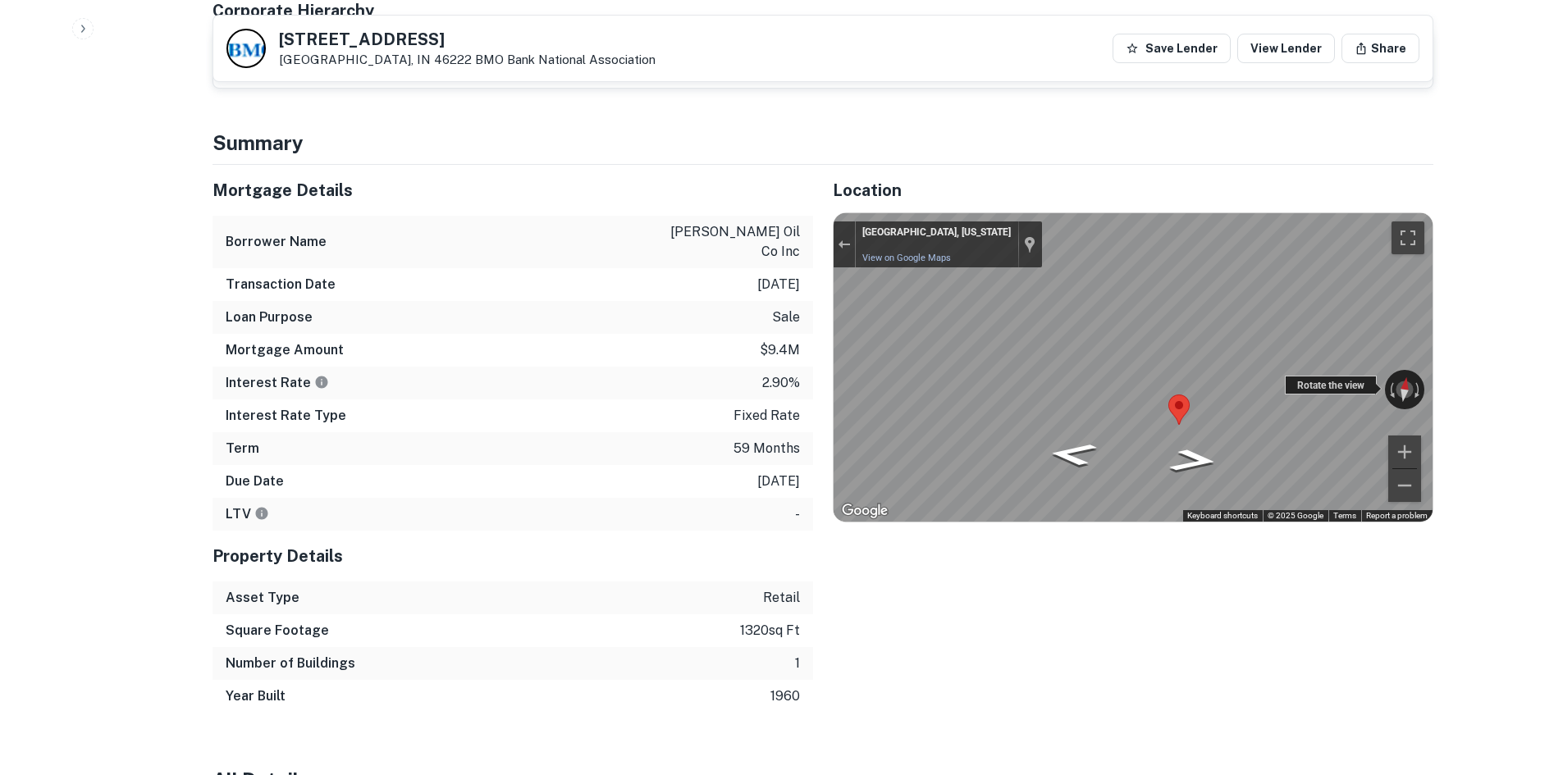
click at [1392, 394] on div "← Move left → Move right ↑ Move up ↓ Move down + Zoom in - Zoom out Indianapoli…" at bounding box center [1133, 367] width 599 height 308
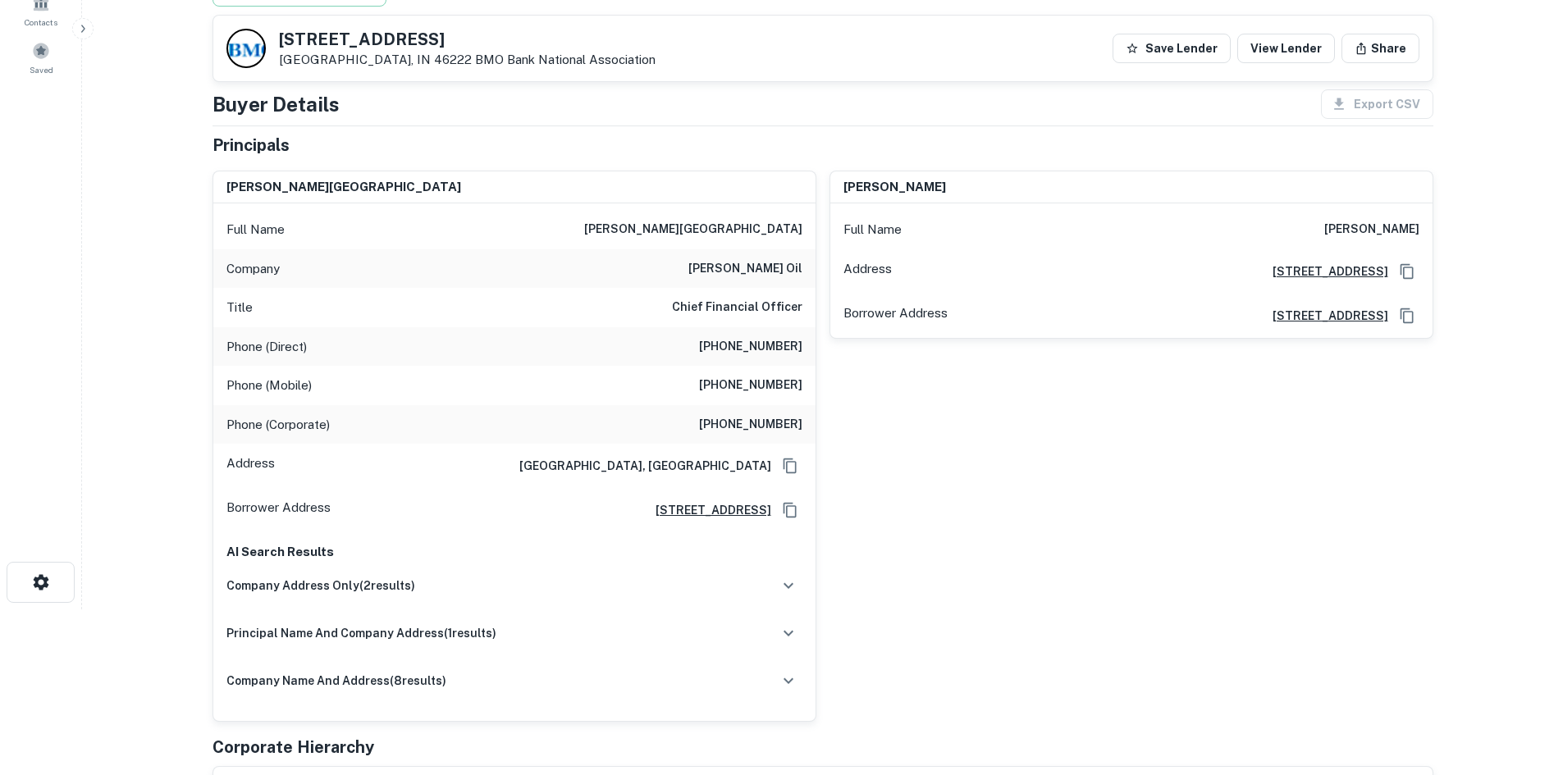
scroll to position [164, 0]
click at [767, 276] on h6 "al warren oil" at bounding box center [745, 271] width 114 height 20
copy h6 "al warren oil"
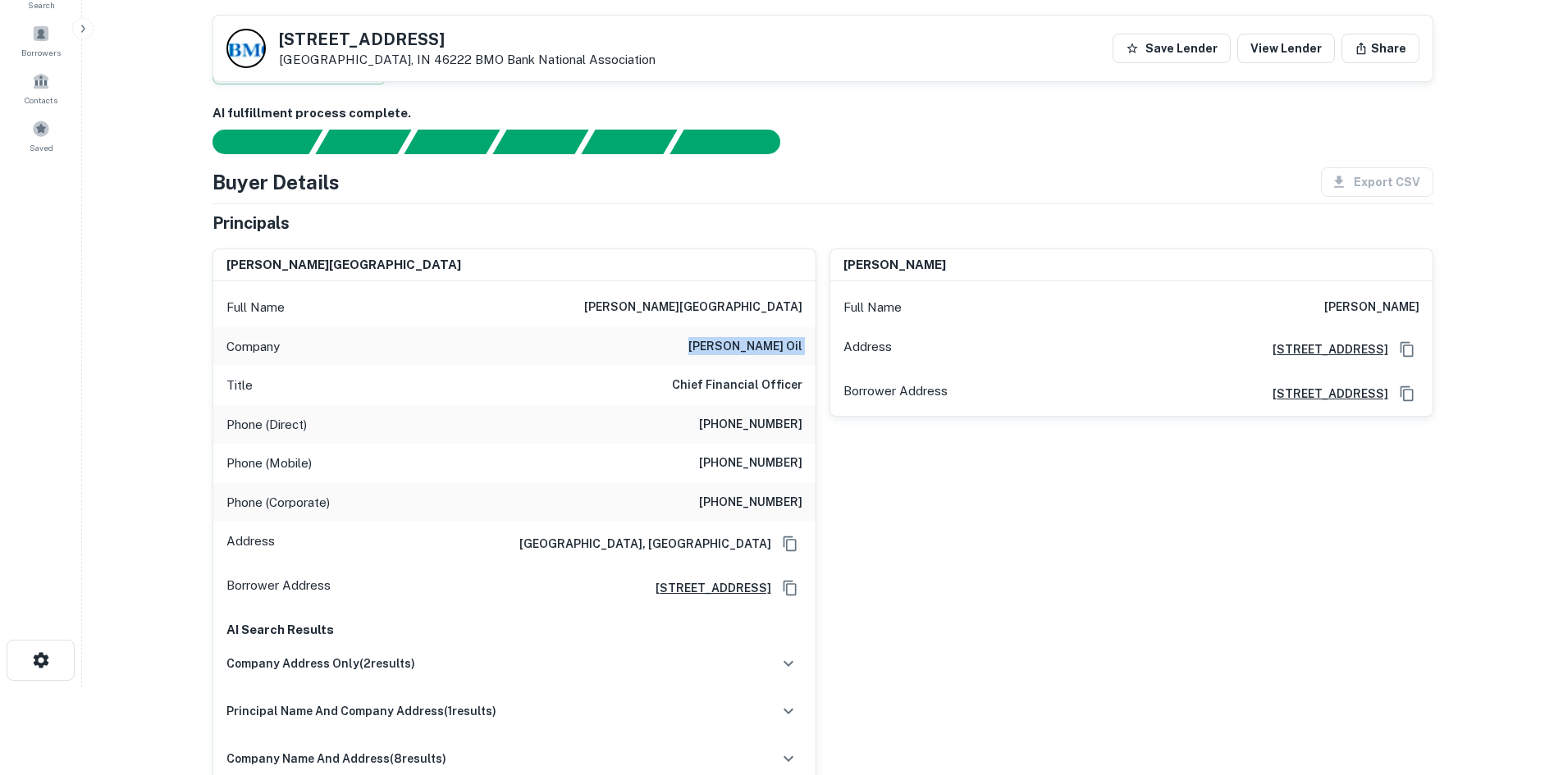
scroll to position [82, 0]
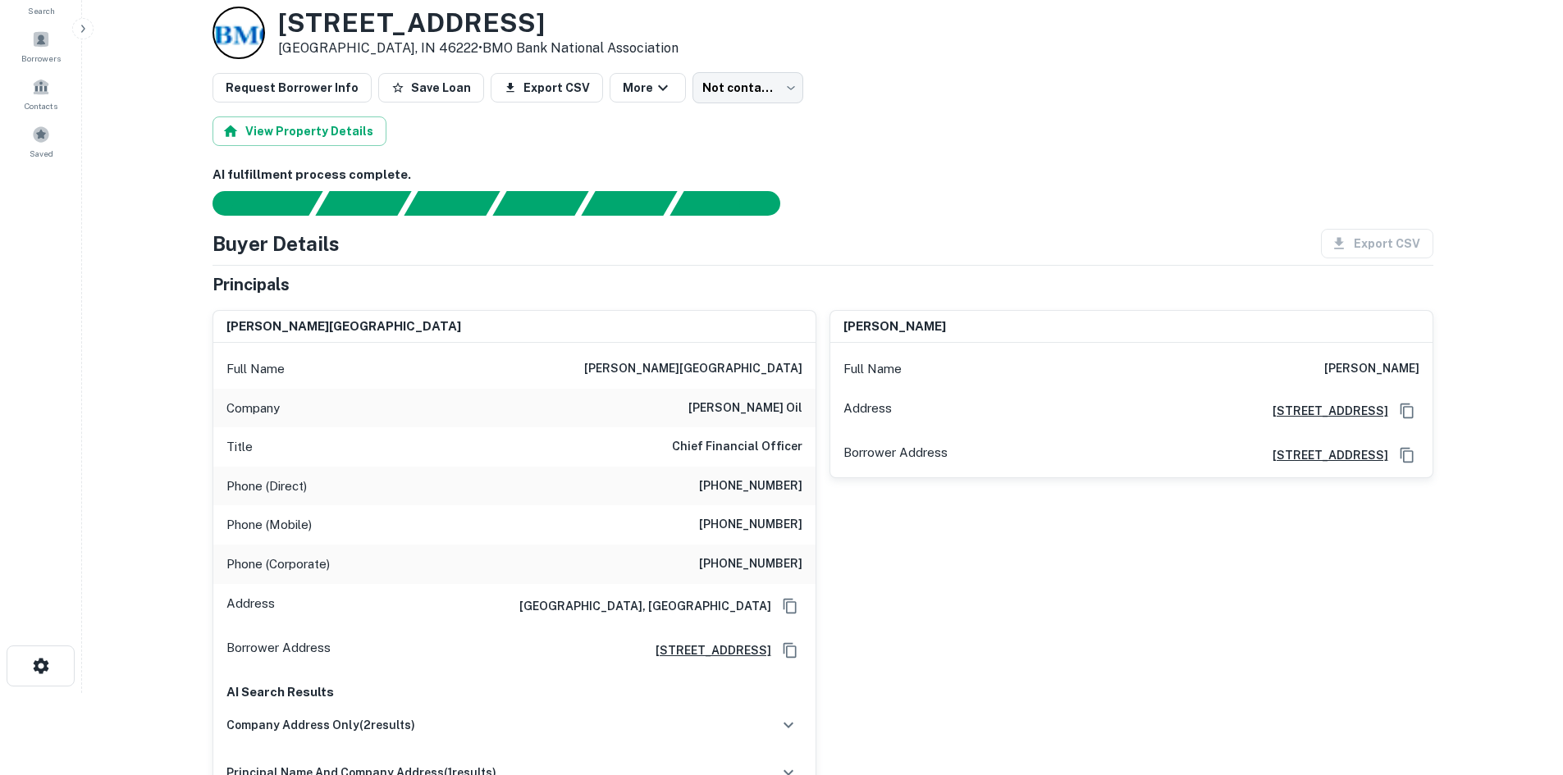
click at [743, 520] on h6 "(773) 316-8038" at bounding box center [750, 525] width 103 height 20
click at [752, 532] on h6 "(773) 316-8038" at bounding box center [750, 525] width 103 height 20
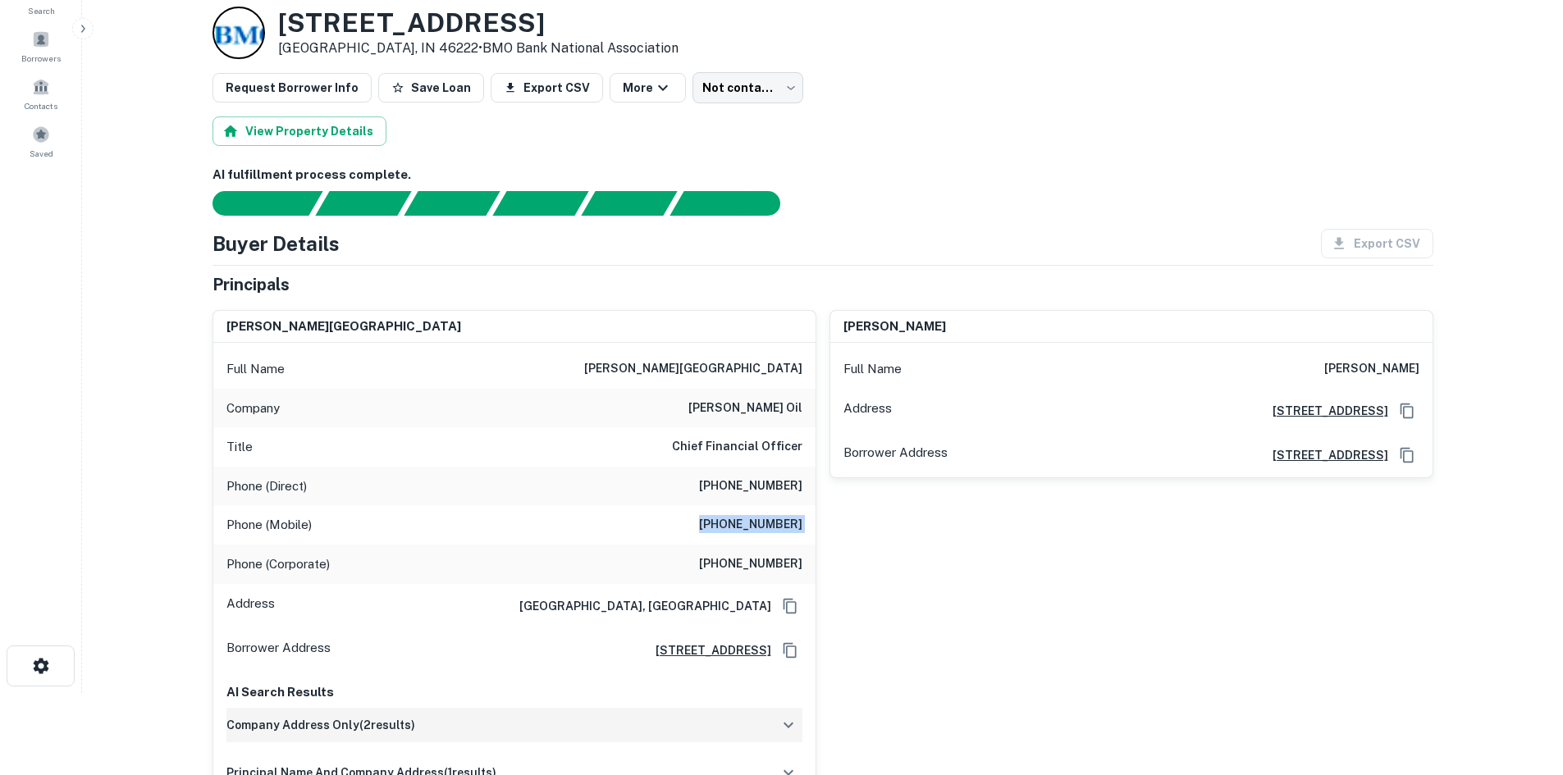
copy h6 "(773) 316-8038"
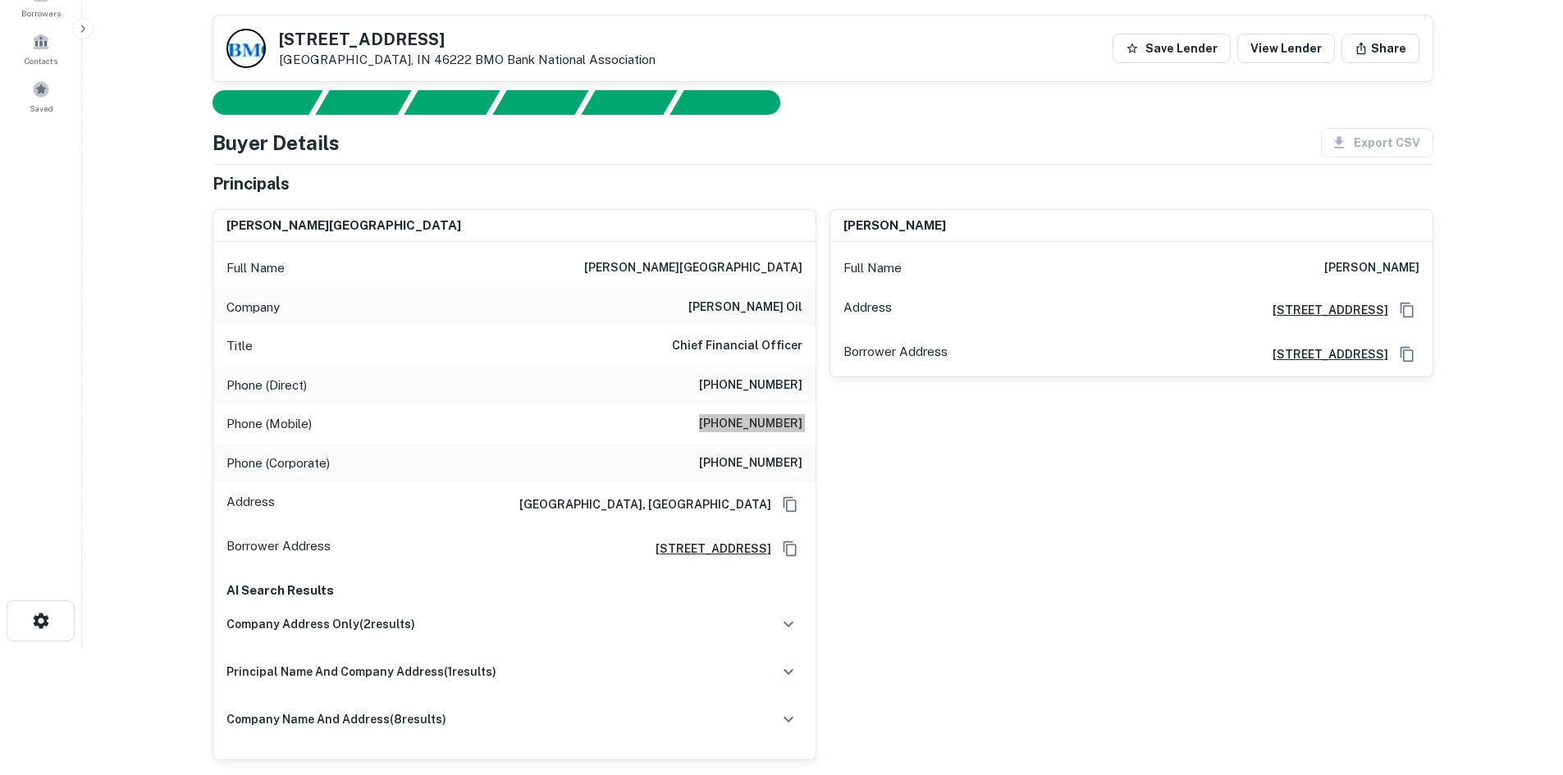
scroll to position [0, 0]
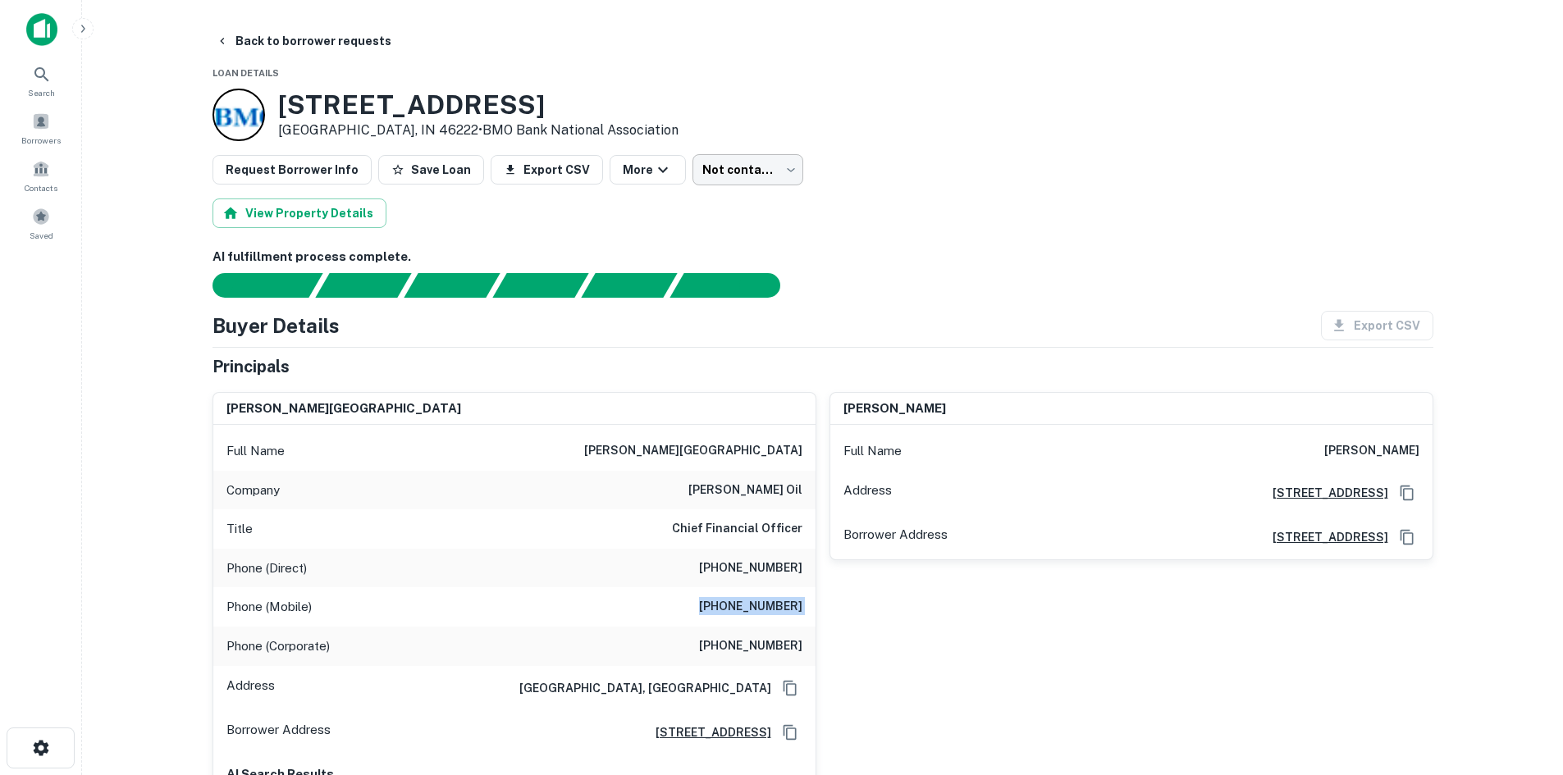
click at [732, 184] on body "Search Borrowers Contacts Saved Back to borrower requests Loan Details 4008 Roc…" at bounding box center [781, 387] width 1563 height 775
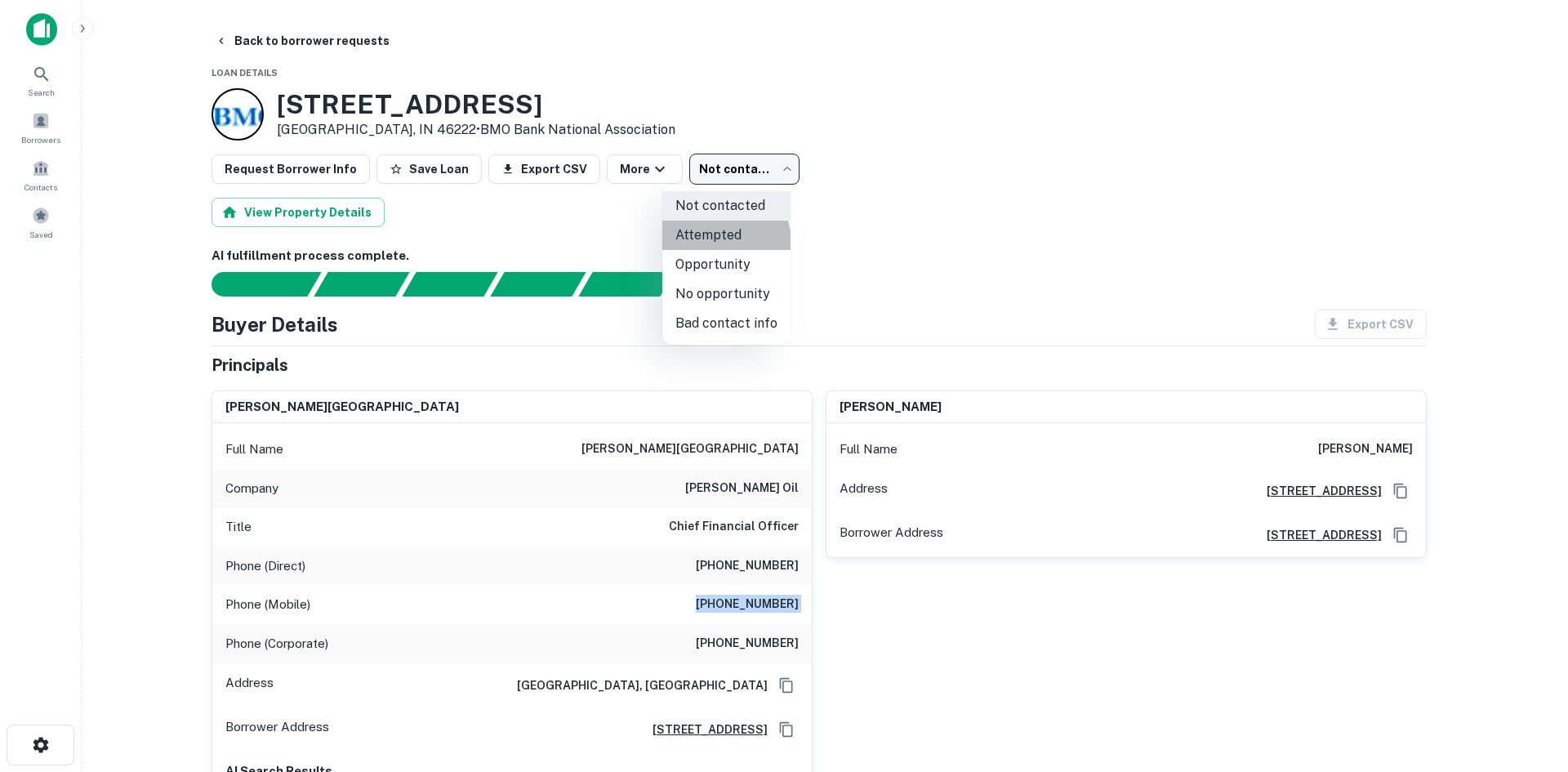
drag, startPoint x: 723, startPoint y: 242, endPoint x: 453, endPoint y: 85, distance: 312.3
click at [712, 230] on li "Attempted" at bounding box center [726, 236] width 128 height 30
type input "*********"
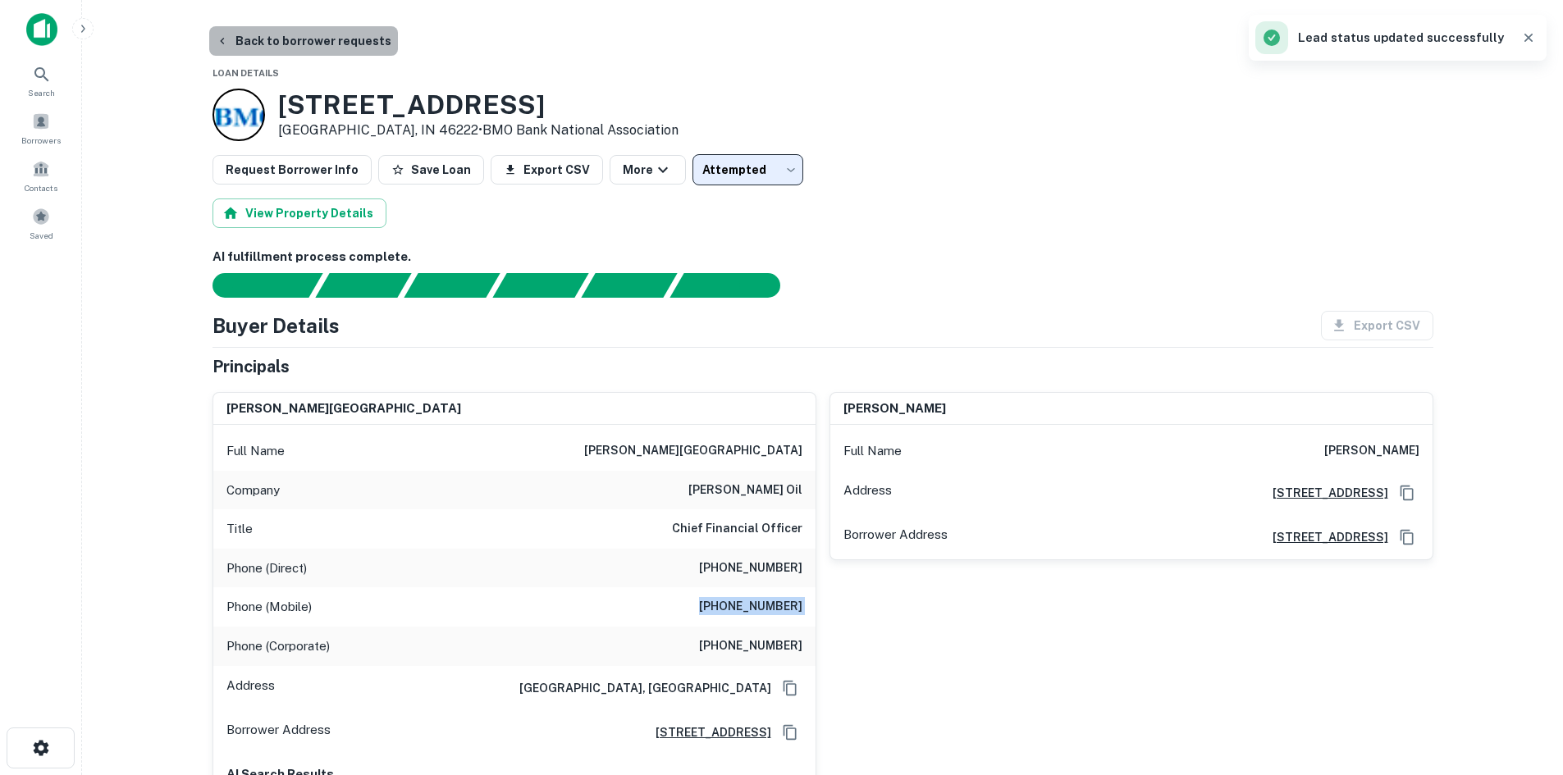
click at [329, 36] on button "Back to borrower requests" at bounding box center [303, 41] width 189 height 30
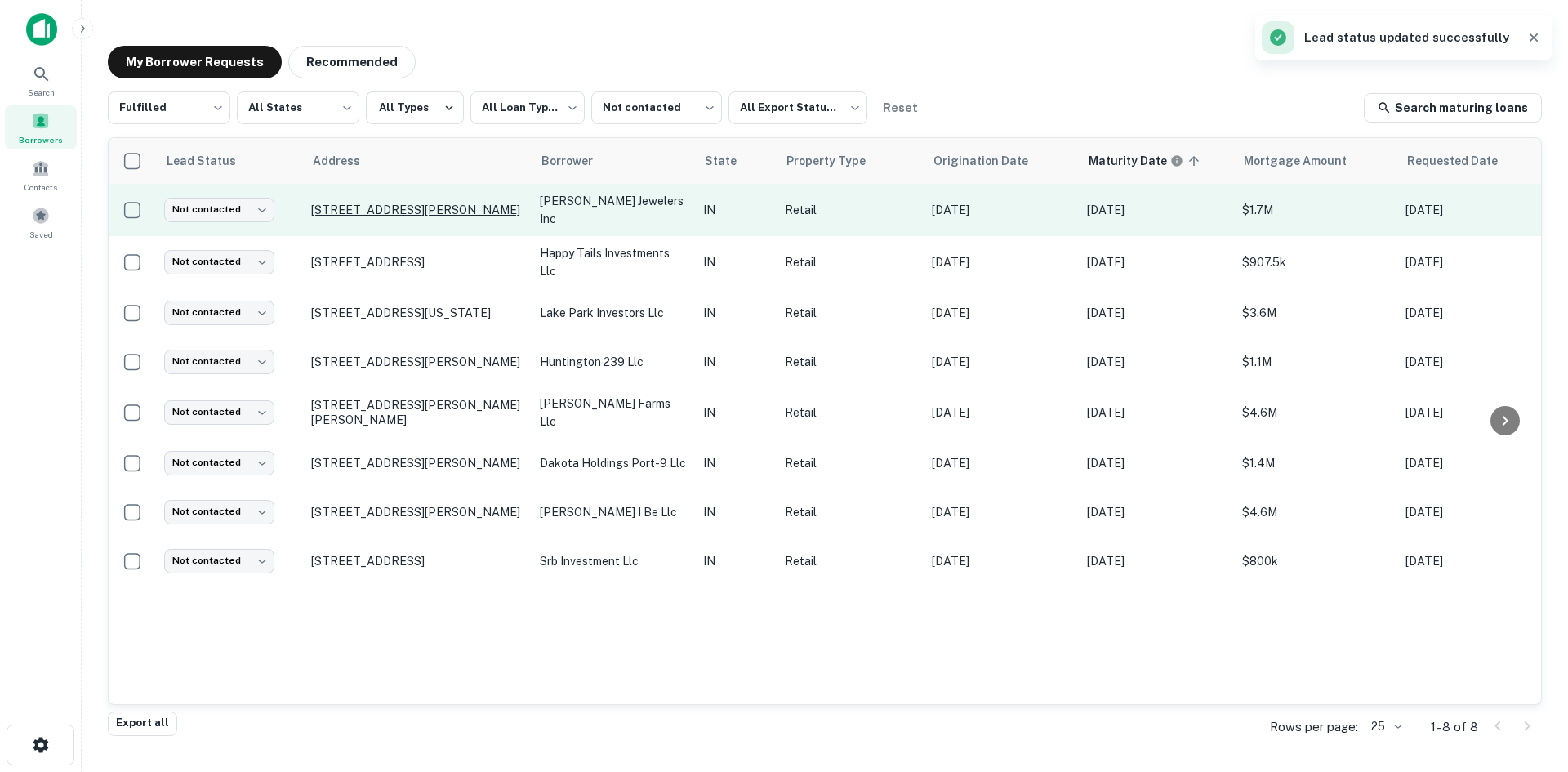
click at [424, 205] on p "1111 E Dupont Rd Fort Wayne, IN 46825" at bounding box center [417, 209] width 212 height 15
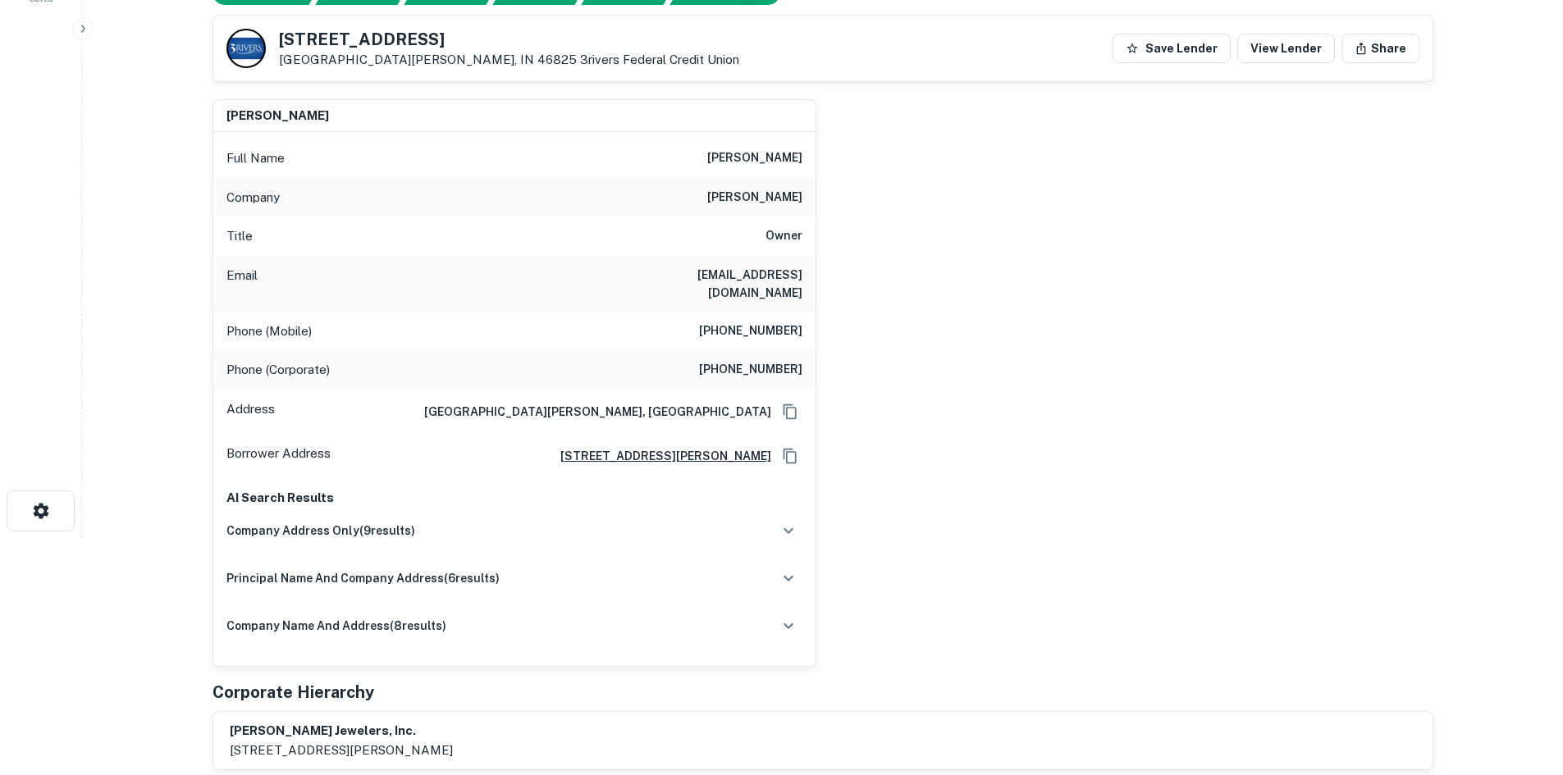
scroll to position [246, 0]
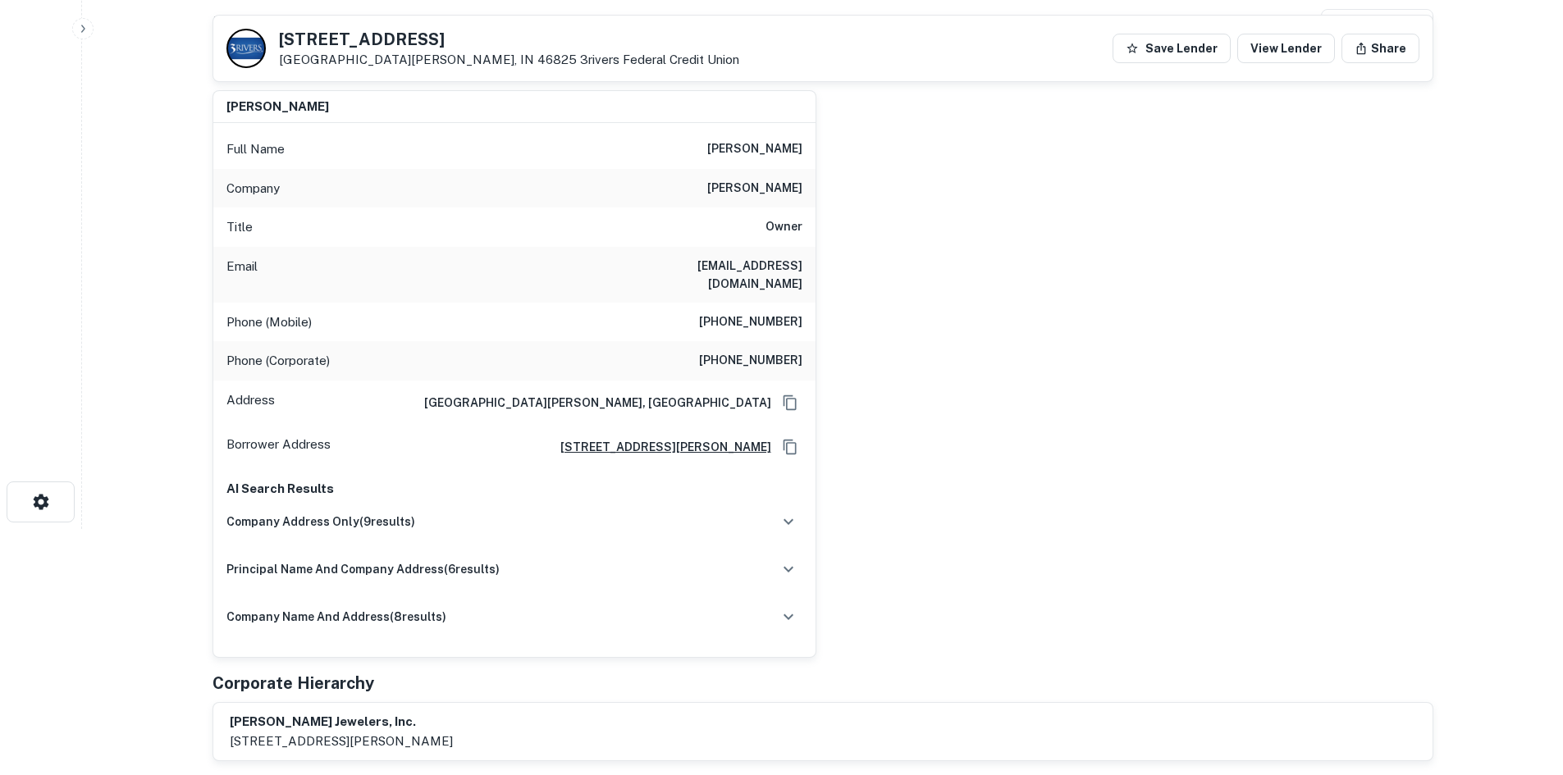
click at [779, 188] on h6 "peter franklin" at bounding box center [754, 189] width 95 height 20
copy h6 "peter franklin"
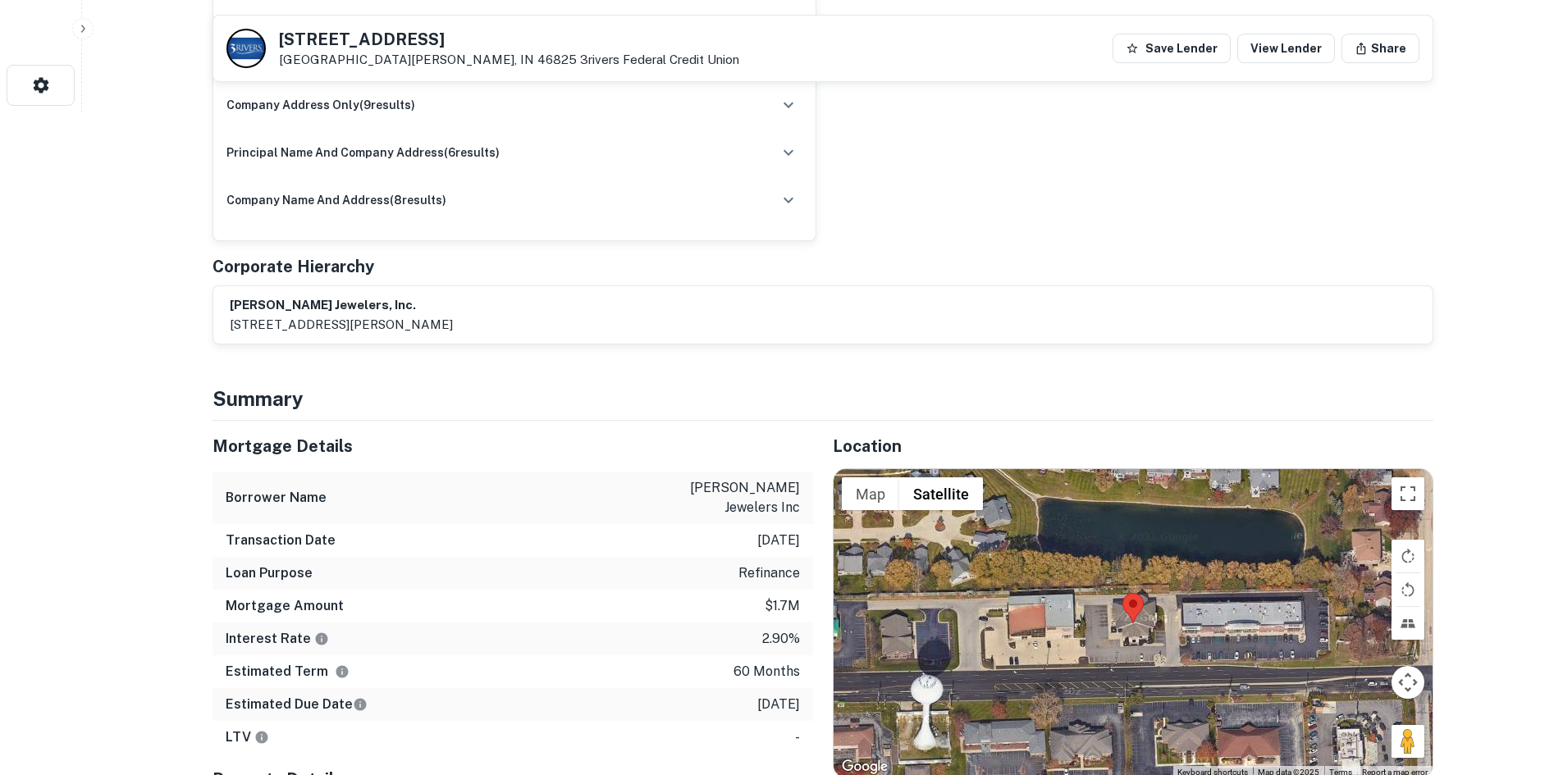
scroll to position [820, 0]
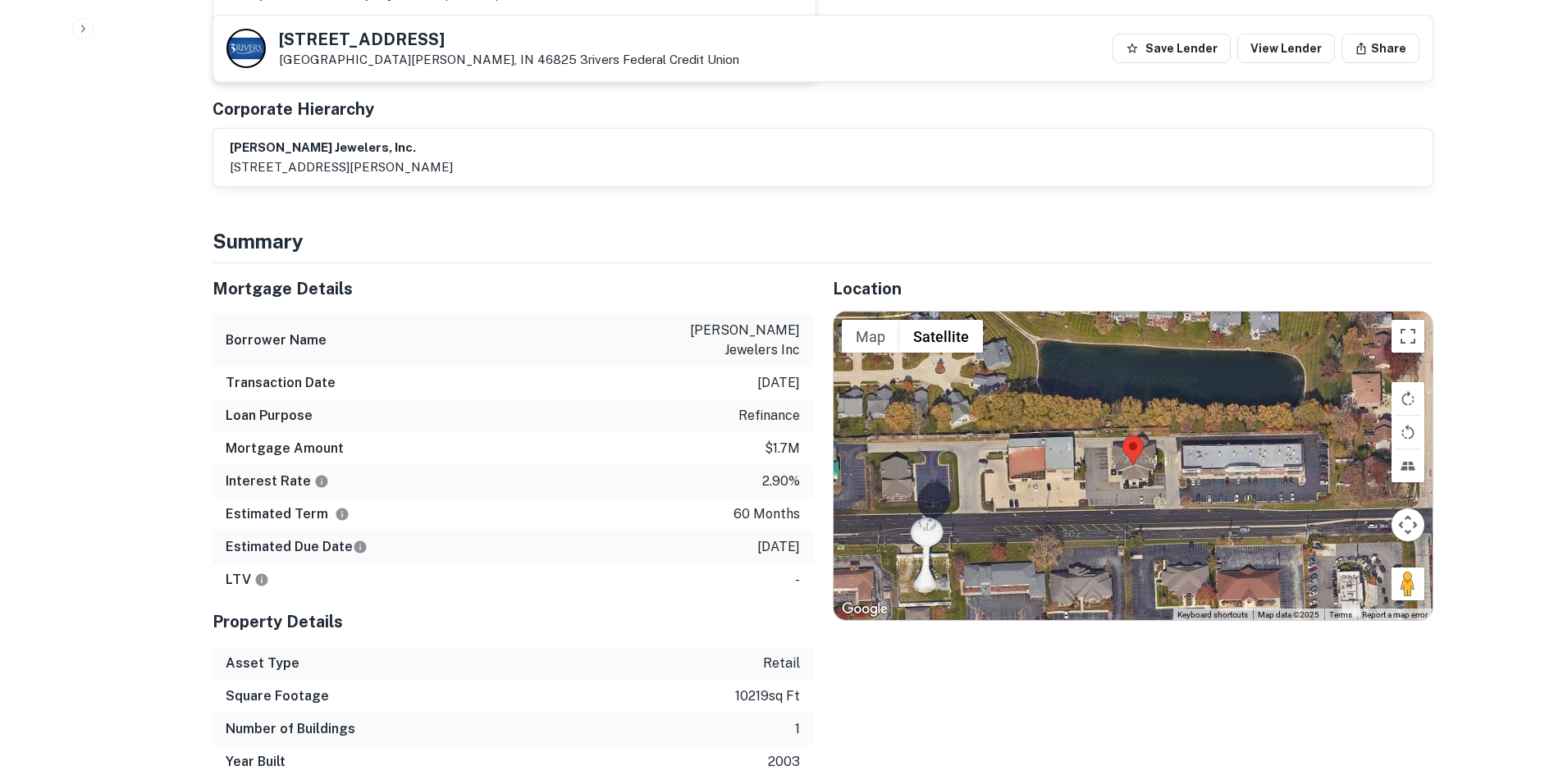
drag, startPoint x: 1347, startPoint y: 557, endPoint x: 1230, endPoint y: 513, distance: 125.4
click at [1133, 478] on div "Map Terrain Satellite Labels Keyboard shortcuts Map Data Map data ©2025 Map dat…" at bounding box center [1133, 466] width 599 height 308
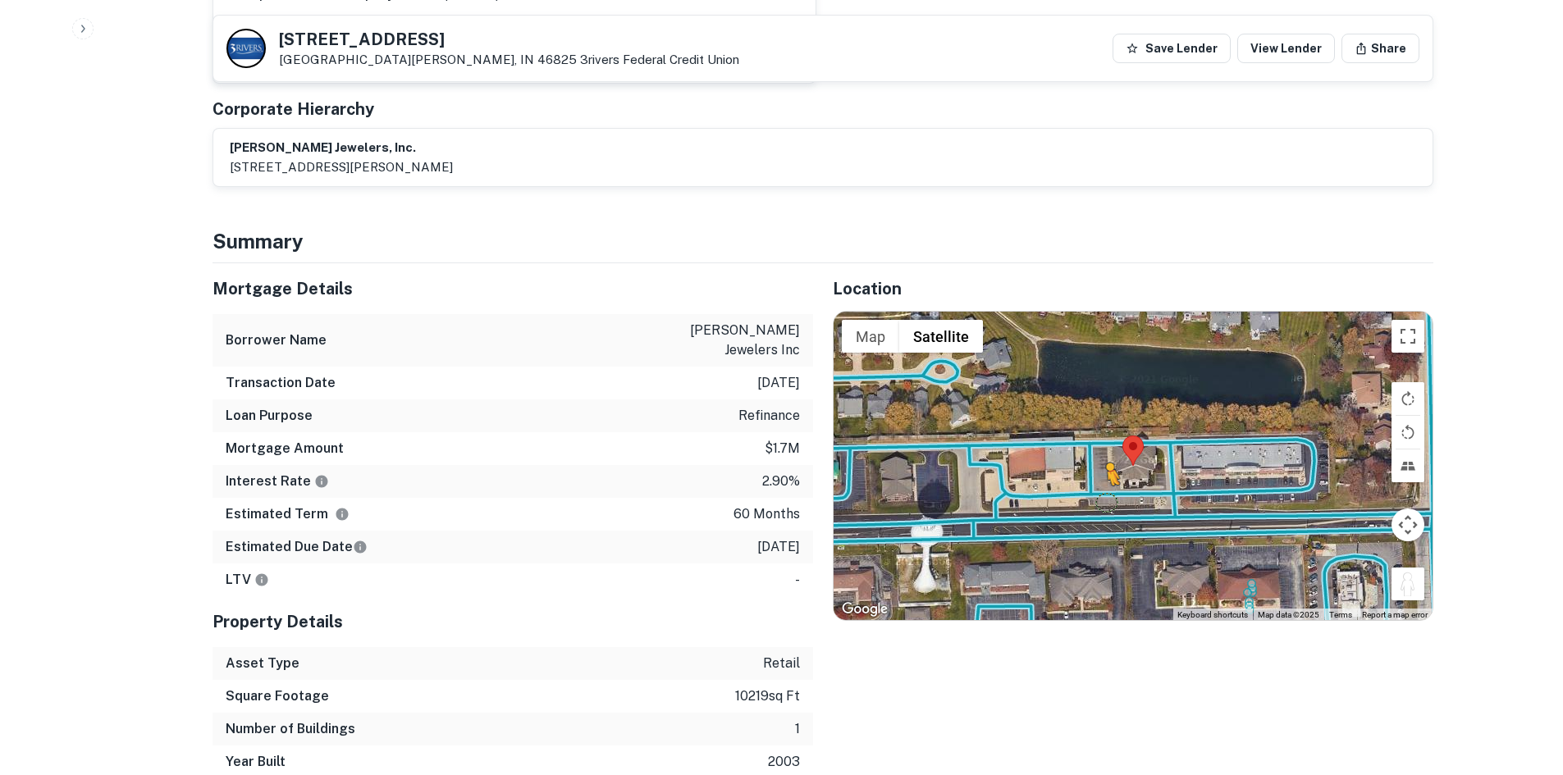
drag, startPoint x: 1407, startPoint y: 564, endPoint x: 1111, endPoint y: 485, distance: 306.7
click at [1110, 485] on div "To activate drag with keyboard, press Alt + Enter. Once in keyboard drag state,…" at bounding box center [1133, 466] width 599 height 308
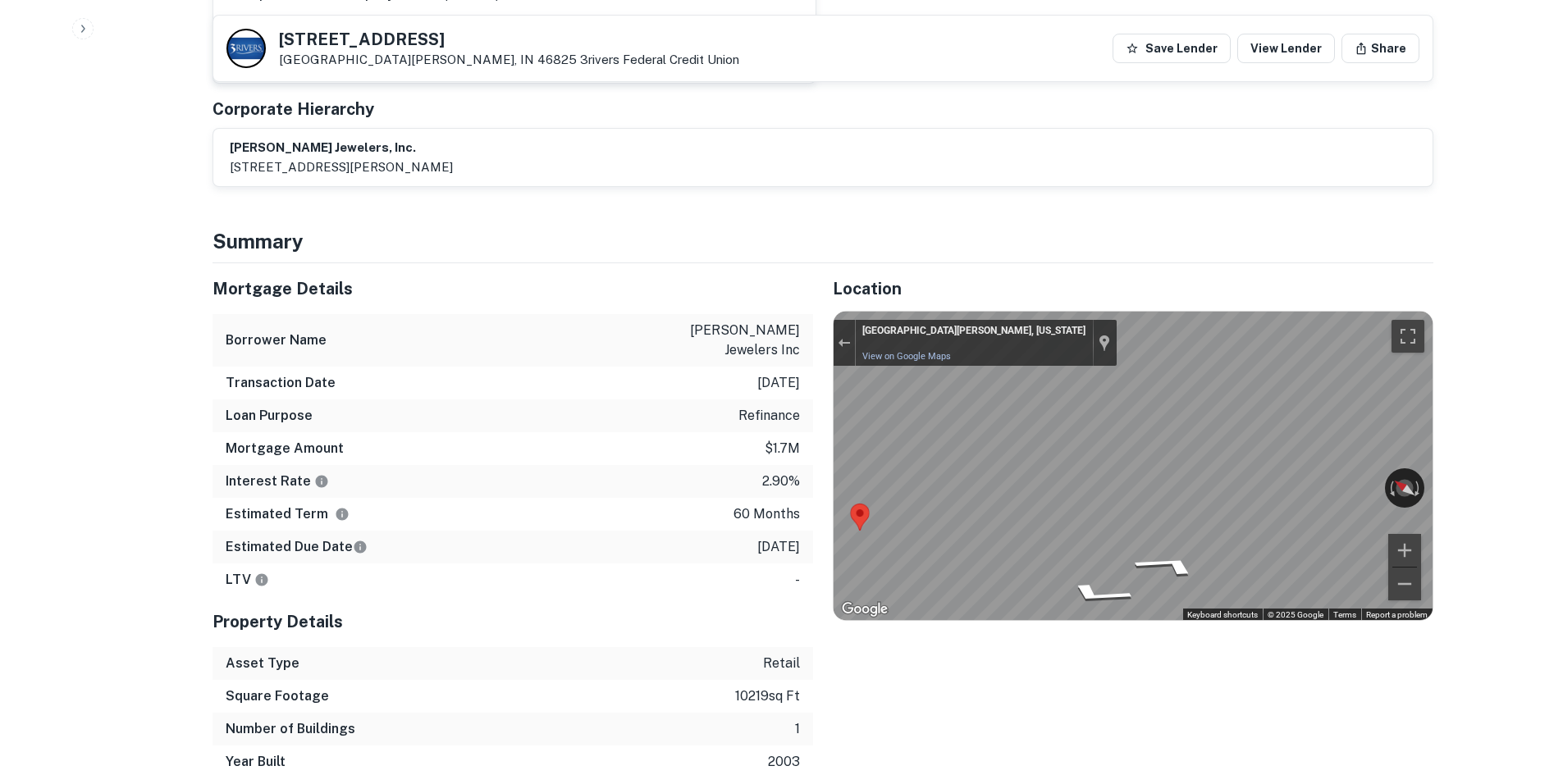
click at [1301, 555] on div "Map" at bounding box center [1133, 466] width 599 height 308
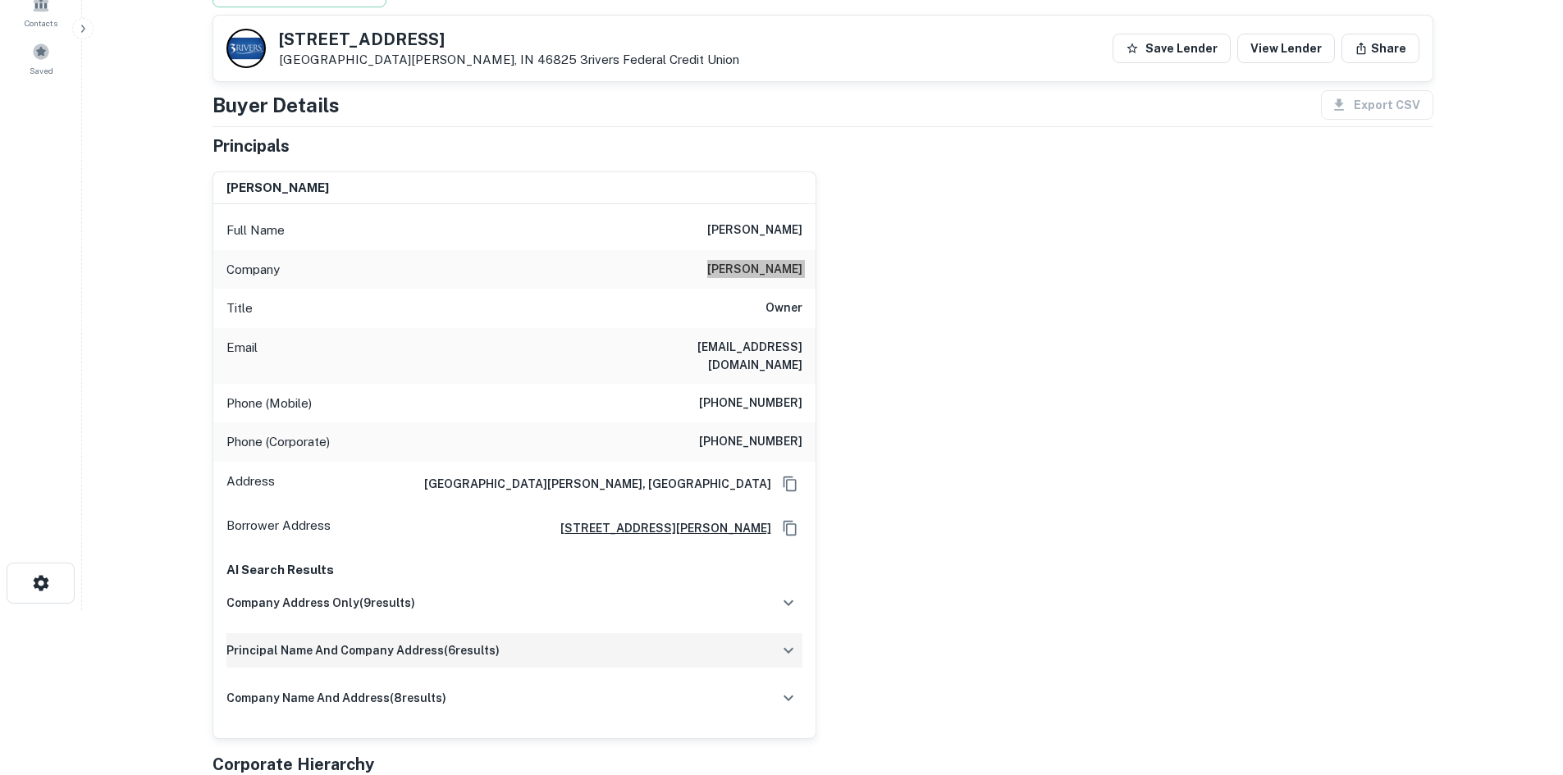
scroll to position [164, 0]
click at [763, 395] on h6 "(260) 341-1702" at bounding box center [750, 405] width 103 height 20
copy h6 "(260) 341-1702"
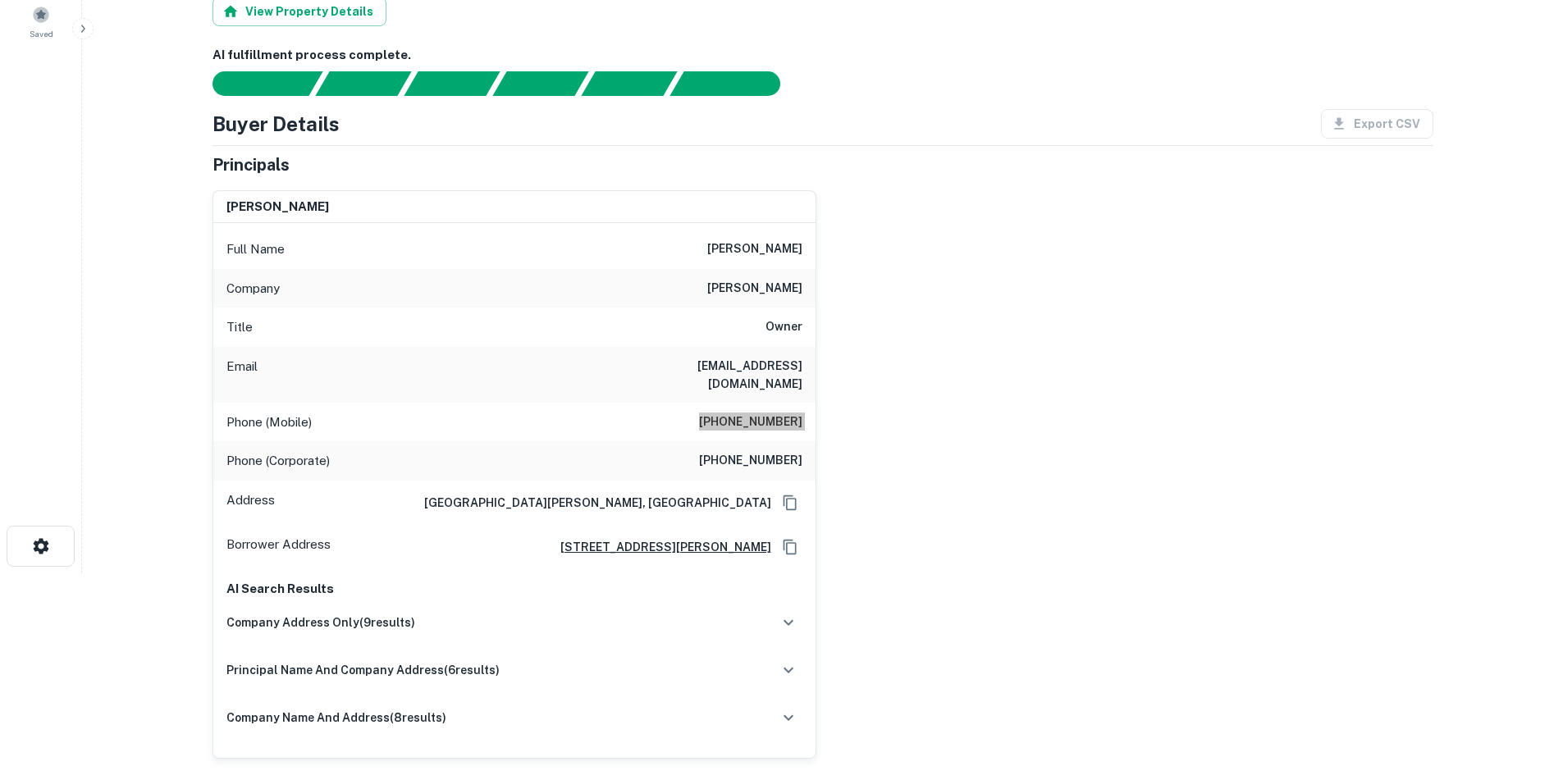
scroll to position [0, 0]
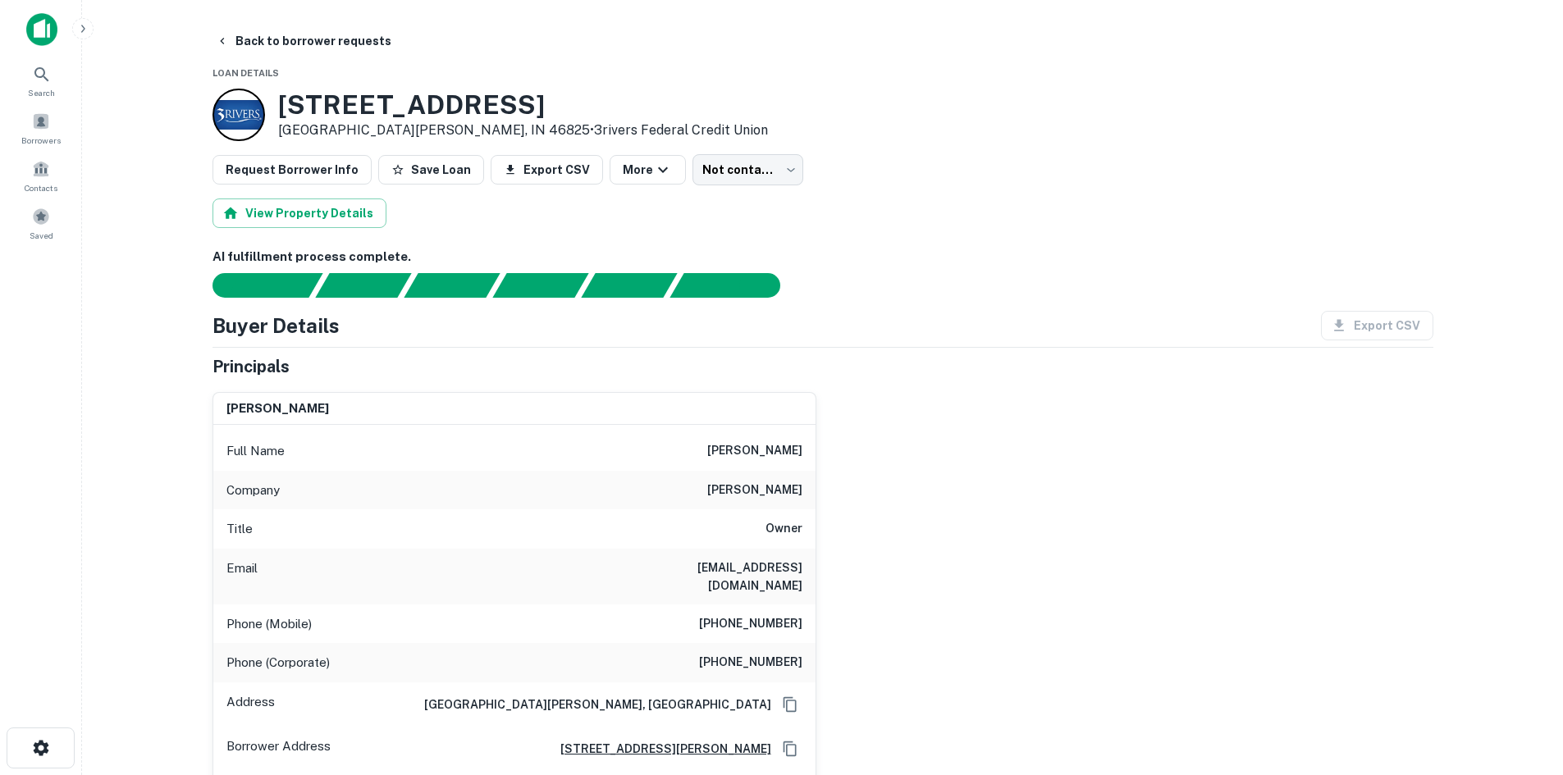
drag, startPoint x: 764, startPoint y: 145, endPoint x: 752, endPoint y: 153, distance: 13.7
click at [737, 168] on body "Search Borrowers Contacts Saved Back to borrower requests Loan Details 1111 E D…" at bounding box center [781, 387] width 1563 height 775
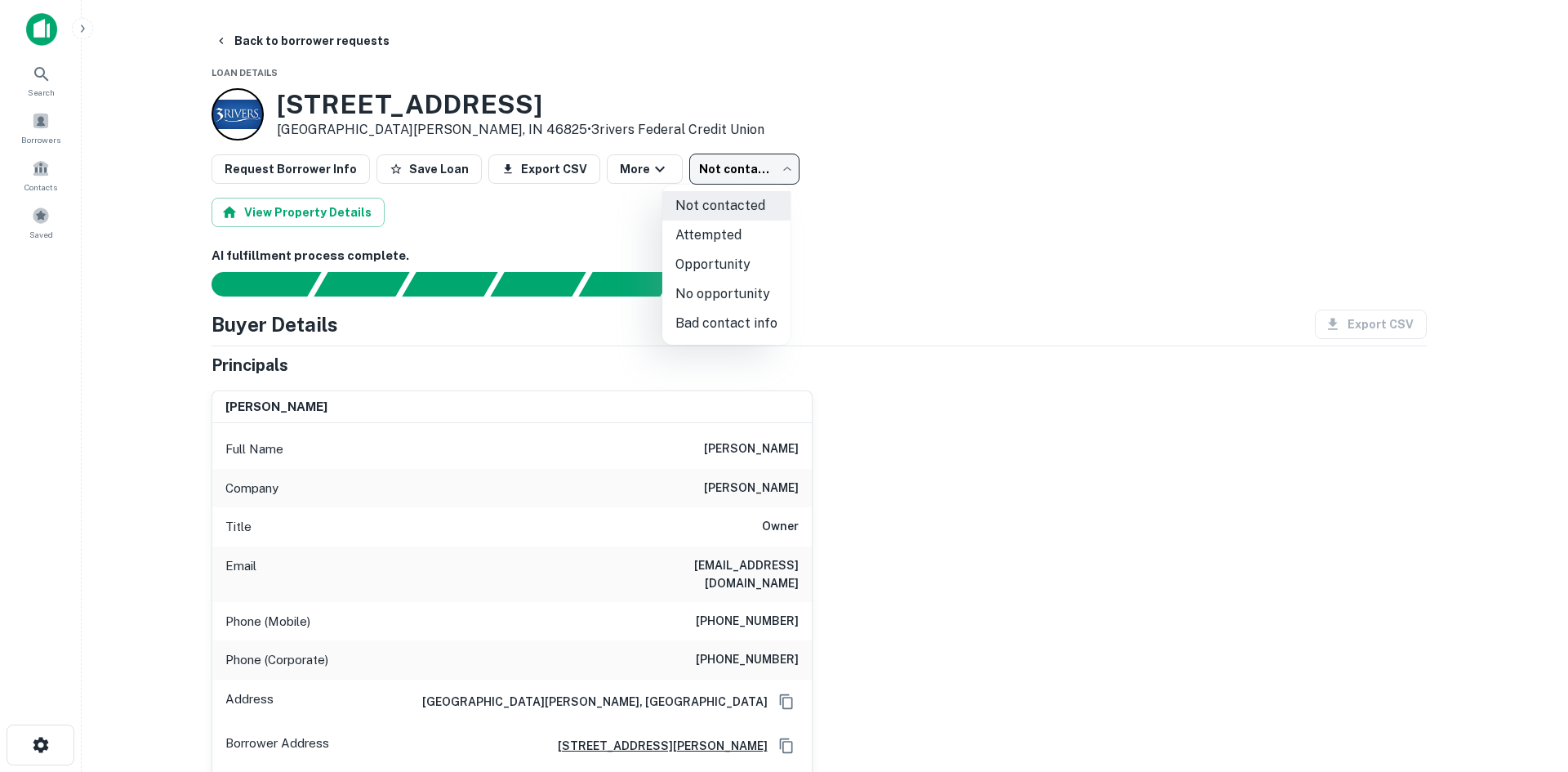
click at [717, 225] on li "Attempted" at bounding box center [726, 236] width 128 height 30
type input "*********"
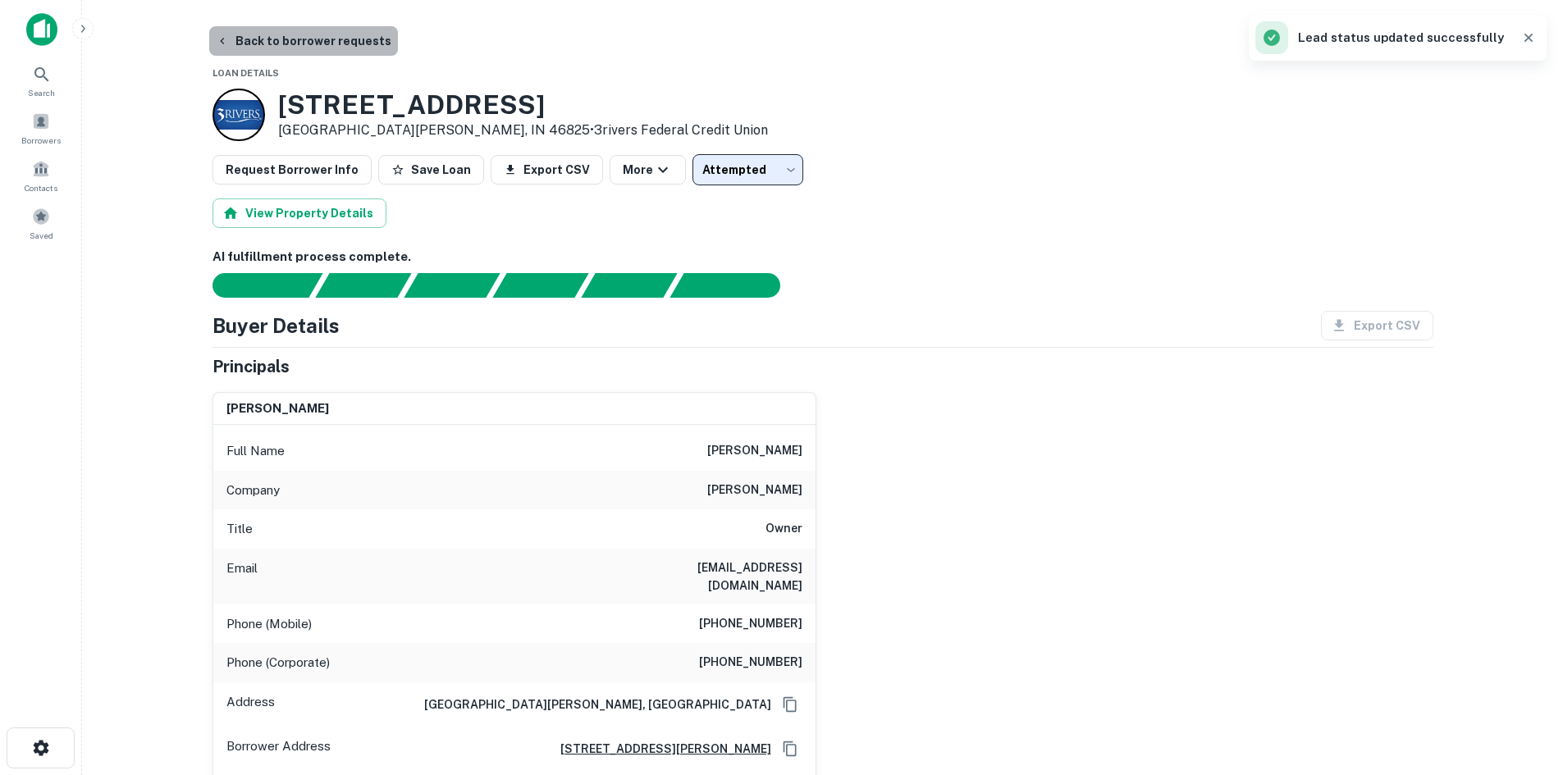
click at [321, 32] on button "Back to borrower requests" at bounding box center [303, 41] width 189 height 30
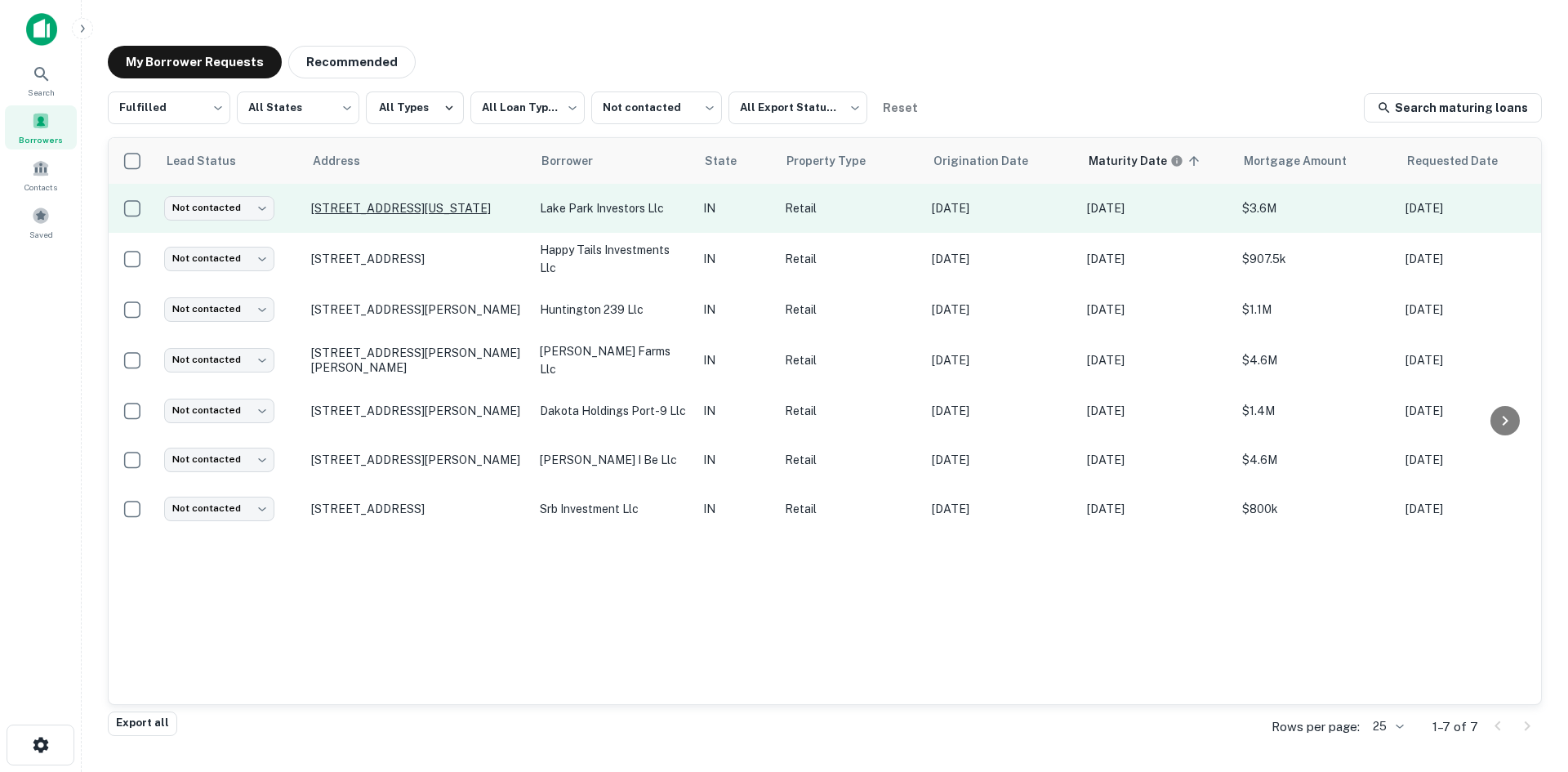
click at [465, 201] on p "4301 Franklin St Michigan City, IN 46360" at bounding box center [417, 208] width 212 height 15
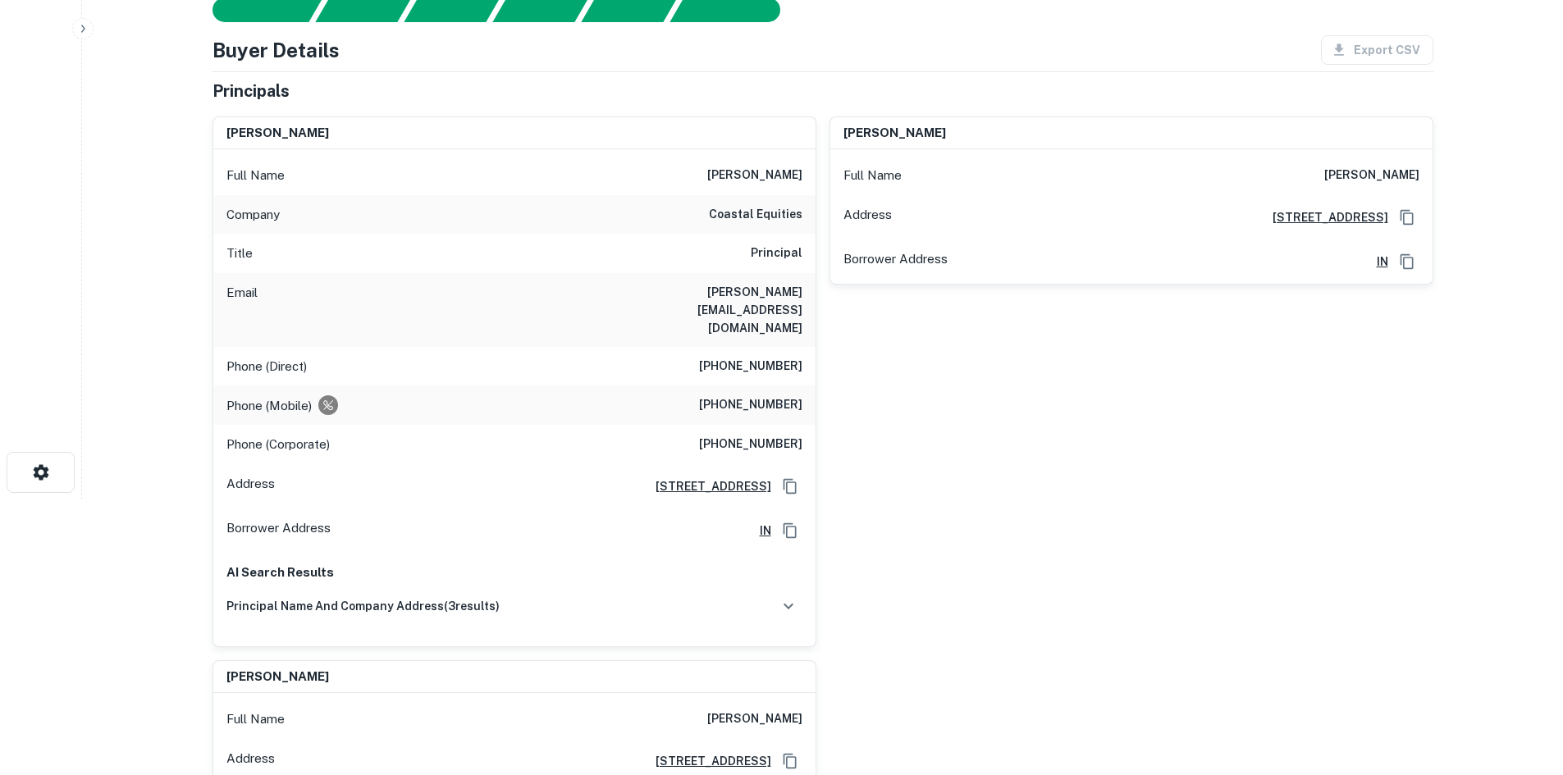
scroll to position [328, 0]
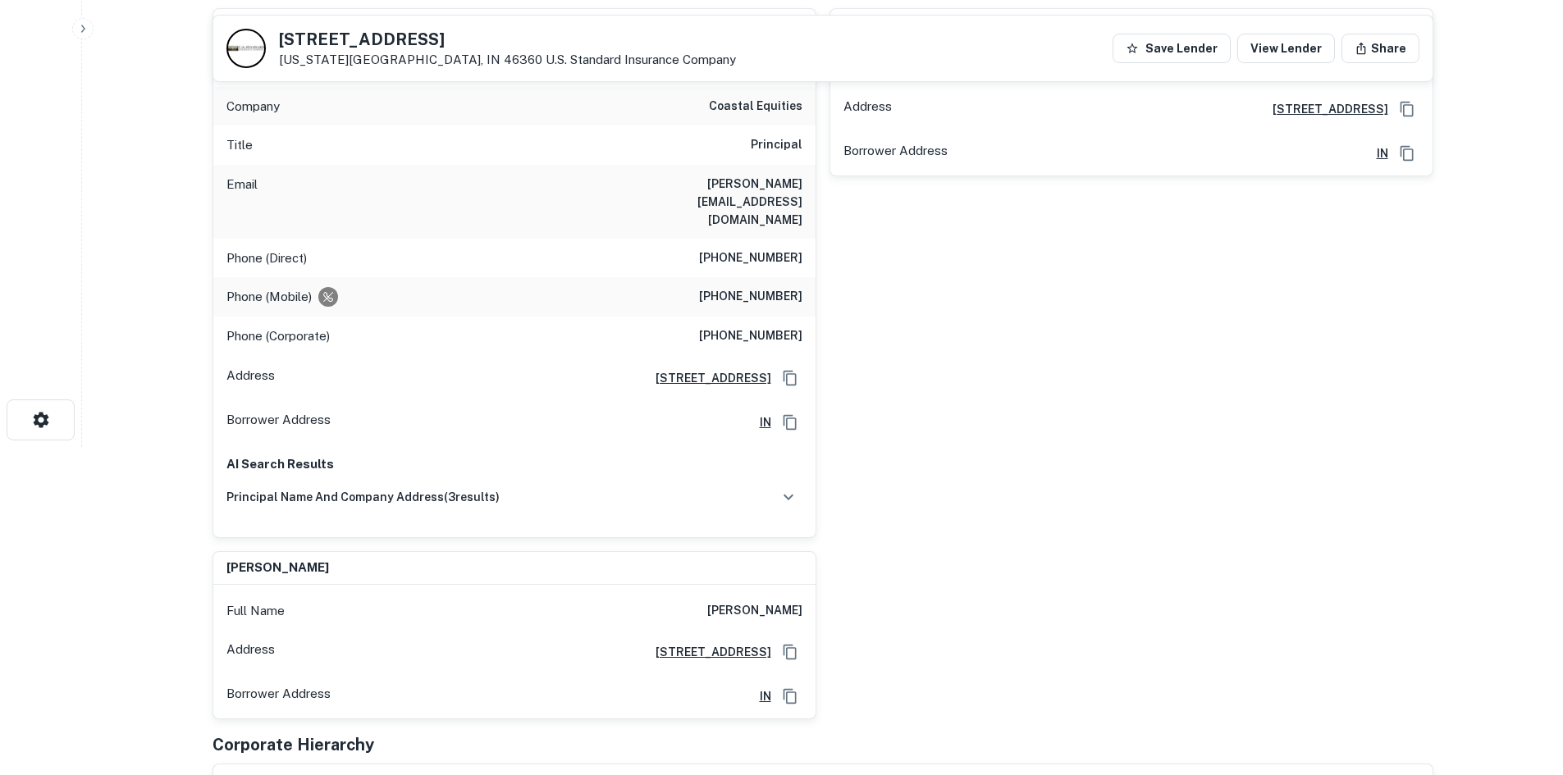
click at [748, 101] on h6 "coastal equities" at bounding box center [756, 107] width 94 height 20
copy h6 "coastal equities"
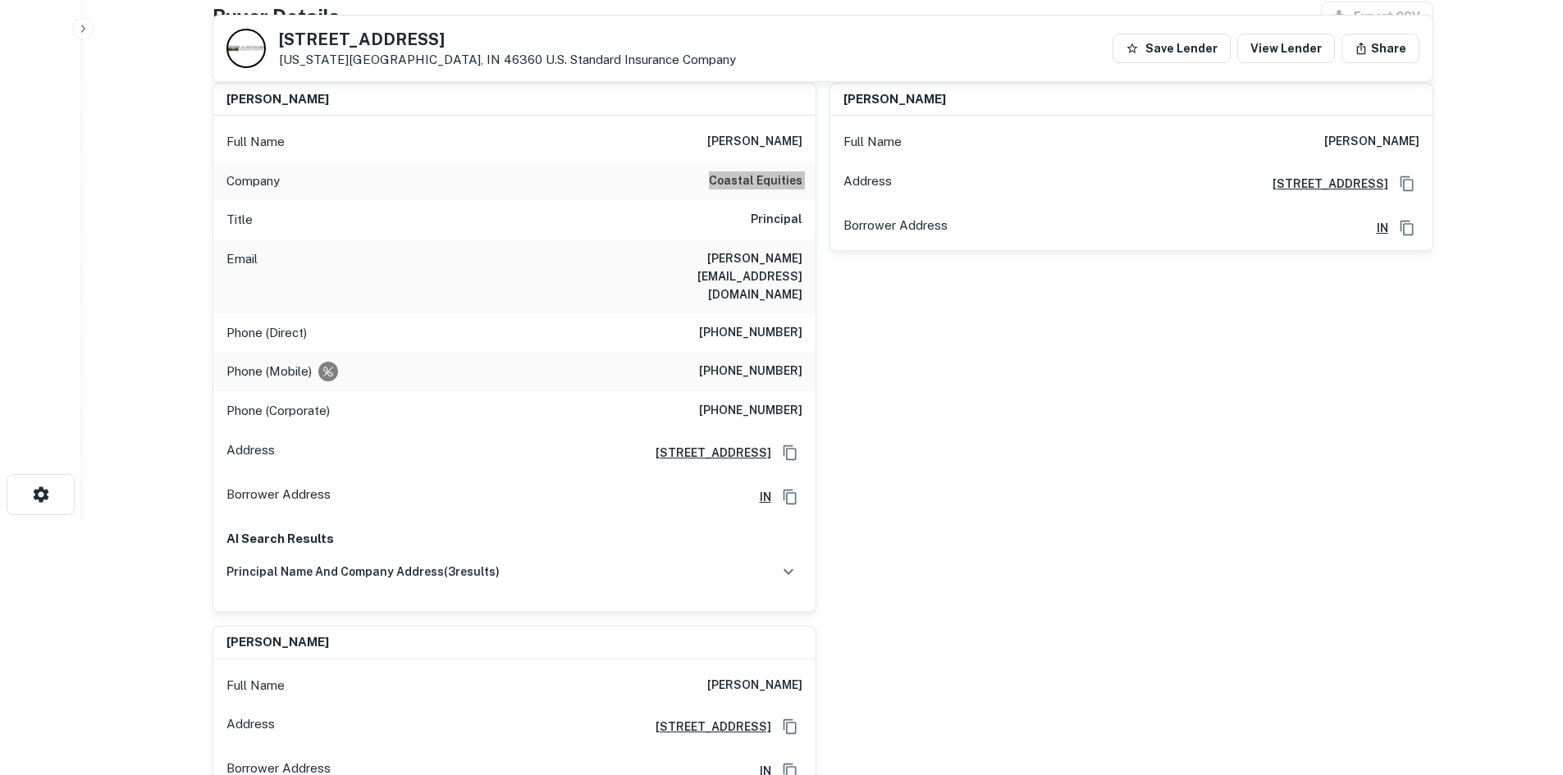
scroll to position [0, 0]
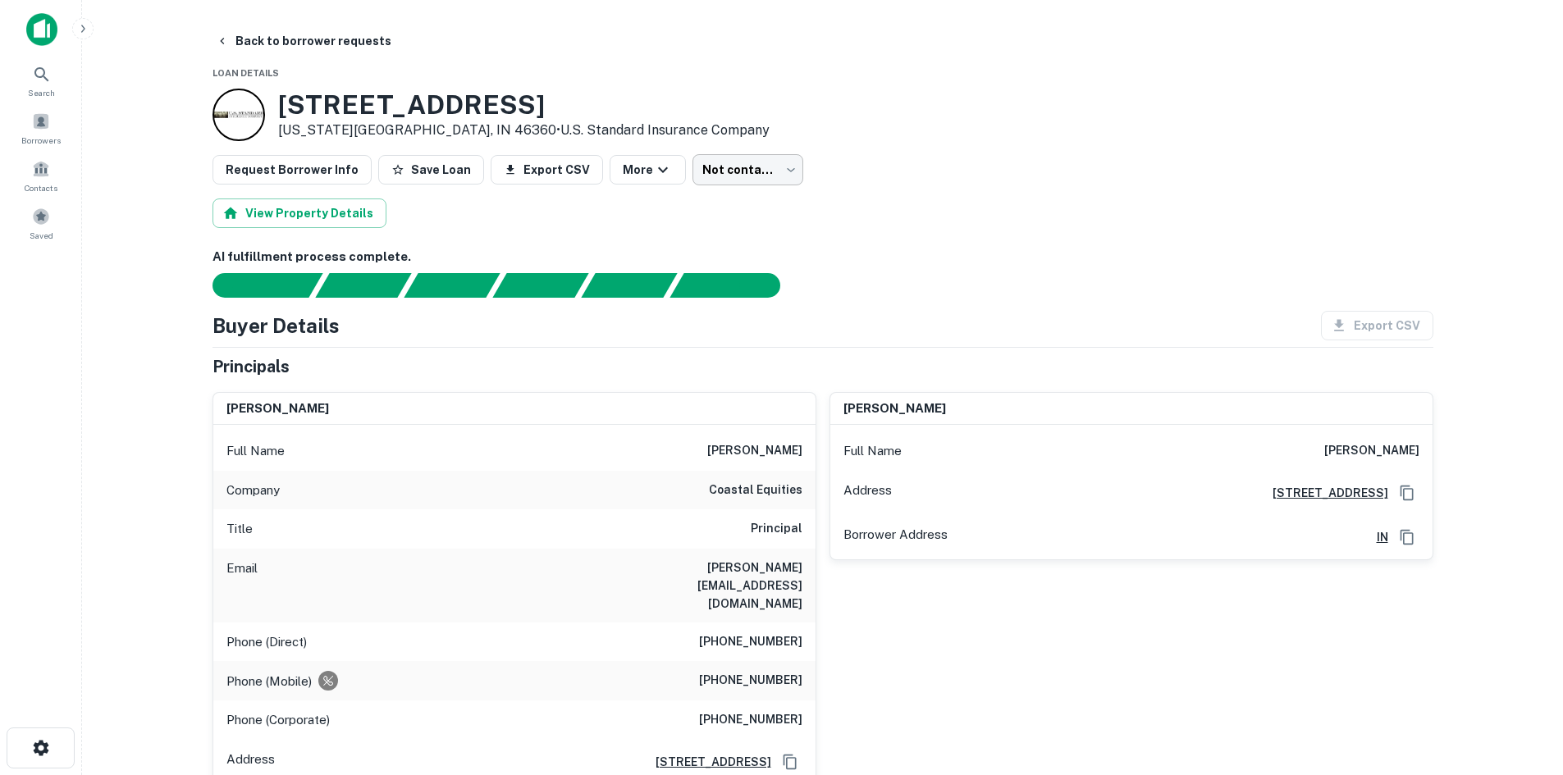
drag, startPoint x: 748, startPoint y: 144, endPoint x: 745, endPoint y: 163, distance: 19.2
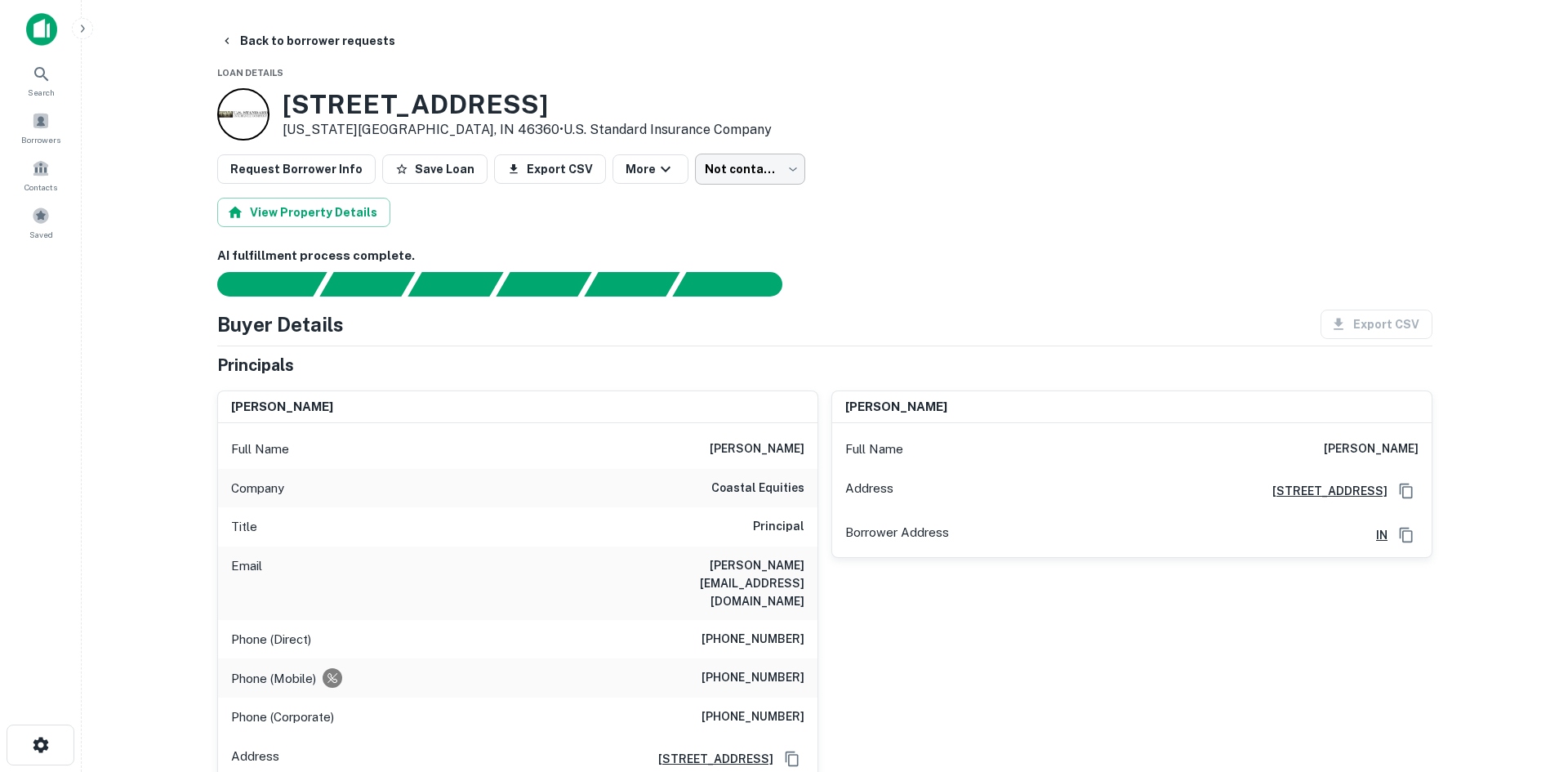
click at [742, 162] on body "Search Borrowers Contacts Saved Back to borrower requests Loan Details 4301 Fra…" at bounding box center [784, 386] width 1568 height 772
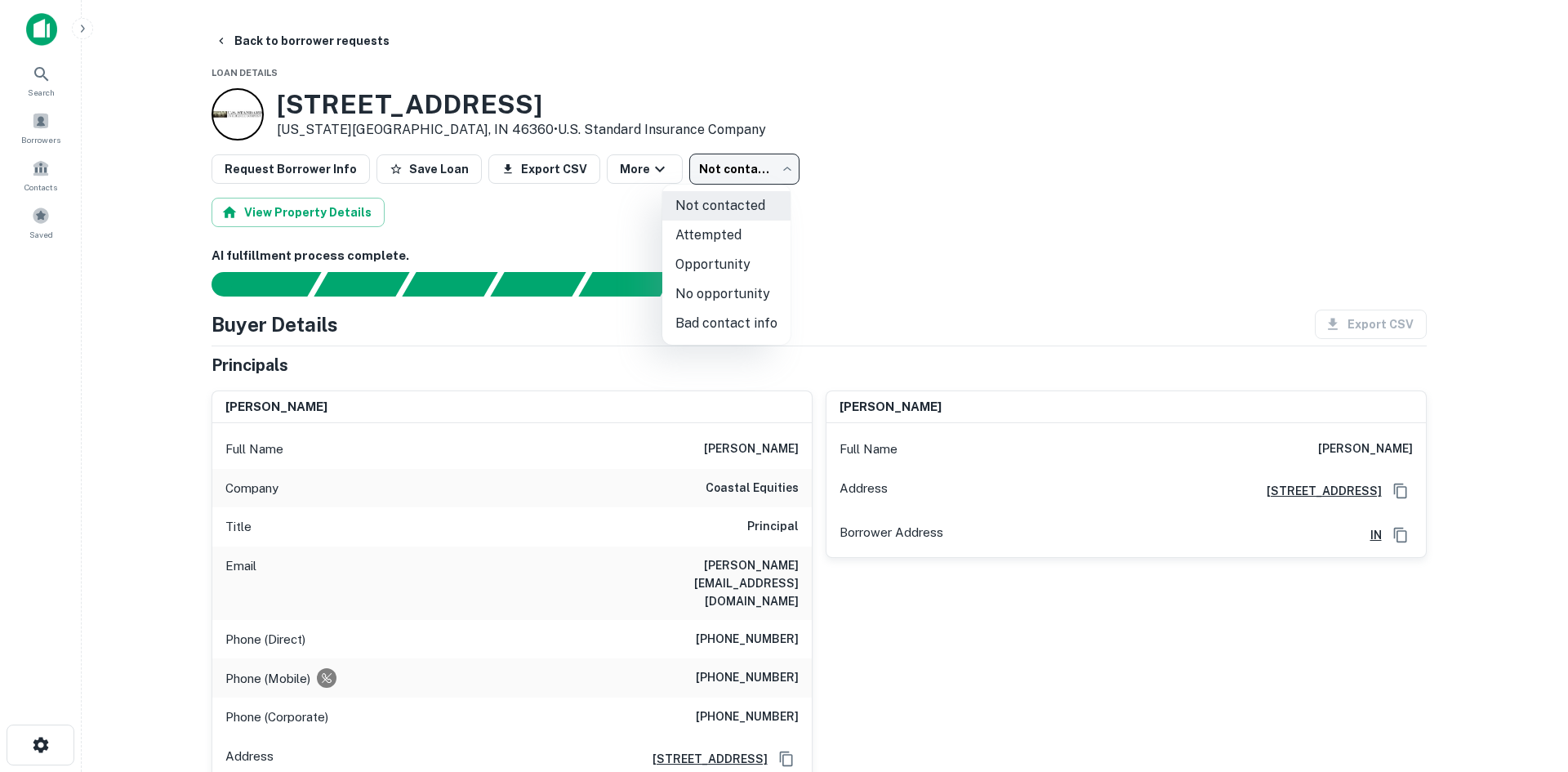
click at [763, 294] on li "No opportunity" at bounding box center [726, 295] width 128 height 30
type input "**********"
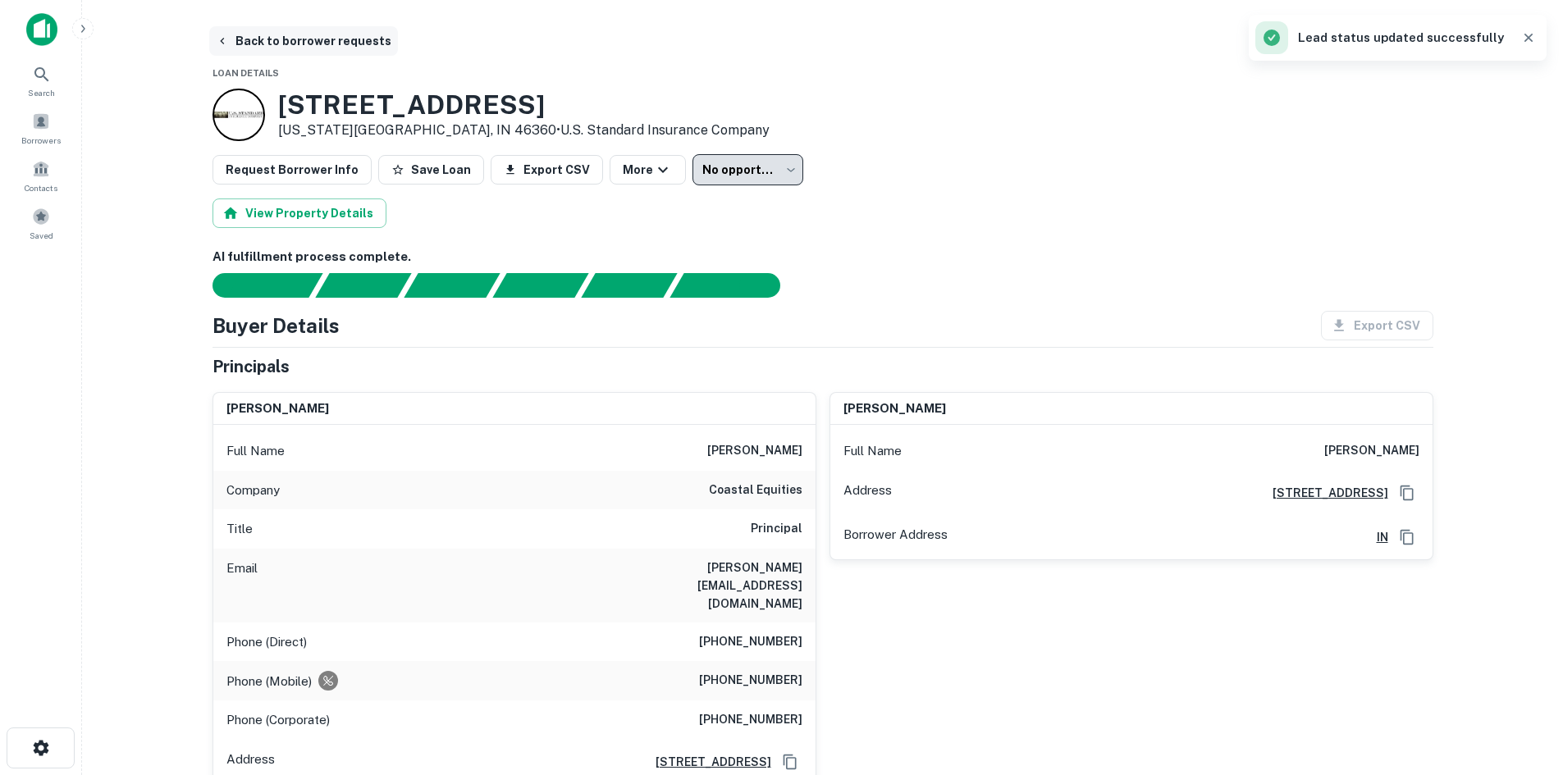
click at [333, 34] on button "Back to borrower requests" at bounding box center [303, 41] width 189 height 30
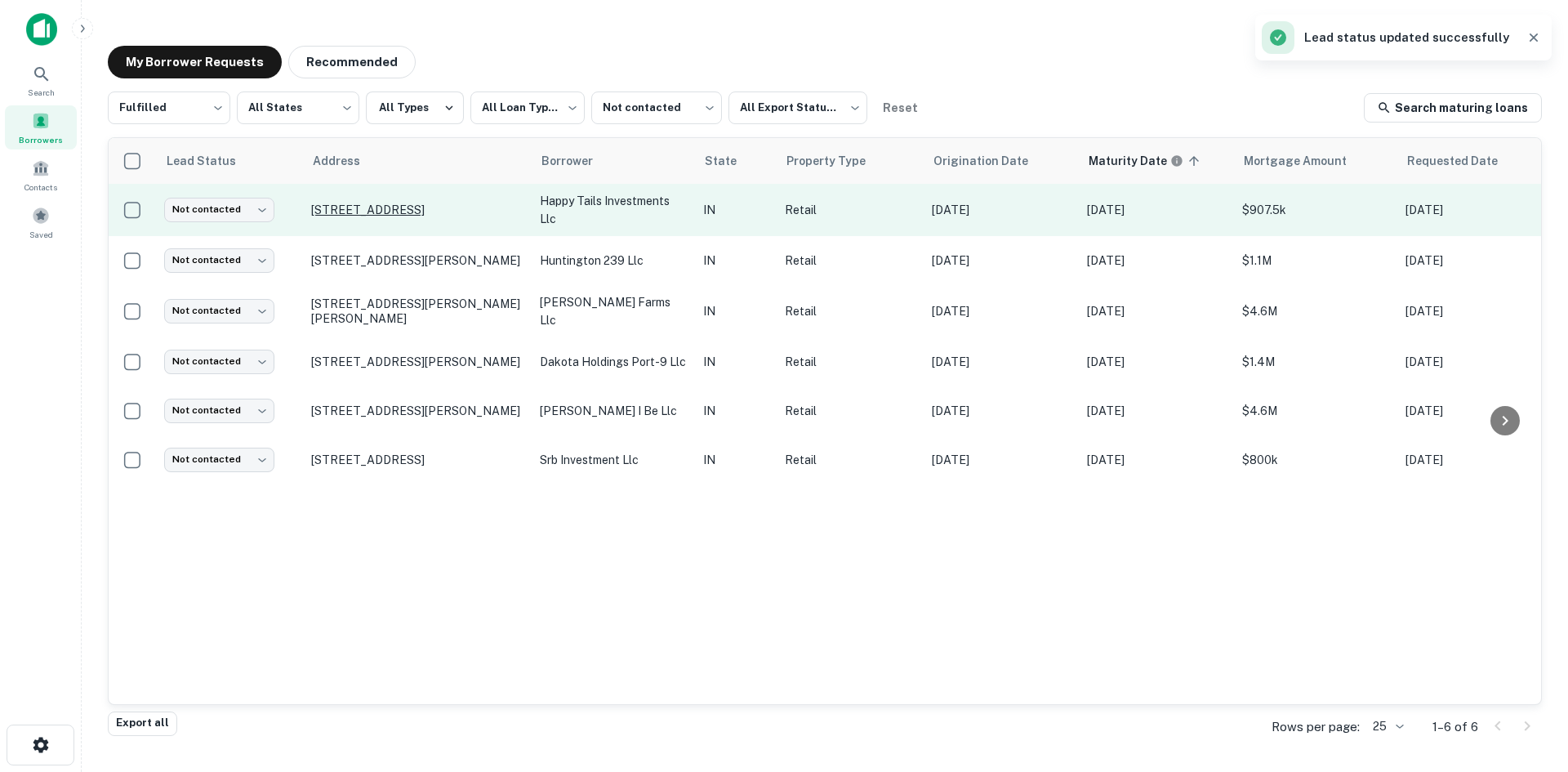
click at [457, 203] on p "9554 W State Road 25 Mentone, IN 46539" at bounding box center [417, 209] width 212 height 15
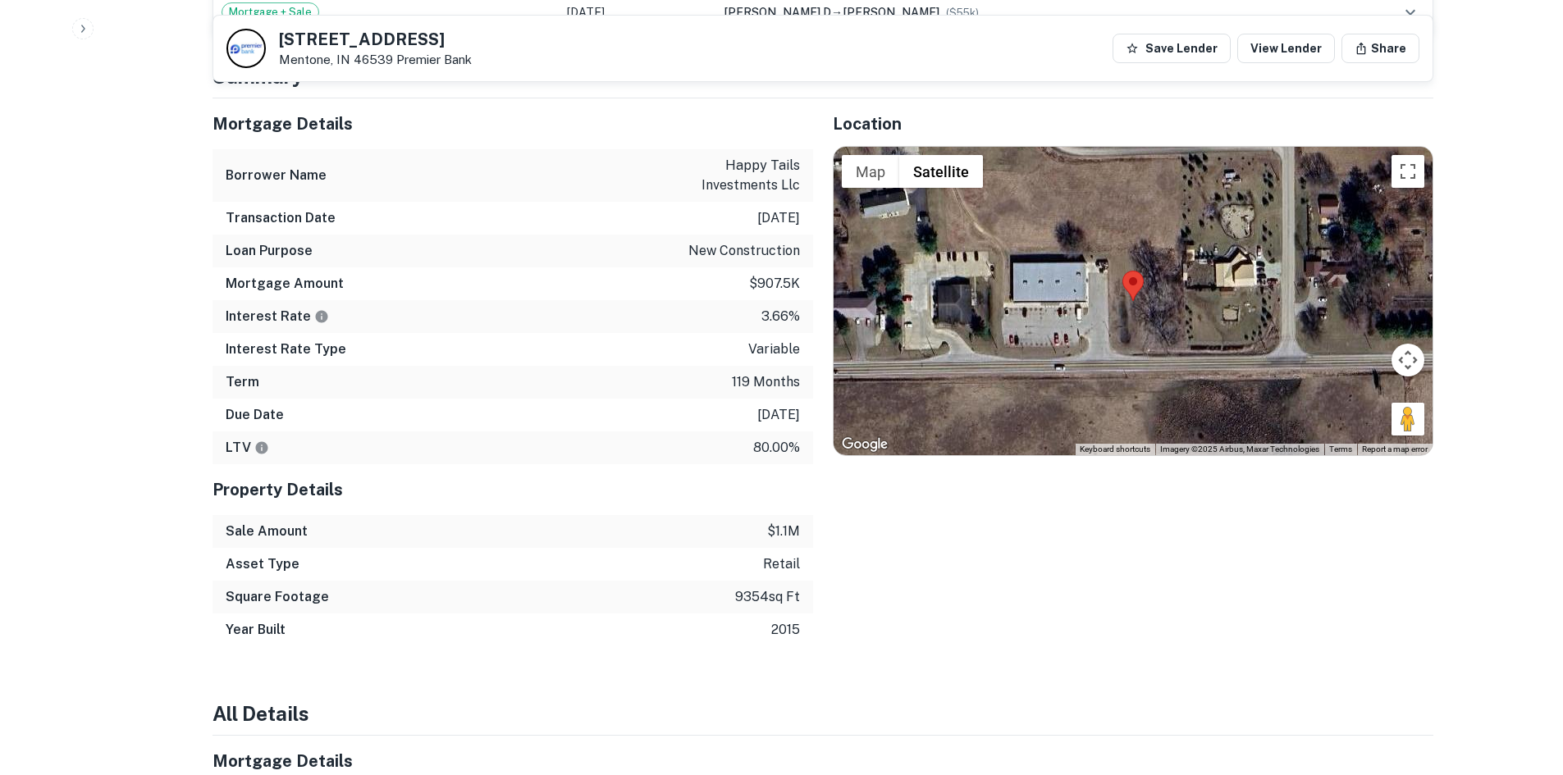
scroll to position [1149, 0]
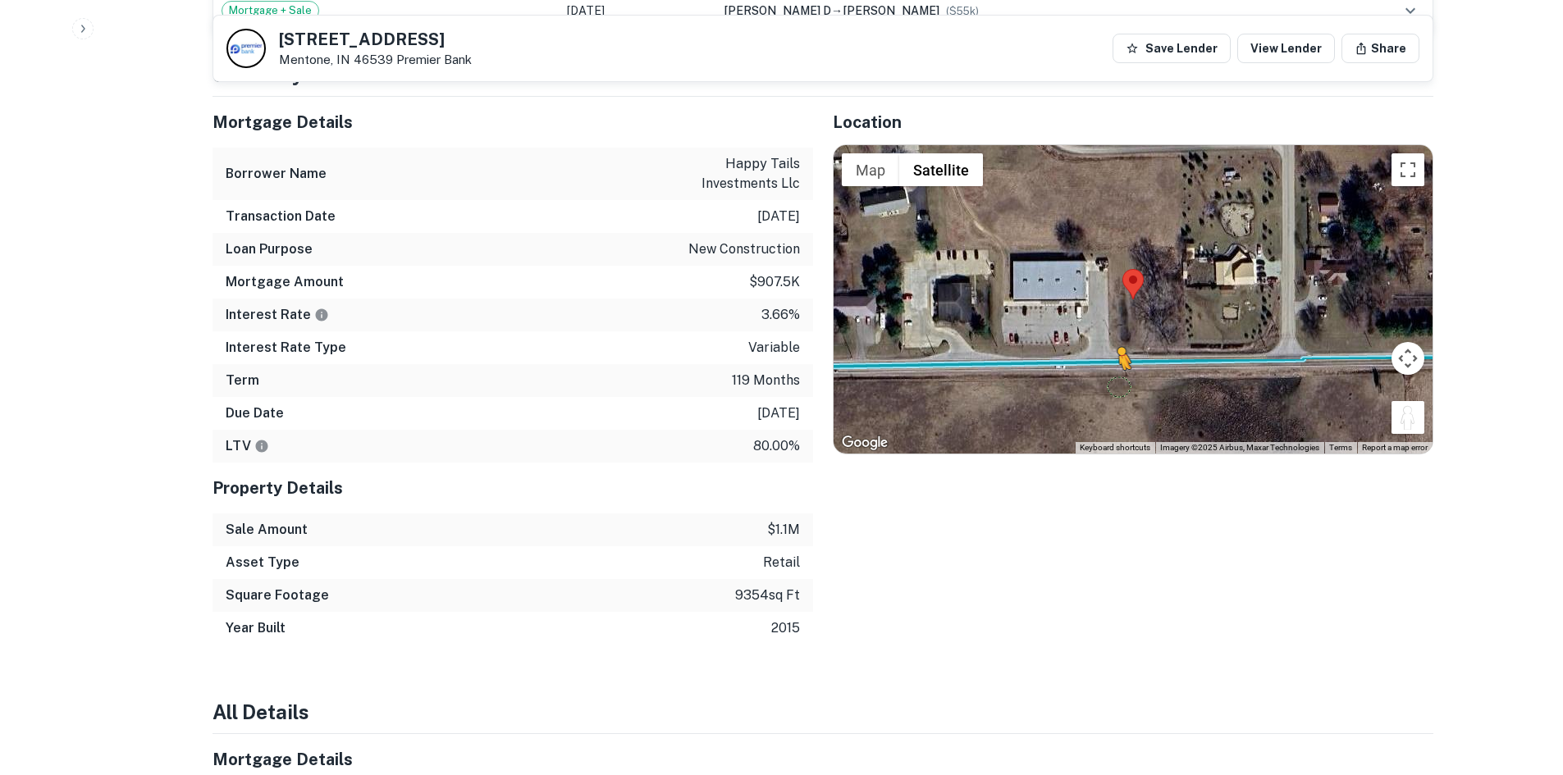
drag, startPoint x: 1395, startPoint y: 387, endPoint x: 1104, endPoint y: 339, distance: 294.4
click at [1104, 339] on div "To activate drag with keyboard, press Alt + Enter. Once in keyboard drag state,…" at bounding box center [1133, 299] width 599 height 308
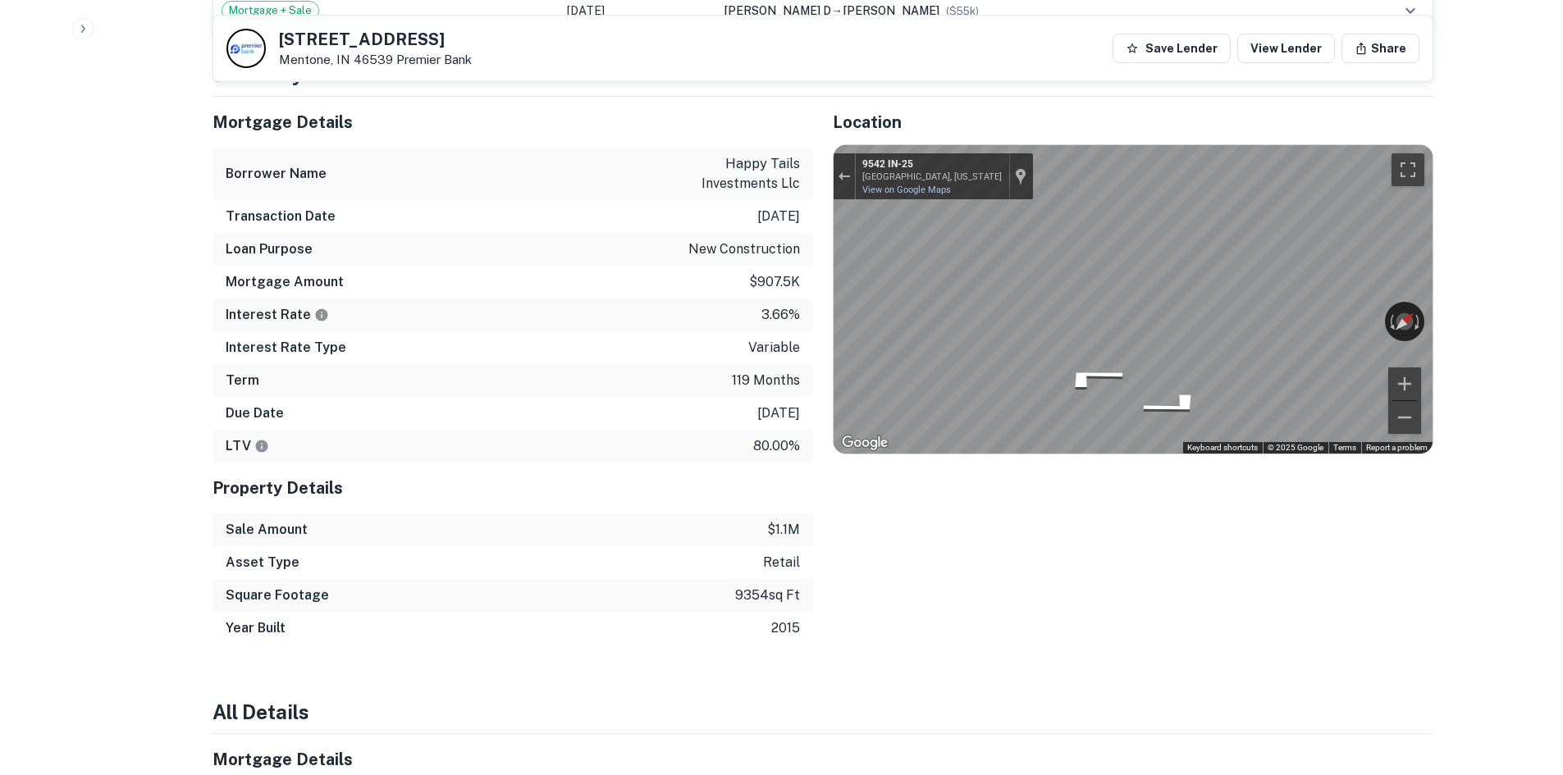
click at [690, 430] on div "LTV 80.00%" at bounding box center [512, 446] width 601 height 33
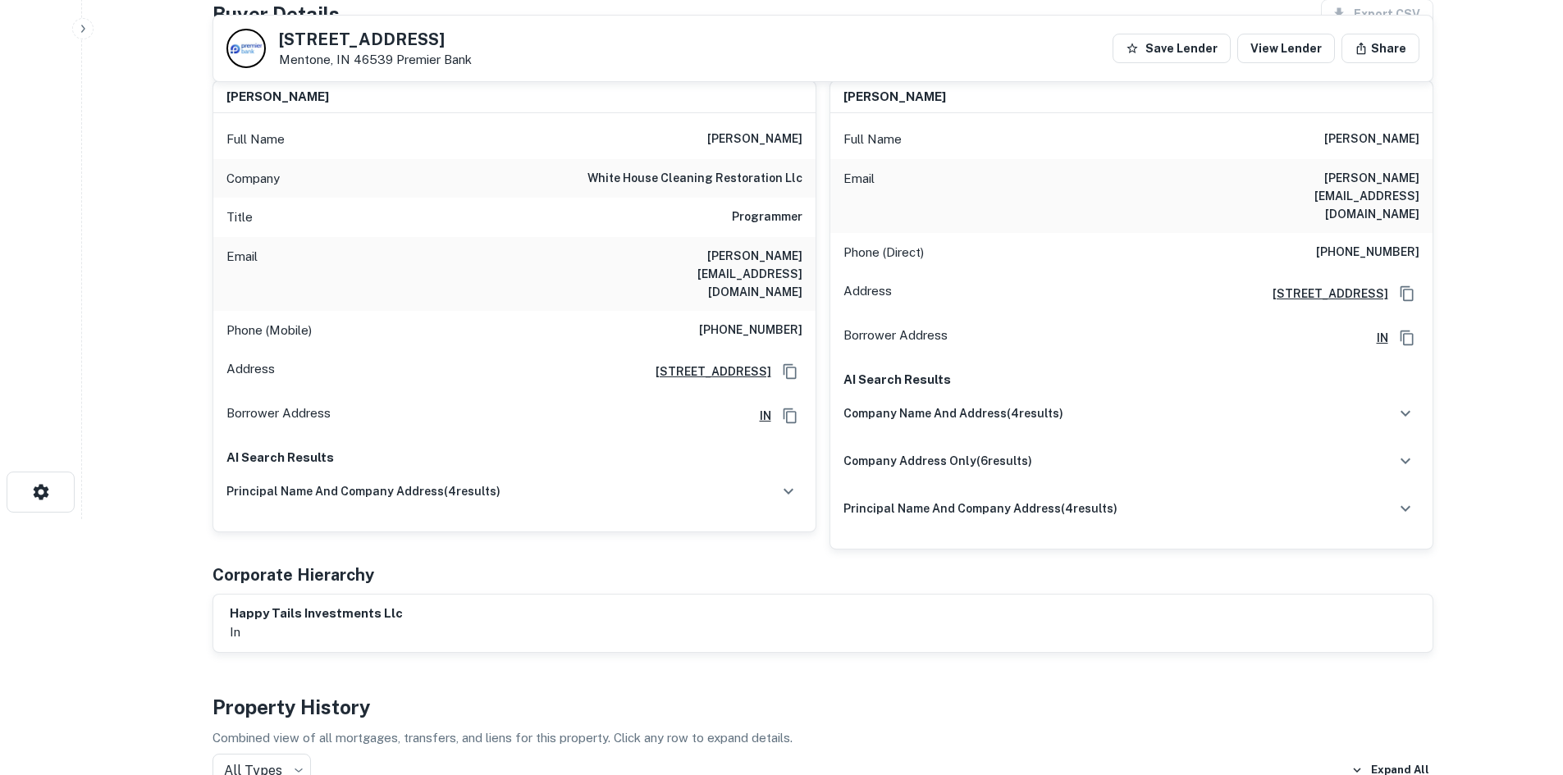
scroll to position [164, 0]
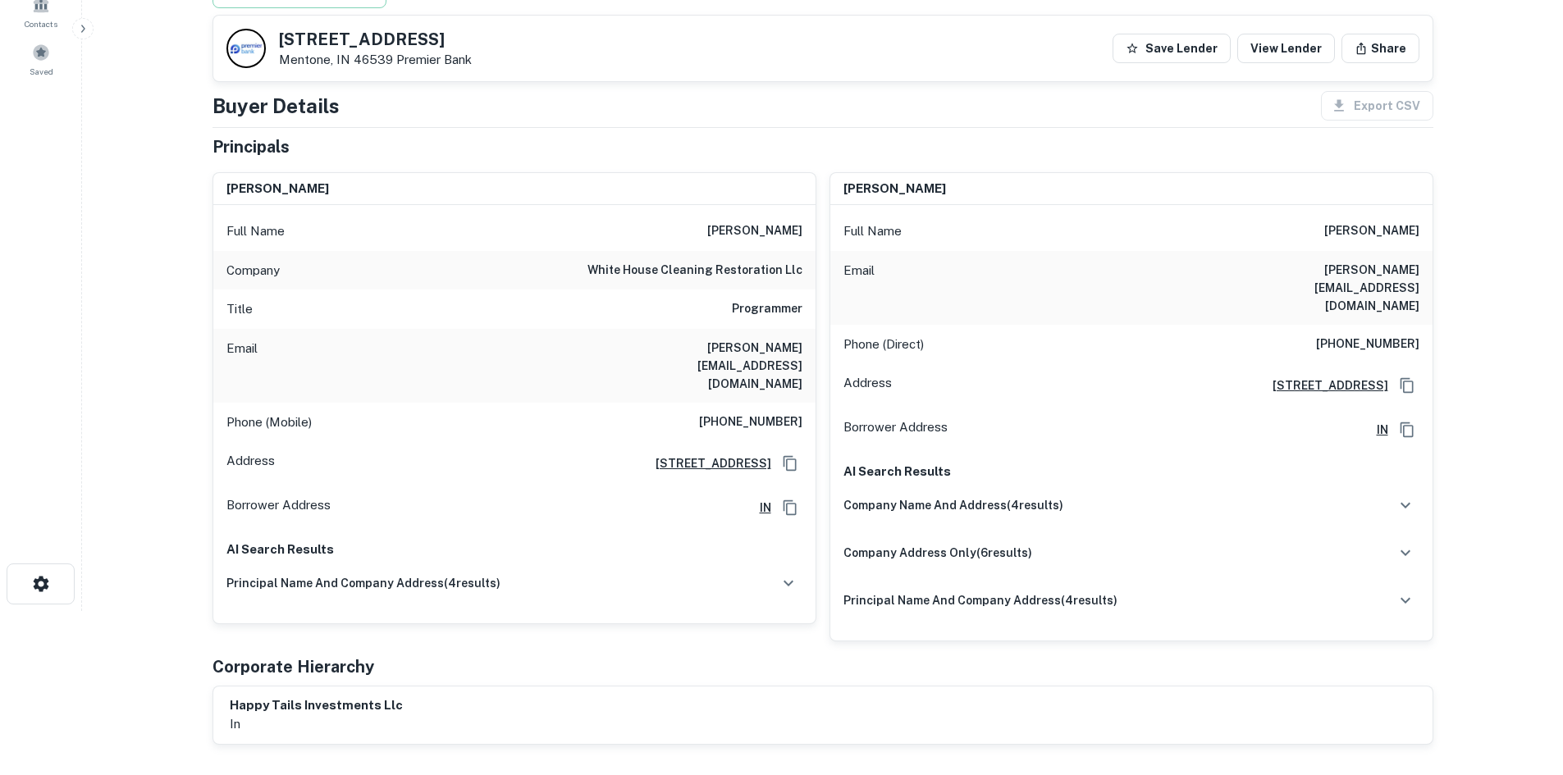
click at [750, 265] on h6 "white house cleaning restoration llc" at bounding box center [694, 271] width 215 height 20
click at [779, 300] on h6 "Programmer" at bounding box center [767, 309] width 71 height 20
click at [778, 413] on h6 "(574) 309-4932" at bounding box center [750, 423] width 103 height 20
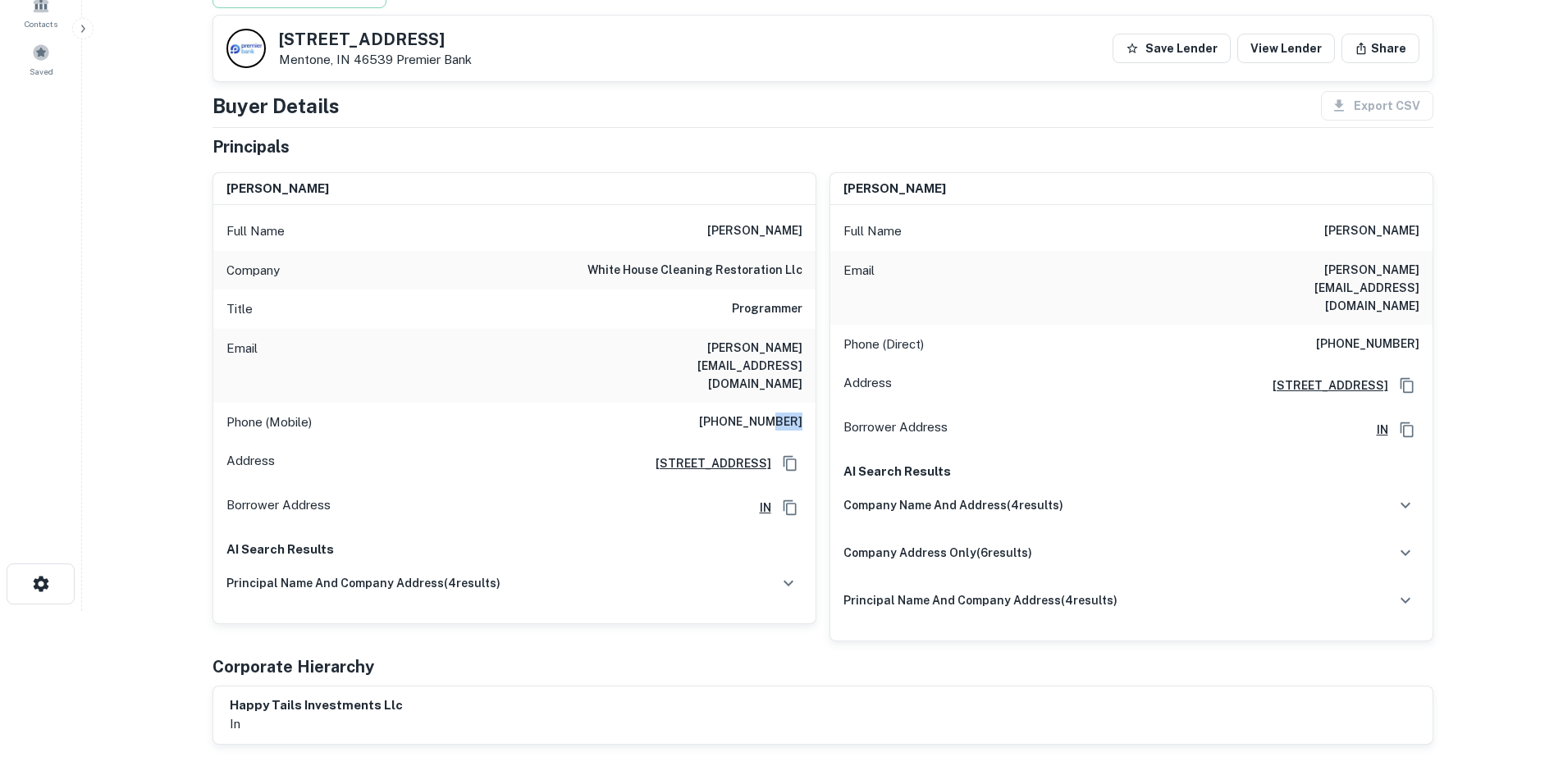
click at [778, 413] on h6 "(574) 309-4932" at bounding box center [750, 423] width 103 height 20
copy h6 "(574) 309-4932"
drag, startPoint x: 613, startPoint y: 350, endPoint x: 777, endPoint y: 345, distance: 164.1
click at [777, 345] on div "Email roger@whitehouserestoration.com" at bounding box center [514, 366] width 602 height 74
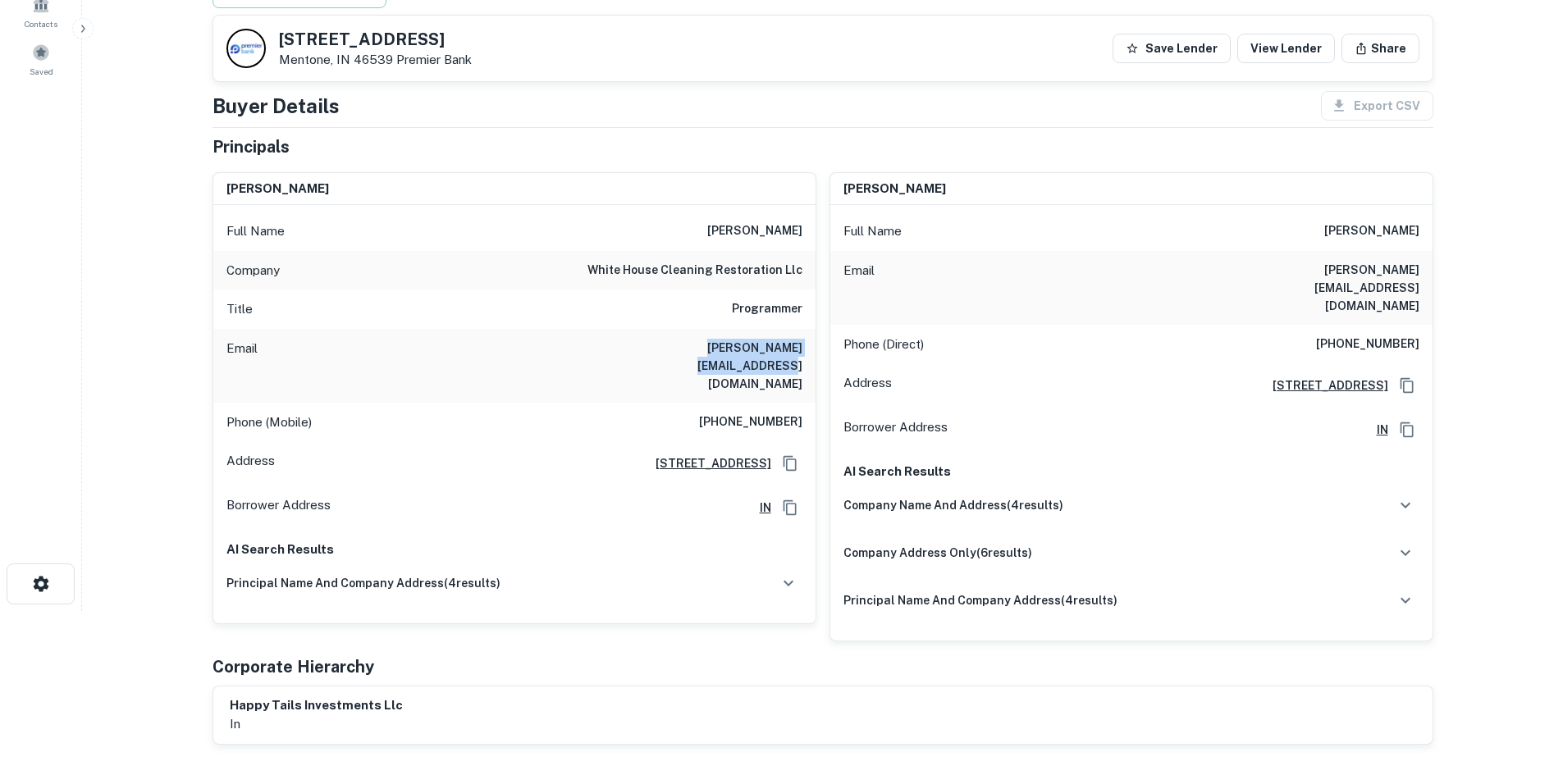
click at [777, 345] on h6 "roger@whitehouserestoration.com" at bounding box center [703, 366] width 197 height 54
click at [801, 352] on h6 "roger@whitehouserestoration.com" at bounding box center [703, 366] width 197 height 54
drag, startPoint x: 801, startPoint y: 352, endPoint x: 657, endPoint y: 327, distance: 145.7
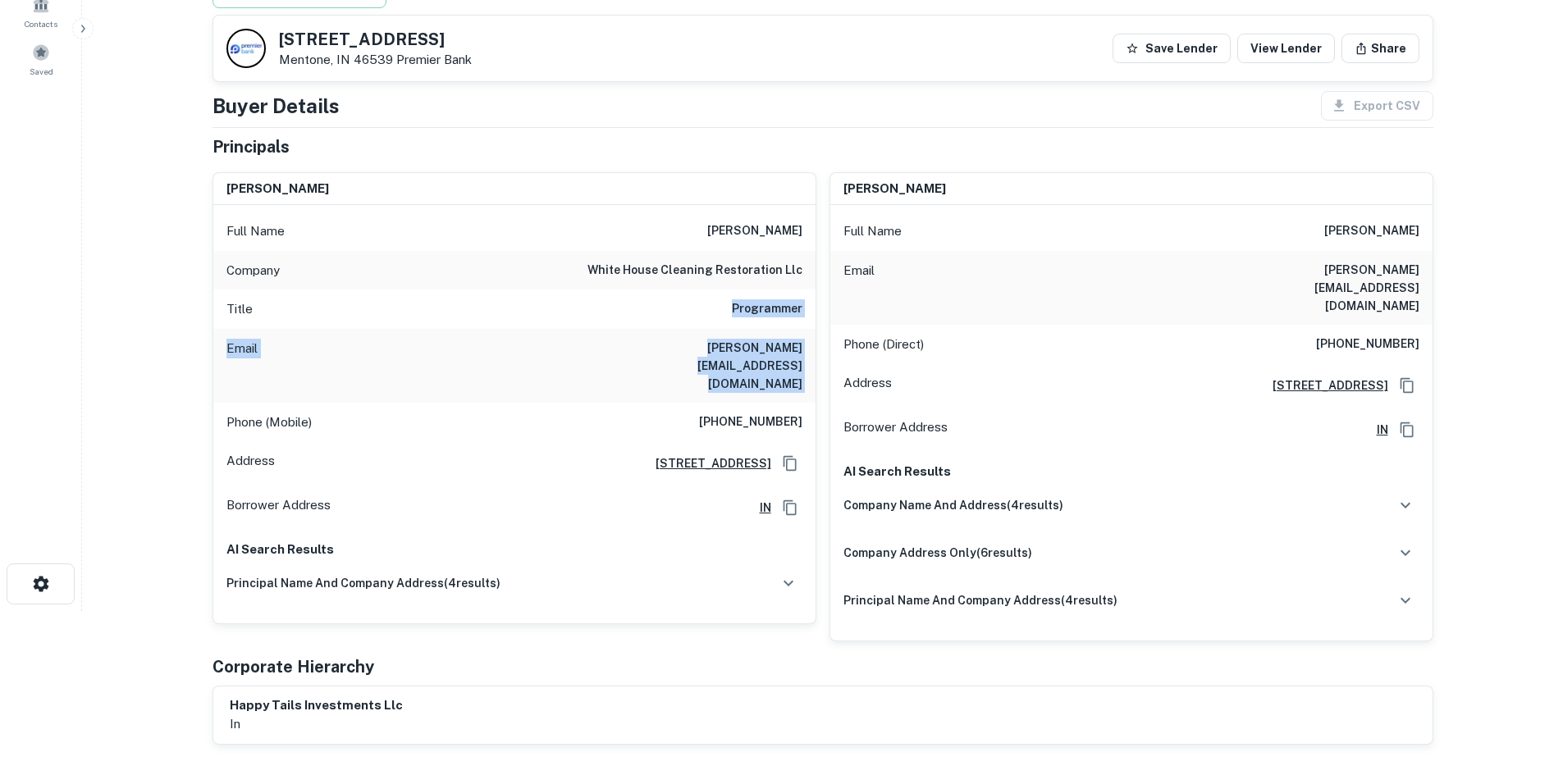
click at [657, 327] on div "Full Name roger p lisenko ii Company white house cleaning restoration llc Title…" at bounding box center [514, 414] width 602 height 418
click at [657, 327] on div "Title Programmer" at bounding box center [514, 309] width 602 height 39
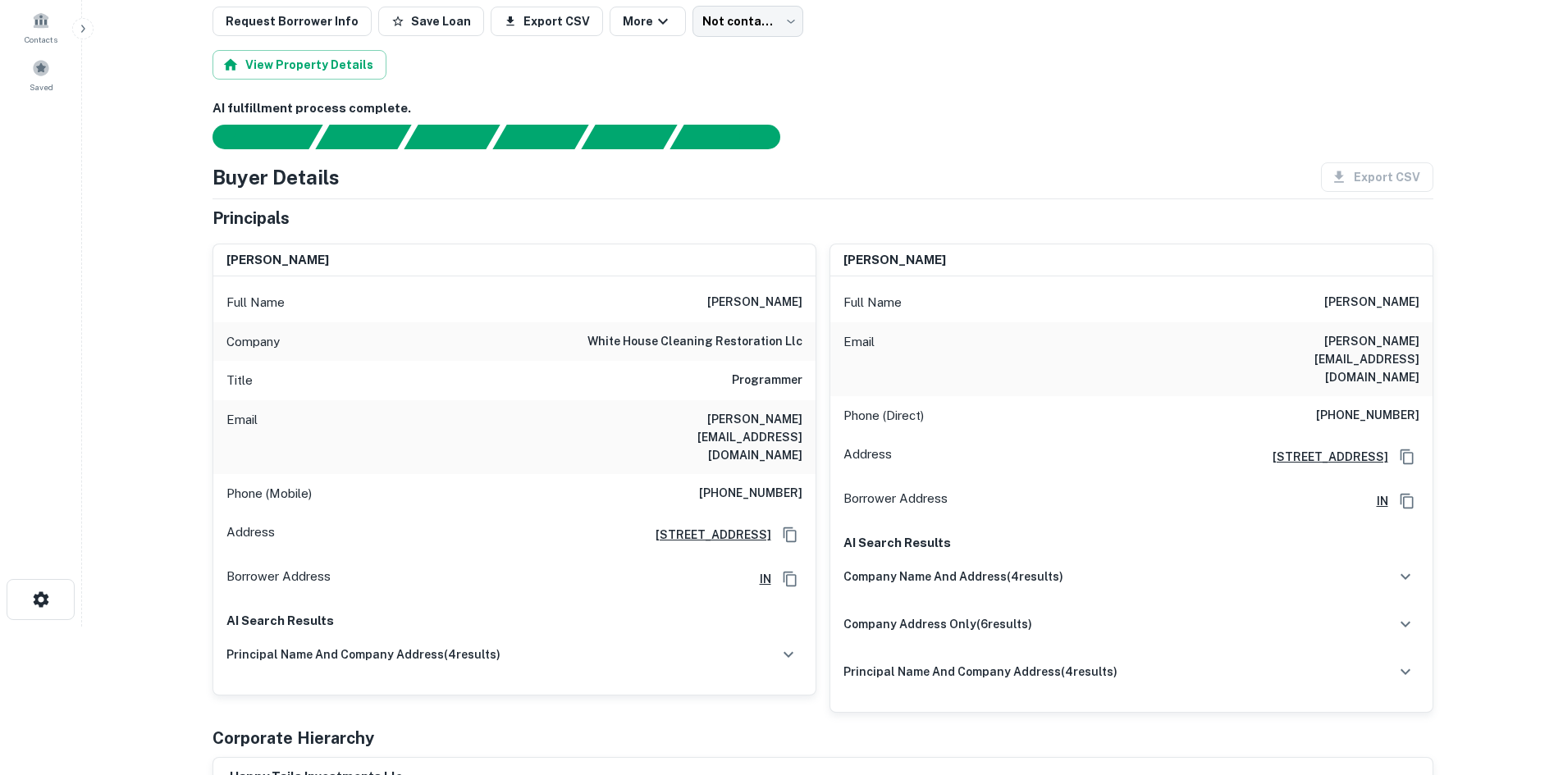
scroll to position [82, 0]
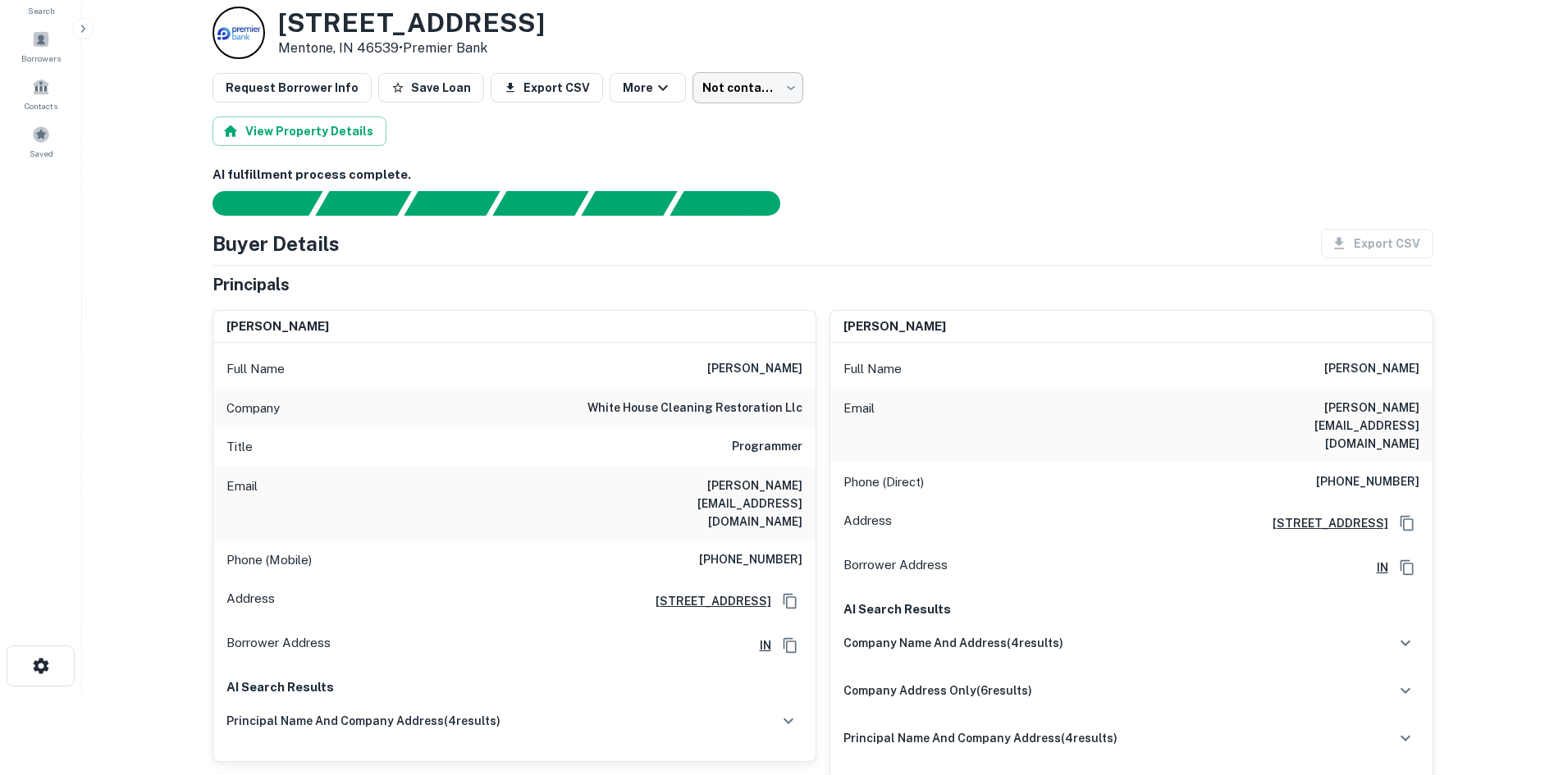
click at [706, 89] on body "Search Borrowers Contacts Saved Back to borrower requests Loan Details 9554 W S…" at bounding box center [781, 305] width 1563 height 775
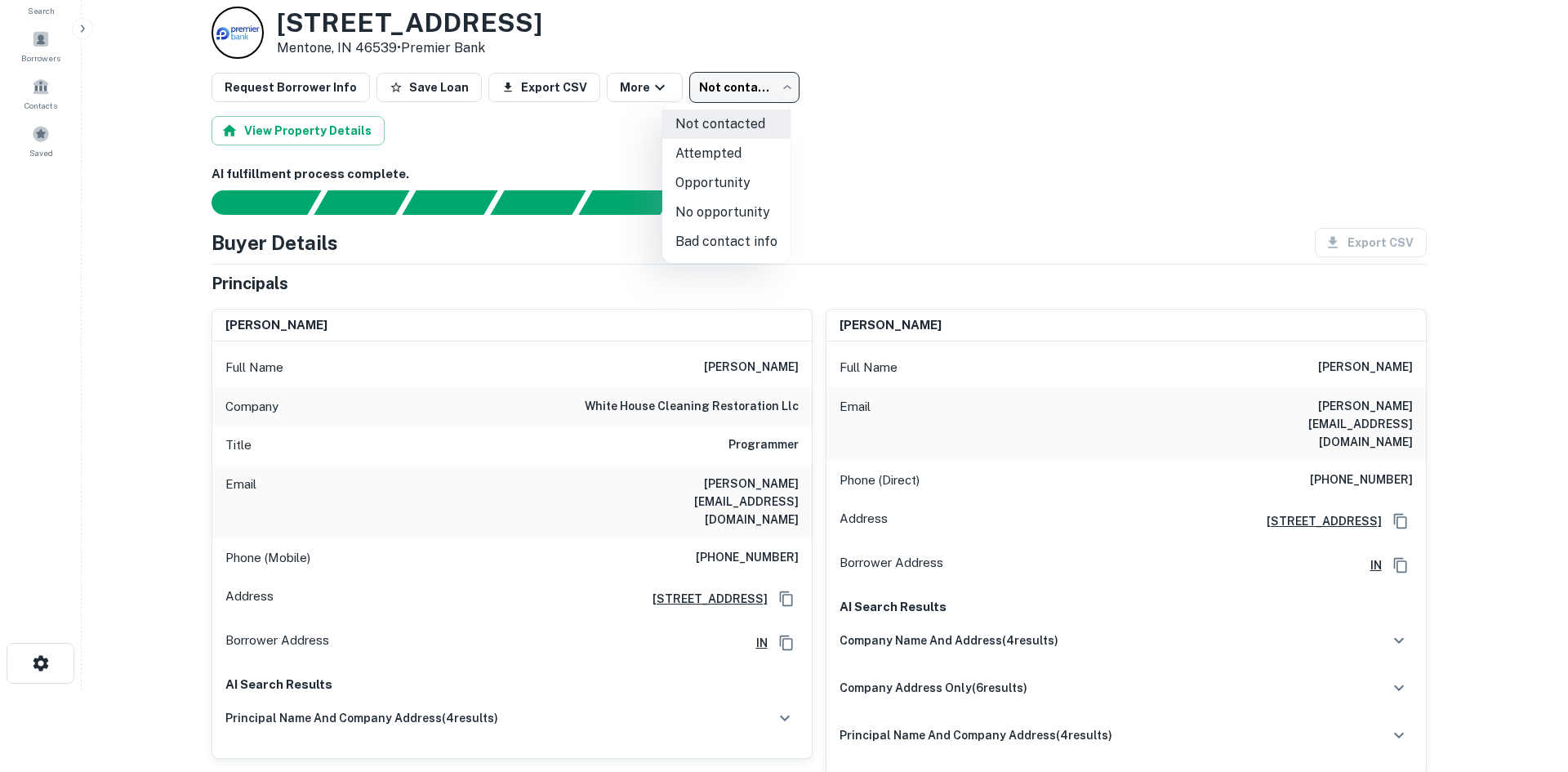
click at [716, 155] on li "Attempted" at bounding box center [726, 153] width 128 height 30
type input "*********"
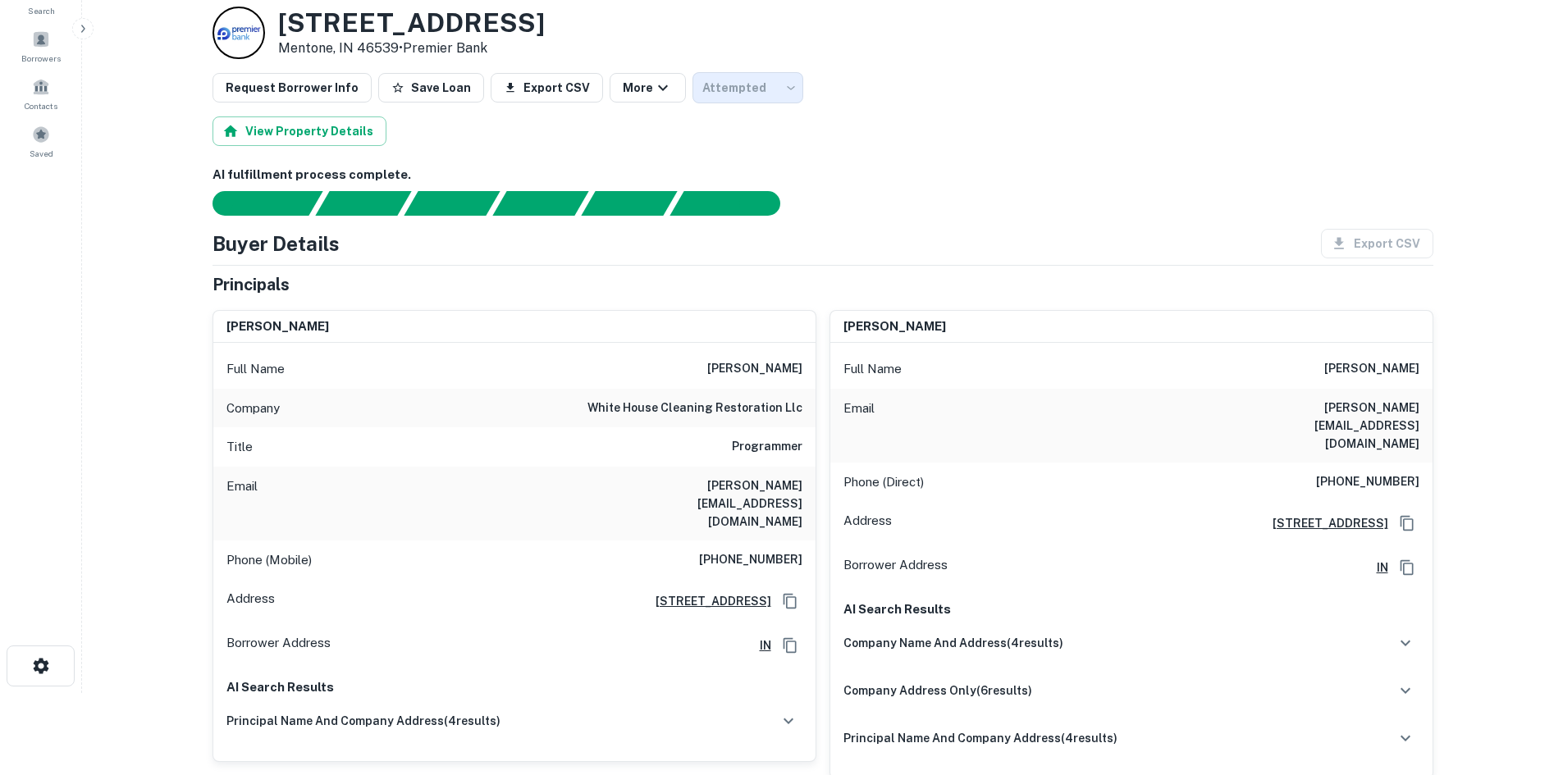
scroll to position [0, 0]
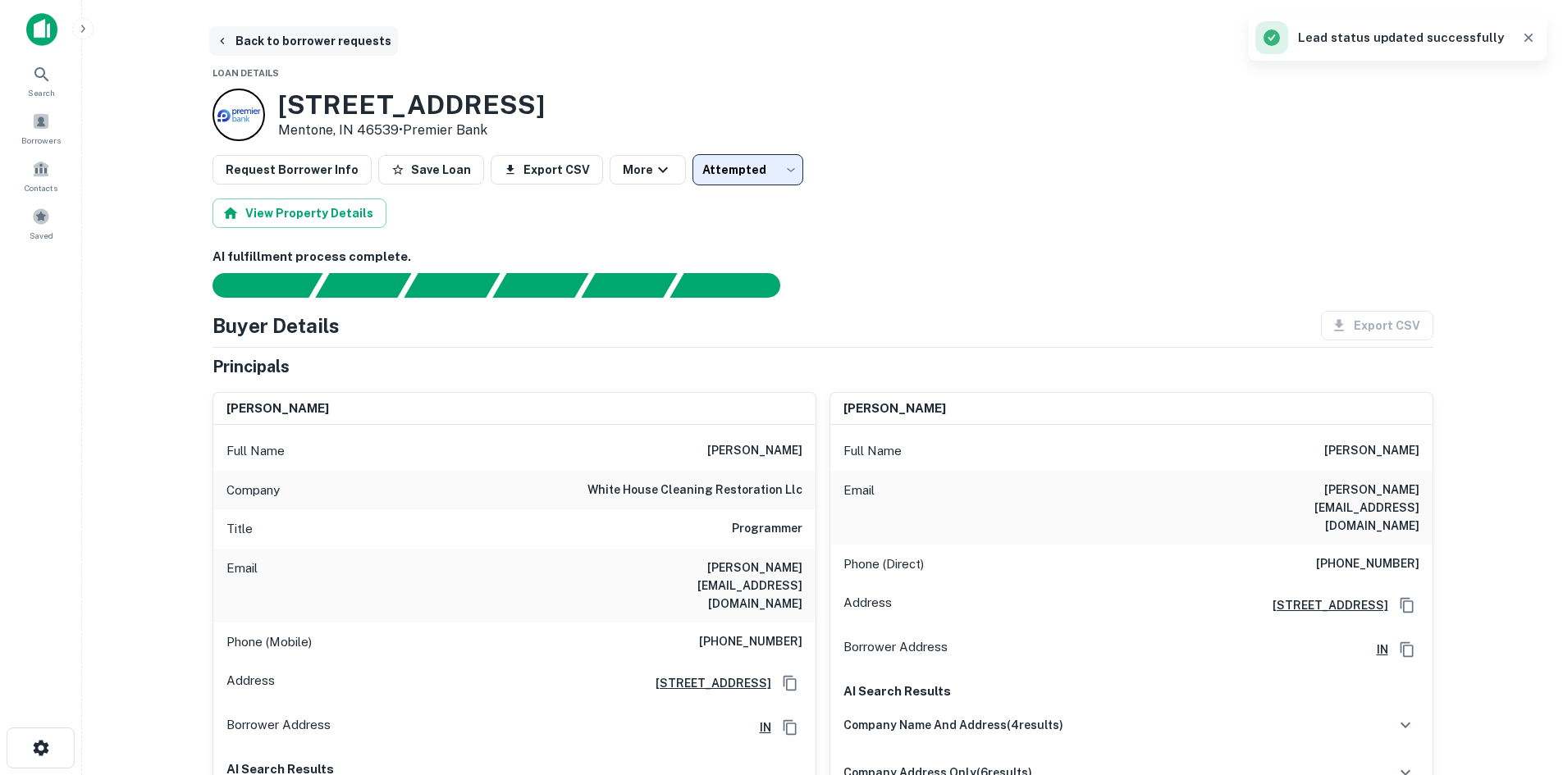
click at [324, 33] on button "Back to borrower requests" at bounding box center [303, 41] width 189 height 30
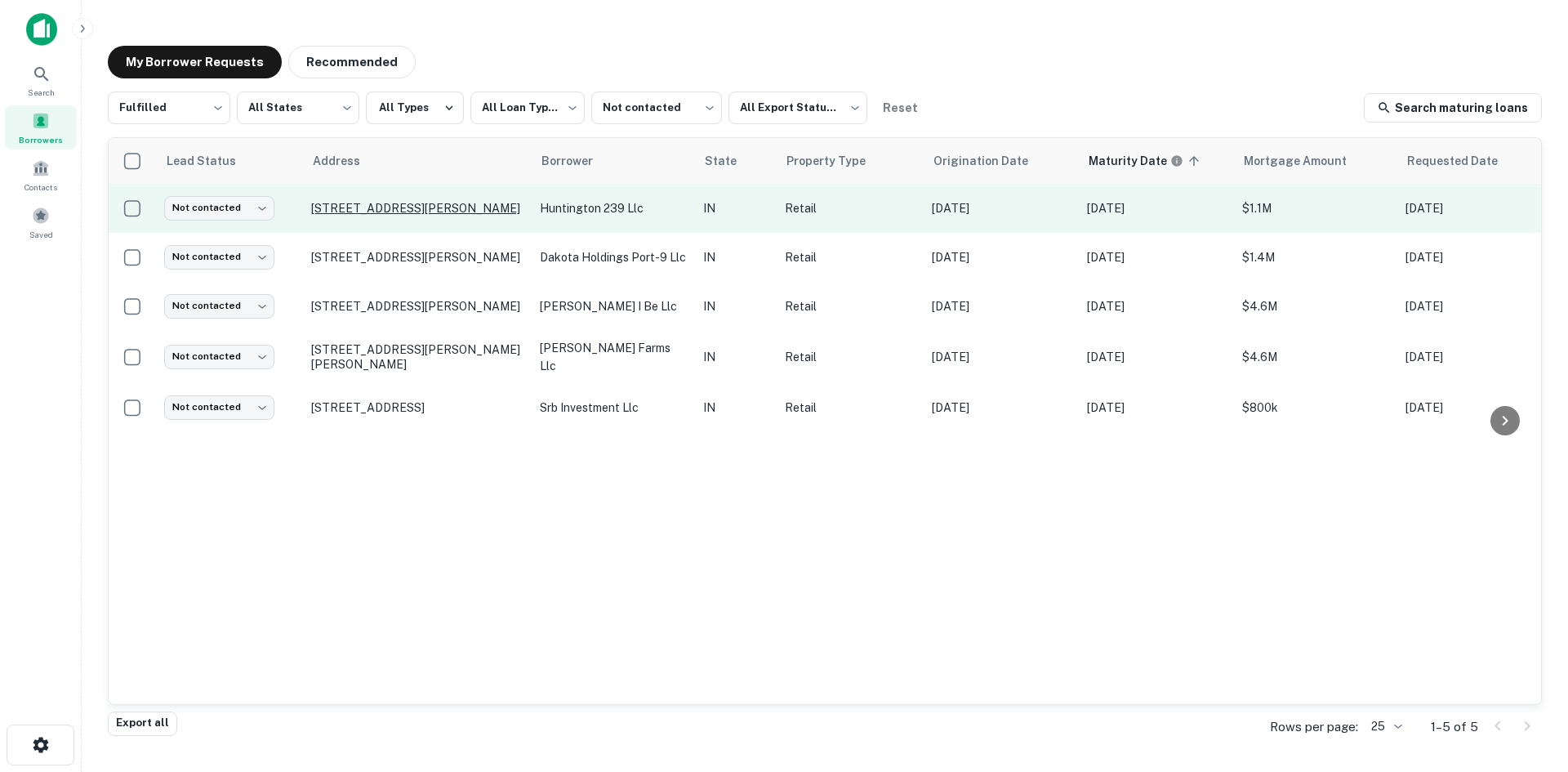
click at [439, 201] on p "[STREET_ADDRESS][PERSON_NAME]" at bounding box center [417, 208] width 212 height 15
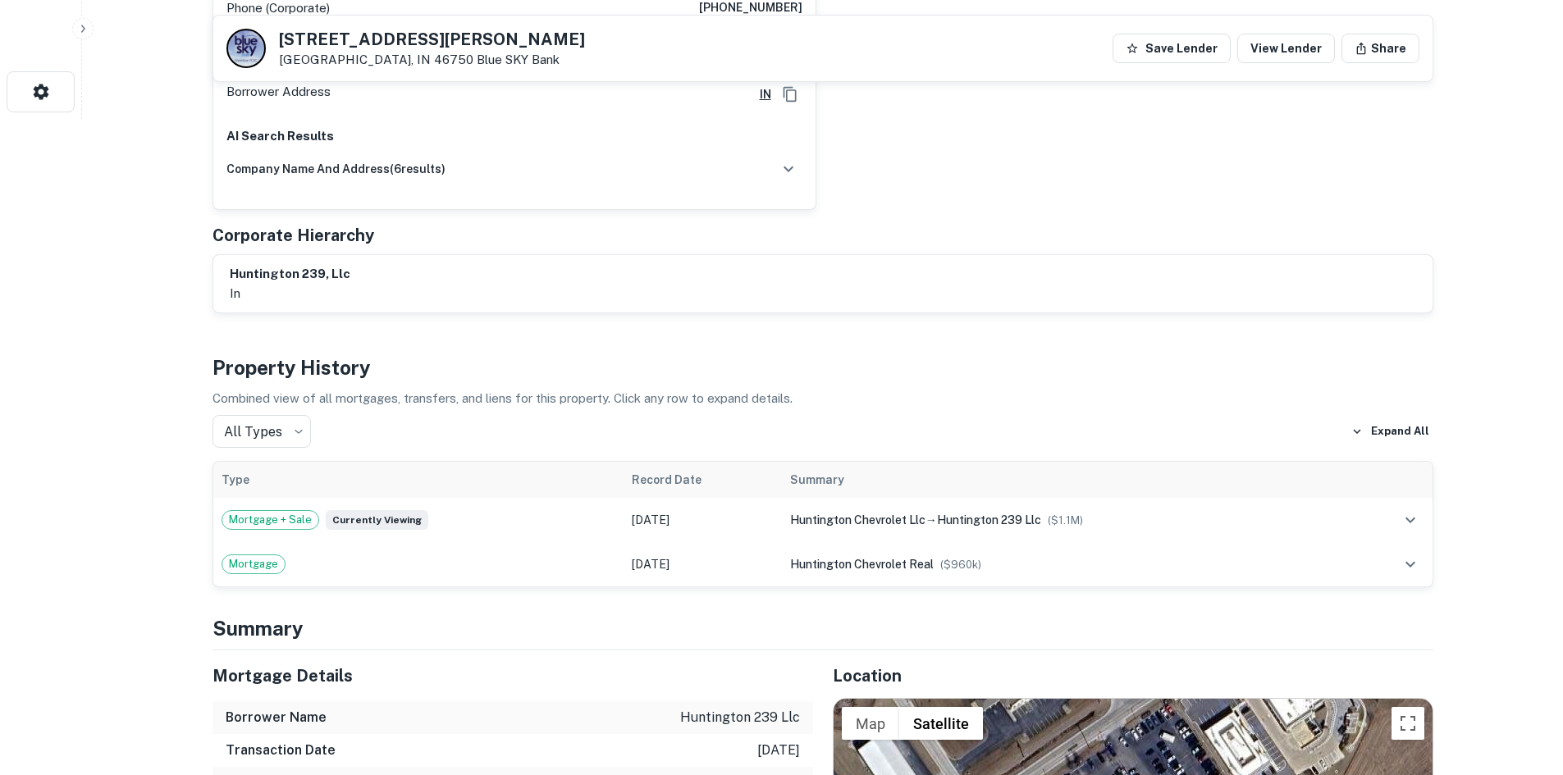
scroll to position [1067, 0]
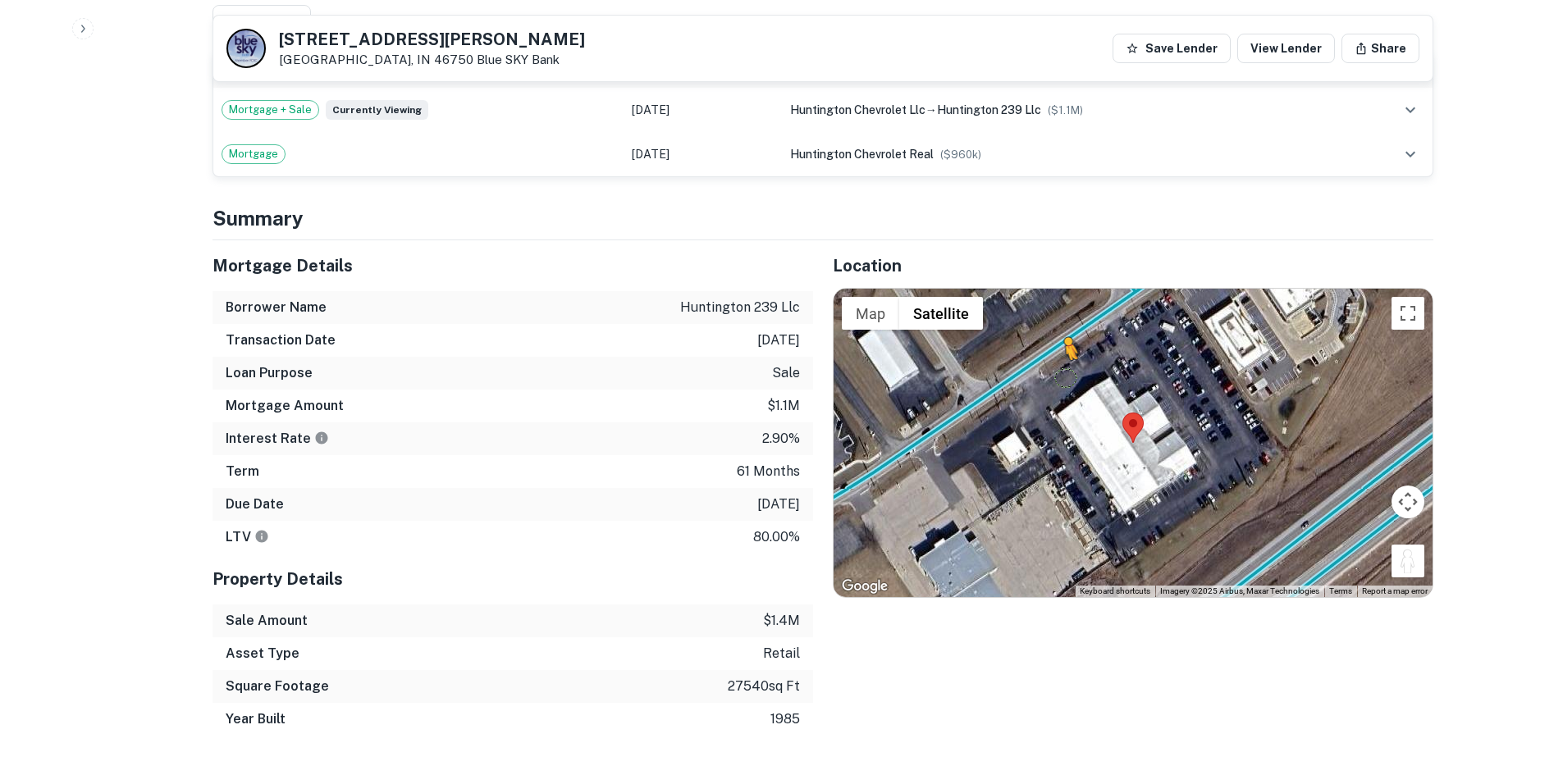
drag, startPoint x: 1401, startPoint y: 533, endPoint x: 1054, endPoint y: 328, distance: 403.1
click at [1054, 328] on div "To activate drag with keyboard, press Alt + Enter. Once in keyboard drag state,…" at bounding box center [1133, 443] width 599 height 308
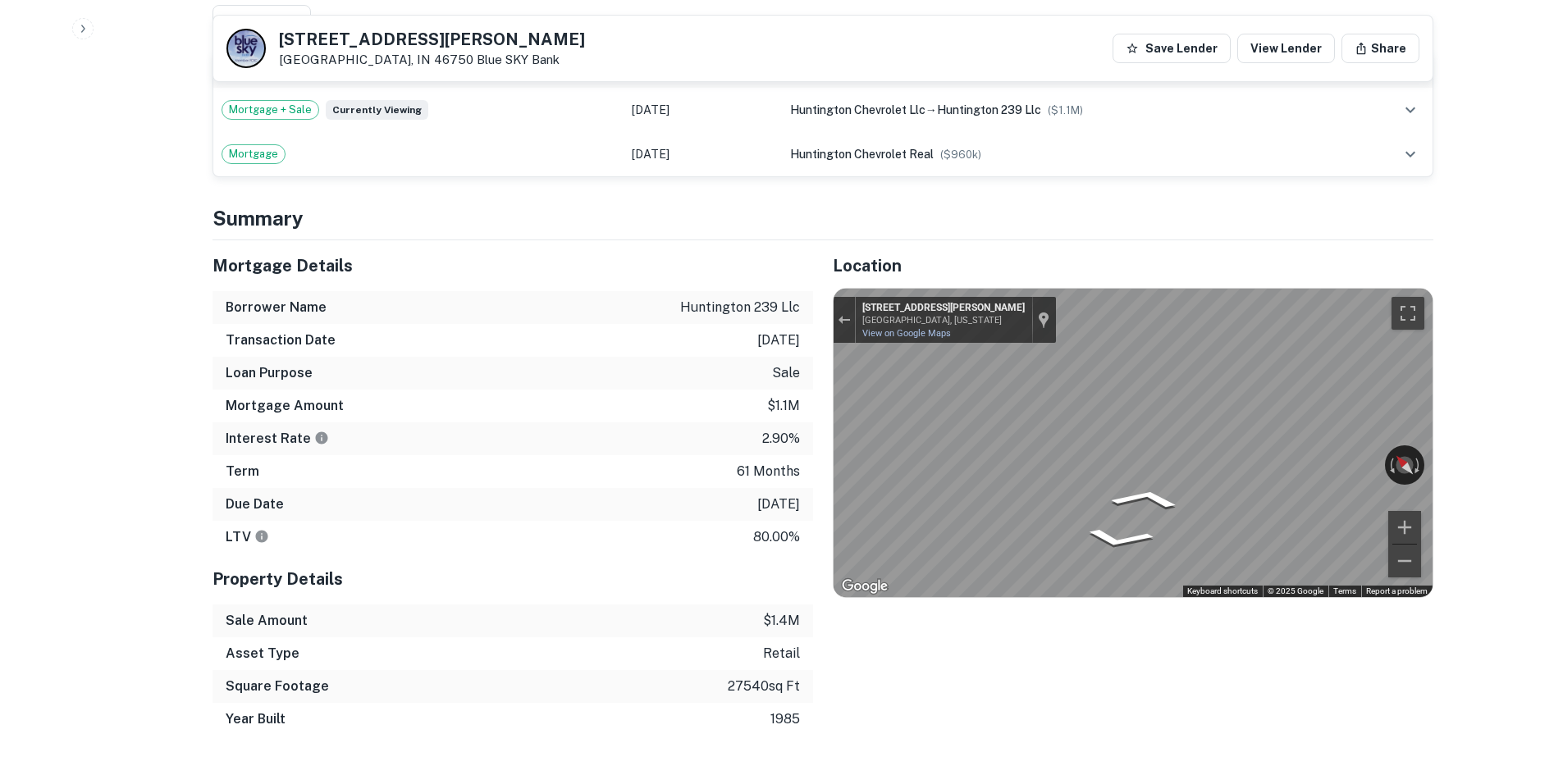
click at [799, 334] on div "Mortgage Details Borrower Name huntington 239 llc Transaction Date 6/27/2021 Lo…" at bounding box center [813, 488] width 1241 height 496
click at [767, 345] on div "Mortgage Details Borrower Name huntington 239 llc Transaction Date 6/27/2021 Lo…" at bounding box center [813, 488] width 1241 height 496
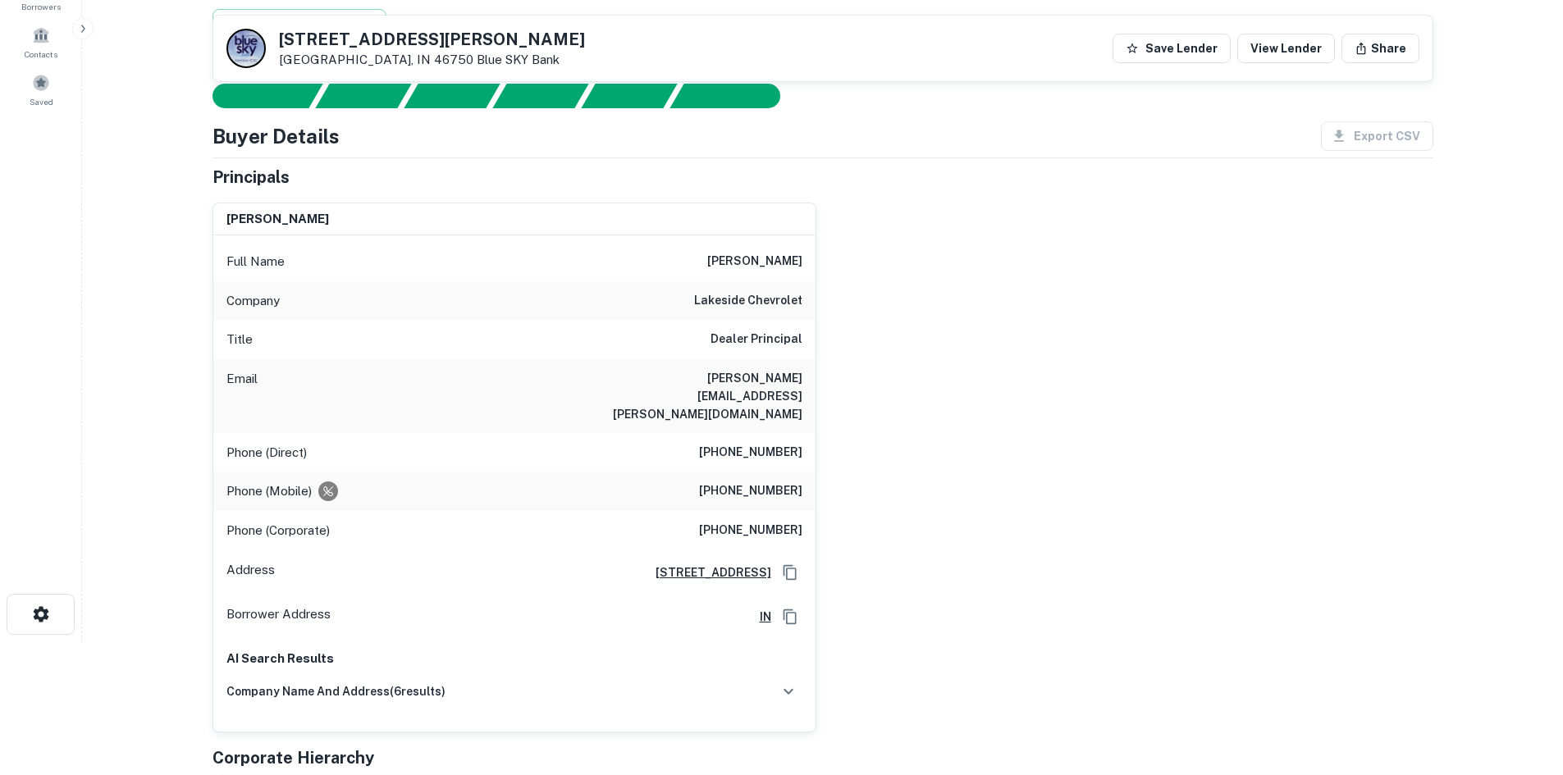
scroll to position [0, 0]
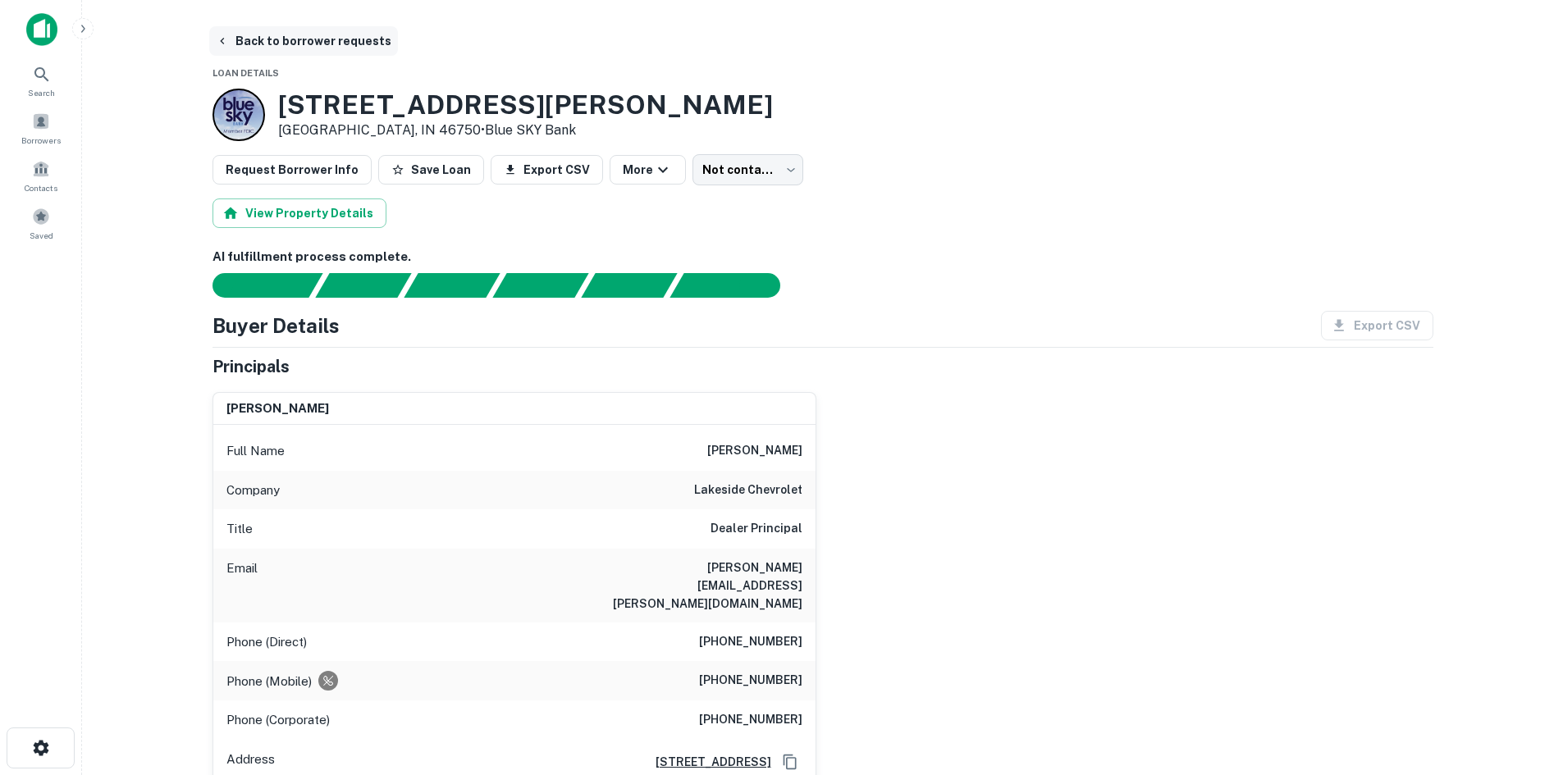
click at [348, 51] on button "Back to borrower requests" at bounding box center [303, 41] width 189 height 30
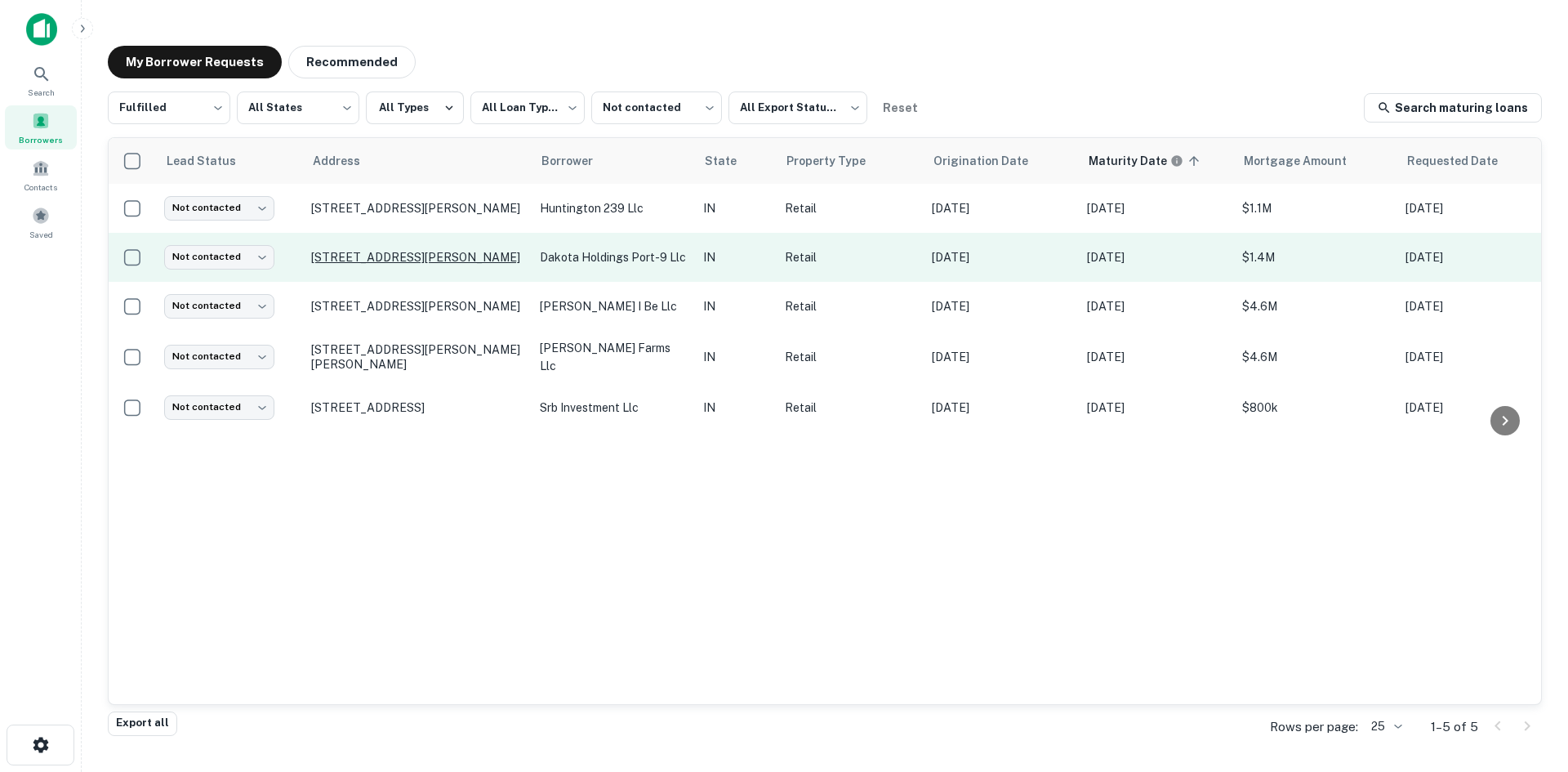
click at [437, 261] on p "6810 Kennedy Ave Hammond, IN 46323" at bounding box center [417, 257] width 212 height 15
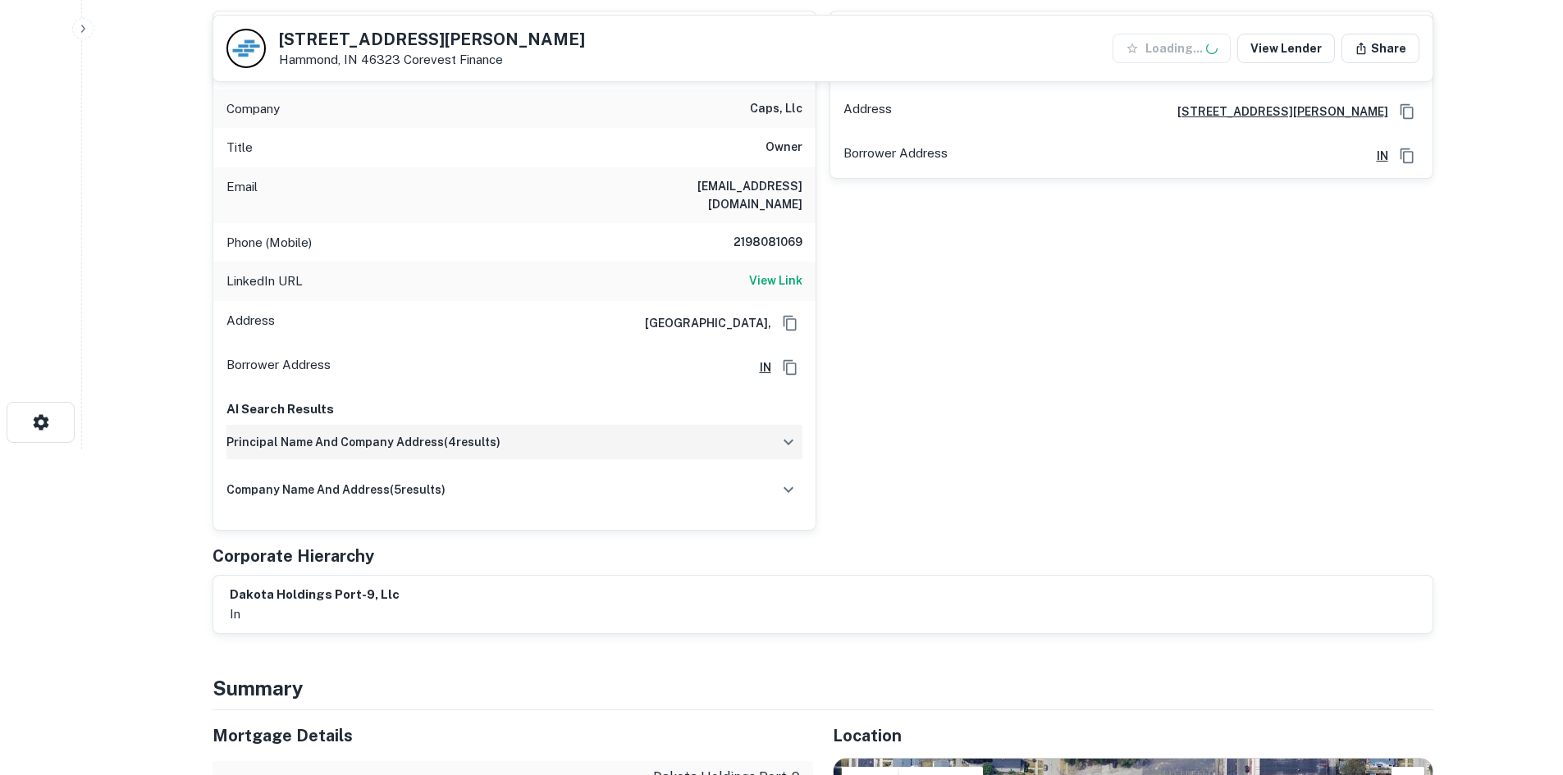
scroll to position [328, 0]
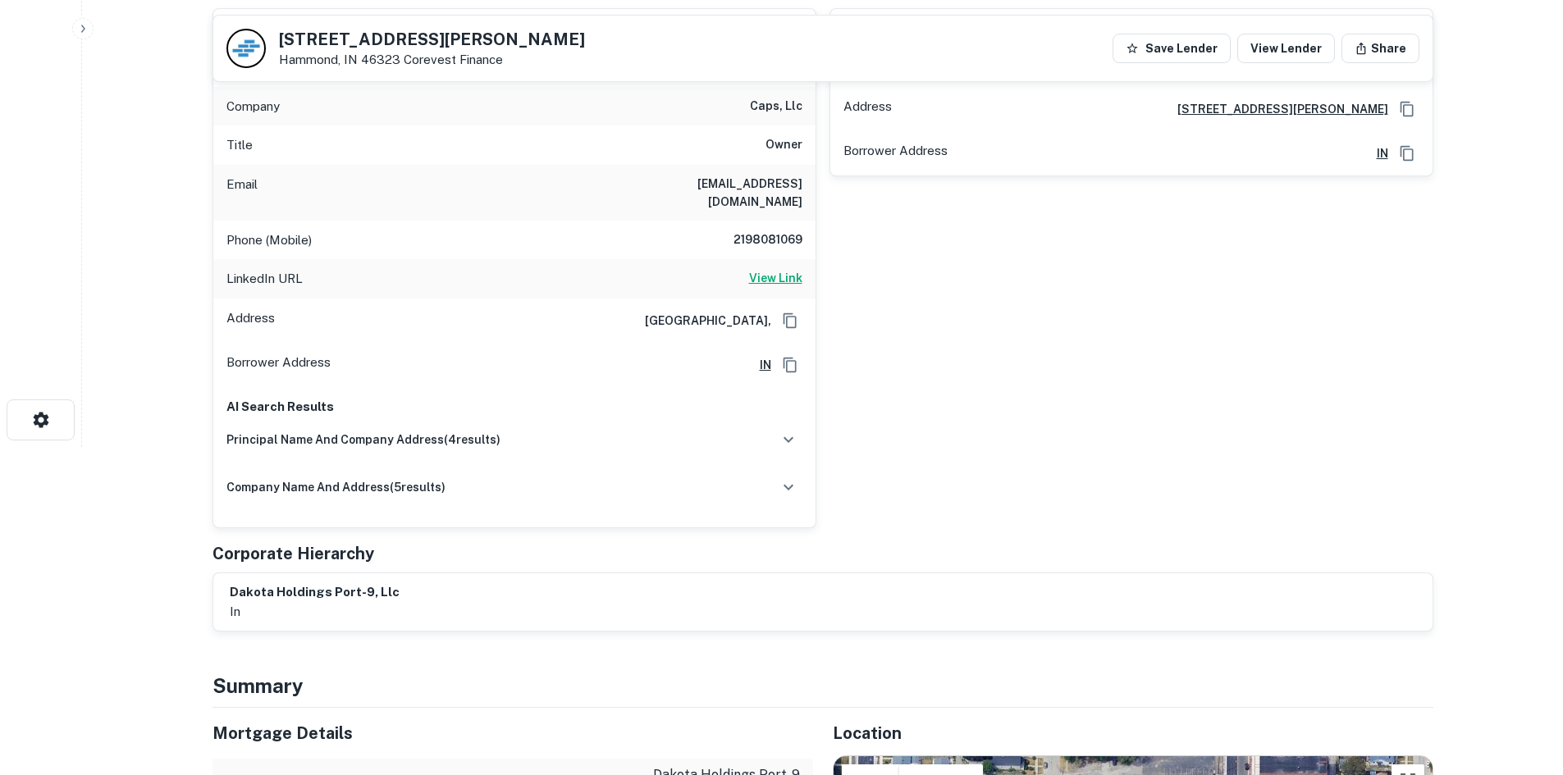
click at [777, 269] on h6 "View Link" at bounding box center [775, 278] width 53 height 18
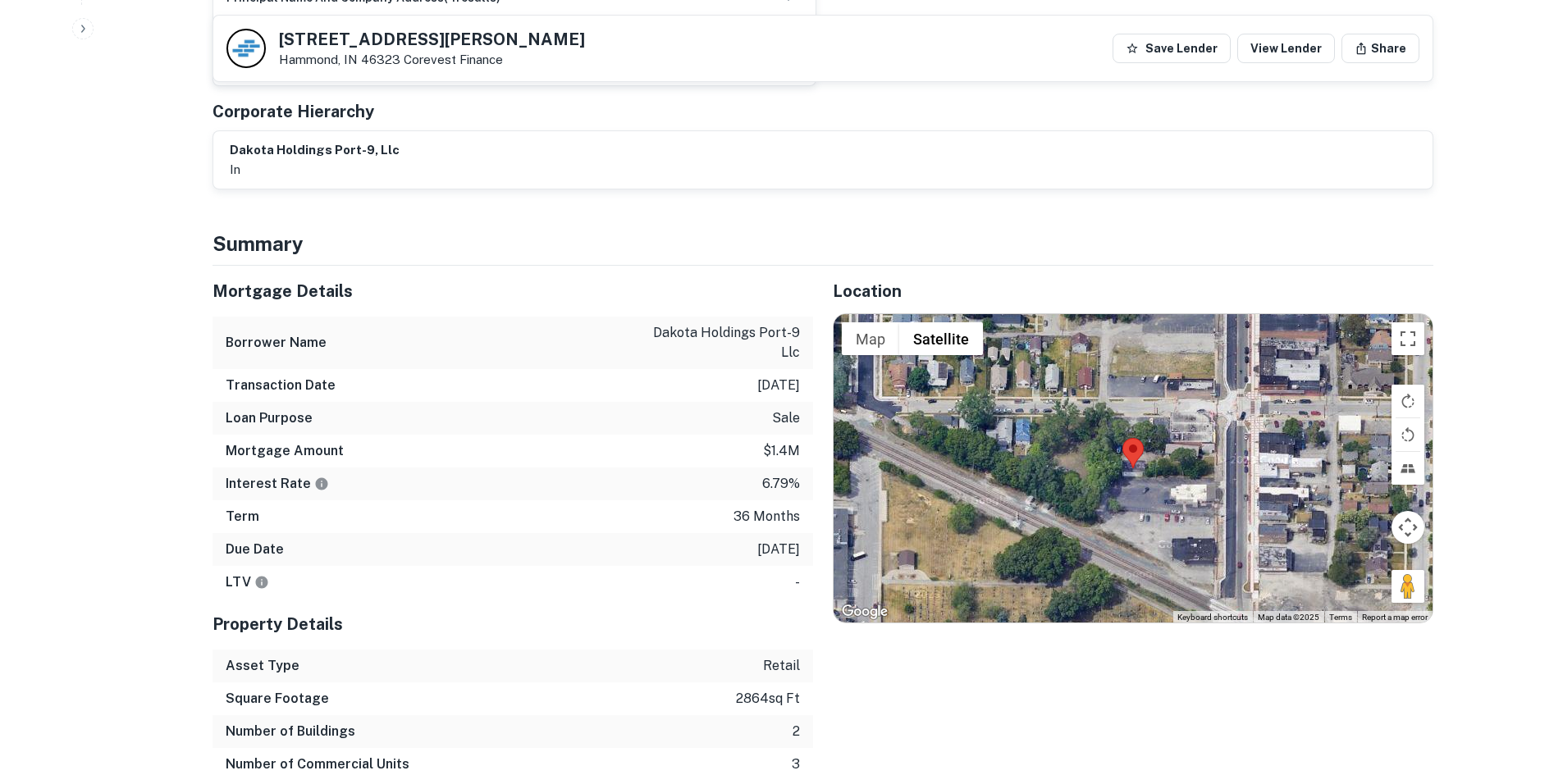
scroll to position [820, 0]
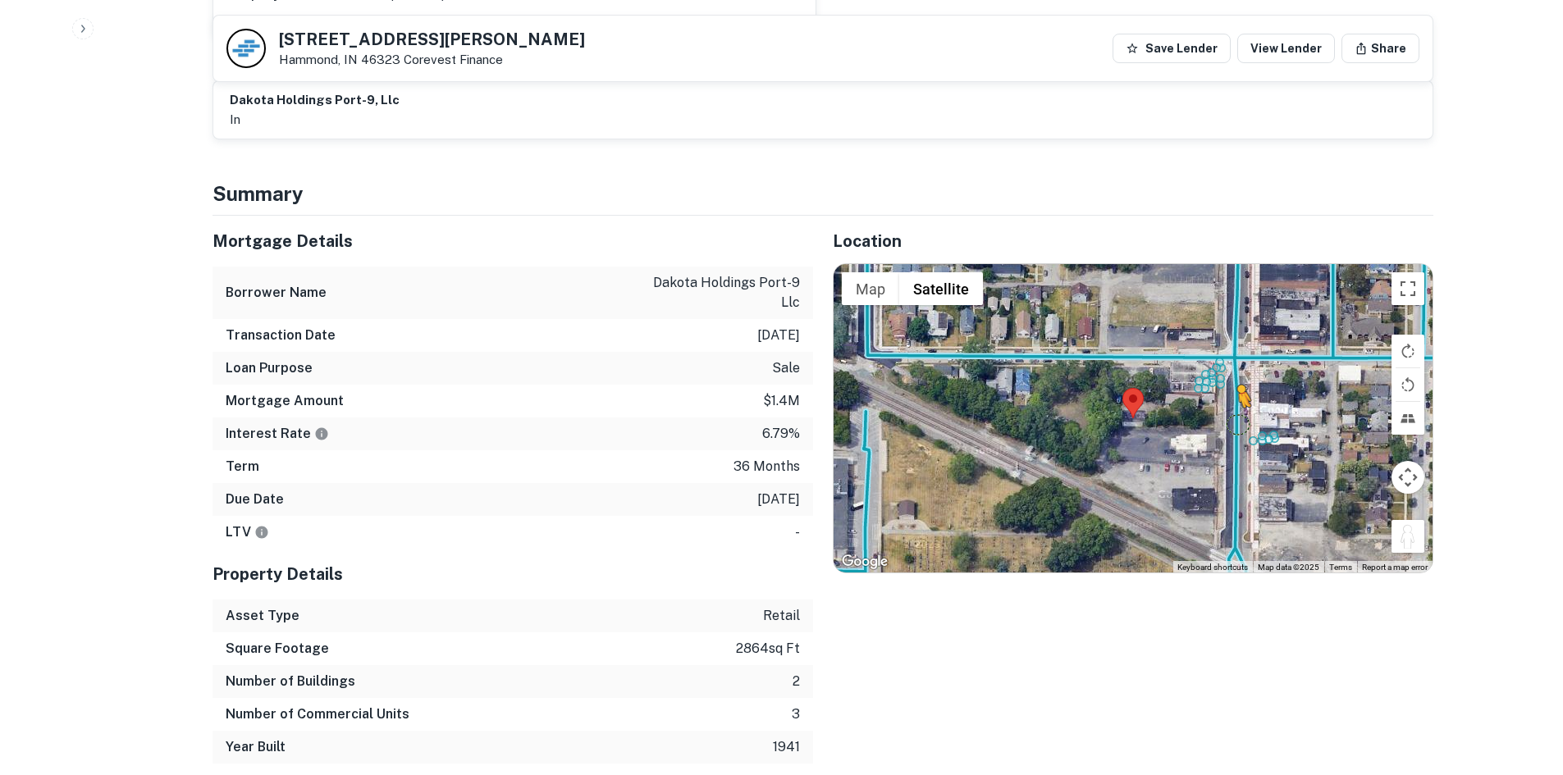
drag, startPoint x: 1423, startPoint y: 523, endPoint x: 1226, endPoint y: 404, distance: 230.1
click at [1226, 404] on div "To activate drag with keyboard, press Alt + Enter. Once in keyboard drag state,…" at bounding box center [1133, 418] width 599 height 308
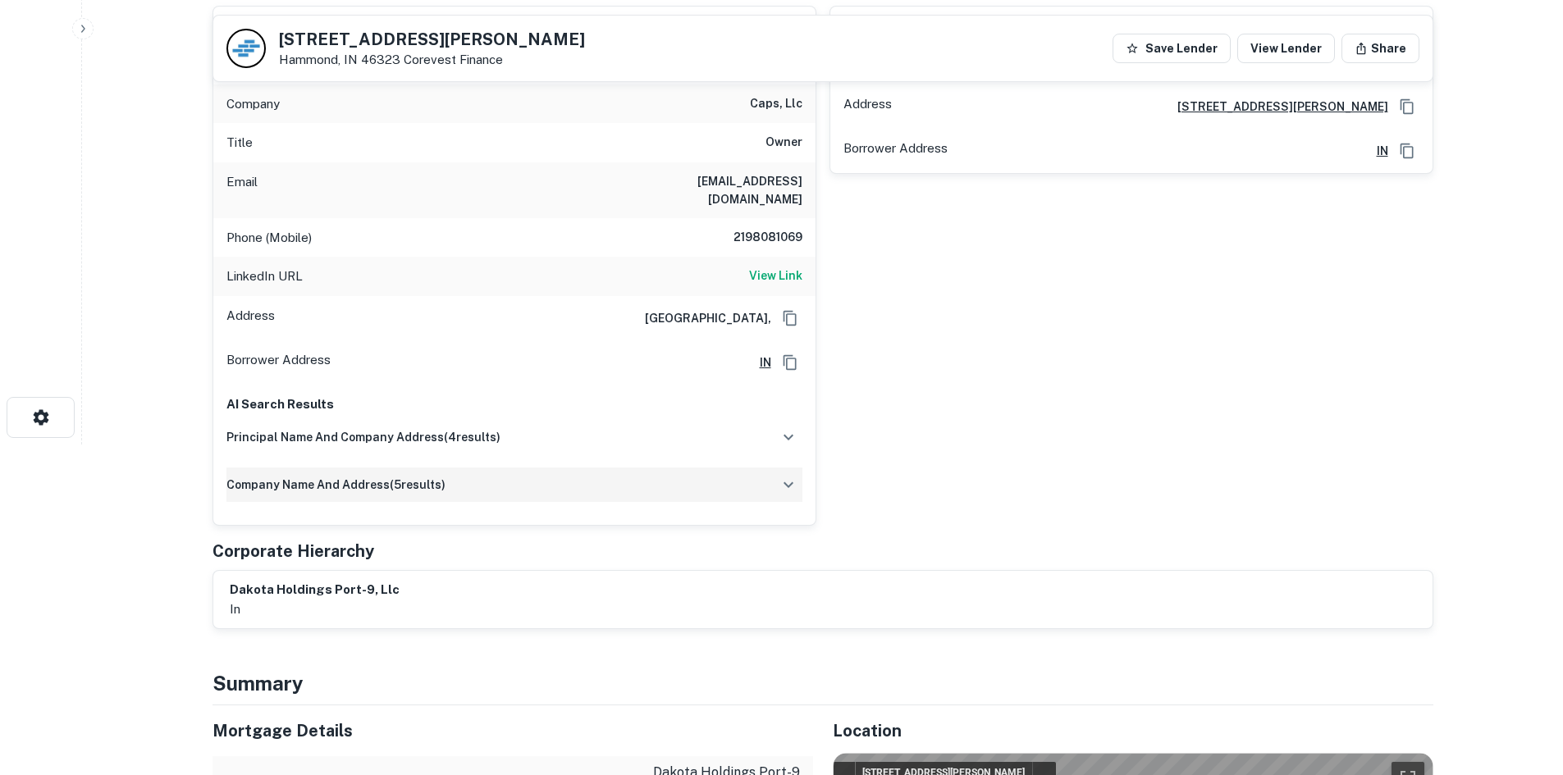
scroll to position [164, 0]
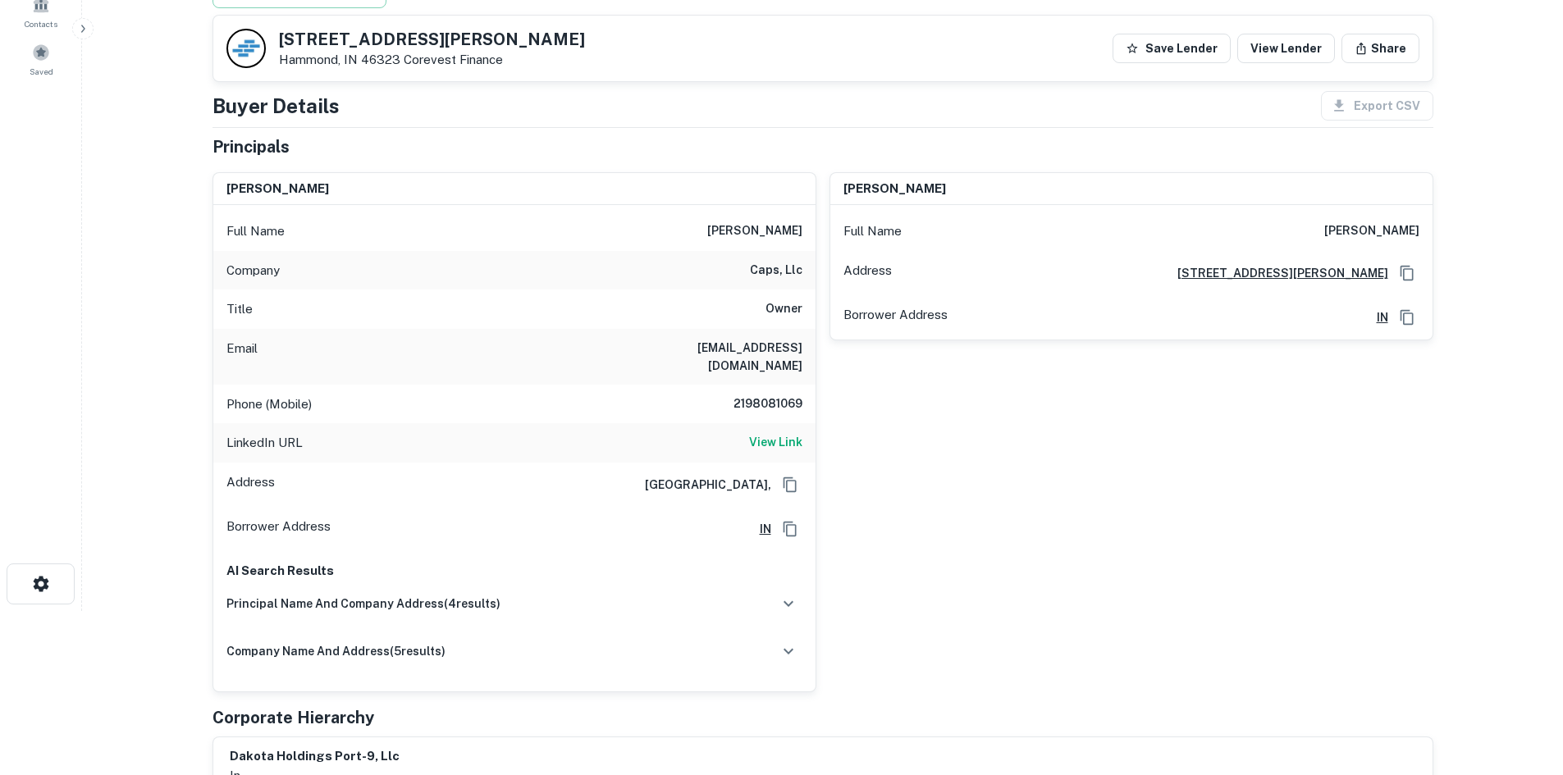
click at [774, 395] on h6 "2198081069" at bounding box center [753, 405] width 98 height 20
copy h6 "2198081069"
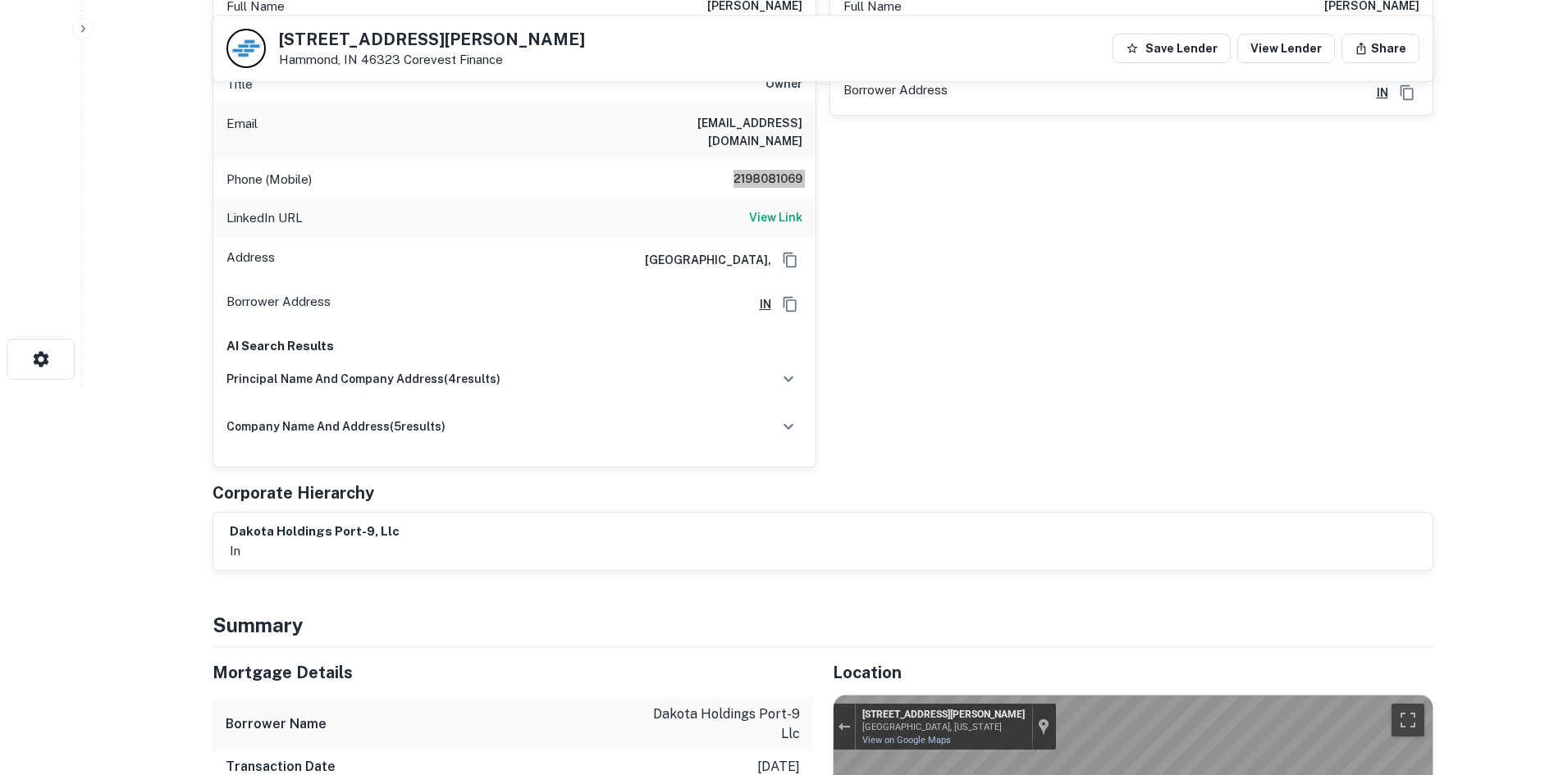
scroll to position [82, 0]
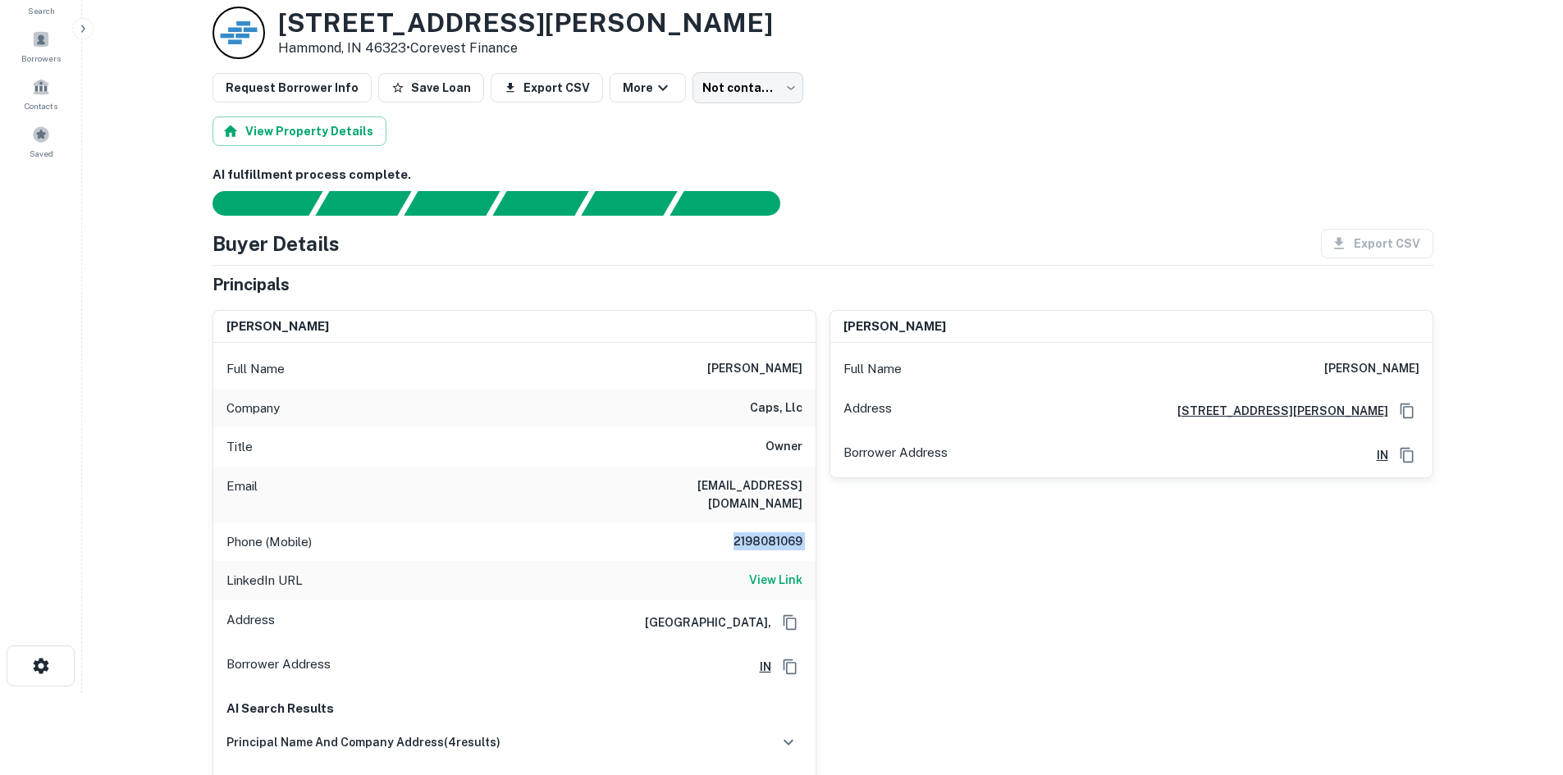
drag, startPoint x: 853, startPoint y: 577, endPoint x: 848, endPoint y: 619, distance: 42.1
click at [853, 577] on div "darrell audiss Full Name darrell audiss Address 7726 Taft St, Merrillville, IN …" at bounding box center [1124, 564] width 617 height 534
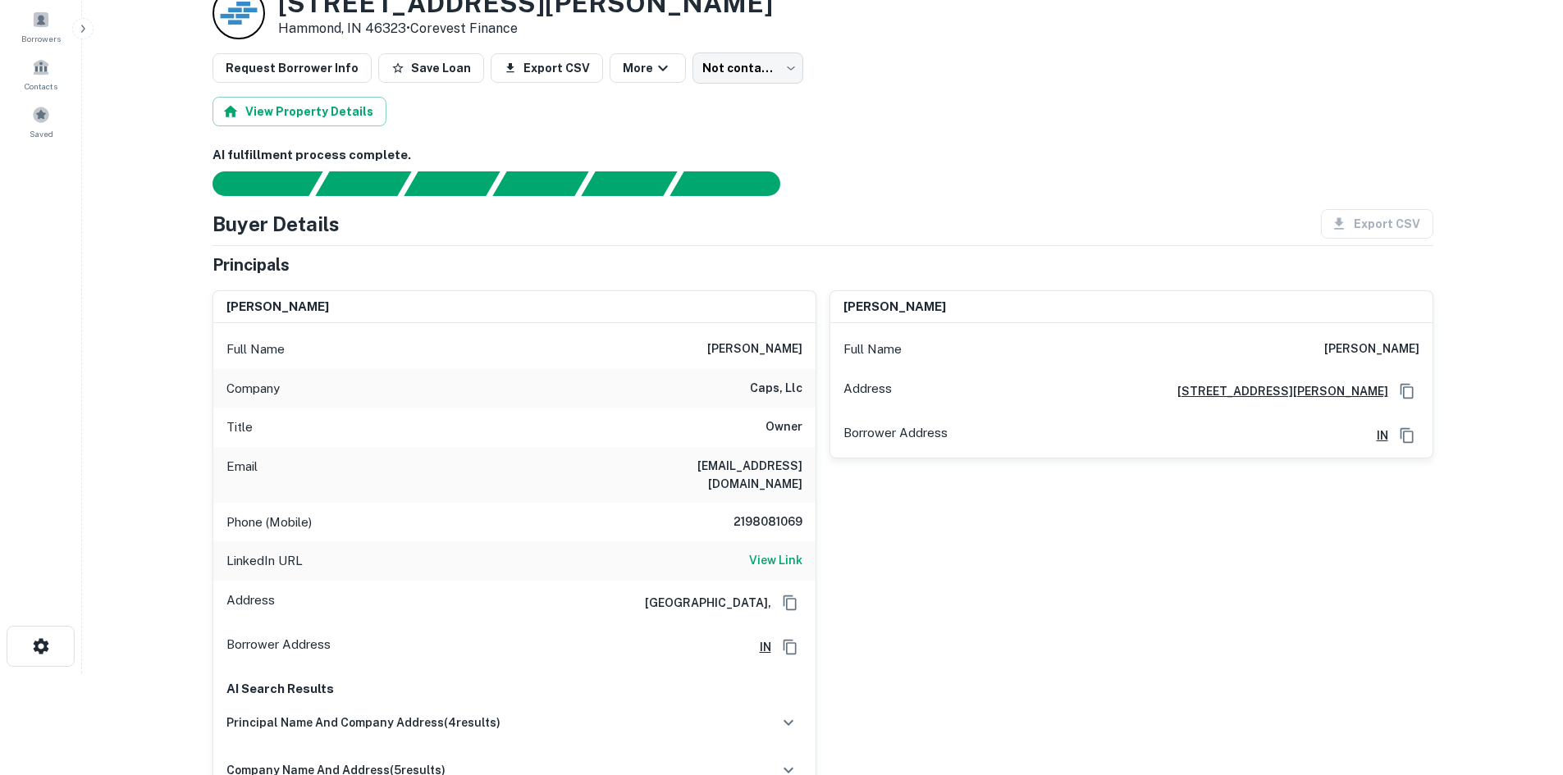
scroll to position [0, 0]
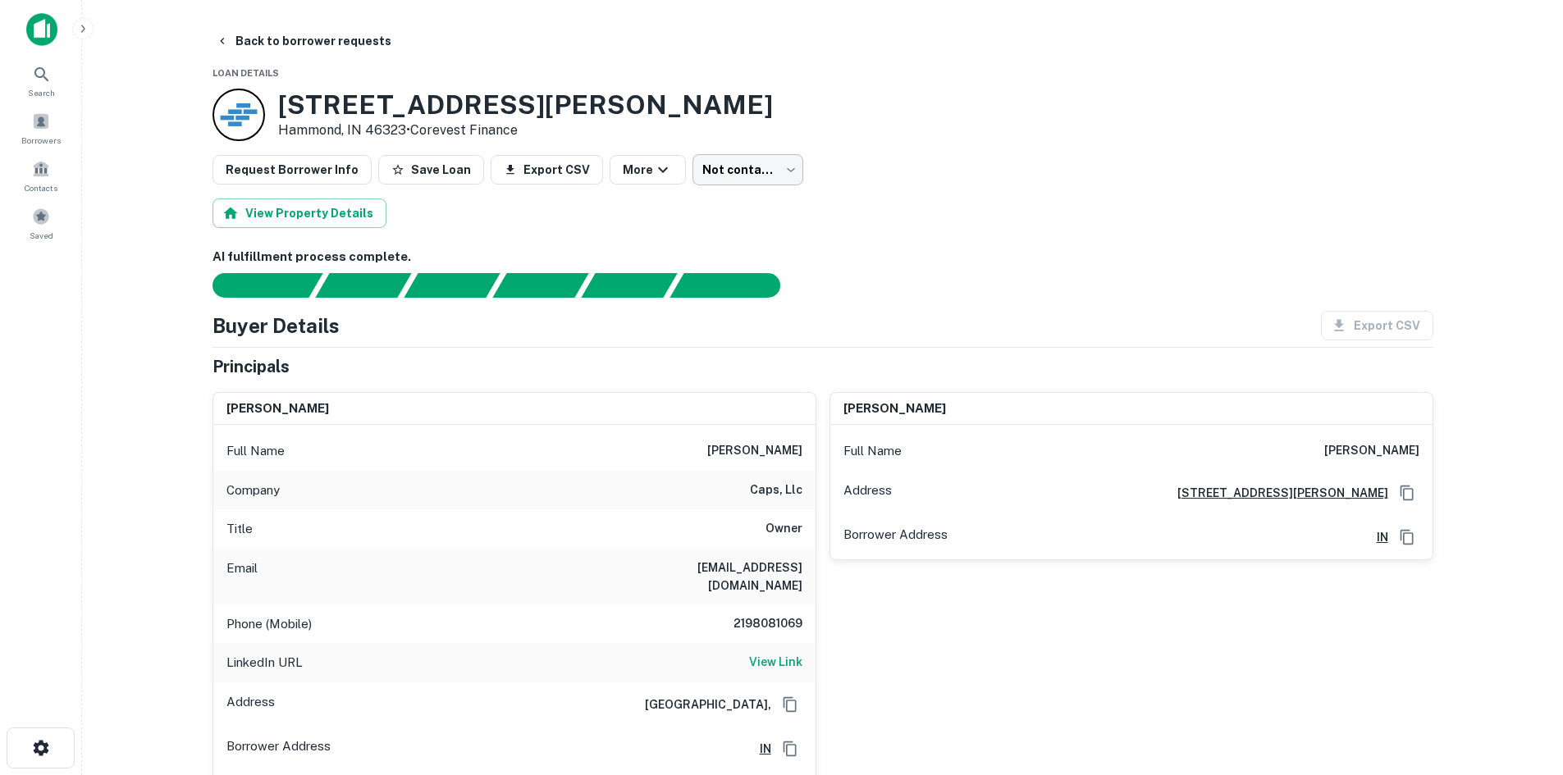
click at [724, 158] on body "Search Borrowers Contacts Saved Back to borrower requests Loan Details 6810 Ken…" at bounding box center [781, 387] width 1563 height 775
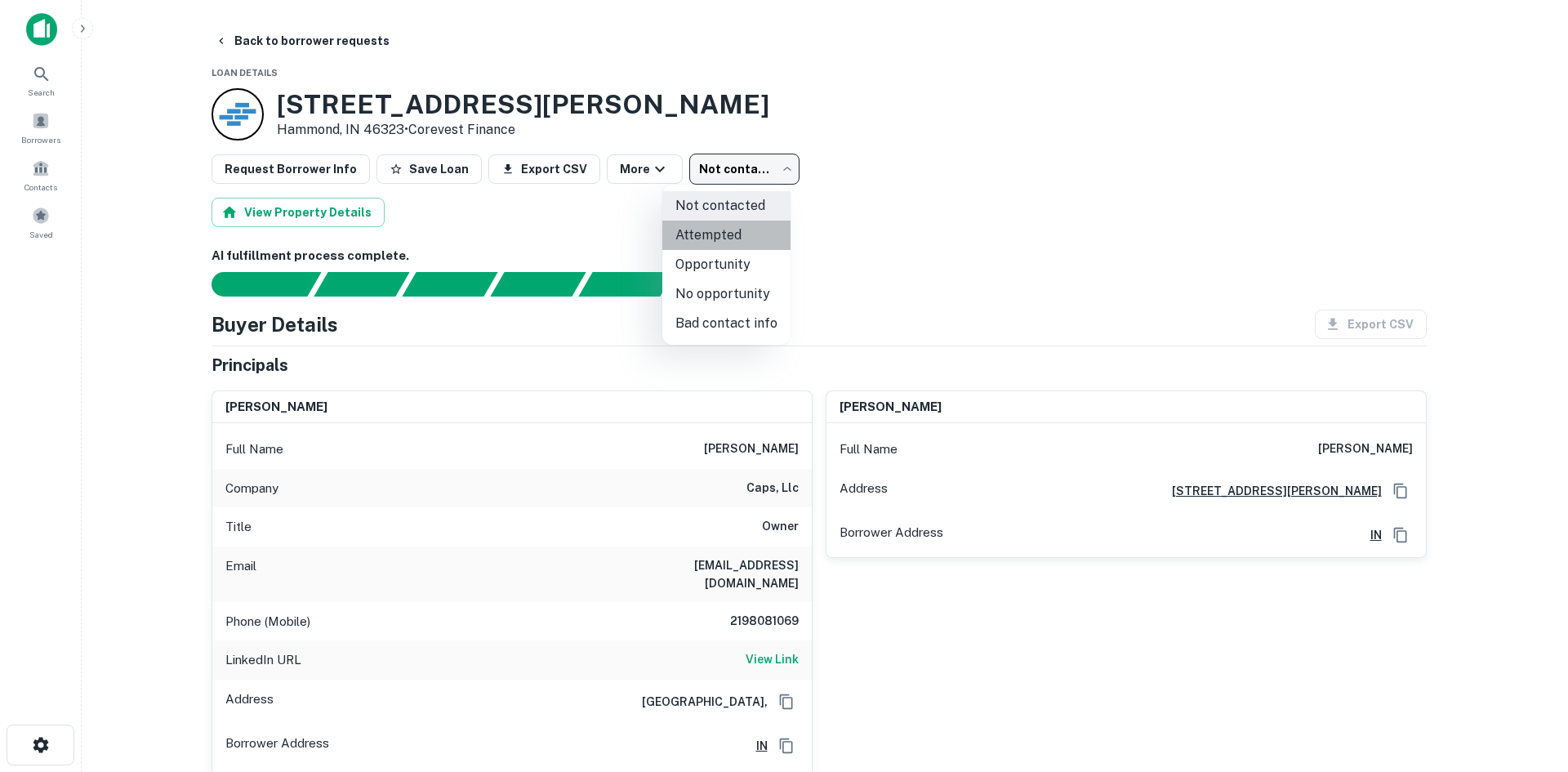
click at [726, 227] on li "Attempted" at bounding box center [726, 236] width 128 height 30
type input "*********"
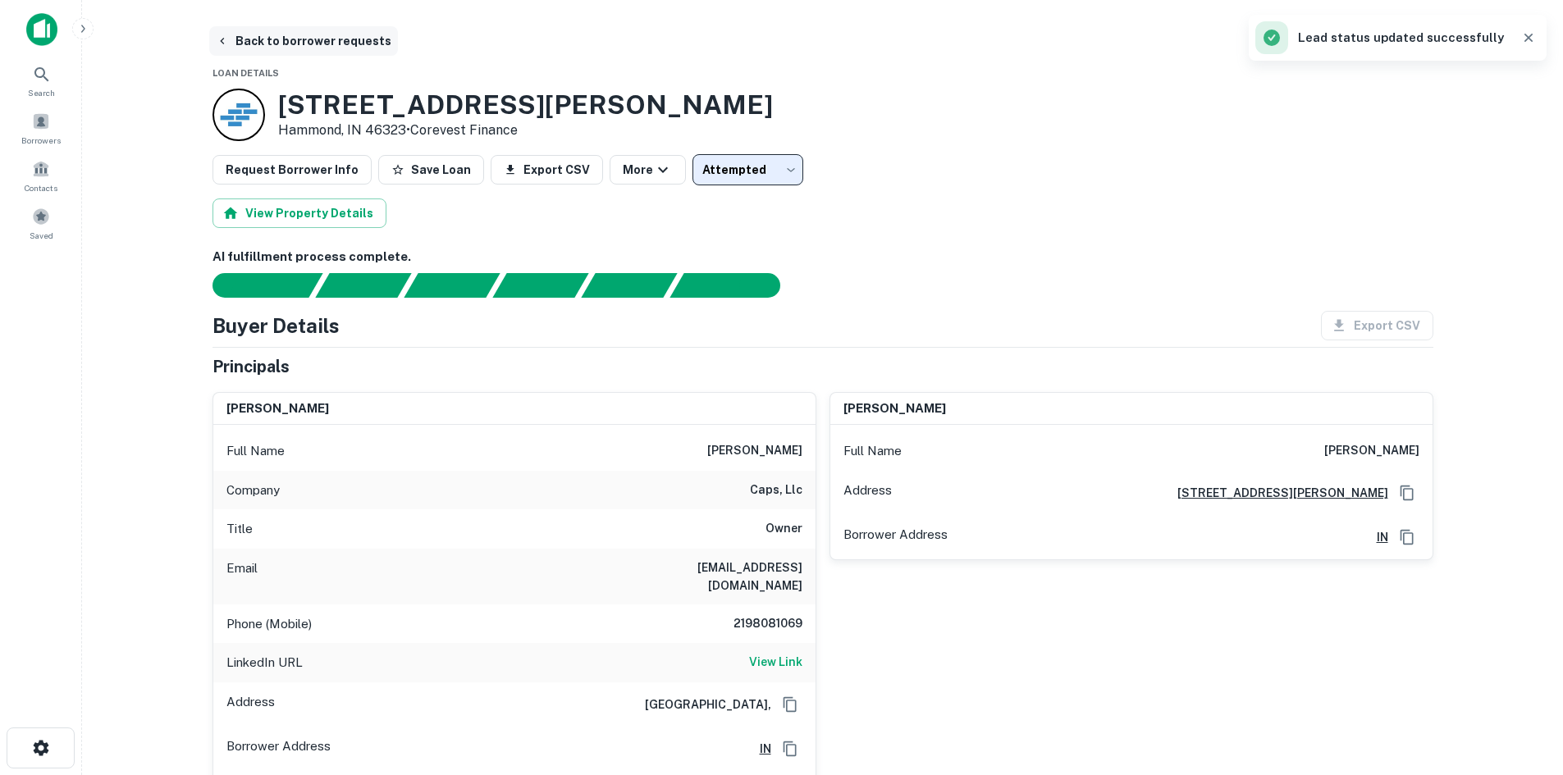
click at [313, 30] on button "Back to borrower requests" at bounding box center [303, 41] width 189 height 30
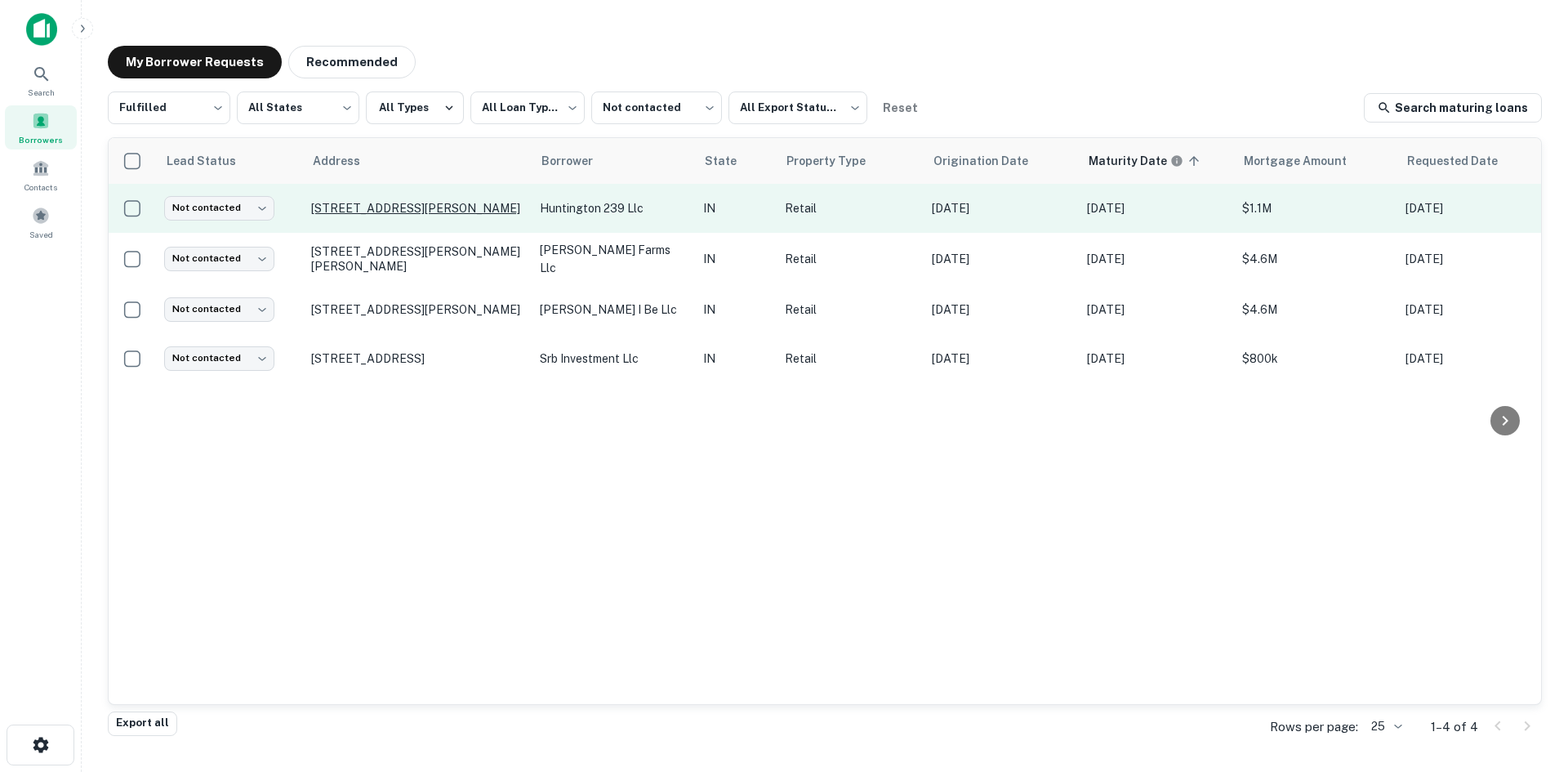
click at [435, 206] on p "[STREET_ADDRESS][PERSON_NAME]" at bounding box center [417, 208] width 212 height 15
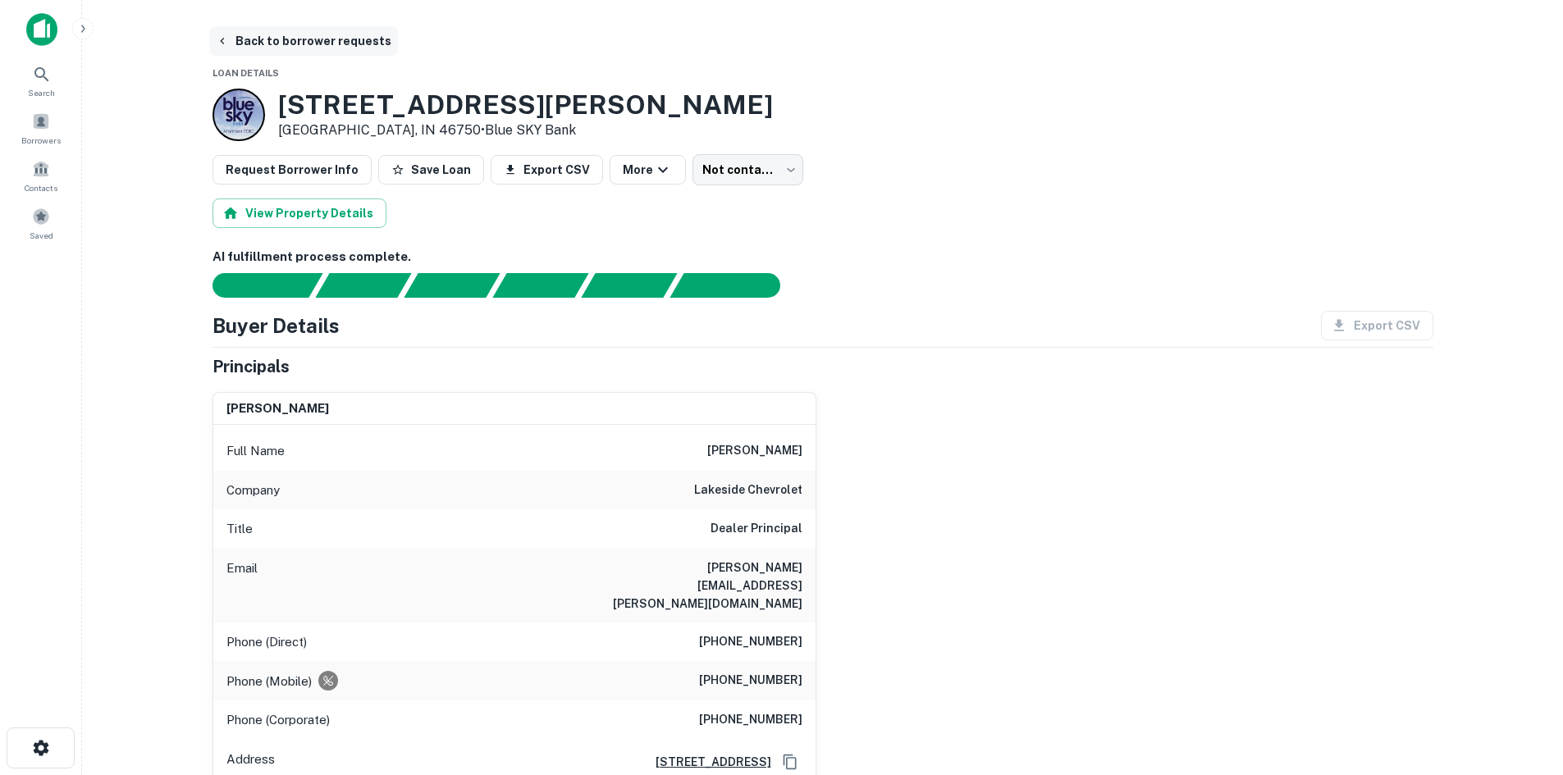
click at [294, 32] on button "Back to borrower requests" at bounding box center [303, 41] width 189 height 30
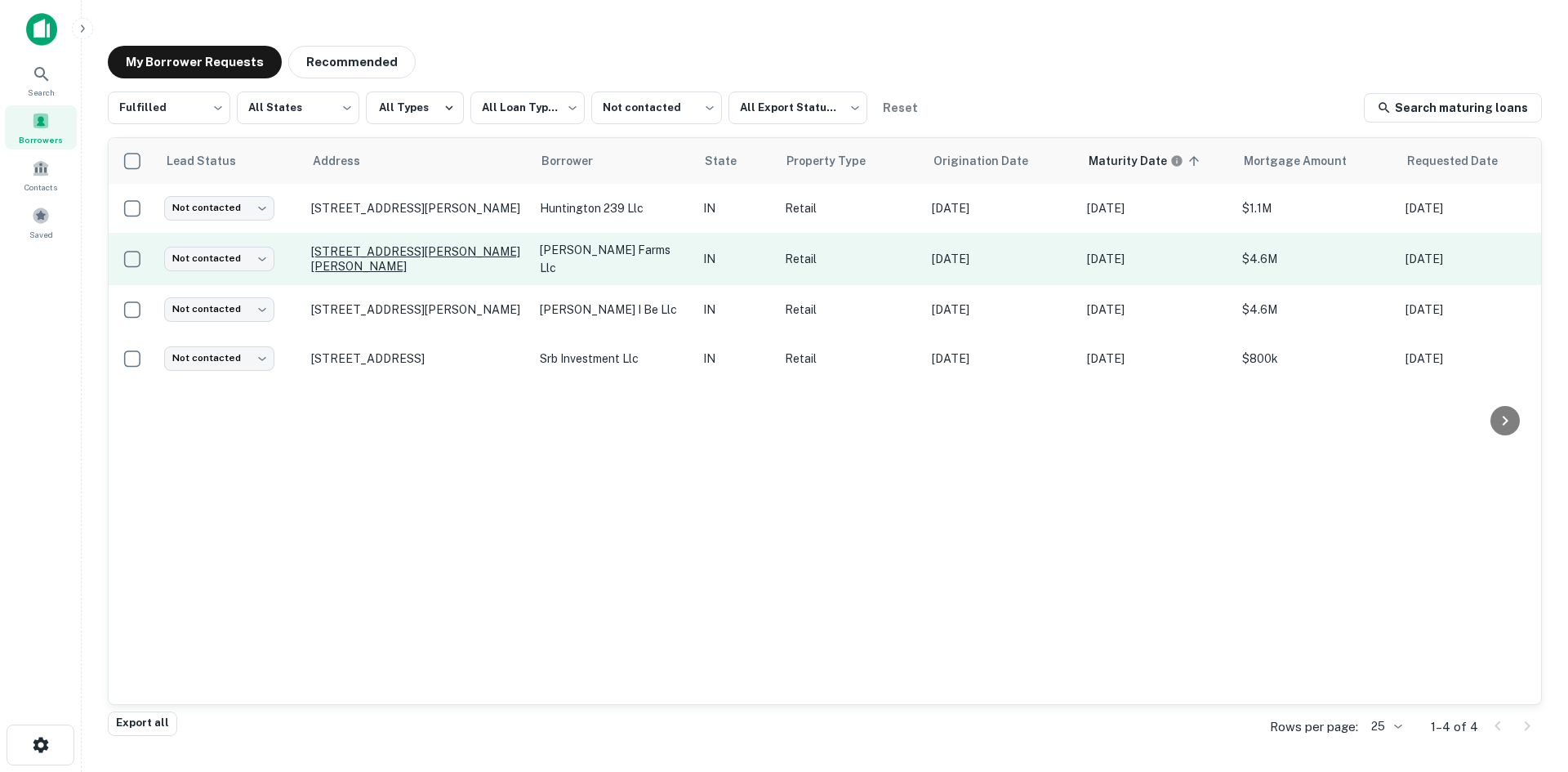
click at [469, 254] on p "2201 Morthland Dr Valparaiso, IN 46383" at bounding box center [417, 259] width 212 height 30
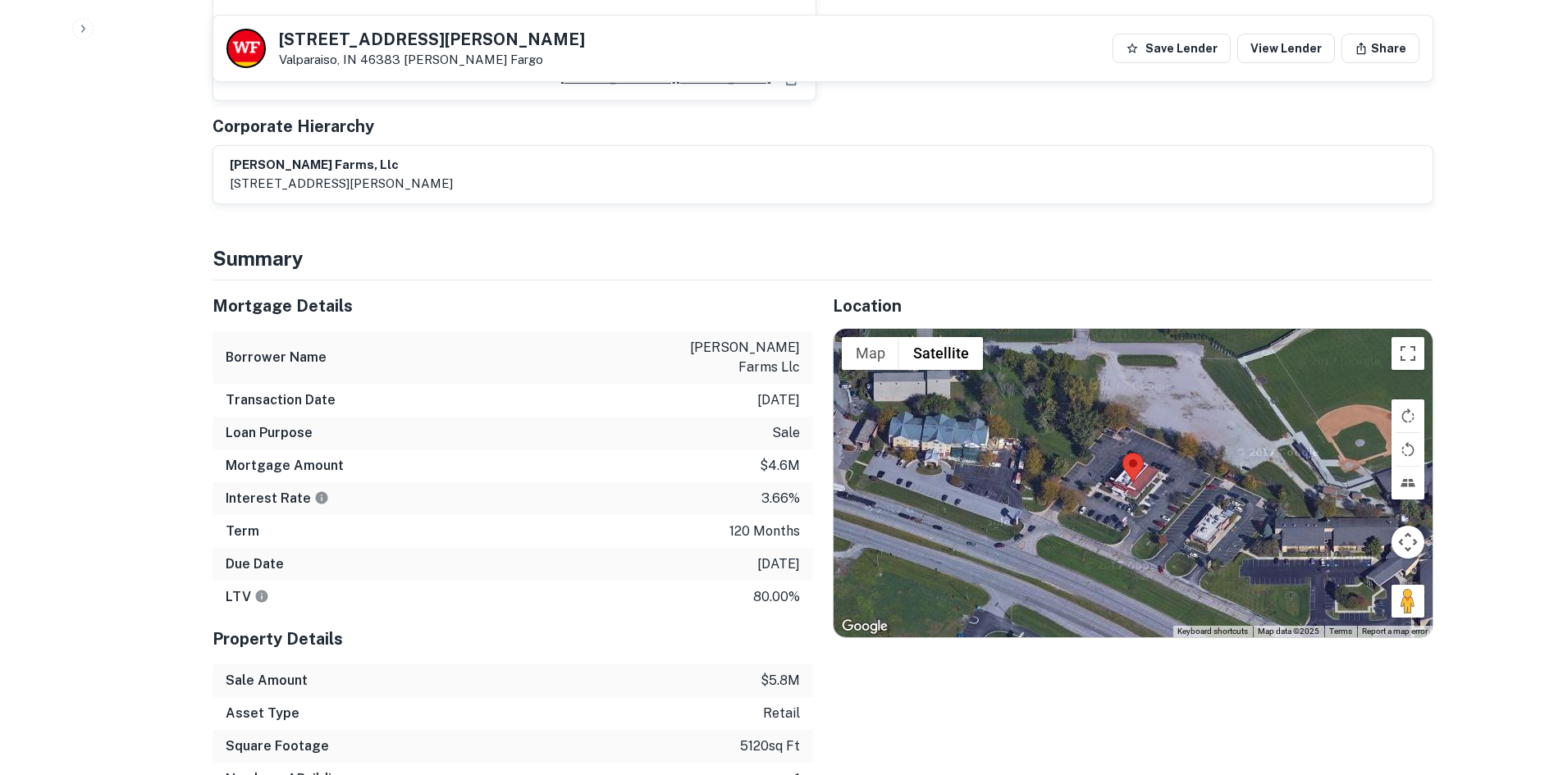
scroll to position [2215, 0]
drag, startPoint x: 1410, startPoint y: 513, endPoint x: 1547, endPoint y: 584, distance: 154.5
click at [1137, 427] on div "Map Terrain Satellite Labels Keyboard shortcuts Map Data Map data ©2025 Map dat…" at bounding box center [1133, 482] width 599 height 308
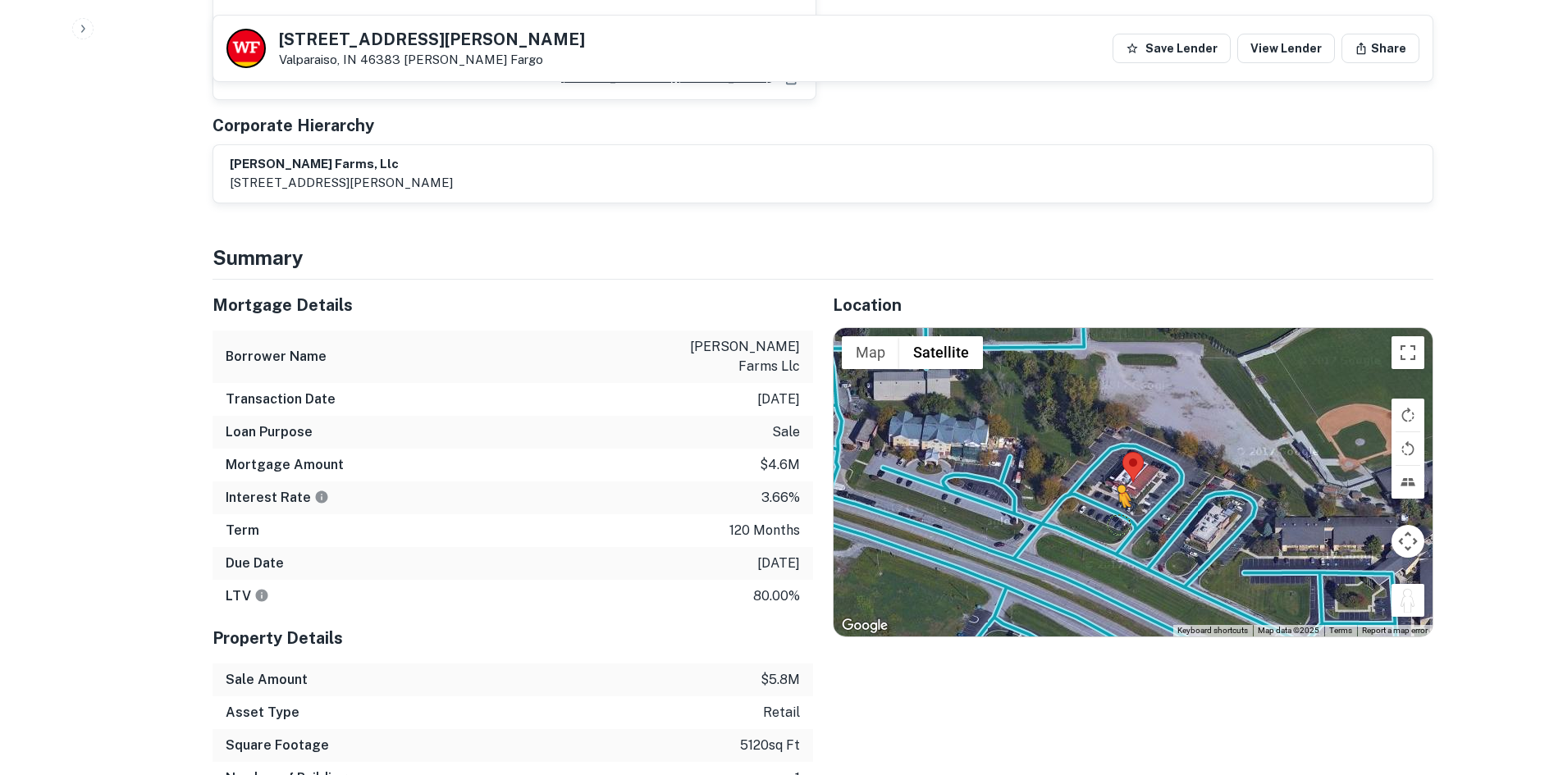
drag, startPoint x: 1409, startPoint y: 529, endPoint x: 1117, endPoint y: 439, distance: 304.9
click at [1117, 439] on div "To activate drag with keyboard, press Alt + Enter. Once in keyboard drag state,…" at bounding box center [1133, 482] width 599 height 308
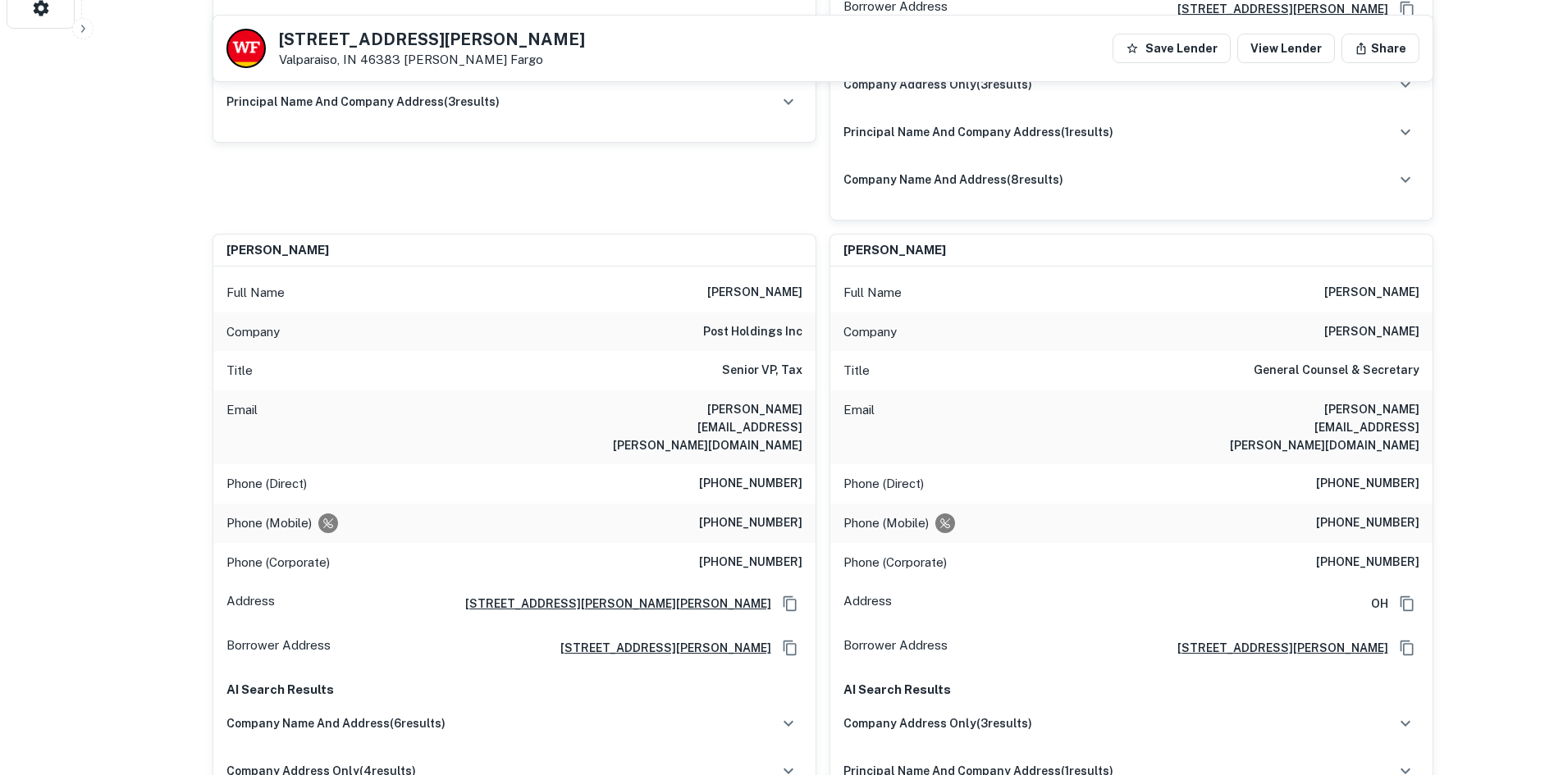
scroll to position [738, 0]
click at [754, 324] on h6 "post holdings inc" at bounding box center [752, 334] width 99 height 20
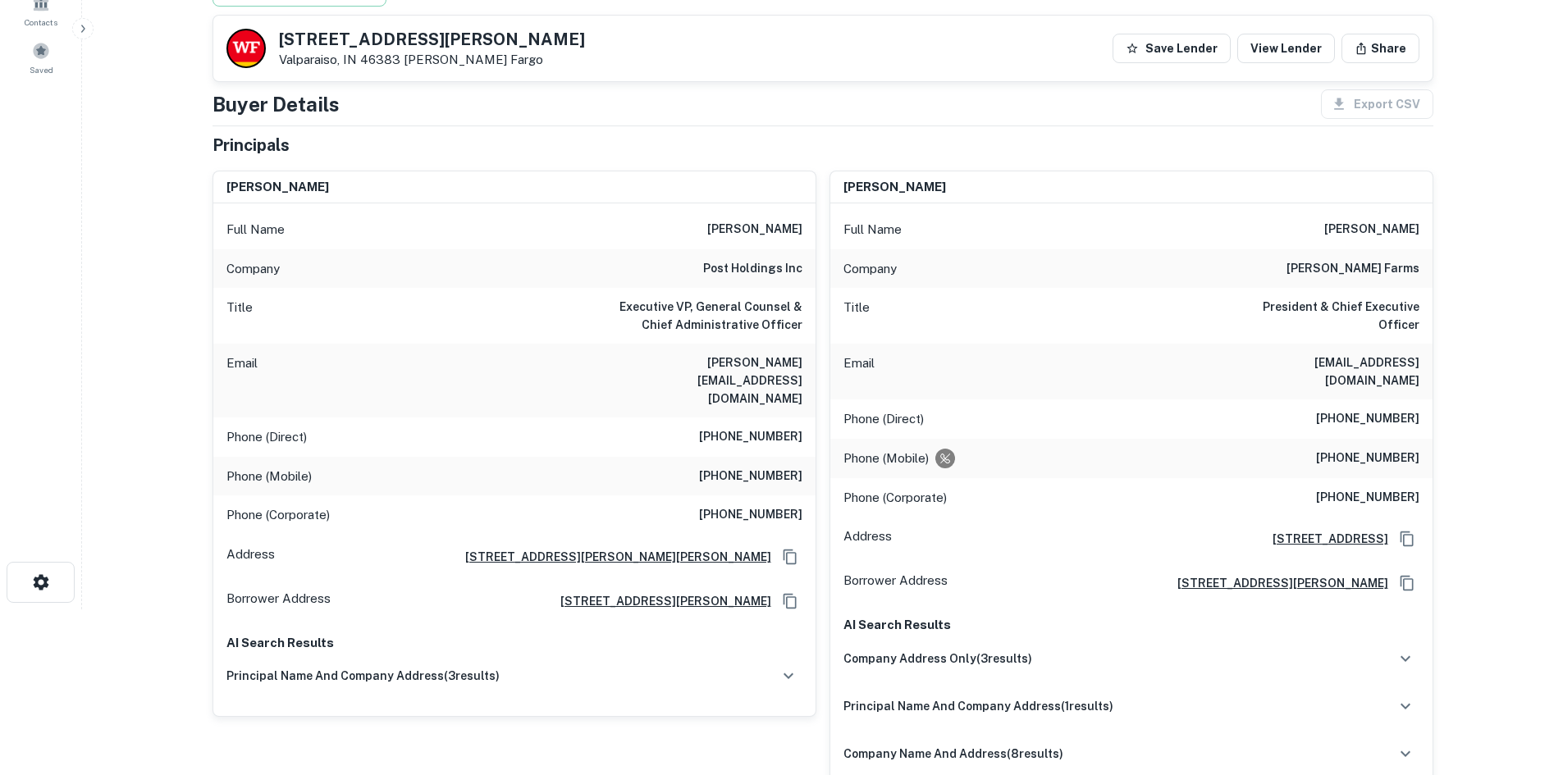
scroll to position [164, 0]
click at [798, 257] on div "Company post holdings inc" at bounding box center [514, 270] width 602 height 39
copy h6 "post holdings inc"
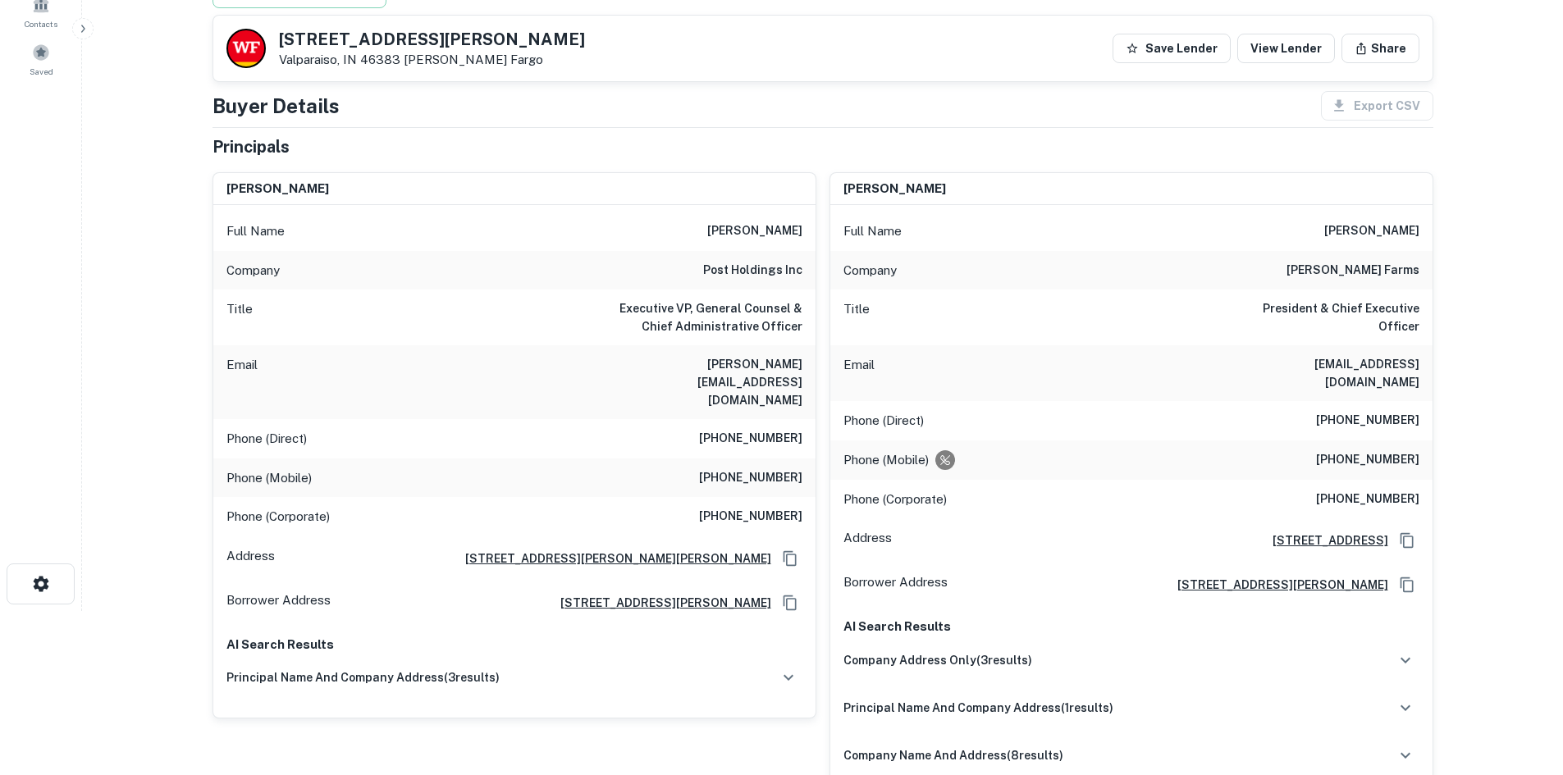
click at [1367, 272] on h6 "bob evans farms" at bounding box center [1352, 271] width 133 height 20
copy h6 "bob evans farms"
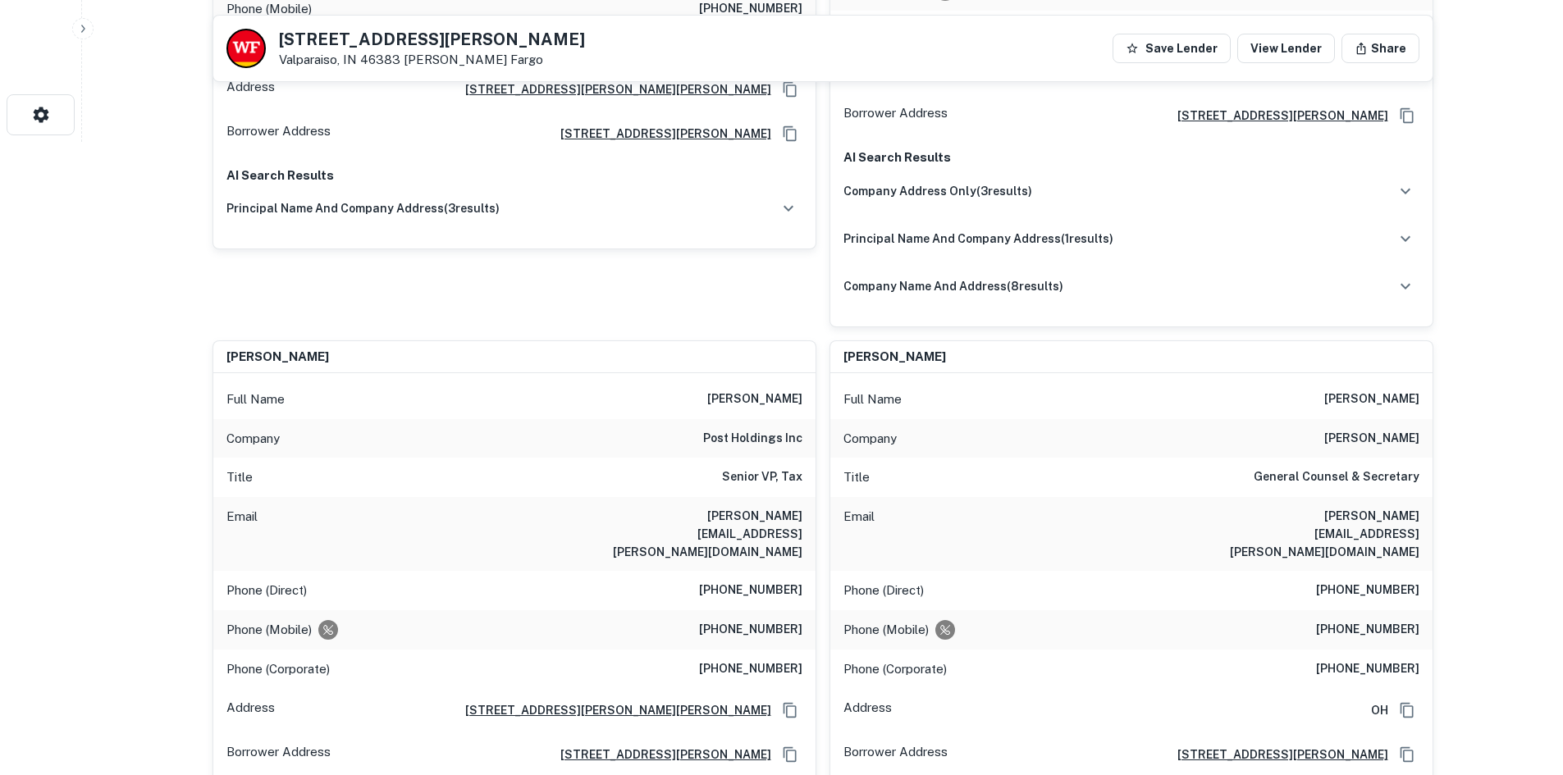
scroll to position [656, 0]
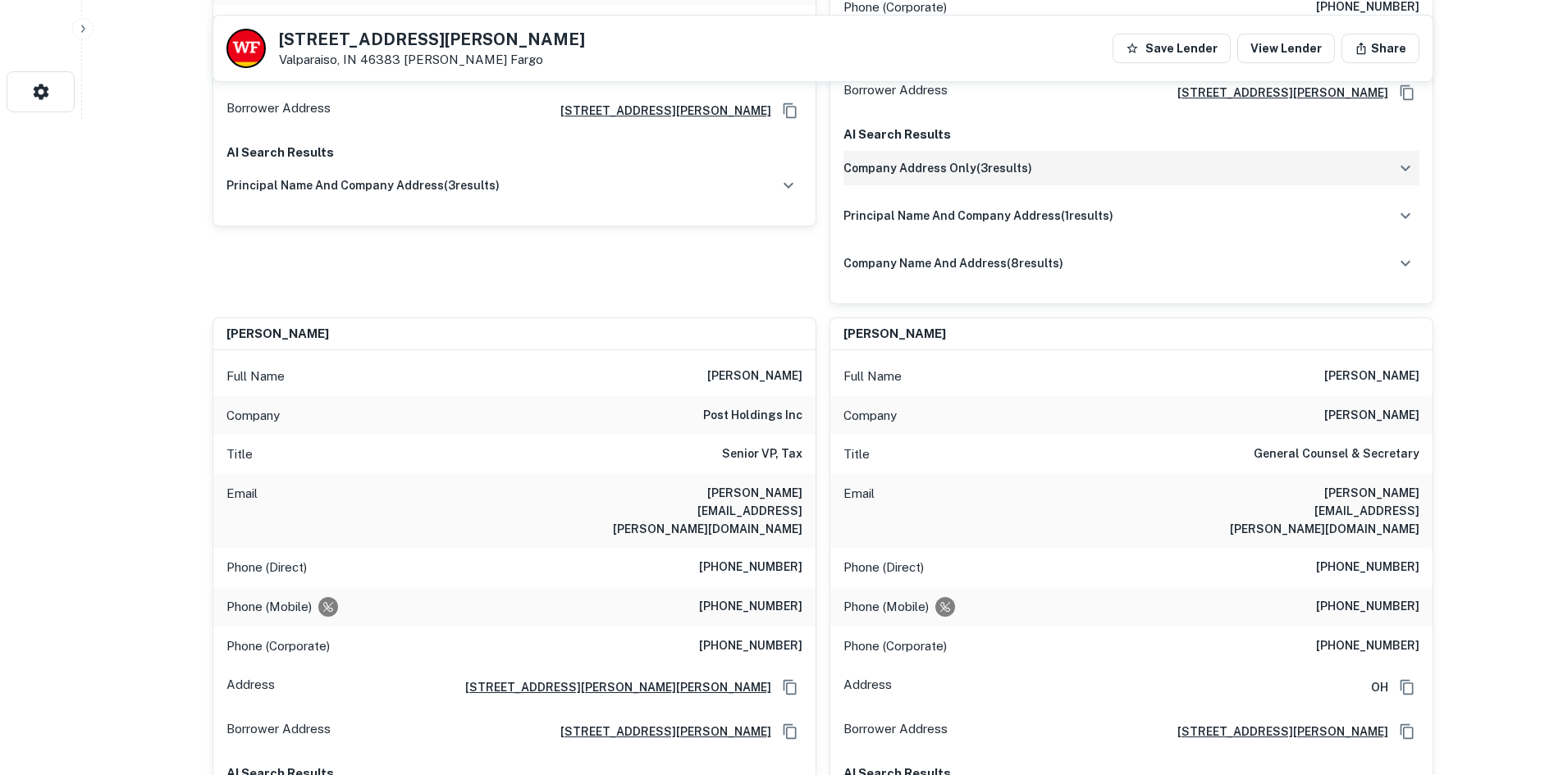
click at [1126, 151] on div "company address only ( 3 results)" at bounding box center [1131, 168] width 576 height 34
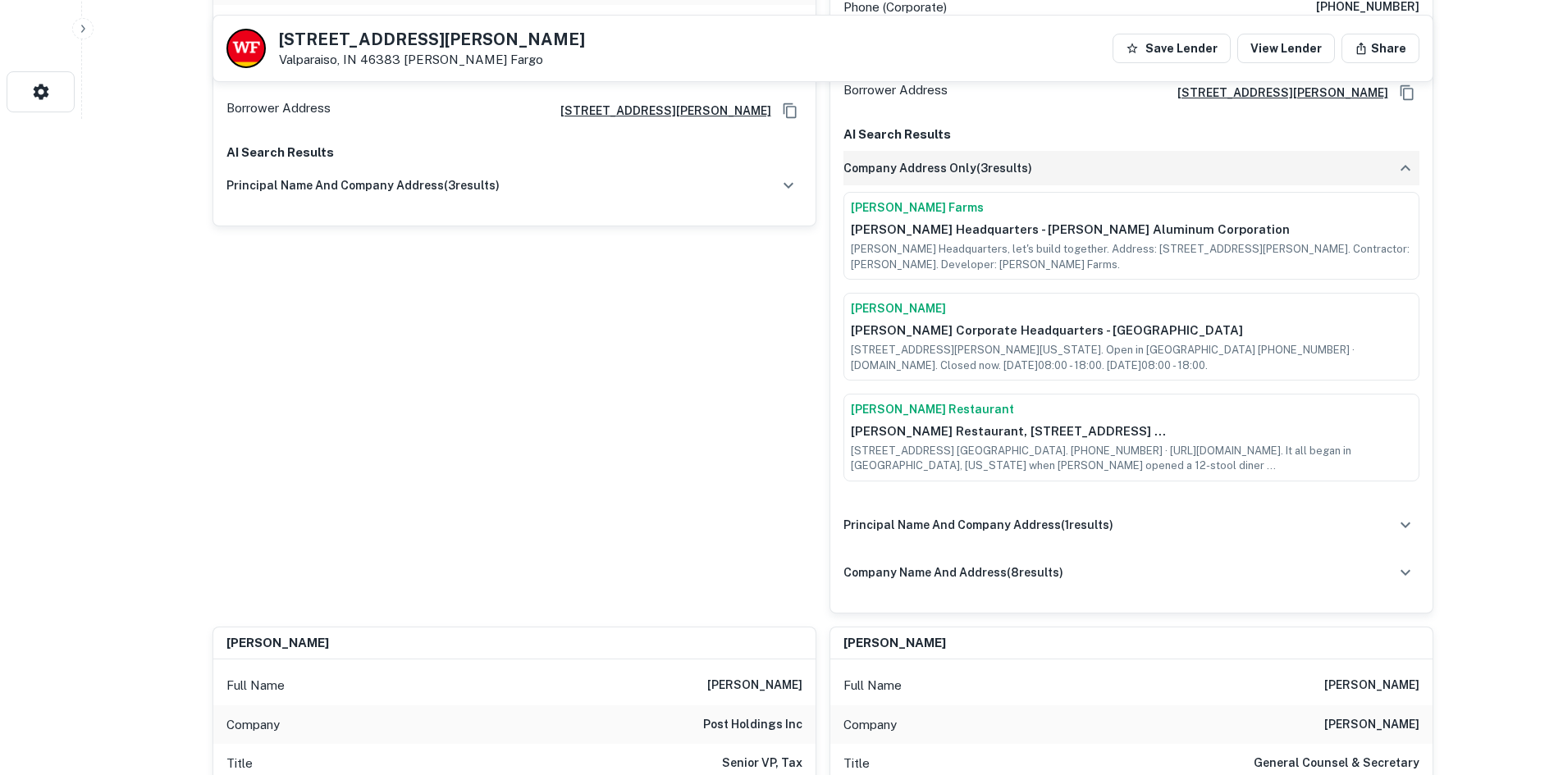
click at [1126, 151] on div "company address only ( 3 results)" at bounding box center [1131, 168] width 576 height 34
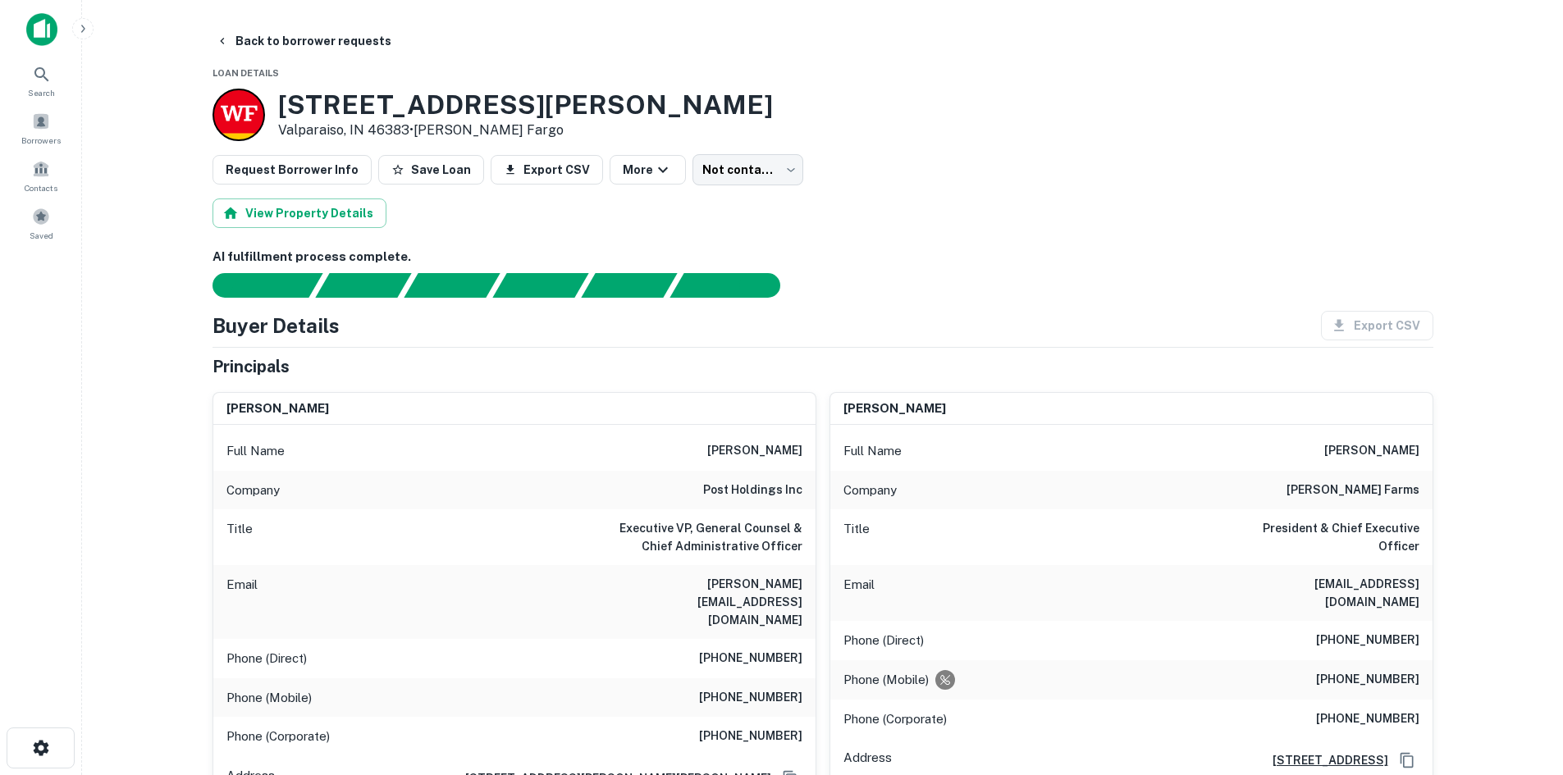
scroll to position [0, 0]
click at [783, 161] on body "Search Borrowers Contacts Saved Back to borrower requests Loan Details 2201 Mor…" at bounding box center [781, 387] width 1563 height 775
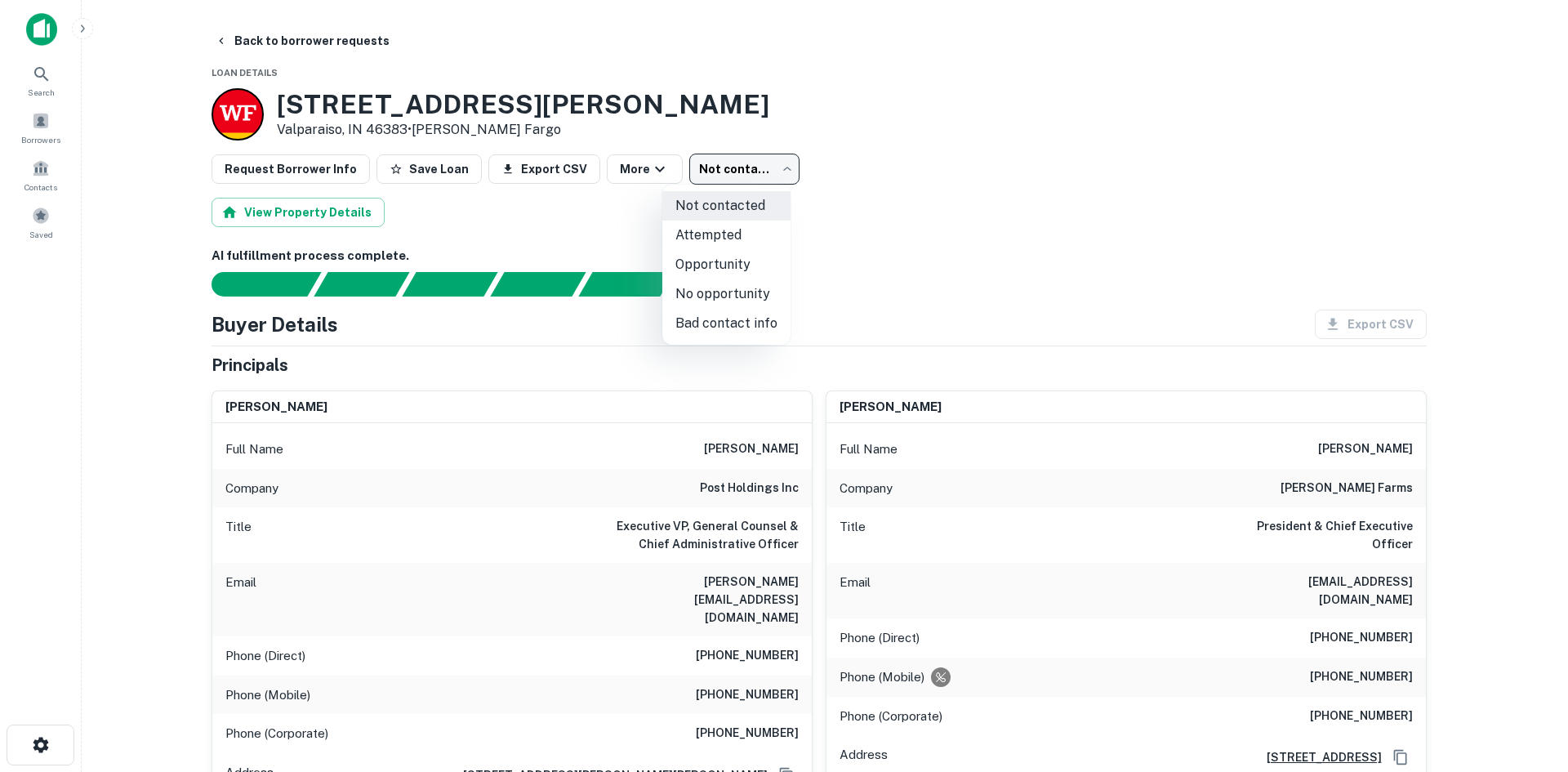
click at [703, 296] on li "No opportunity" at bounding box center [726, 295] width 128 height 30
type input "**********"
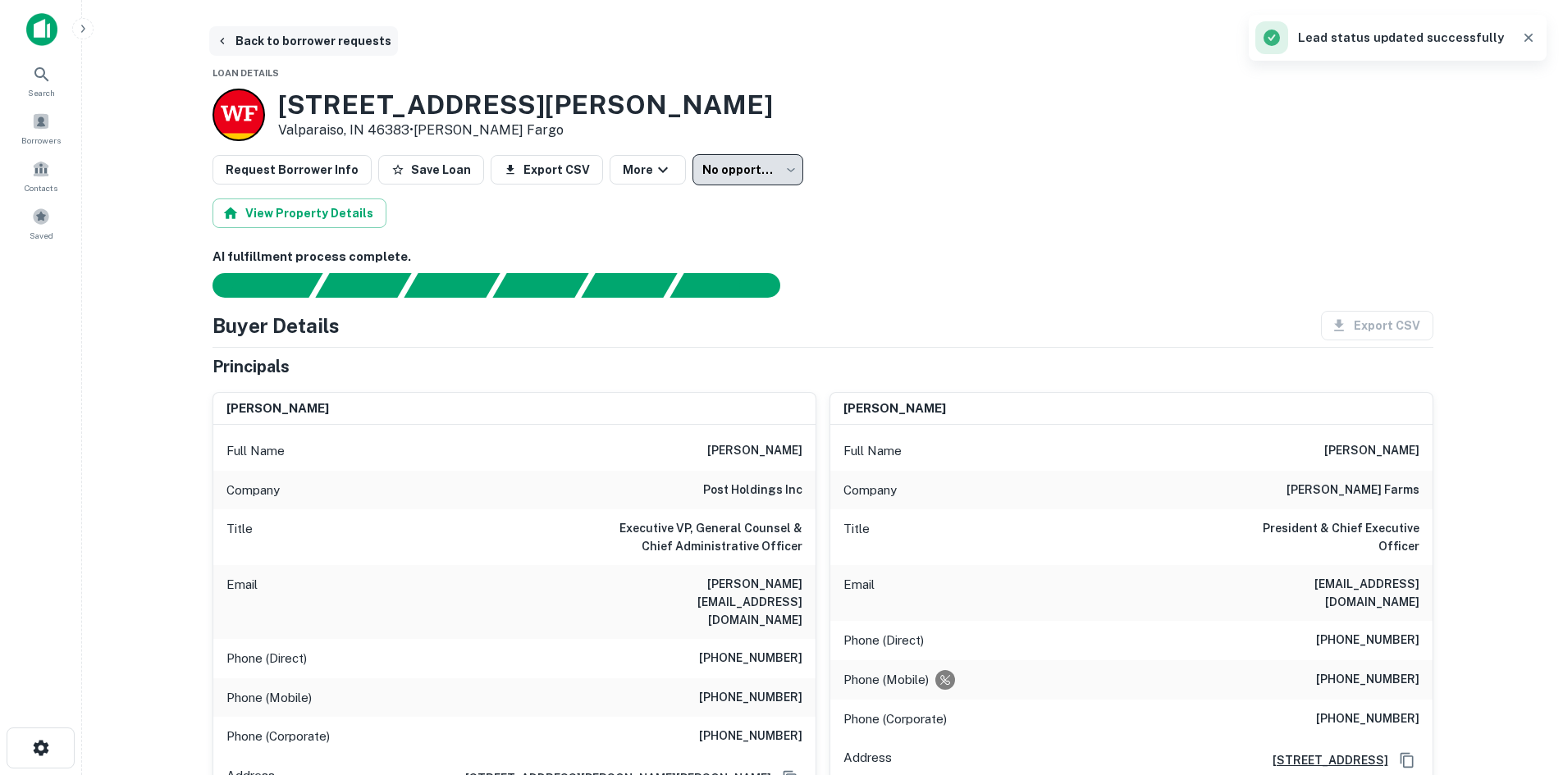
click at [301, 34] on button "Back to borrower requests" at bounding box center [303, 41] width 189 height 30
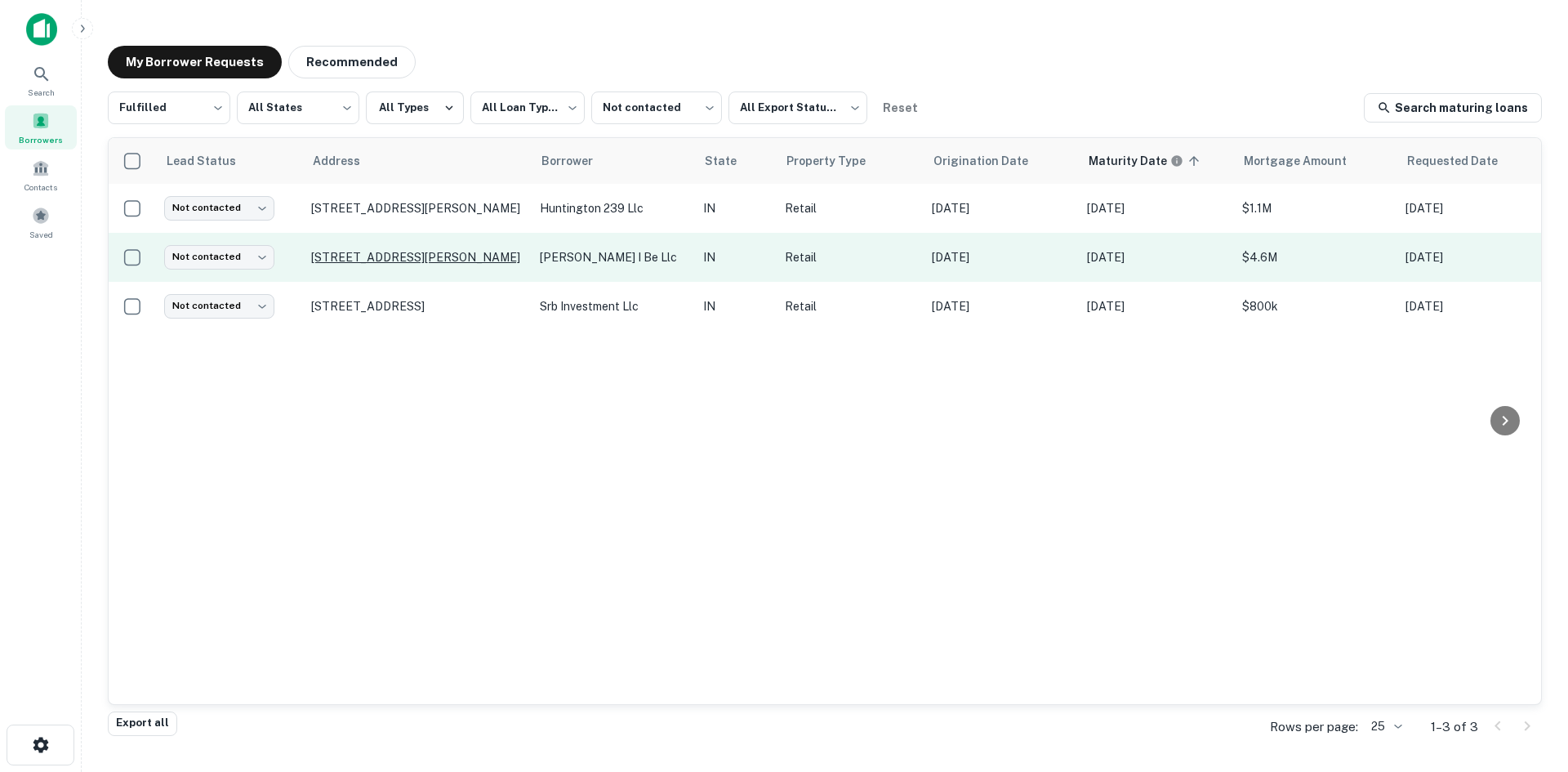
click at [325, 261] on p "5785 Coventry Ln Fort Wayne, IN 46804" at bounding box center [417, 257] width 212 height 15
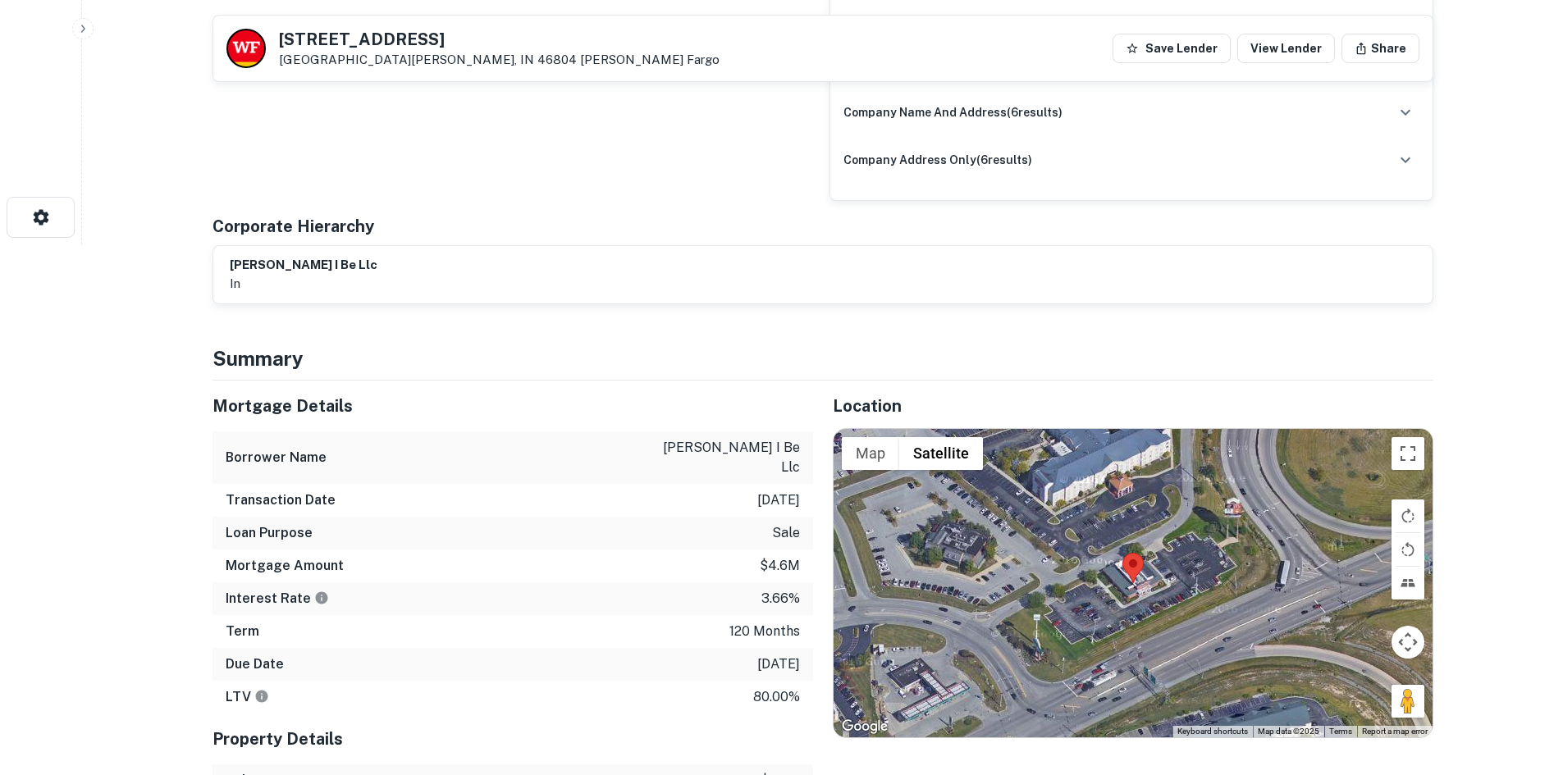
scroll to position [656, 0]
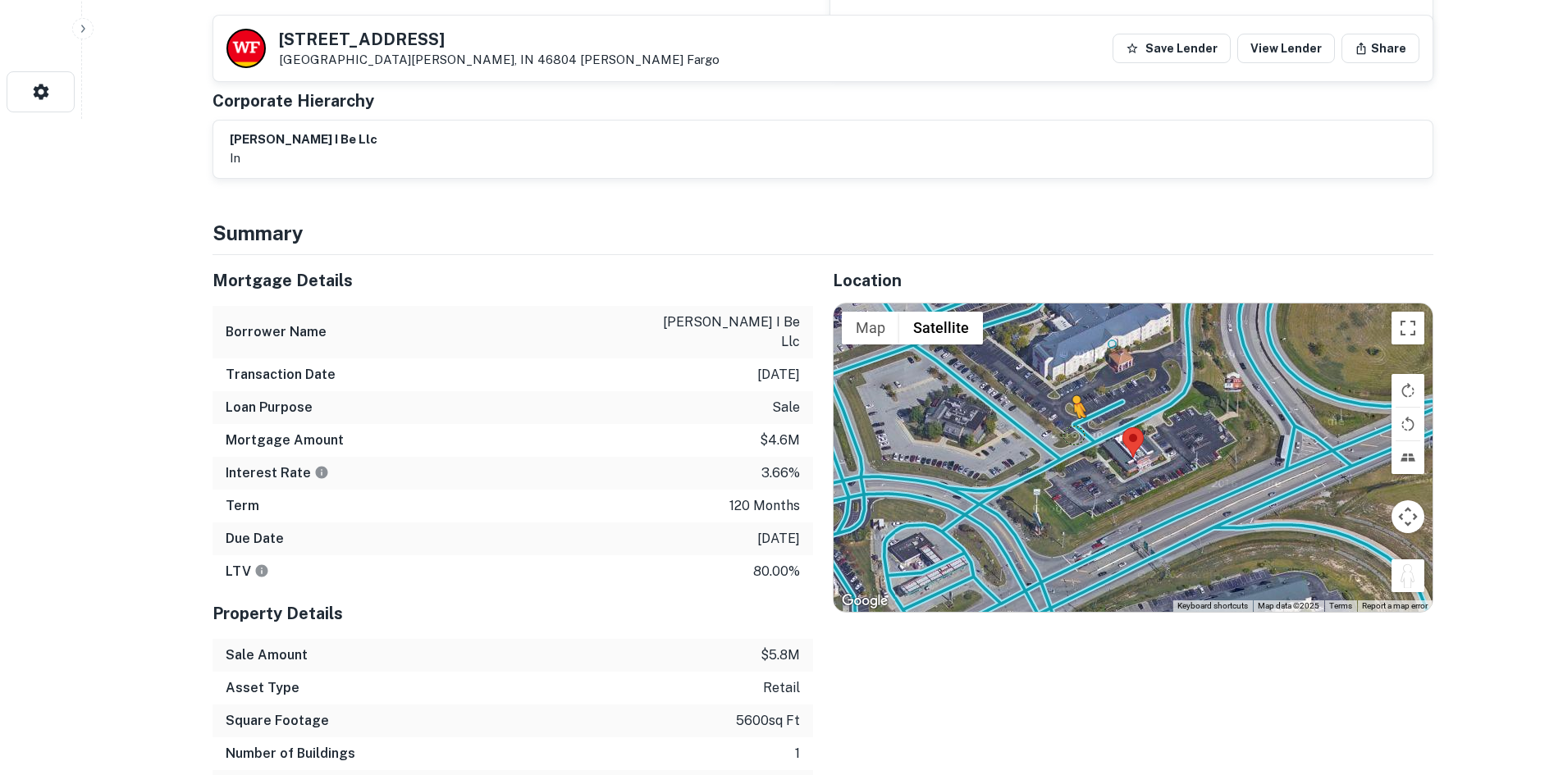
drag, startPoint x: 1401, startPoint y: 586, endPoint x: 1067, endPoint y: 424, distance: 371.0
click at [1067, 424] on div "To activate drag with keyboard, press Alt + Enter. Once in keyboard drag state,…" at bounding box center [1133, 458] width 599 height 308
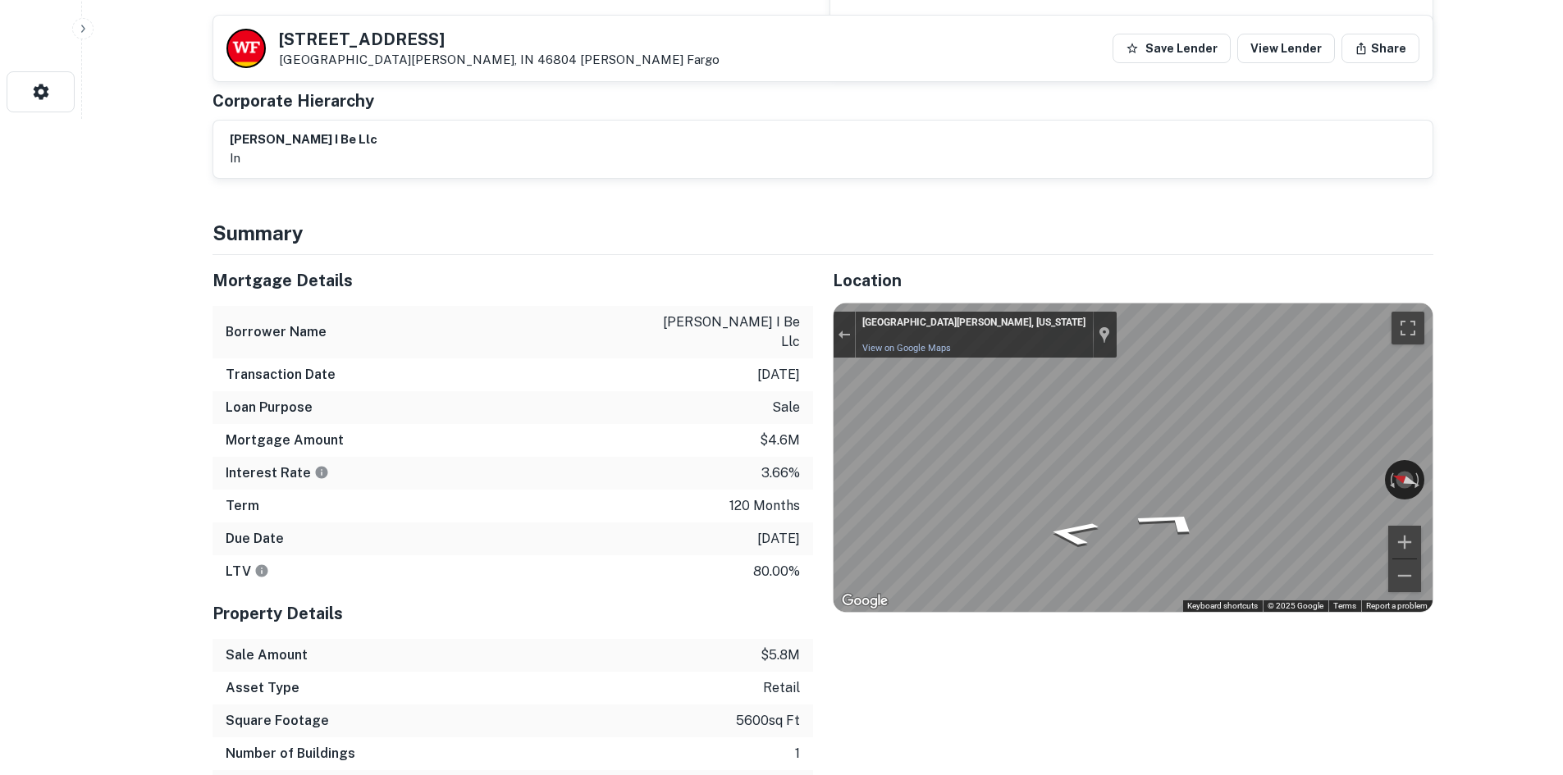
click at [461, 458] on div "Mortgage Details Borrower Name lr dunmore i be llc Transaction Date 7/10/2016 L…" at bounding box center [813, 529] width 1241 height 548
click at [557, 471] on div "Mortgage Details Borrower Name lr dunmore i be llc Transaction Date 7/10/2016 L…" at bounding box center [813, 529] width 1241 height 548
click at [708, 502] on div "Mortgage Details Borrower Name lr dunmore i be llc Transaction Date 7/10/2016 L…" at bounding box center [813, 529] width 1241 height 548
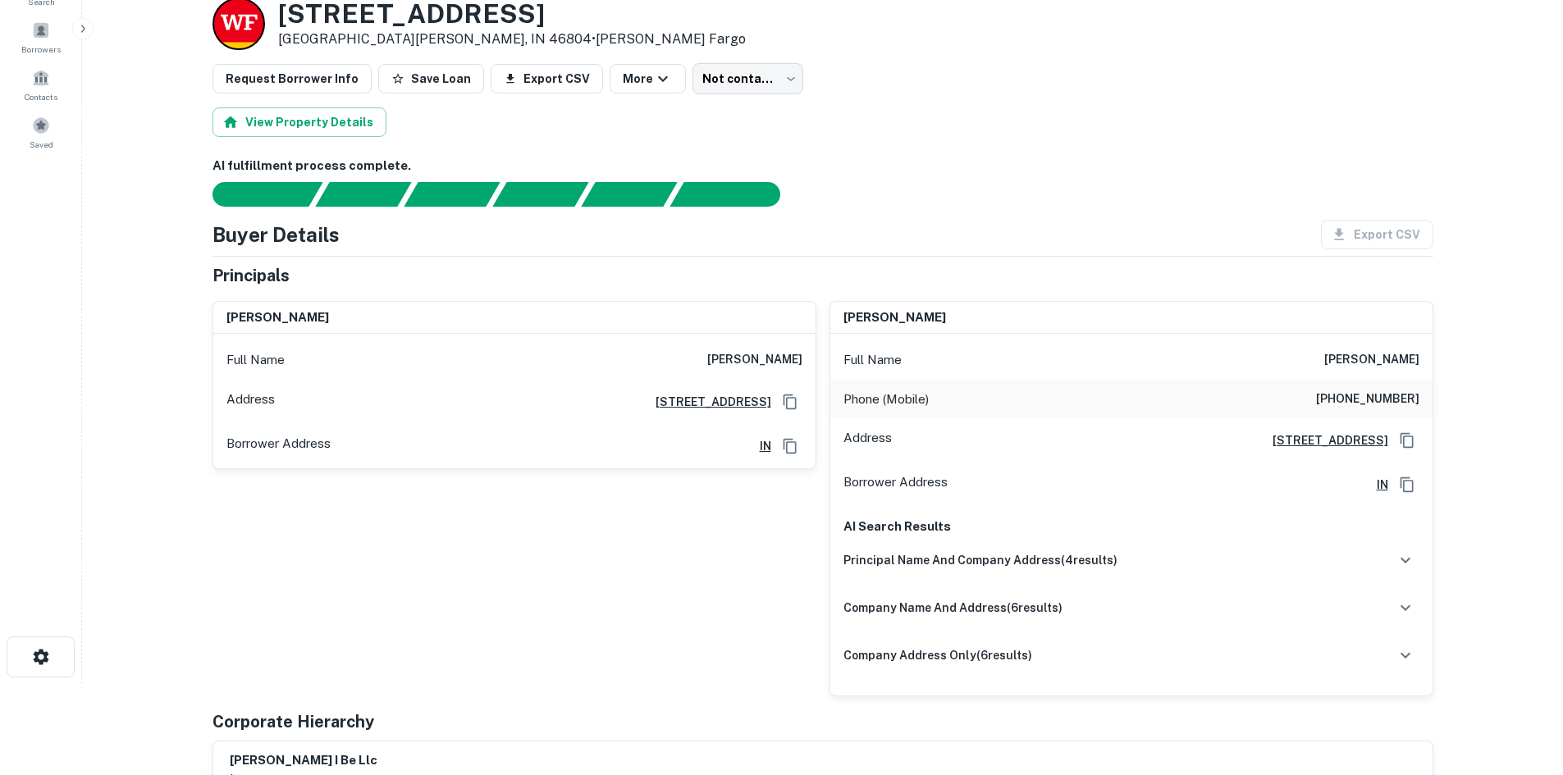
scroll to position [82, 0]
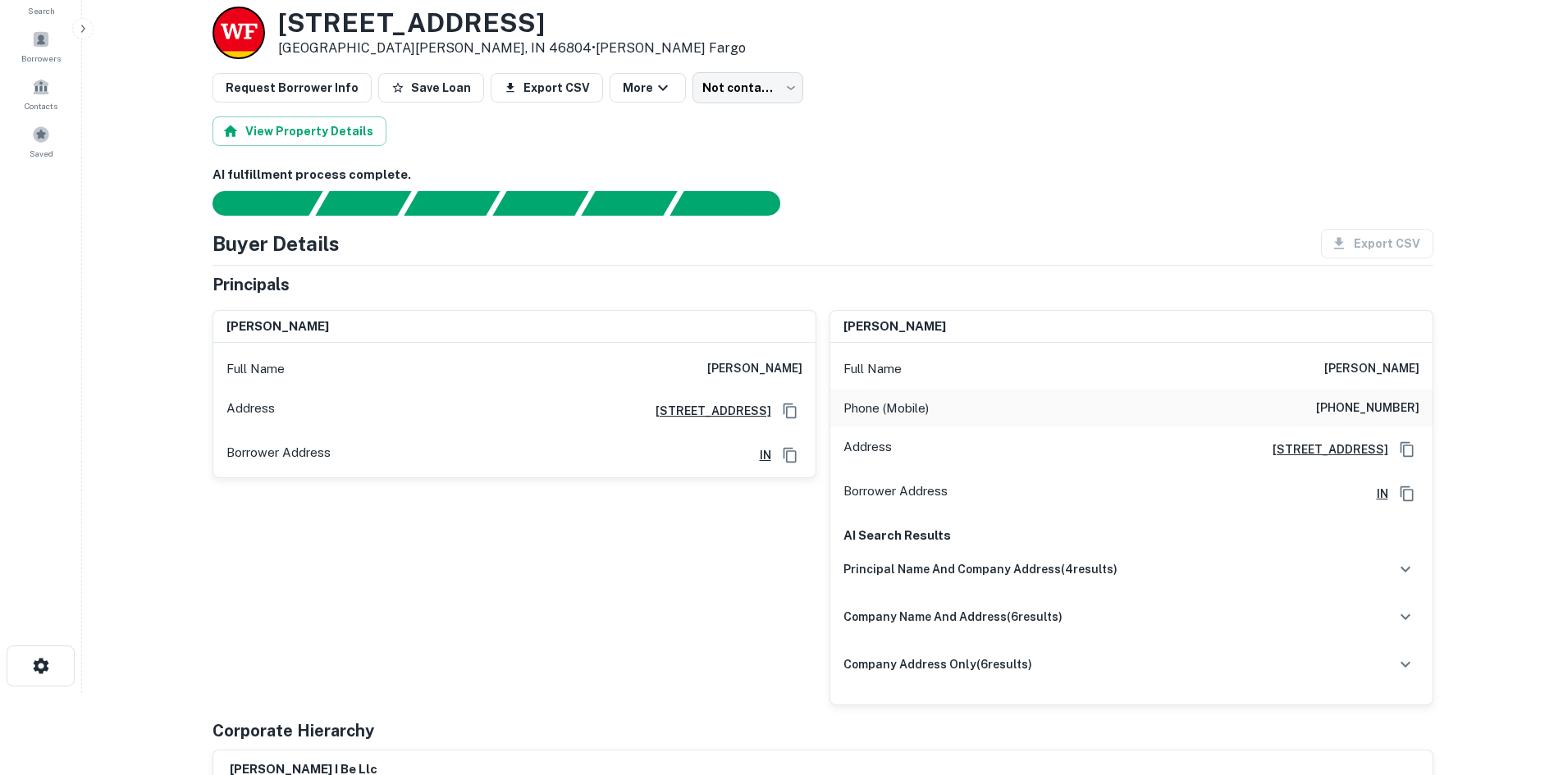
click at [1341, 410] on h6 "(786) 556-6811" at bounding box center [1367, 409] width 103 height 20
copy h6 "(786) 556-6811"
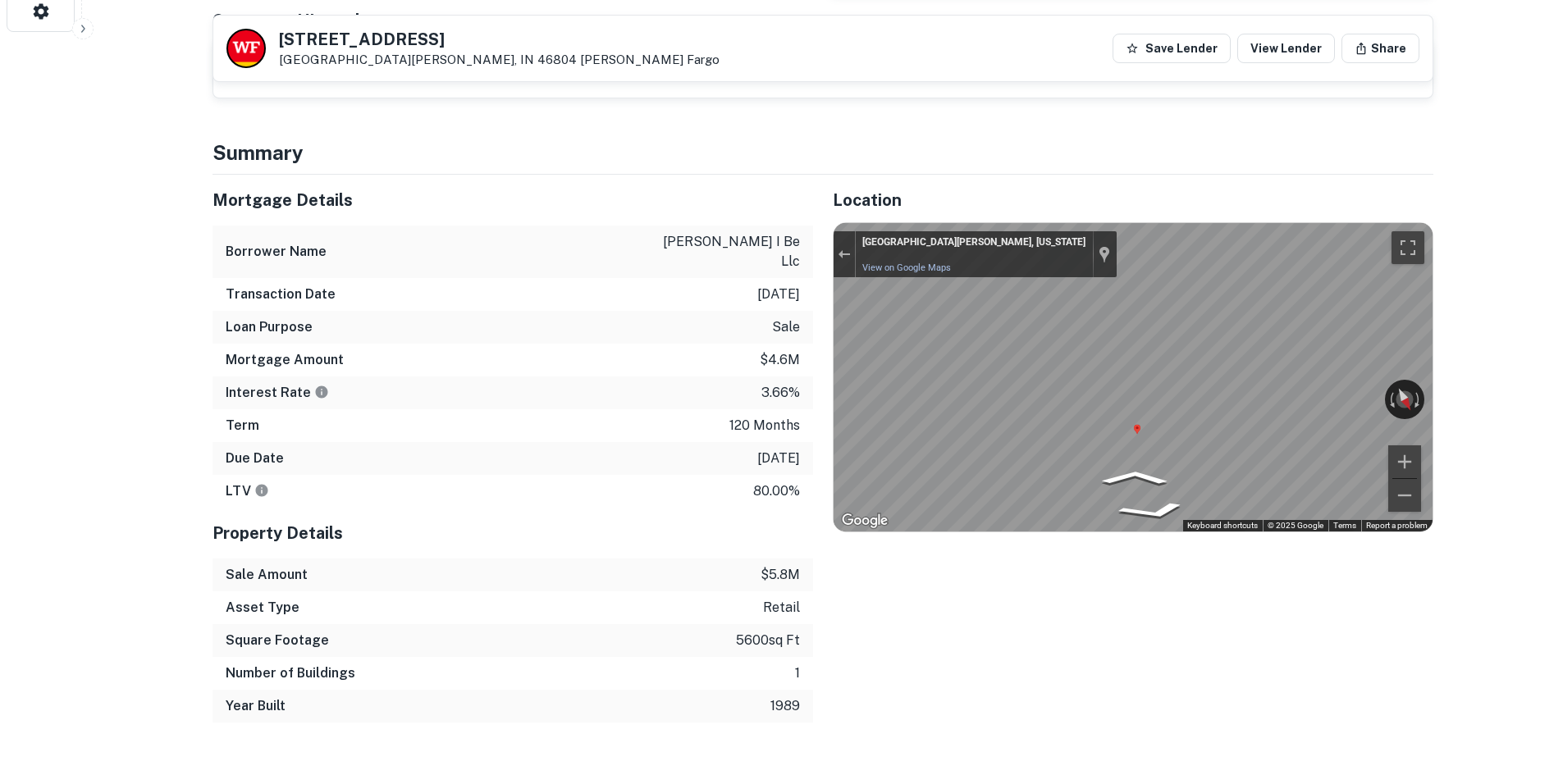
scroll to position [738, 0]
click at [555, 356] on div "Mortgage Details Borrower Name lr dunmore i be llc Transaction Date 7/10/2016 L…" at bounding box center [813, 447] width 1241 height 548
click at [656, 338] on div "Mortgage Details Borrower Name lr dunmore i be llc Transaction Date 7/10/2016 L…" at bounding box center [813, 447] width 1241 height 548
click at [697, 361] on div "Mortgage Details Borrower Name lr dunmore i be llc Transaction Date 7/10/2016 L…" at bounding box center [813, 447] width 1241 height 548
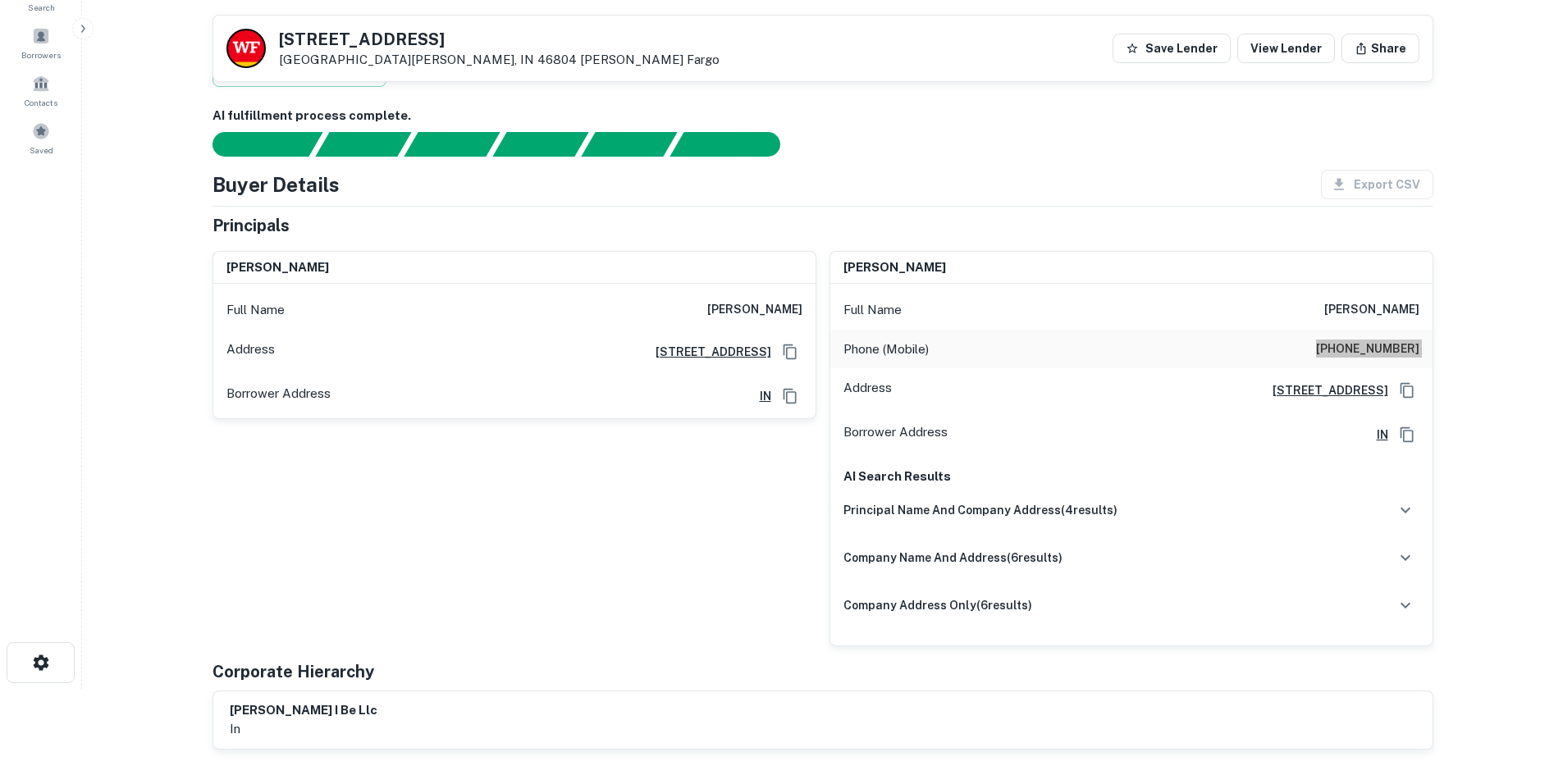
scroll to position [0, 0]
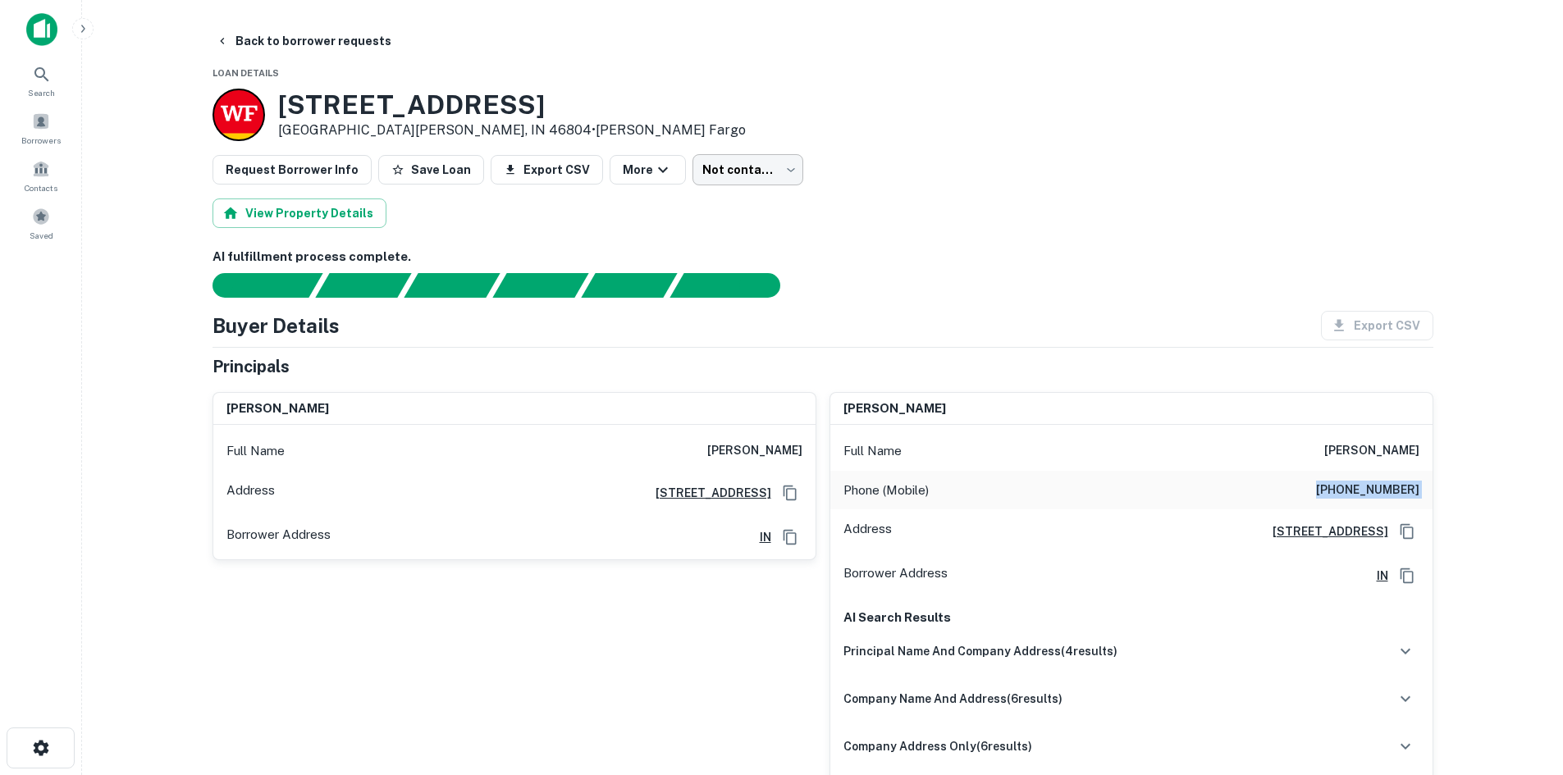
click at [749, 185] on body "Search Borrowers Contacts Saved Back to borrower requests Loan Details 5785 Cov…" at bounding box center [781, 387] width 1563 height 775
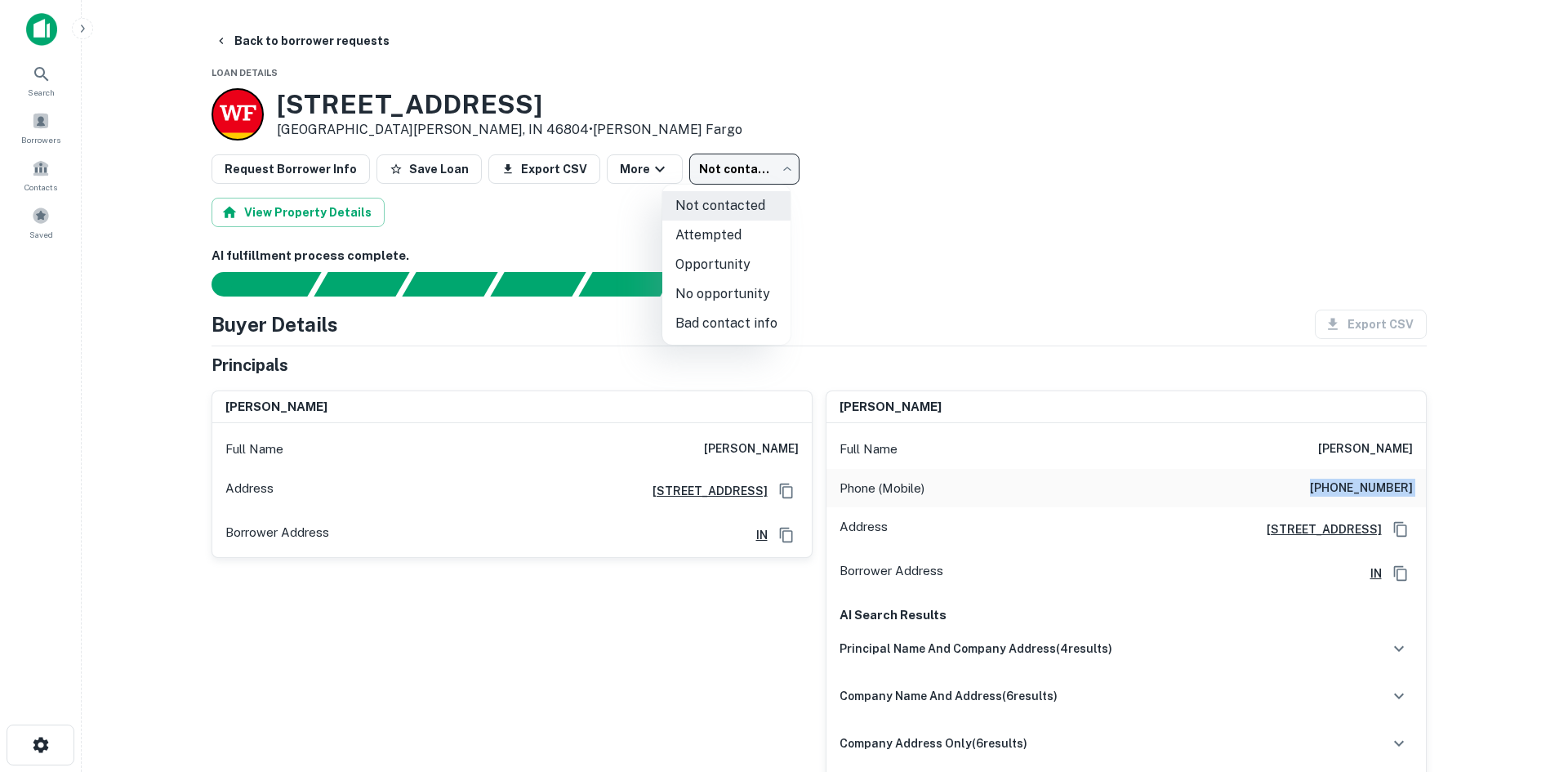
click at [735, 240] on li "Attempted" at bounding box center [726, 236] width 128 height 30
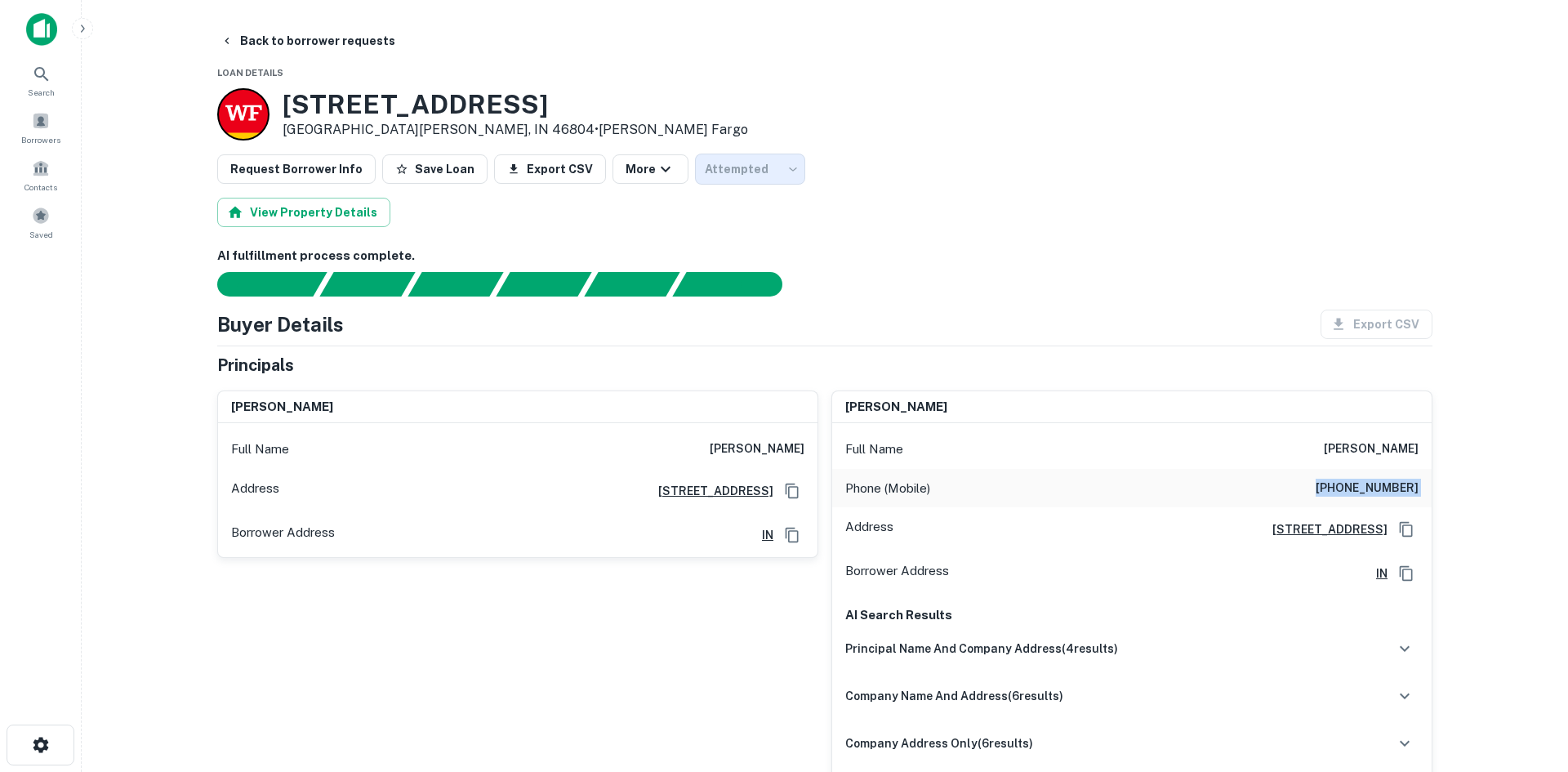
type input "*********"
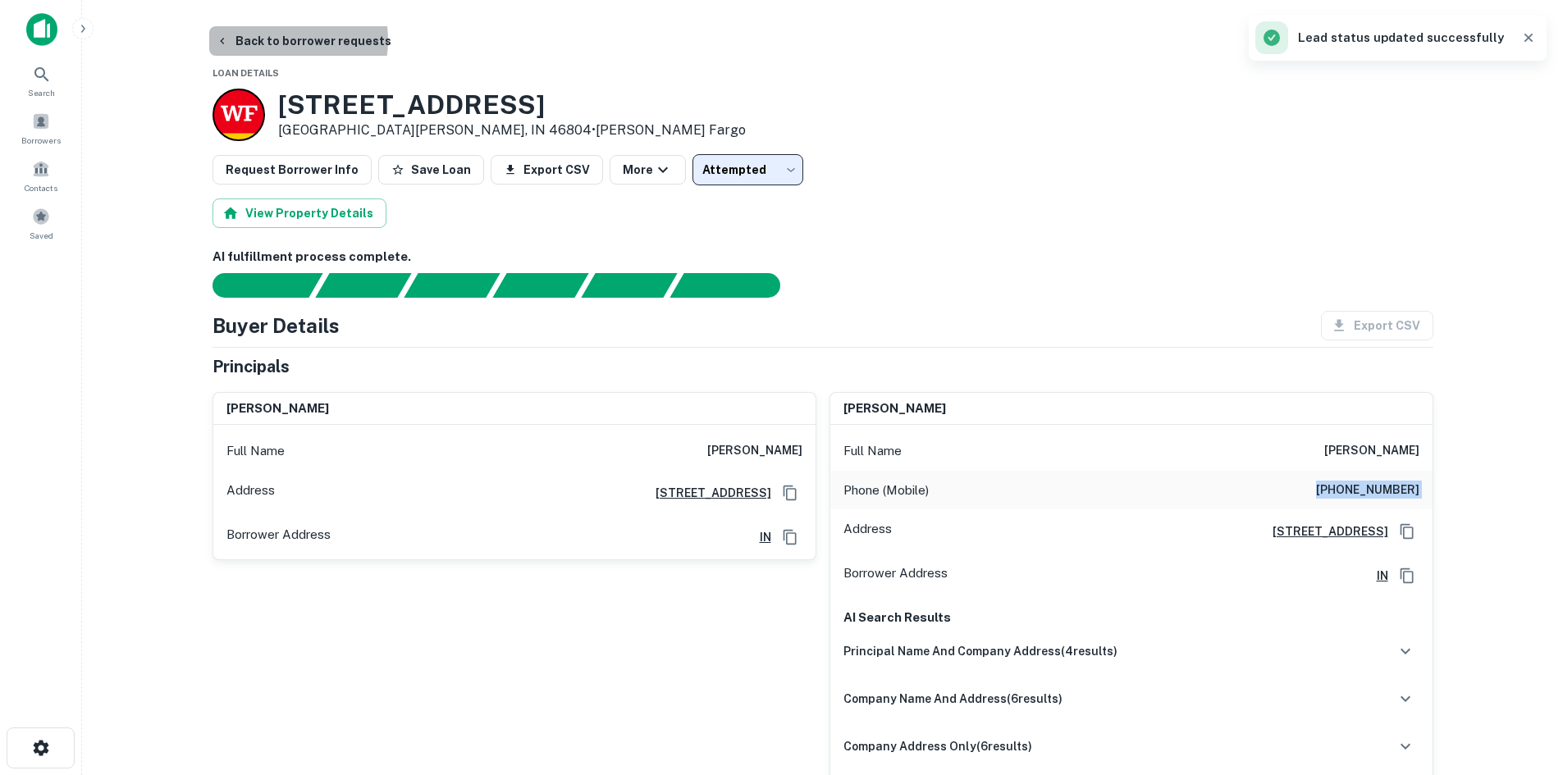
click at [284, 40] on button "Back to borrower requests" at bounding box center [303, 41] width 189 height 30
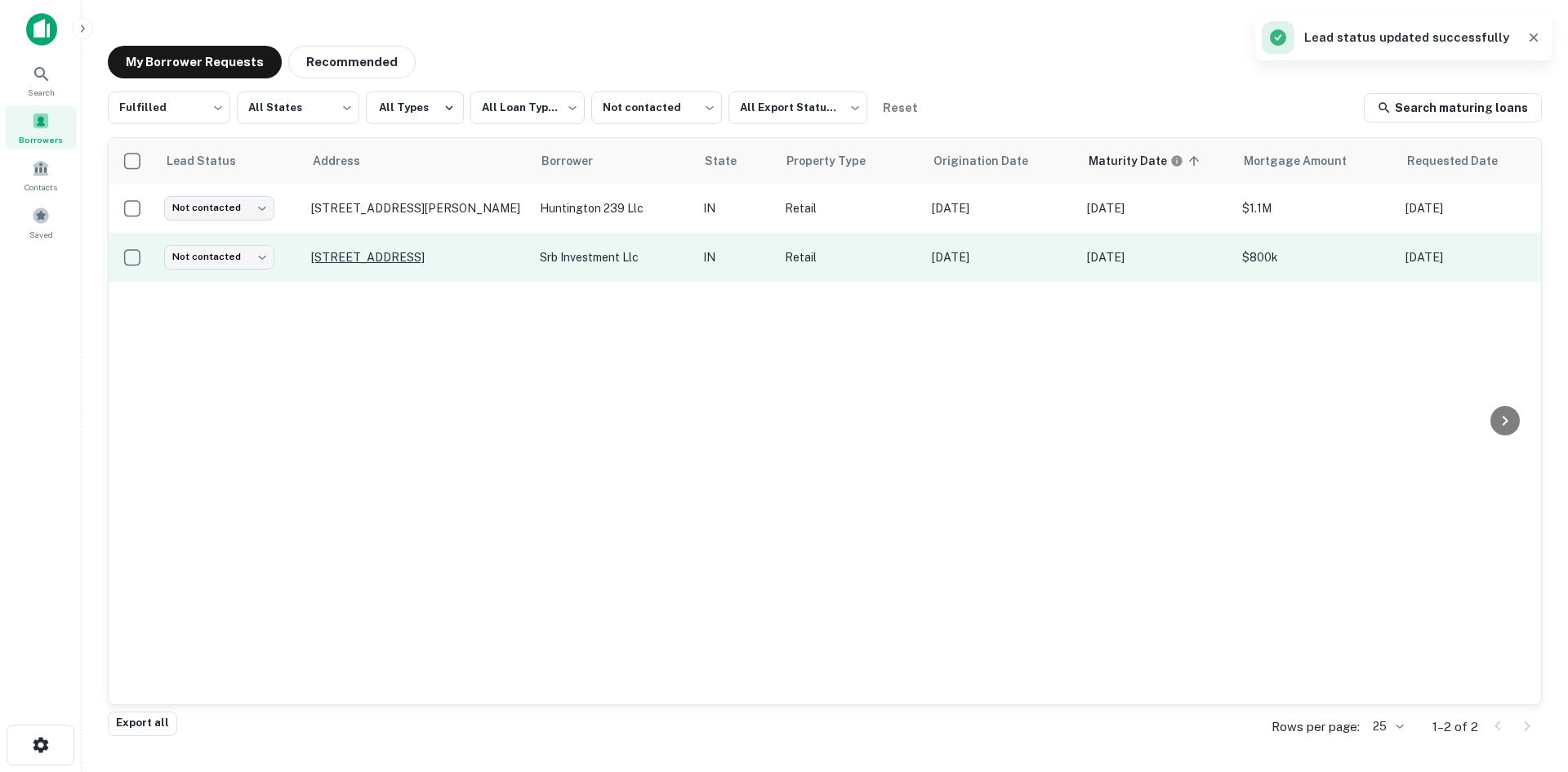
click at [357, 253] on p "3724 Grape Rd Mishawaka, IN 46545" at bounding box center [417, 257] width 212 height 15
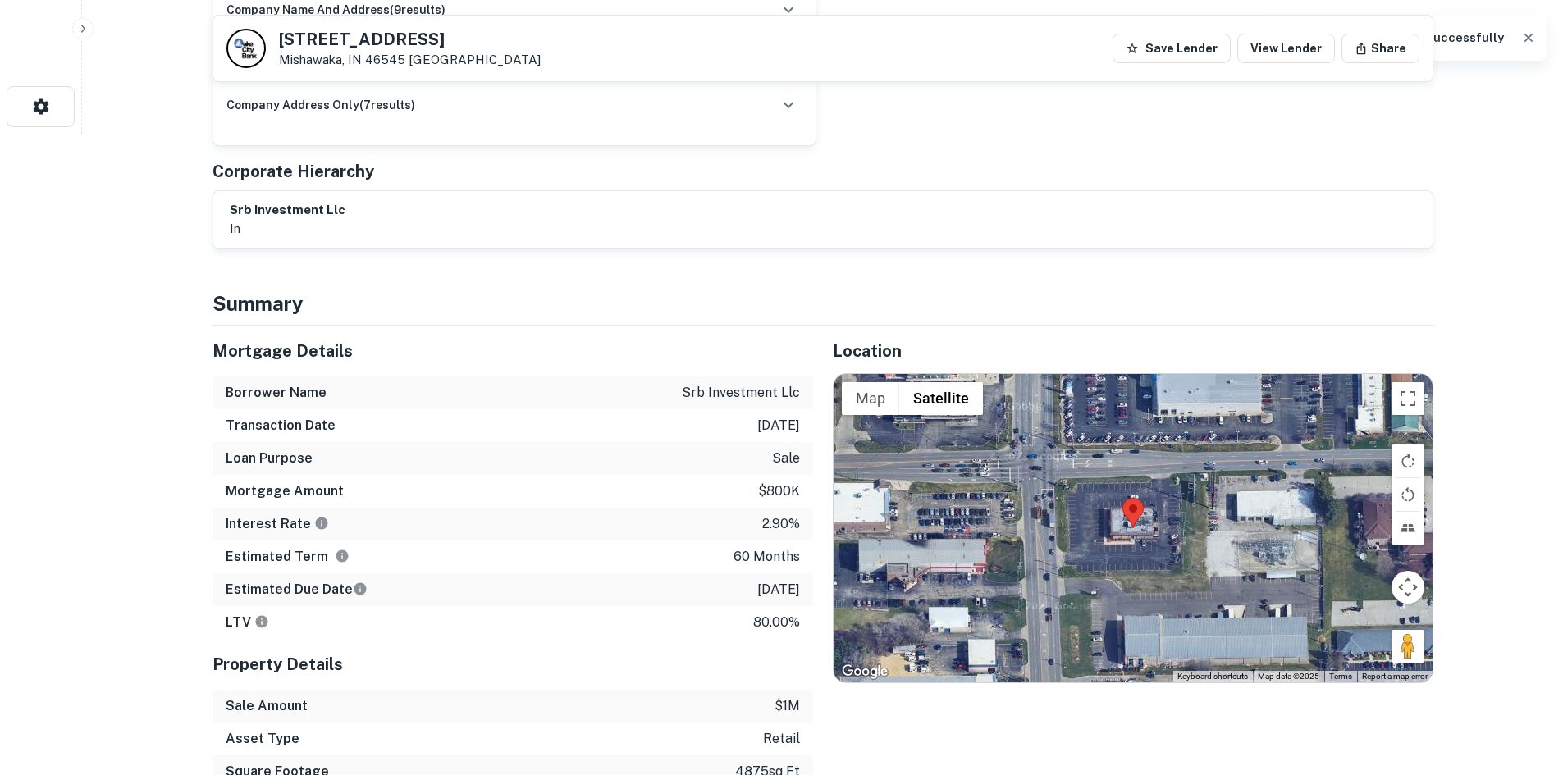
scroll to position [820, 0]
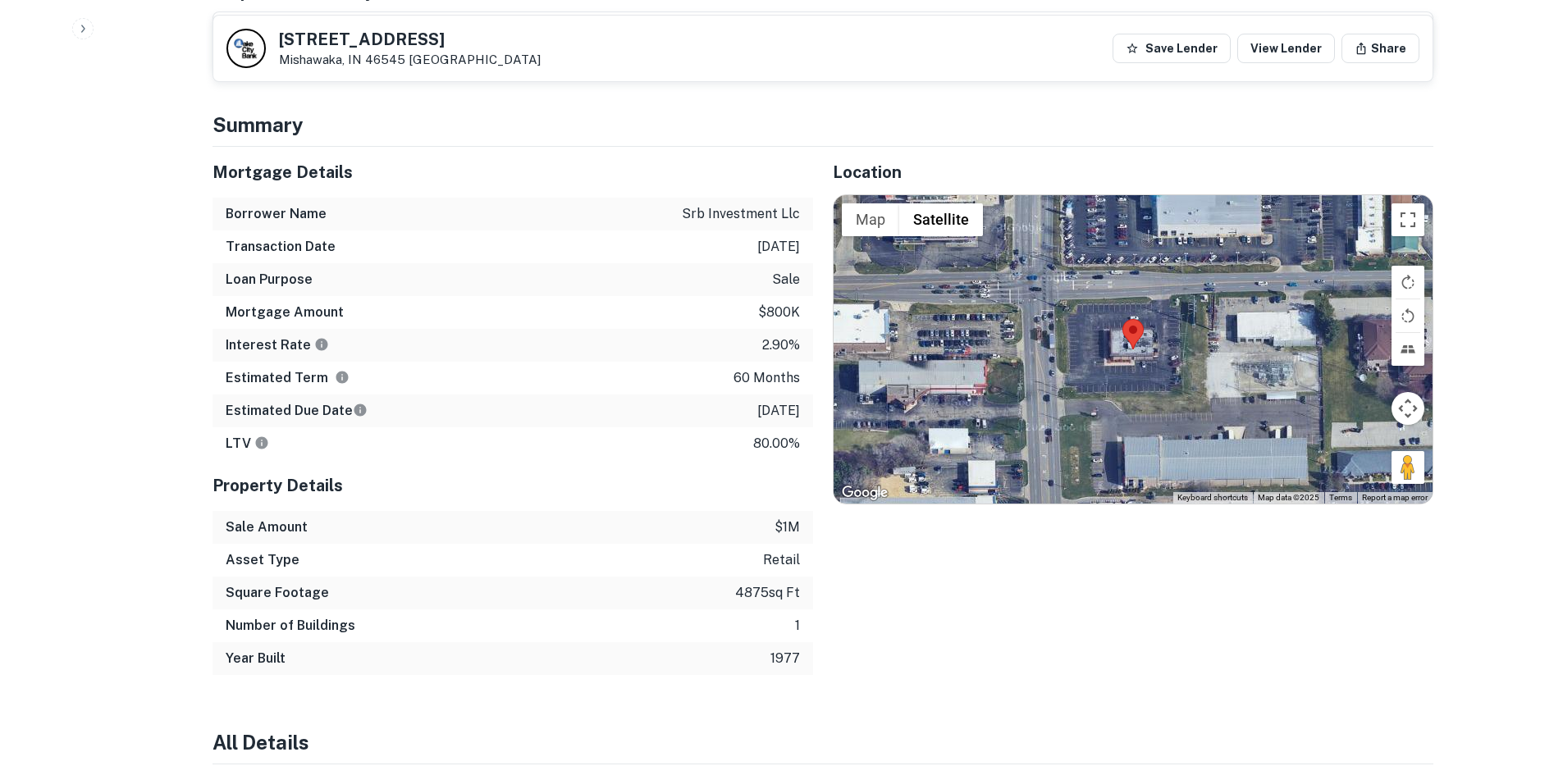
drag, startPoint x: 1408, startPoint y: 457, endPoint x: 1190, endPoint y: 293, distance: 272.4
click at [1184, 290] on div "Map Terrain Satellite Labels Keyboard shortcuts Map Data Map data ©2025 Map dat…" at bounding box center [1133, 349] width 599 height 308
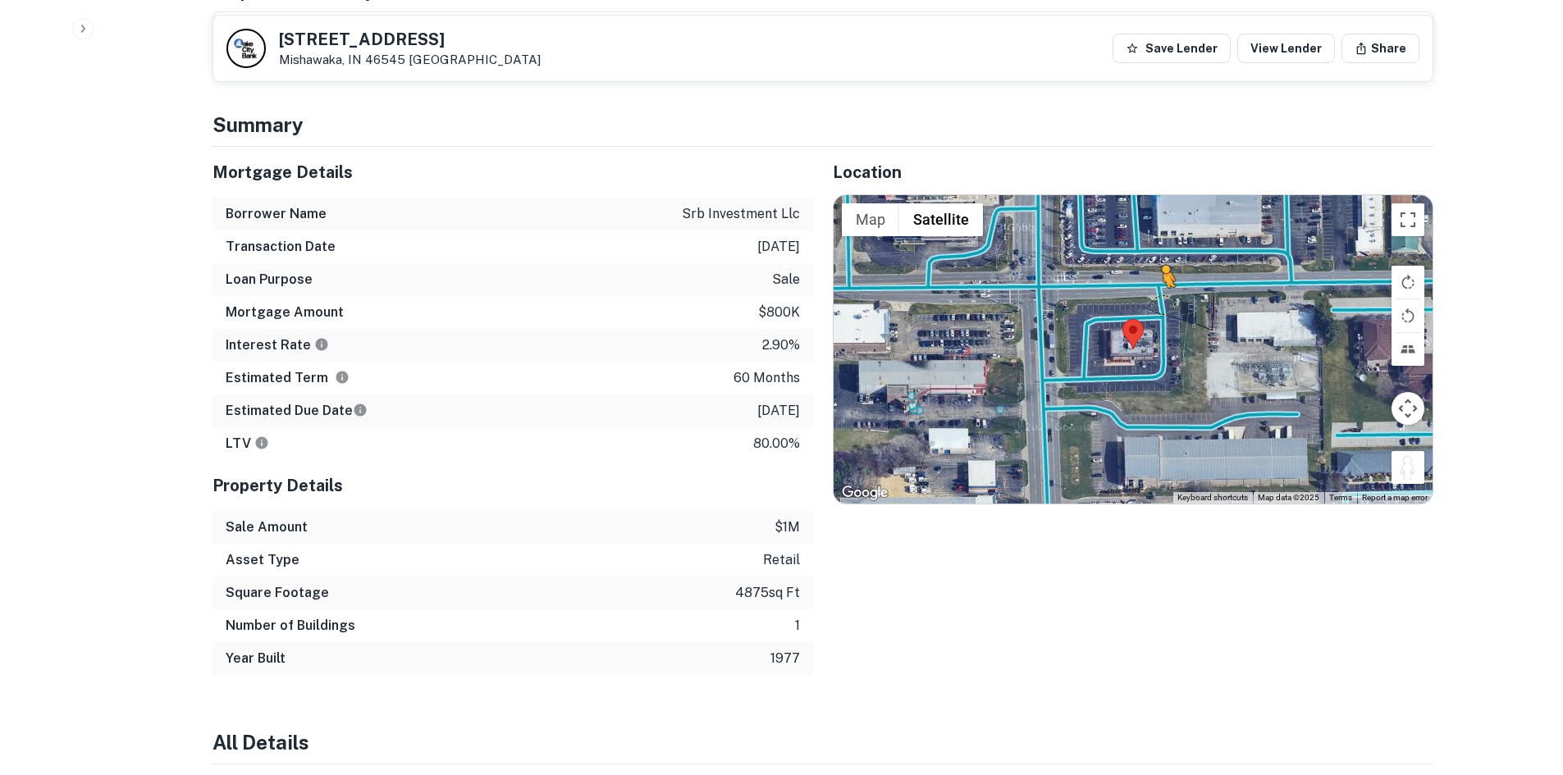
drag, startPoint x: 1410, startPoint y: 458, endPoint x: 1162, endPoint y: 287, distance: 300.9
click at [1162, 287] on div "To activate drag with keyboard, press Alt + Enter. Once in keyboard drag state,…" at bounding box center [1133, 349] width 599 height 308
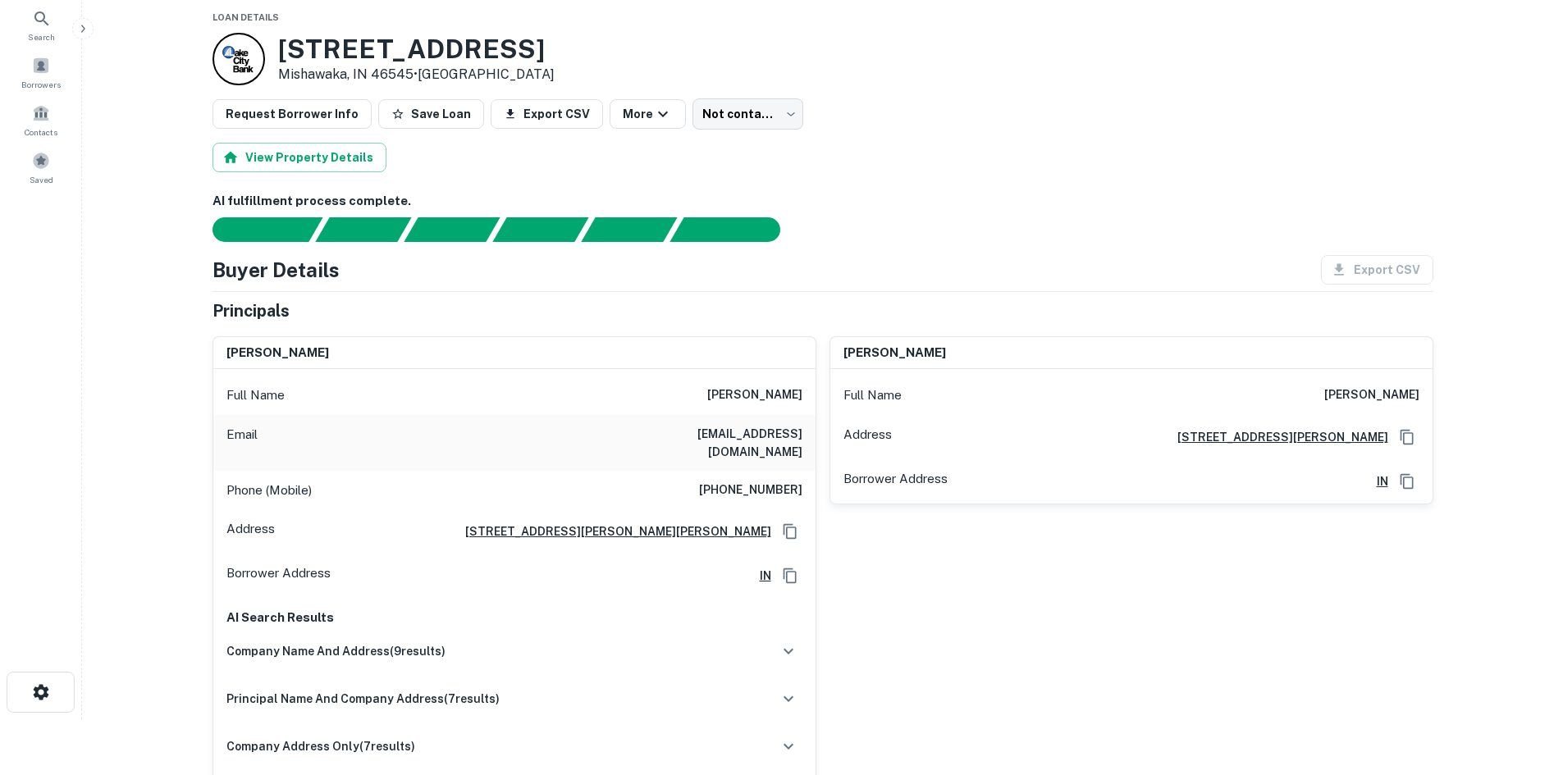
scroll to position [82, 0]
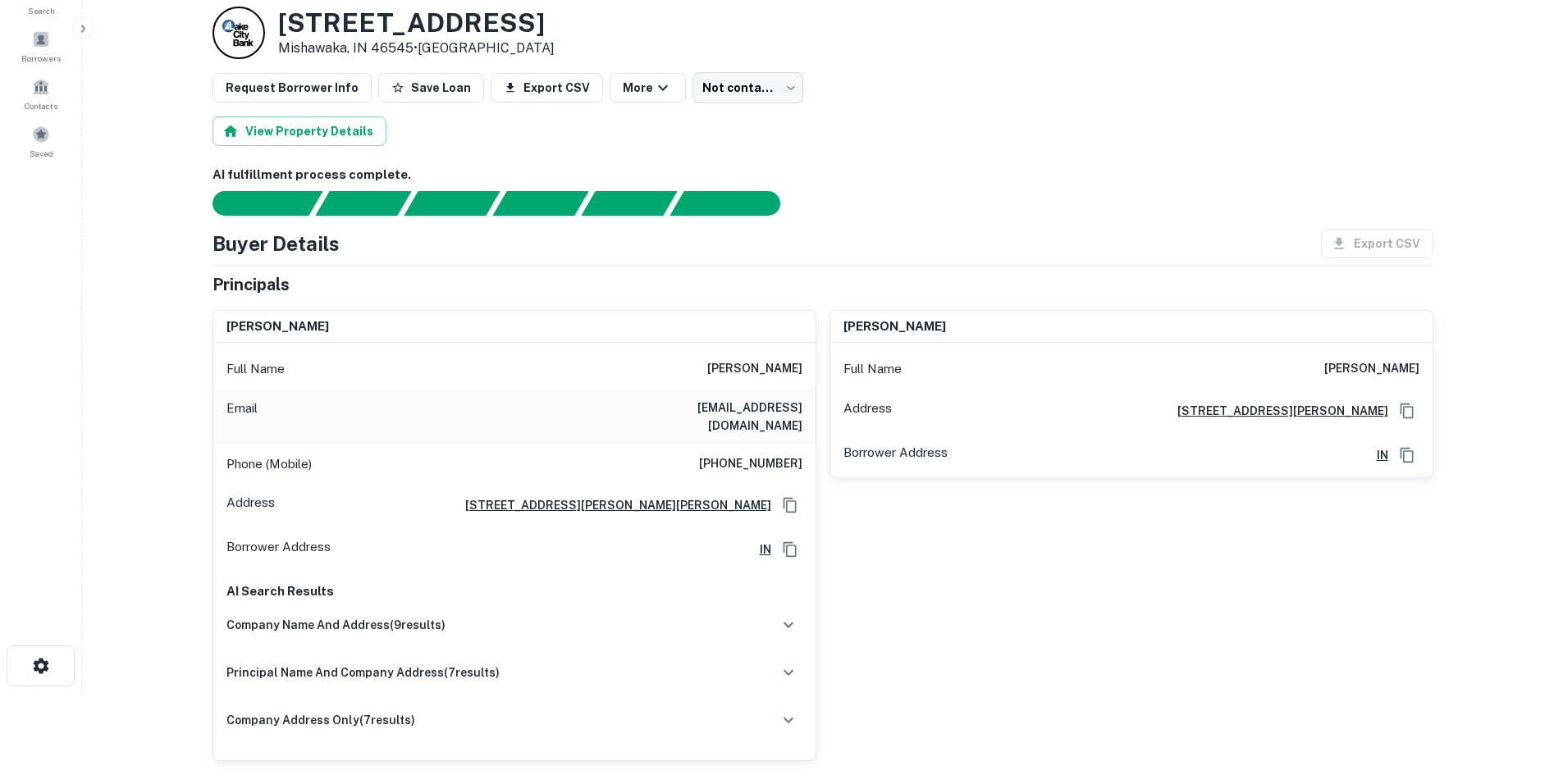
click at [763, 455] on h6 "(574) 323-1141" at bounding box center [750, 465] width 103 height 20
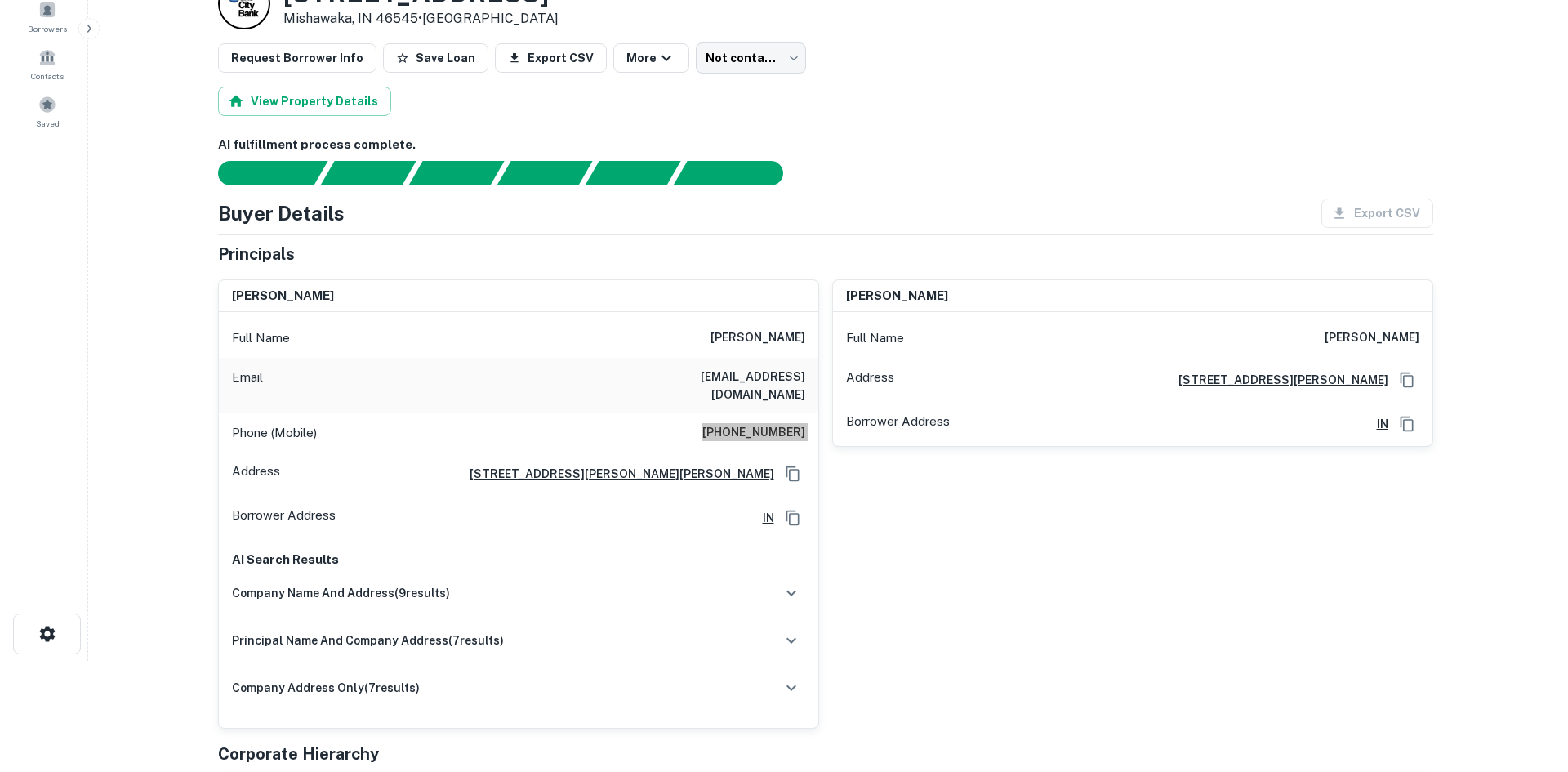
scroll to position [0, 0]
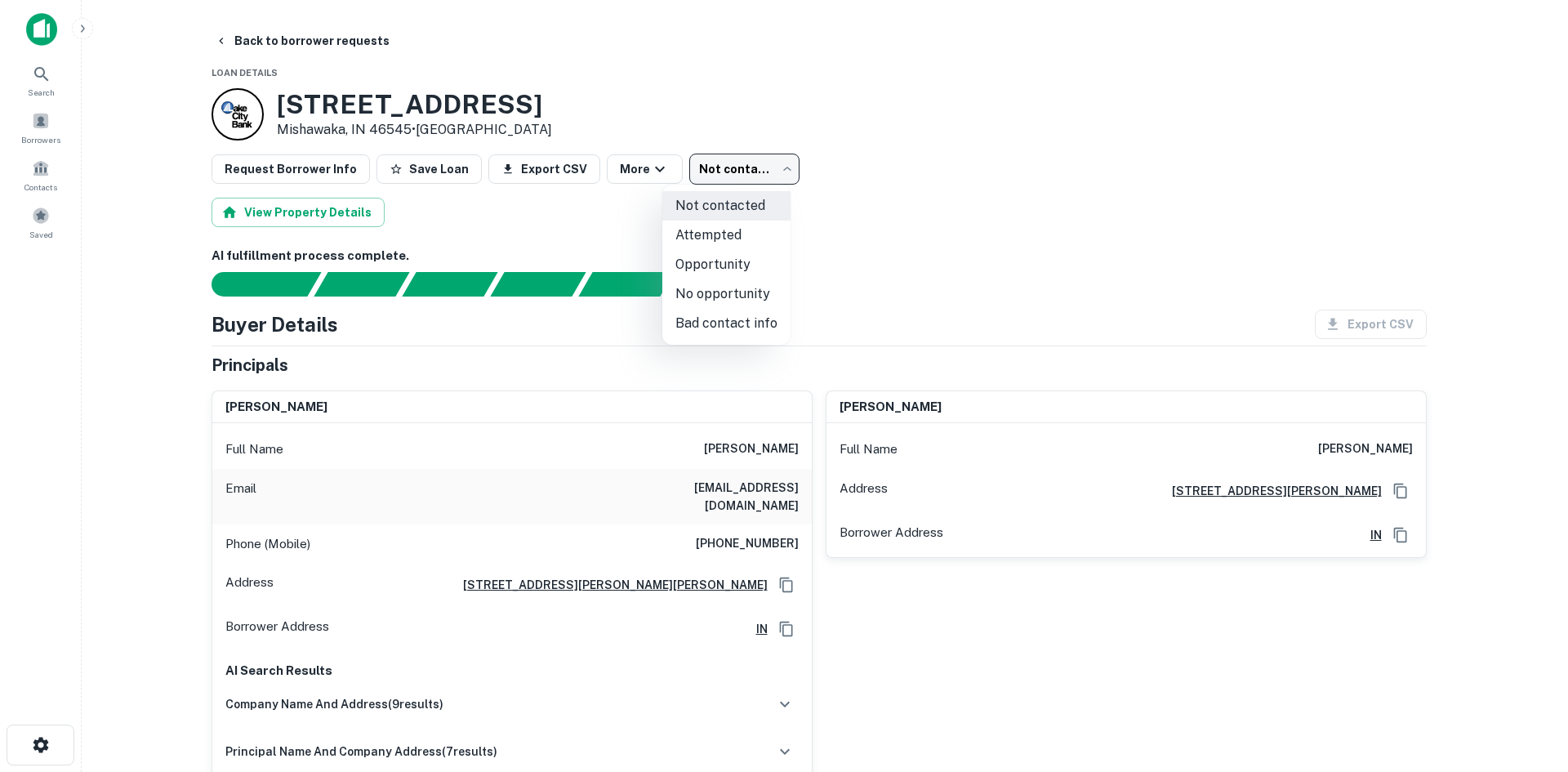
click at [775, 167] on body "Search Borrowers Contacts Saved Back to borrower requests Loan Details 3724 Gra…" at bounding box center [784, 386] width 1568 height 772
click at [686, 236] on li "Attempted" at bounding box center [726, 236] width 128 height 30
type input "*********"
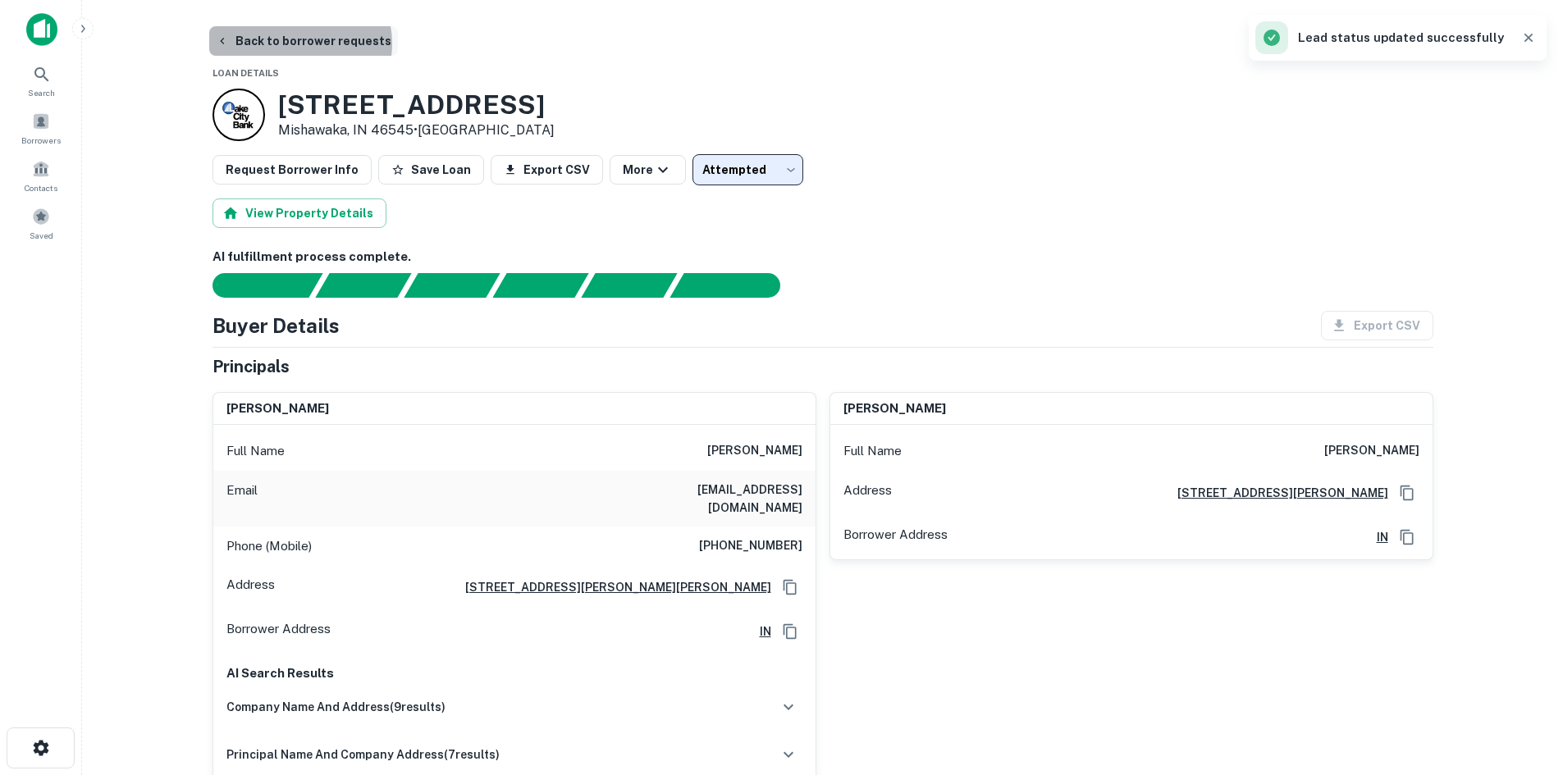
click at [299, 43] on button "Back to borrower requests" at bounding box center [303, 41] width 189 height 30
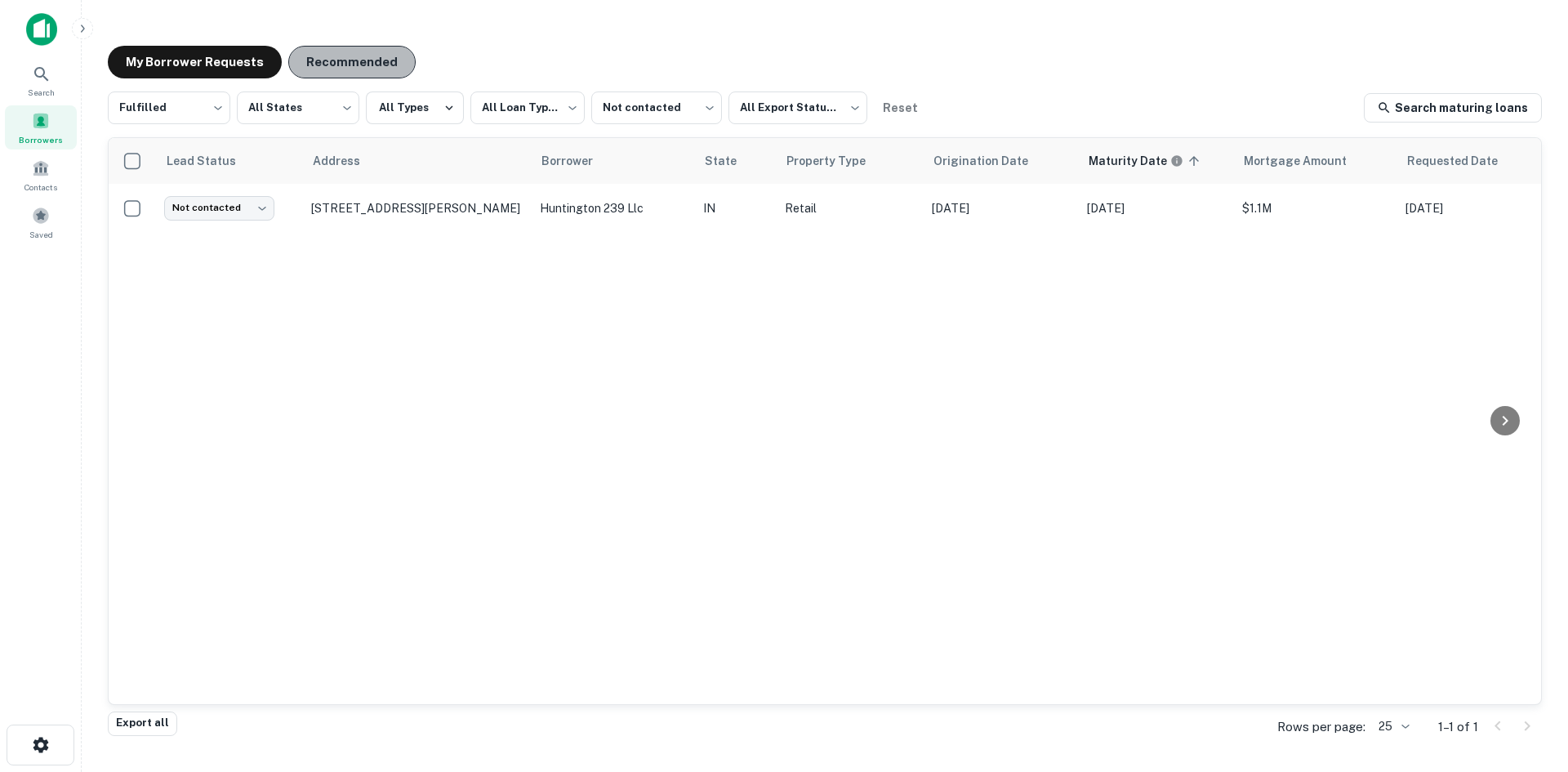
click at [357, 57] on button "Recommended" at bounding box center [352, 62] width 127 height 33
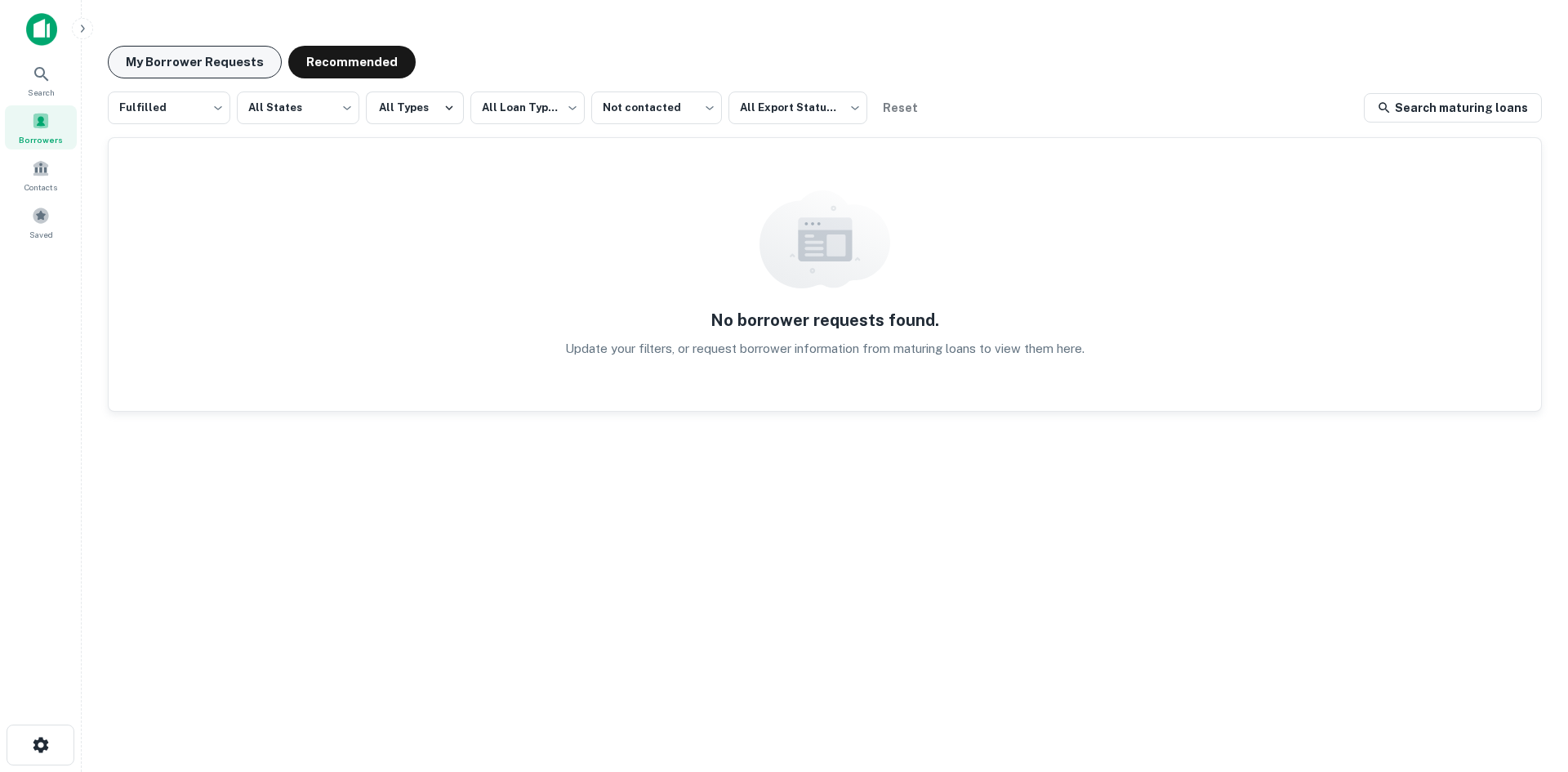
click at [158, 66] on button "My Borrower Requests" at bounding box center [194, 62] width 174 height 33
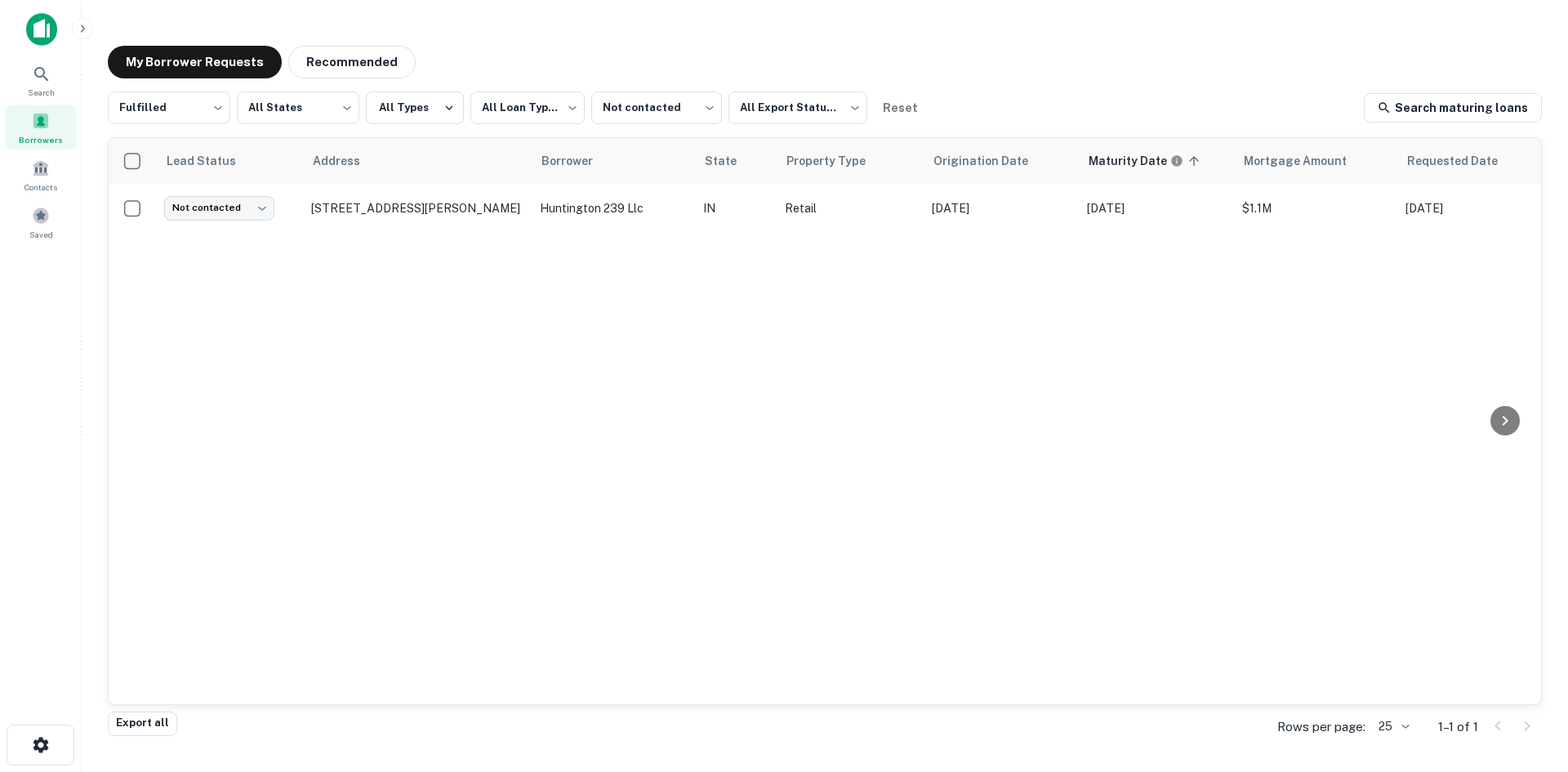
click at [407, 381] on div "Lead Status Address Borrower State Property Type Origination Date Maturity Date…" at bounding box center [824, 421] width 1433 height 567
